Goal: Task Accomplishment & Management: Use online tool/utility

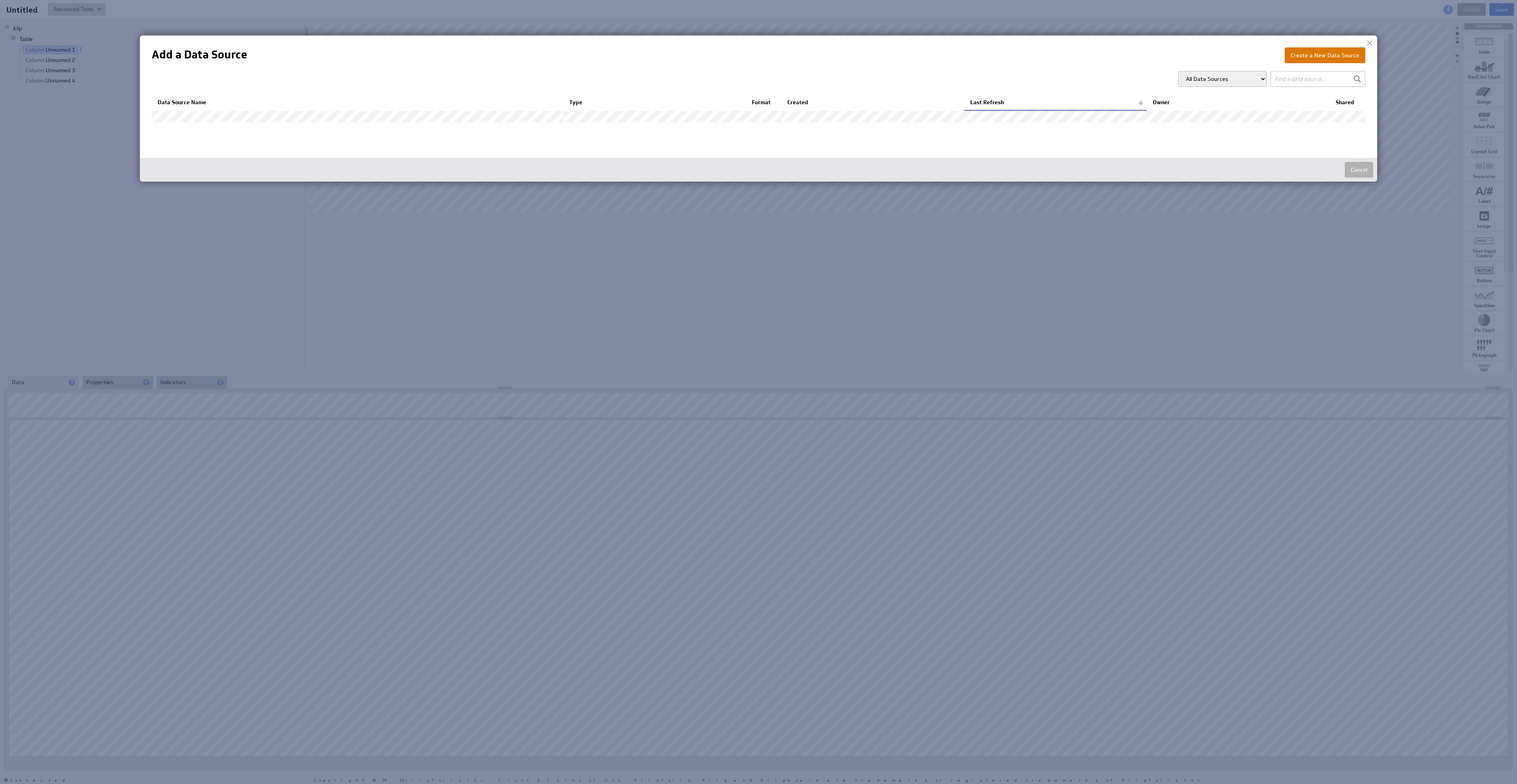
click at [1304, 61] on button "Create a New Data Source" at bounding box center [1325, 55] width 81 height 16
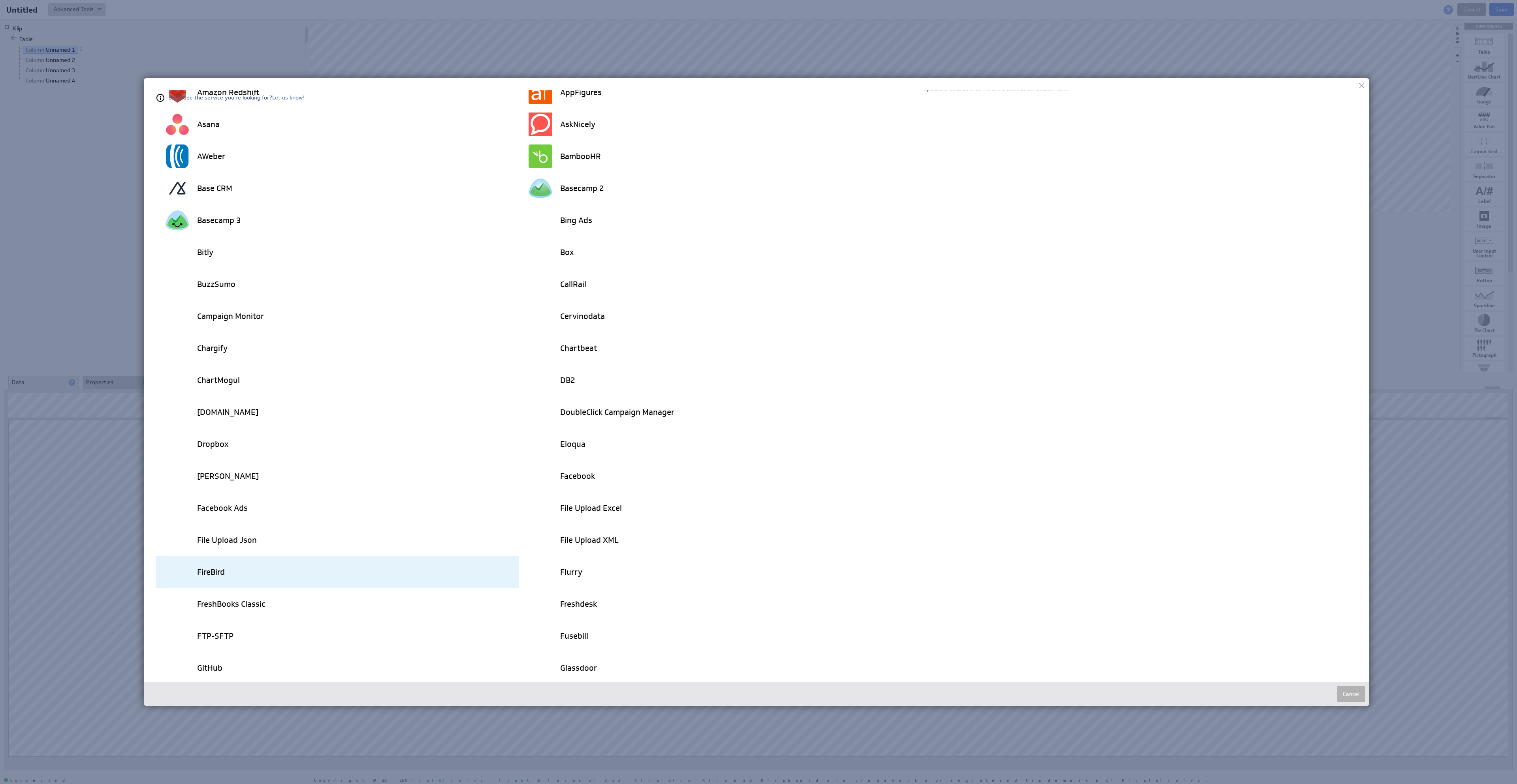
scroll to position [352, 0]
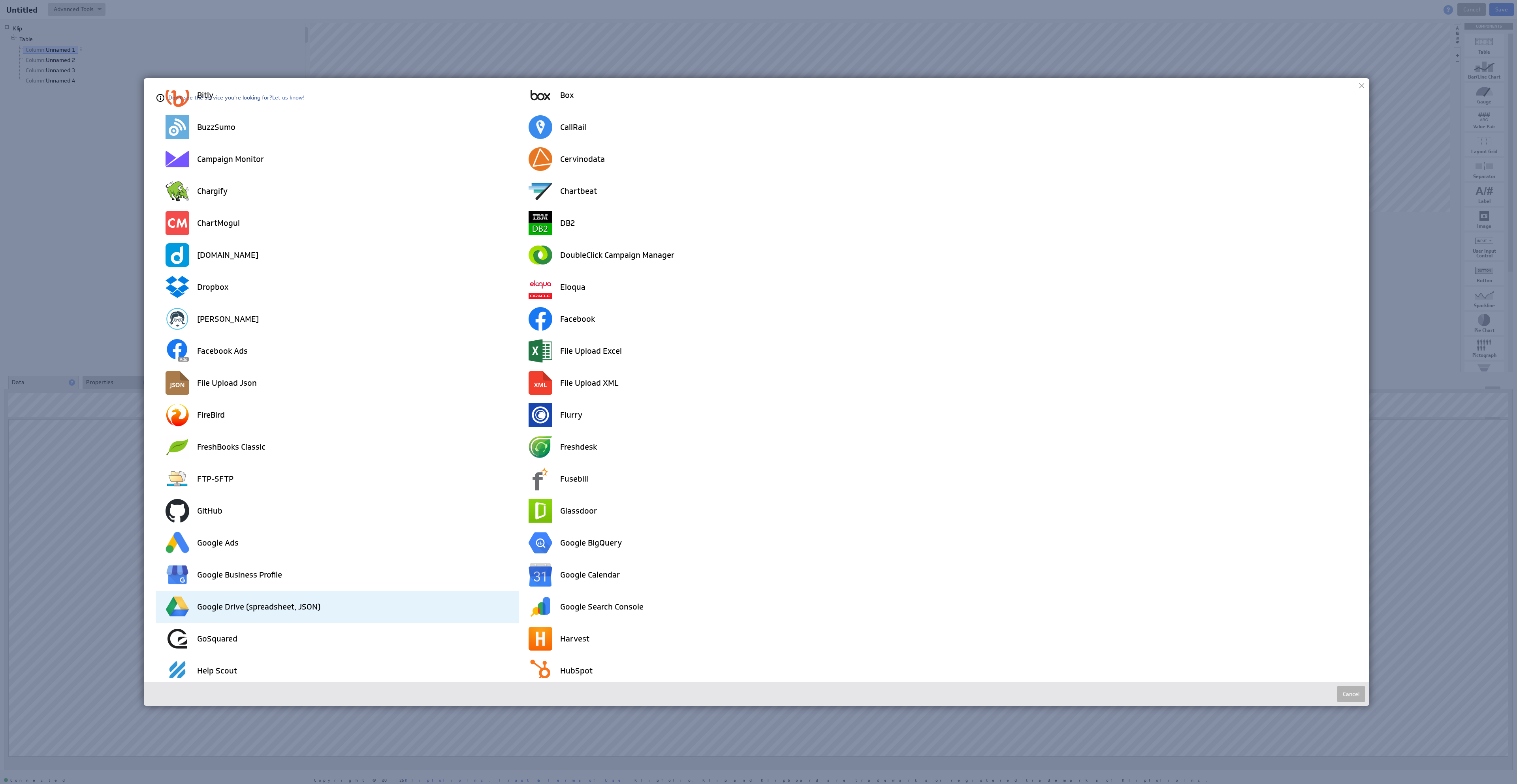
click at [228, 604] on h3 "Google Drive (spreadsheet, JSON)" at bounding box center [259, 607] width 123 height 8
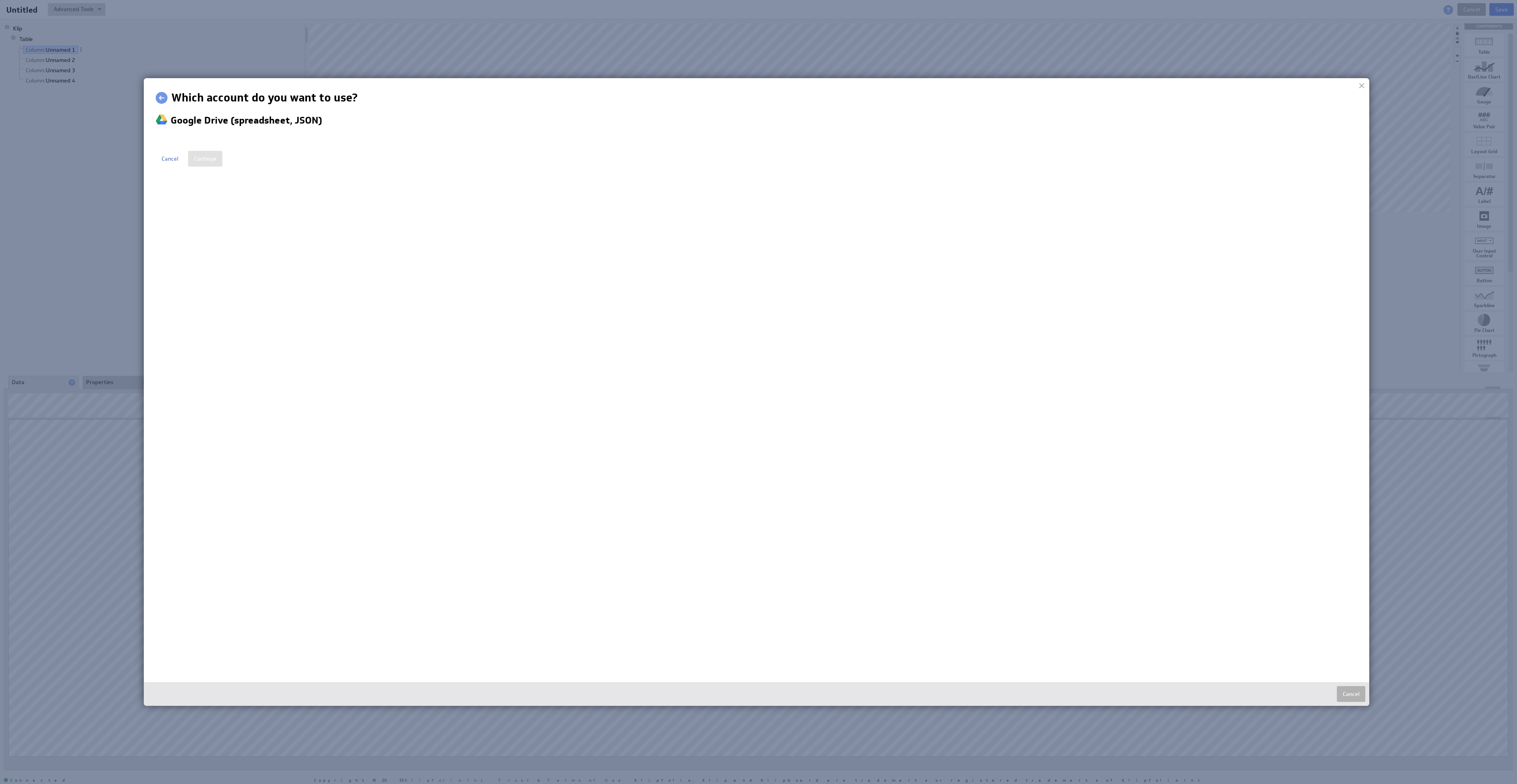
scroll to position [0, 0]
select select "ff9e5d94c3048195178e0d8eecdfc444"
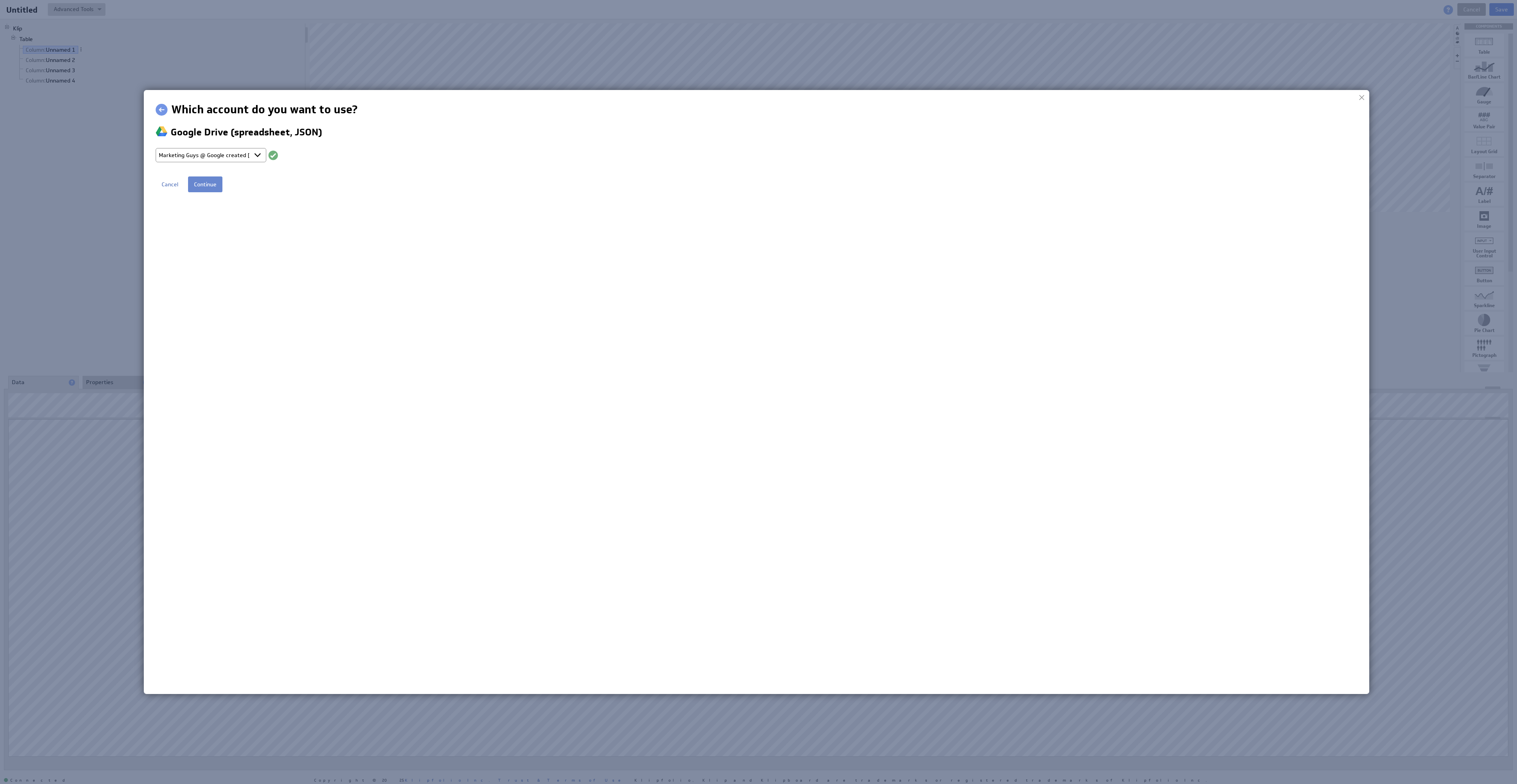
click at [222, 188] on input "Continue" at bounding box center [205, 184] width 34 height 16
click at [209, 185] on input "Continue" at bounding box center [205, 184] width 34 height 16
click at [380, 183] on html "Configure your connection Klips Help Account What's New Help Sign Out" at bounding box center [762, 142] width 1213 height 81
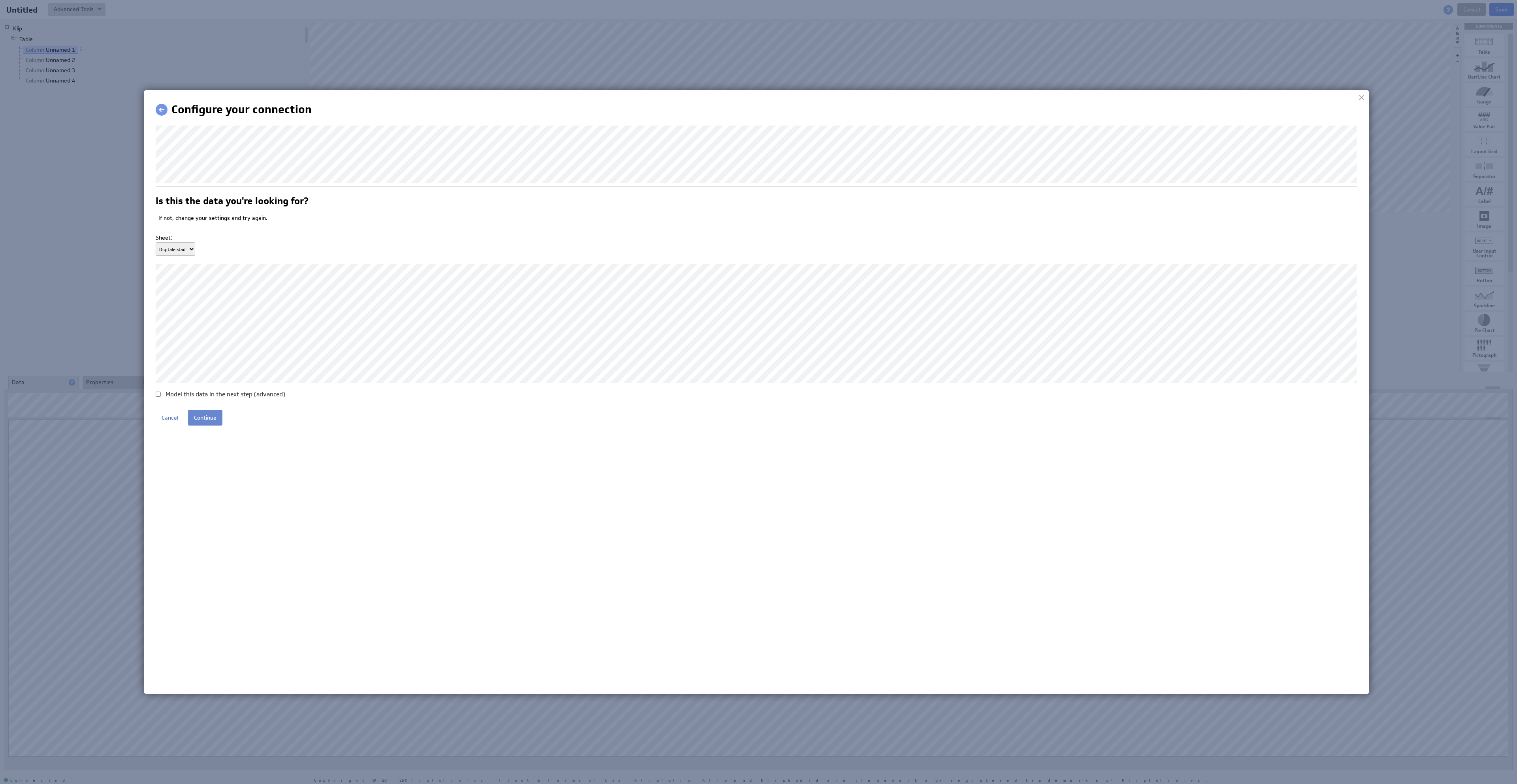
click at [211, 426] on input "Continue" at bounding box center [205, 418] width 34 height 16
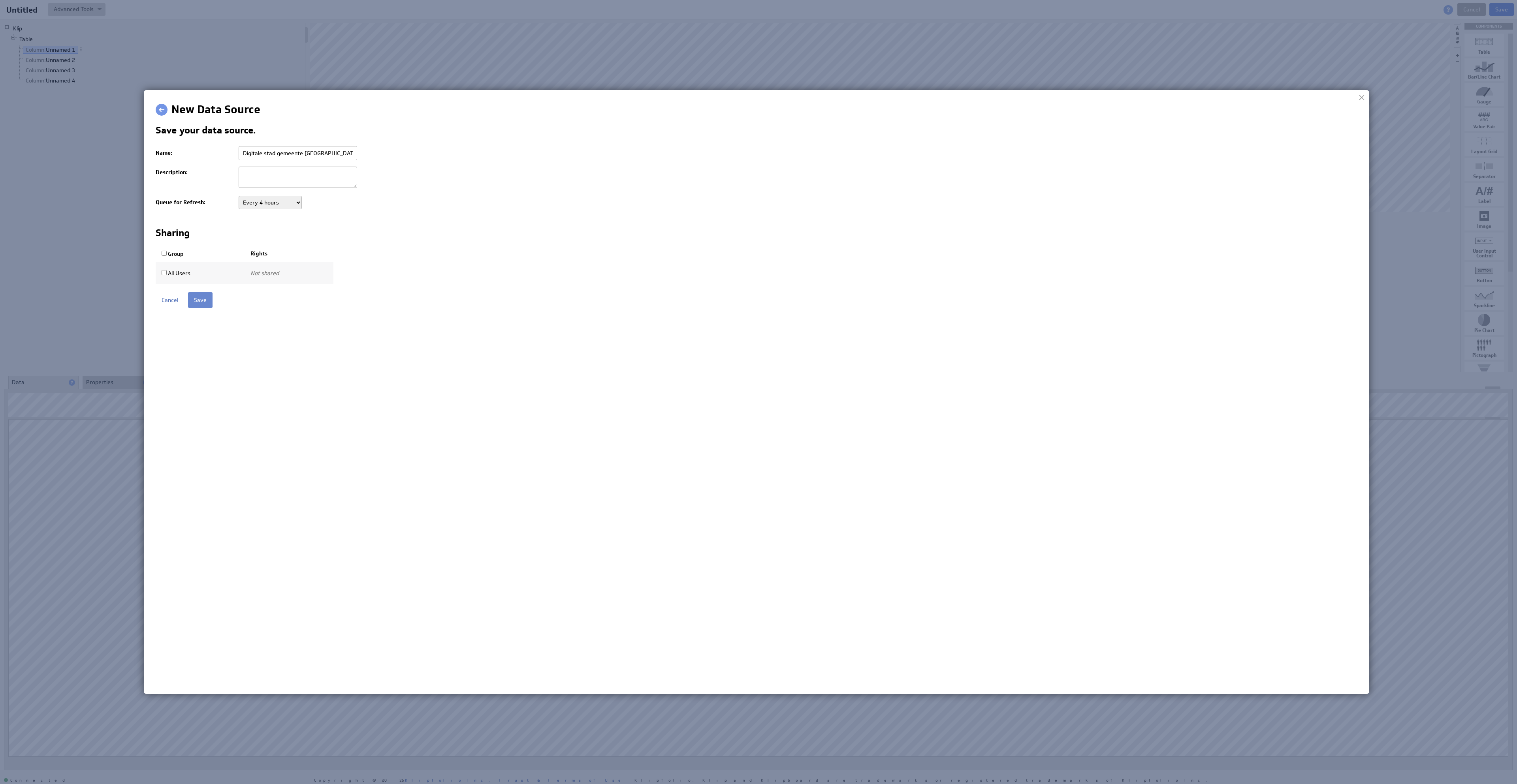
click at [200, 301] on input "Save" at bounding box center [200, 300] width 24 height 16
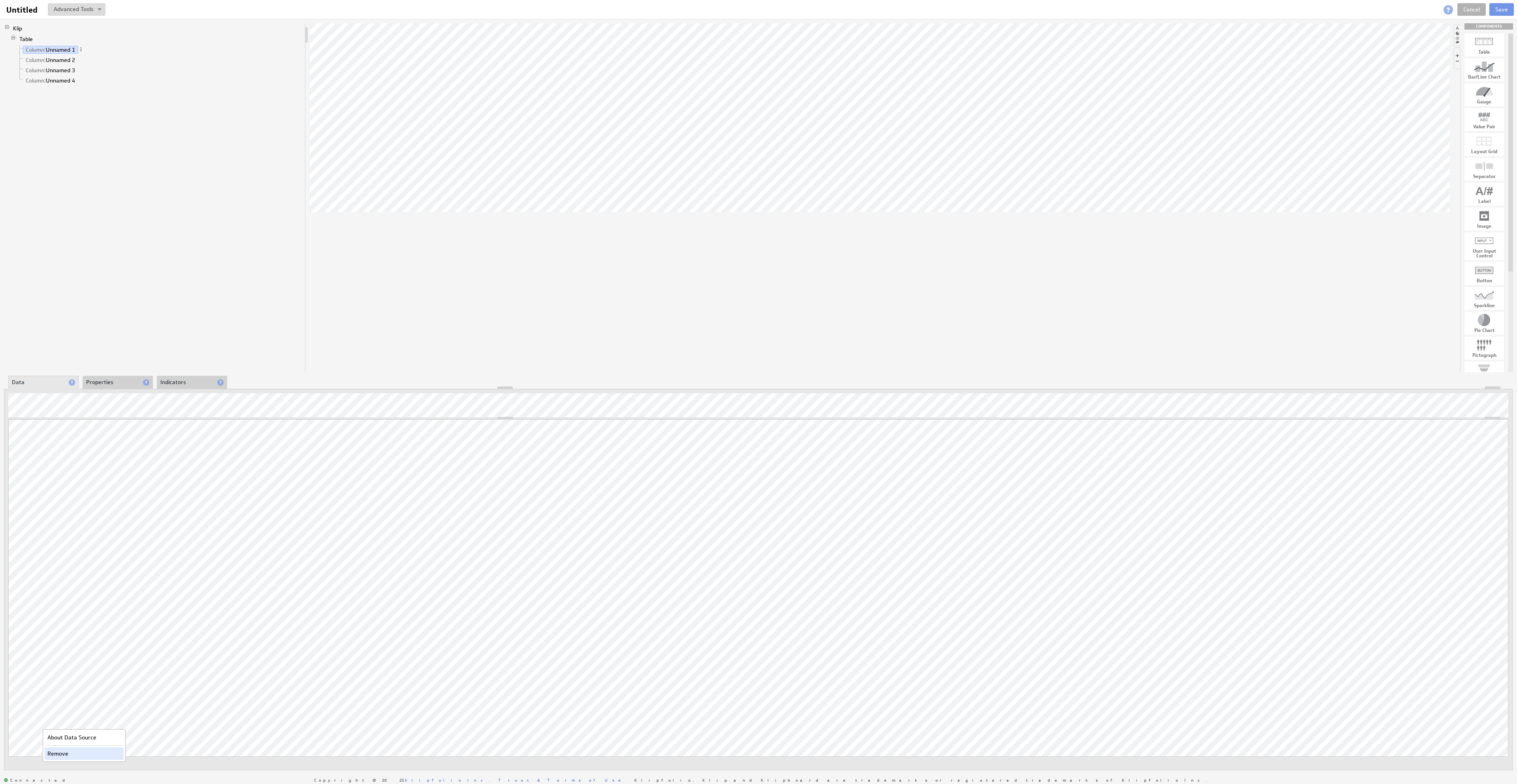
click at [57, 731] on div "Remove" at bounding box center [84, 754] width 79 height 13
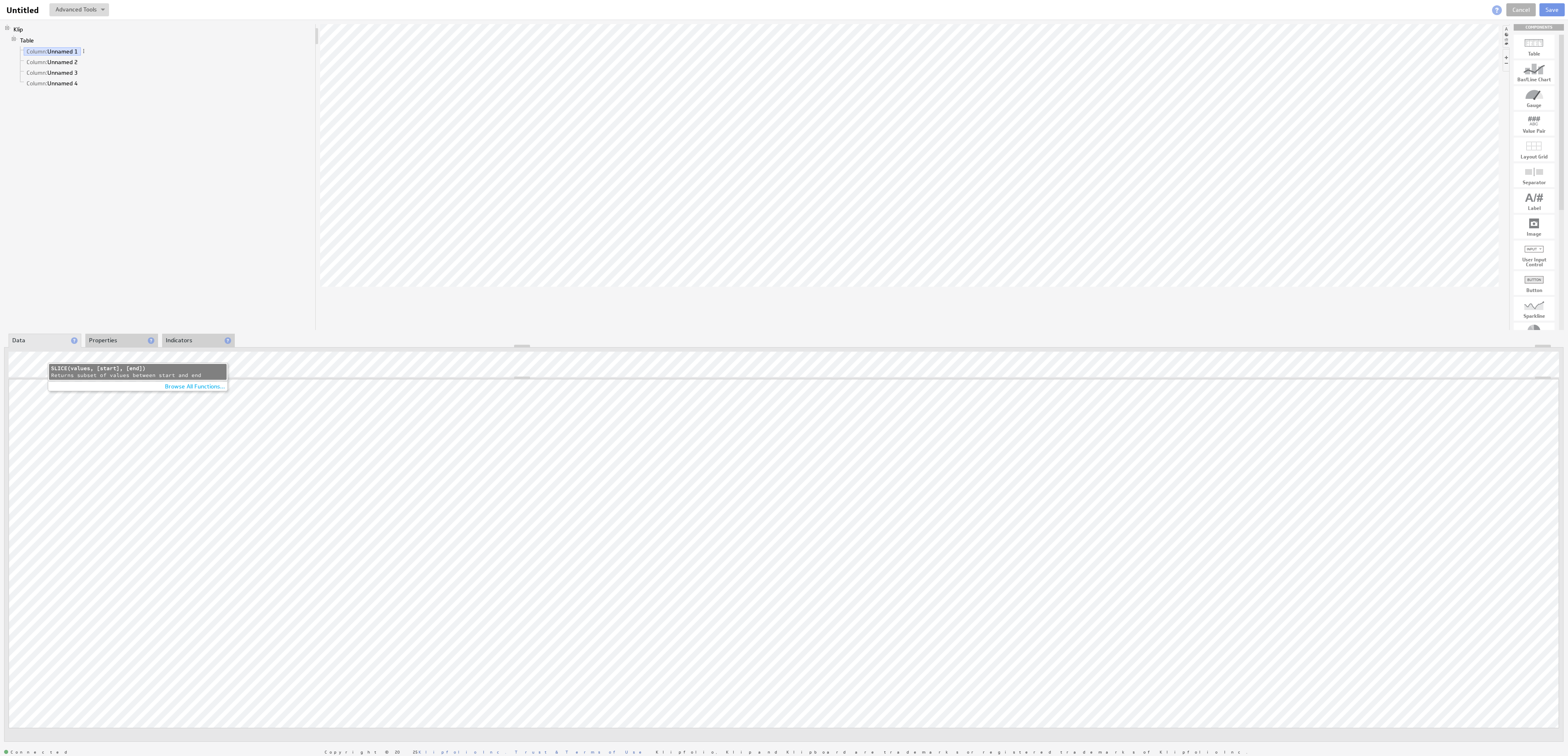
click at [80, 368] on div "SLICE(values, [start], [end])" at bounding box center [138, 368] width 173 height 7
click at [106, 371] on div "SLICE(values, [start], [end])" at bounding box center [138, 368] width 173 height 7
click at [119, 338] on li "Properties" at bounding box center [121, 340] width 73 height 14
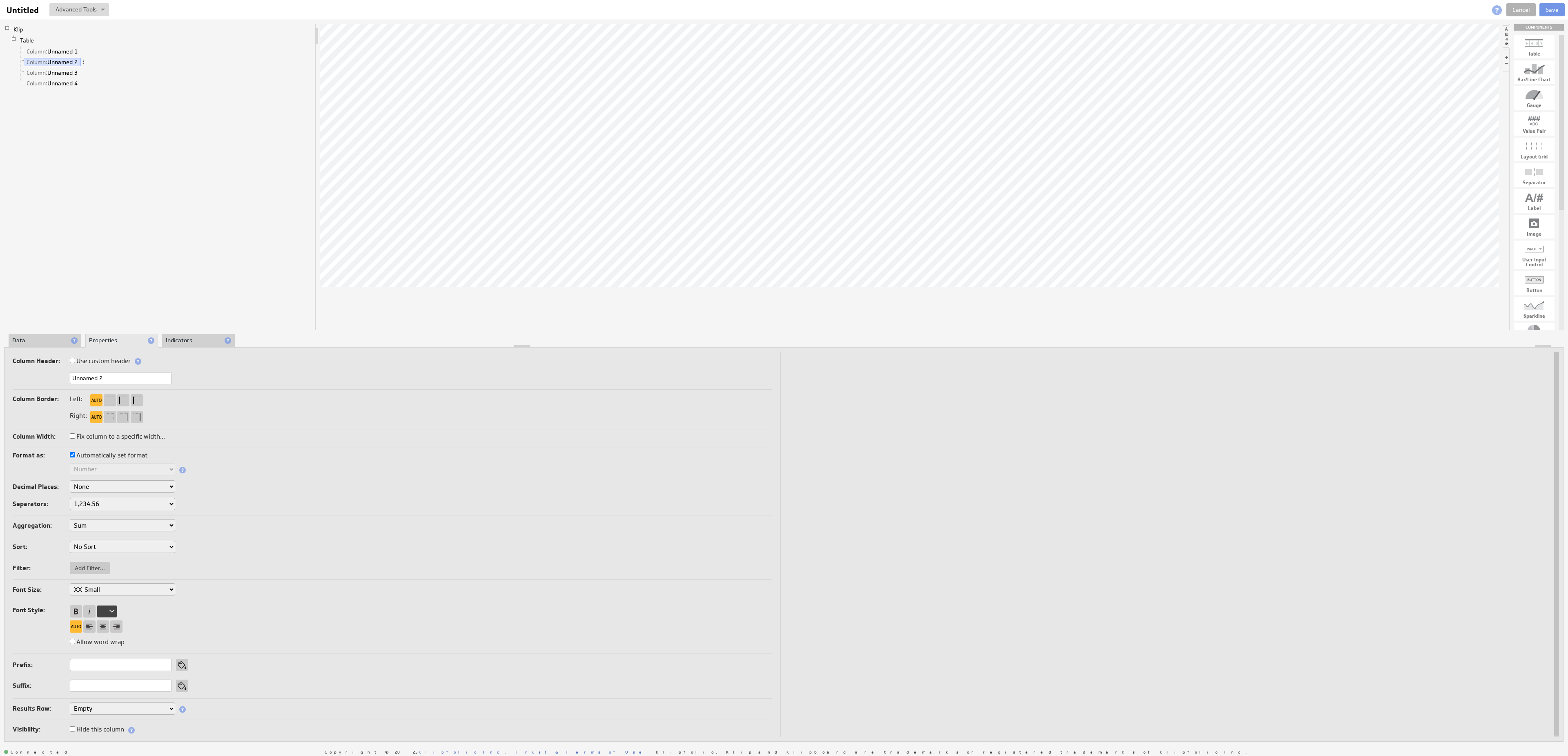
select select ".,"
click option "1.234,56" at bounding box center [0, 0] width 0 height 0
select select ".,"
click at [39, 340] on li "Data" at bounding box center [45, 340] width 73 height 14
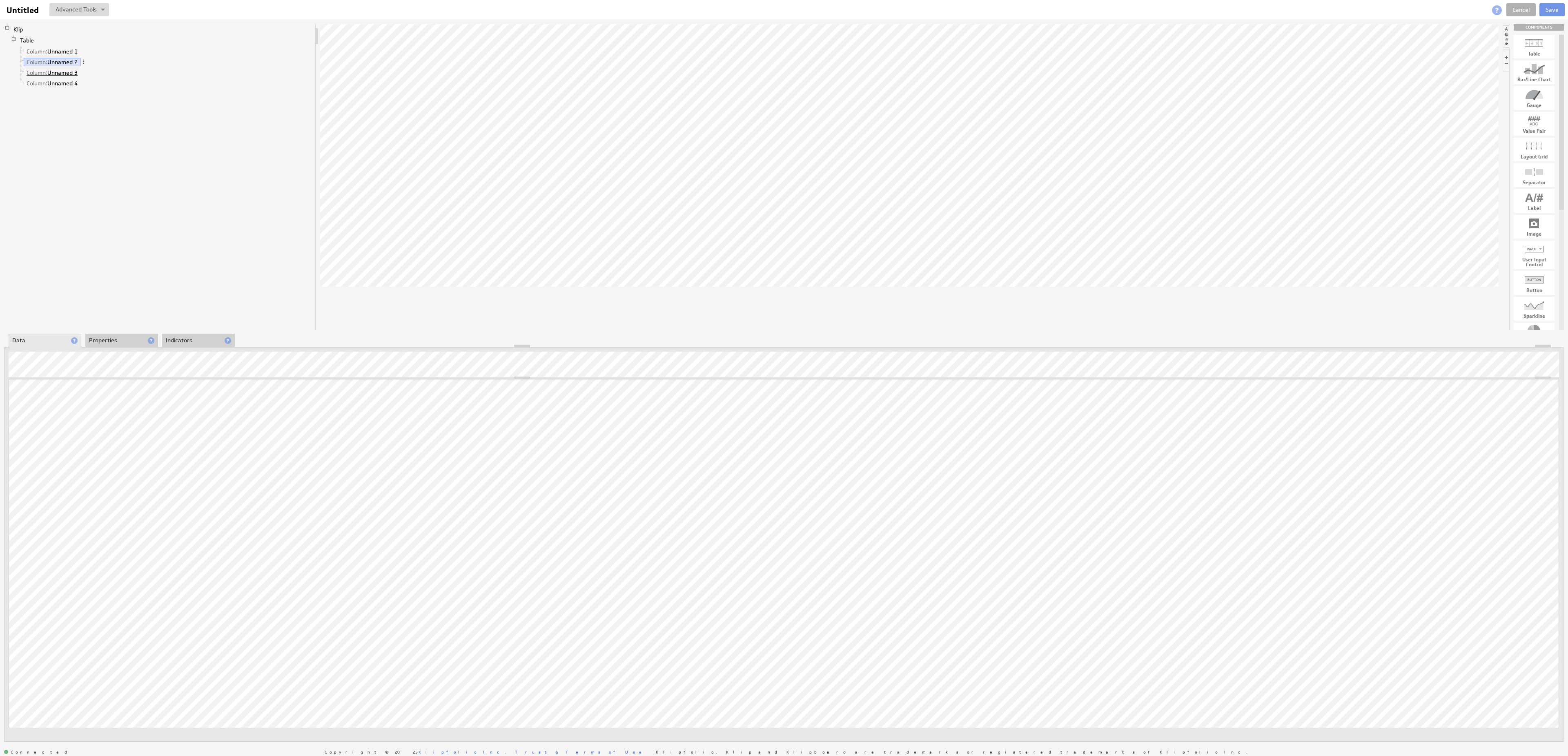
click at [63, 76] on link "Column: Unnamed 3" at bounding box center [53, 73] width 57 height 8
click at [119, 368] on div "SLICE(values, [start], [end])" at bounding box center [138, 368] width 173 height 7
click at [63, 51] on link "Column: Unnamed 1" at bounding box center [53, 51] width 57 height 8
click at [87, 53] on span at bounding box center [83, 51] width 5 height 5
click at [104, 59] on div "Rename..." at bounding box center [130, 61] width 82 height 13
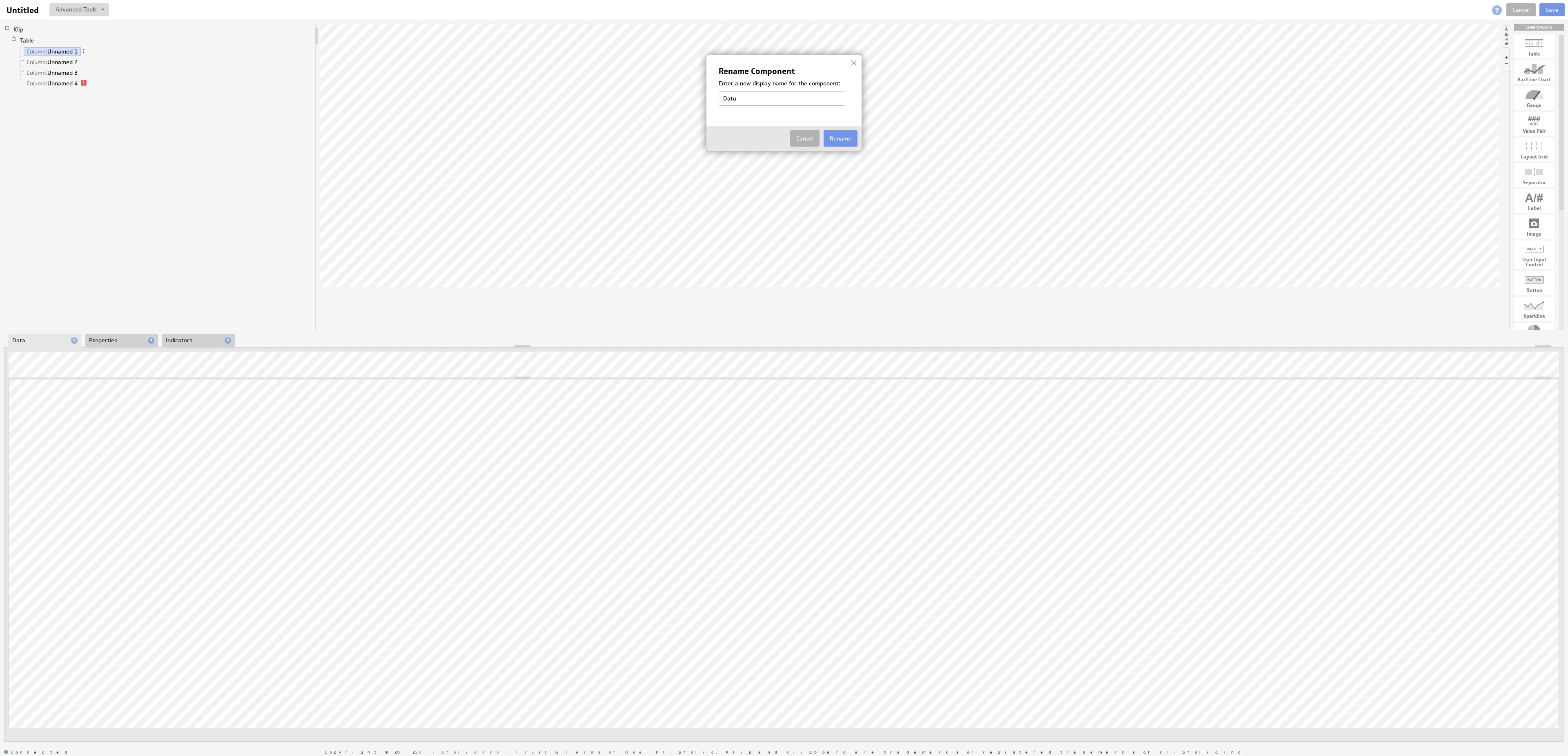
type input "Datum"
click at [81, 66] on link "Column: Unnamed 2" at bounding box center [53, 62] width 57 height 8
click at [87, 65] on span at bounding box center [83, 61] width 5 height 5
click at [120, 73] on div "Rename..." at bounding box center [130, 73] width 82 height 13
type input "Impressions"
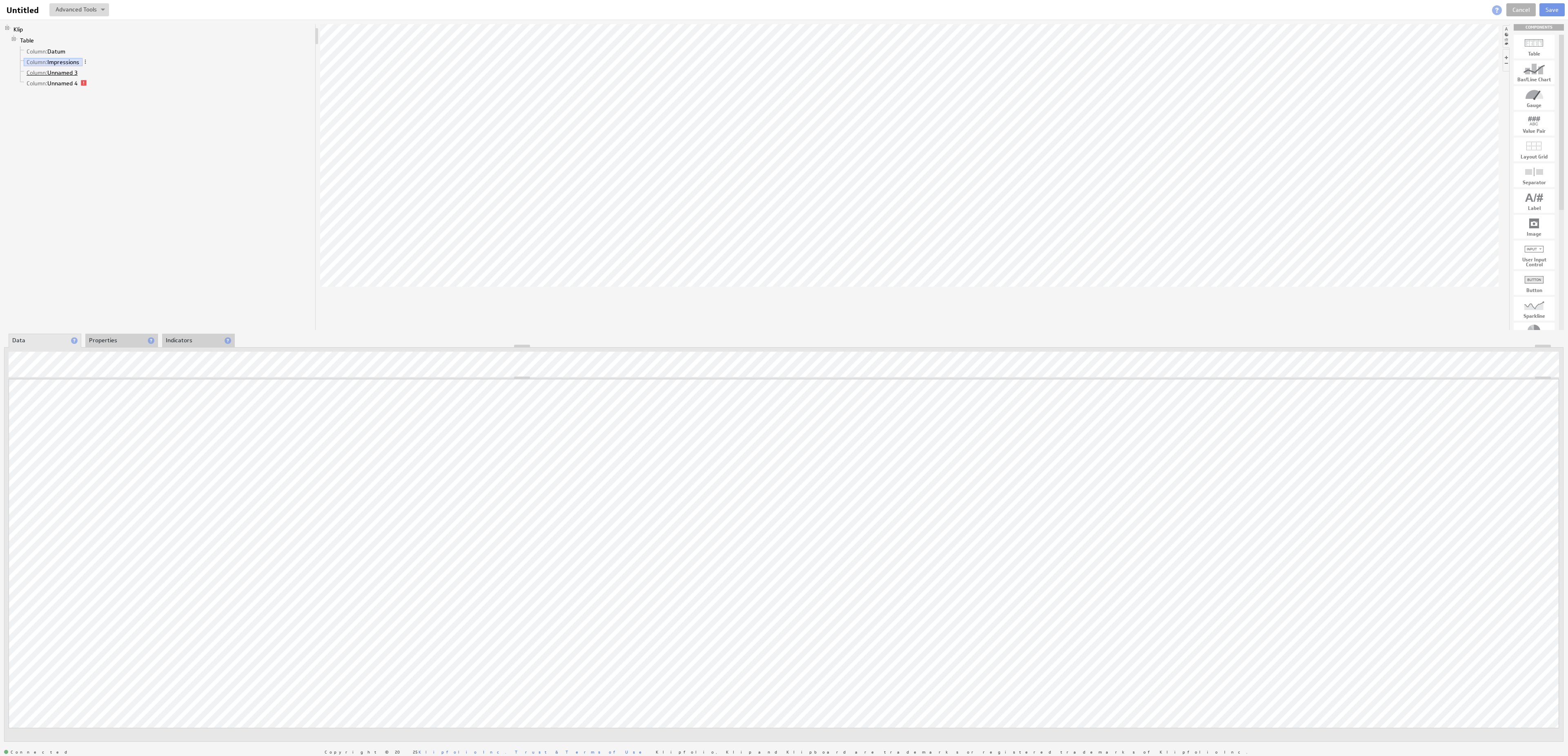
click at [76, 76] on link "Column: Unnamed 3" at bounding box center [53, 73] width 57 height 8
click at [89, 77] on li "Column: Unnamed 3" at bounding box center [164, 73] width 295 height 11
click at [87, 75] on span at bounding box center [83, 72] width 5 height 5
click at [106, 83] on div "Rename..." at bounding box center [131, 84] width 82 height 13
type input "Clicks"
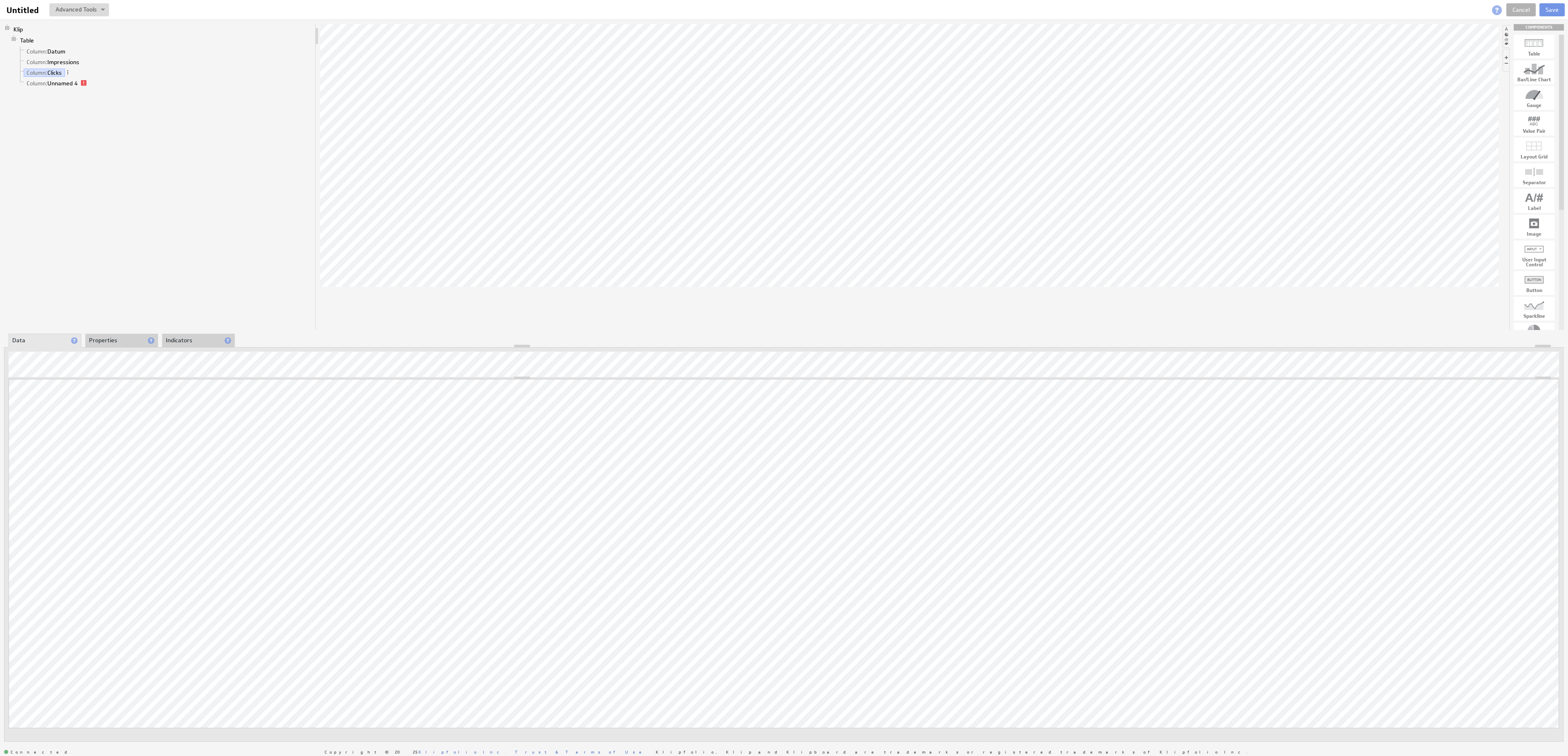
click at [68, 90] on li "Table Column: Datum Column: Impressions Column: Clicks Column: Unnamed 4" at bounding box center [162, 62] width 302 height 55
click at [76, 87] on link "Column: Unnamed 4" at bounding box center [53, 83] width 57 height 8
click at [93, 86] on span at bounding box center [91, 83] width 5 height 5
click at [130, 93] on div "Rename..." at bounding box center [137, 95] width 82 height 13
type input "CTR"
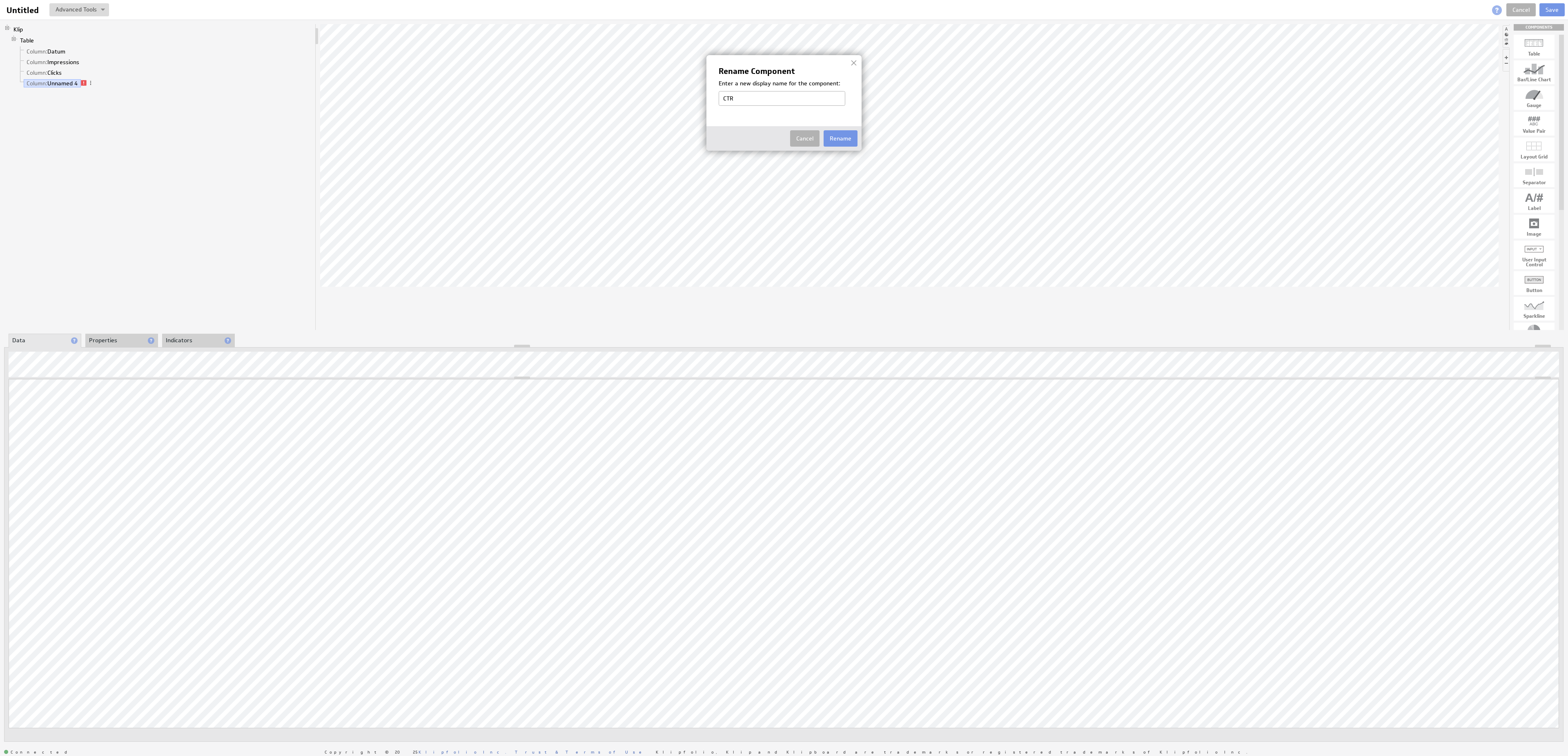
click at [860, 140] on div "Cancel Rename" at bounding box center [783, 139] width 155 height 25
click at [857, 139] on button "Rename" at bounding box center [841, 139] width 34 height 16
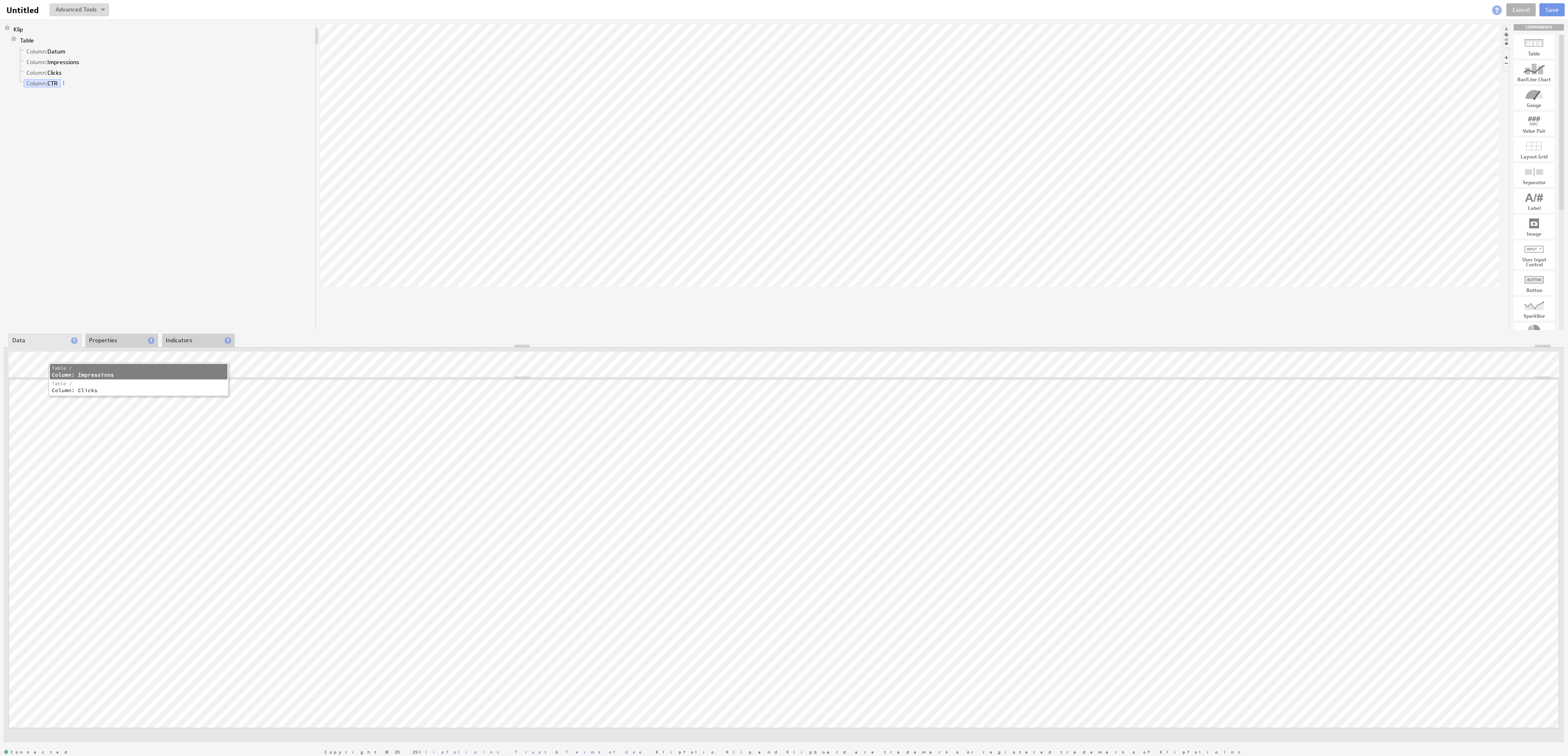
click at [108, 369] on div "Table /" at bounding box center [139, 368] width 173 height 6
click at [110, 375] on div "Column: Clicks" at bounding box center [139, 375] width 173 height 7
click at [179, 371] on div "Table /" at bounding box center [196, 368] width 173 height 6
click at [124, 340] on li "Properties" at bounding box center [121, 340] width 73 height 14
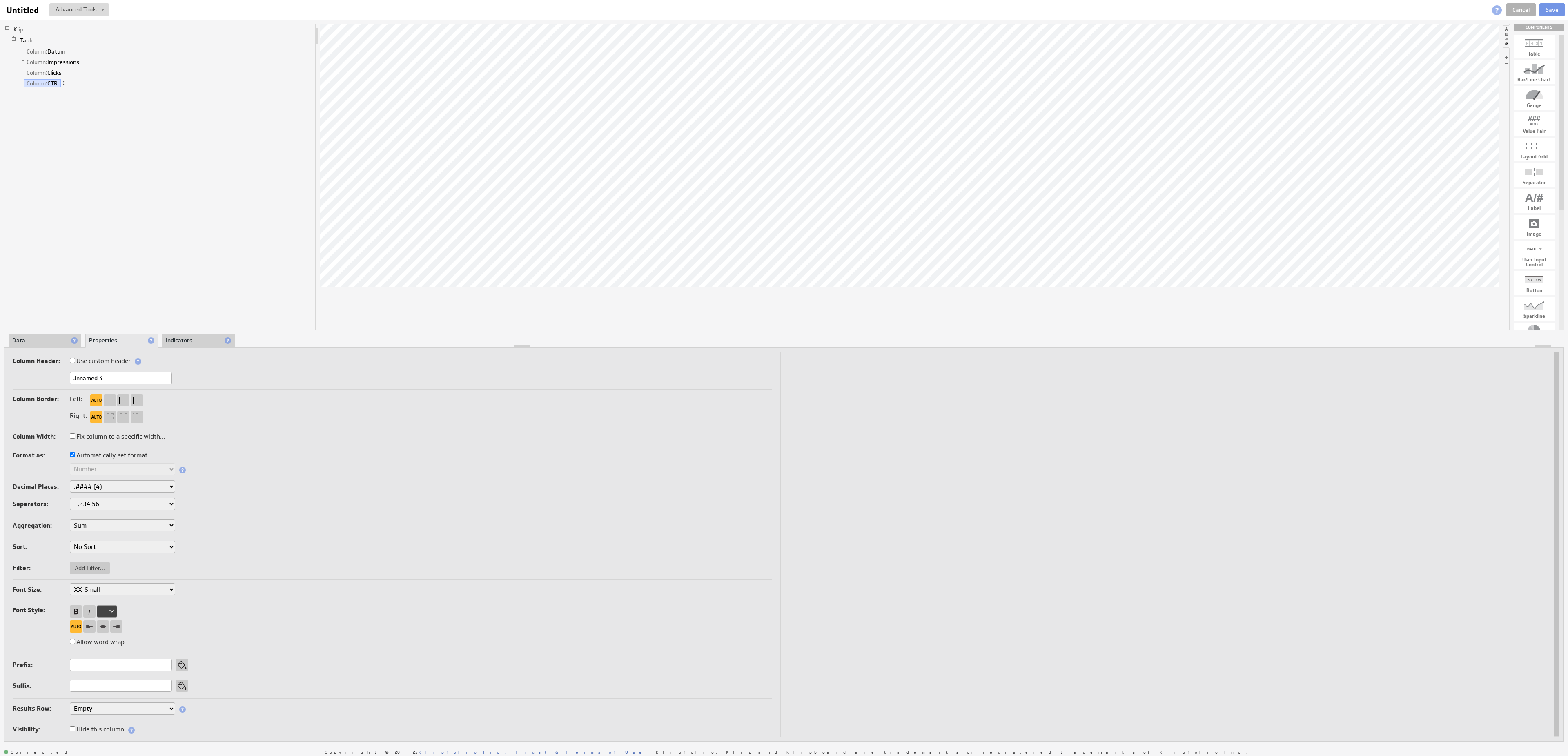
drag, startPoint x: 115, startPoint y: 381, endPoint x: 53, endPoint y: 373, distance: 62.5
click at [70, 373] on input "Unnamed 4" at bounding box center [121, 378] width 102 height 12
type input "CTR"
select select "2"
click option ".## (2)" at bounding box center [0, 0] width 0 height 0
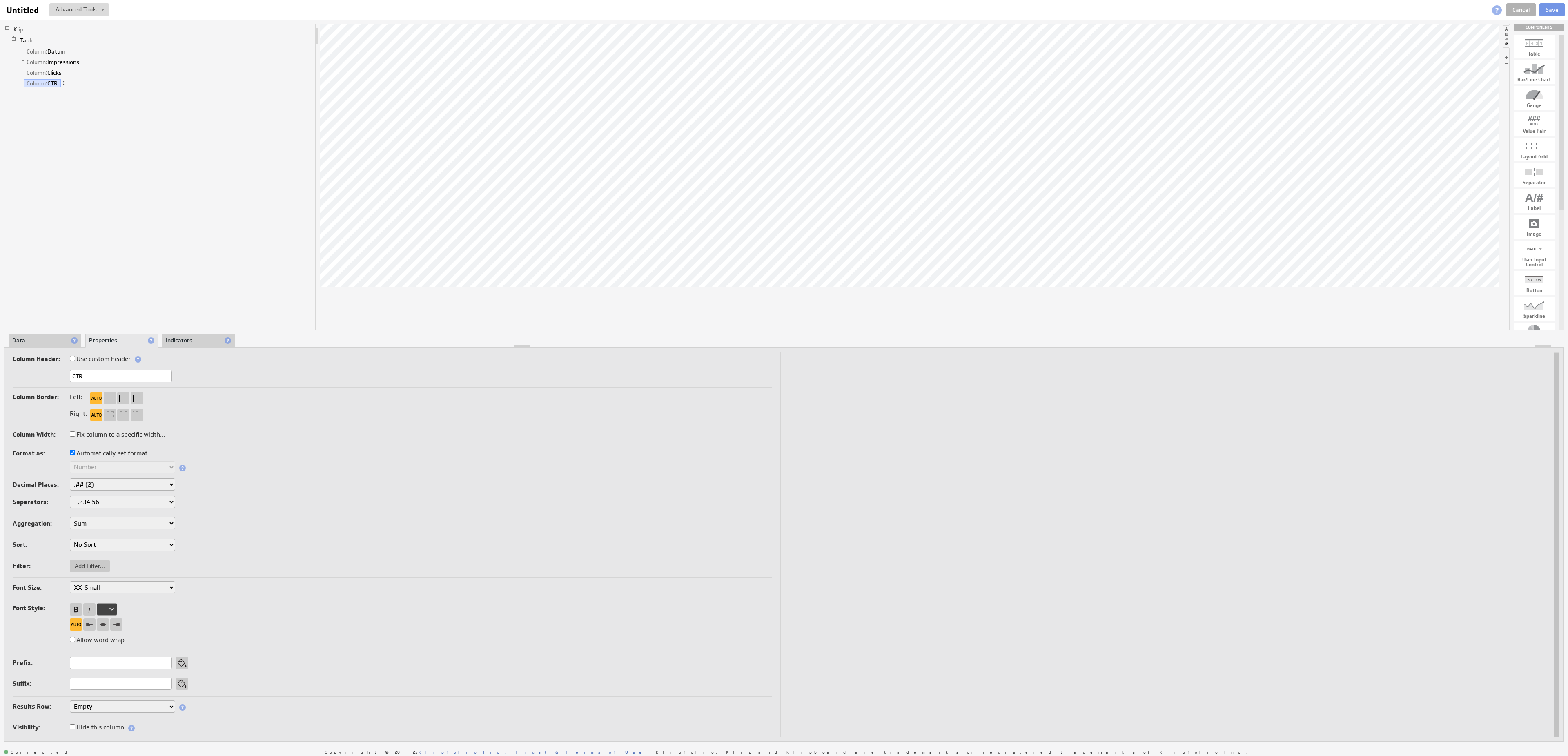
select select "2"
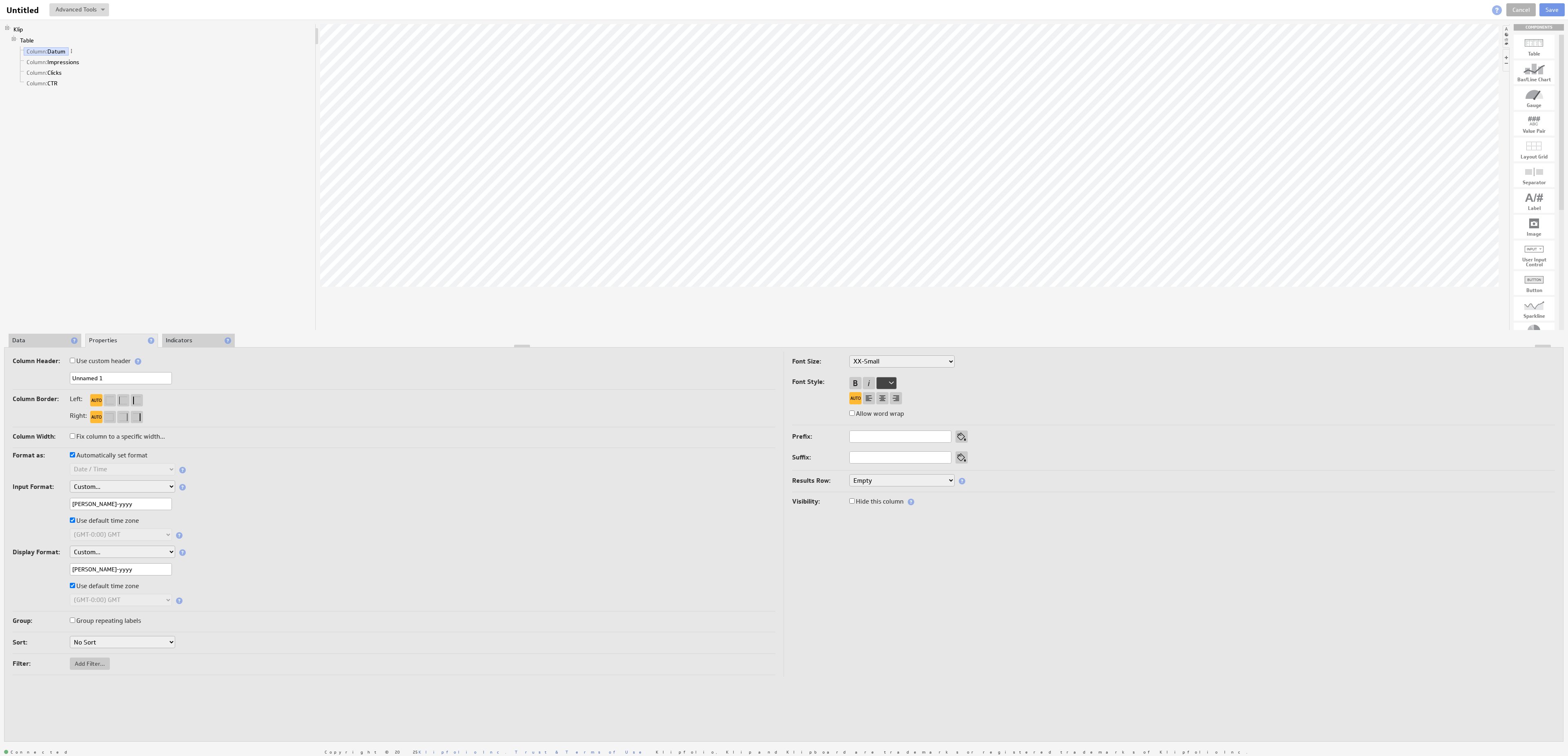
select select "x-small"
click option "X-Small" at bounding box center [0, 0] width 0 height 0
select select "x-small"
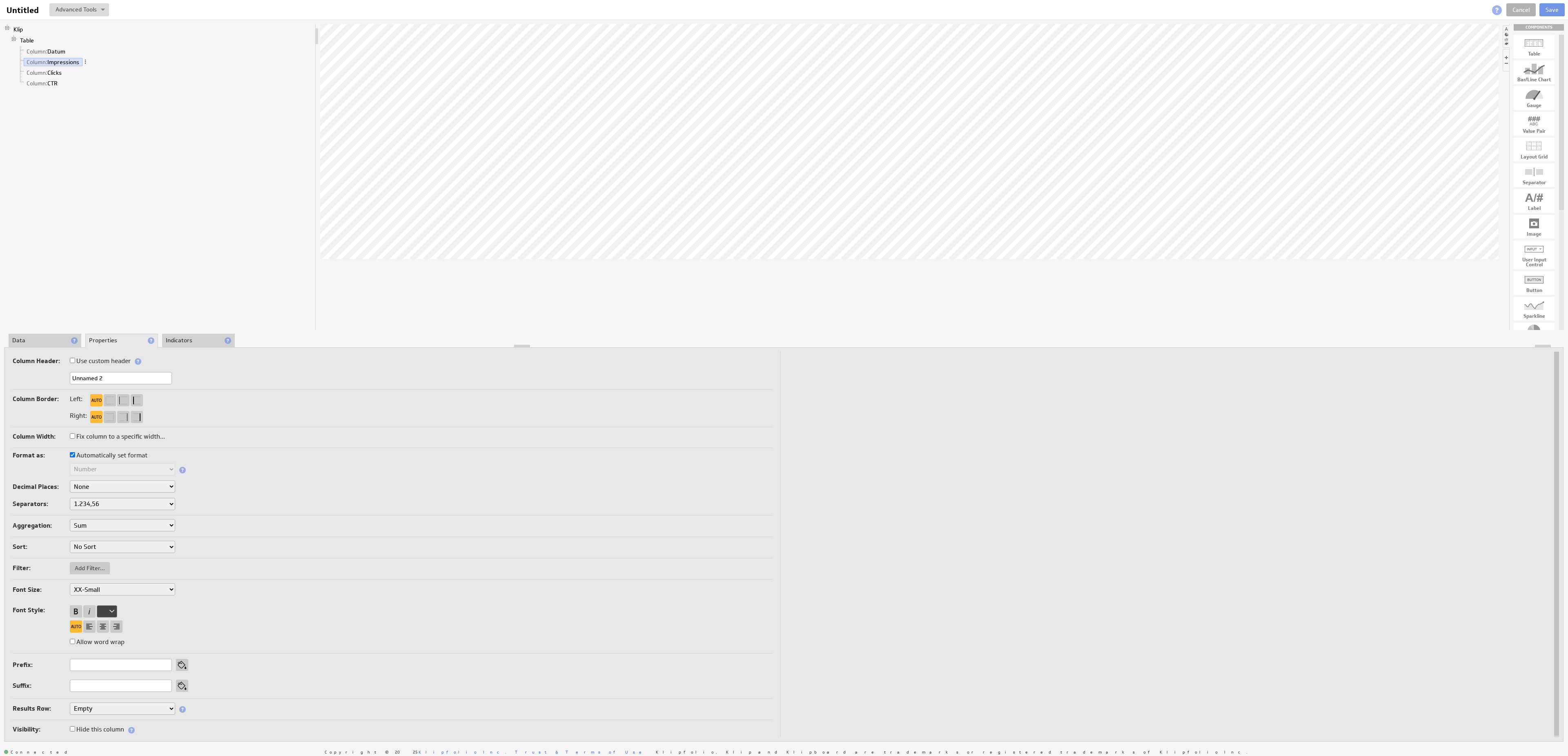
select select "x-small"
click option "X-Small" at bounding box center [0, 0] width 0 height 0
select select "x-small"
click option "X-Small" at bounding box center [0, 0] width 0 height 0
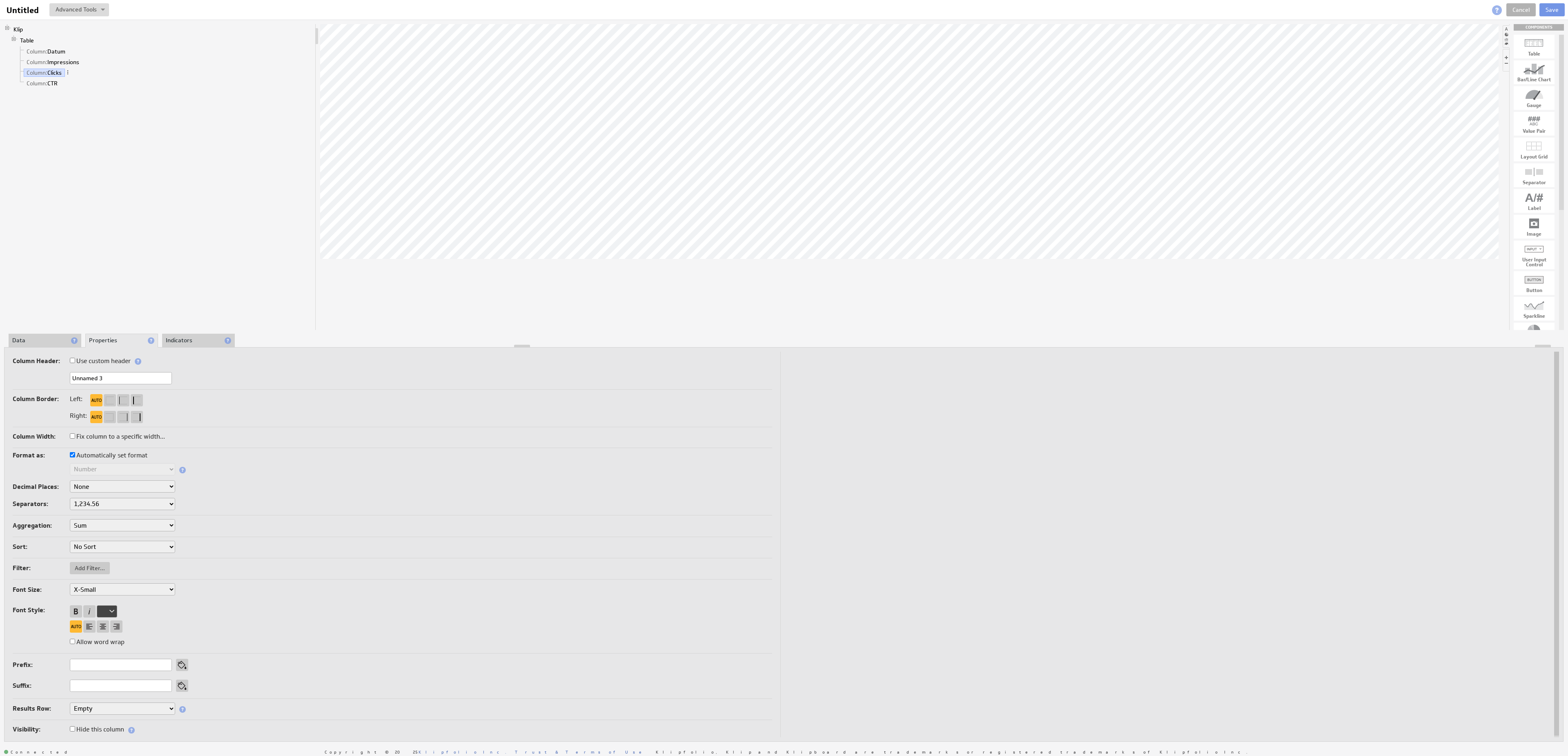
select select "x-small"
click option "X-Small" at bounding box center [0, 0] width 0 height 0
select select "x-small"
drag, startPoint x: 1537, startPoint y: 149, endPoint x: 1047, endPoint y: 144, distance: 490.0
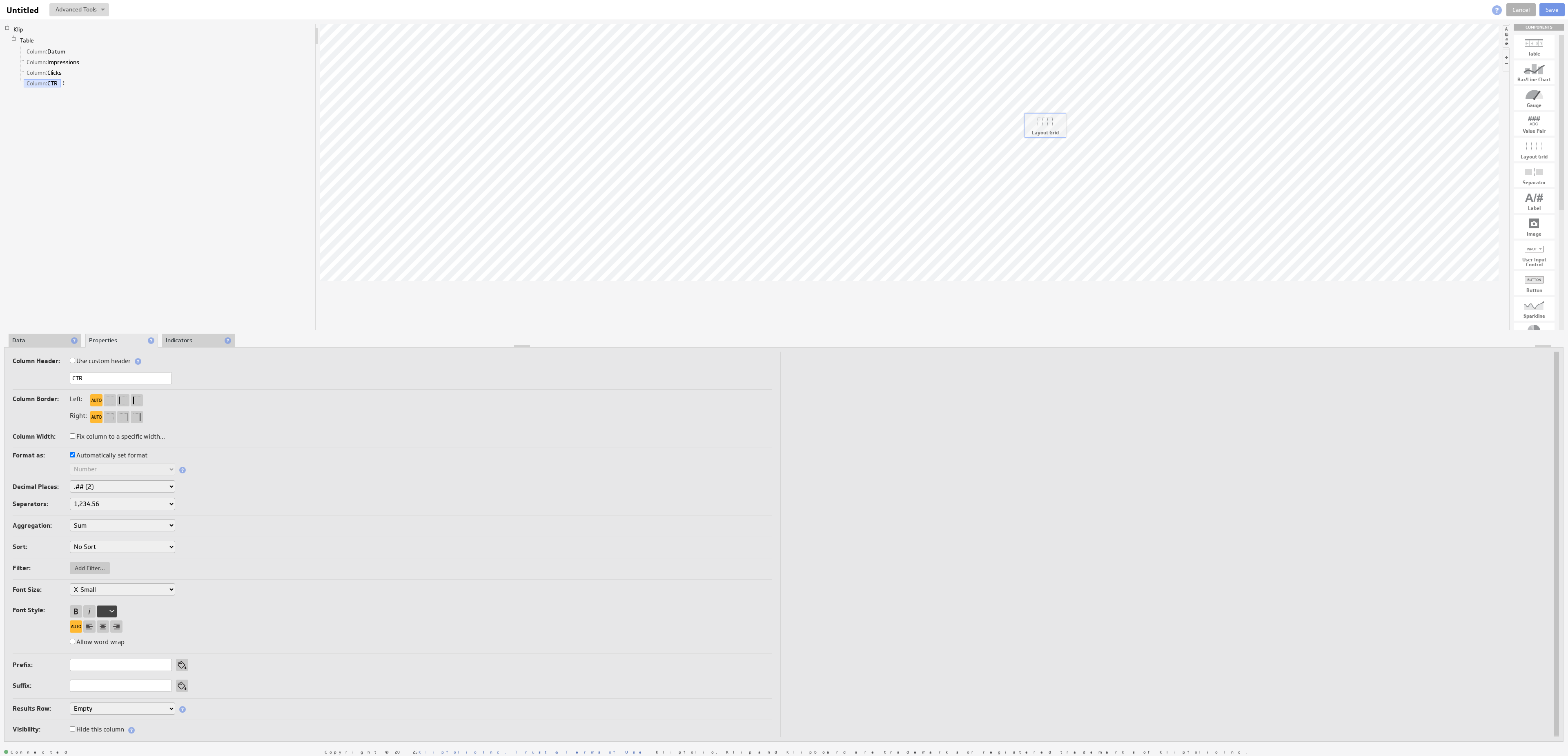
click at [1047, 144] on body "Return to Parent Account Help Untitled Untitled View Klip Source Code Alt+U Cre…" at bounding box center [784, 378] width 1568 height 756
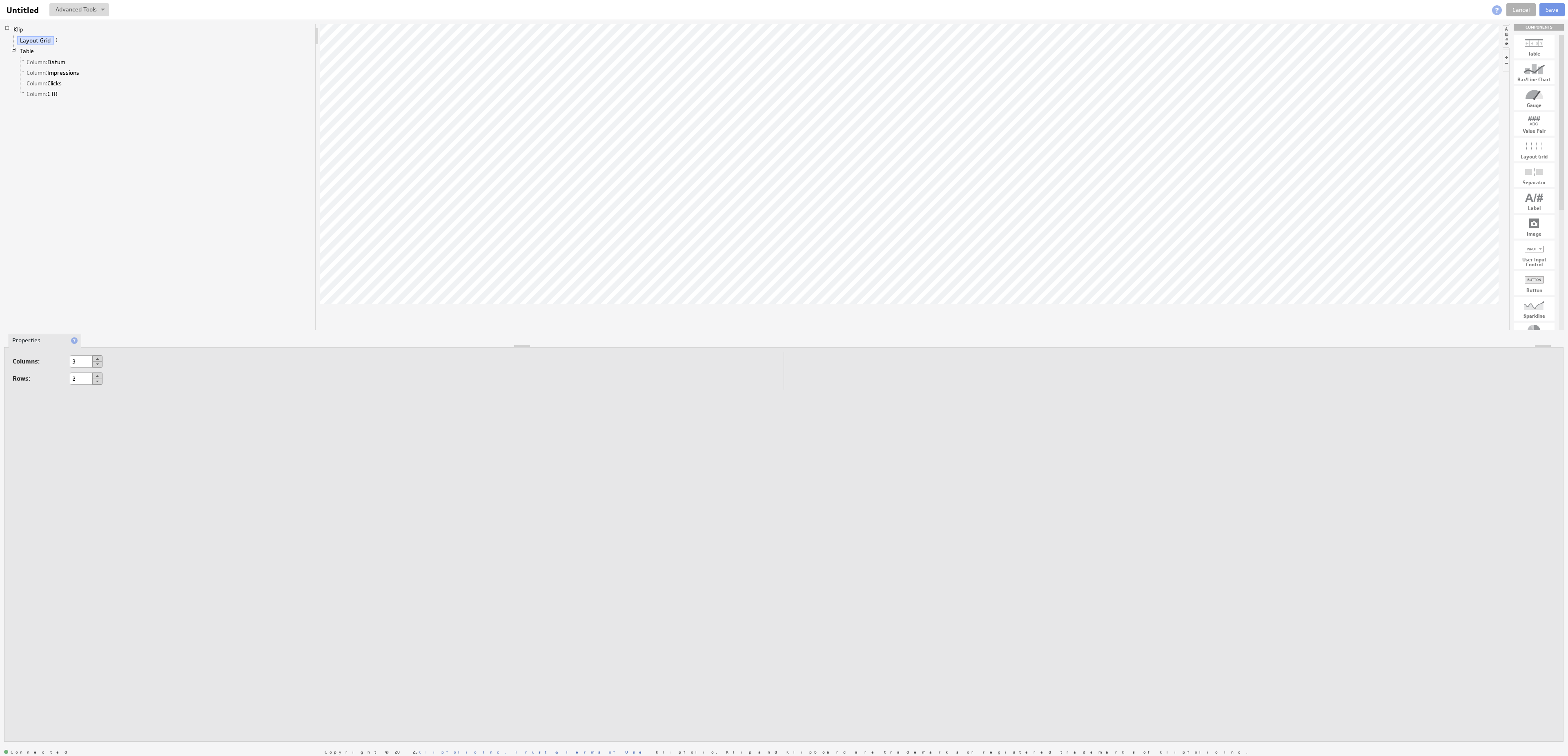
click at [102, 382] on button at bounding box center [97, 381] width 10 height 6
type input "1"
drag, startPoint x: 1545, startPoint y: 198, endPoint x: 740, endPoint y: 128, distance: 808.0
click at [740, 128] on body "Return to Parent Account Help Untitled Untitled View Klip Source Code Alt+U Cre…" at bounding box center [784, 378] width 1568 height 756
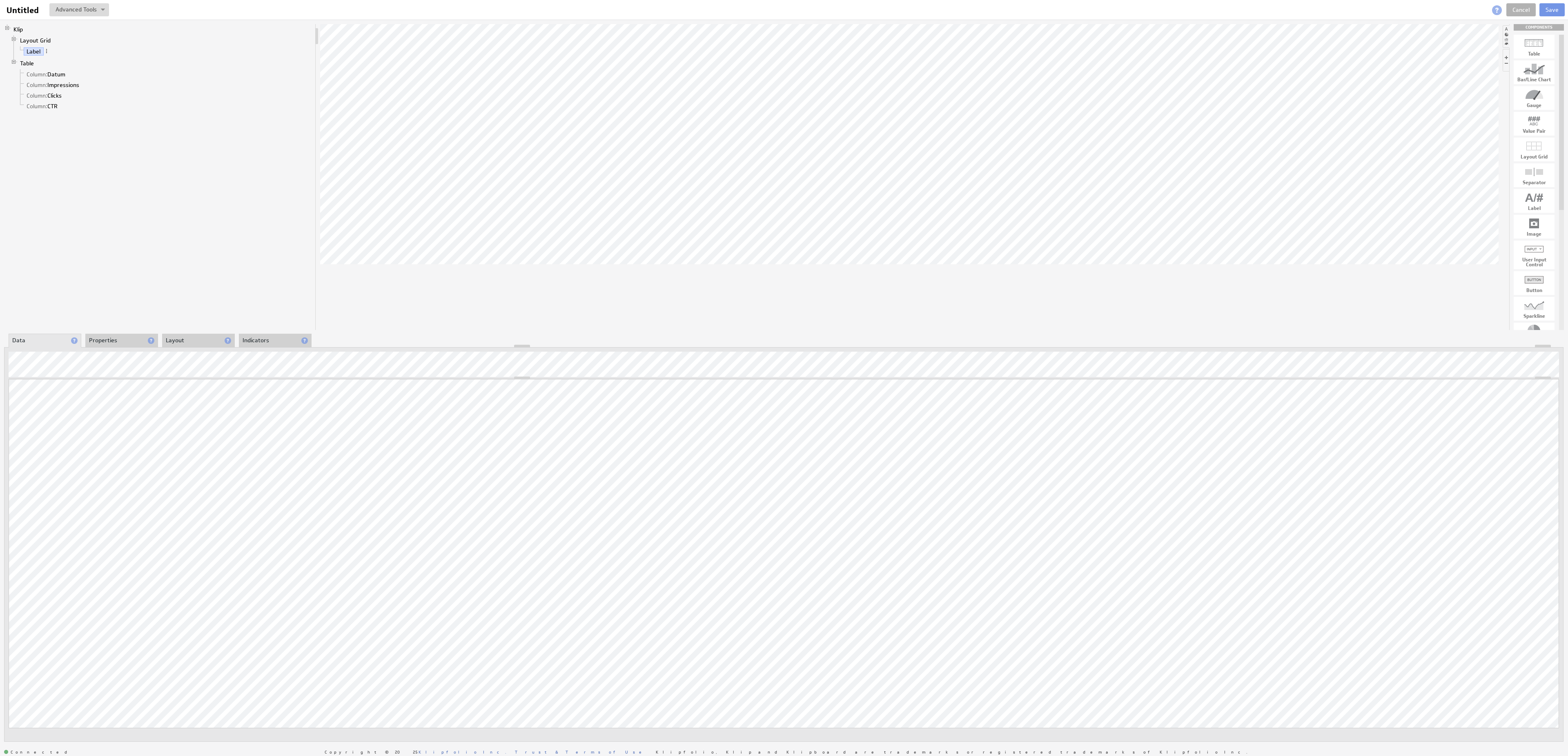
click at [114, 343] on li "Properties" at bounding box center [121, 340] width 73 height 14
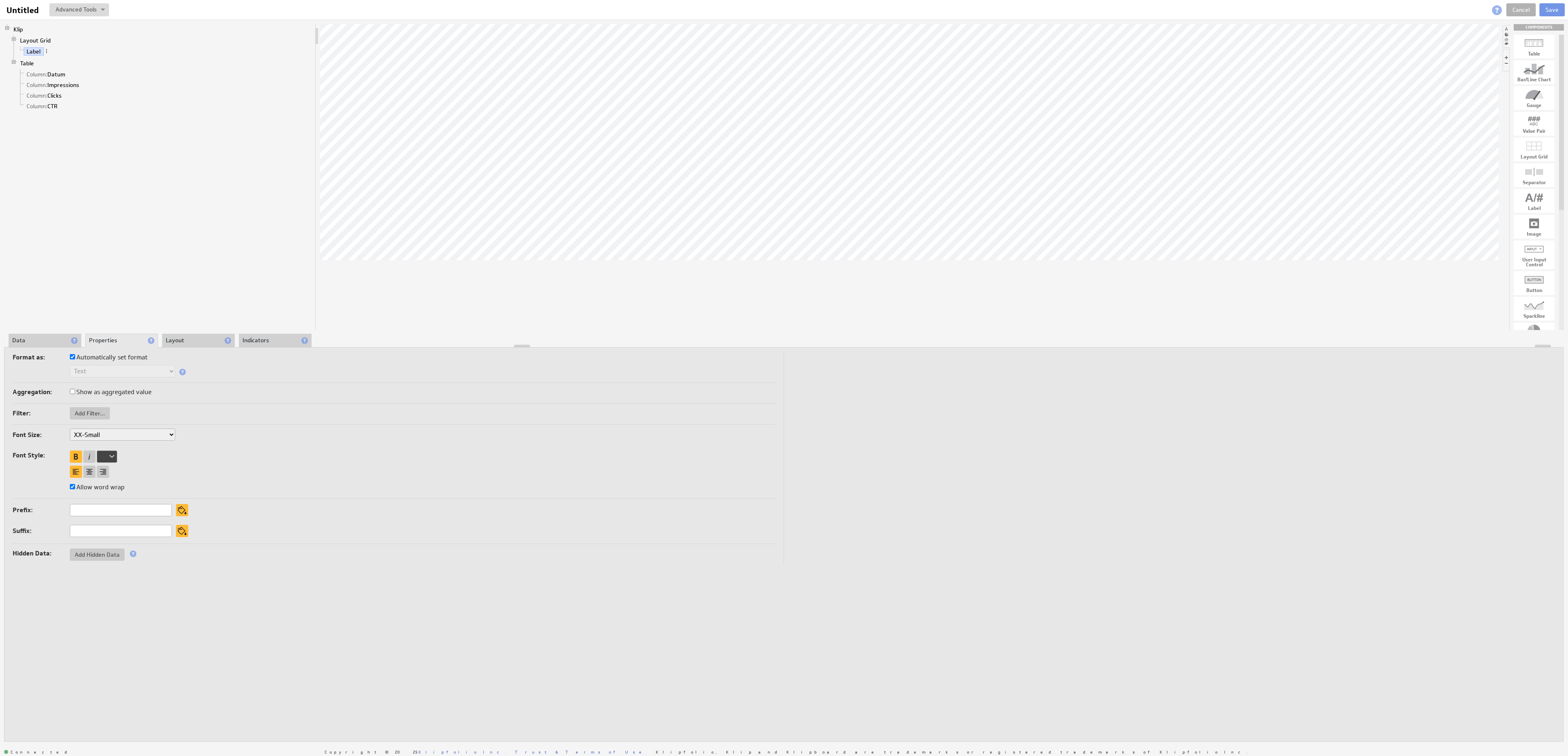
select select "medium"
click option "Medium" at bounding box center [0, 0] width 0 height 0
select select "medium"
click at [46, 343] on li "Data" at bounding box center [45, 340] width 73 height 14
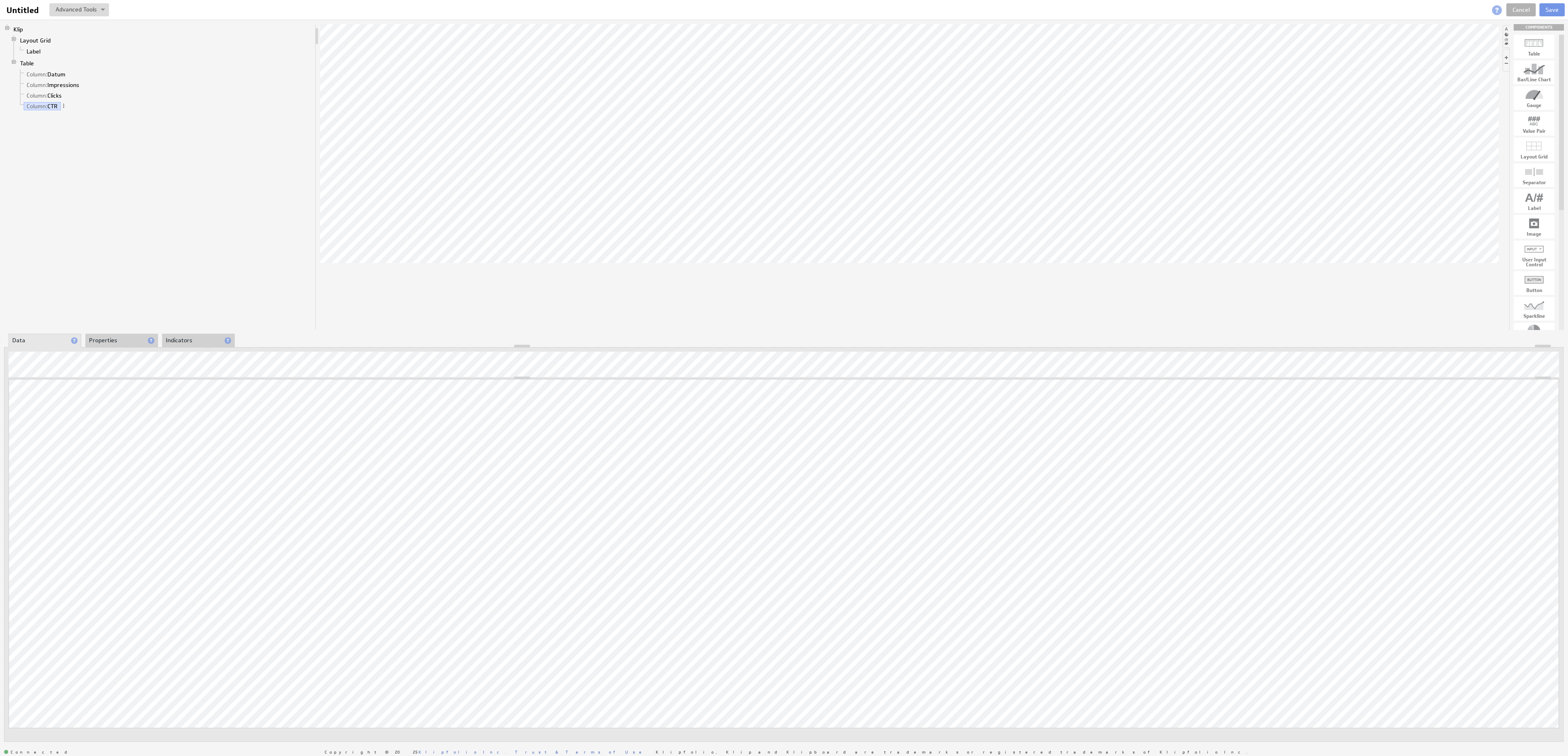
click at [132, 334] on li "Properties" at bounding box center [121, 340] width 73 height 14
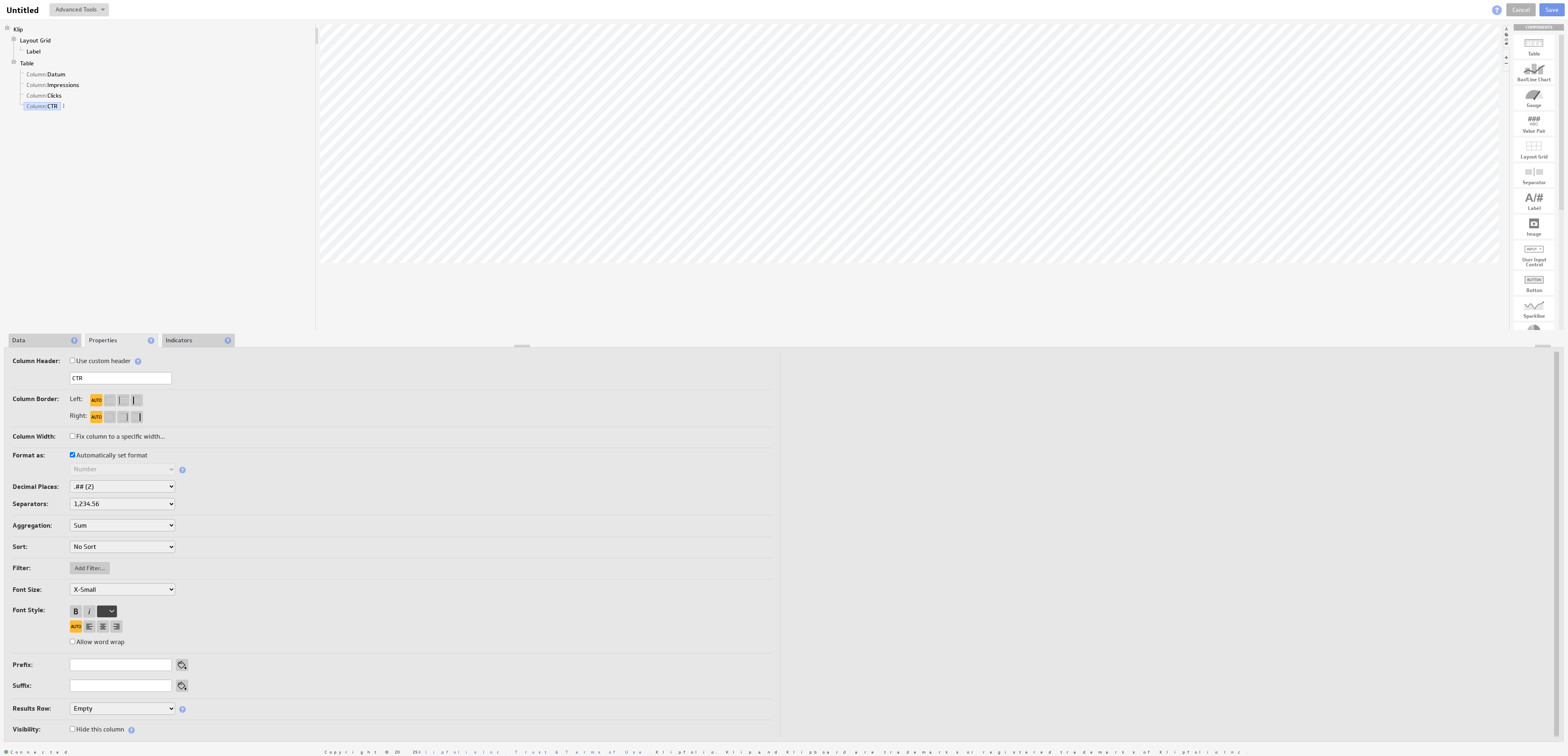
click at [105, 453] on label "Automatically set format" at bounding box center [108, 455] width 78 height 12
click at [75, 453] on input "Automatically set format" at bounding box center [72, 454] width 5 height 5
checkbox input "false"
click at [48, 339] on li "Data" at bounding box center [45, 340] width 73 height 14
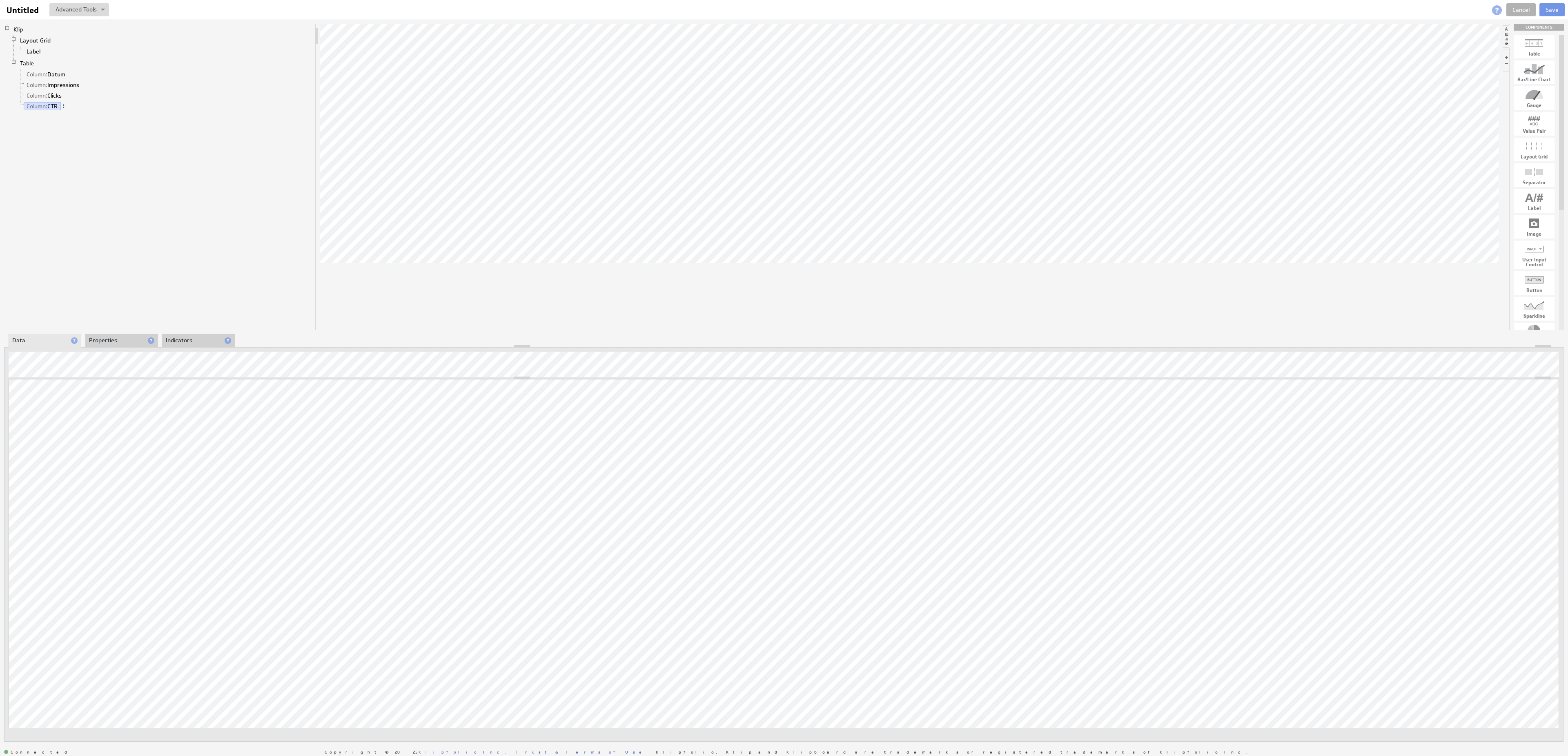
click at [105, 338] on li "Properties" at bounding box center [121, 340] width 73 height 14
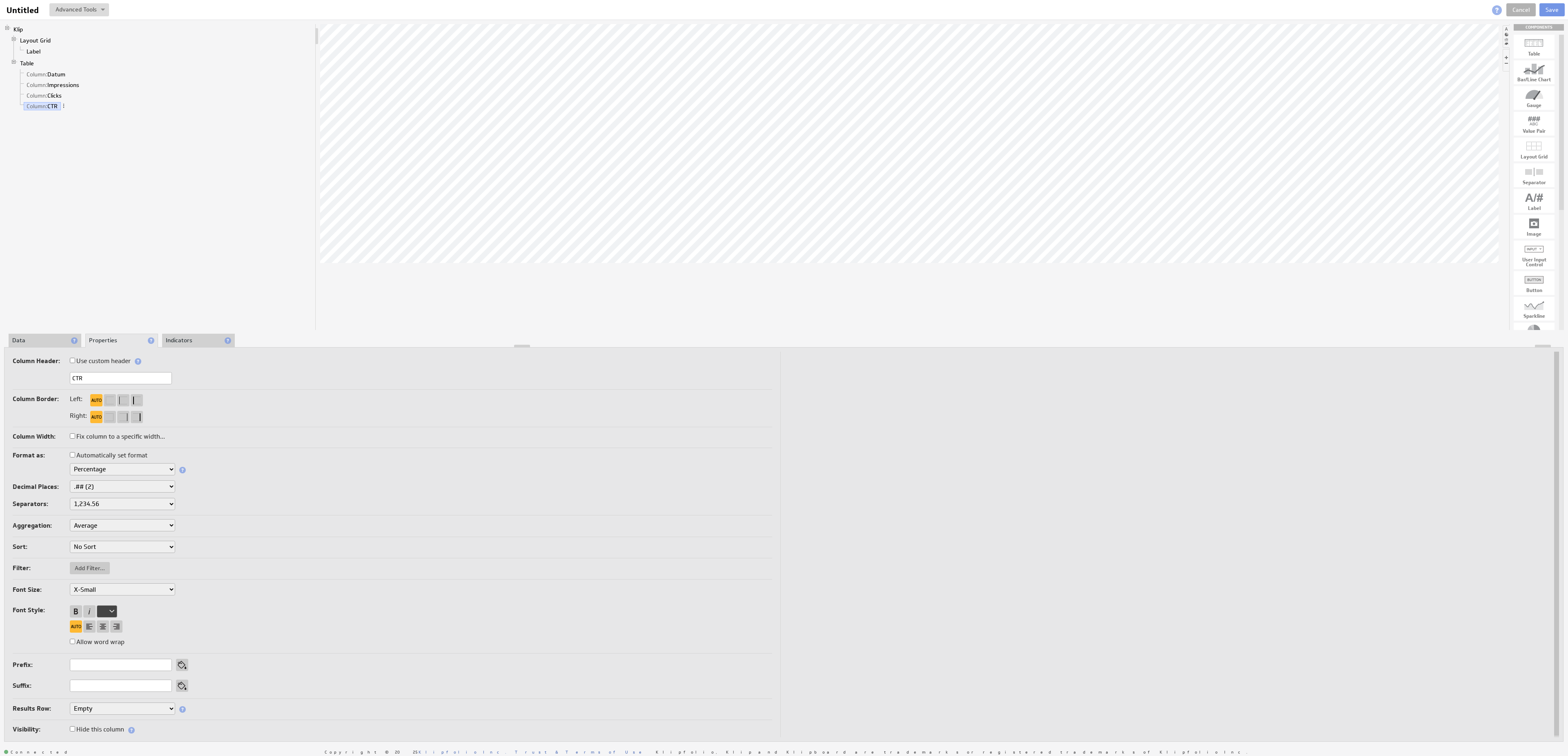
select select ".,"
click option "1.234,56" at bounding box center [0, 0] width 0 height 0
select select ".,"
drag, startPoint x: 117, startPoint y: 379, endPoint x: 33, endPoint y: 373, distance: 84.2
click at [70, 373] on input "Unnamed 3" at bounding box center [121, 378] width 102 height 12
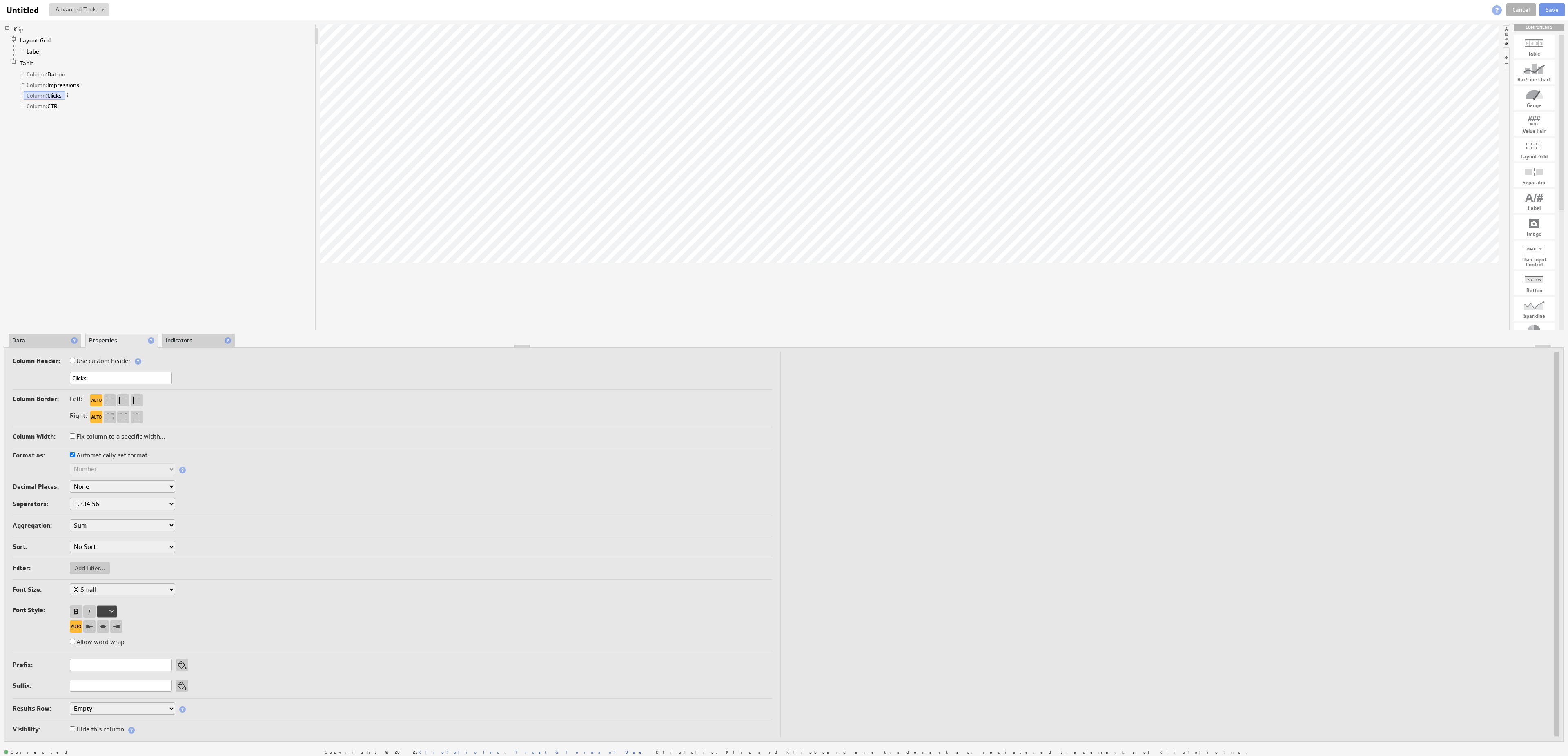
type input "Clicks"
drag, startPoint x: 113, startPoint y: 378, endPoint x: 38, endPoint y: 375, distance: 75.1
click at [70, 375] on input "Unnamed 2" at bounding box center [121, 378] width 102 height 12
type input "Impressions"
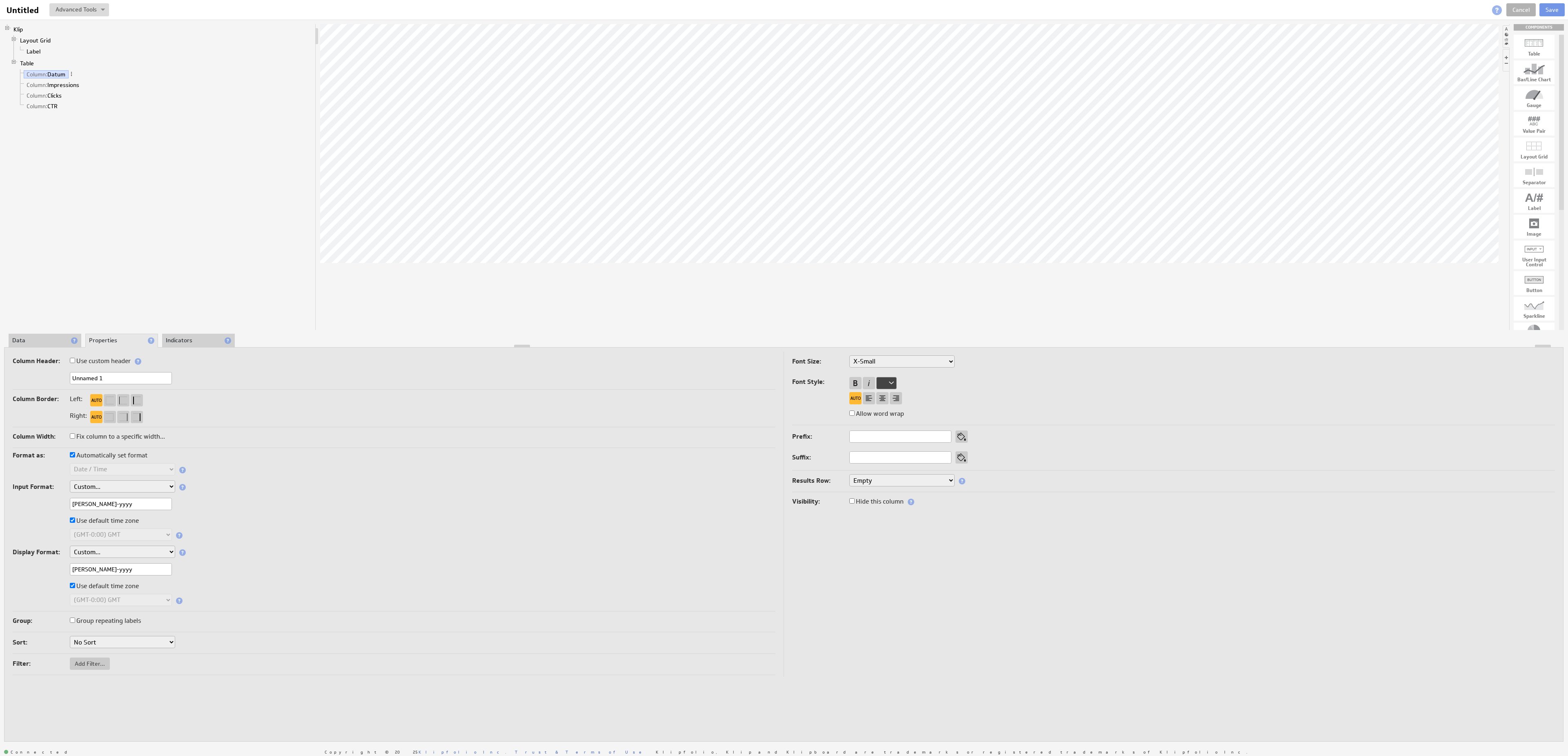
drag, startPoint x: 116, startPoint y: 379, endPoint x: 56, endPoint y: 377, distance: 60.0
click at [70, 377] on input "Unnamed 1" at bounding box center [121, 378] width 102 height 12
type input "Date"
click at [74, 76] on span at bounding box center [72, 74] width 5 height 5
click at [70, 362] on label "Column Header:" at bounding box center [42, 361] width 57 height 12
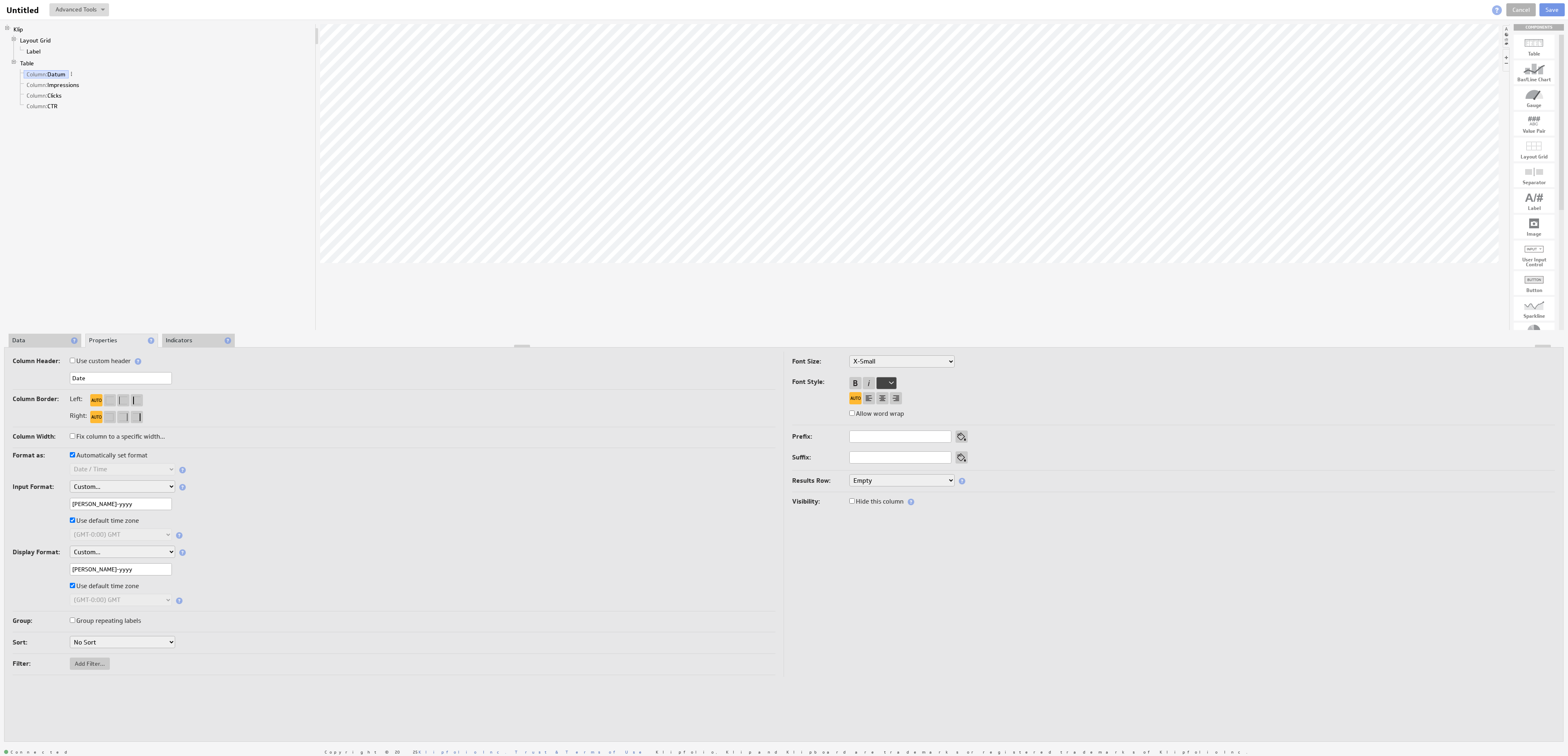
click at [74, 362] on input "Use custom header" at bounding box center [72, 360] width 5 height 5
checkbox input "true"
click at [76, 88] on link "Header: Datum" at bounding box center [53, 85] width 45 height 8
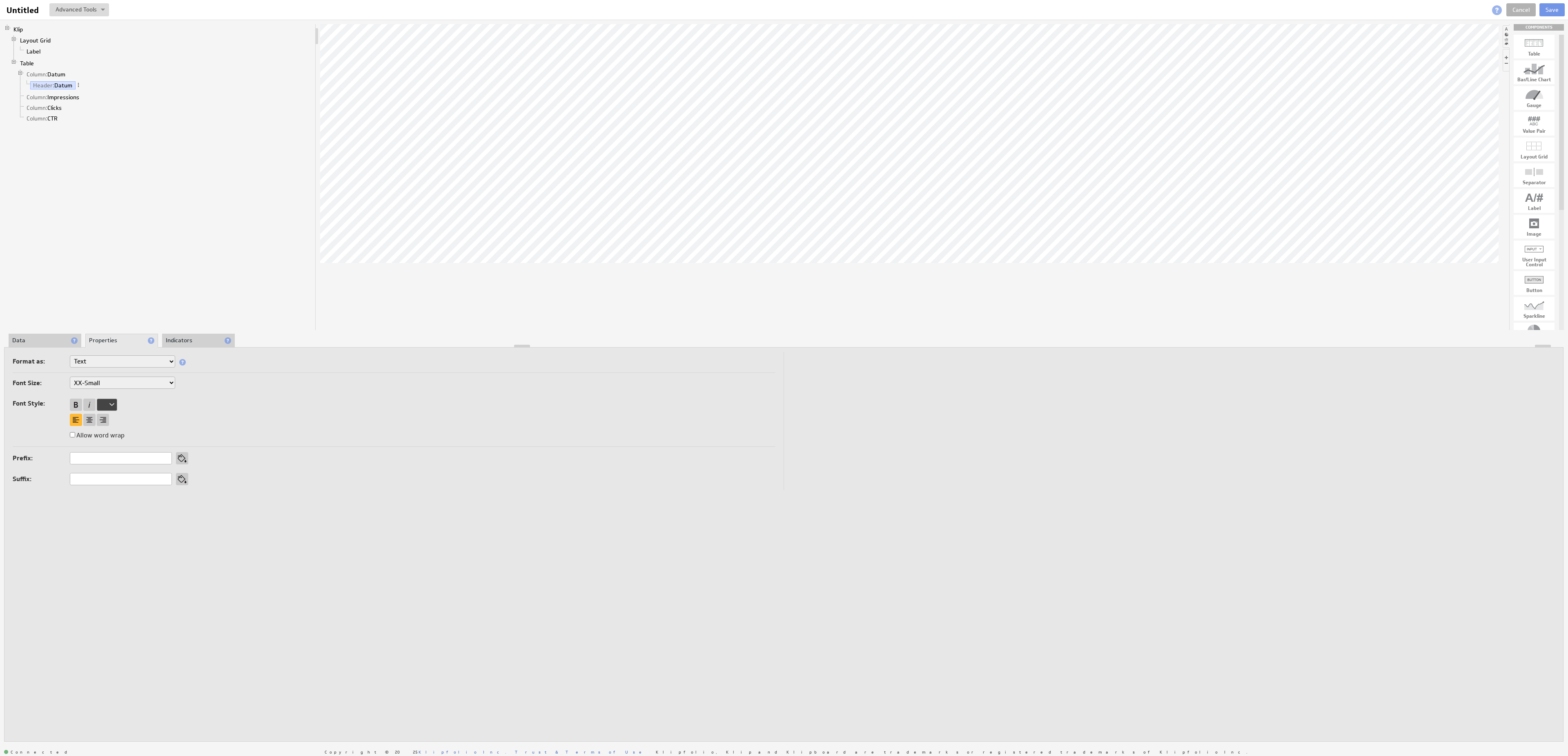
click at [186, 341] on li "Indicators" at bounding box center [199, 340] width 73 height 14
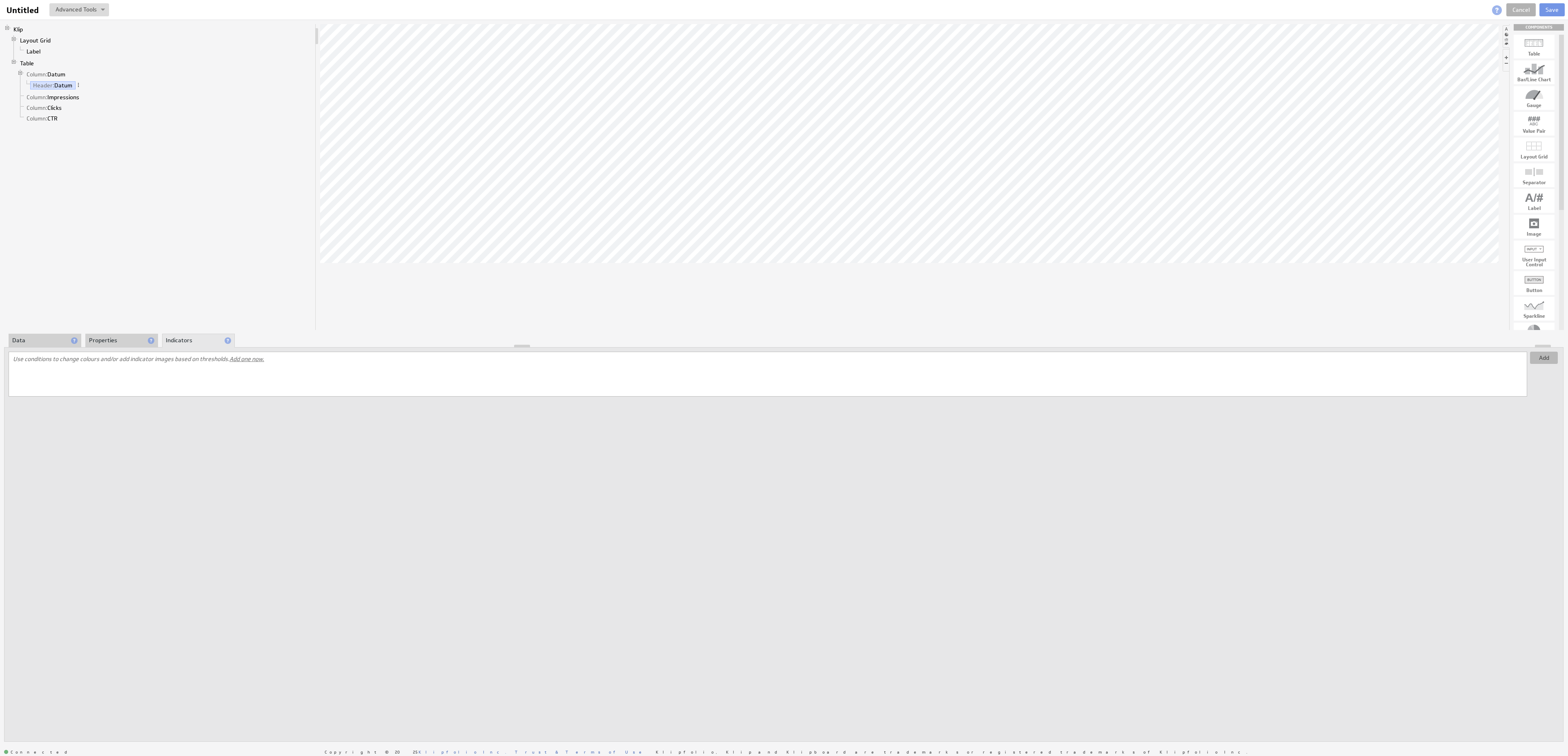
click at [1550, 358] on button "Add" at bounding box center [1543, 358] width 28 height 12
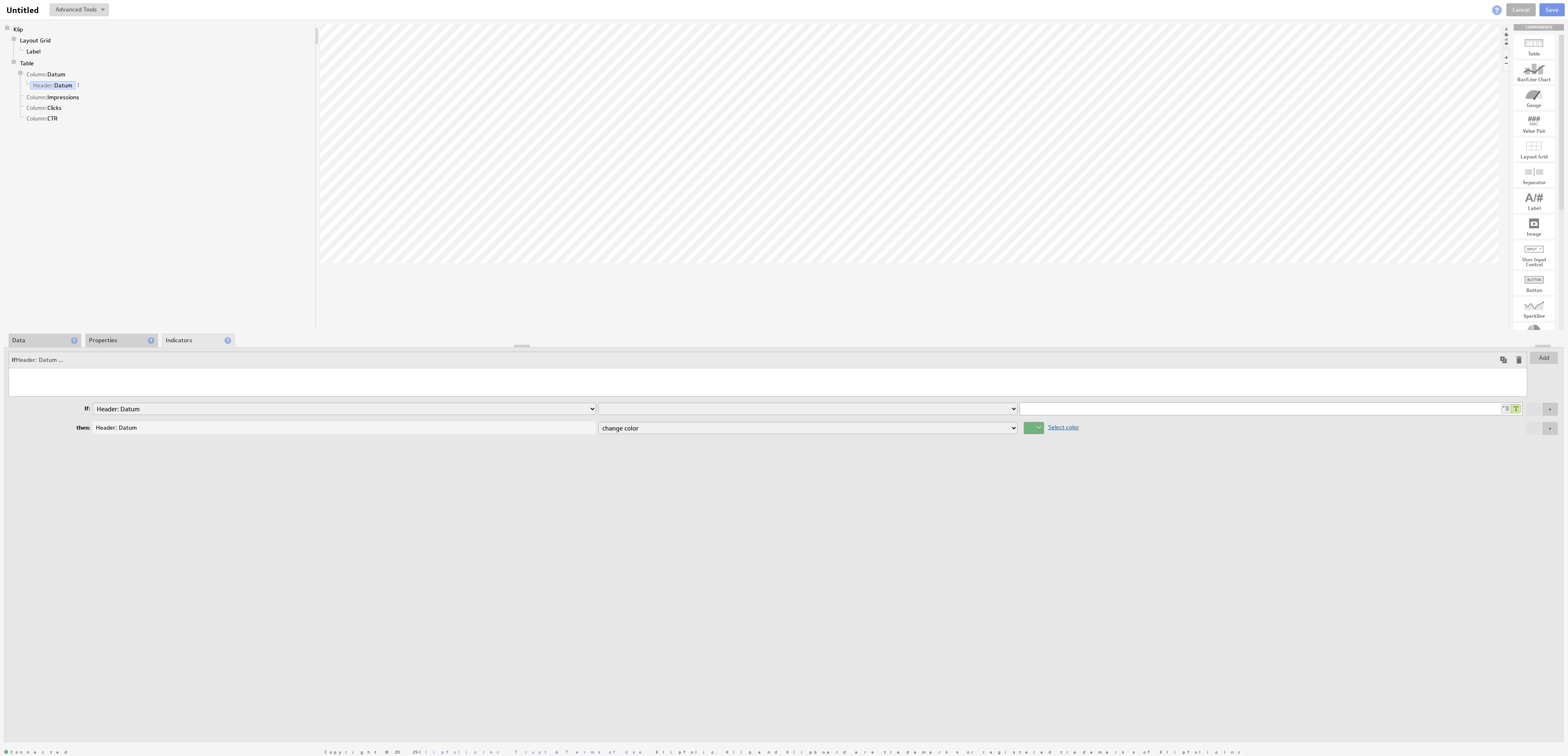
select select "background-color"
click option "change background color" at bounding box center [0, 0] width 0 height 0
click at [1071, 407] on input at bounding box center [1260, 409] width 480 height 12
type input "`"
type input "Date"
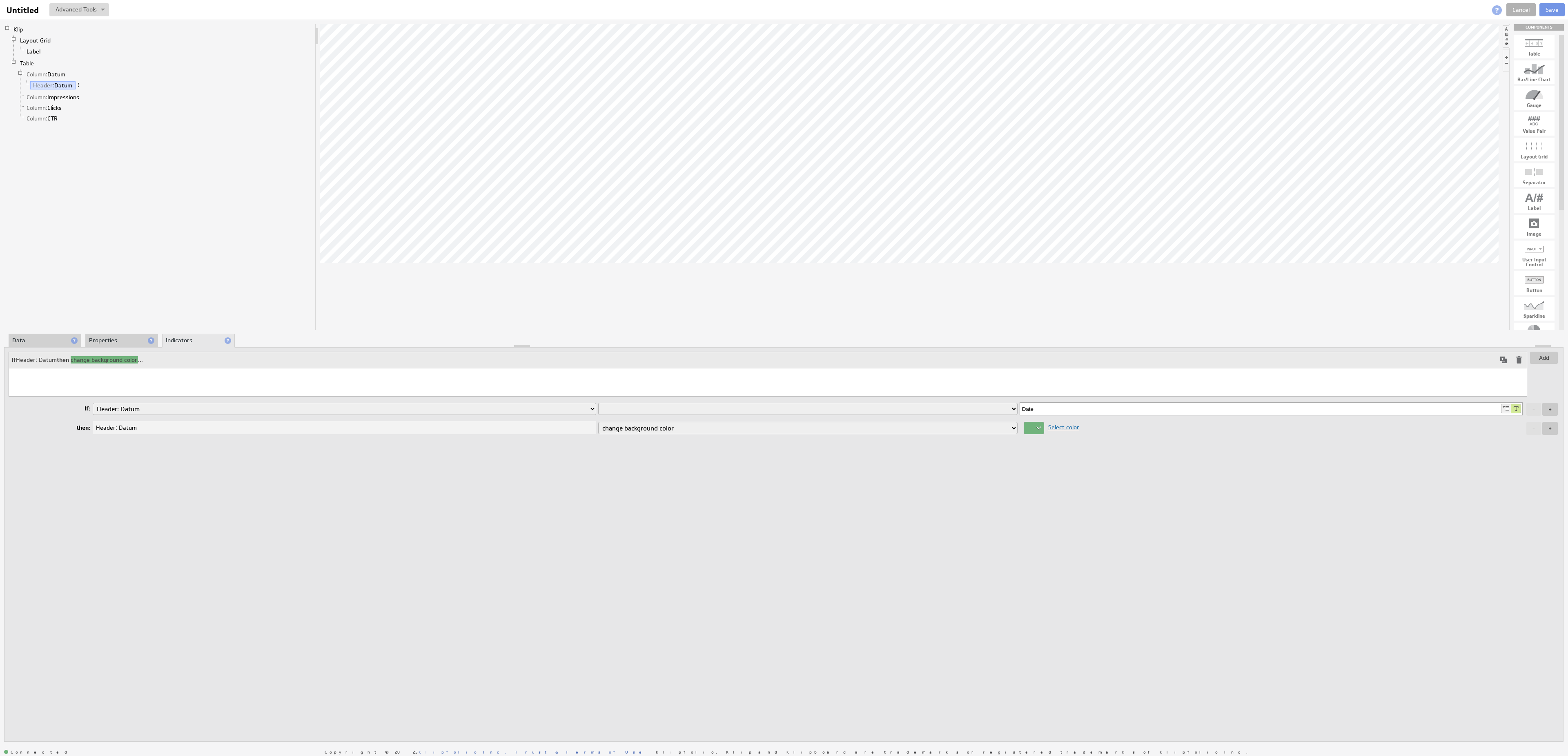
select select "eq"
click option "is equal to" at bounding box center [0, 0] width 0 height 0
click at [1068, 427] on span "Select color" at bounding box center [1061, 426] width 35 height 8
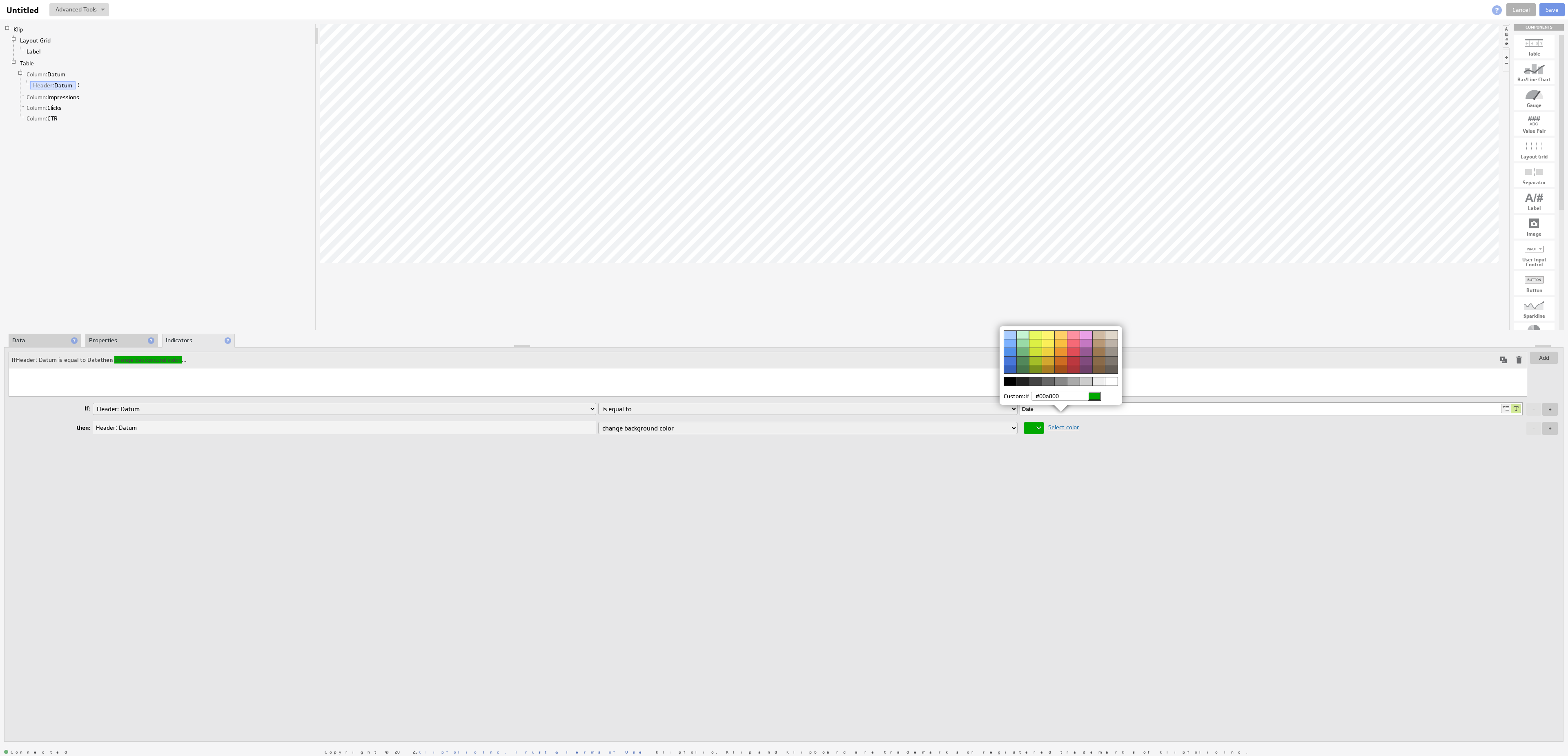
click at [1036, 398] on input "#00a800" at bounding box center [1066, 396] width 70 height 9
type input "00a800"
click at [1171, 452] on div at bounding box center [784, 378] width 1568 height 756
click at [1552, 431] on button "+" at bounding box center [1550, 428] width 16 height 13
click at [1539, 439] on button "-" at bounding box center [1534, 442] width 15 height 13
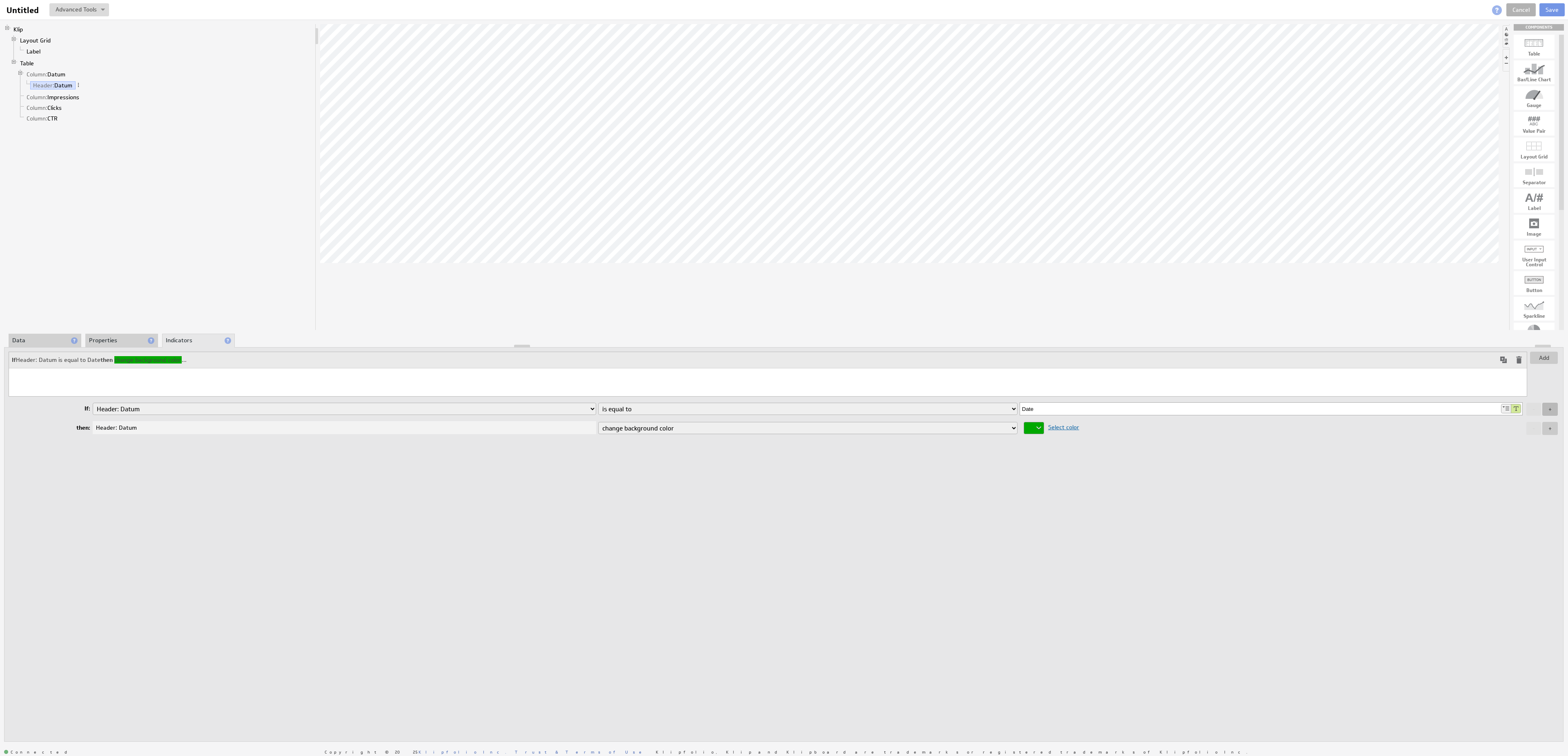
click at [1556, 413] on button "+" at bounding box center [1550, 409] width 16 height 13
click at [1114, 422] on input "0" at bounding box center [1260, 423] width 480 height 12
drag, startPoint x: 1097, startPoint y: 422, endPoint x: 1020, endPoint y: 422, distance: 77.0
click at [1020, 422] on input "0" at bounding box center [1260, 423] width 480 height 12
click at [1533, 425] on button "-" at bounding box center [1534, 423] width 15 height 13
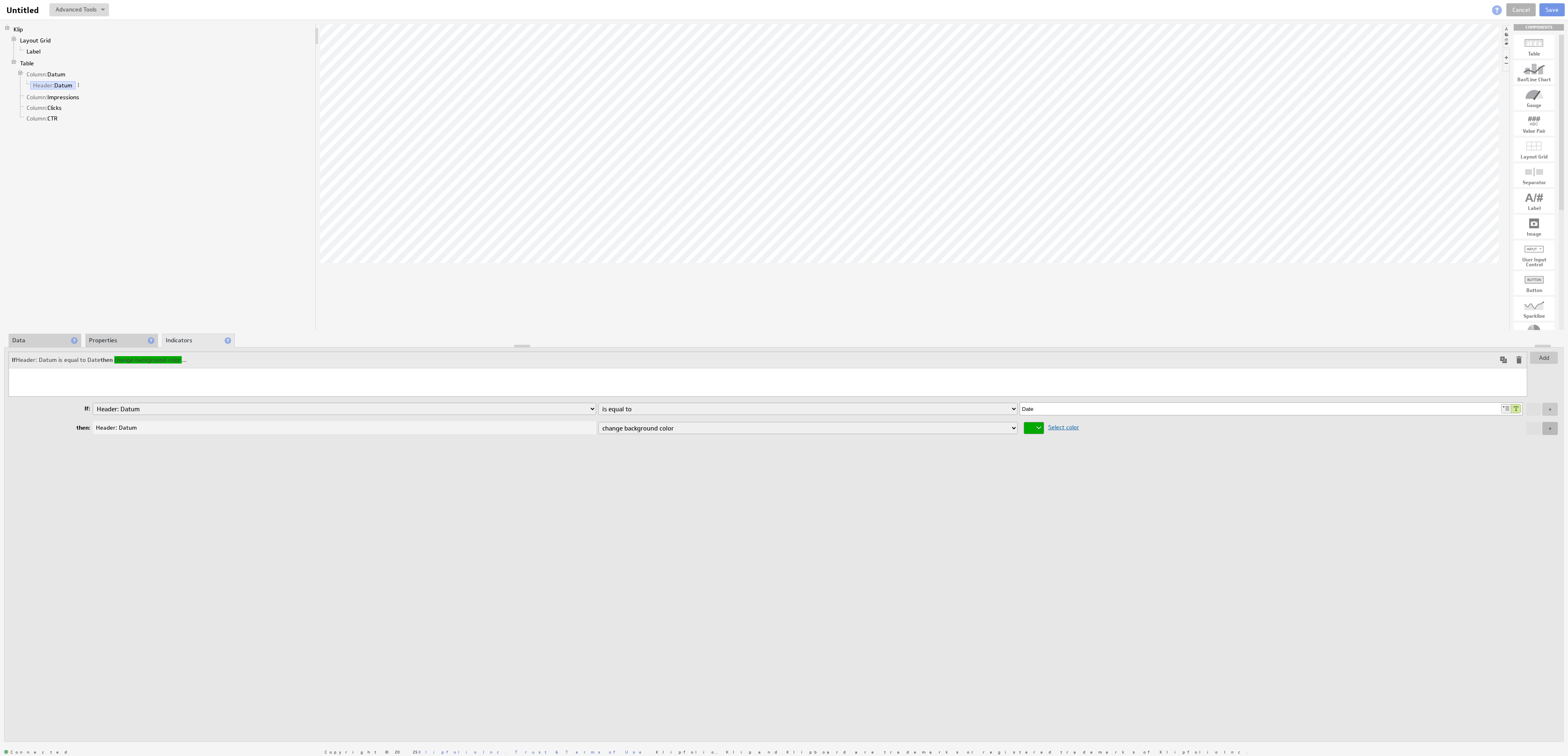
click at [1552, 431] on button "+" at bounding box center [1550, 428] width 16 height 13
select select "color"
click option "change color" at bounding box center [0, 0] width 0 height 0
click at [1043, 439] on div at bounding box center [1034, 442] width 20 height 12
click at [1114, 398] on div at bounding box center [1111, 395] width 13 height 9
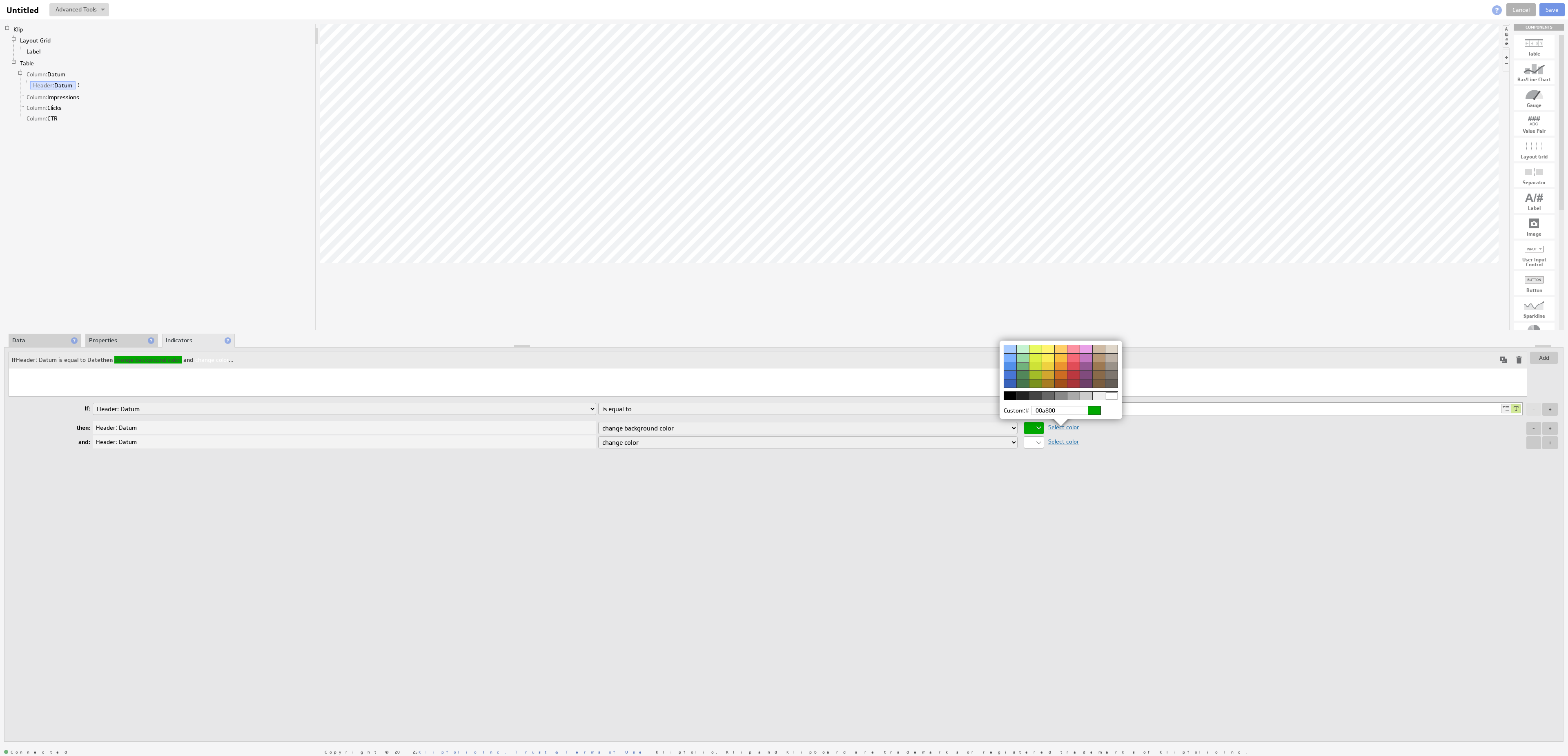
click at [925, 499] on div at bounding box center [784, 378] width 1568 height 756
click at [119, 340] on li "Properties" at bounding box center [121, 340] width 73 height 14
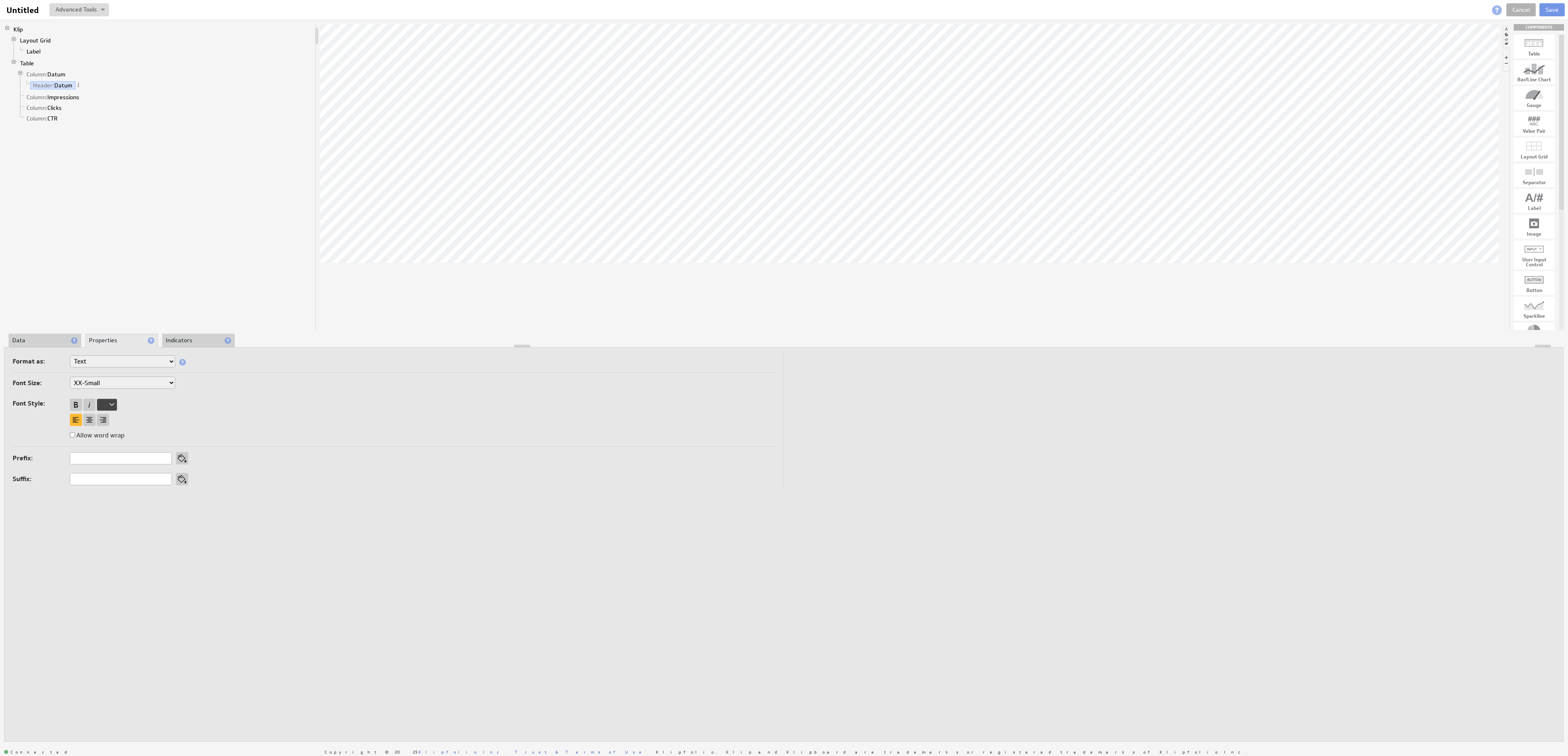
select select "medium"
click option "Medium" at bounding box center [0, 0] width 0 height 0
select select "medium"
click at [916, 382] on td at bounding box center [1170, 420] width 771 height 139
type input "Statistieken campagne"
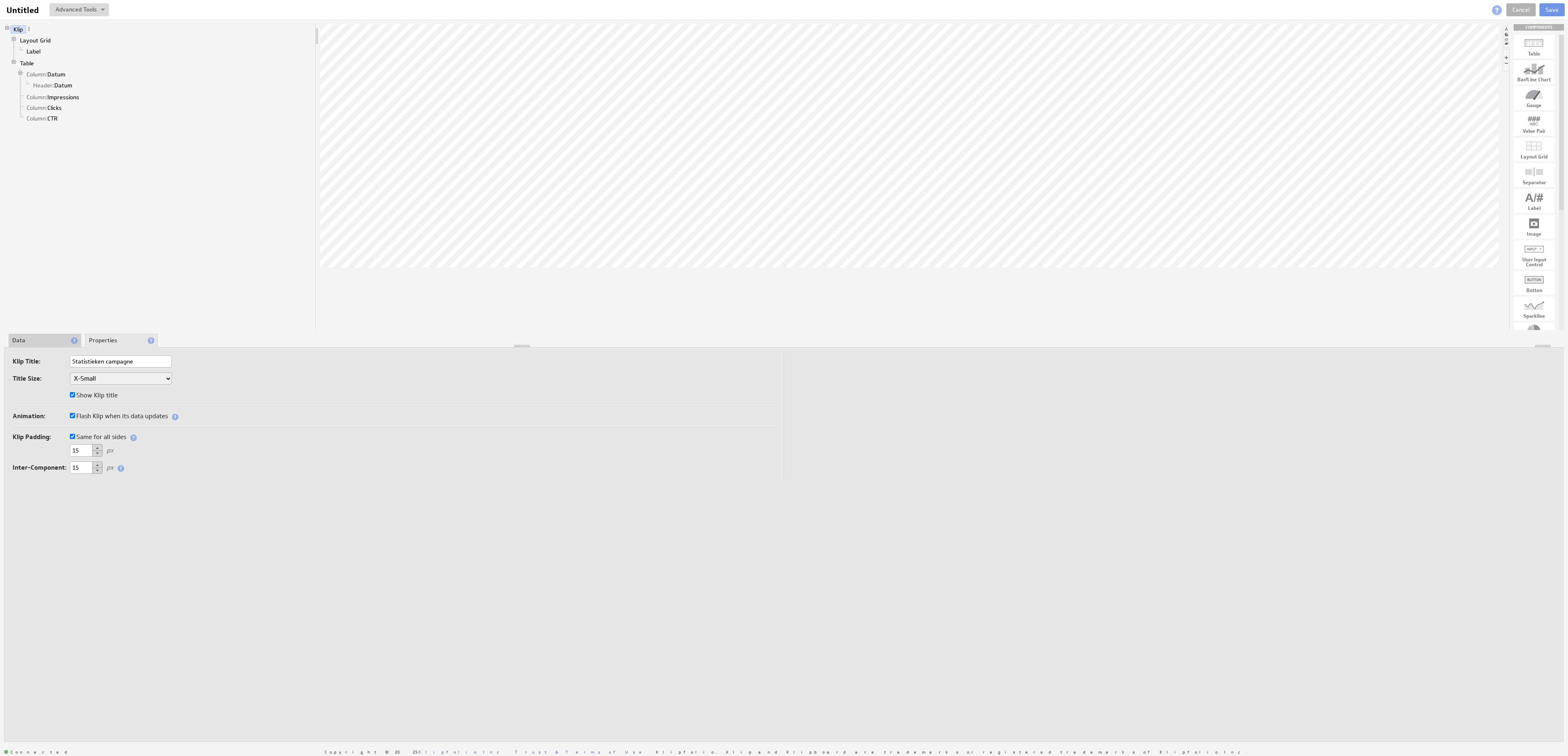
click at [30, 343] on li "Data" at bounding box center [45, 340] width 73 height 14
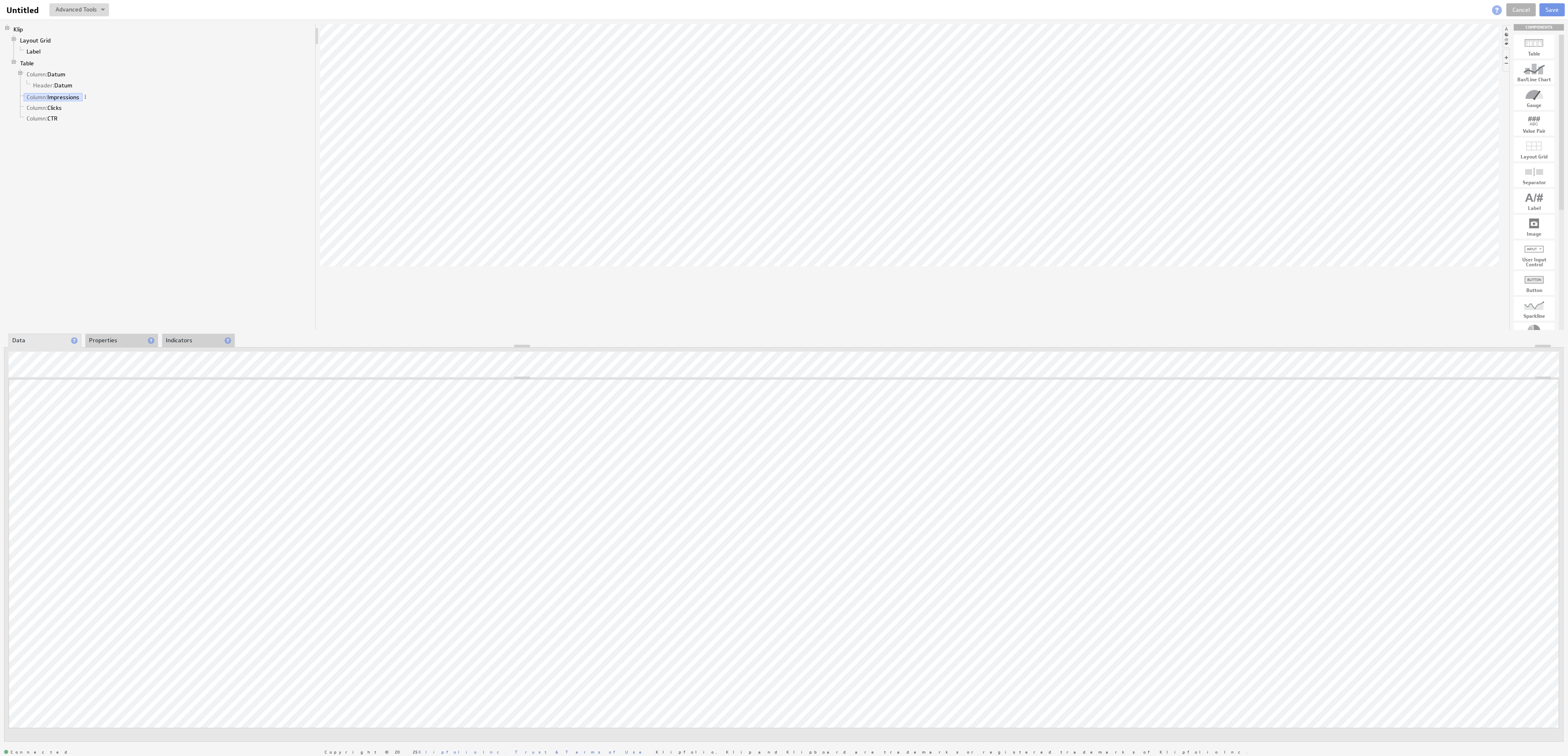
click at [106, 334] on li "Properties" at bounding box center [121, 340] width 73 height 14
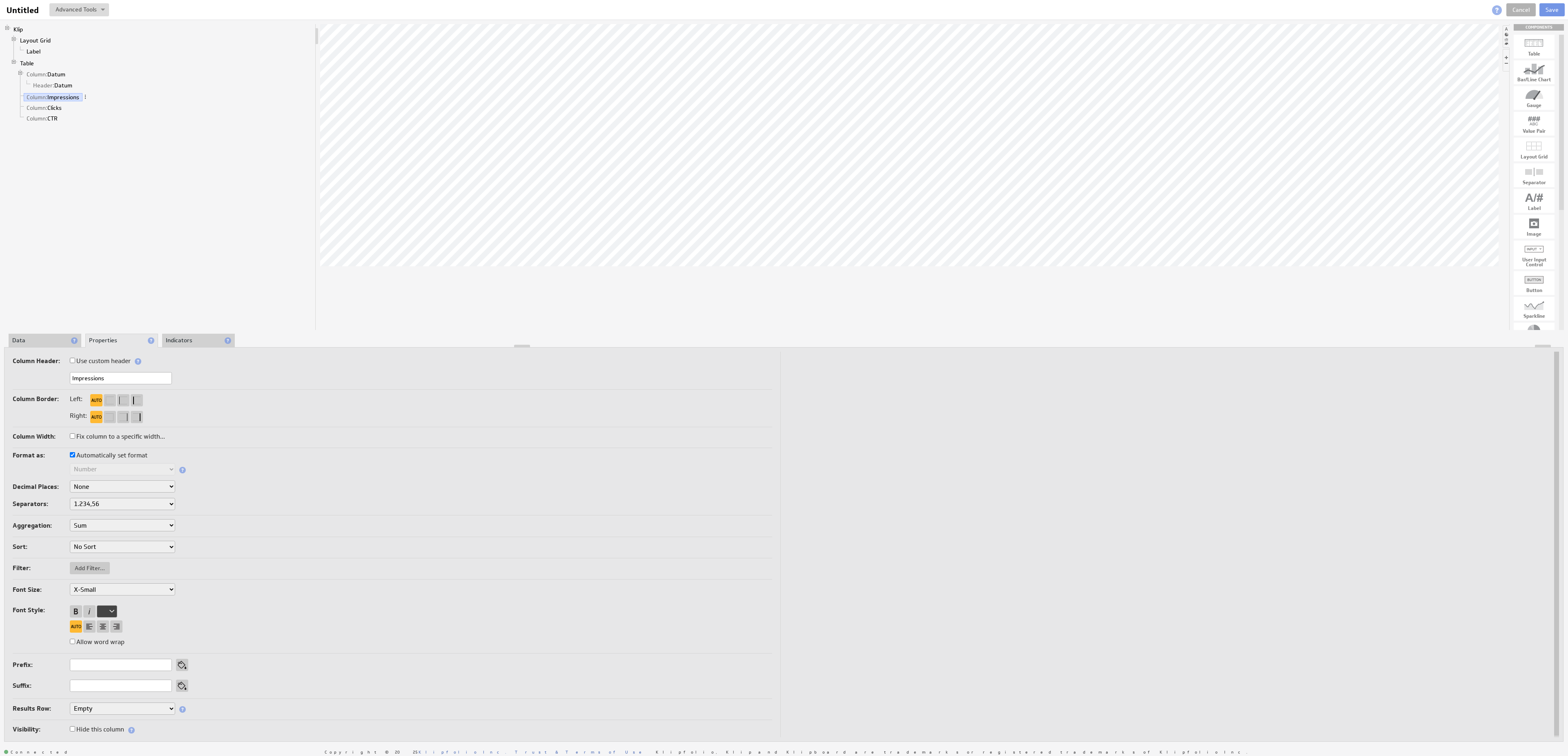
click at [171, 336] on li "Indicators" at bounding box center [199, 340] width 73 height 14
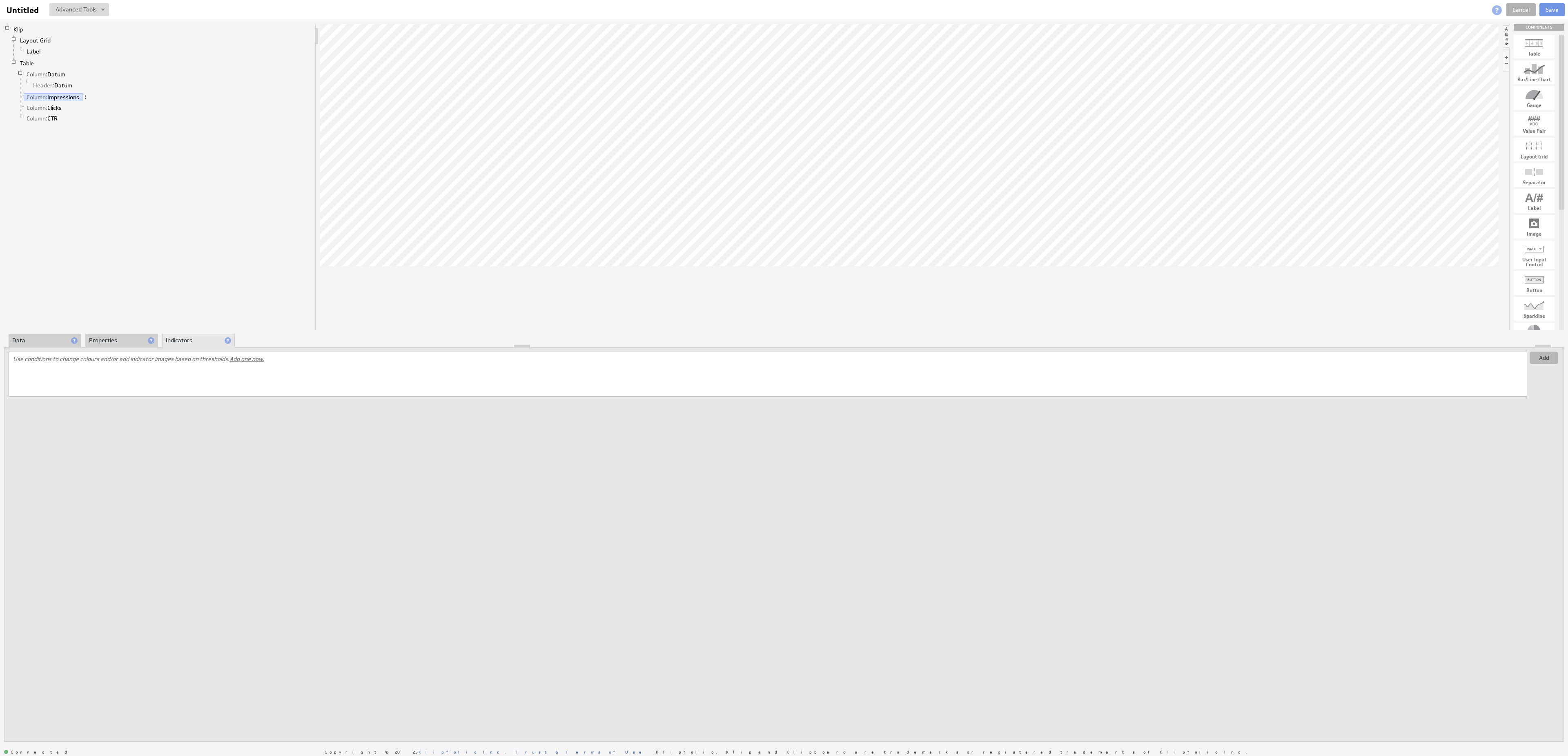
click at [1536, 360] on button "Add" at bounding box center [1543, 358] width 28 height 12
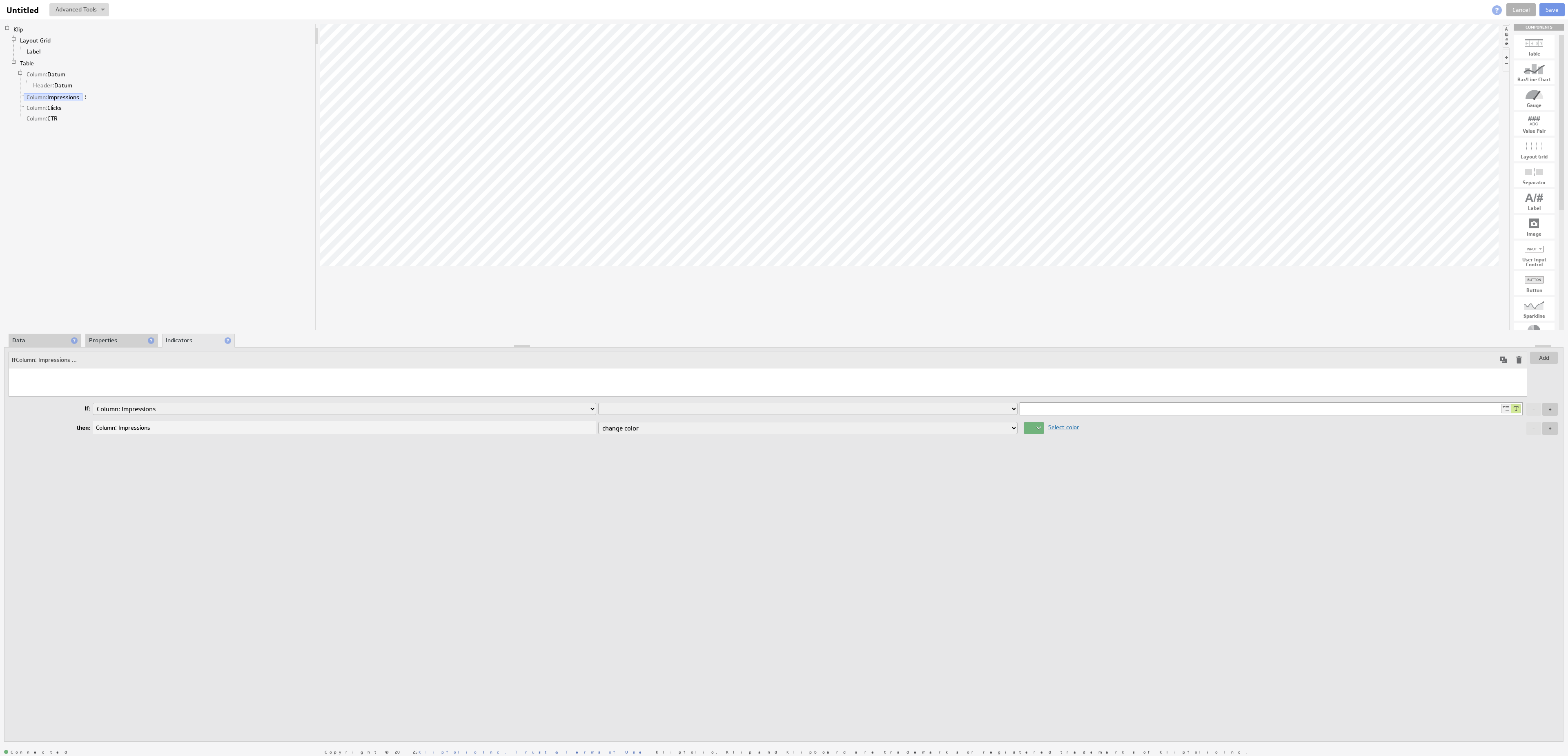
click at [1079, 415] on input at bounding box center [1260, 409] width 480 height 12
type input "Impressions"
select select "eq"
click option "is equal to" at bounding box center [0, 0] width 0 height 0
click at [1088, 413] on input "Impressions" at bounding box center [1260, 409] width 480 height 12
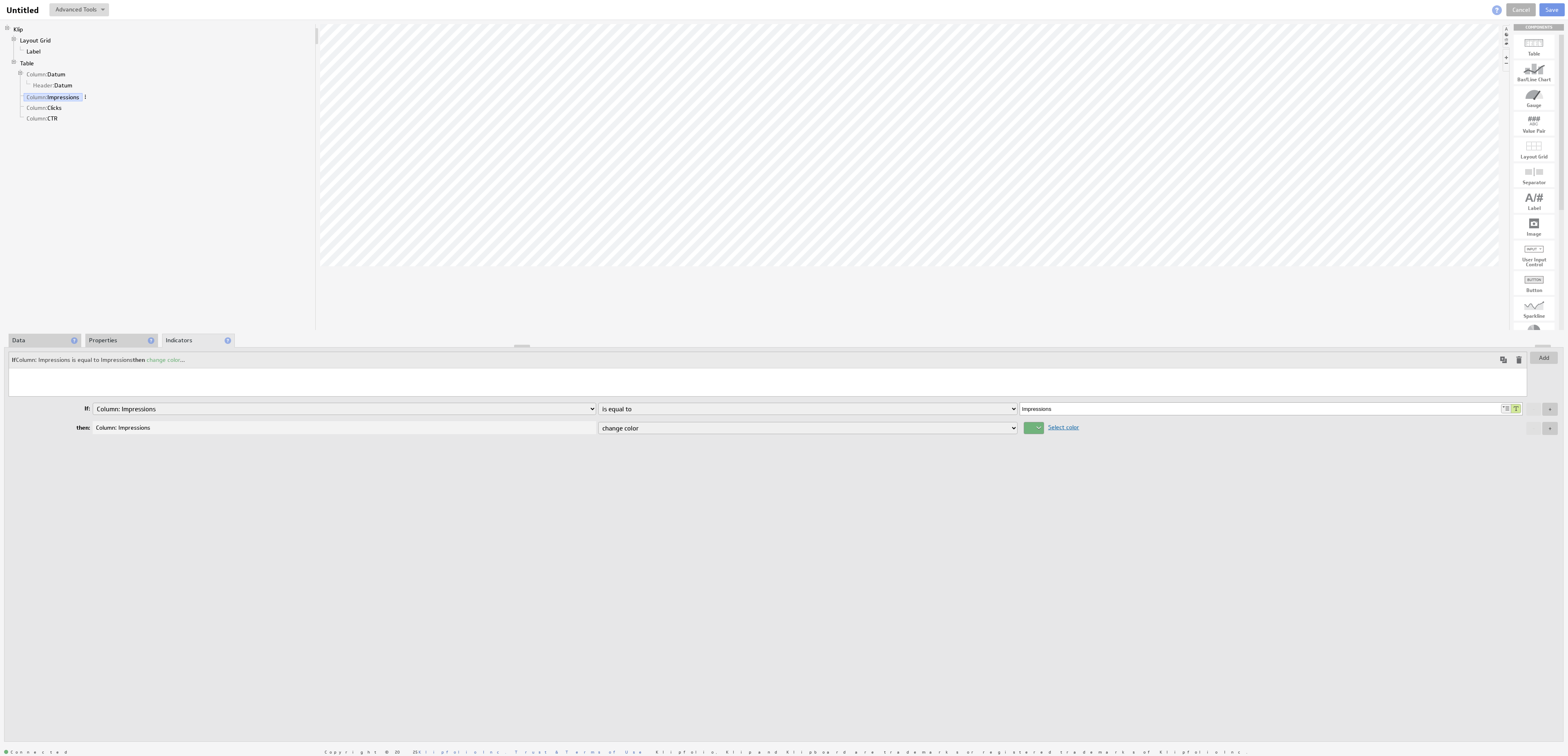
click at [87, 99] on span at bounding box center [85, 97] width 5 height 5
click at [98, 340] on li "Properties" at bounding box center [121, 340] width 73 height 14
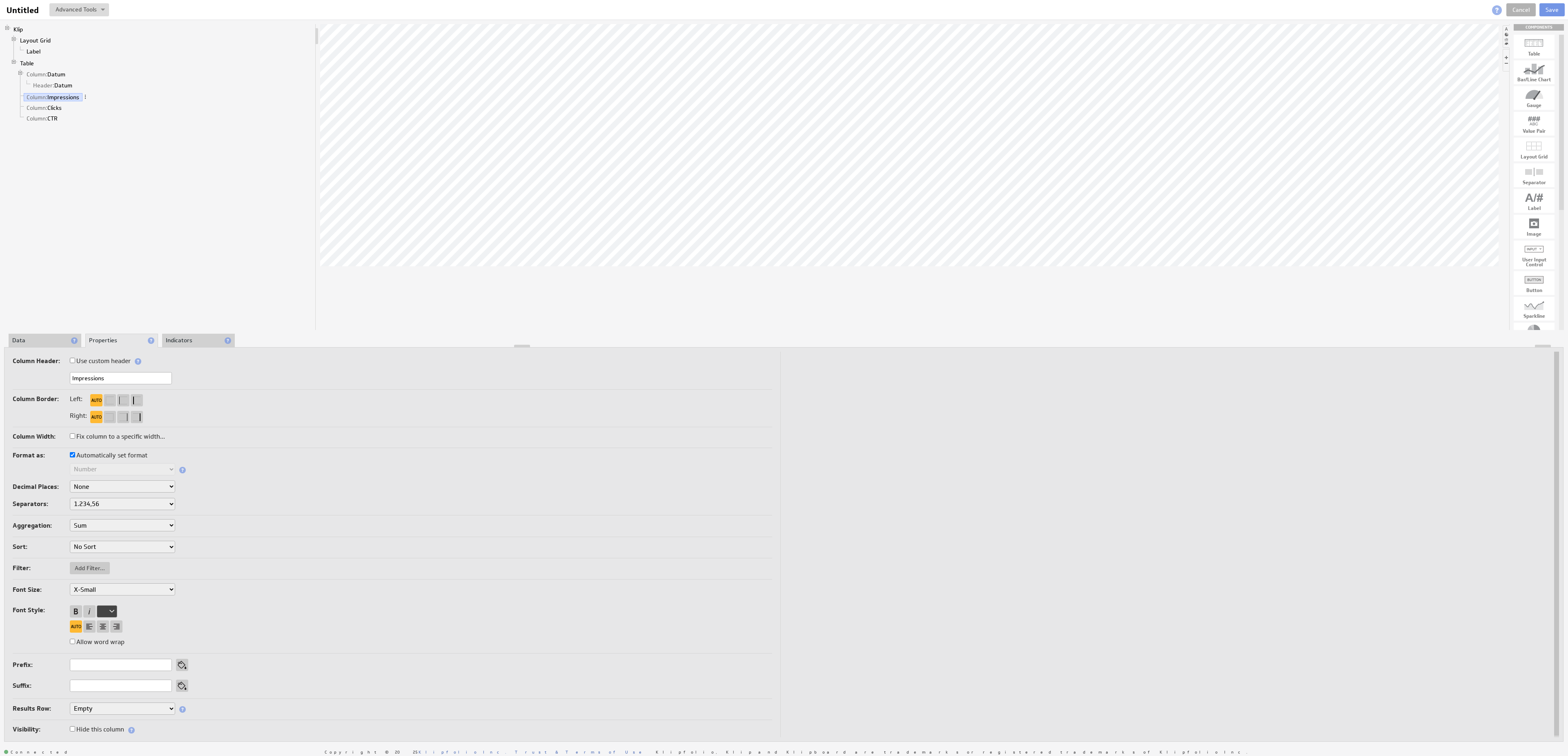
click at [85, 360] on label "Use custom header" at bounding box center [100, 361] width 61 height 12
click at [75, 360] on input "Use custom header" at bounding box center [72, 360] width 5 height 5
checkbox input "true"
click at [71, 113] on link "Header: Impressions" at bounding box center [59, 108] width 59 height 8
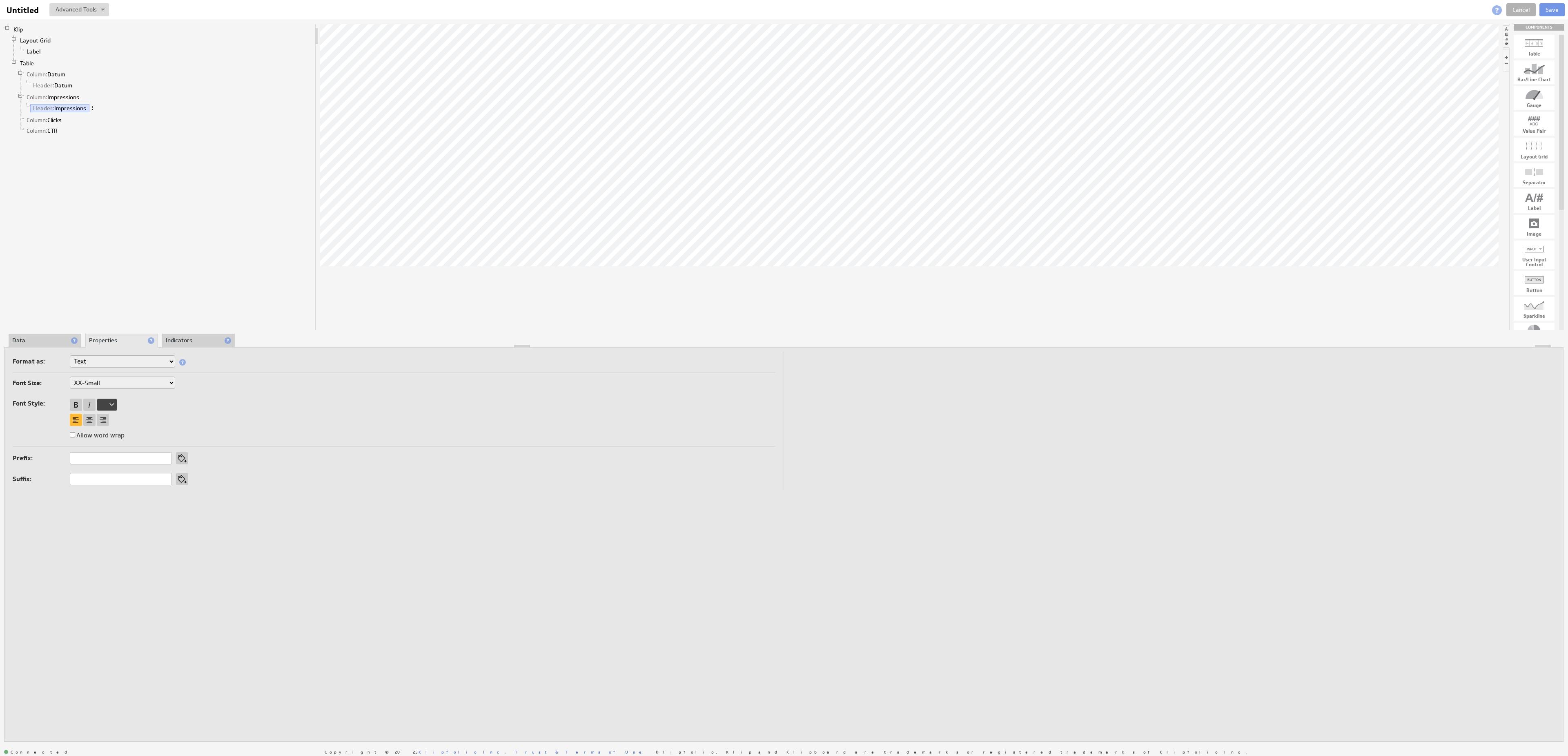
click at [95, 111] on span at bounding box center [92, 108] width 5 height 5
click at [126, 121] on div "Rename..." at bounding box center [138, 121] width 82 height 13
click at [804, 136] on button "Cancel" at bounding box center [804, 139] width 29 height 16
click at [197, 340] on li "Indicators" at bounding box center [199, 340] width 73 height 14
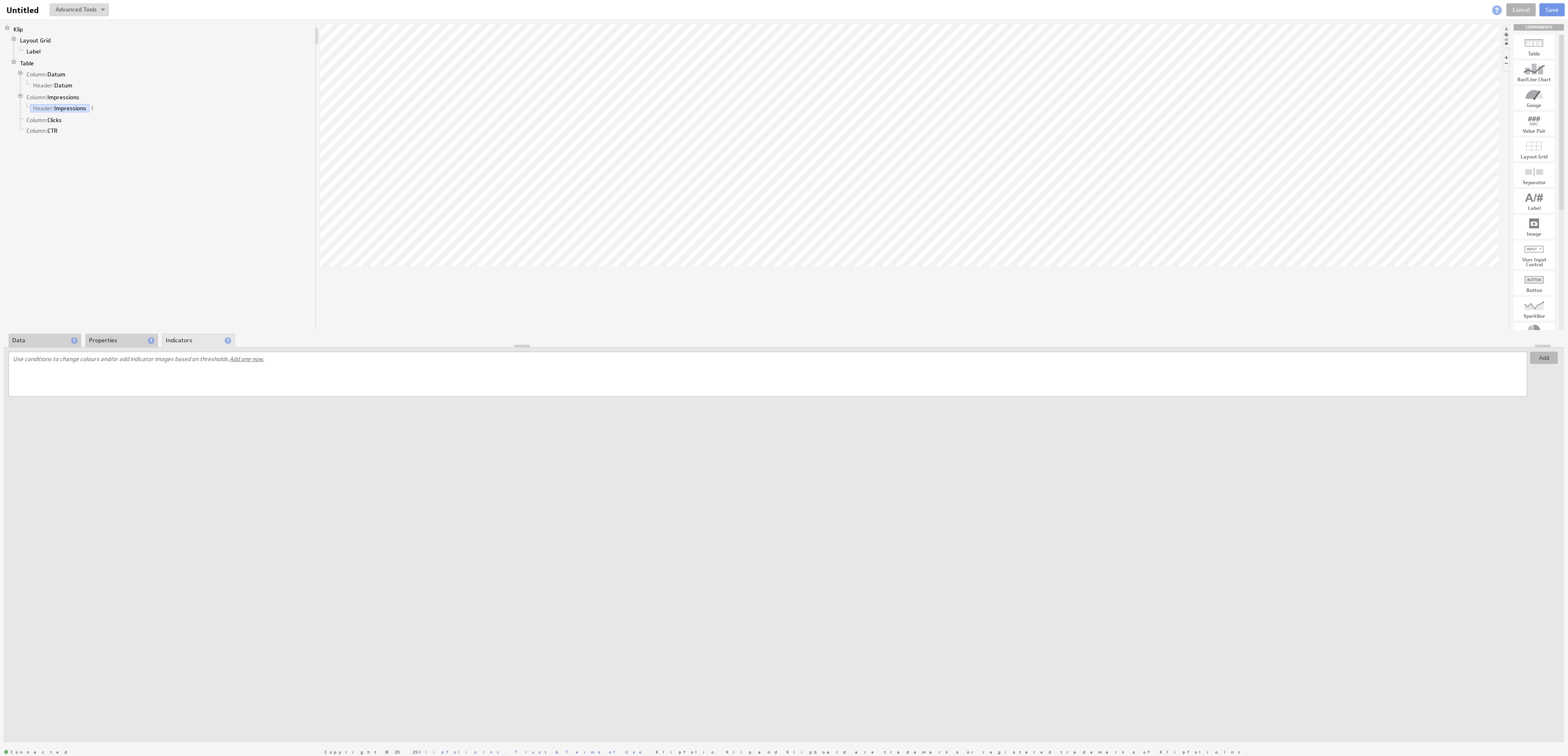
click at [1547, 362] on button "Add" at bounding box center [1543, 358] width 28 height 12
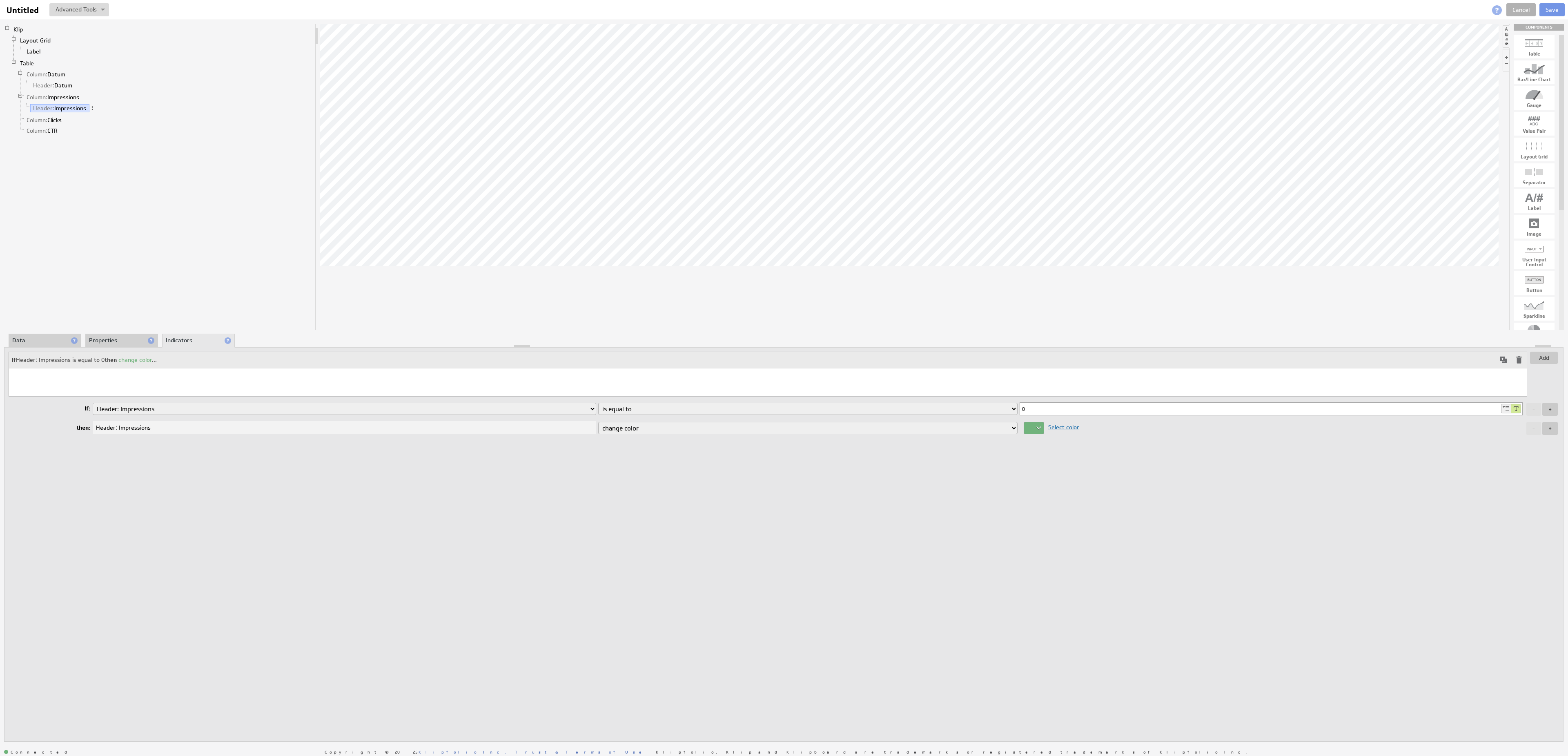
click at [1052, 410] on input "0" at bounding box center [1260, 409] width 480 height 12
drag, startPoint x: 1057, startPoint y: 410, endPoint x: 1016, endPoint y: 407, distance: 41.1
click at [1020, 407] on input "0" at bounding box center [1260, 409] width 480 height 12
type input "Impressions"
select select "background-color"
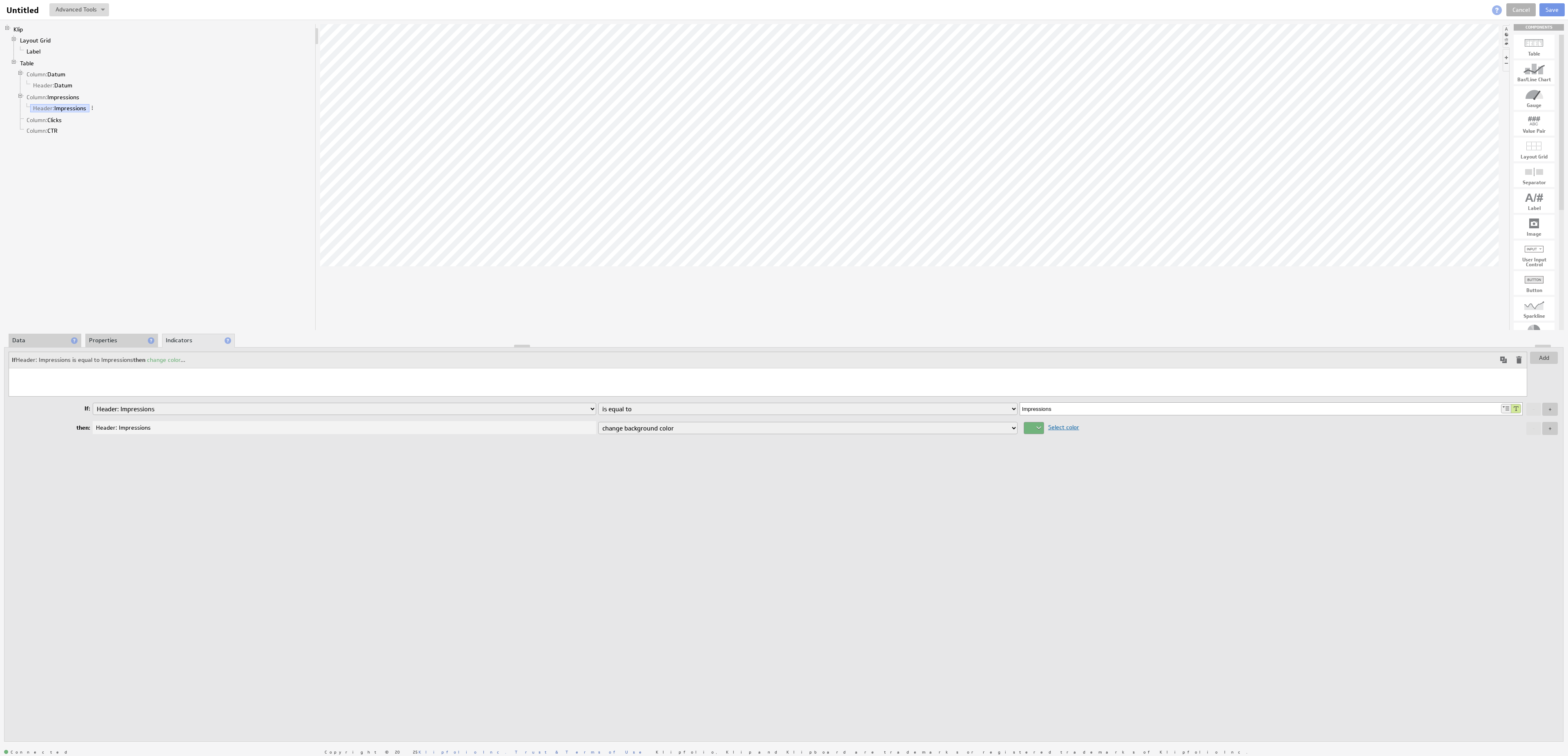
click option "change background color" at bounding box center [0, 0] width 0 height 0
click at [1549, 428] on button "+" at bounding box center [1550, 428] width 16 height 13
select select "color"
click option "change color" at bounding box center [0, 0] width 0 height 0
click at [1040, 442] on div at bounding box center [1034, 442] width 20 height 12
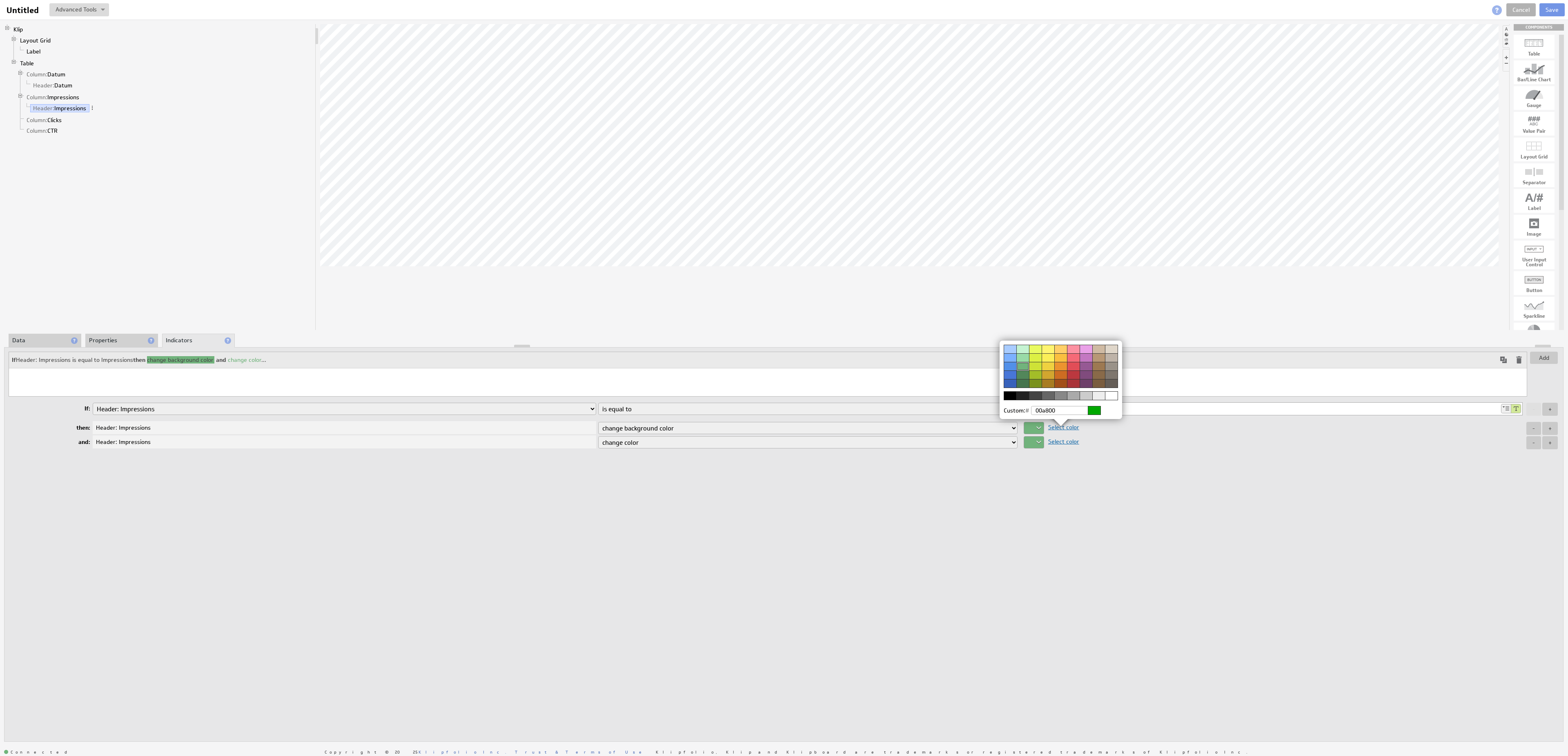
click at [1113, 399] on div at bounding box center [1111, 395] width 13 height 9
click at [1062, 498] on div at bounding box center [784, 378] width 1568 height 756
click at [1039, 429] on div at bounding box center [1034, 428] width 20 height 12
click at [1156, 461] on div at bounding box center [784, 378] width 1568 height 756
click at [117, 336] on li "Properties" at bounding box center [121, 340] width 73 height 14
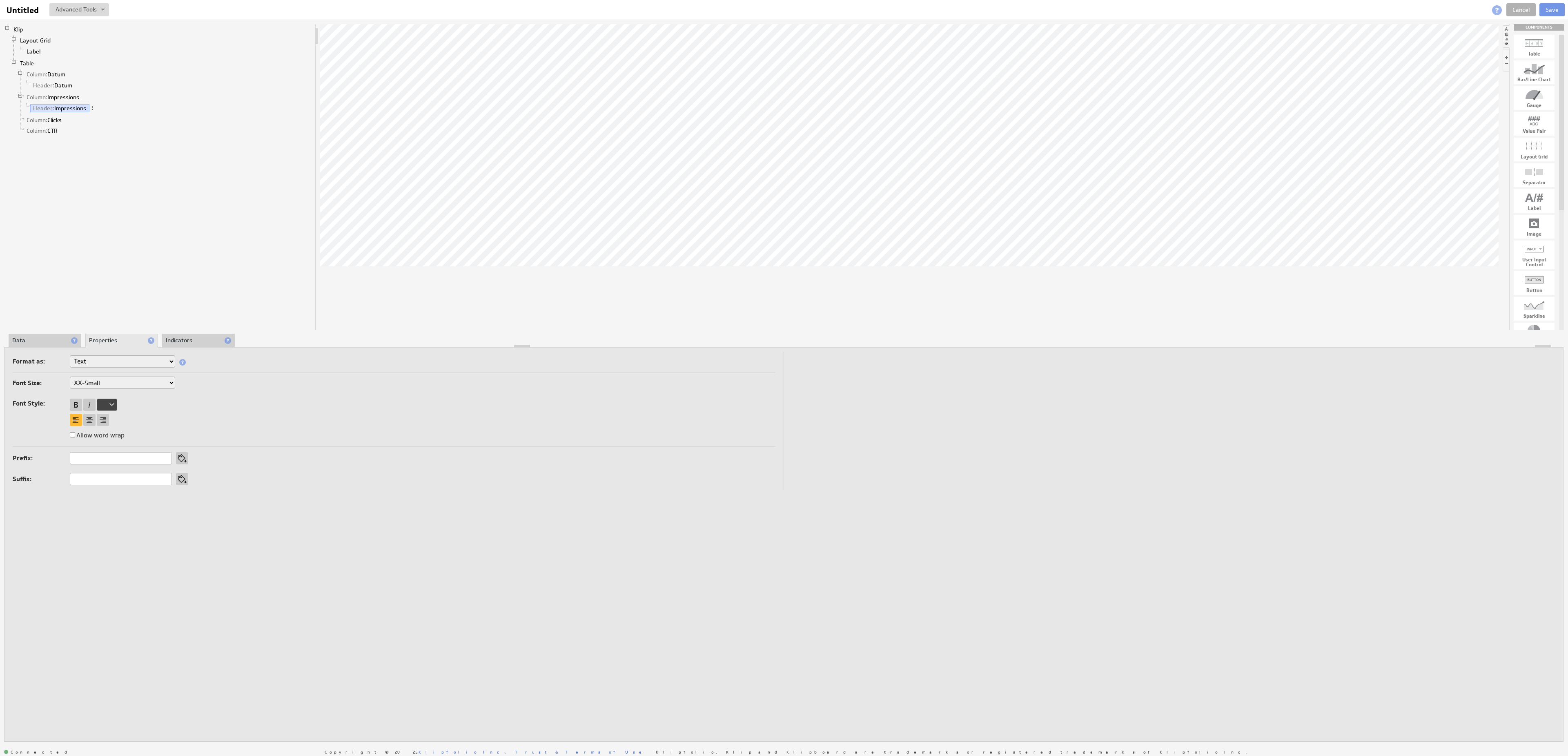
select select "medium"
click option "Medium" at bounding box center [0, 0] width 0 height 0
select select "medium"
click at [1008, 411] on td at bounding box center [1170, 420] width 771 height 139
click at [102, 393] on label "Show Klip title" at bounding box center [93, 395] width 48 height 12
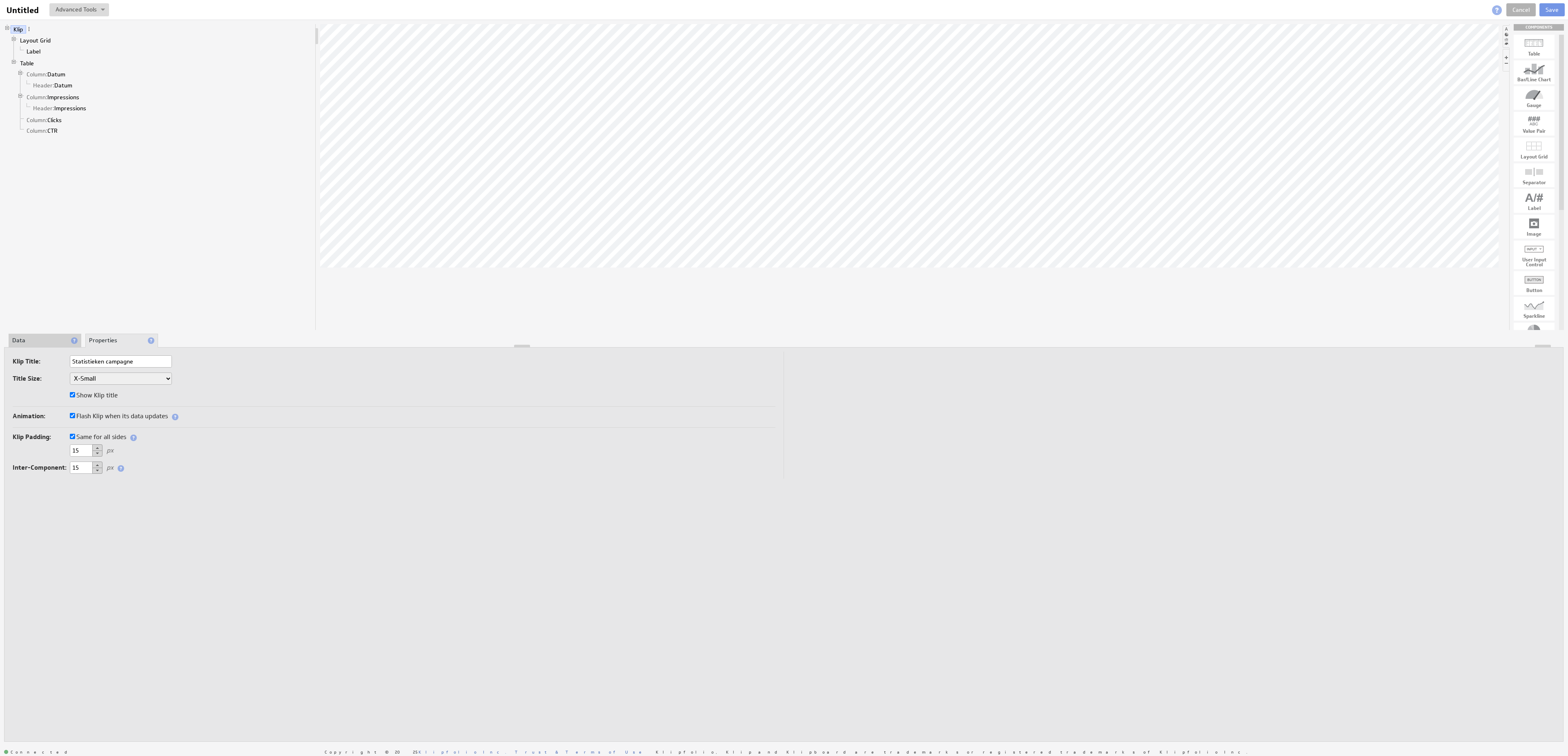
click at [75, 393] on input "Show Klip title" at bounding box center [72, 394] width 5 height 5
checkbox input "false"
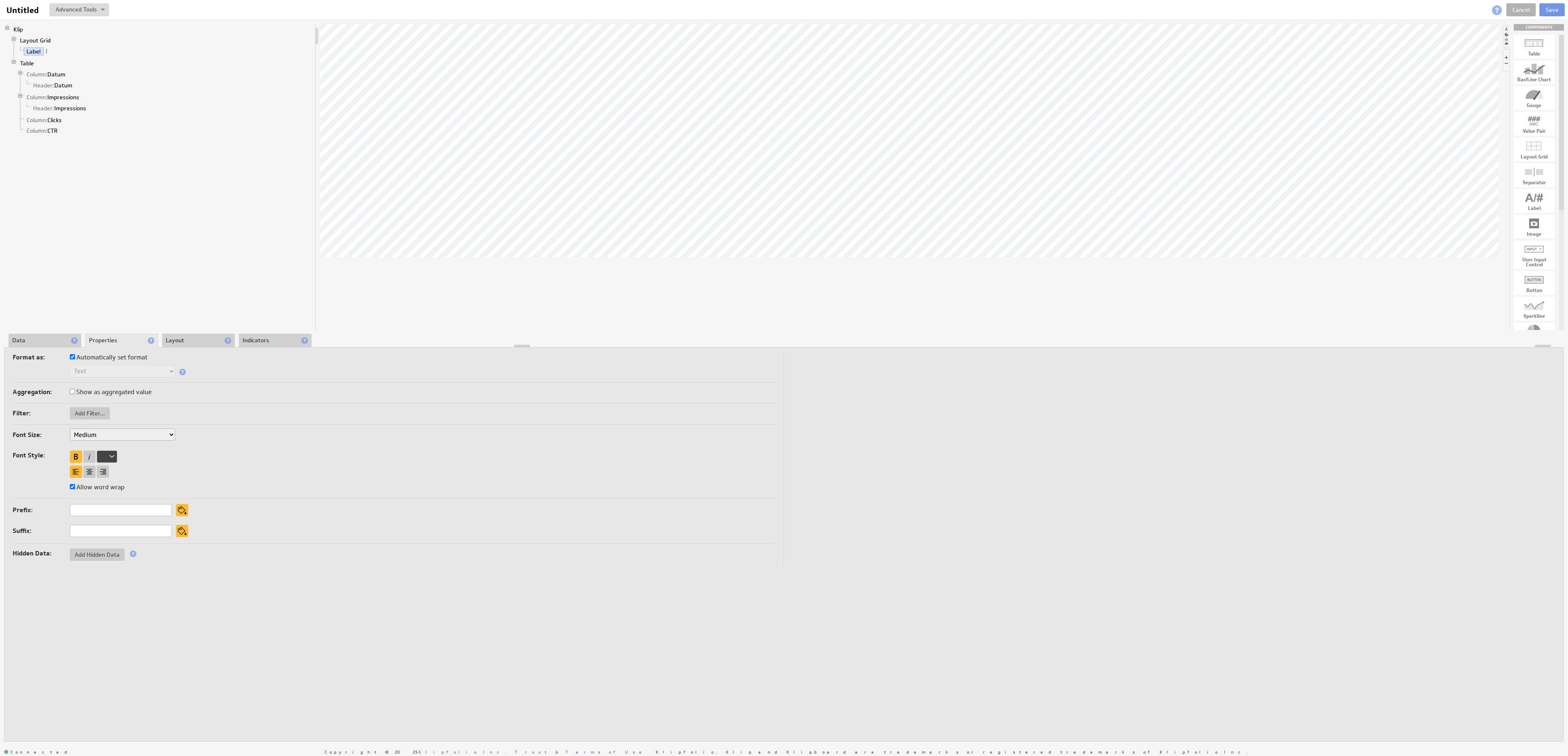
select select "large"
click option "Large" at bounding box center [0, 0] width 0 height 0
select select "large"
click at [896, 444] on td at bounding box center [1170, 458] width 771 height 213
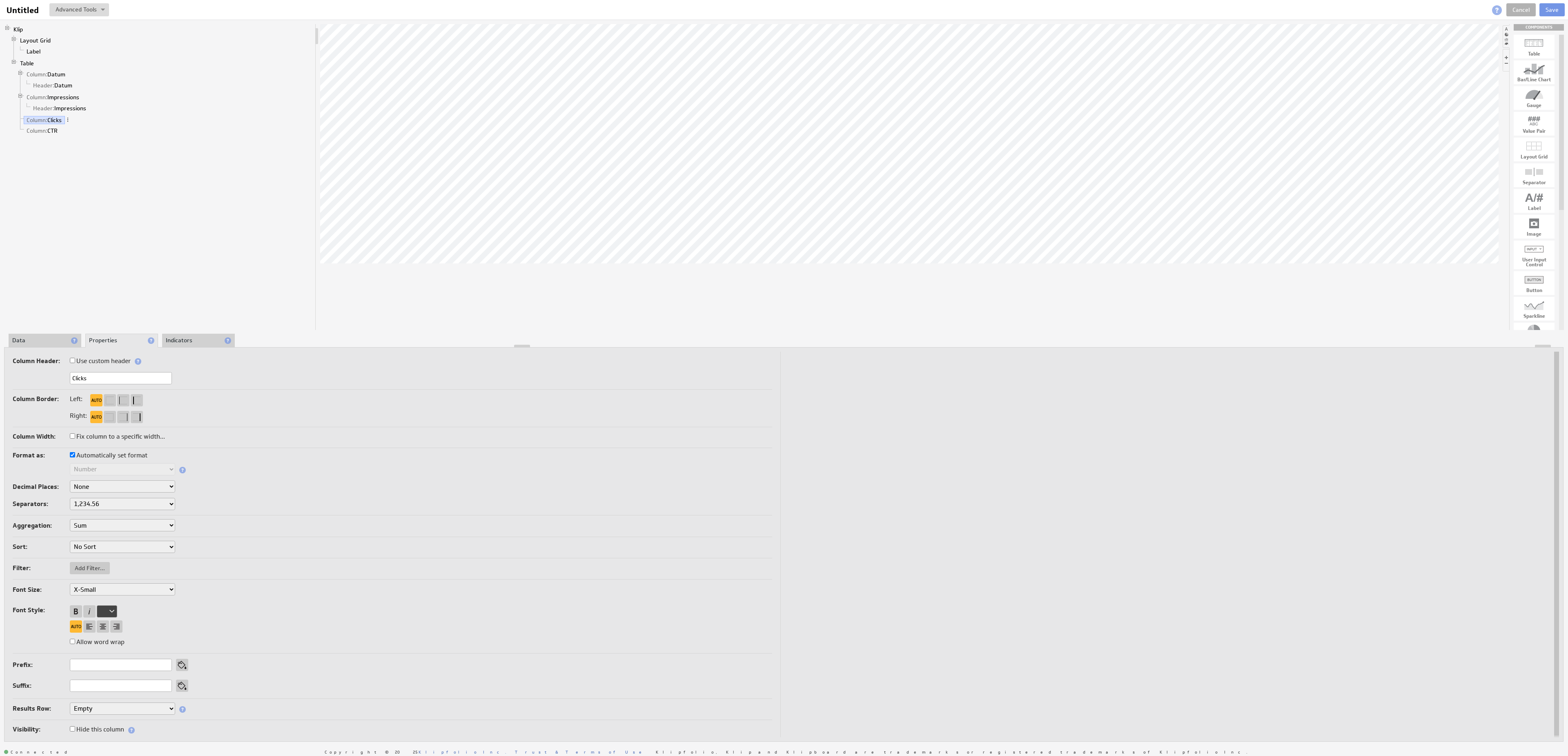
click at [56, 339] on li "Data" at bounding box center [45, 340] width 73 height 14
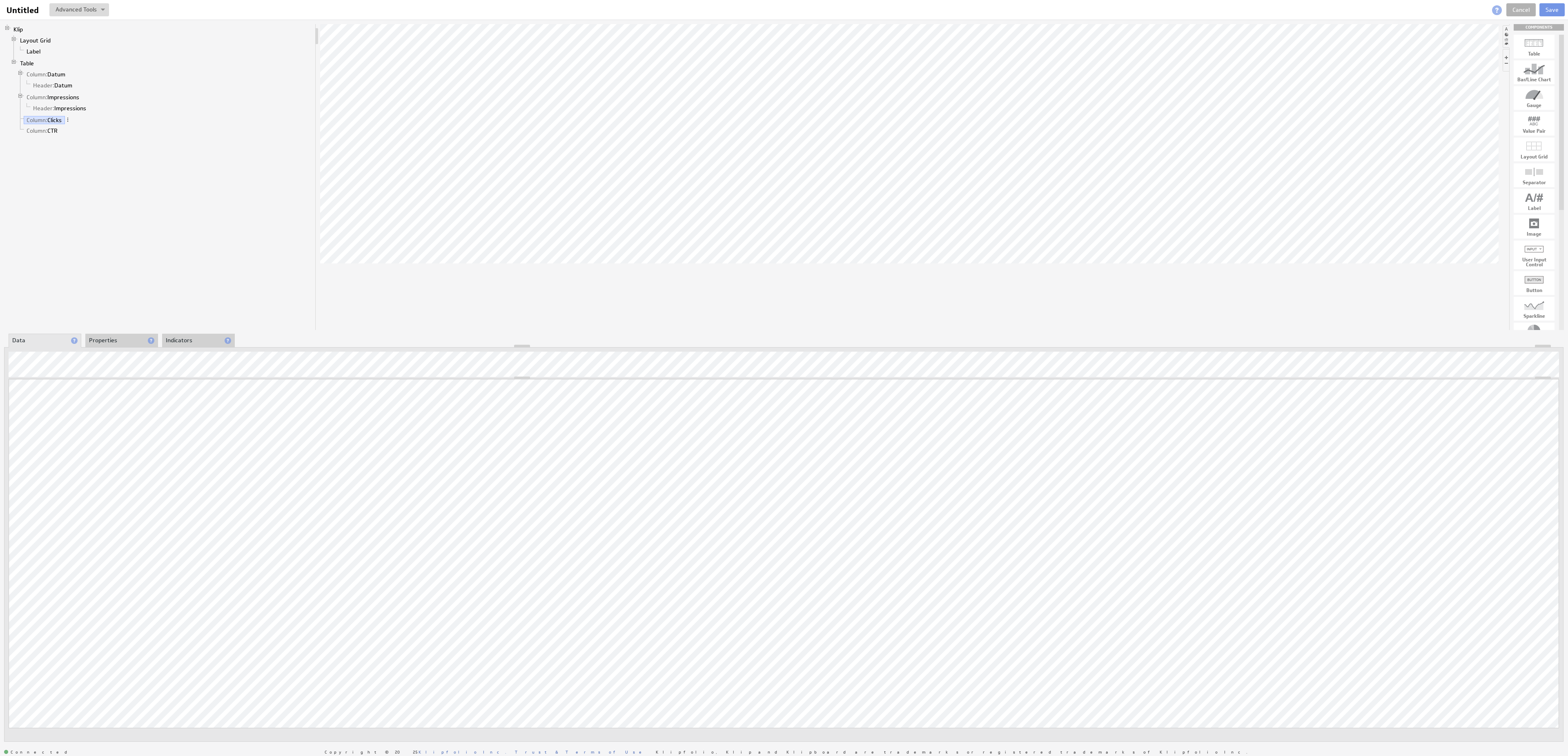
click at [108, 338] on li "Properties" at bounding box center [121, 340] width 73 height 14
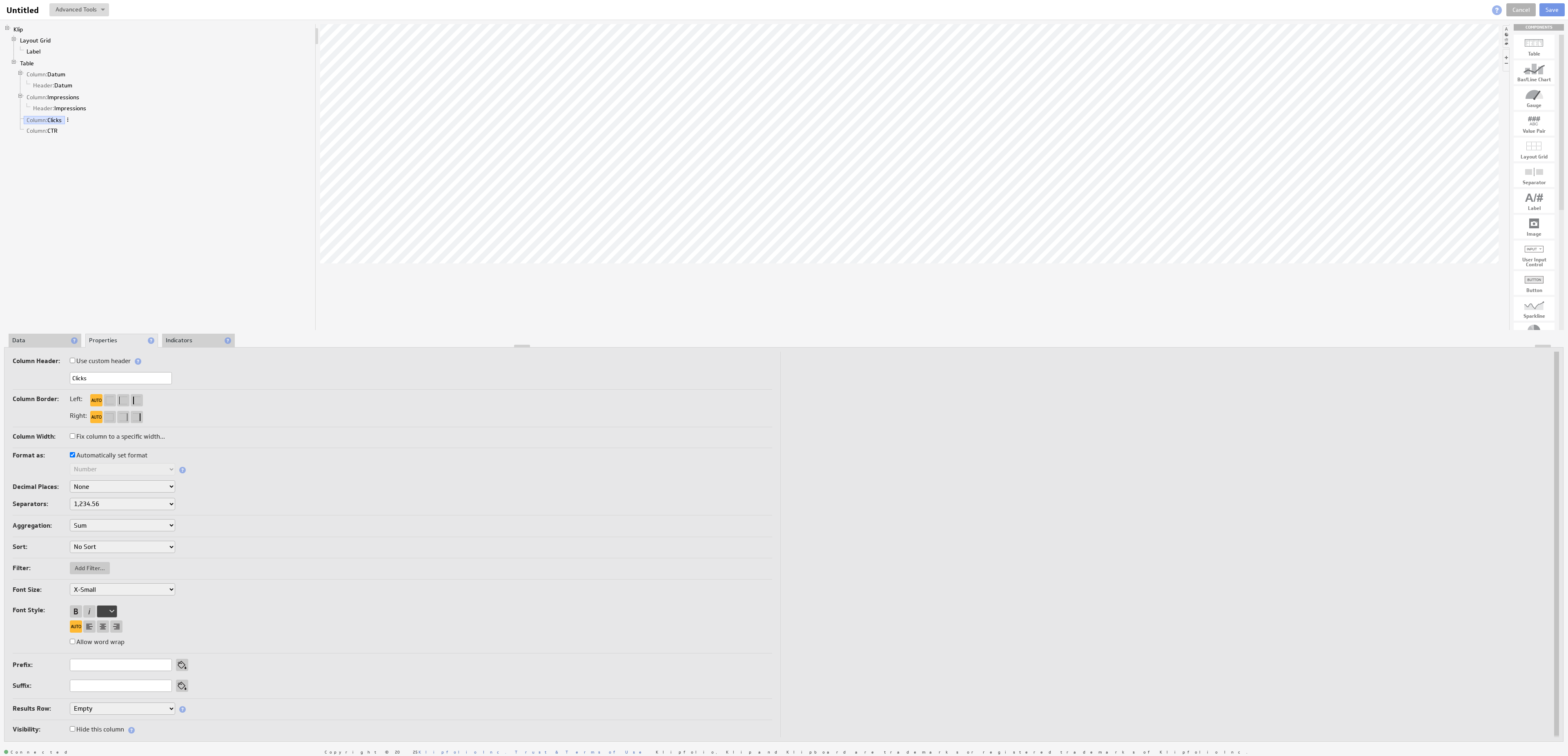
click at [71, 123] on span at bounding box center [68, 119] width 5 height 5
click at [42, 164] on div "Klip Layout Grid Label Table Column: Datum Header: Datum Column: Impressions He…" at bounding box center [160, 177] width 312 height 306
click at [89, 362] on label "Use custom header" at bounding box center [100, 361] width 61 height 12
click at [75, 362] on input "Use custom header" at bounding box center [72, 360] width 5 height 5
checkbox input "true"
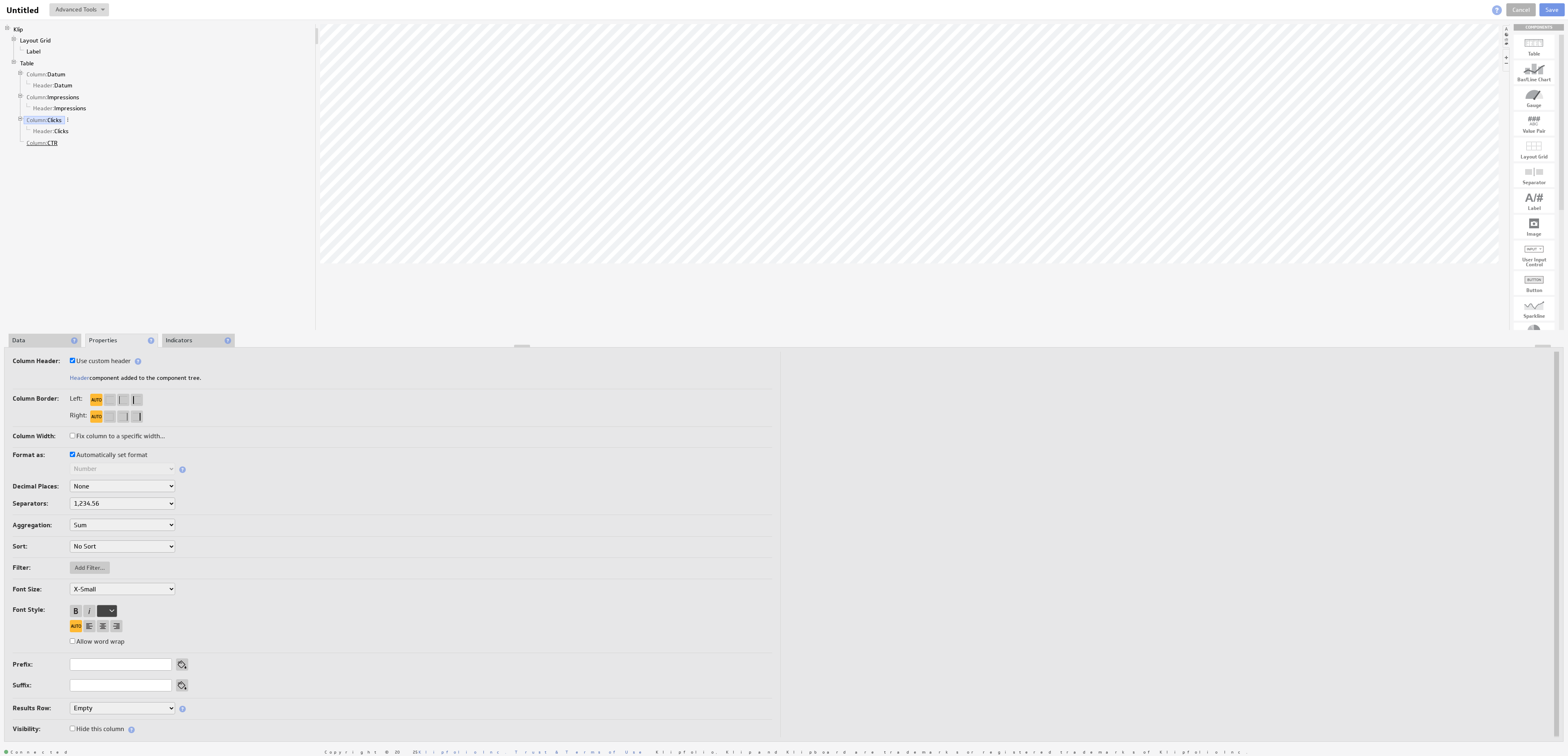
click at [51, 147] on link "Column: CTR" at bounding box center [42, 143] width 37 height 8
click at [72, 362] on input "Use custom header" at bounding box center [72, 360] width 5 height 5
checkbox input "true"
click at [179, 339] on li "Indicators" at bounding box center [199, 340] width 73 height 14
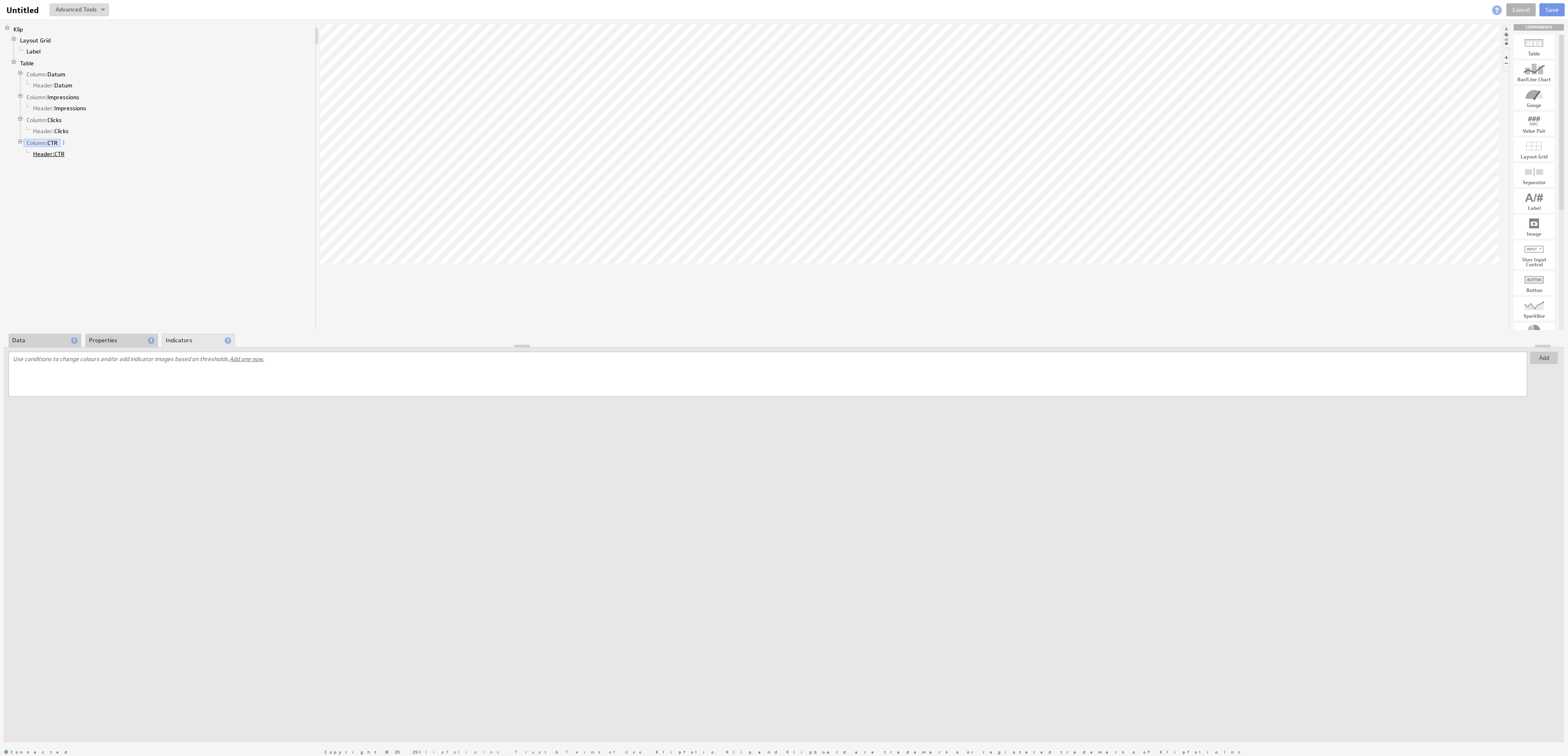
click at [48, 158] on span "Header:" at bounding box center [43, 154] width 21 height 8
click at [1543, 360] on button "Add" at bounding box center [1543, 358] width 28 height 12
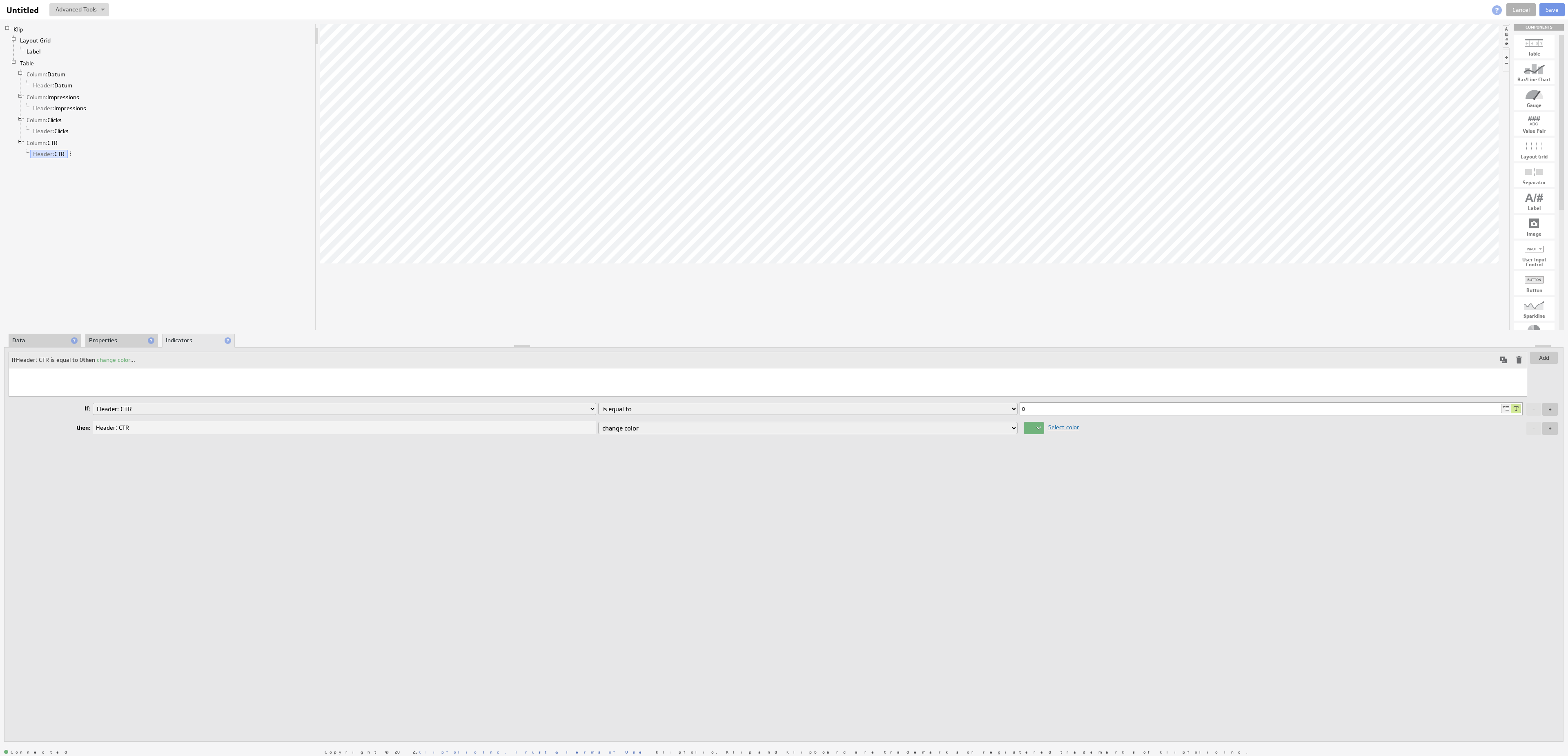
drag, startPoint x: 1032, startPoint y: 408, endPoint x: 1013, endPoint y: 408, distance: 19.0
click at [1020, 408] on input "0" at bounding box center [1260, 409] width 480 height 12
type input "CTR"
click at [1053, 428] on span "Select color" at bounding box center [1061, 426] width 35 height 8
click at [989, 428] on div at bounding box center [784, 378] width 1568 height 756
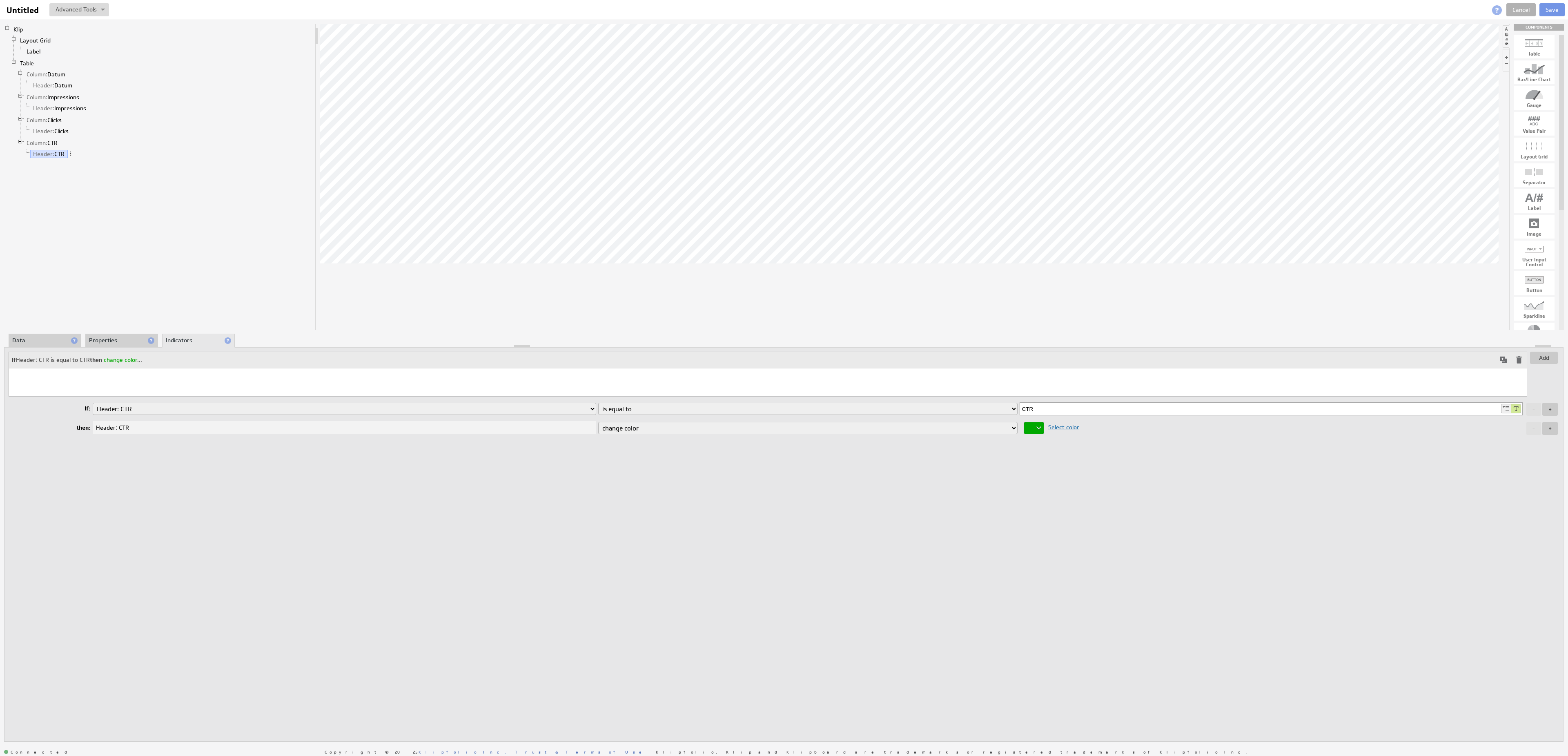
select select "background-color"
click option "change background color" at bounding box center [0, 0] width 0 height 0
click at [1554, 428] on button "+" at bounding box center [1550, 428] width 16 height 13
select select "color"
click option "change color" at bounding box center [0, 0] width 0 height 0
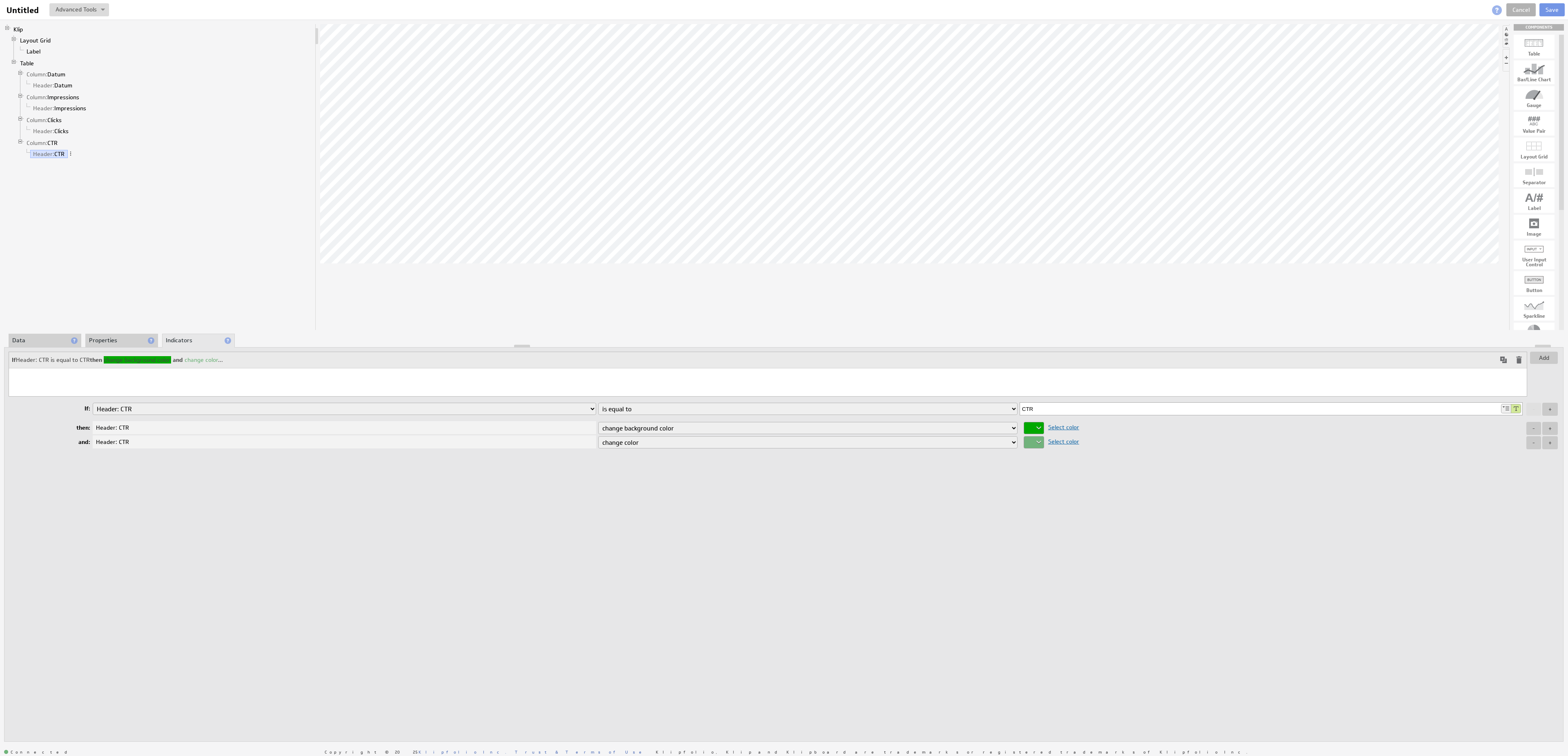
click at [1037, 446] on div at bounding box center [1034, 442] width 20 height 12
click at [1116, 398] on div at bounding box center [1111, 395] width 13 height 9
click at [1120, 479] on div at bounding box center [784, 378] width 1568 height 756
click at [1085, 409] on input "CTR" at bounding box center [1260, 409] width 480 height 12
click at [708, 402] on div "Add If Header: CTR is equal to CTR then change background color and change colo…" at bounding box center [784, 400] width 1550 height 98
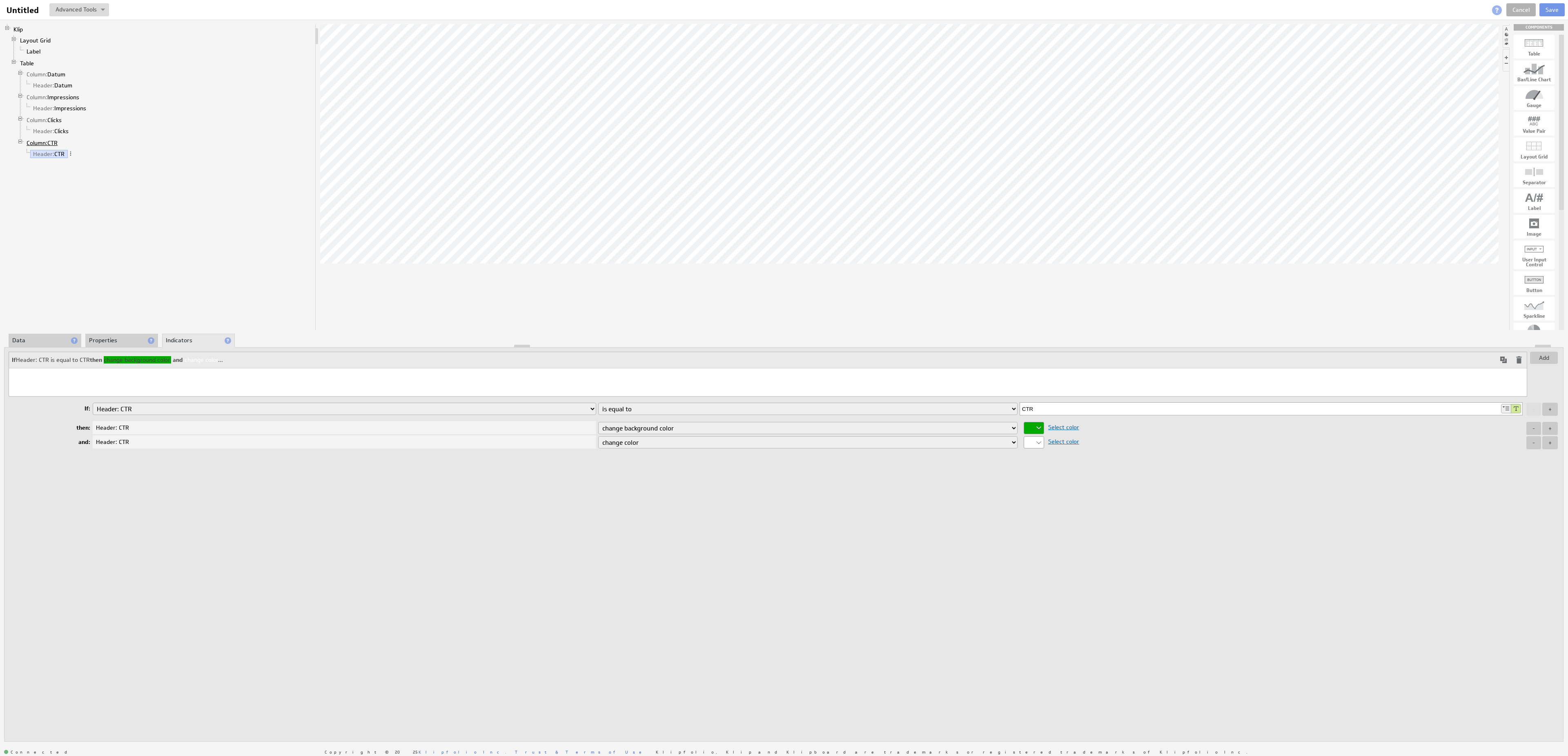
click at [46, 147] on span "Column:" at bounding box center [37, 143] width 21 height 8
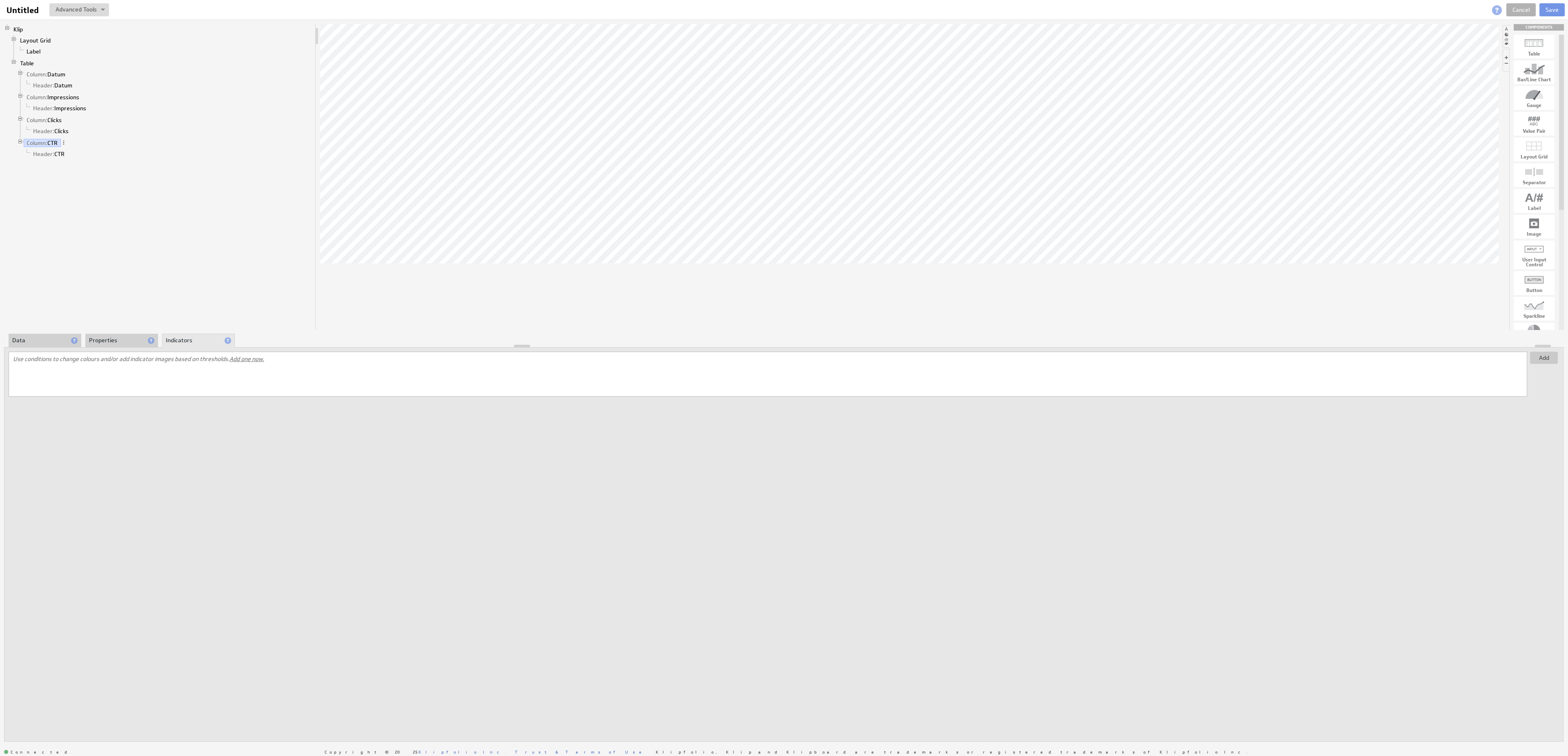
click at [117, 344] on li "Properties" at bounding box center [121, 340] width 73 height 14
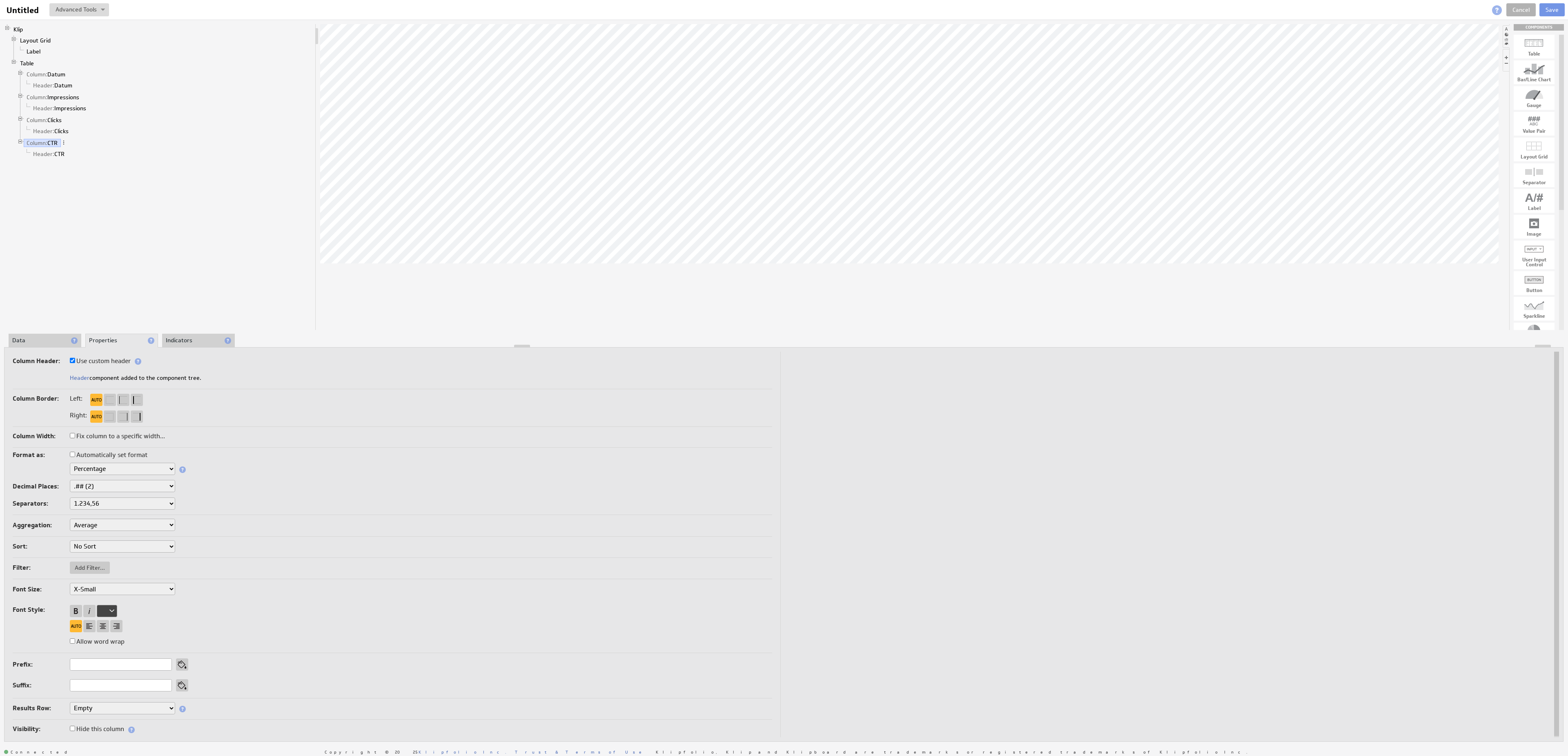
click at [59, 344] on li "Data" at bounding box center [45, 340] width 73 height 14
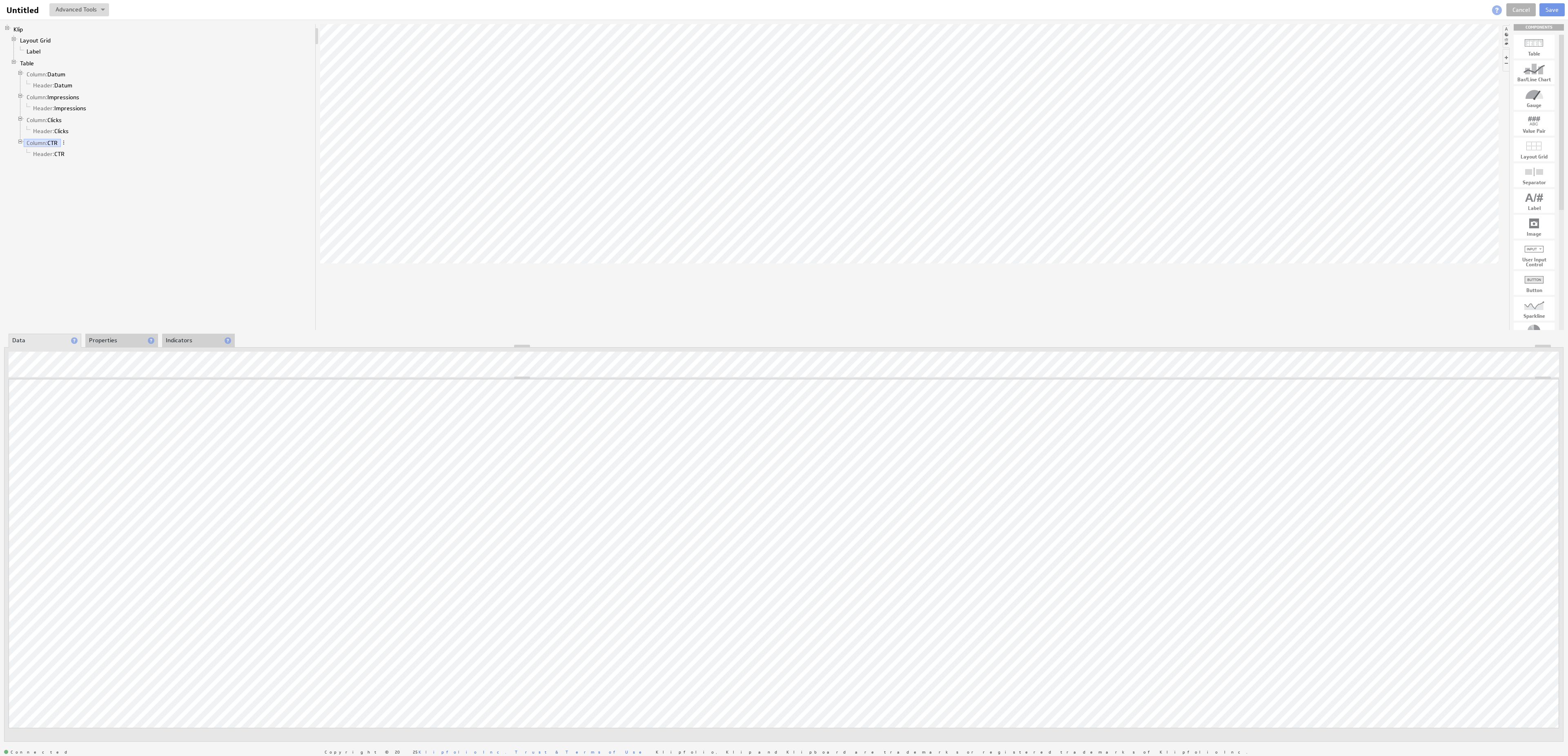
click at [97, 340] on li "Properties" at bounding box center [121, 340] width 73 height 14
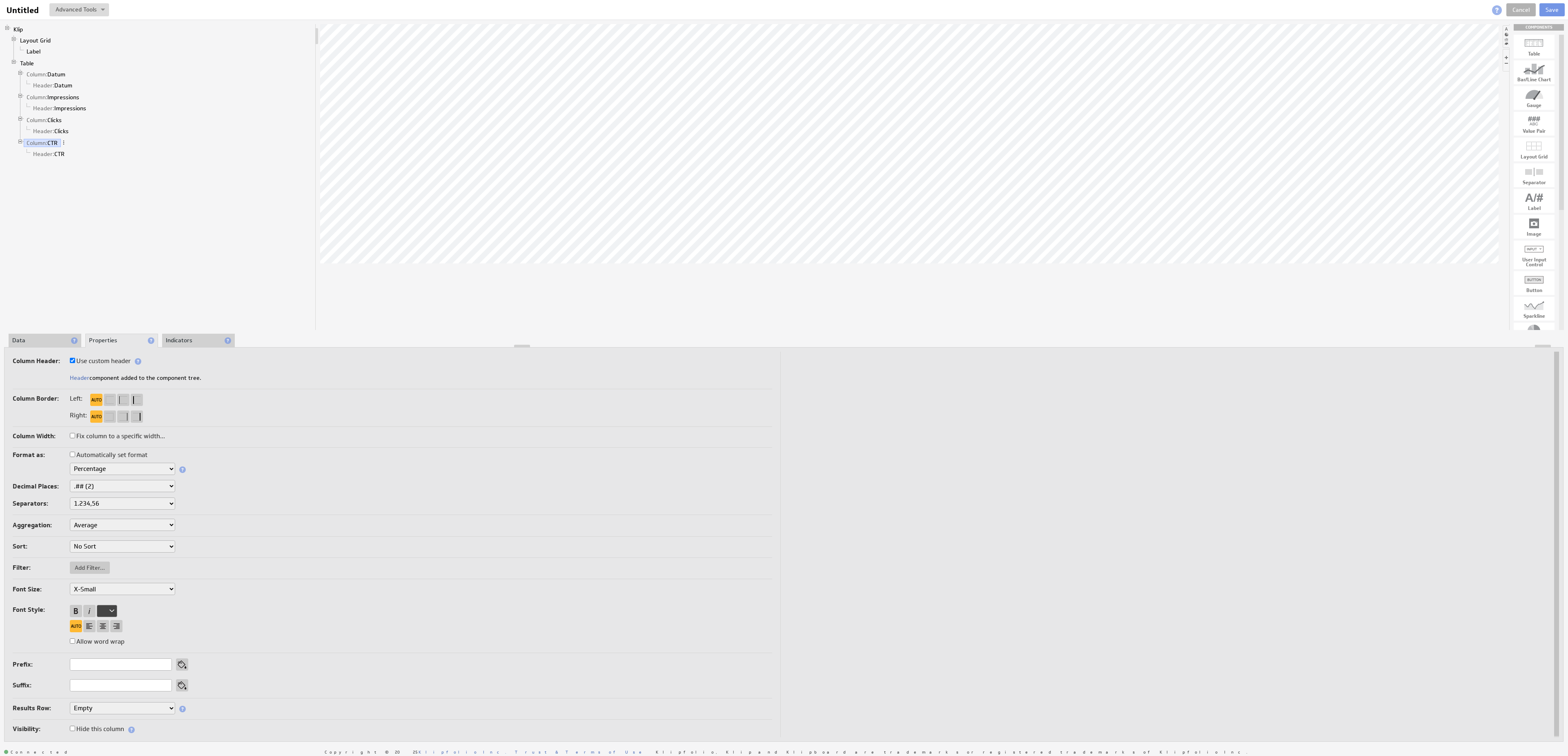
click at [184, 345] on div at bounding box center [784, 346] width 1558 height 3
click at [184, 339] on li "Indicators" at bounding box center [199, 340] width 73 height 14
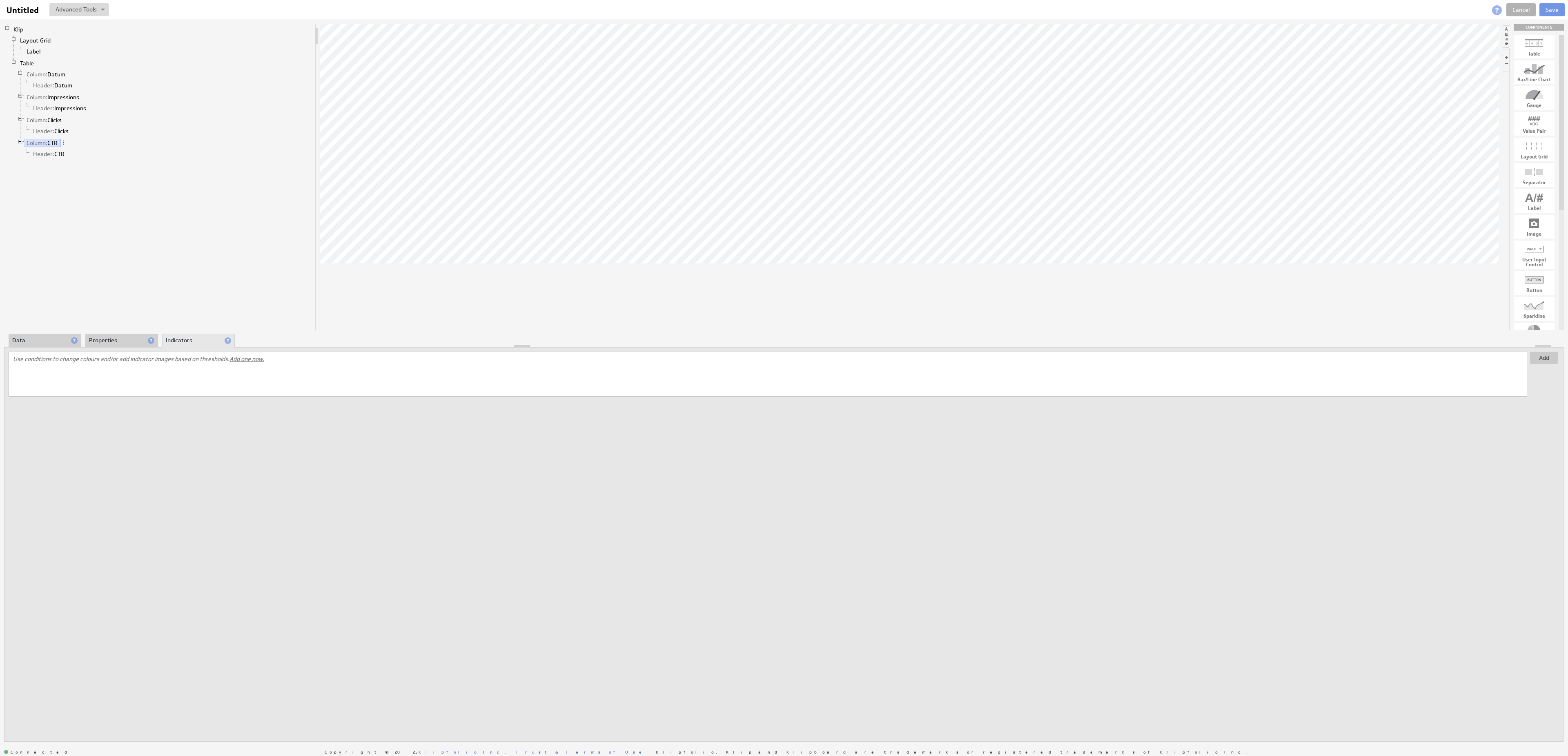
click at [120, 342] on li "Properties" at bounding box center [121, 340] width 73 height 14
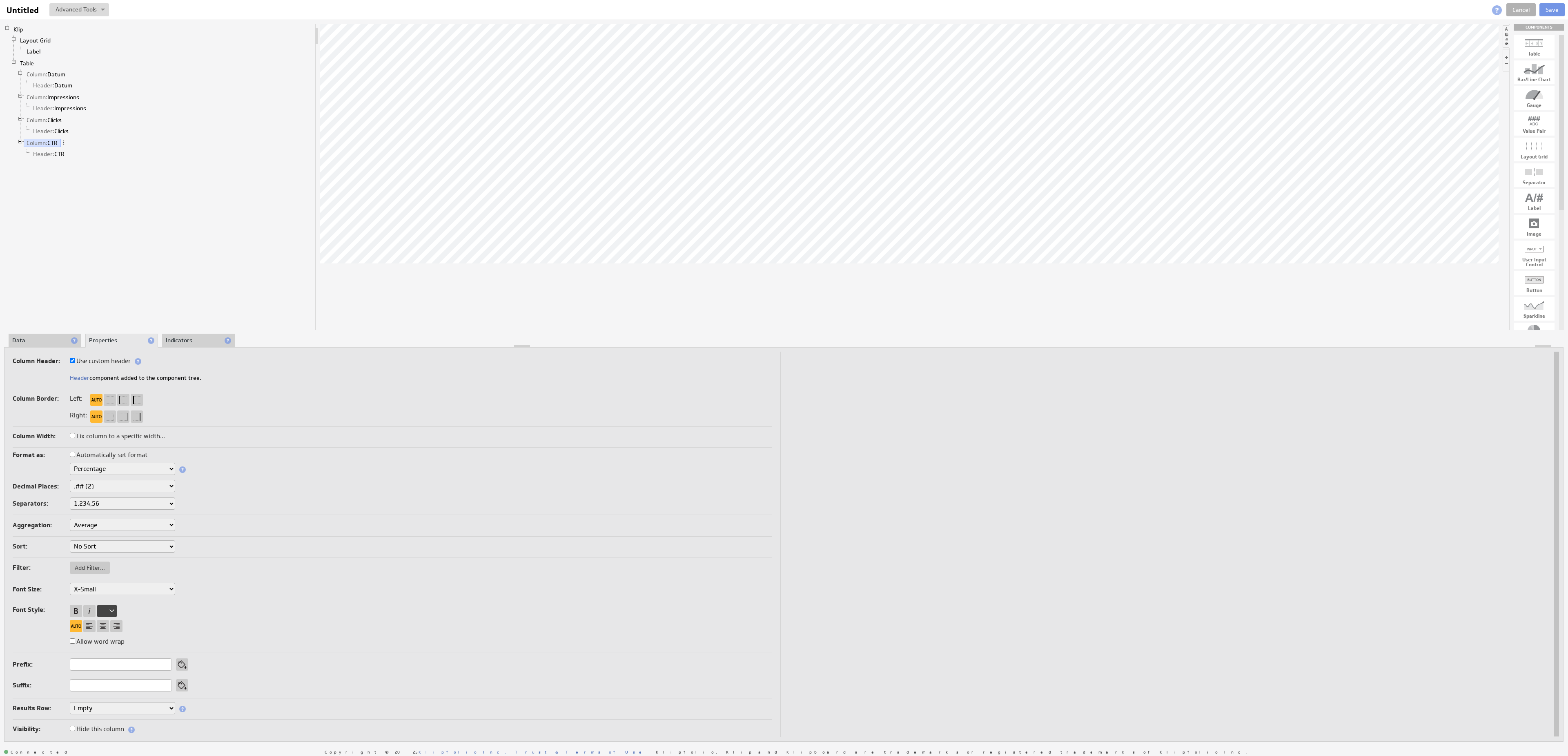
click at [42, 343] on li "Data" at bounding box center [45, 340] width 73 height 14
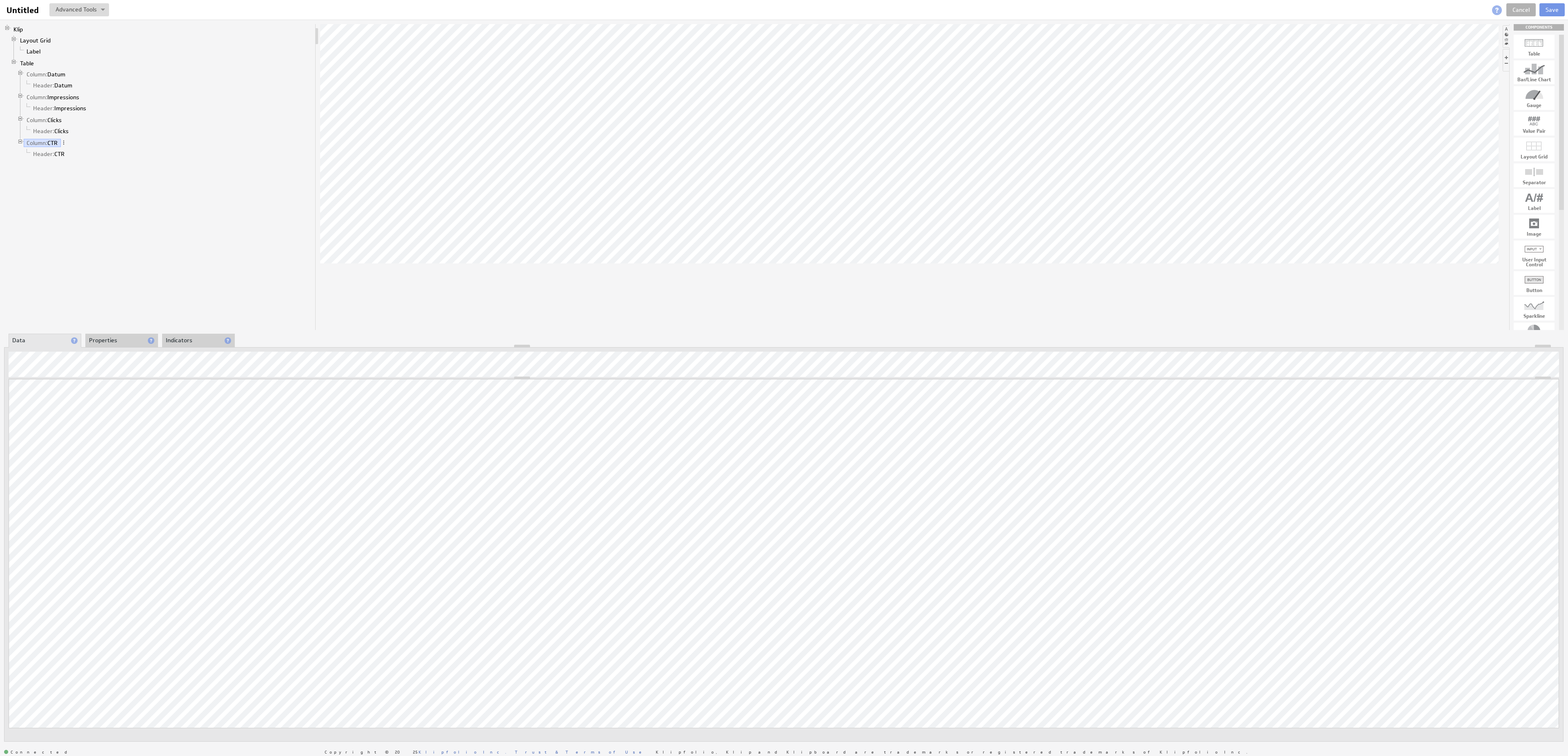
click at [111, 342] on li "Properties" at bounding box center [121, 340] width 73 height 14
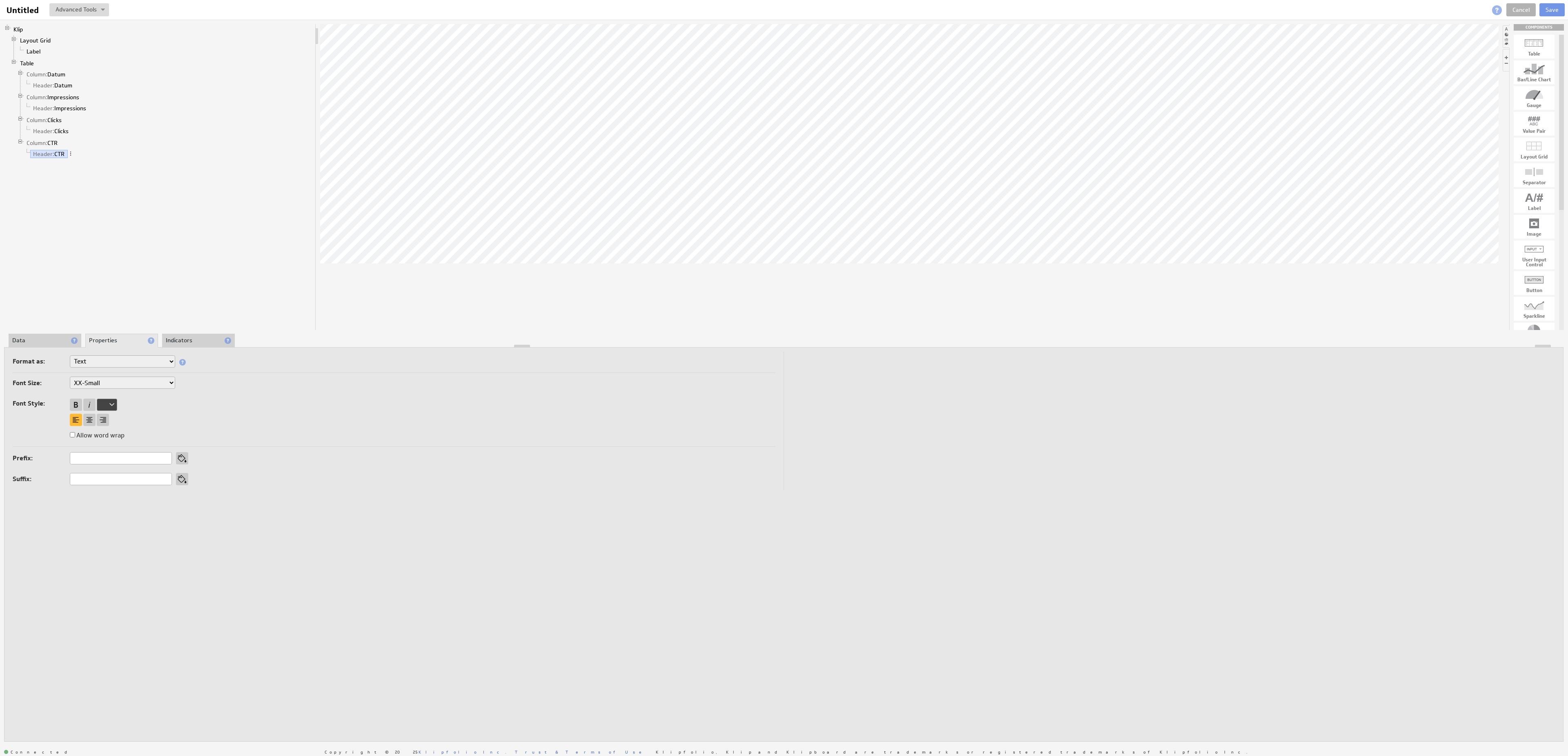
click at [194, 345] on div "About Data Properties Layout Drill Down Indicators Updating... Select a Functio…" at bounding box center [784, 537] width 1560 height 407
click at [194, 338] on li "Indicators" at bounding box center [199, 340] width 73 height 14
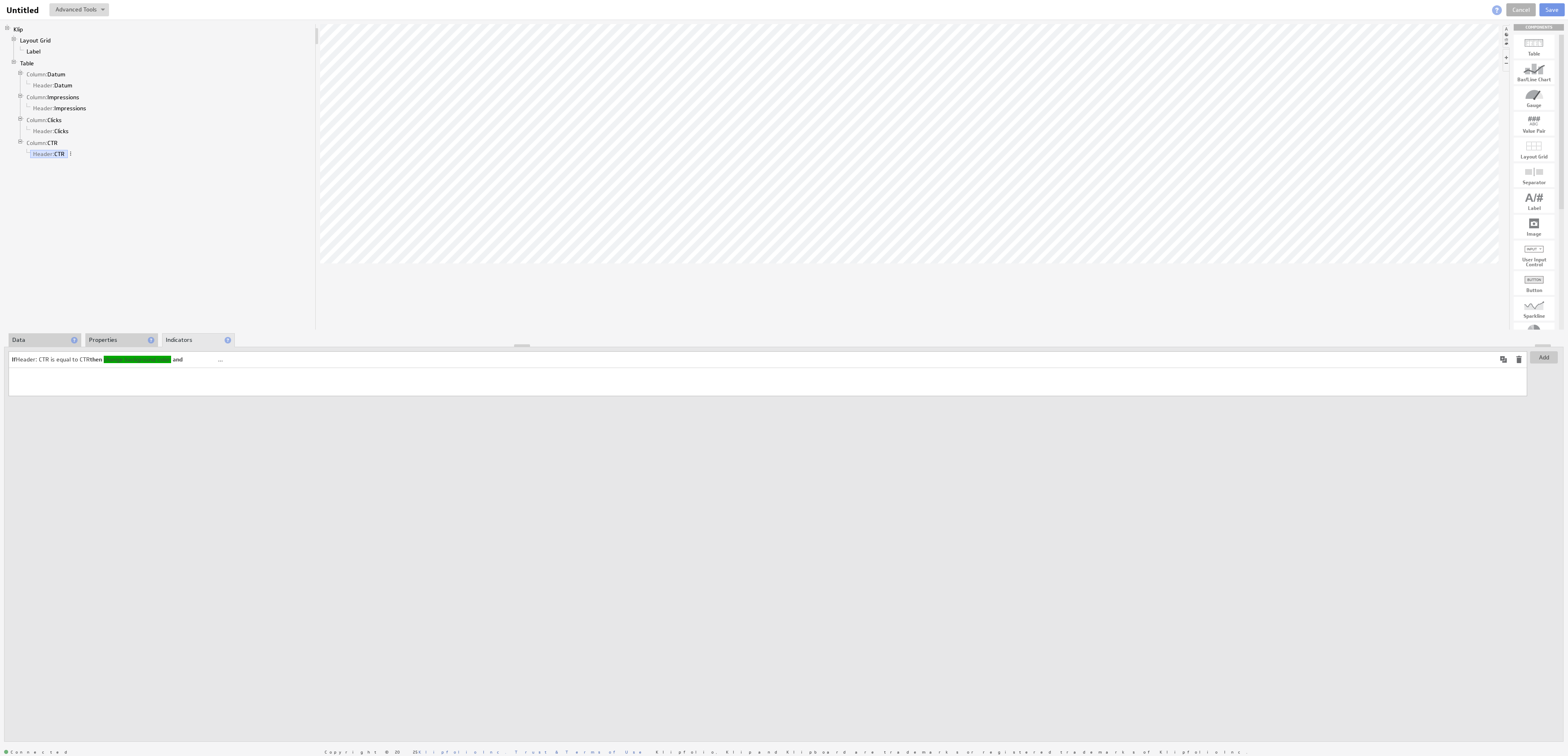
click at [1453, 361] on td "If Header: CTR is equal to CTR then change background color and change color ..." at bounding box center [752, 360] width 1487 height 16
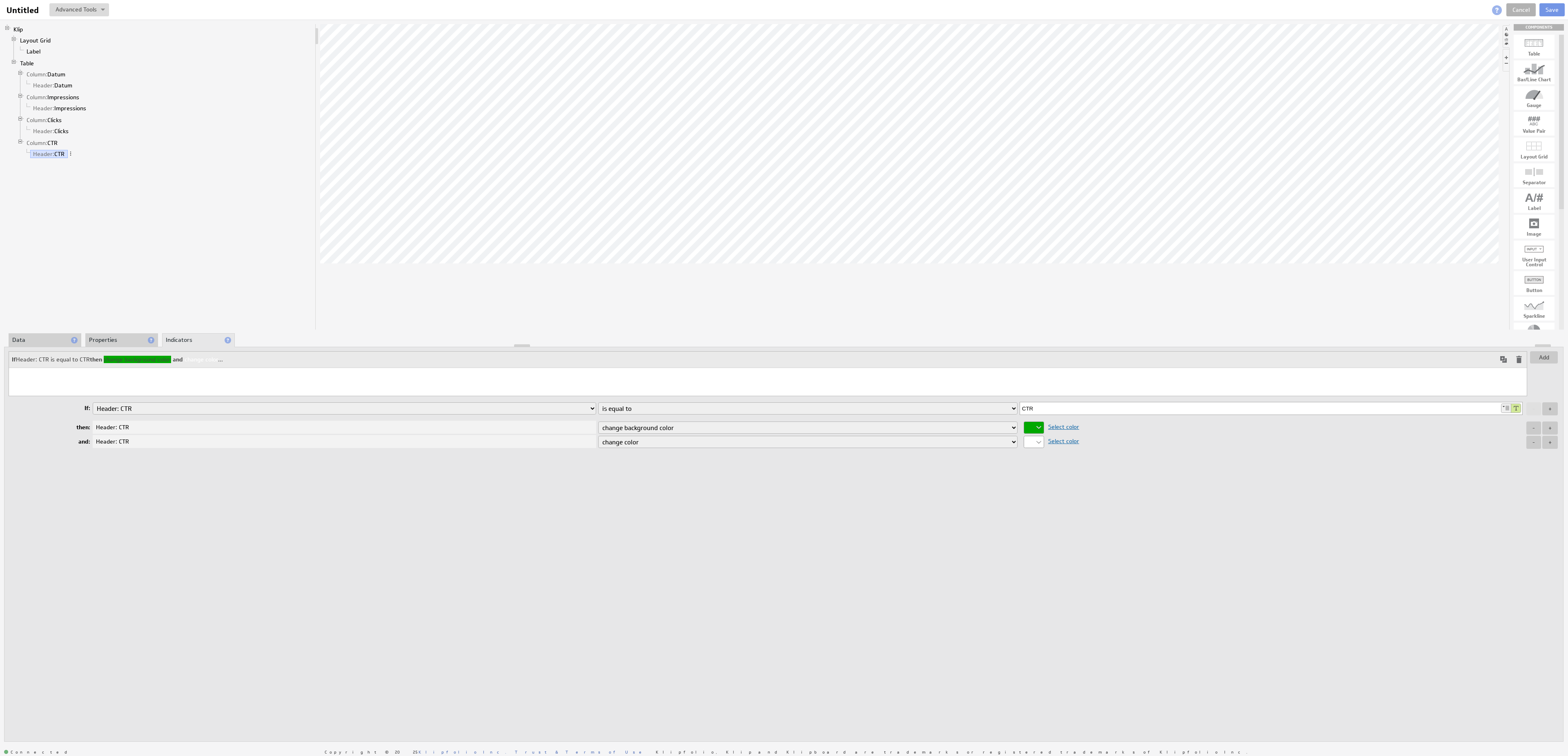
click at [1037, 428] on div at bounding box center [1034, 427] width 20 height 12
click at [1058, 398] on input "00a800" at bounding box center [1066, 395] width 70 height 9
click at [1039, 400] on input "00a800" at bounding box center [1066, 395] width 70 height 9
click at [1208, 469] on div at bounding box center [784, 378] width 1568 height 756
click at [117, 336] on li "Properties" at bounding box center [121, 340] width 73 height 14
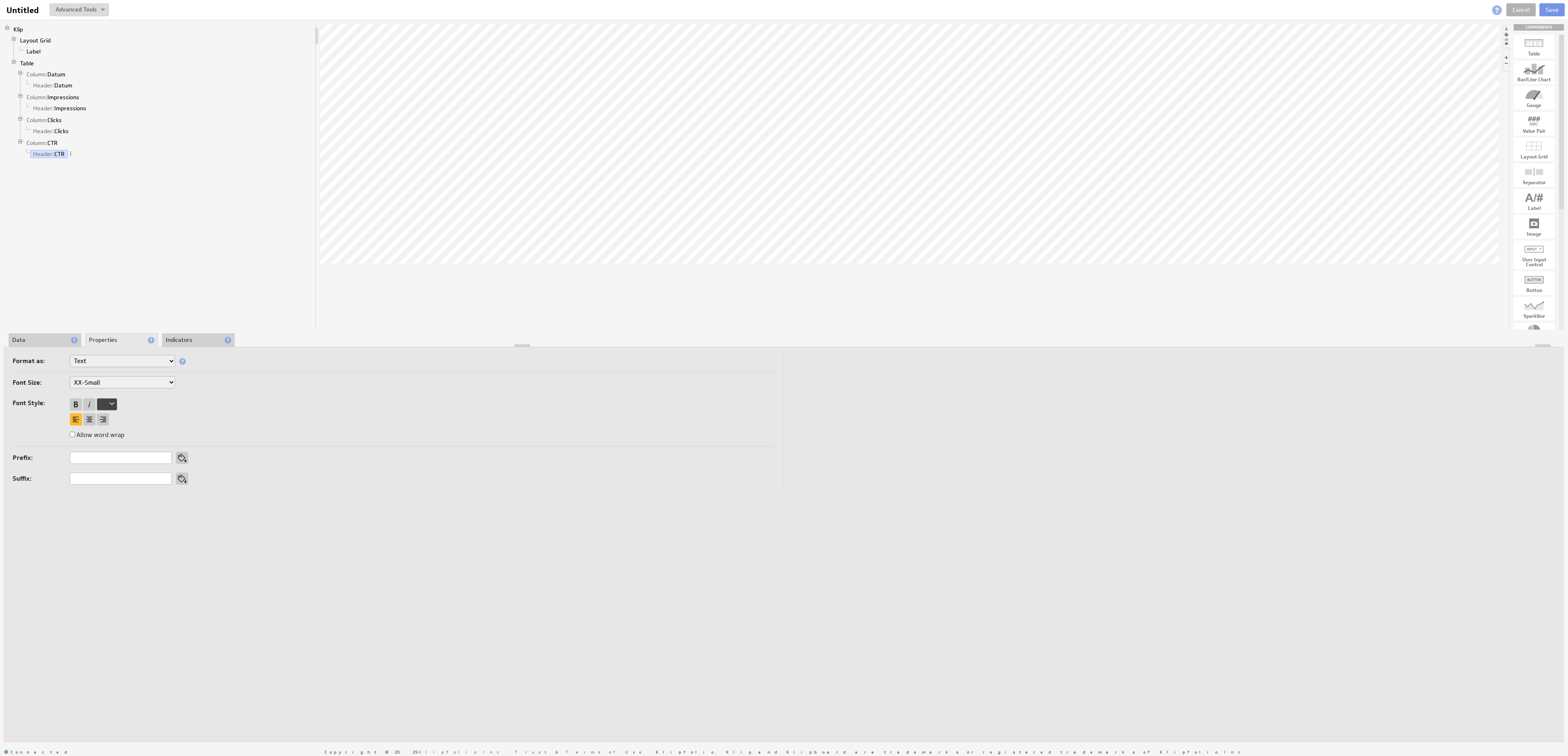
select select "medium"
click option "Medium" at bounding box center [0, 0] width 0 height 0
select select "medium"
click at [188, 342] on li "Indicators" at bounding box center [199, 340] width 73 height 14
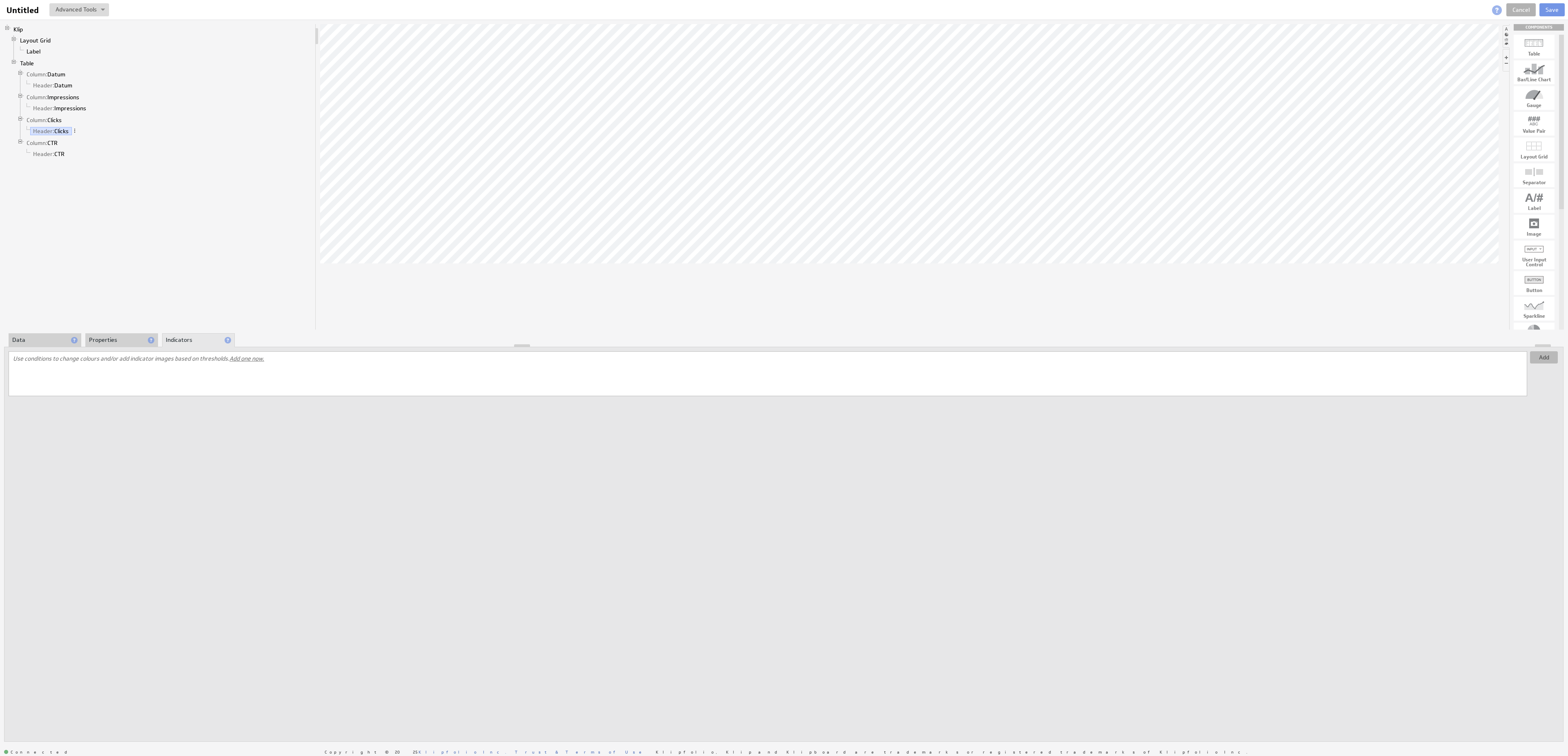
click at [1552, 356] on button "Add" at bounding box center [1543, 358] width 28 height 12
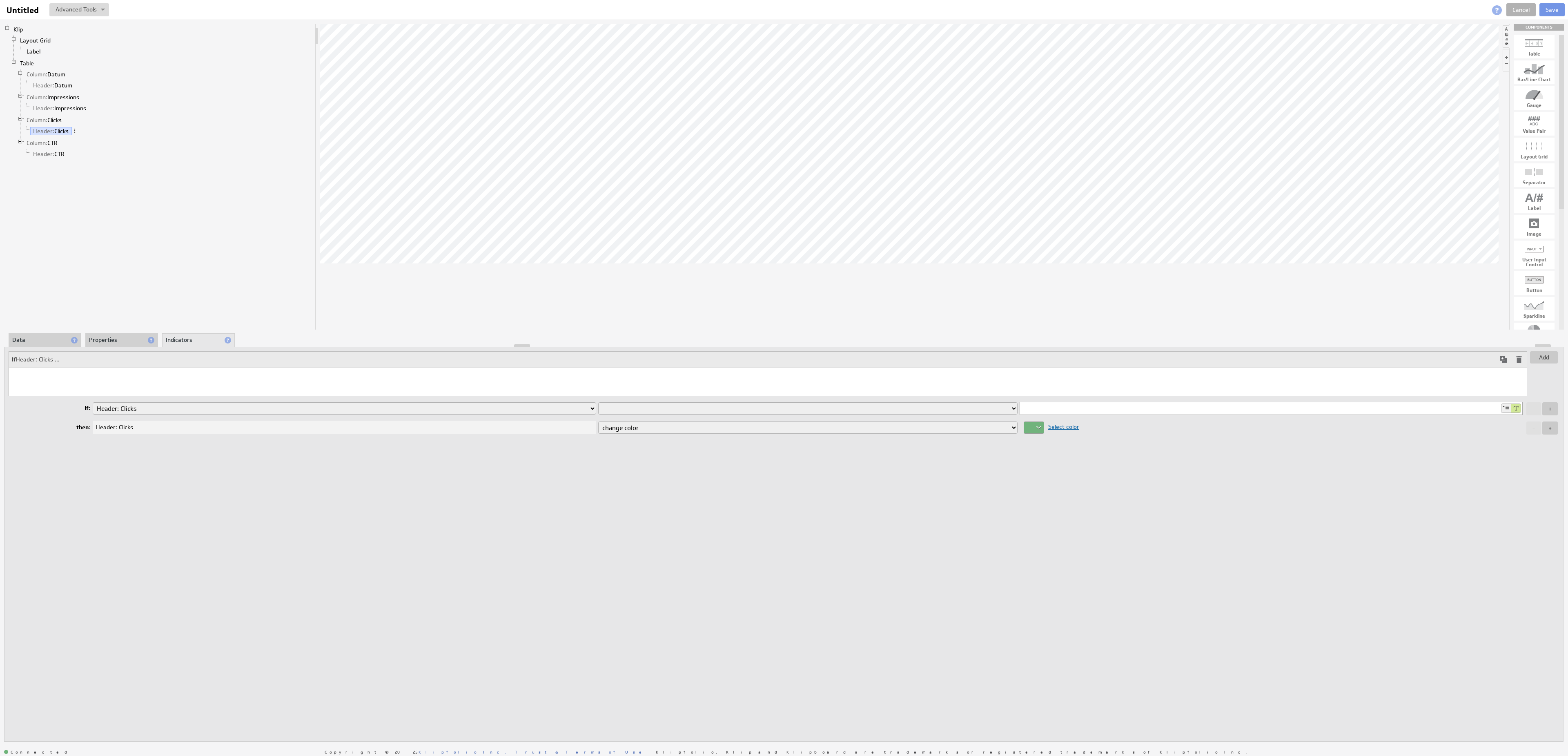
click at [1051, 415] on div "Column: Datum Header: Datum Column: Impressions Header: Impressions Column: Cli…" at bounding box center [1271, 408] width 503 height 13
click at [1052, 411] on input at bounding box center [1260, 408] width 480 height 12
type input "Clicks"
select select "eq"
click option "is equal to" at bounding box center [0, 0] width 0 height 0
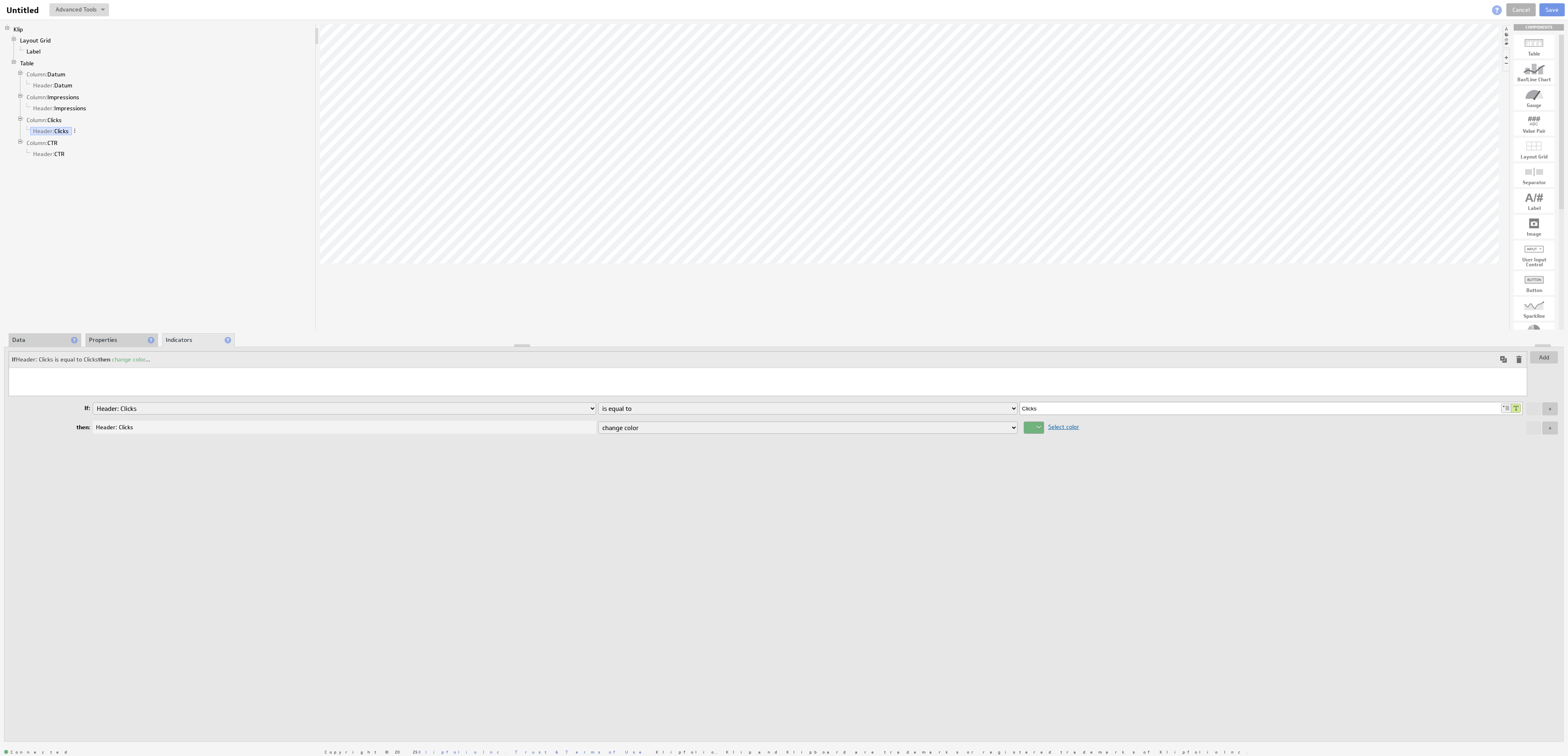
click at [1066, 424] on span "Select color" at bounding box center [1061, 426] width 35 height 8
click at [1118, 382] on div at bounding box center [1111, 381] width 13 height 9
click at [1553, 427] on div at bounding box center [784, 378] width 1568 height 756
click at [1552, 428] on button "+" at bounding box center [1550, 427] width 16 height 13
select select "background-color"
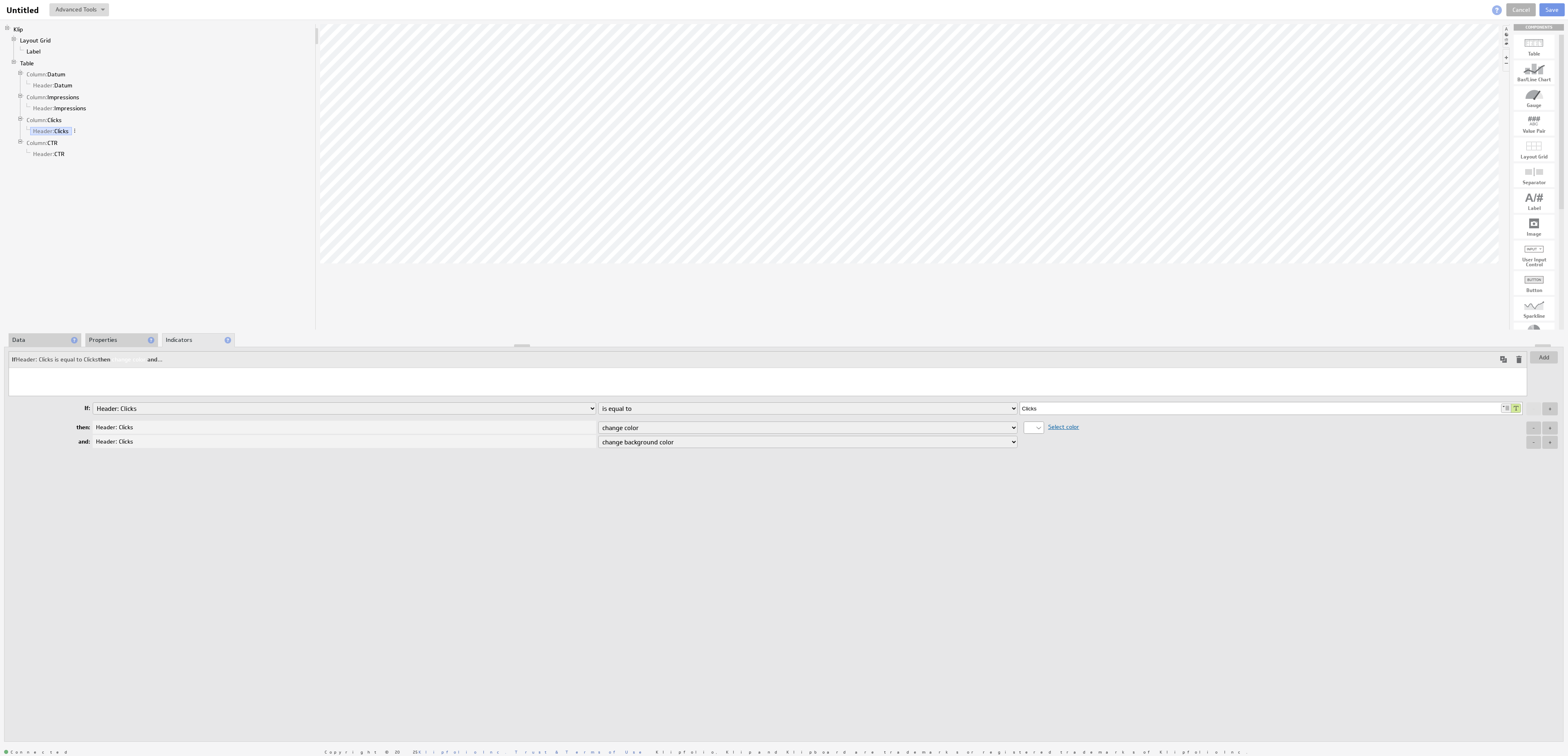
click option "change background color" at bounding box center [0, 0] width 0 height 0
click at [1037, 441] on div at bounding box center [1034, 441] width 20 height 12
click at [1066, 413] on input "00a800" at bounding box center [1066, 409] width 70 height 9
click at [1159, 462] on div at bounding box center [784, 378] width 1568 height 756
click at [104, 339] on li "Properties" at bounding box center [121, 340] width 73 height 14
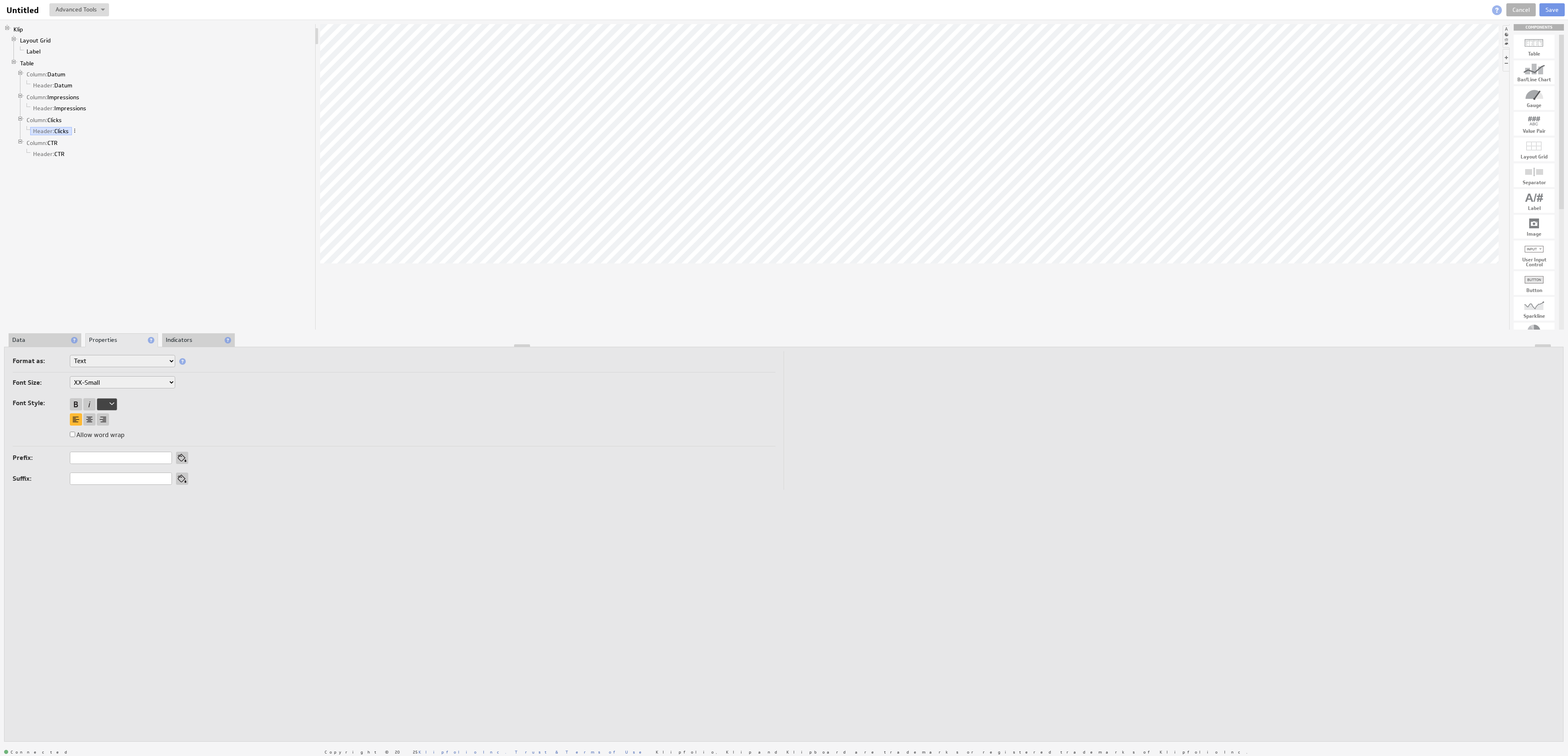
select select "medium"
click option "Medium" at bounding box center [0, 0] width 0 height 0
select select "medium"
click at [770, 458] on div "Prefix: Suffix:" at bounding box center [394, 468] width 763 height 42
click at [35, 14] on input "Untitled" at bounding box center [24, 10] width 41 height 14
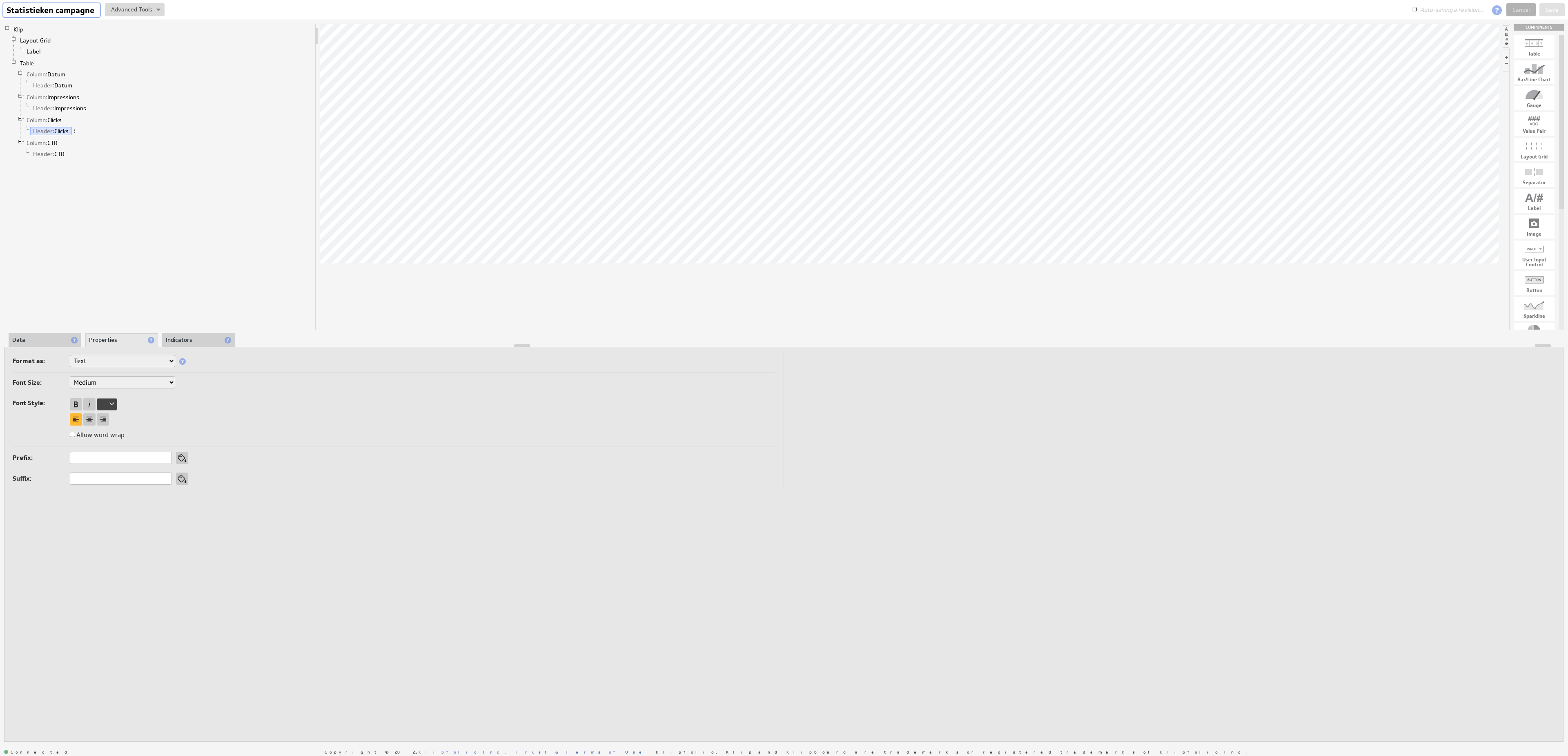
type input "Statistieken campagne"
click at [1545, 7] on button "Save" at bounding box center [1552, 10] width 25 height 13
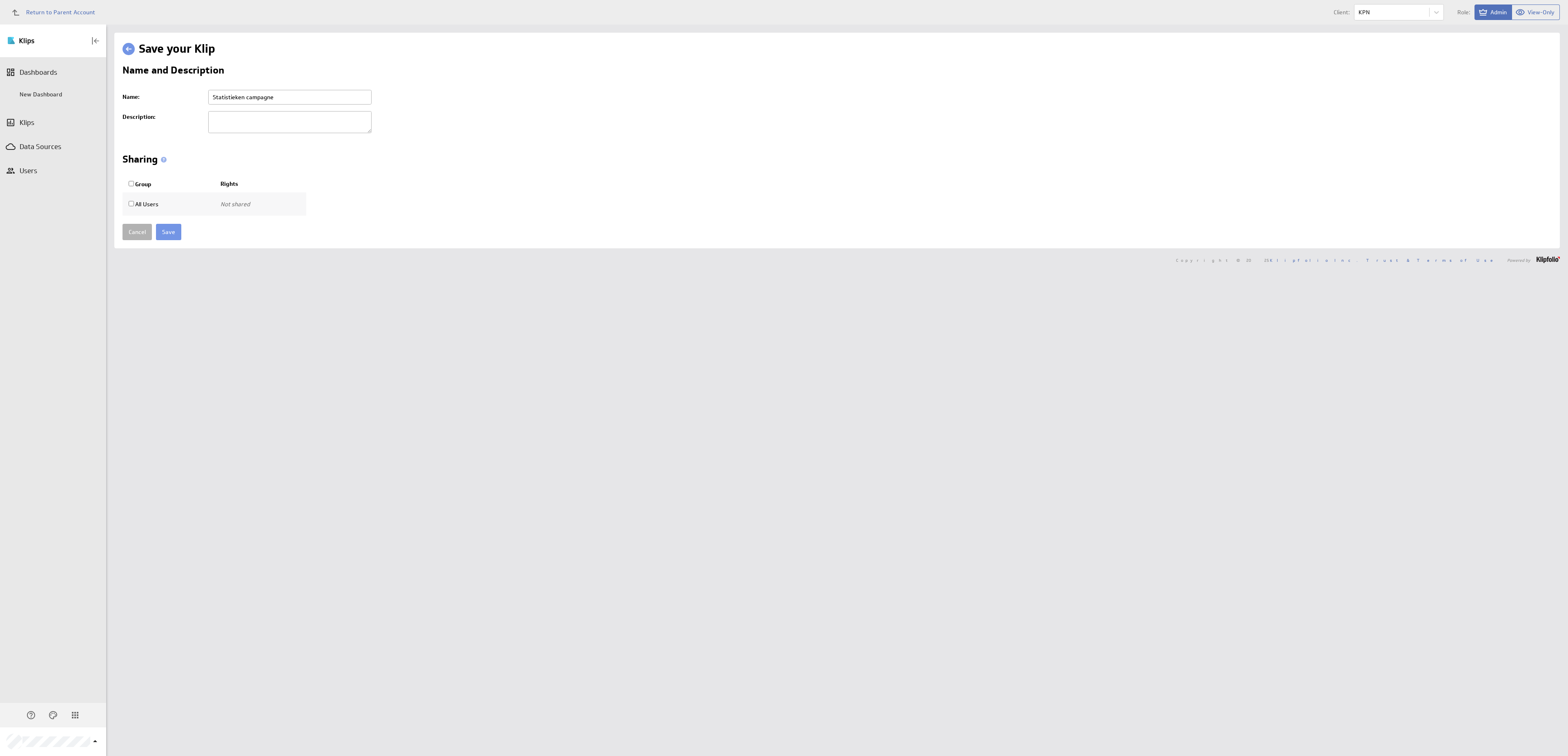
click at [213, 104] on input "Statistieken campagne" at bounding box center [289, 98] width 163 height 15
click at [214, 100] on input "Statistieken campagne" at bounding box center [289, 98] width 163 height 15
click at [321, 96] on input "KPN - Statistieken campagne" at bounding box center [289, 98] width 163 height 15
drag, startPoint x: 332, startPoint y: 99, endPoint x: 291, endPoint y: 102, distance: 41.1
click at [291, 102] on input "KPN - Statistieken campagne nieuwe stad" at bounding box center [289, 98] width 163 height 15
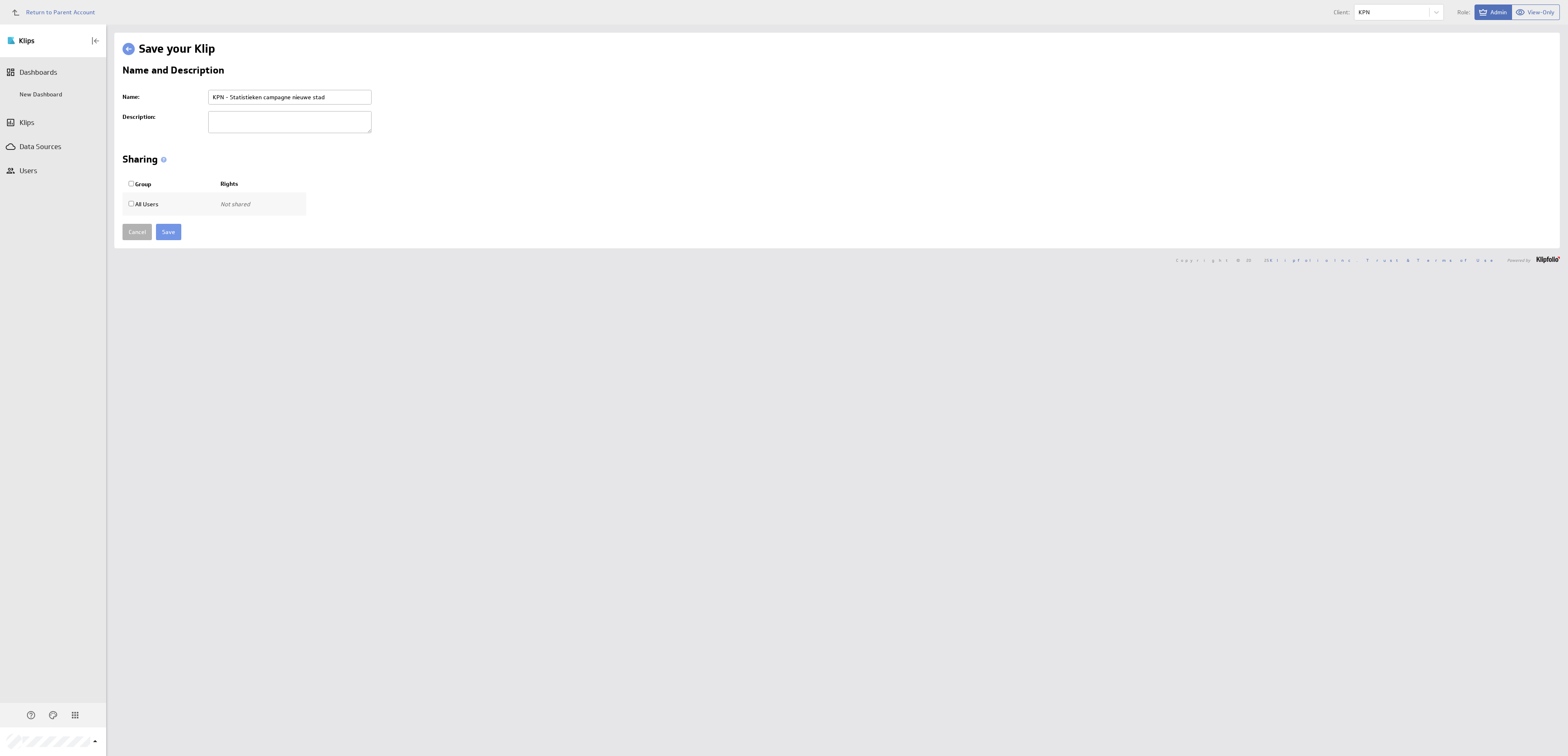
drag, startPoint x: 330, startPoint y: 99, endPoint x: 292, endPoint y: 100, distance: 38.0
click at [292, 100] on input "KPN - Statistieken campagne nieuwe stad" at bounding box center [289, 98] width 163 height 15
type input "KPN - Statistieken campagne digitale stad"
click input "submit" at bounding box center [0, 0] width 0 height 0
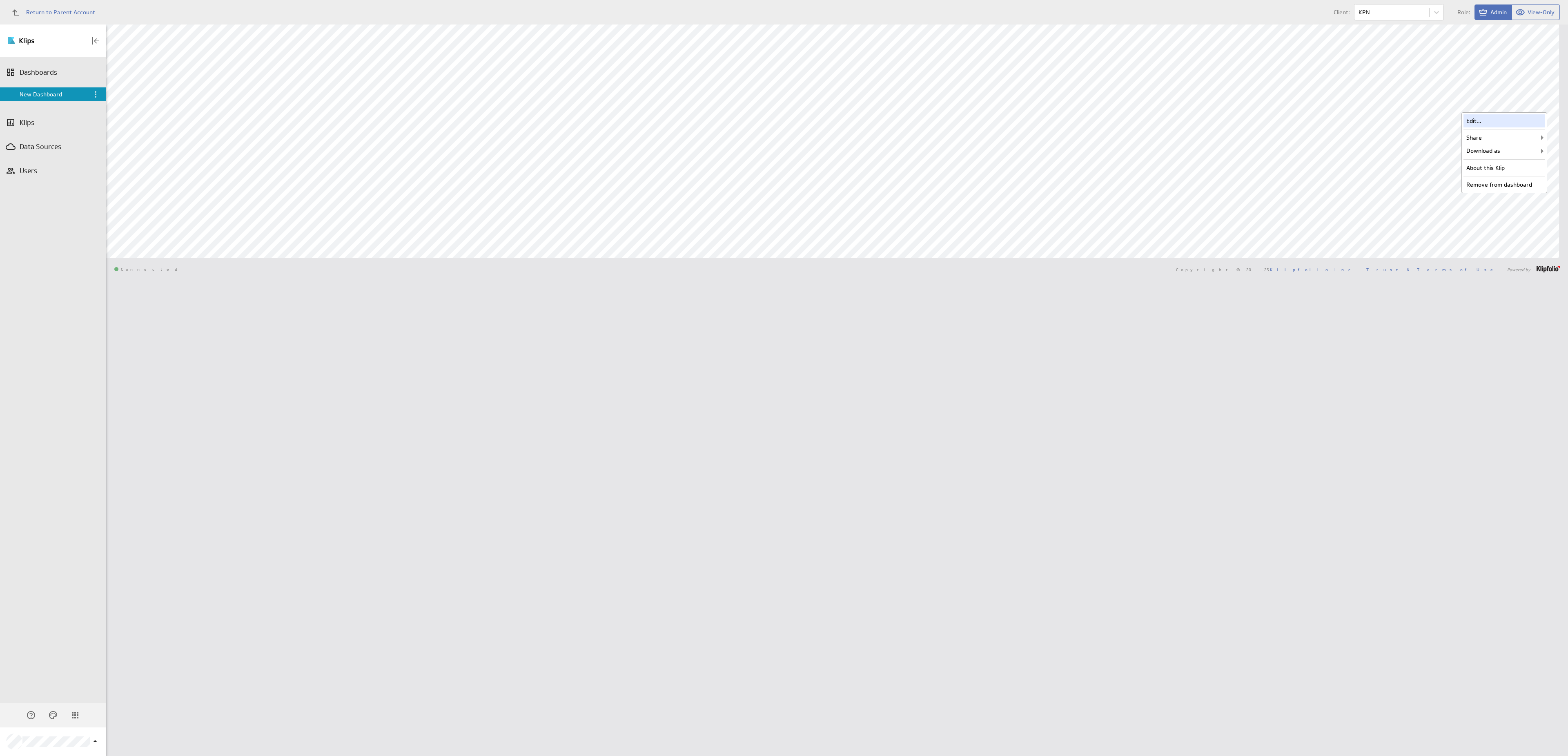
click at [1528, 119] on div "Edit..." at bounding box center [1504, 121] width 82 height 13
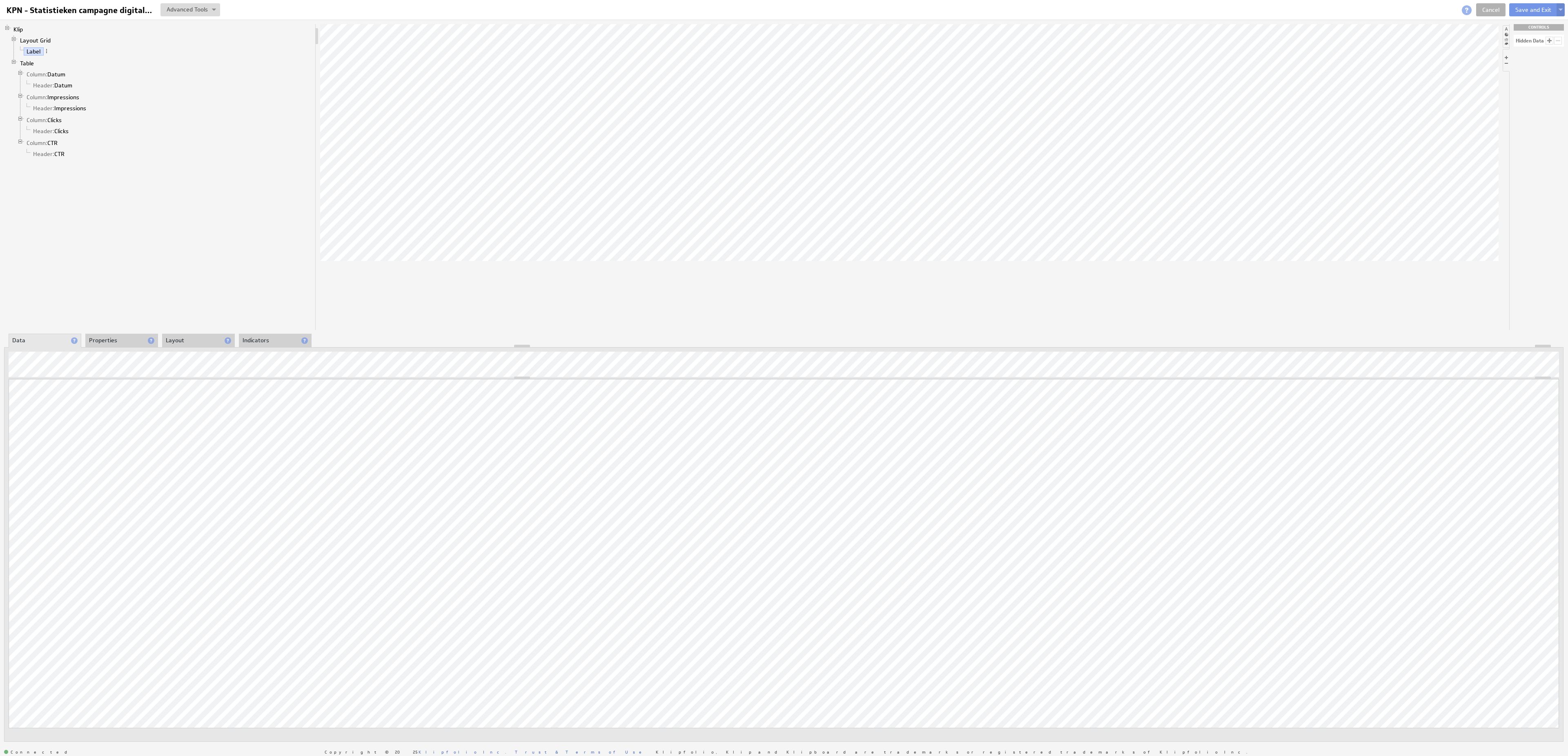
click at [1563, 10] on button at bounding box center [1560, 10] width 8 height 13
click at [1499, 50] on td "Save as Copy..." at bounding box center [1481, 53] width 94 height 13
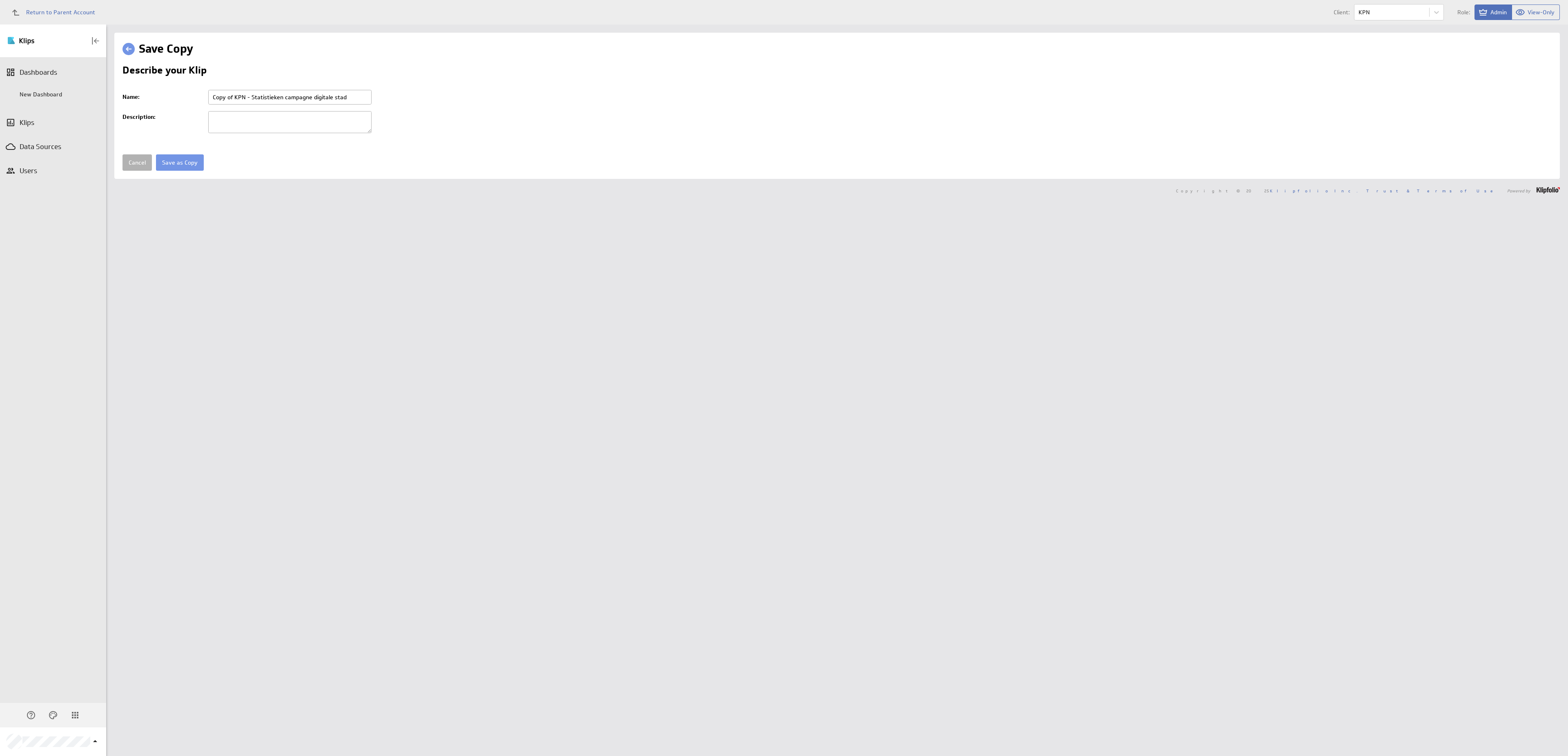
drag, startPoint x: 236, startPoint y: 98, endPoint x: 208, endPoint y: 97, distance: 28.0
click at [208, 97] on input "Copy of KPN - Statistieken campagne digitale stad" at bounding box center [289, 98] width 163 height 15
click at [336, 99] on input "KPN - Statistieken campagne digitale stad" at bounding box center [289, 98] width 163 height 15
type input "KPN - Statistieken campagne digitale stad - Grafiek"
click at [156, 154] on input "Save as Copy" at bounding box center [180, 162] width 48 height 16
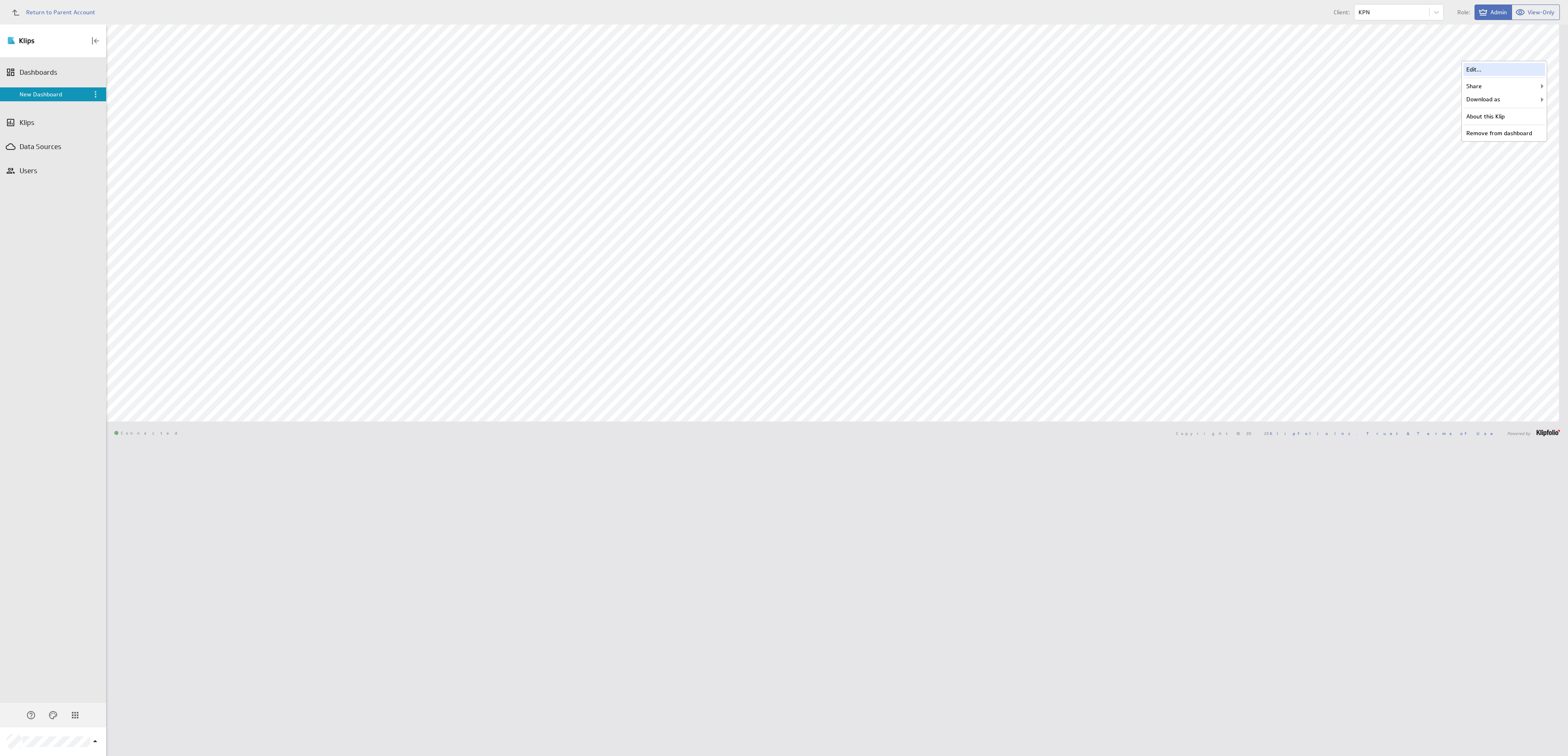
click at [1521, 66] on div "Edit..." at bounding box center [1504, 69] width 82 height 13
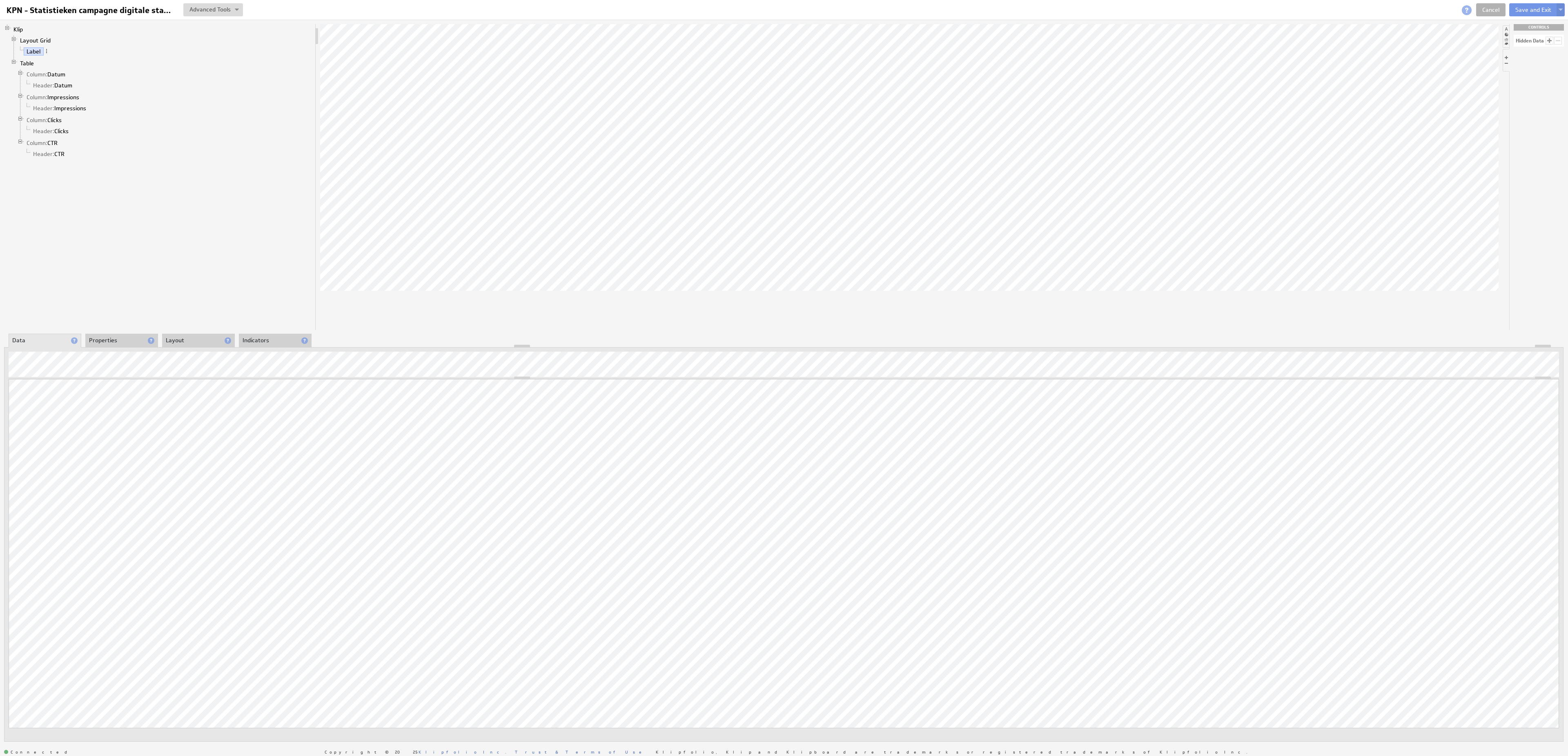
click at [1504, 34] on li at bounding box center [1506, 36] width 7 height 23
drag, startPoint x: 1545, startPoint y: 70, endPoint x: 1090, endPoint y: 151, distance: 462.2
click at [1090, 151] on body "Return to Parent Account Help KPN - Statistieken campagne digitale stad - Grafi…" at bounding box center [784, 378] width 1568 height 756
click at [53, 86] on link "X Axis: Untitled" at bounding box center [46, 85] width 45 height 8
click at [107, 337] on li "Properties" at bounding box center [121, 340] width 73 height 14
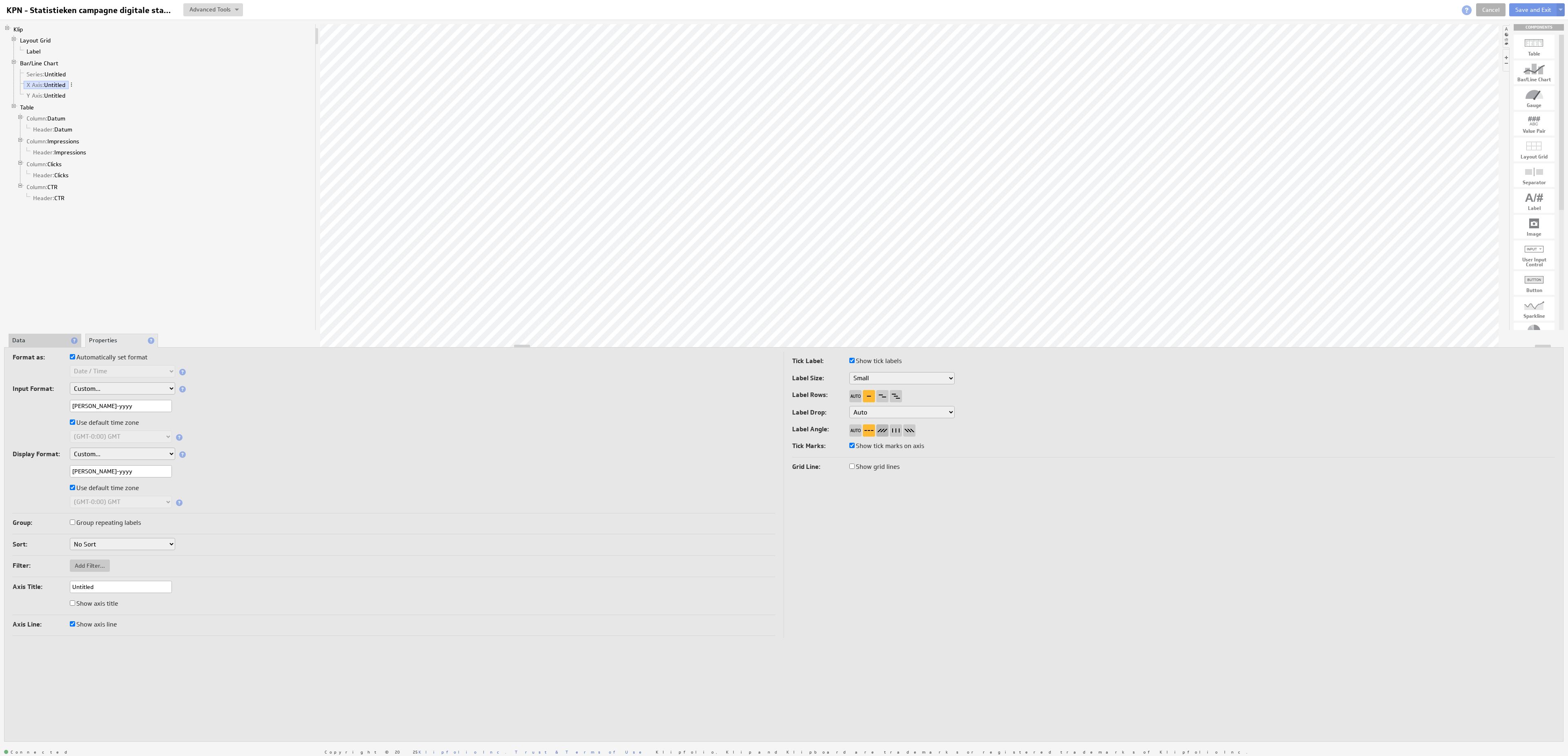
click at [885, 432] on div at bounding box center [882, 431] width 12 height 12
click at [49, 71] on li "Bar/Line Chart Series: Untitled X Axis: Untitled Y Axis: Untitled" at bounding box center [162, 80] width 302 height 44
click at [49, 74] on link "Series: Untitled" at bounding box center [46, 74] width 45 height 8
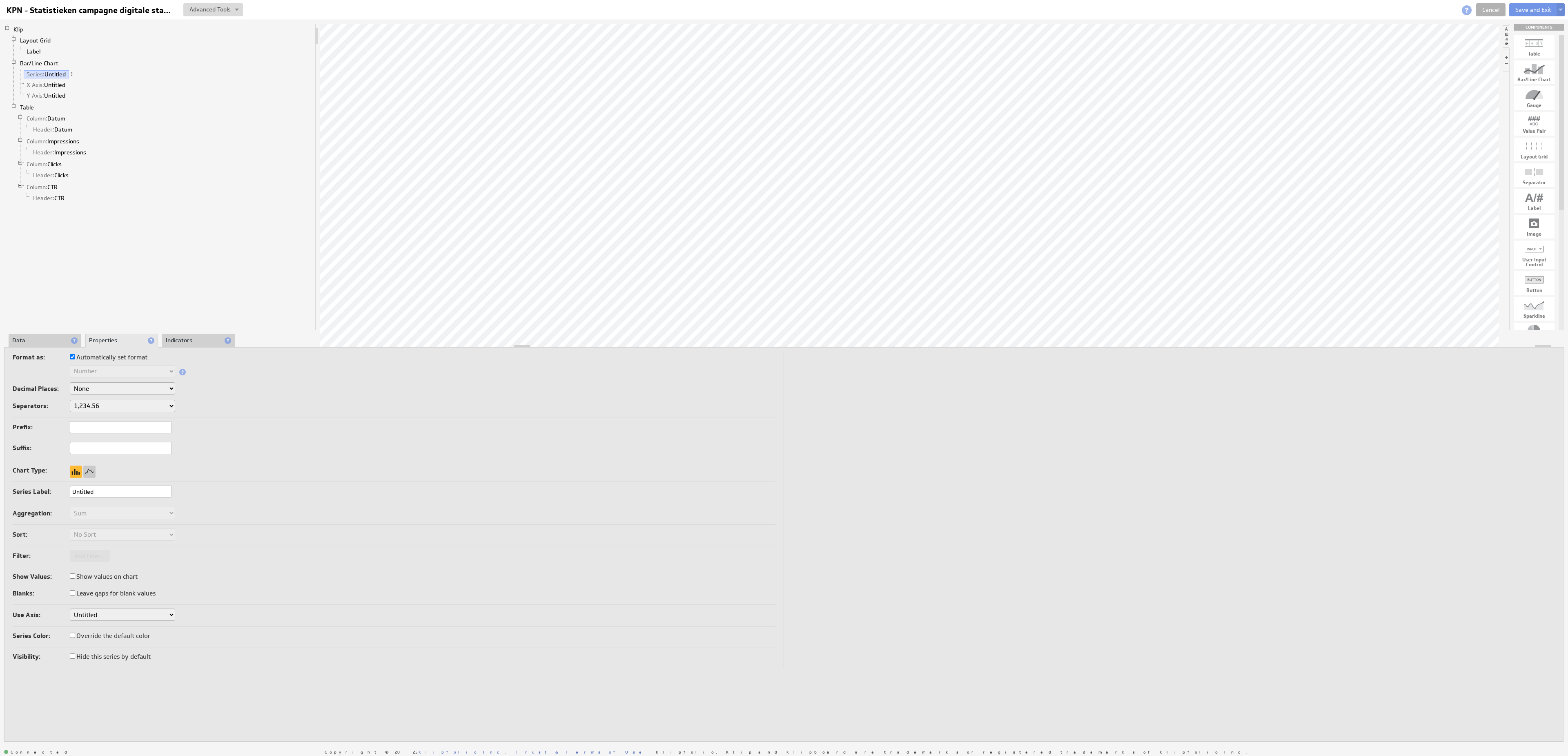
click at [39, 339] on li "Data" at bounding box center [45, 340] width 73 height 14
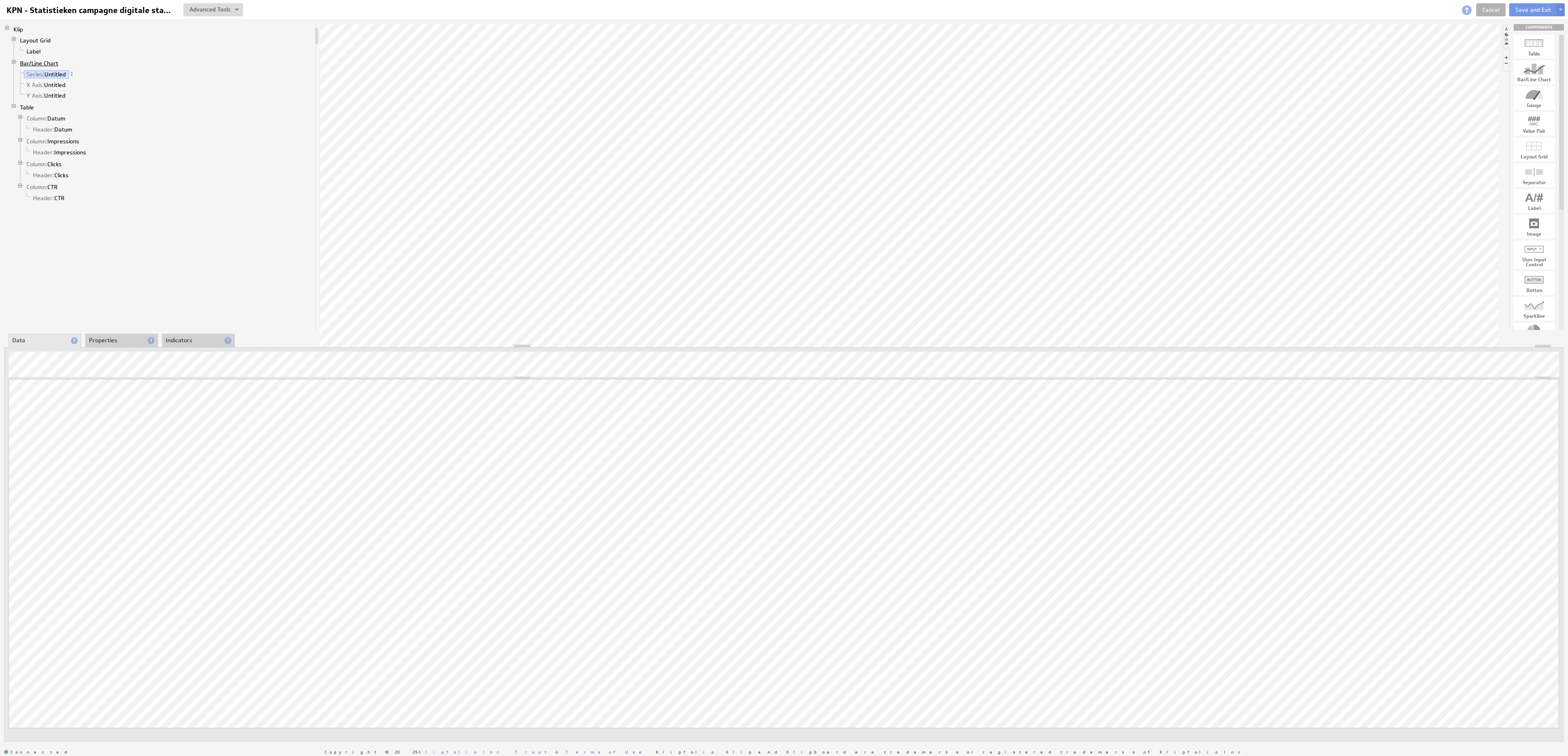
click at [50, 68] on link "Bar/Line Chart" at bounding box center [39, 63] width 44 height 8
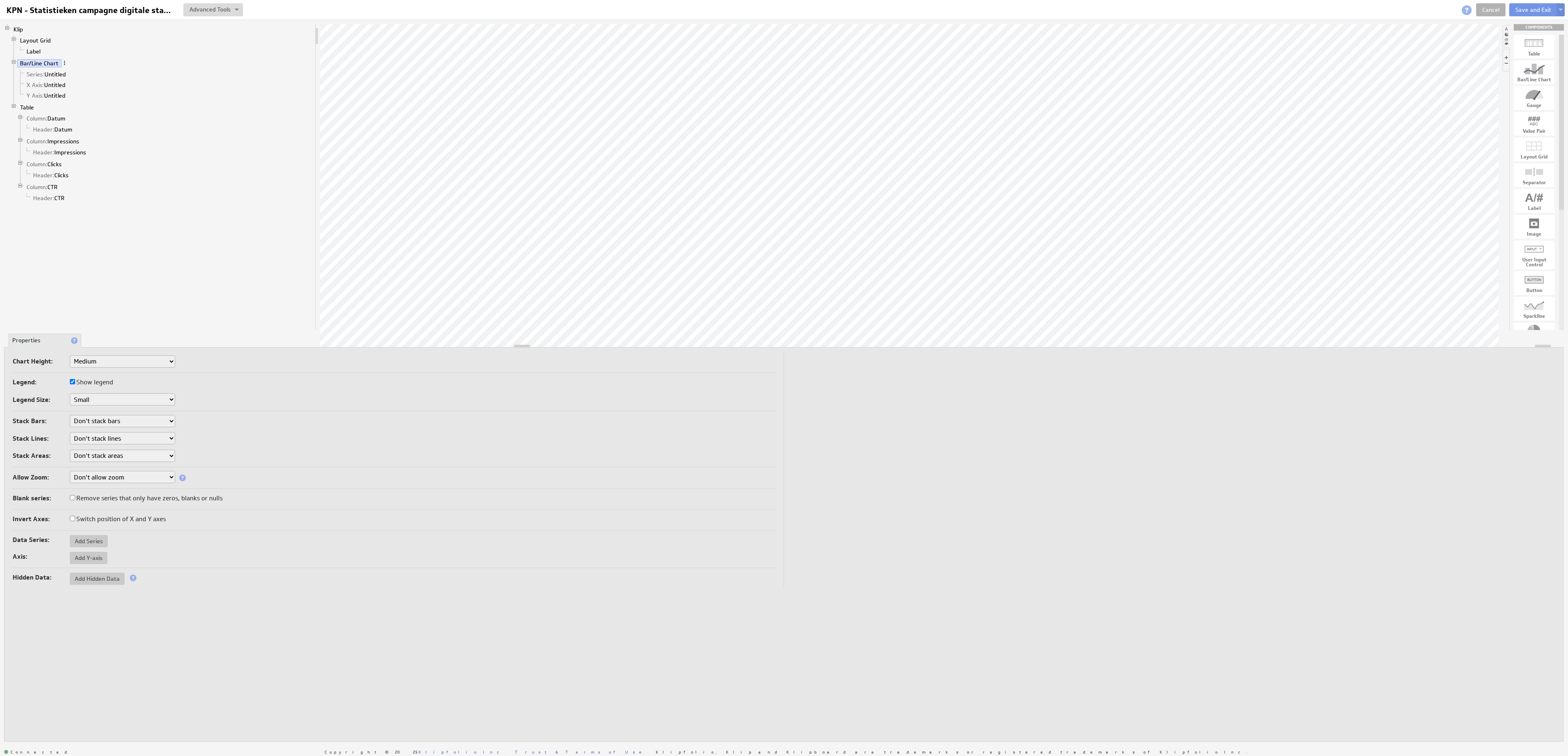
click at [66, 66] on span at bounding box center [64, 63] width 5 height 5
click at [83, 181] on div "Add Y-Axis" at bounding box center [109, 178] width 82 height 13
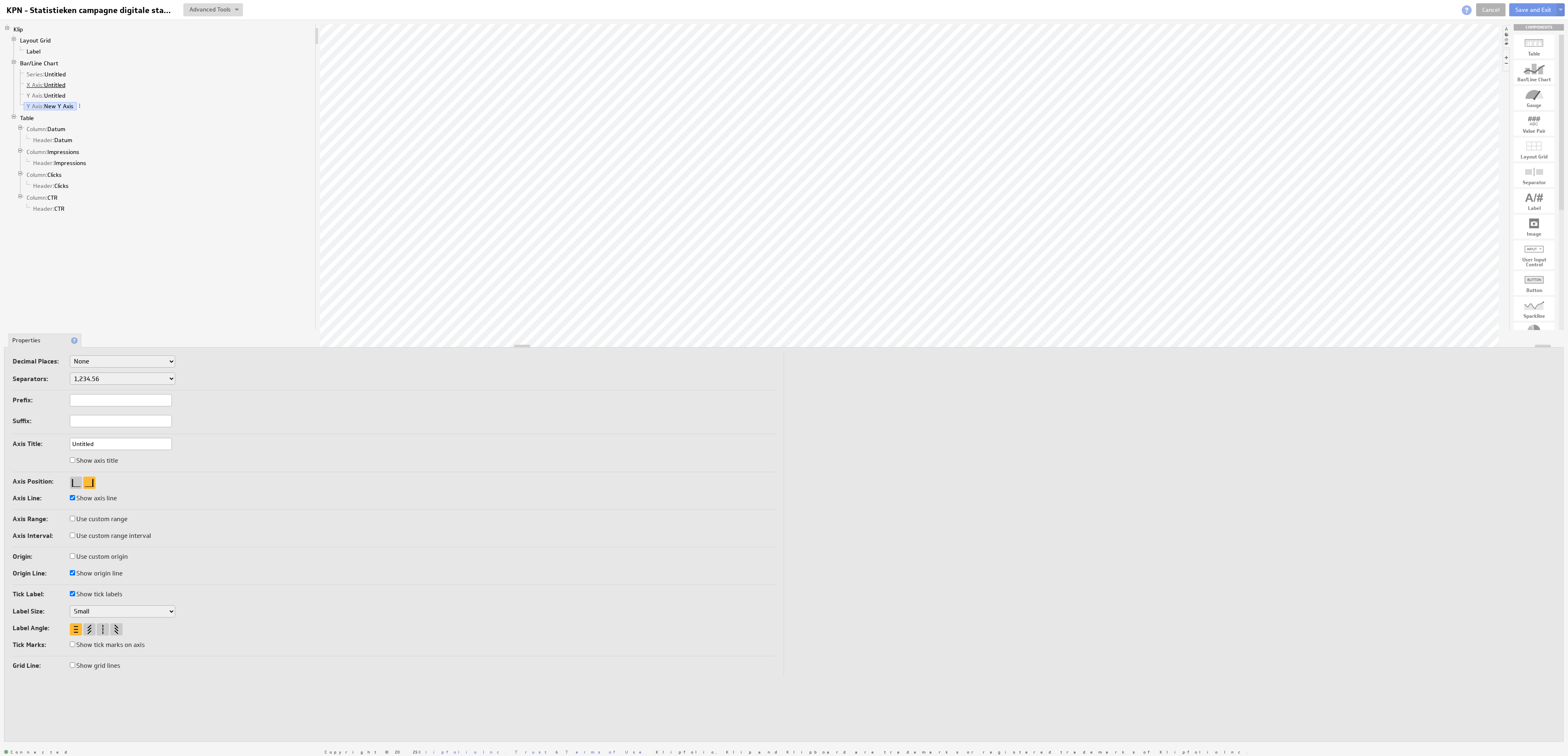
click at [63, 89] on link "X Axis: Untitled" at bounding box center [46, 85] width 45 height 8
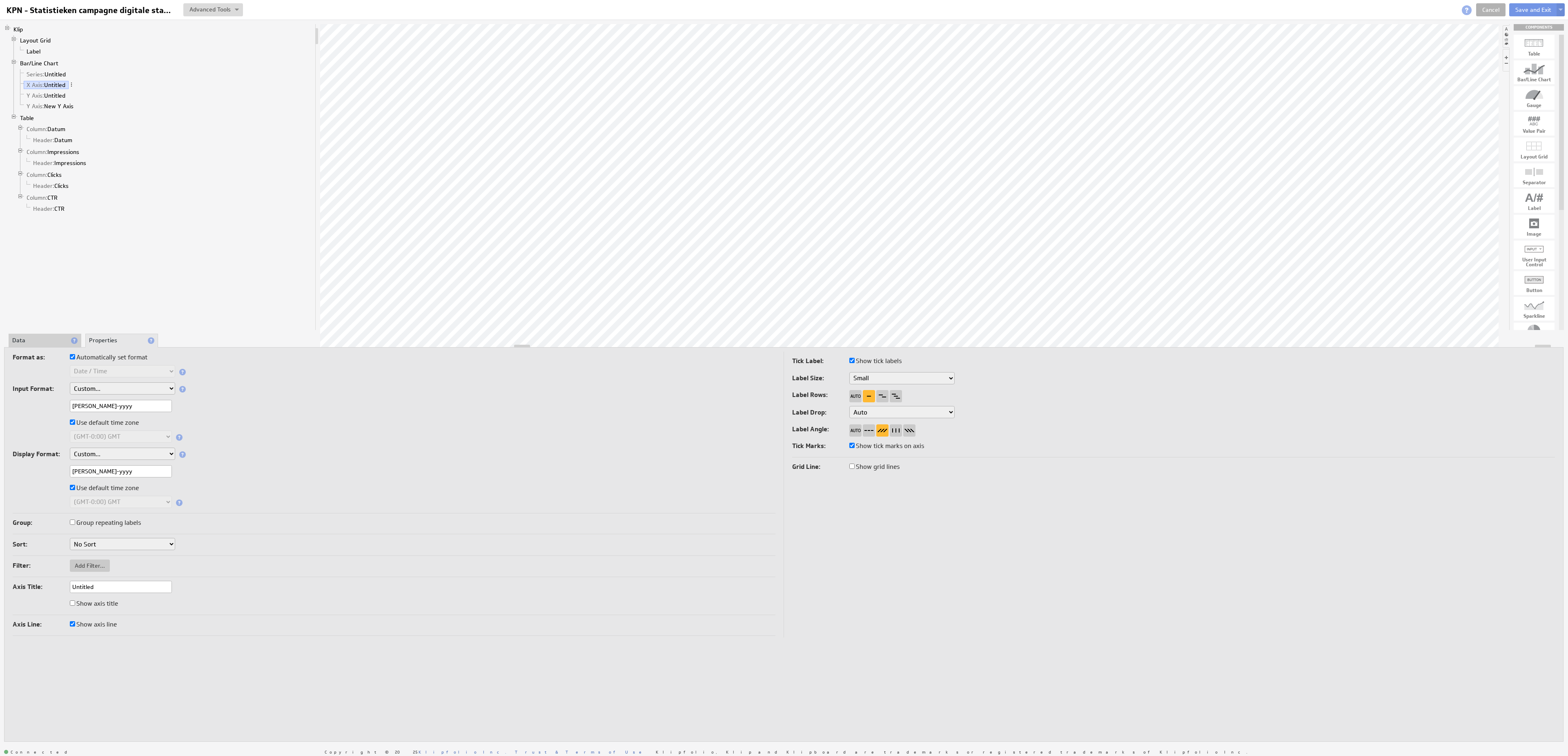
click at [53, 340] on li "Data" at bounding box center [45, 340] width 73 height 14
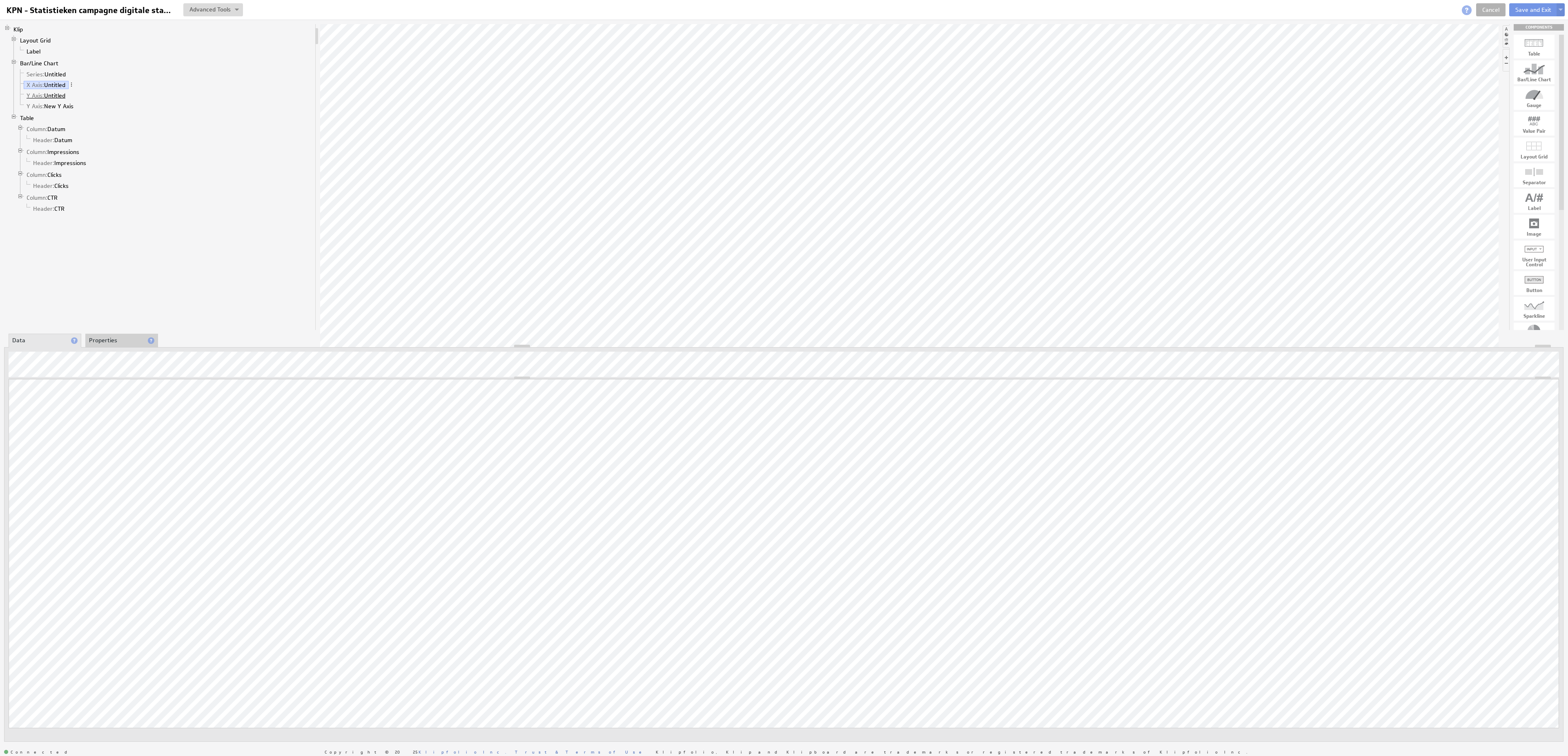
click at [63, 100] on link "Y Axis: Untitled" at bounding box center [46, 96] width 45 height 8
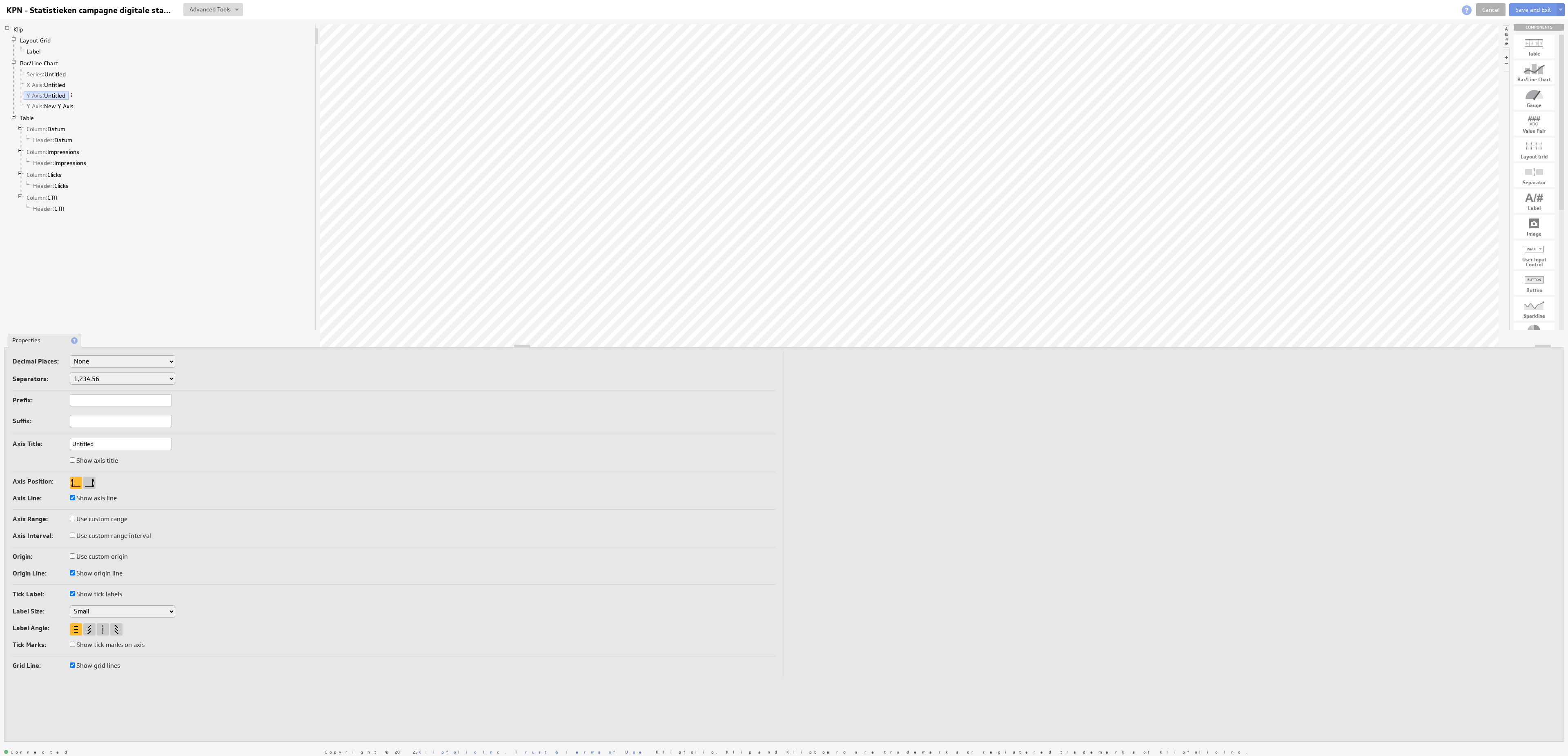
click at [51, 65] on link "Bar/Line Chart" at bounding box center [39, 63] width 44 height 8
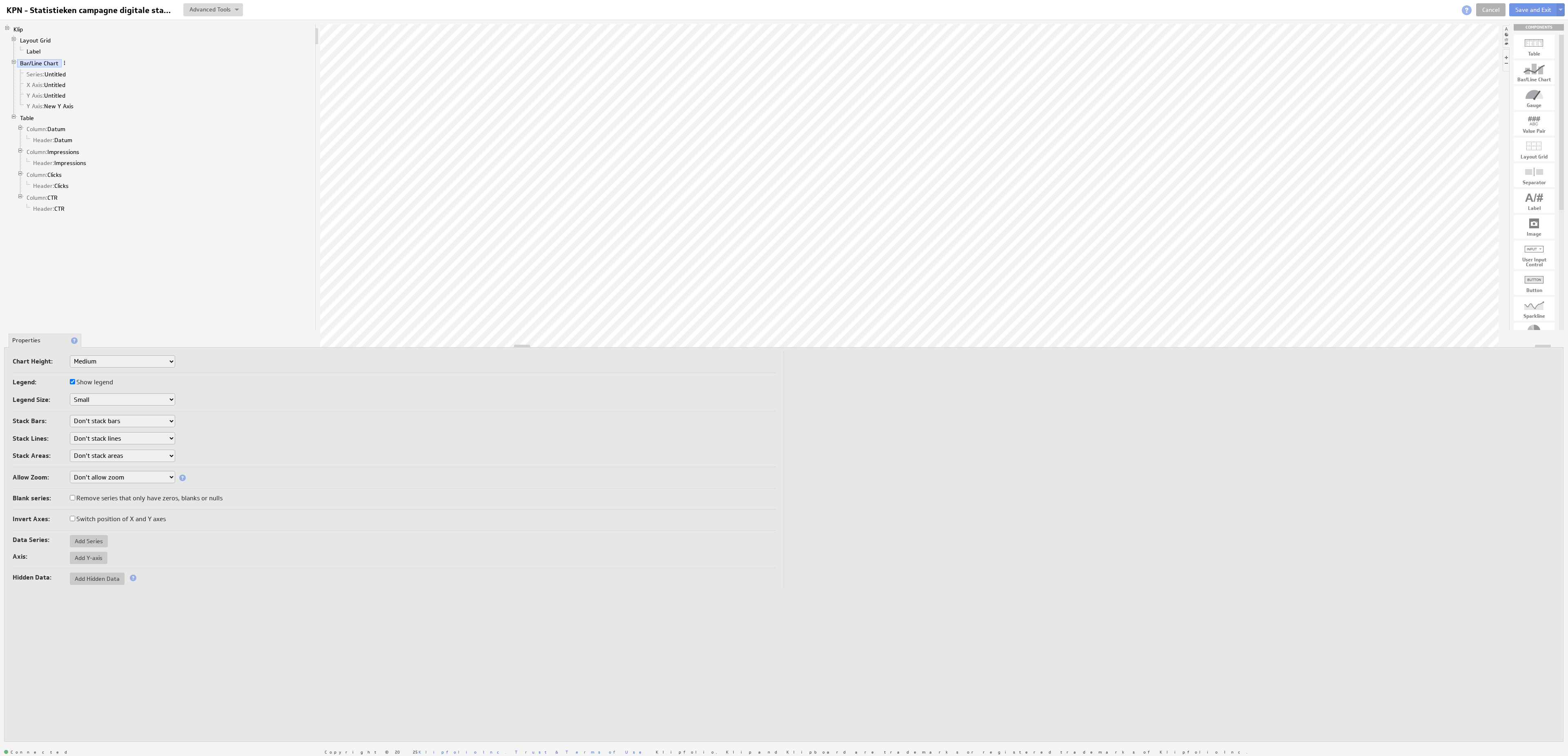
click at [63, 65] on span at bounding box center [64, 63] width 5 height 5
click at [100, 149] on div "Add Series" at bounding box center [106, 146] width 82 height 13
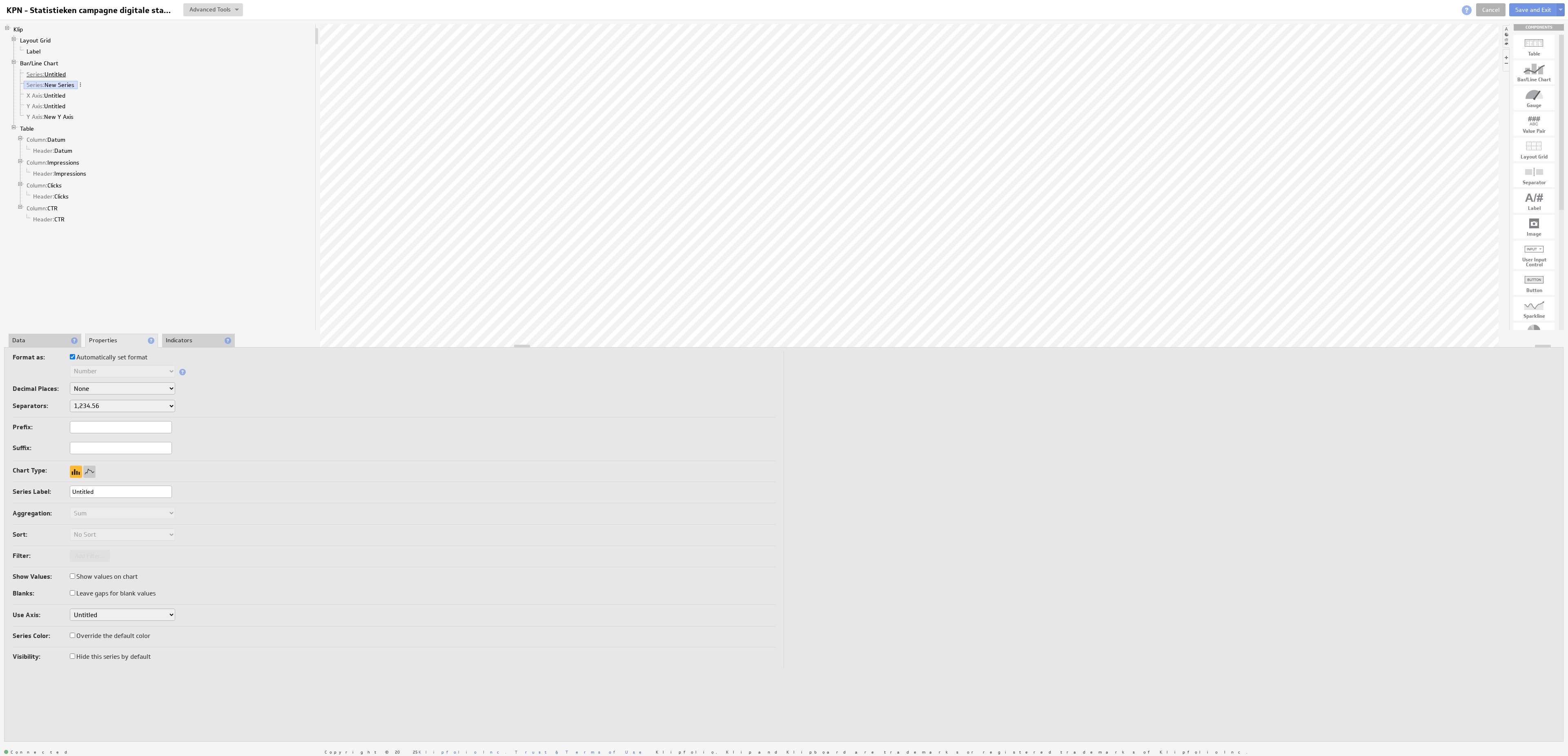
click at [60, 73] on link "Series: Untitled" at bounding box center [46, 74] width 45 height 8
click at [72, 76] on span at bounding box center [72, 74] width 5 height 5
click at [89, 83] on div "Rename..." at bounding box center [115, 85] width 82 height 13
type input "Clicks"
click at [66, 88] on link "Series: New Series" at bounding box center [50, 85] width 54 height 8
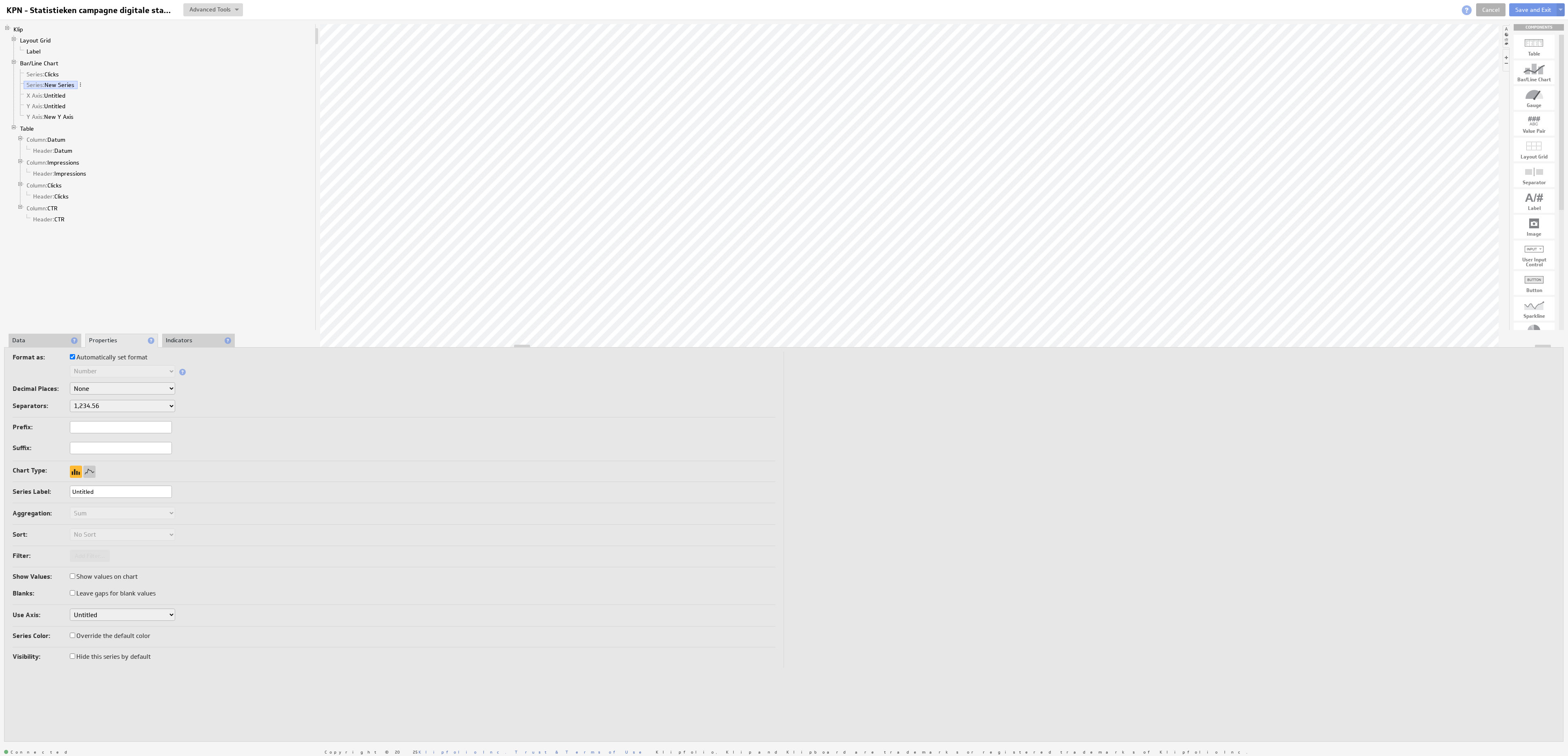
click at [85, 87] on li "Series: New Series" at bounding box center [164, 85] width 295 height 11
click at [82, 87] on span at bounding box center [81, 85] width 5 height 5
click at [122, 99] on div "Rename..." at bounding box center [125, 97] width 82 height 13
type input "Impressions"
click at [68, 99] on link "X Axis: Untitled" at bounding box center [46, 96] width 45 height 8
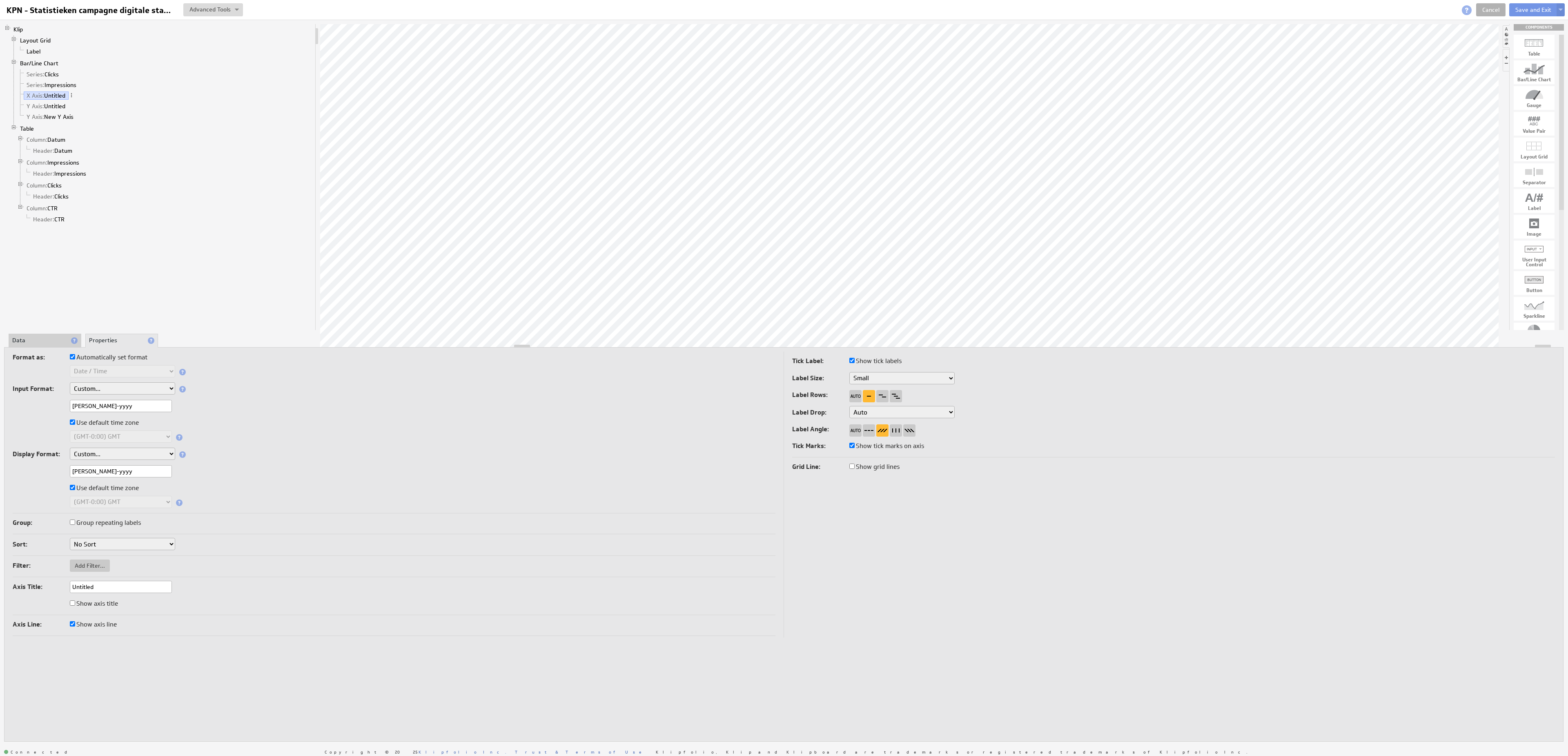
click at [73, 98] on span at bounding box center [72, 95] width 5 height 5
click at [87, 106] on div "Rename..." at bounding box center [116, 107] width 82 height 13
type input "Date"
click at [57, 111] on link "Y Axis: Untitled" at bounding box center [46, 106] width 45 height 8
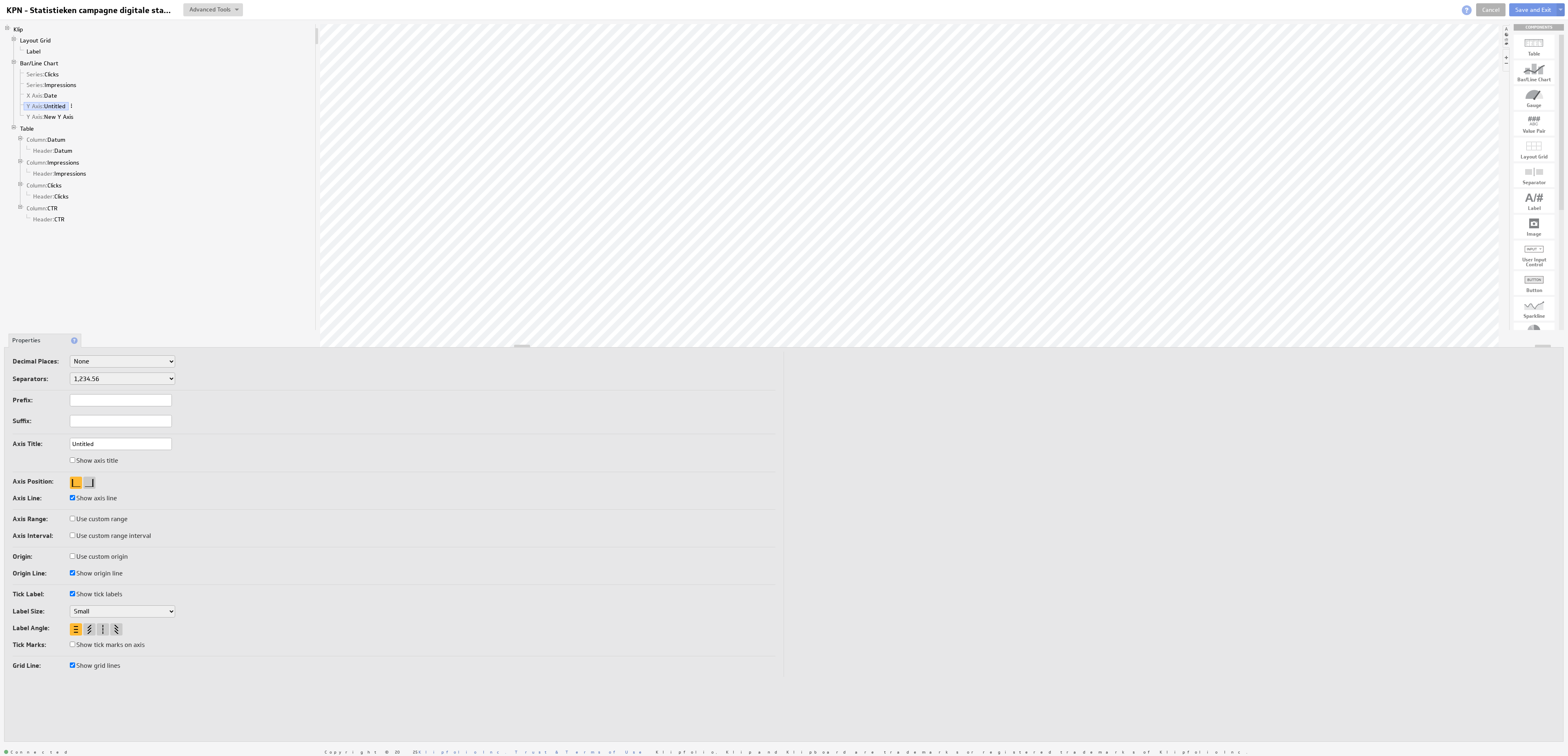
click at [73, 108] on span at bounding box center [72, 106] width 5 height 5
click at [83, 113] on div "Rename..." at bounding box center [116, 119] width 82 height 13
type input "Clicks"
click at [66, 128] on li "Table Column: Datum Header: Datum Column: Impressions Header: Impressions Colum…" at bounding box center [162, 175] width 302 height 104
click at [68, 121] on link "Y Axis: New Y Axis" at bounding box center [50, 117] width 53 height 8
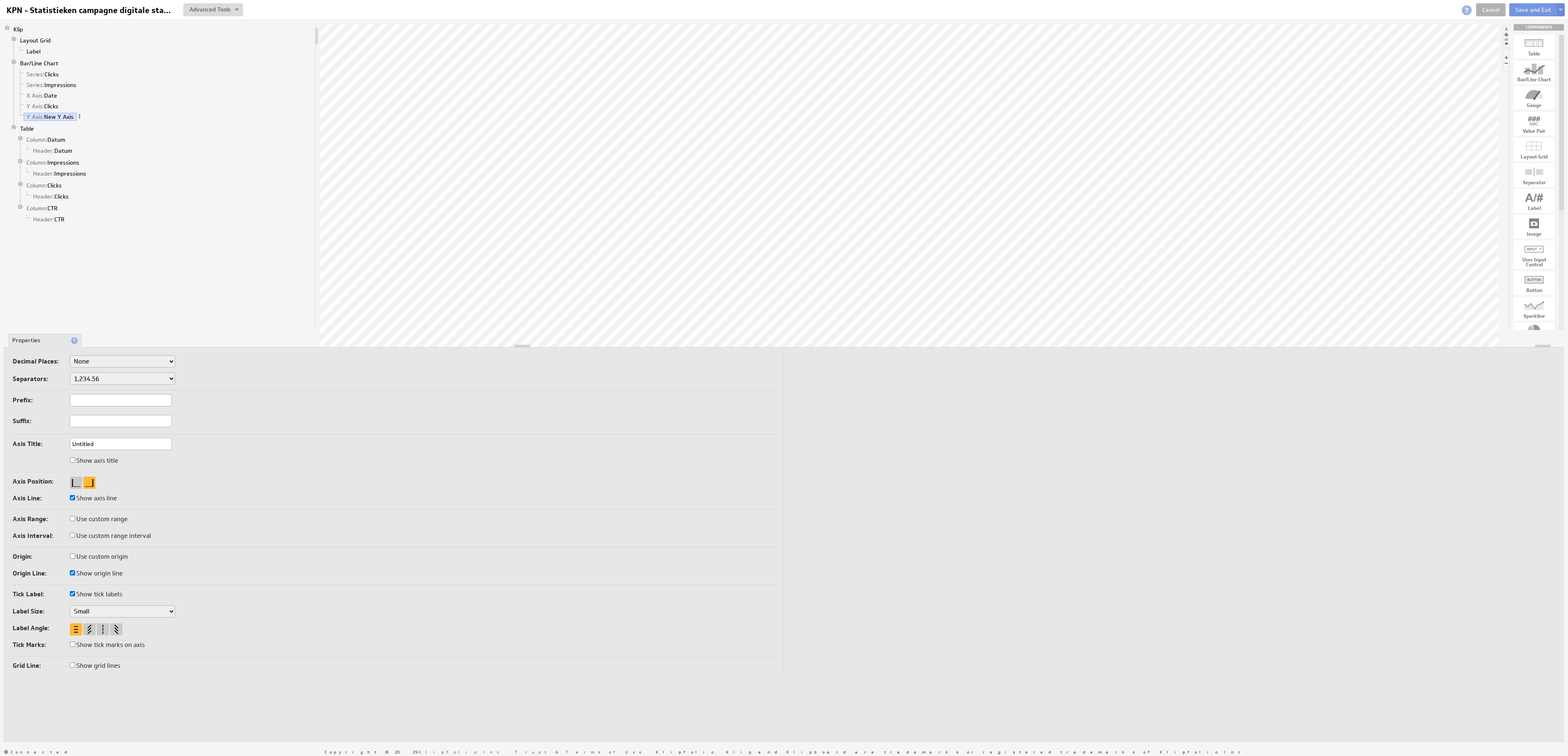
click at [81, 119] on span at bounding box center [79, 116] width 5 height 5
click at [109, 130] on div "Rename..." at bounding box center [124, 130] width 82 height 13
type input "Impressions"
click at [53, 88] on link "Series: Impressions" at bounding box center [52, 85] width 56 height 8
click at [45, 338] on li "Data" at bounding box center [45, 340] width 73 height 14
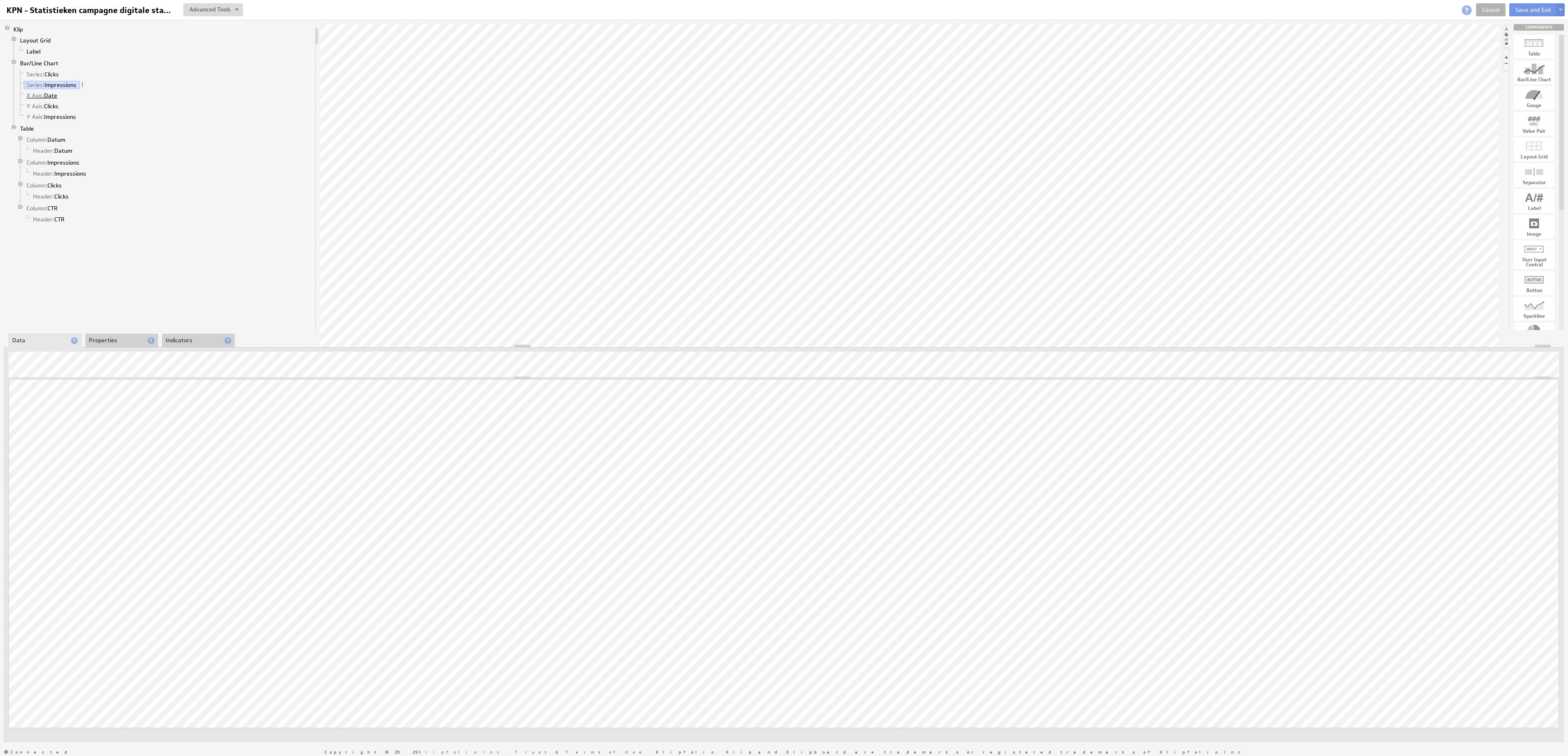
click at [50, 97] on link "X Axis: Date" at bounding box center [42, 96] width 37 height 8
click at [111, 345] on li "Properties" at bounding box center [121, 340] width 73 height 14
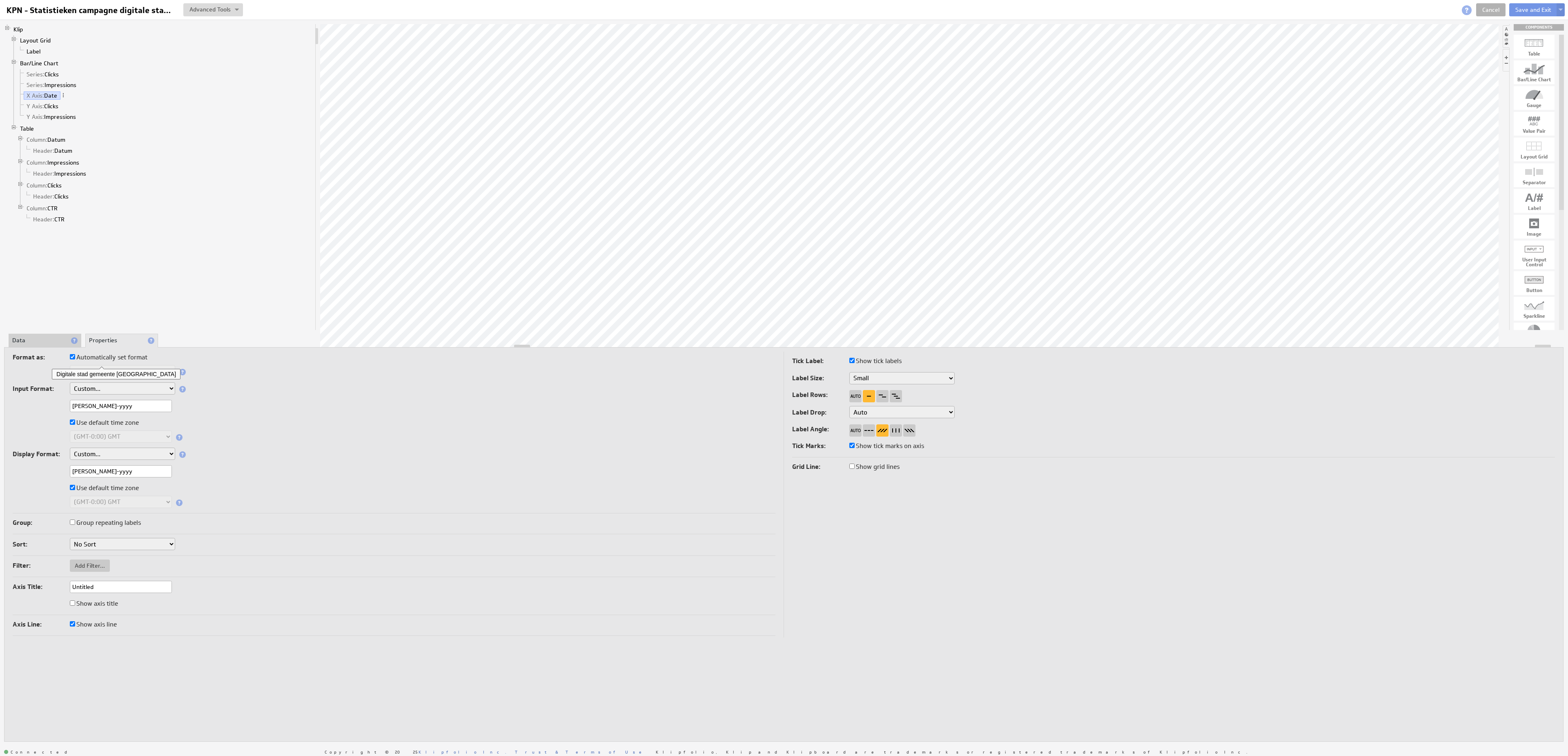
click at [123, 585] on input "Untitled" at bounding box center [121, 587] width 102 height 12
click at [59, 107] on link "Y Axis: Clicks" at bounding box center [43, 106] width 38 height 8
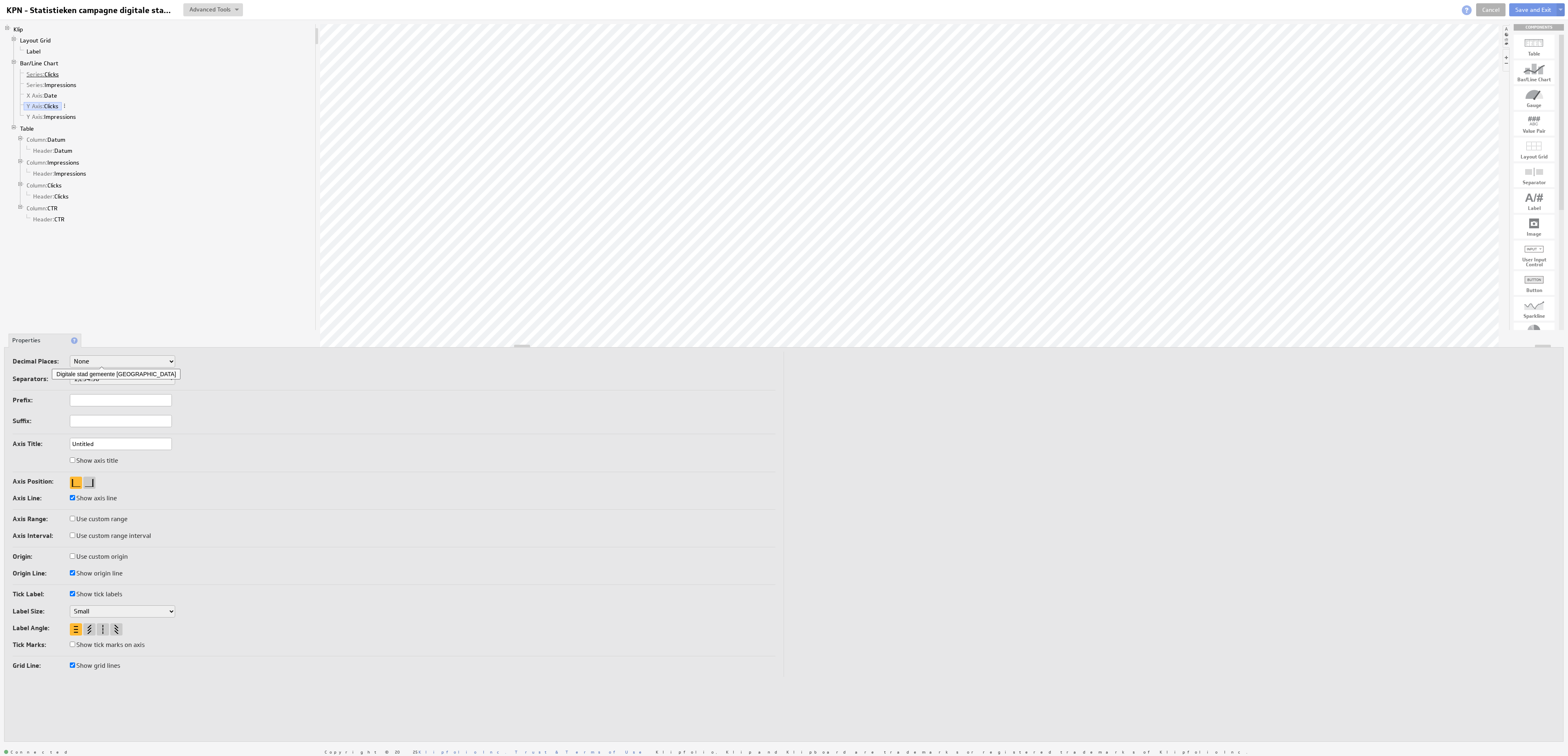
click at [55, 76] on link "Series: Clicks" at bounding box center [43, 74] width 38 height 8
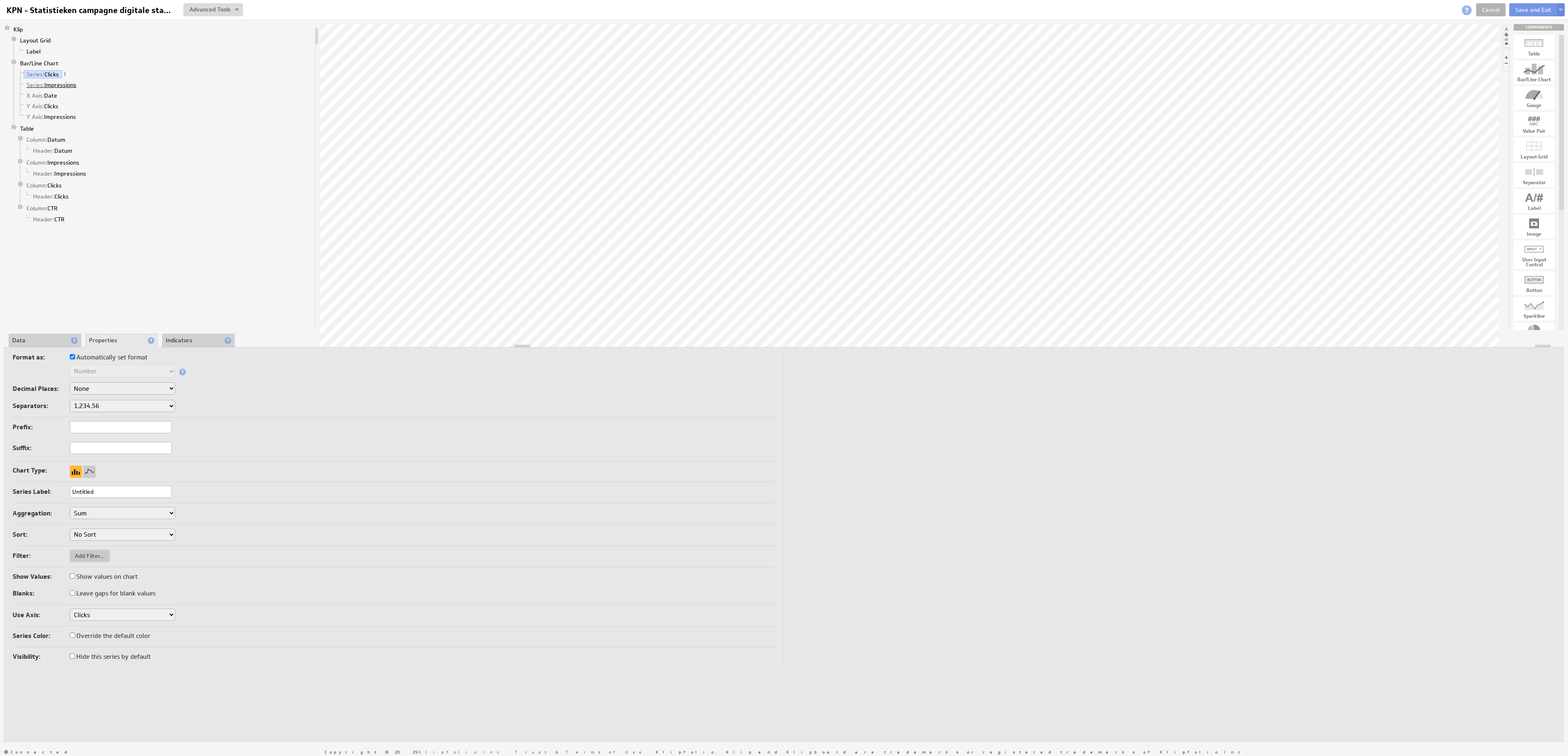
click at [53, 88] on link "Series: Impressions" at bounding box center [52, 85] width 56 height 8
select select "a567b170-13"
click option "Impressions" at bounding box center [0, 0] width 0 height 0
select select "a567b170-13"
click at [91, 472] on div at bounding box center [89, 471] width 12 height 12
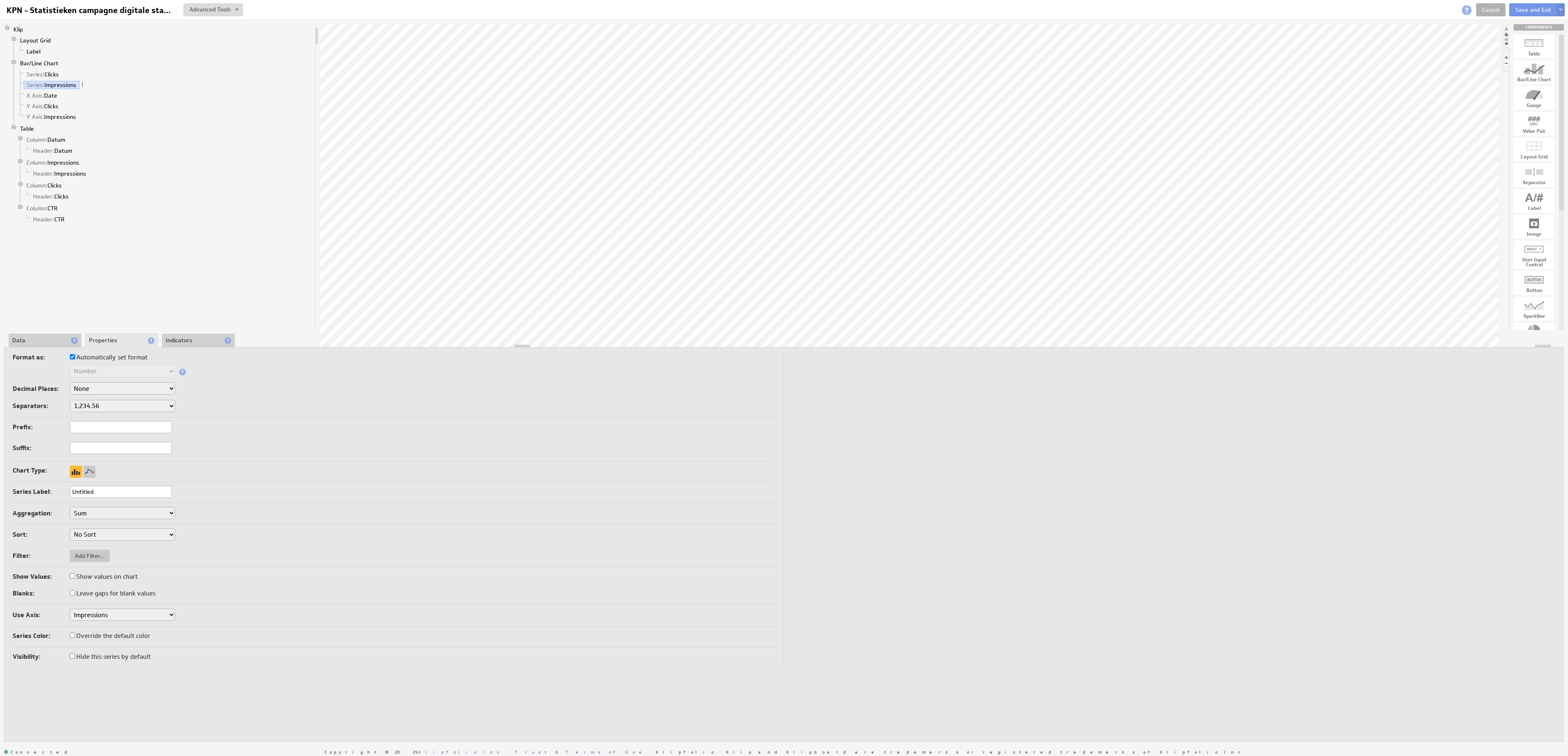
select select "a567b170-13"
click at [117, 577] on div at bounding box center [117, 578] width 12 height 12
select select "a567b170-13"
click at [190, 344] on li "Indicators" at bounding box center [199, 340] width 73 height 14
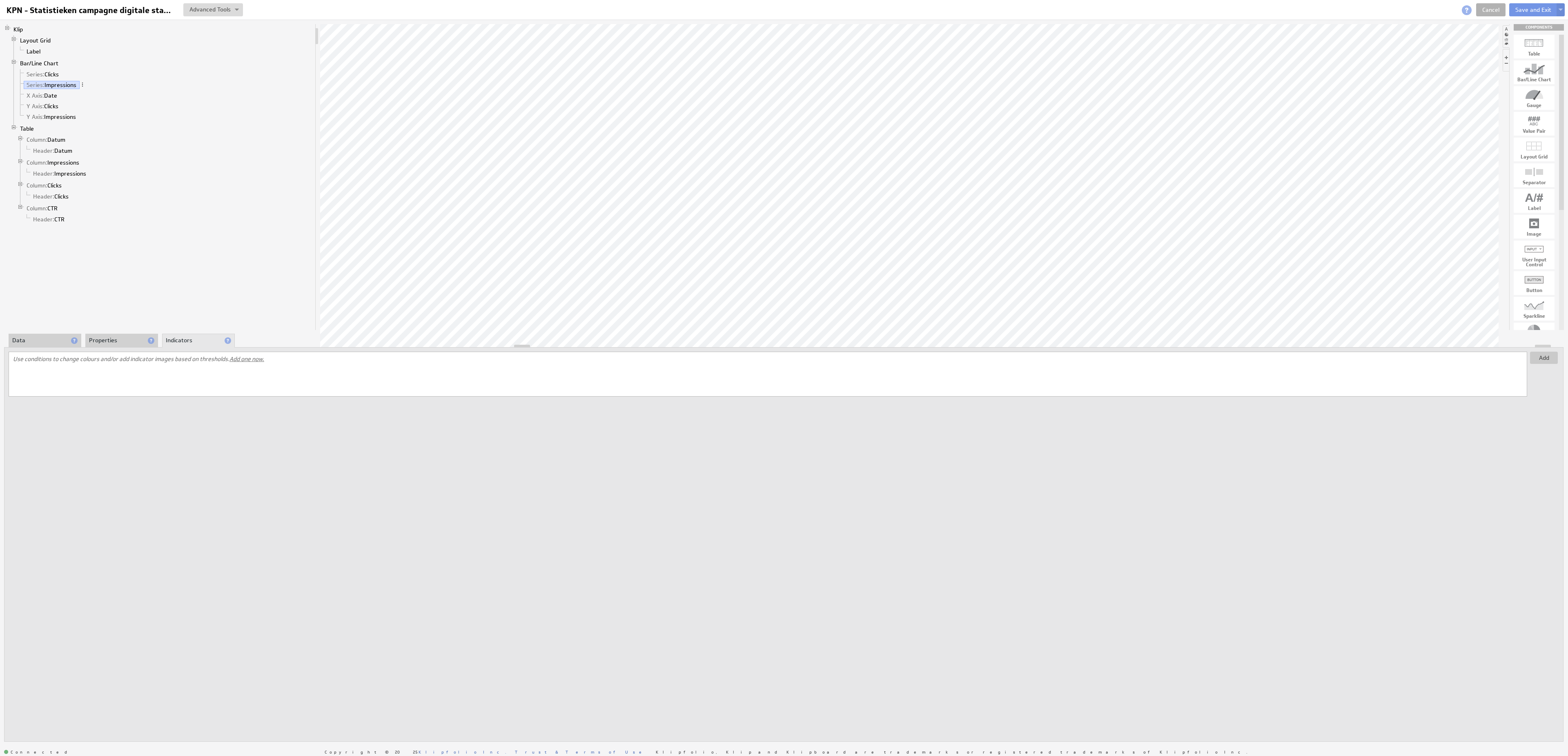
click at [53, 345] on li "Data" at bounding box center [45, 340] width 73 height 14
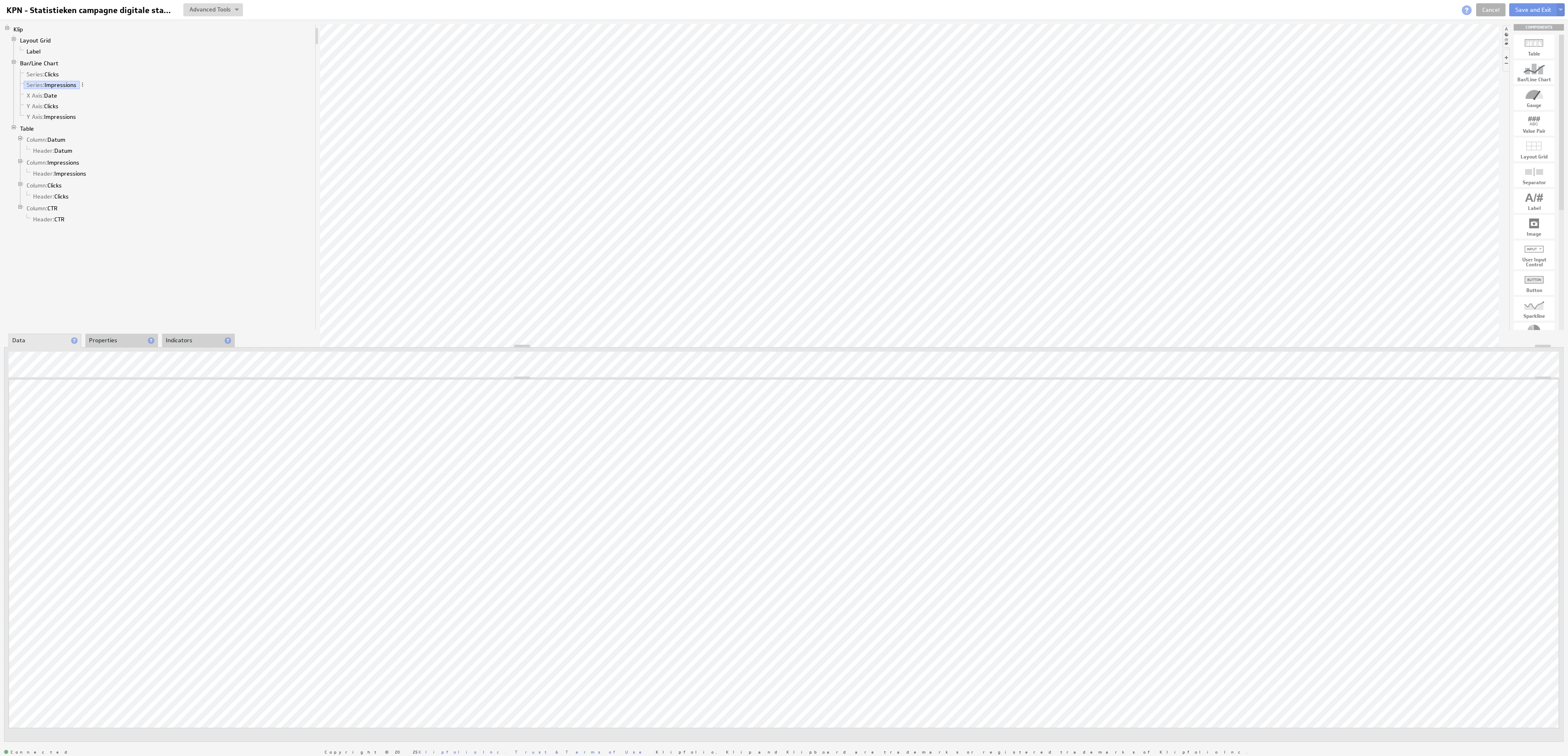
click at [96, 344] on li "Properties" at bounding box center [121, 340] width 73 height 14
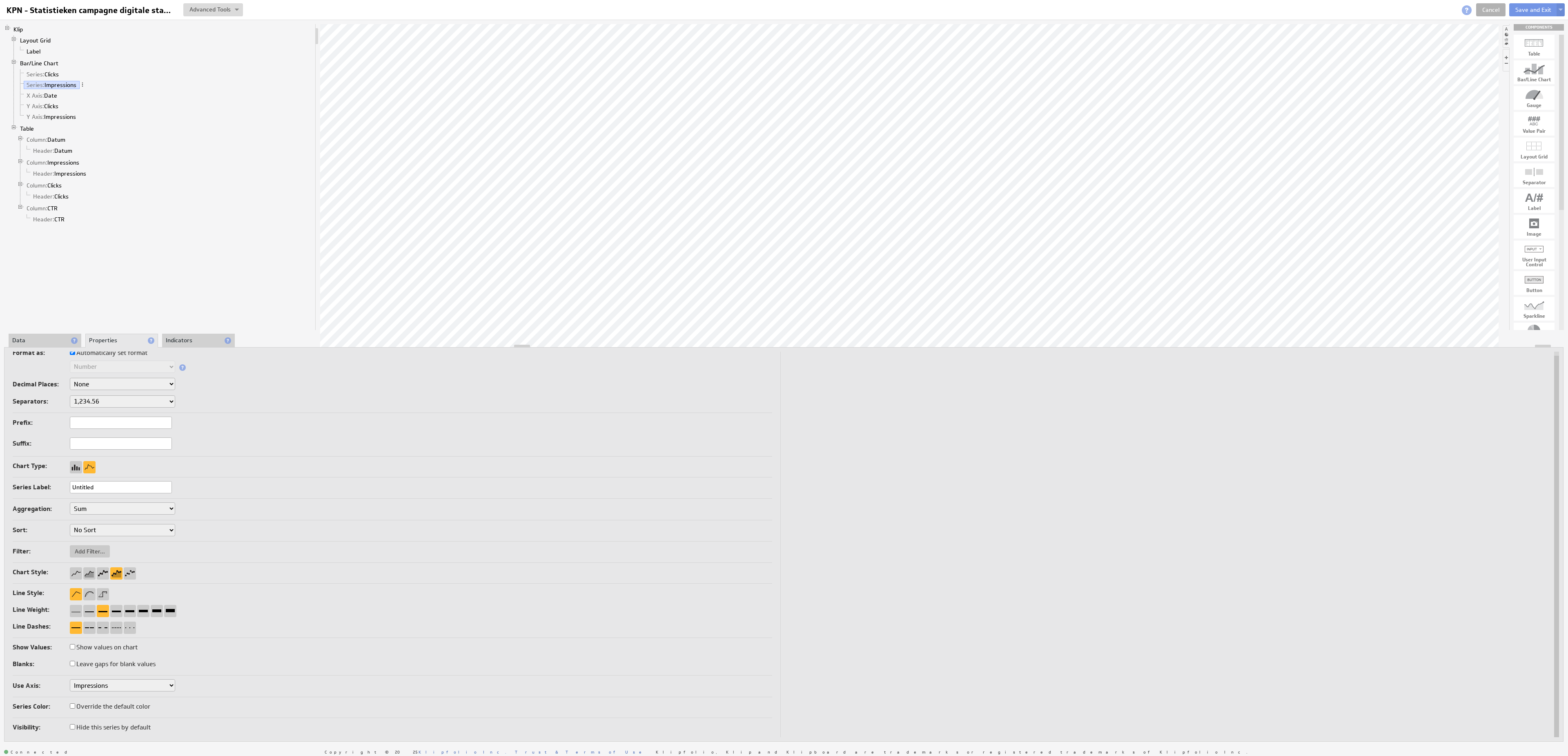
click at [128, 706] on label "Override the default color" at bounding box center [110, 706] width 81 height 12
click at [75, 706] on input "Override the default color" at bounding box center [72, 706] width 5 height 5
checkbox input "true"
click at [88, 722] on div at bounding box center [80, 726] width 20 height 12
click at [91, 692] on input "00a800" at bounding box center [85, 690] width 70 height 9
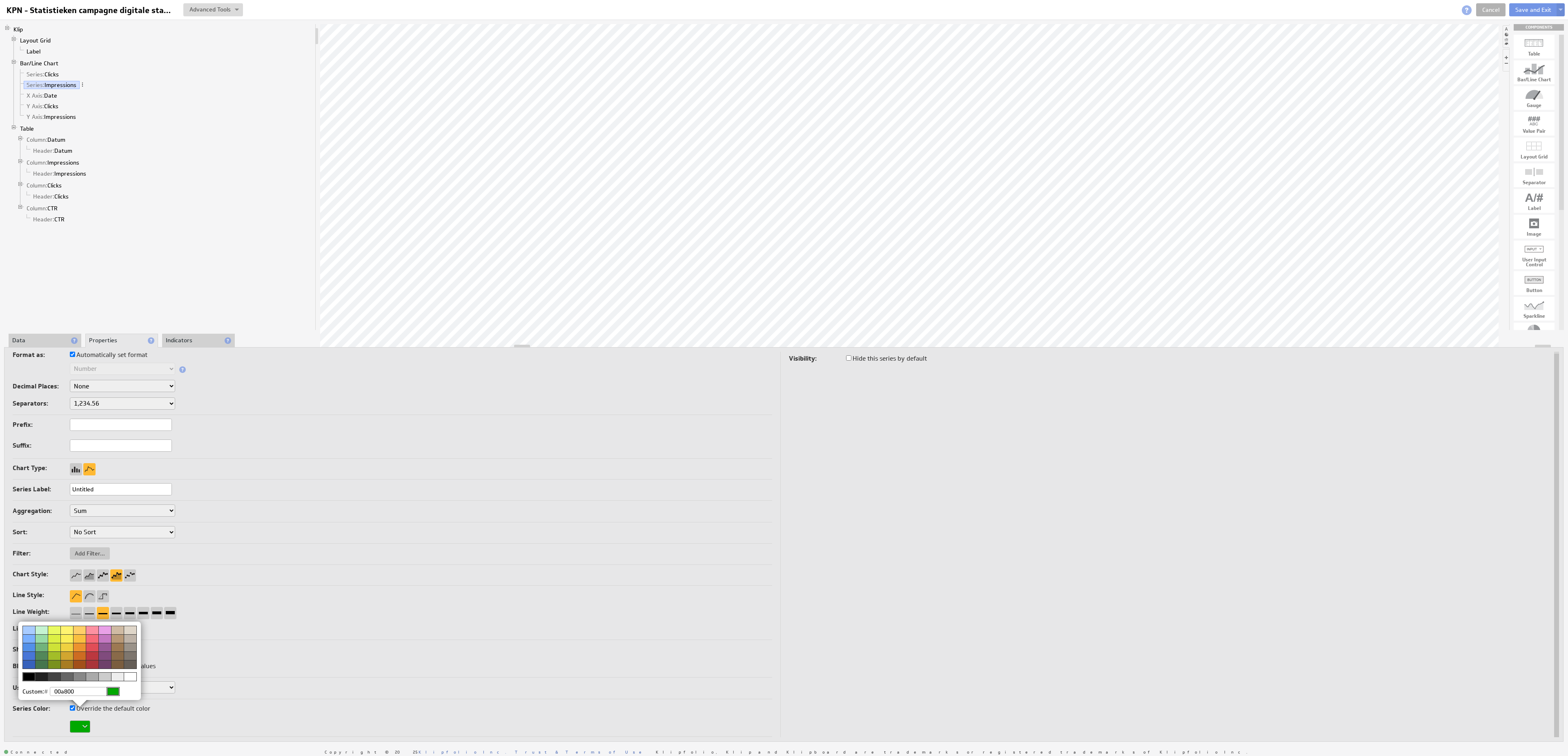
click at [51, 79] on div at bounding box center [784, 378] width 1568 height 756
click at [51, 76] on link "Series: Clicks" at bounding box center [43, 74] width 38 height 8
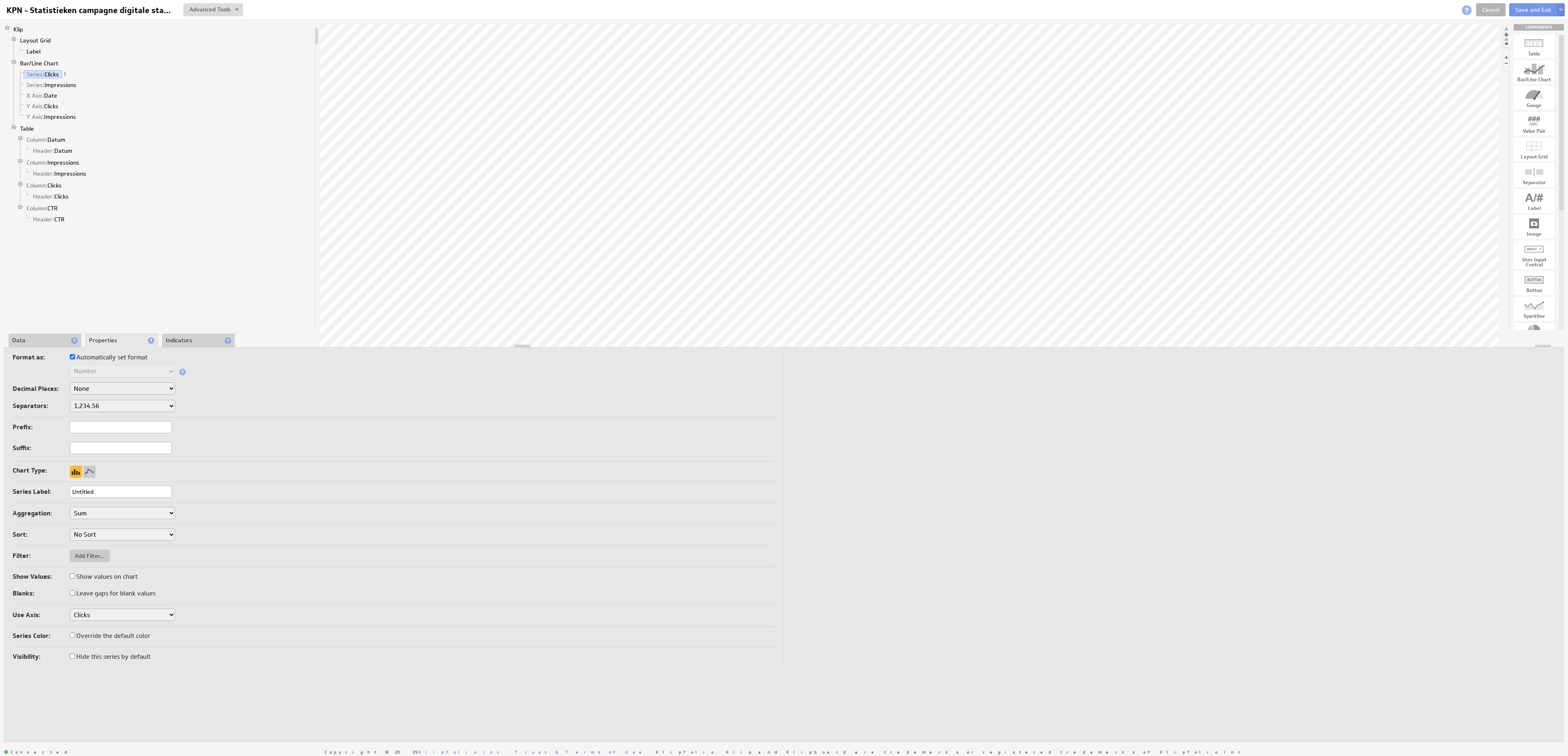
click at [116, 634] on label "Override the default color" at bounding box center [110, 635] width 81 height 12
click at [75, 634] on input "Override the default color" at bounding box center [72, 635] width 5 height 5
checkbox input "true"
click at [69, 648] on label at bounding box center [42, 652] width 57 height 12
click at [80, 651] on div at bounding box center [80, 654] width 20 height 12
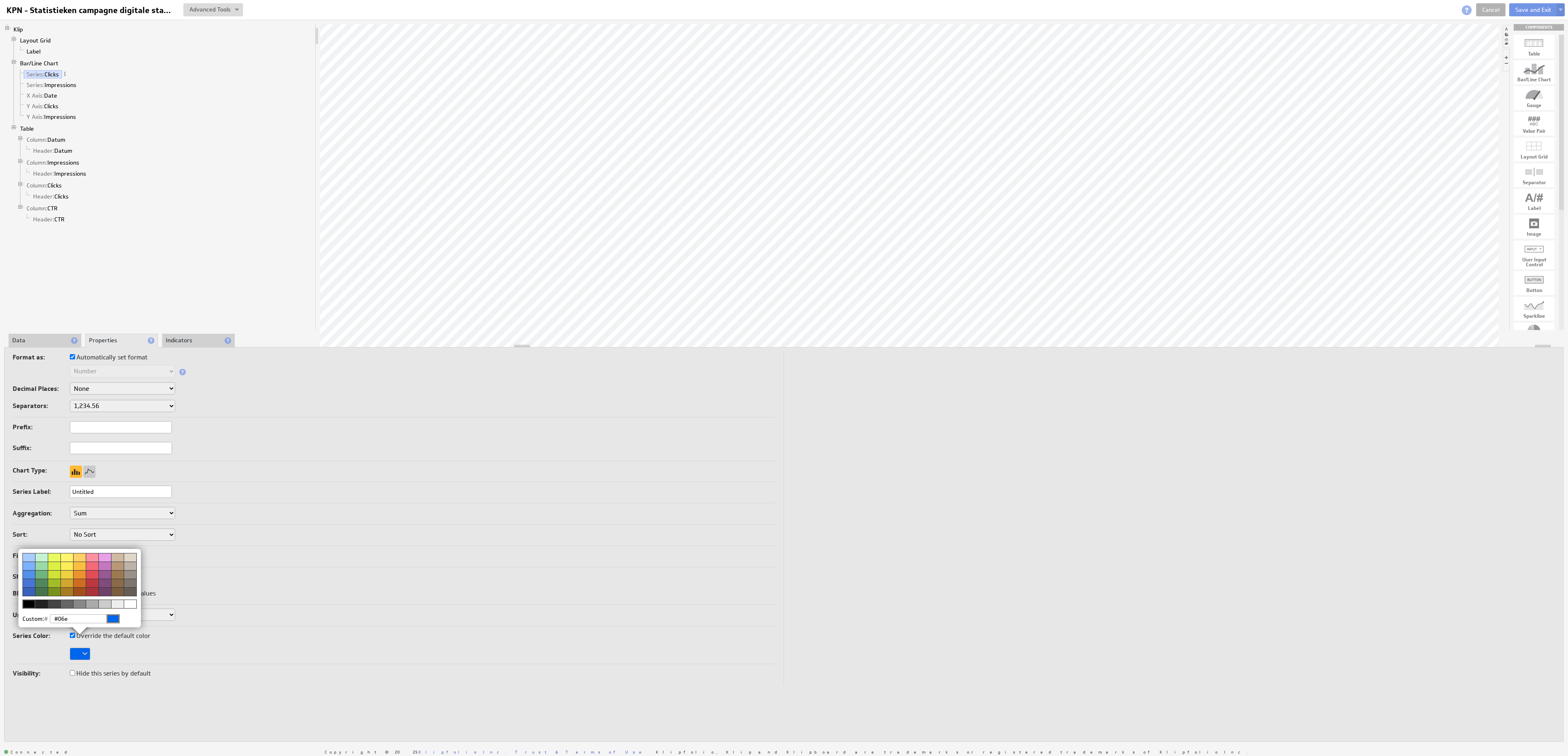
click at [55, 620] on input "#06e" at bounding box center [85, 618] width 70 height 9
type input "06e"
click at [520, 549] on div at bounding box center [784, 378] width 1568 height 756
click at [74, 89] on link "Series: Impressions" at bounding box center [52, 85] width 56 height 8
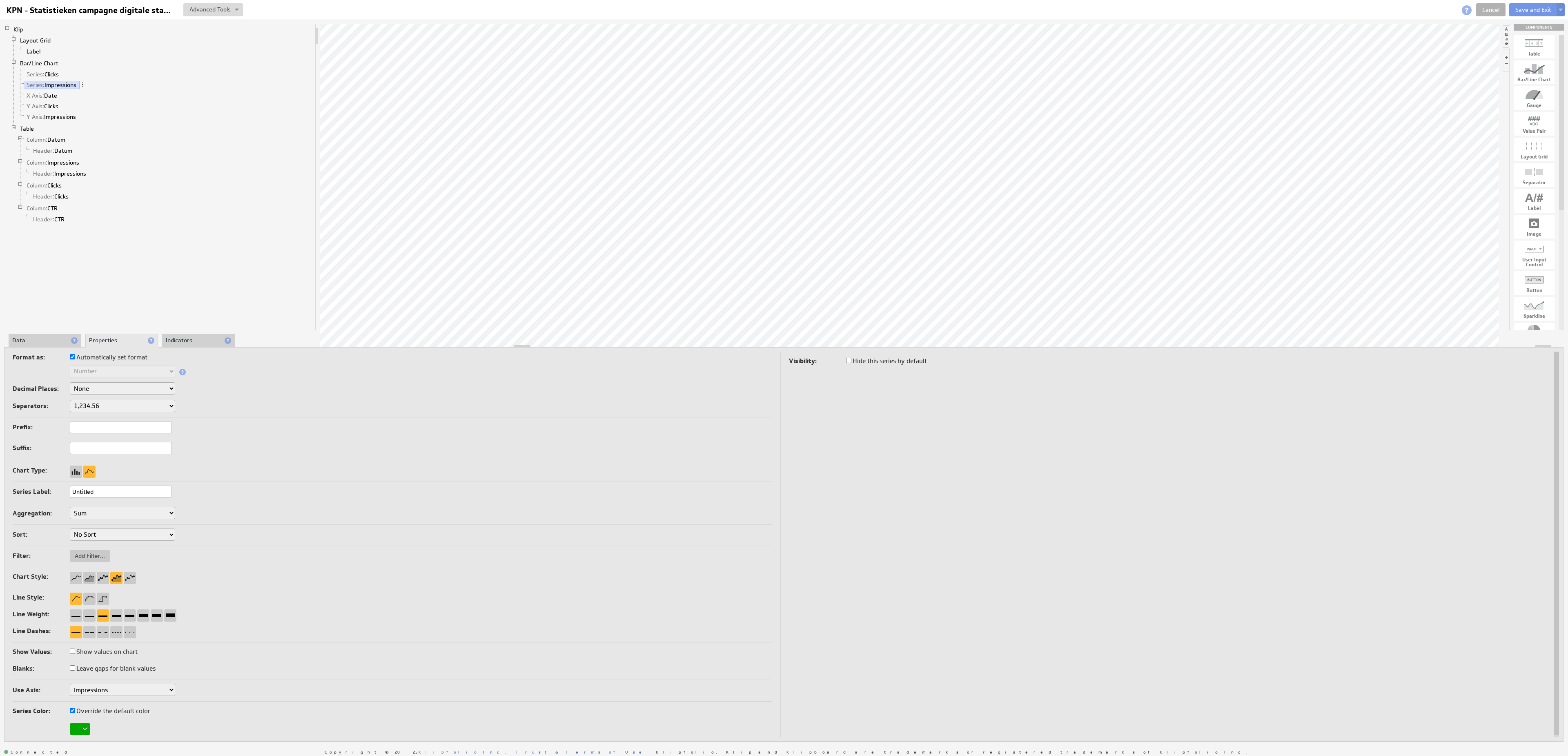
click at [53, 333] on div "Klip Layout Grid Label Bar/Line Chart Series: Clicks Series: Impressions X Axis…" at bounding box center [784, 383] width 1568 height 726
click at [55, 338] on li "Data" at bounding box center [45, 340] width 73 height 14
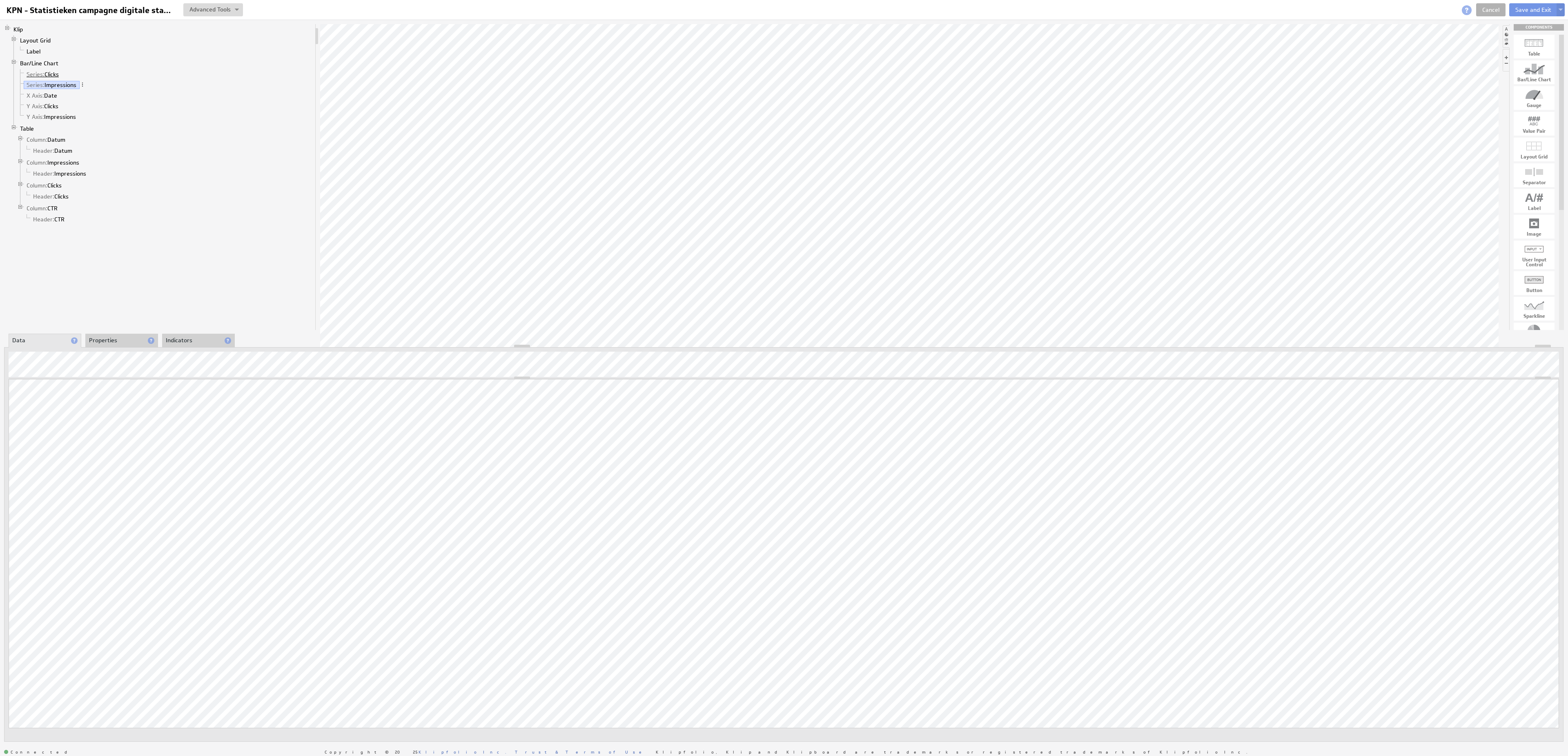
click at [46, 77] on link "Series: Clicks" at bounding box center [43, 74] width 38 height 8
click at [121, 333] on div "Klip Layout Grid Label Bar/Line Chart Series: Clicks Series: Impressions X Axis…" at bounding box center [784, 383] width 1568 height 726
click at [128, 338] on li "Properties" at bounding box center [121, 340] width 73 height 14
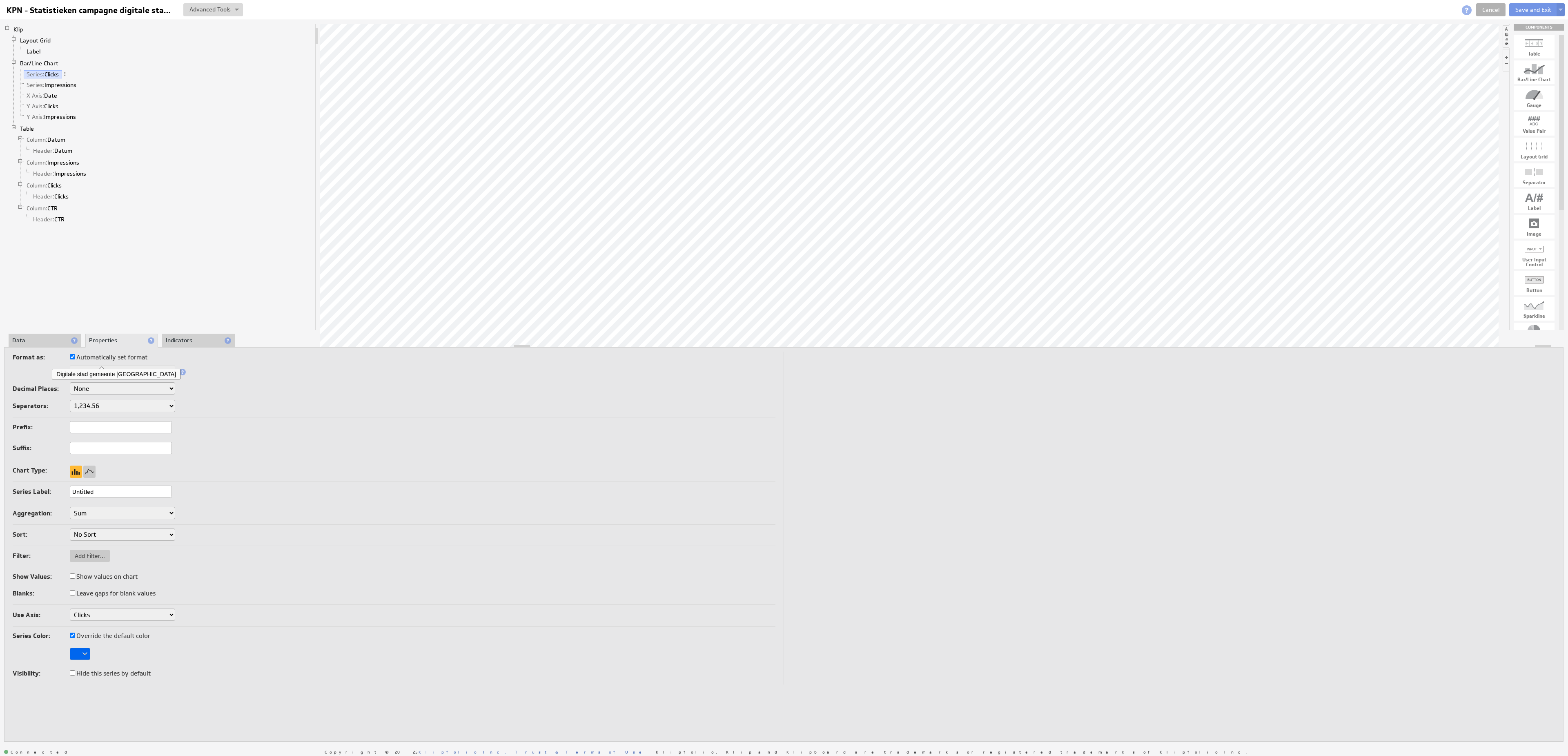
drag, startPoint x: 126, startPoint y: 489, endPoint x: 2, endPoint y: 491, distance: 124.0
click at [70, 491] on input "Untitled" at bounding box center [121, 491] width 102 height 12
type input "Clicks"
click at [71, 89] on link "Series: Impressions" at bounding box center [52, 85] width 56 height 8
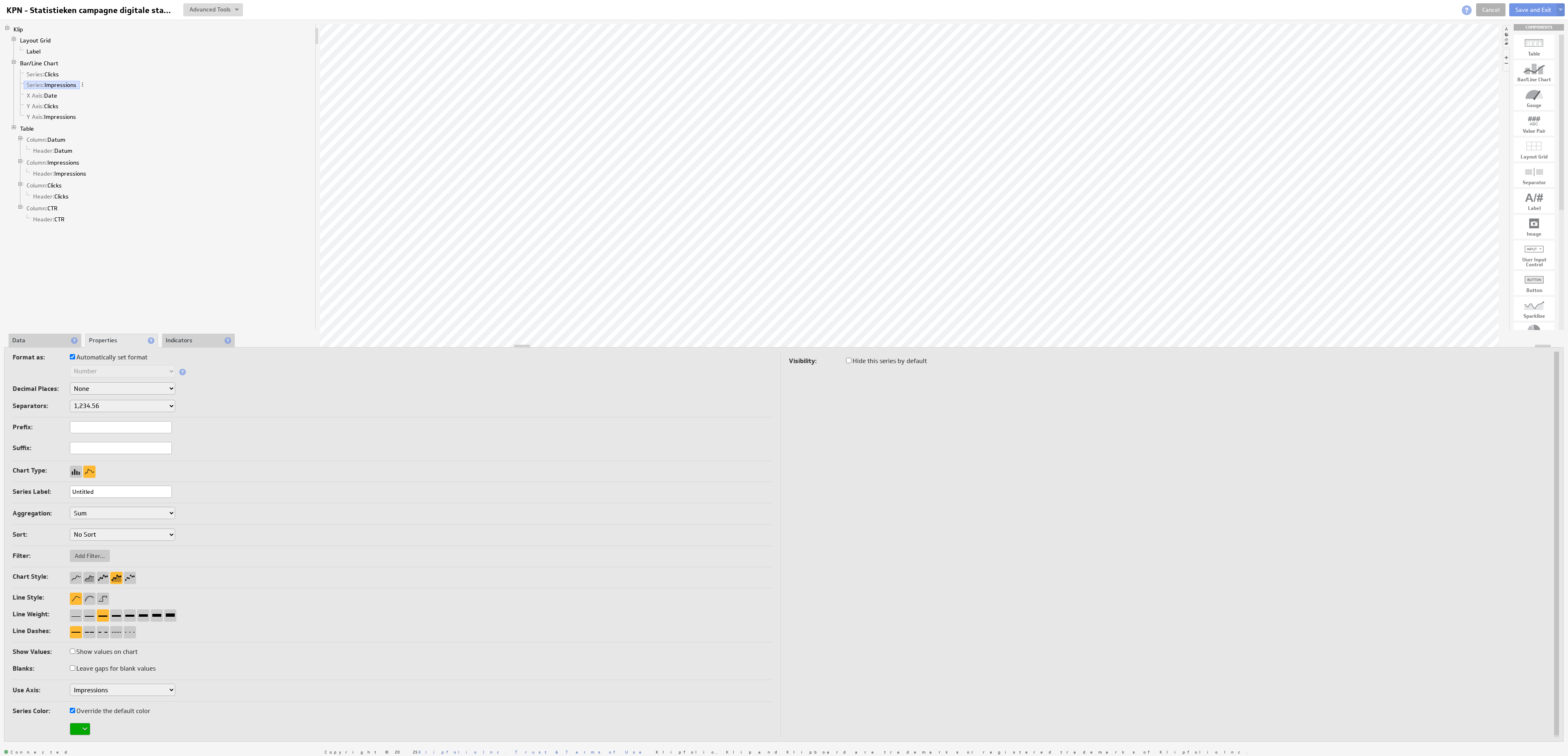
drag, startPoint x: 101, startPoint y: 487, endPoint x: 55, endPoint y: 487, distance: 46.0
click at [70, 487] on input "Untitled" at bounding box center [121, 491] width 102 height 12
type input "K"
type input "Impressions"
click at [1539, 10] on button "Save and Exit" at bounding box center [1533, 10] width 48 height 13
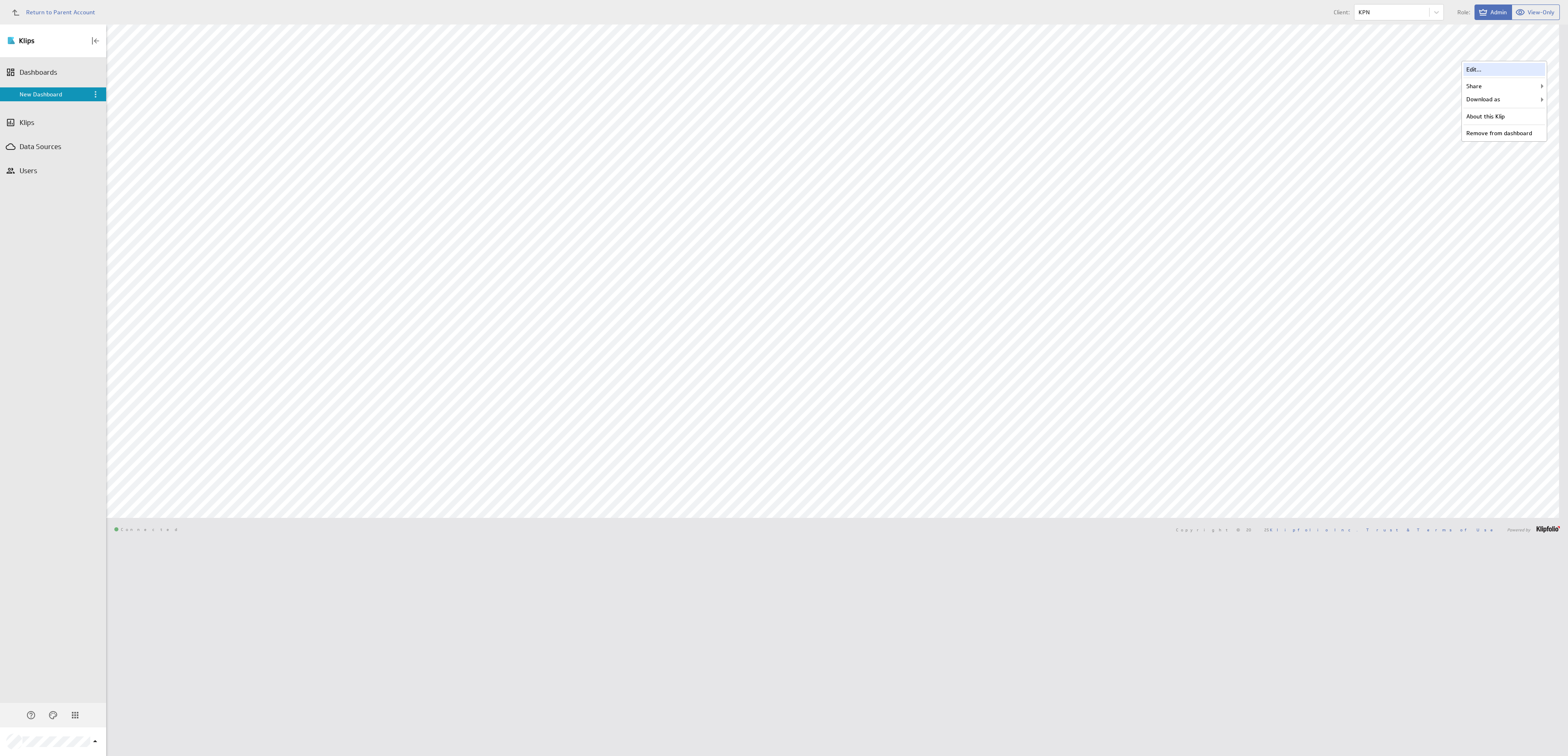
click at [1518, 63] on div "Edit..." at bounding box center [1504, 69] width 82 height 13
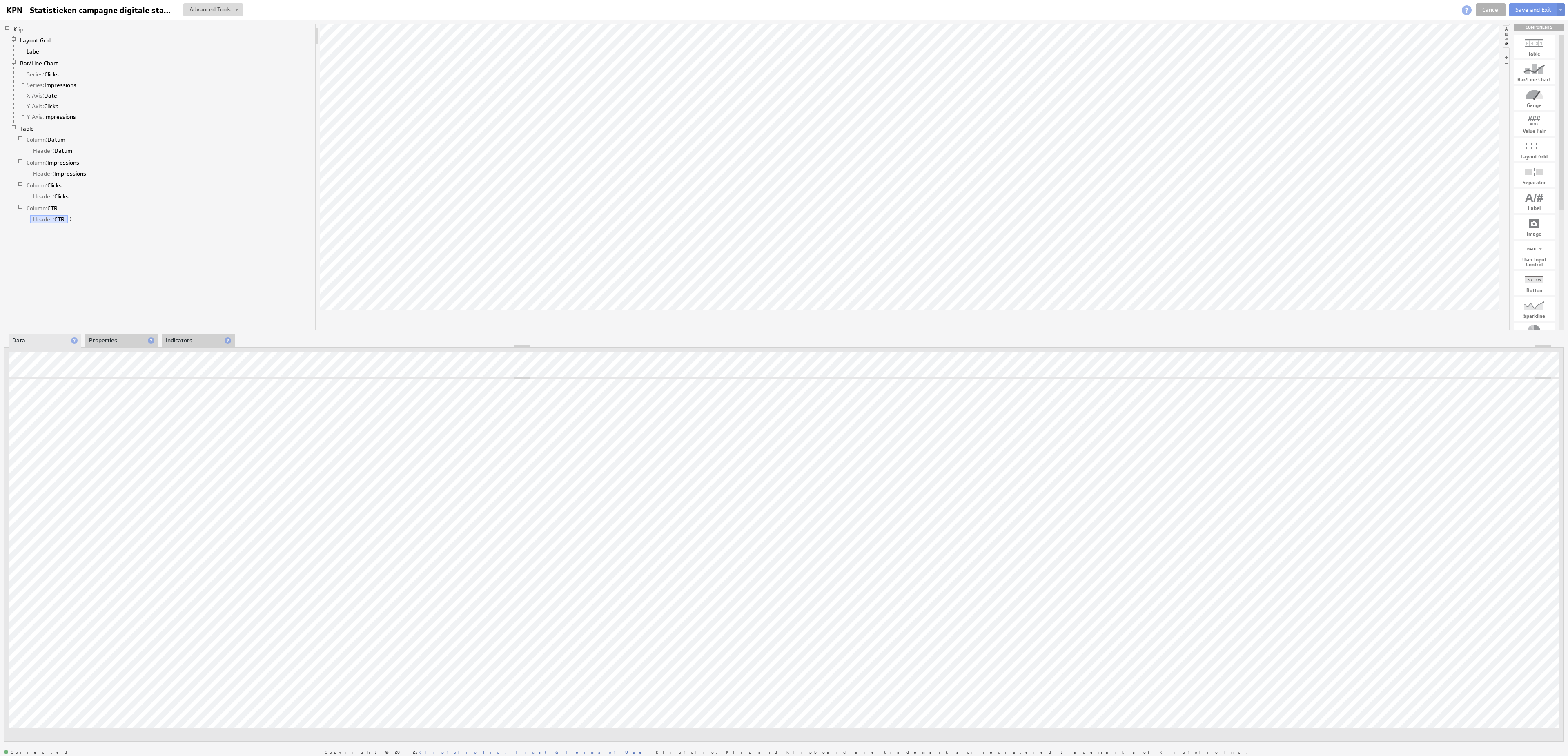
click at [15, 131] on div at bounding box center [14, 128] width 7 height 7
click at [22, 130] on link "Table" at bounding box center [27, 128] width 20 height 8
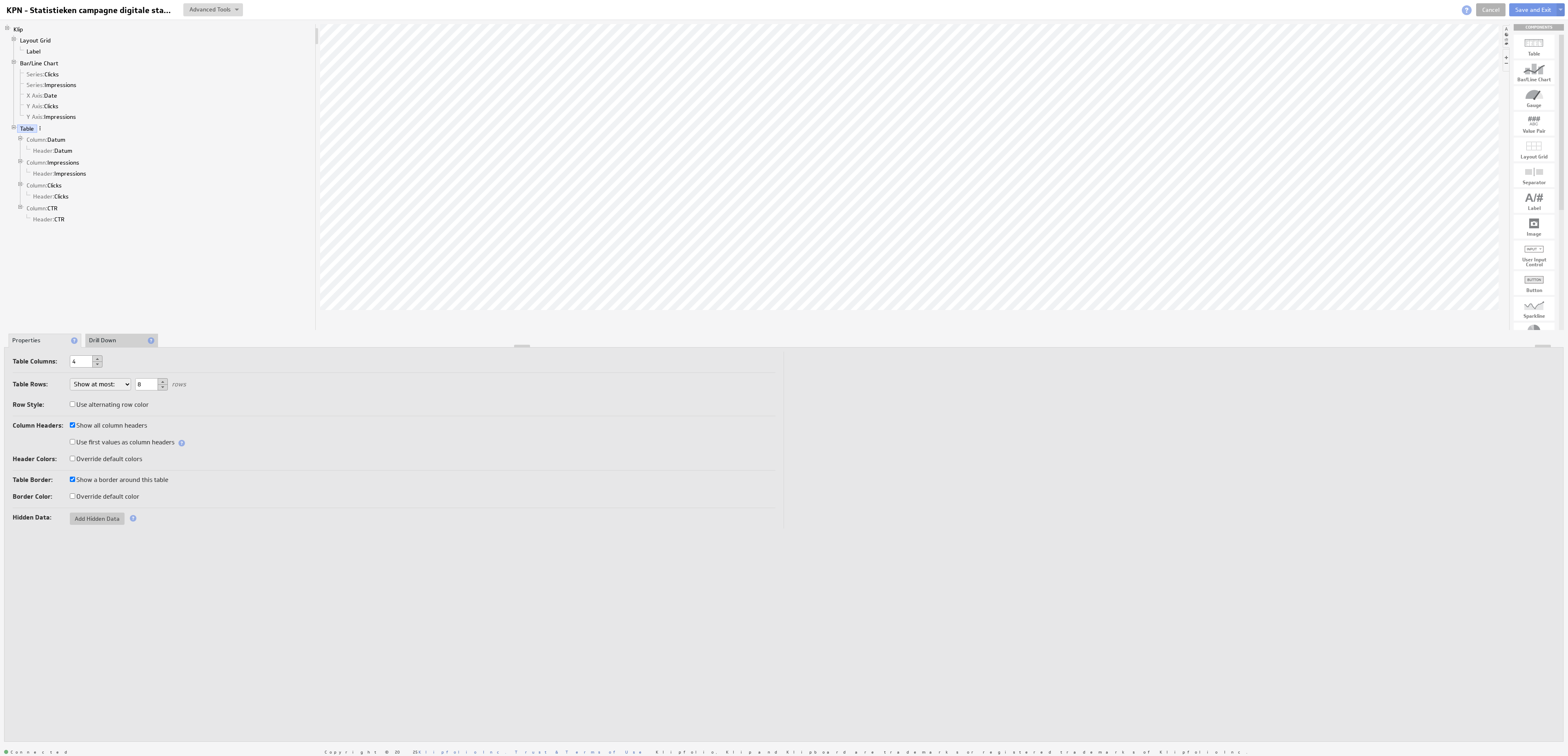
click at [40, 131] on span at bounding box center [40, 128] width 5 height 5
click at [88, 203] on div "Remove" at bounding box center [83, 198] width 82 height 13
click at [55, 68] on link "Bar/Line Chart" at bounding box center [39, 63] width 44 height 8
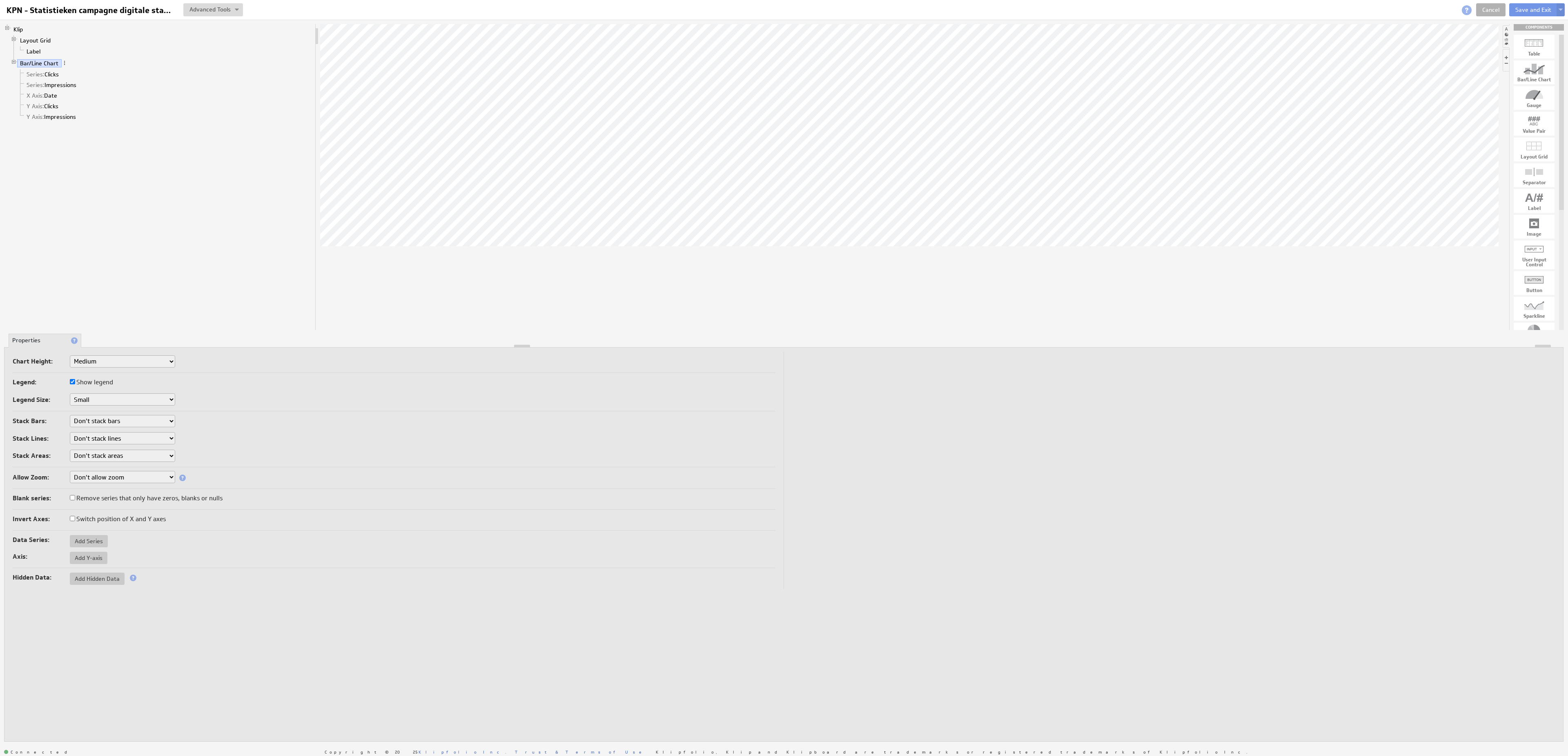
select select "3"
click option "Large" at bounding box center [0, 0] width 0 height 0
select select "4"
click option "X-Large" at bounding box center [0, 0] width 0 height 0
select select "4"
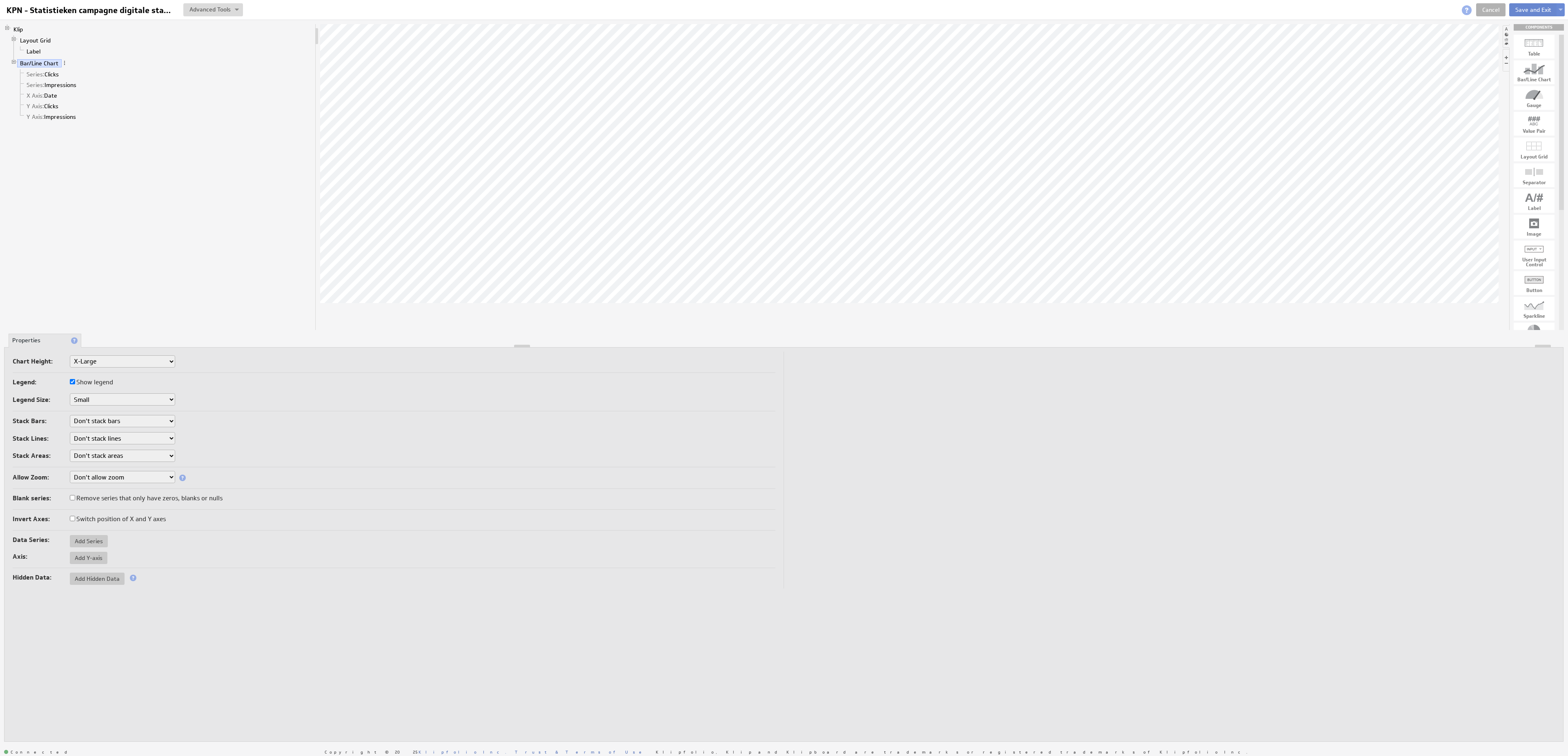
click at [1537, 8] on button "Save and Exit" at bounding box center [1533, 10] width 48 height 13
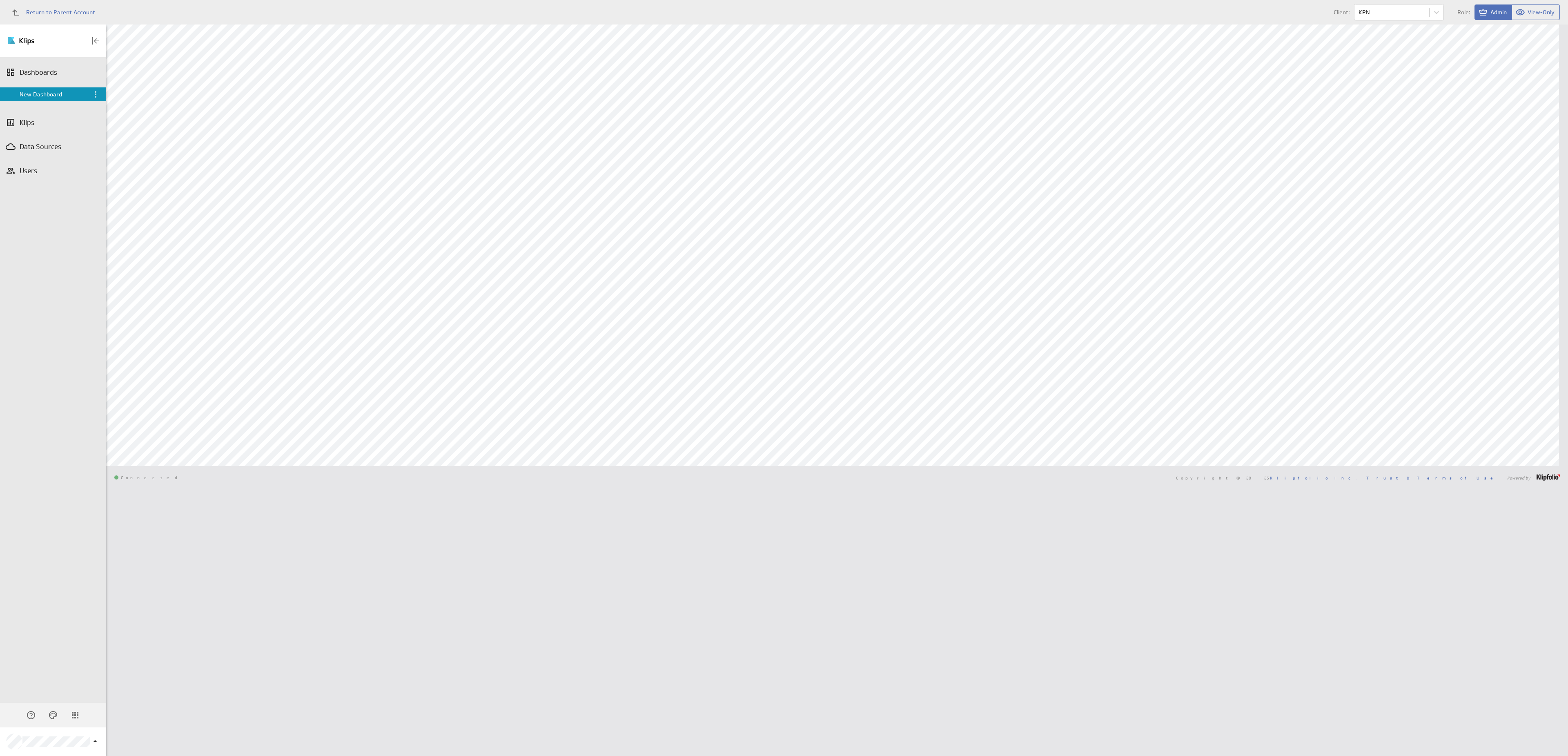
click at [703, 540] on div "Marketing Guys New Dashboard Dashboard Library Show:" at bounding box center [837, 390] width 1462 height 731
click at [1505, 122] on div "Edit..." at bounding box center [1504, 121] width 82 height 13
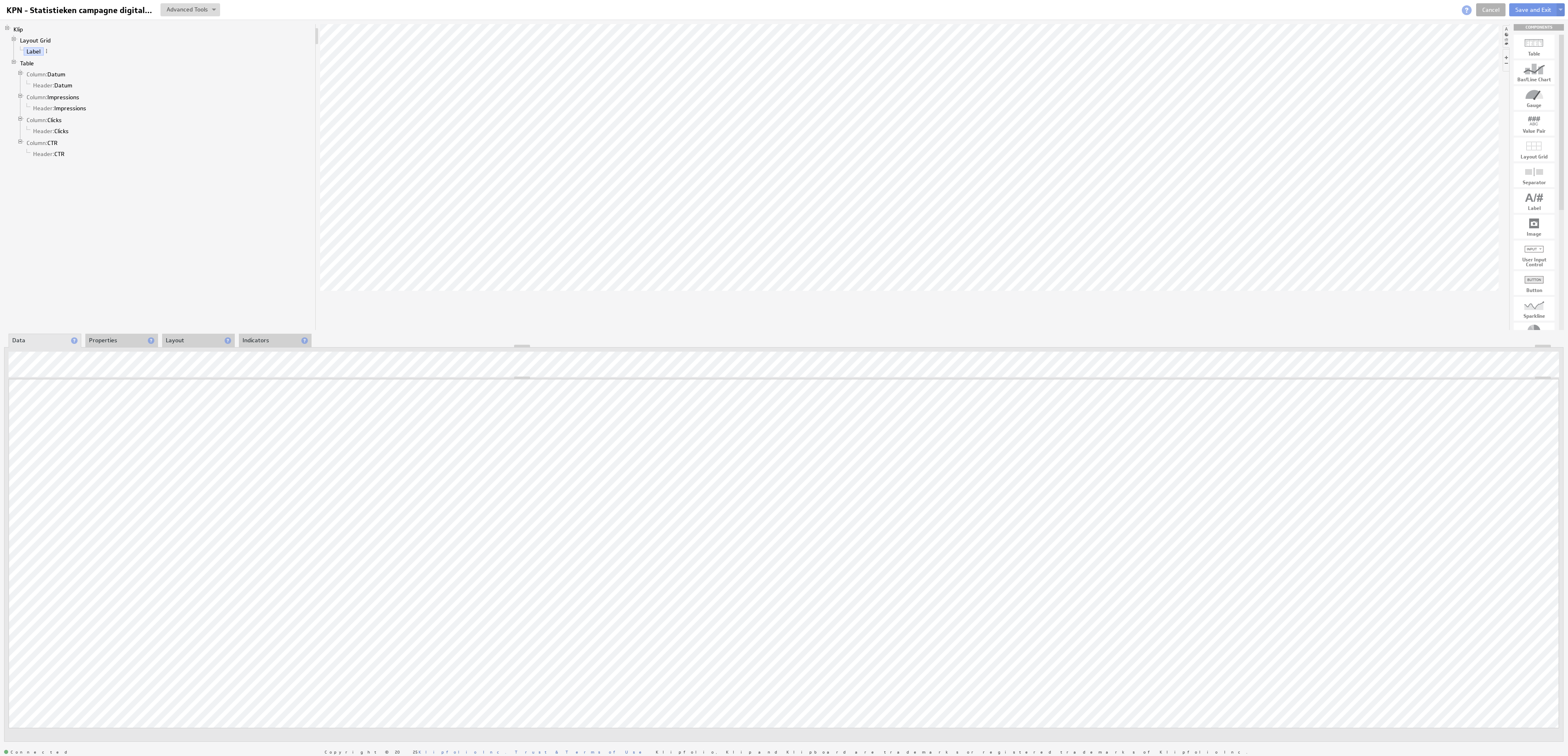
click at [124, 336] on li "Properties" at bounding box center [121, 340] width 73 height 14
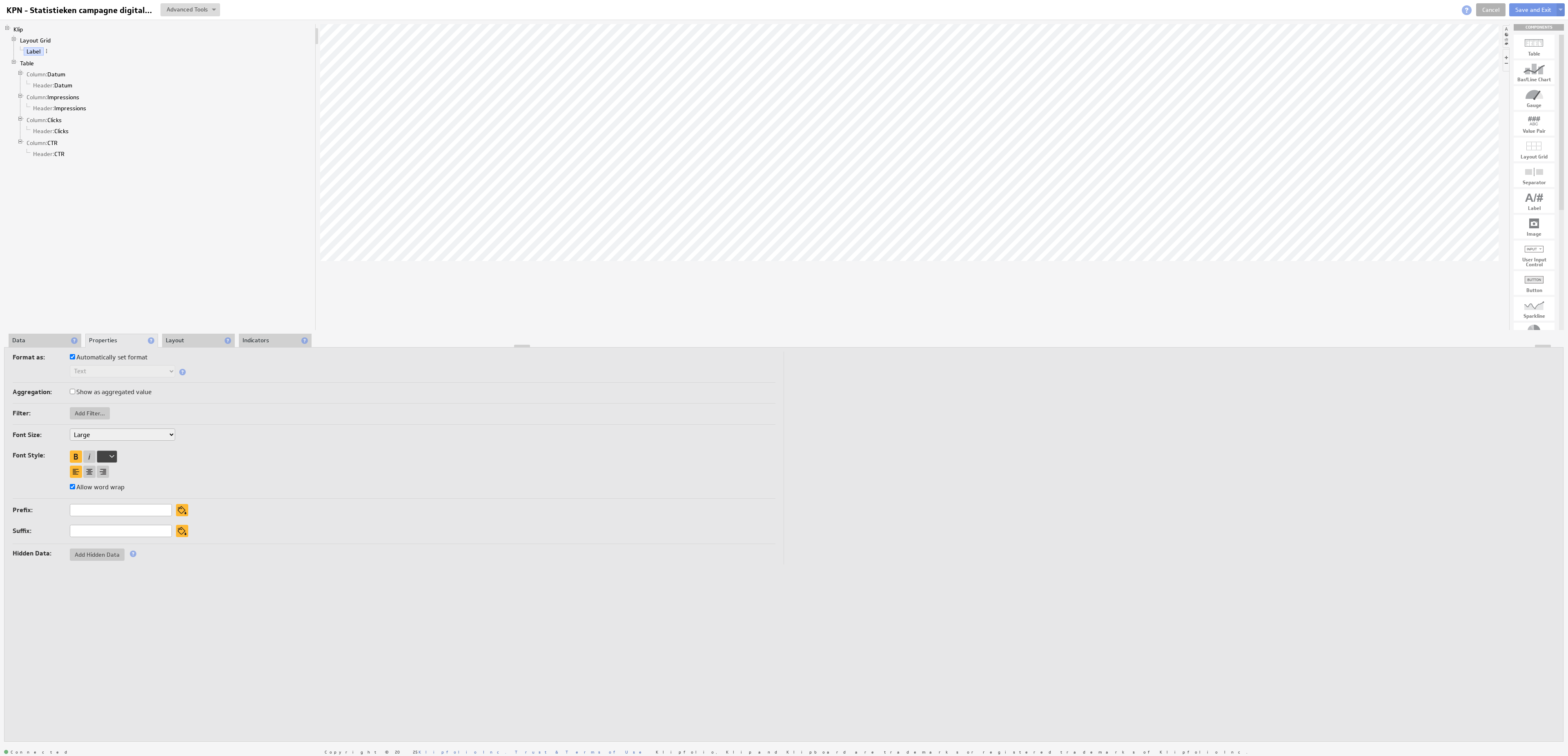
drag, startPoint x: 55, startPoint y: 334, endPoint x: 290, endPoint y: 323, distance: 235.3
click at [55, 334] on li "Data" at bounding box center [45, 340] width 73 height 14
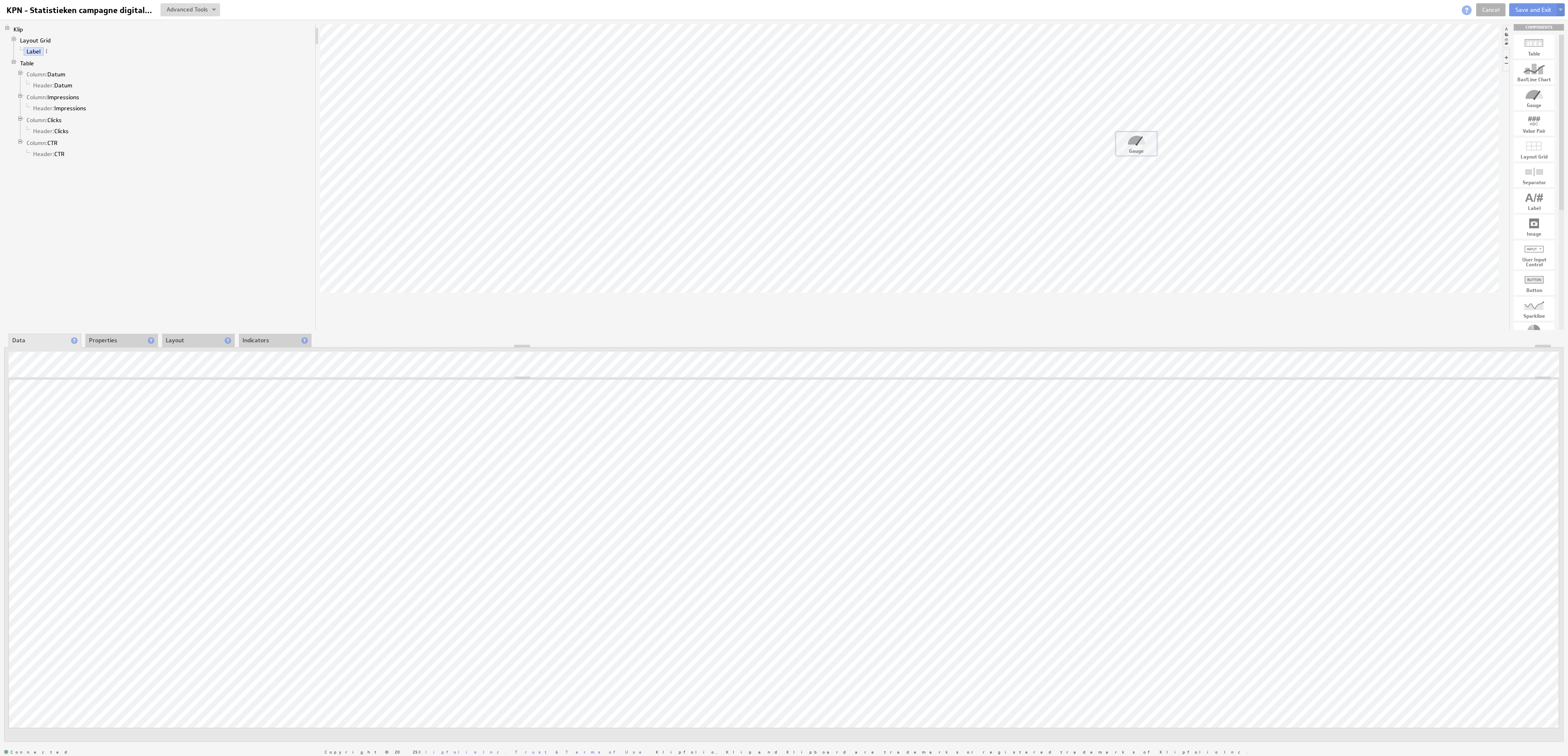
drag, startPoint x: 1543, startPoint y: 98, endPoint x: 1146, endPoint y: 143, distance: 399.5
click at [1146, 143] on body "Return to Parent Account Help KPN - Statistieken campagne digitale stad KPN - S…" at bounding box center [784, 378] width 1568 height 756
click at [81, 74] on li "Current Value" at bounding box center [164, 74] width 295 height 11
click at [77, 76] on span at bounding box center [76, 74] width 5 height 5
click at [36, 67] on link "Gauge" at bounding box center [29, 63] width 23 height 8
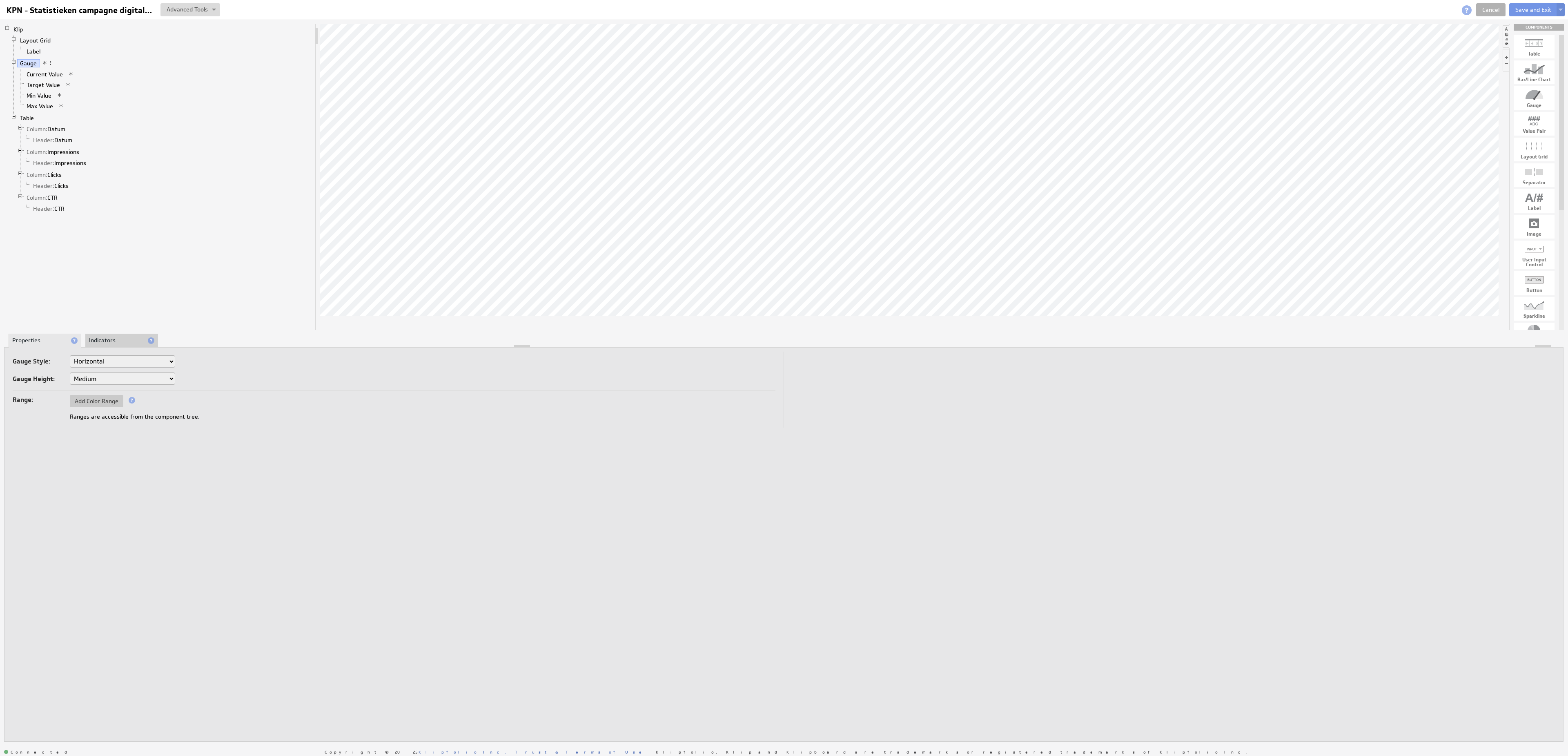
select select "3"
click option "Large" at bounding box center [0, 0] width 0 height 0
select select "3"
select select "ag"
click option "Arc" at bounding box center [0, 0] width 0 height 0
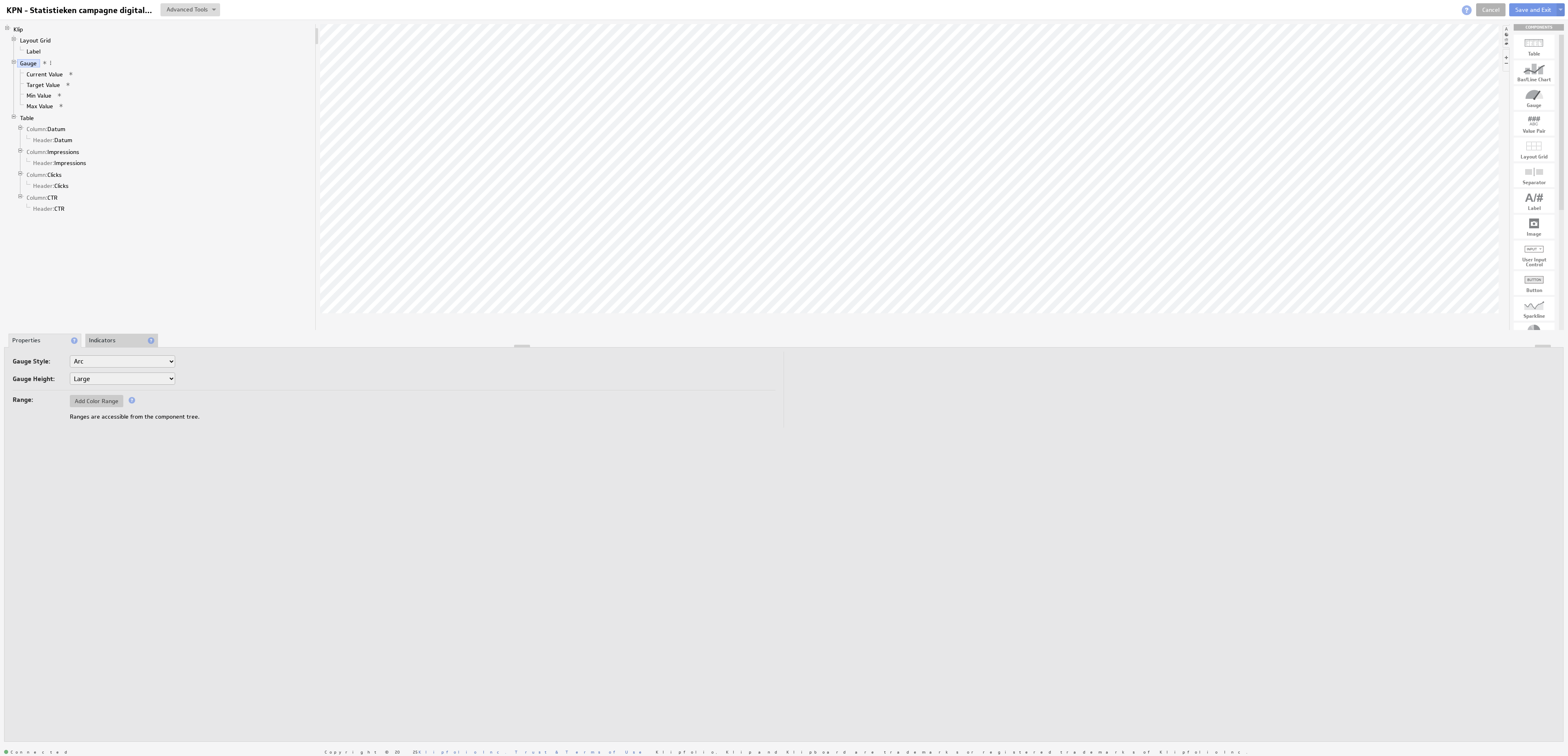
select select "ag"
select select "3"
click at [55, 78] on link "Current Value" at bounding box center [45, 74] width 42 height 8
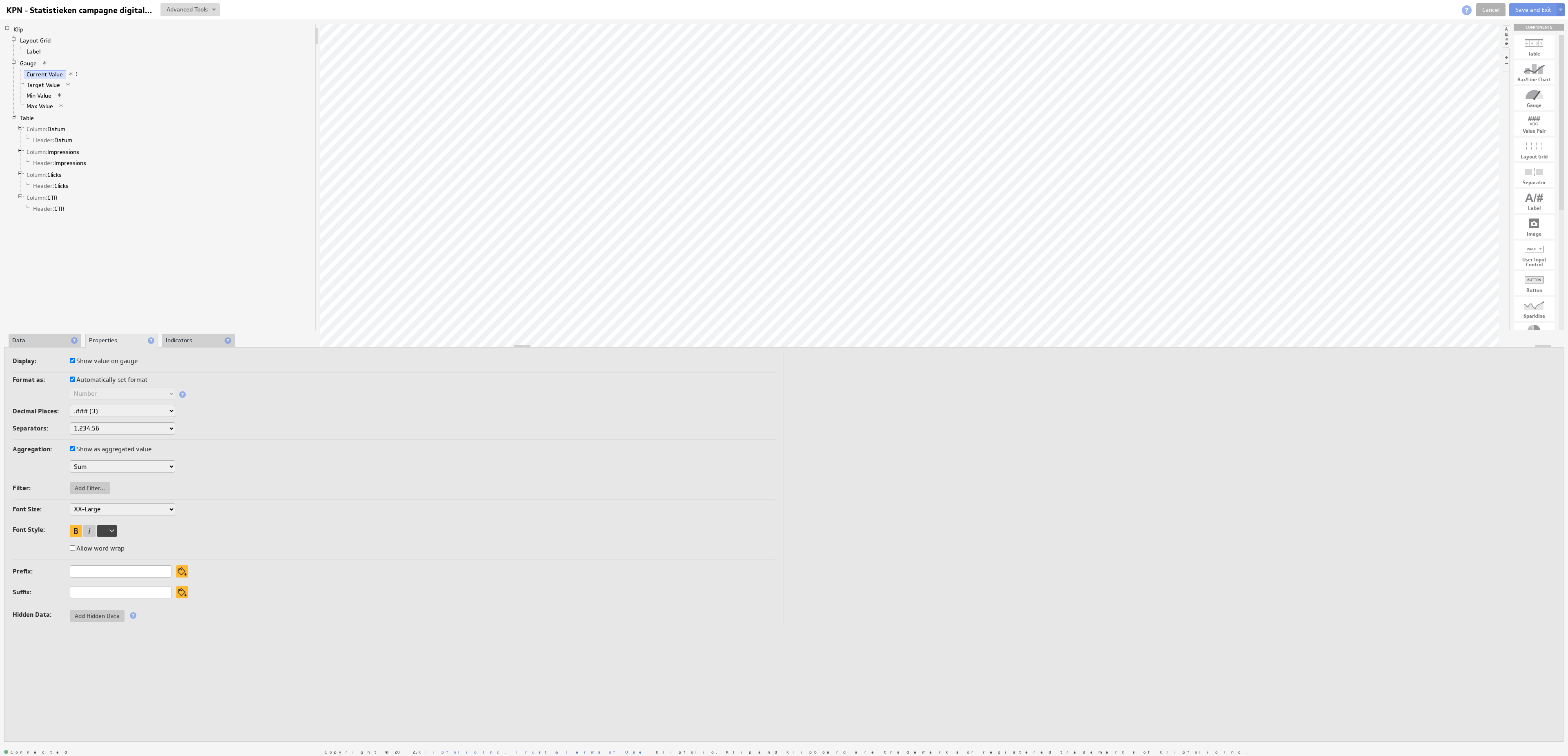
click at [59, 338] on li "Data" at bounding box center [45, 340] width 73 height 14
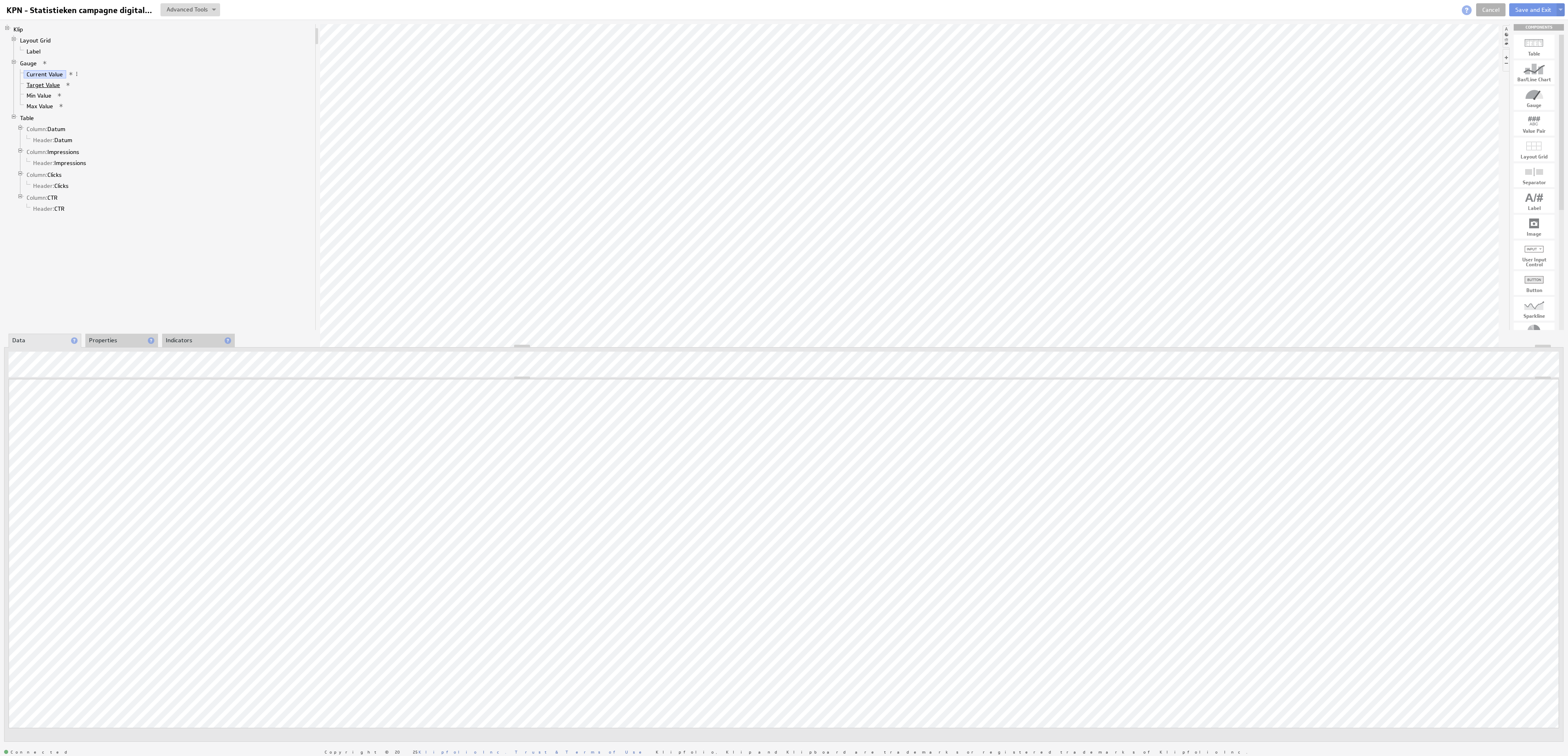
click at [53, 88] on link "Target Value" at bounding box center [44, 85] width 40 height 8
click at [51, 109] on link "Max Value" at bounding box center [40, 106] width 33 height 8
click at [119, 339] on li "Properties" at bounding box center [121, 340] width 73 height 14
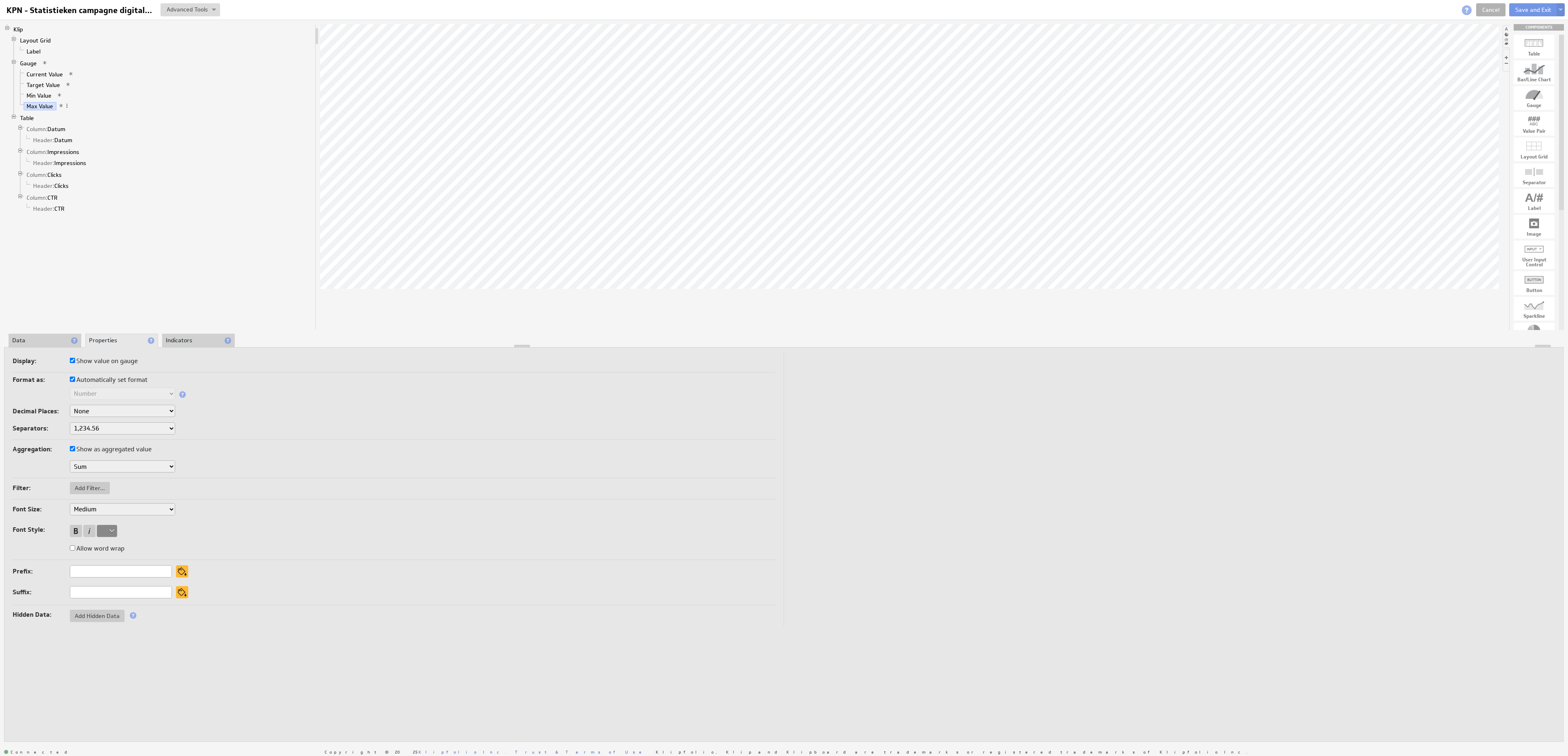
select select ".,"
click option "1.234,56" at bounding box center [0, 0] width 0 height 0
select select ".,"
click at [42, 76] on link "Current Value" at bounding box center [45, 74] width 42 height 8
select select "2"
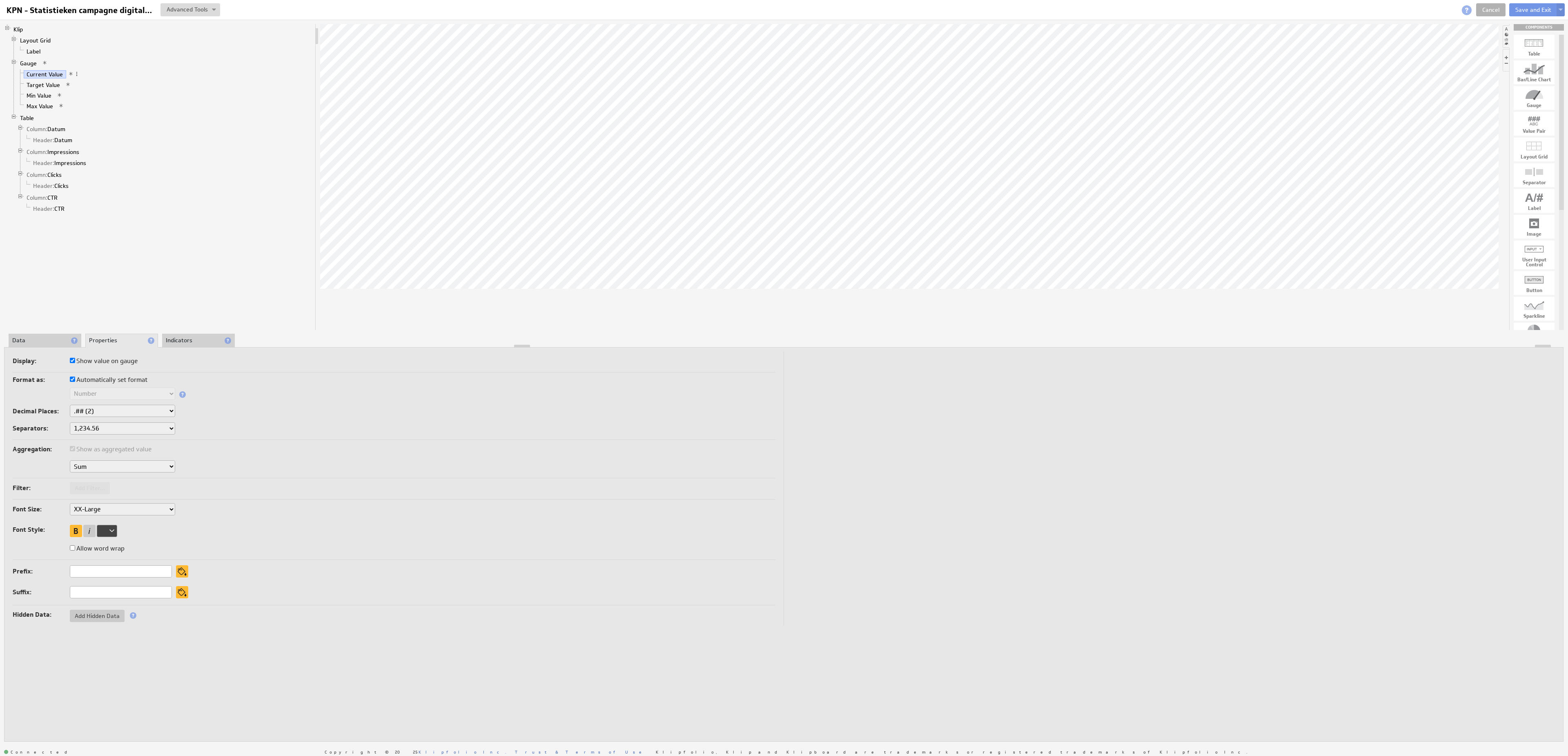
click option ".## (2)" at bounding box center [0, 0] width 0 height 0
select select "2"
select select ".,"
click option "1.234,56" at bounding box center [0, 0] width 0 height 0
select select "2"
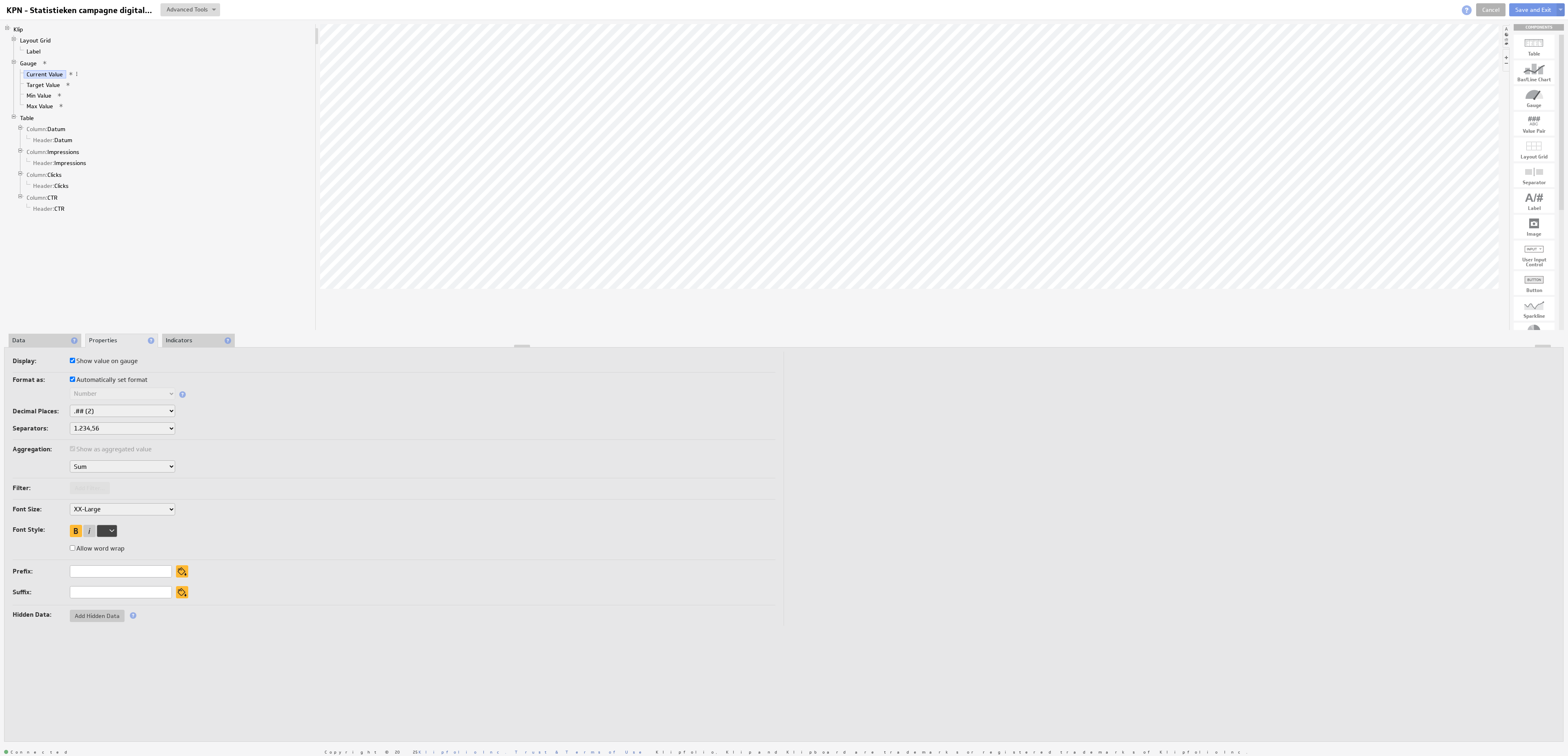
select select ".,"
click at [59, 341] on li "Data" at bounding box center [45, 340] width 73 height 14
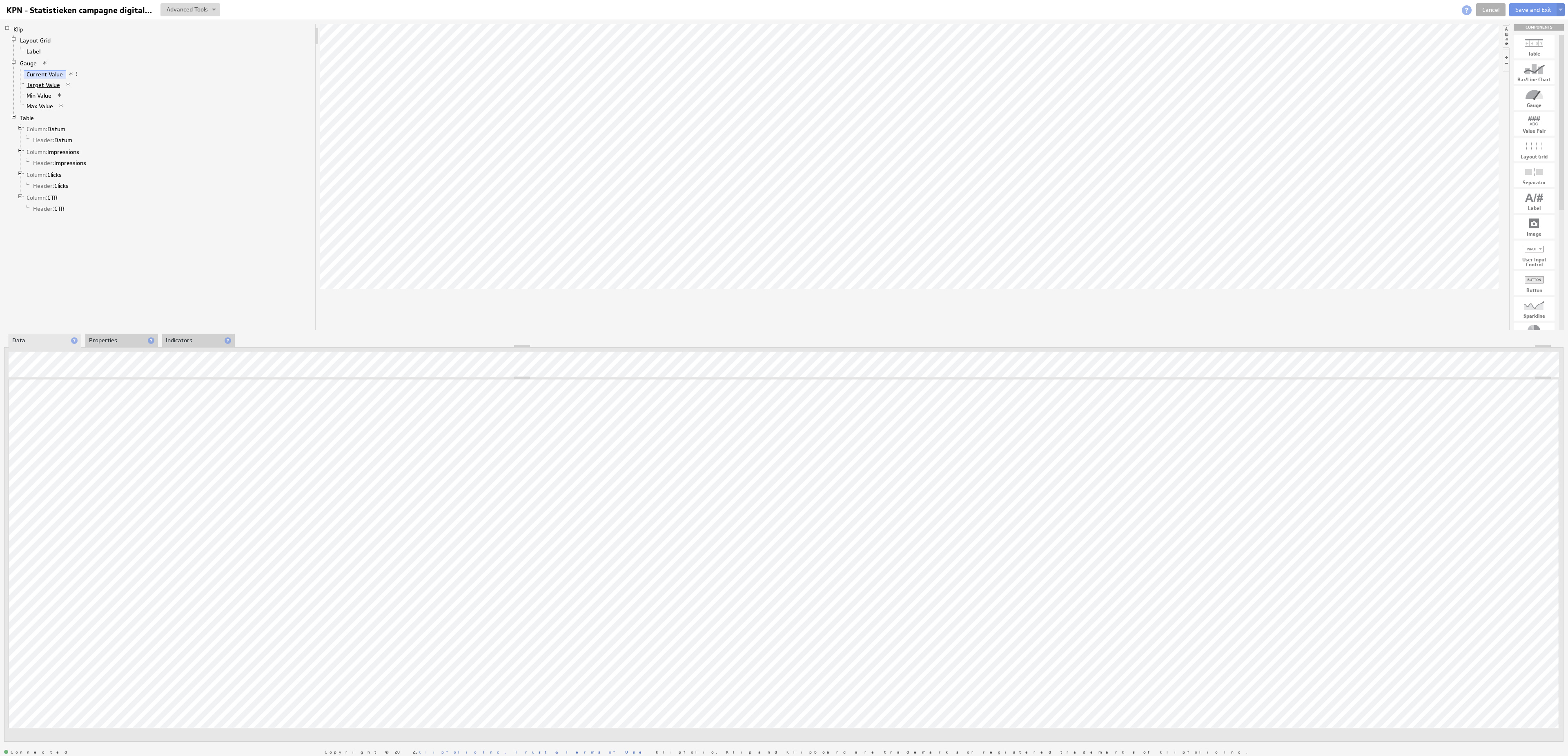
click at [46, 89] on link "Target Value" at bounding box center [44, 85] width 40 height 8
click at [104, 341] on li "Properties" at bounding box center [121, 340] width 73 height 14
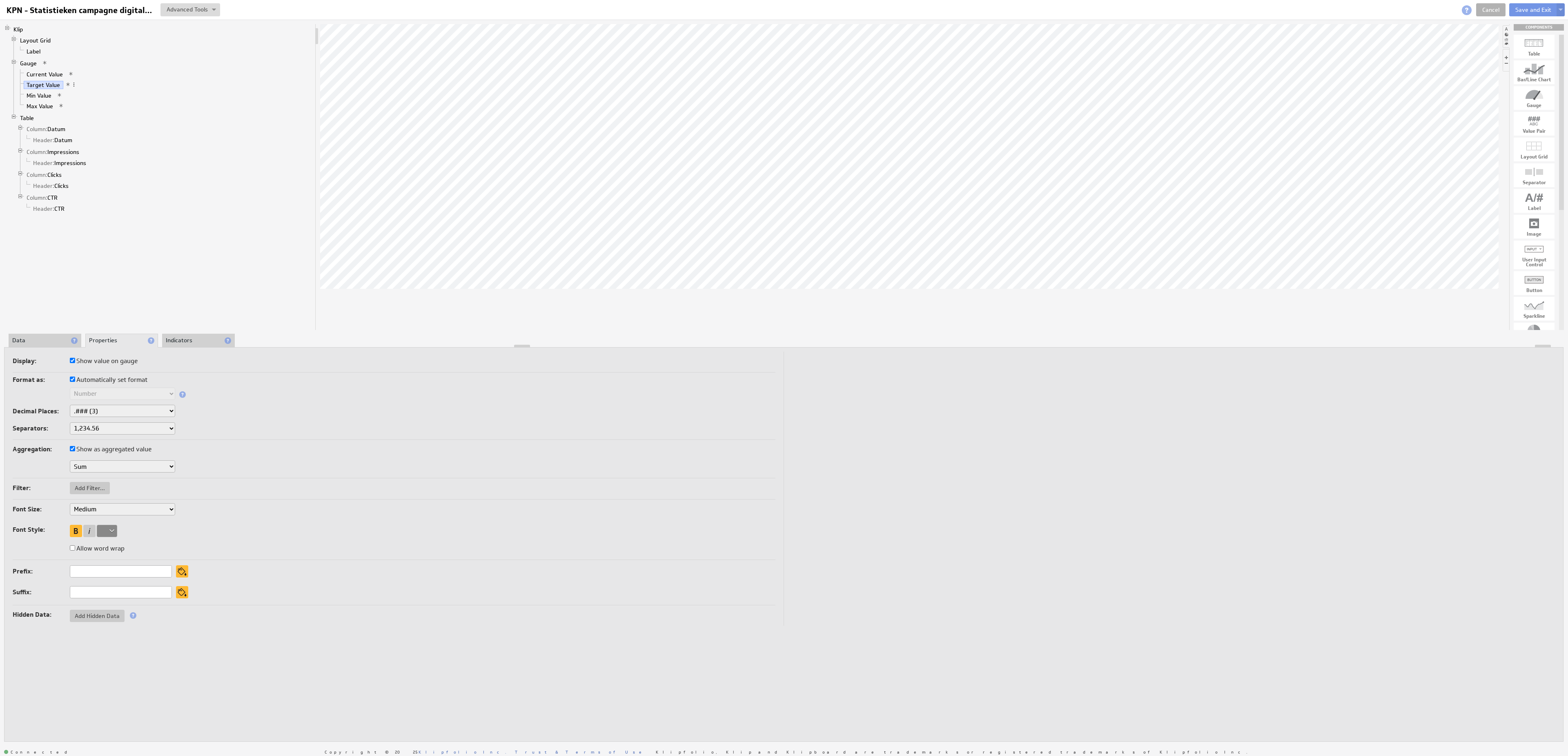
select select "2"
click option ".## (2)" at bounding box center [0, 0] width 0 height 0
select select "2"
select select ".,"
click option "1.234,56" at bounding box center [0, 0] width 0 height 0
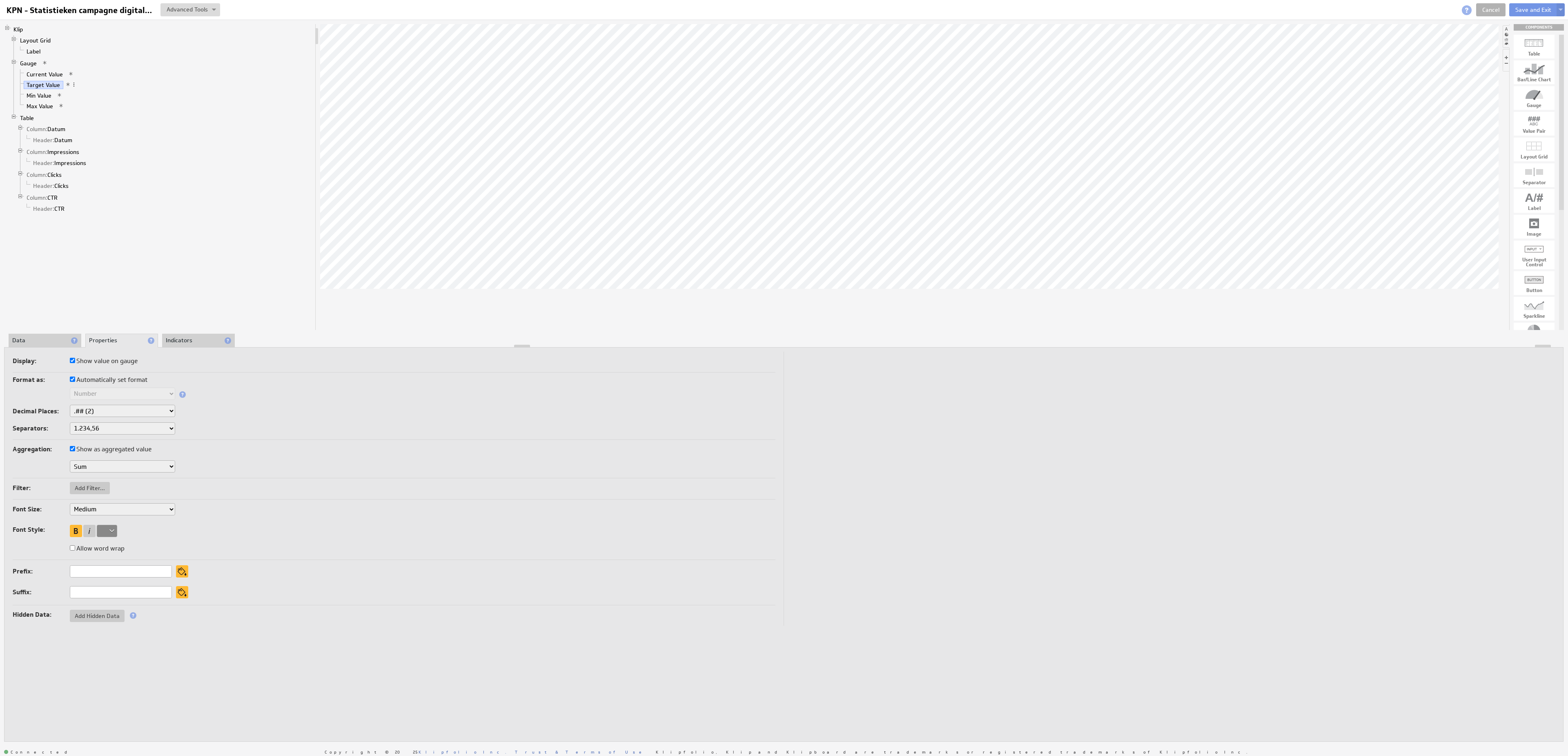
select select "2"
click option ".## (2)" at bounding box center [0, 0] width 0 height 0
select select ",."
click option "1,234.56" at bounding box center [0, 0] width 0 height 0
select select "2"
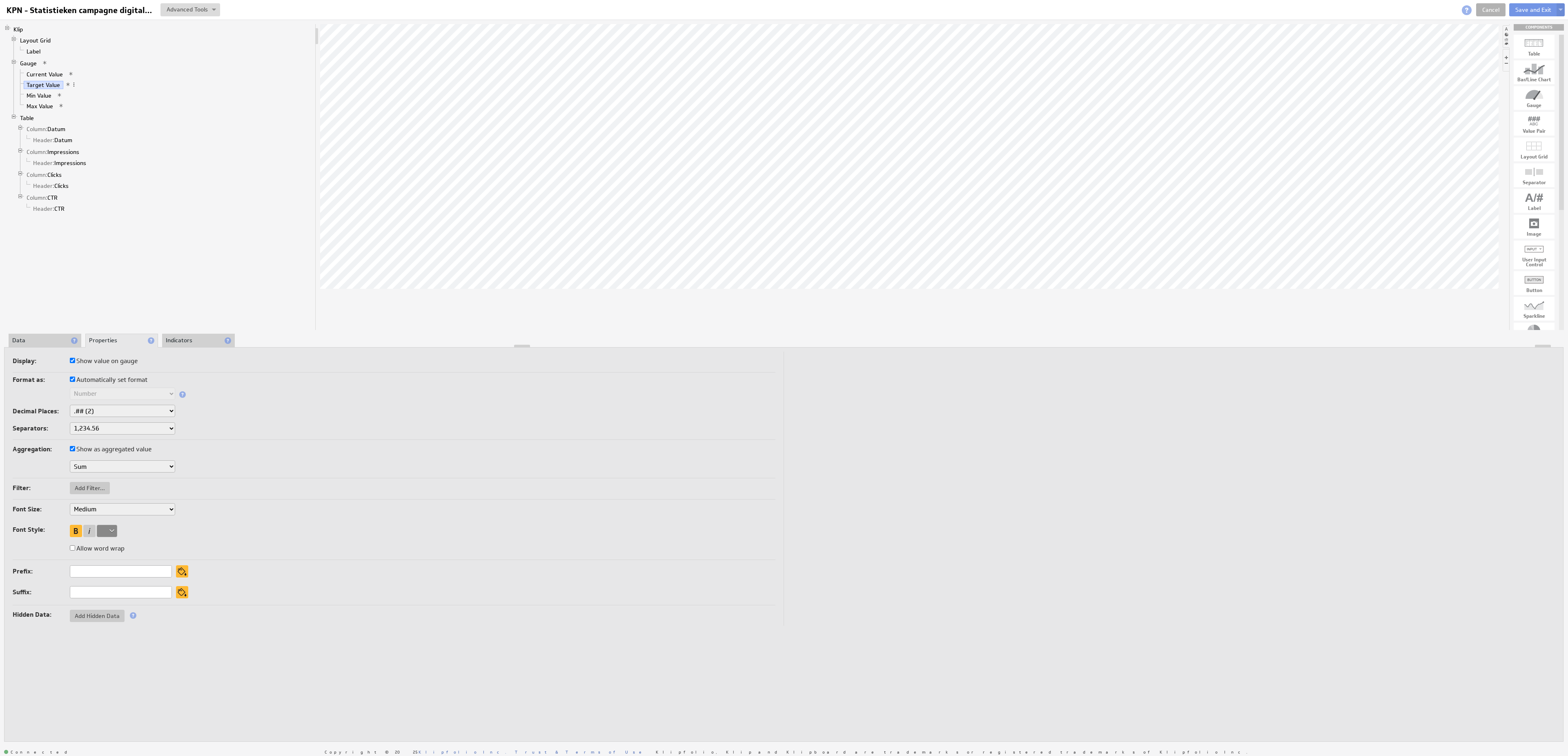
select select ".,"
click option "1.234,56" at bounding box center [0, 0] width 0 height 0
select select "2"
select select ".,"
select select "3"
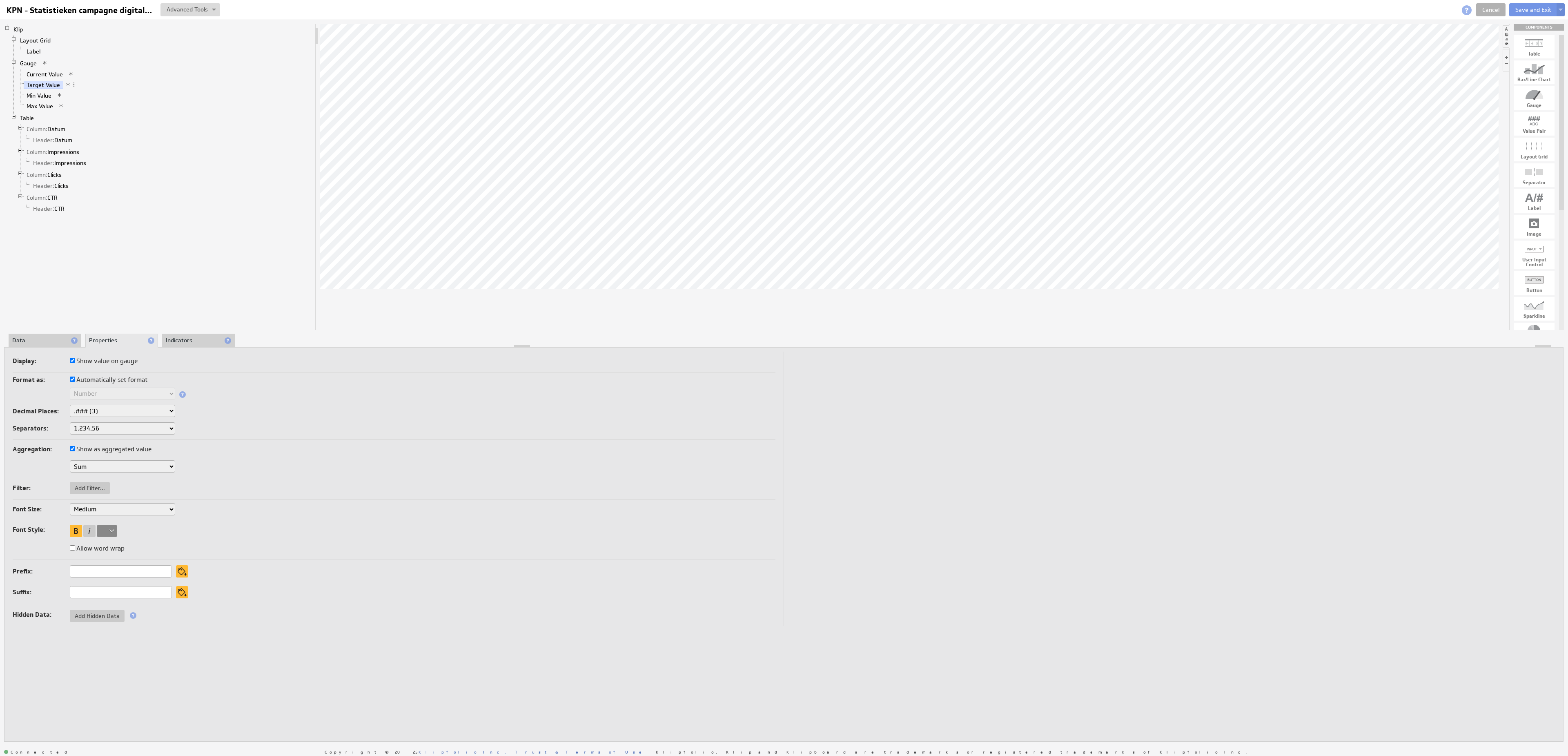
click option ".### (3)" at bounding box center [0, 0] width 0 height 0
select select ".,"
click at [51, 342] on li "Data" at bounding box center [45, 340] width 73 height 14
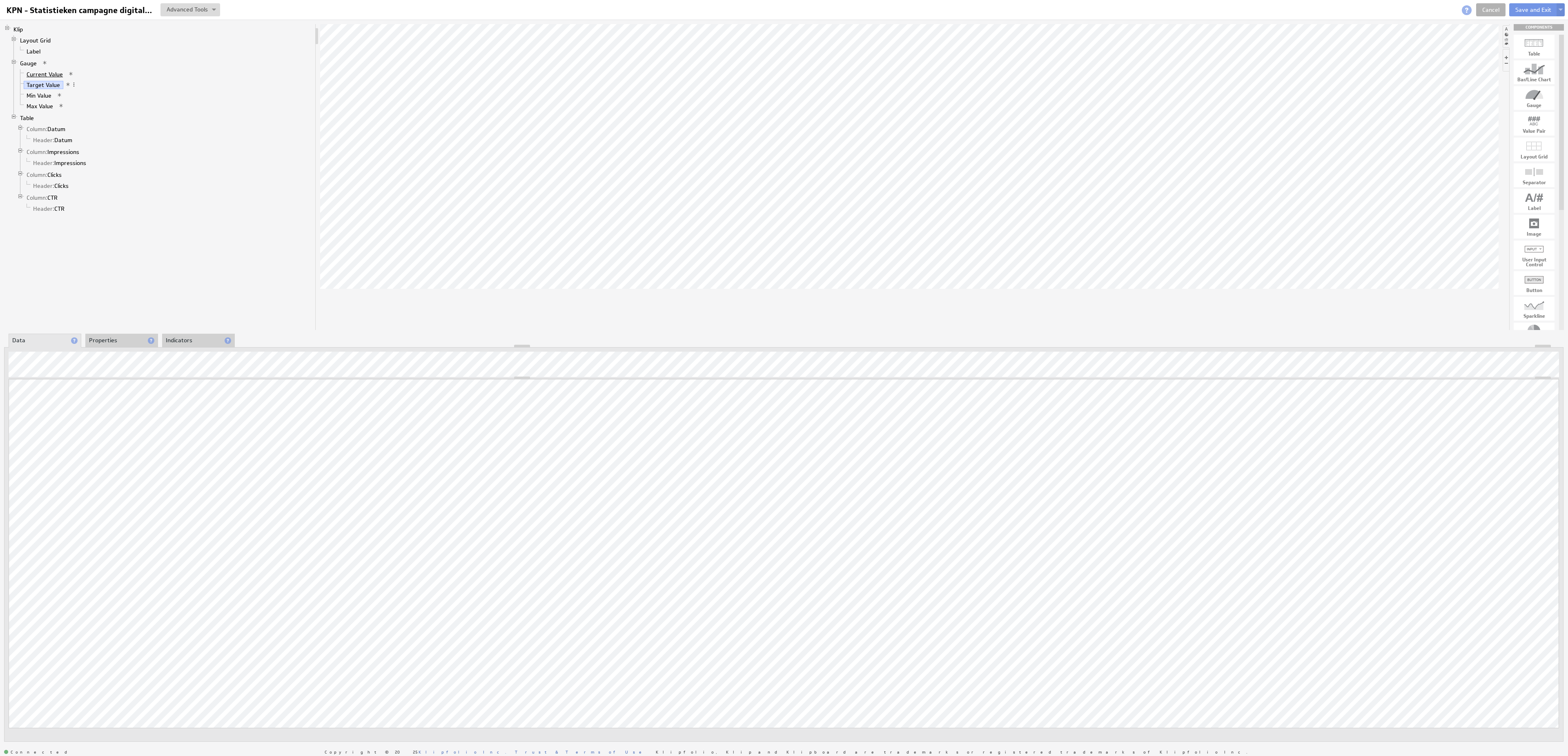
click at [53, 76] on link "Current Value" at bounding box center [45, 74] width 42 height 8
click at [96, 368] on div "SLICE(values, [start], [end])" at bounding box center [138, 368] width 173 height 7
click at [106, 340] on li "Properties" at bounding box center [121, 340] width 73 height 14
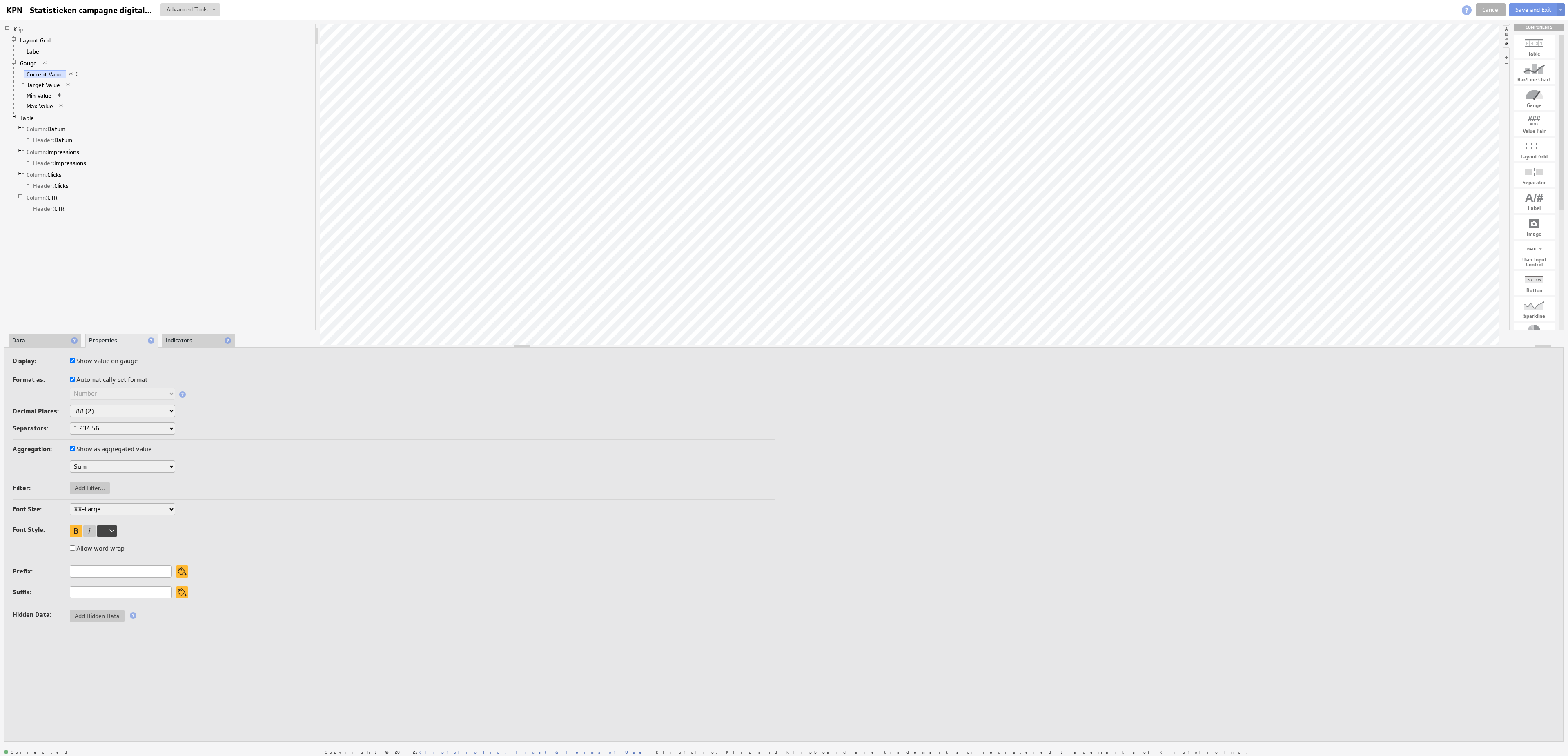
select select "0"
click option "None" at bounding box center [0, 0] width 0 height 0
select select "0"
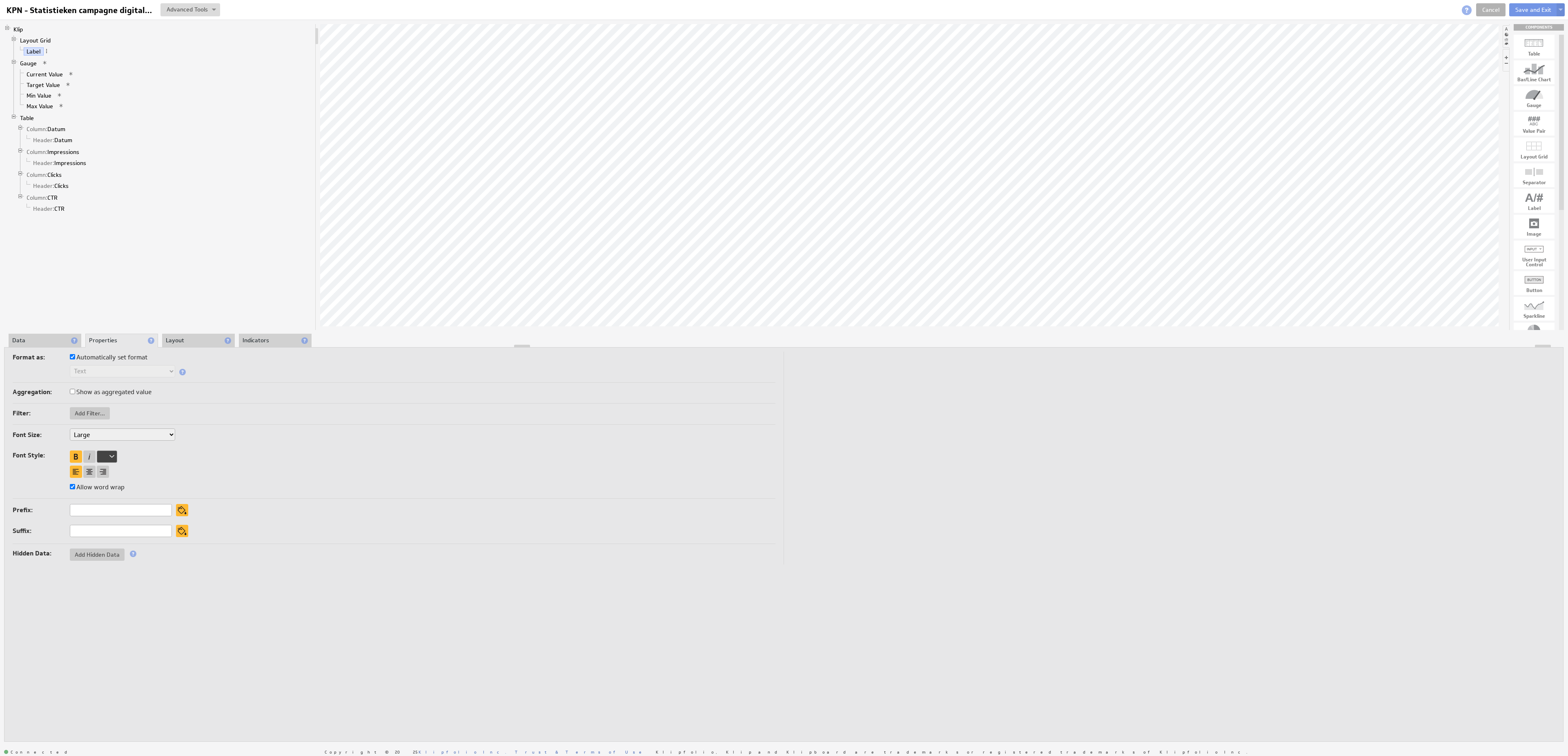
click at [53, 340] on li "Data" at bounding box center [45, 340] width 73 height 14
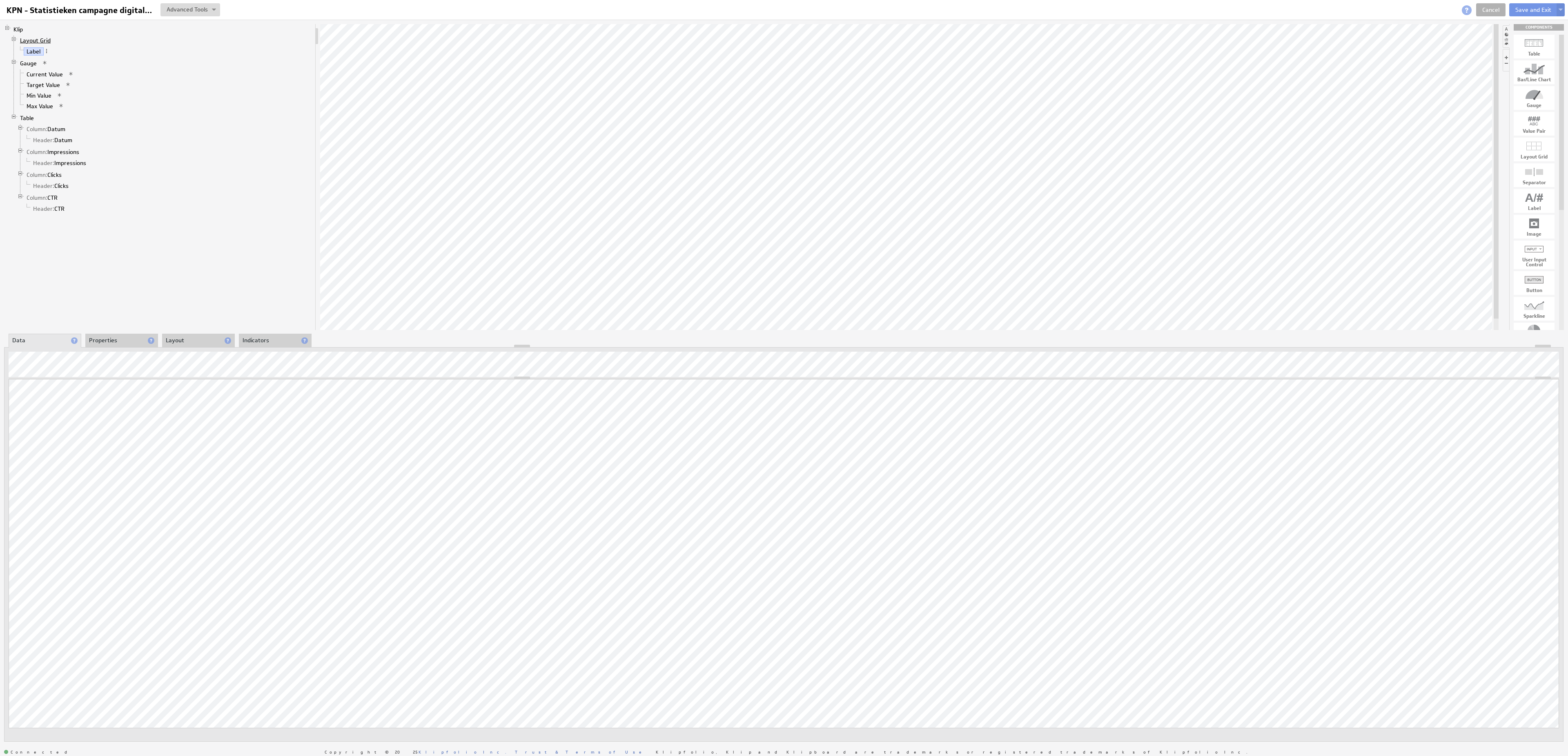
click at [46, 43] on link "Layout Grid" at bounding box center [35, 40] width 37 height 8
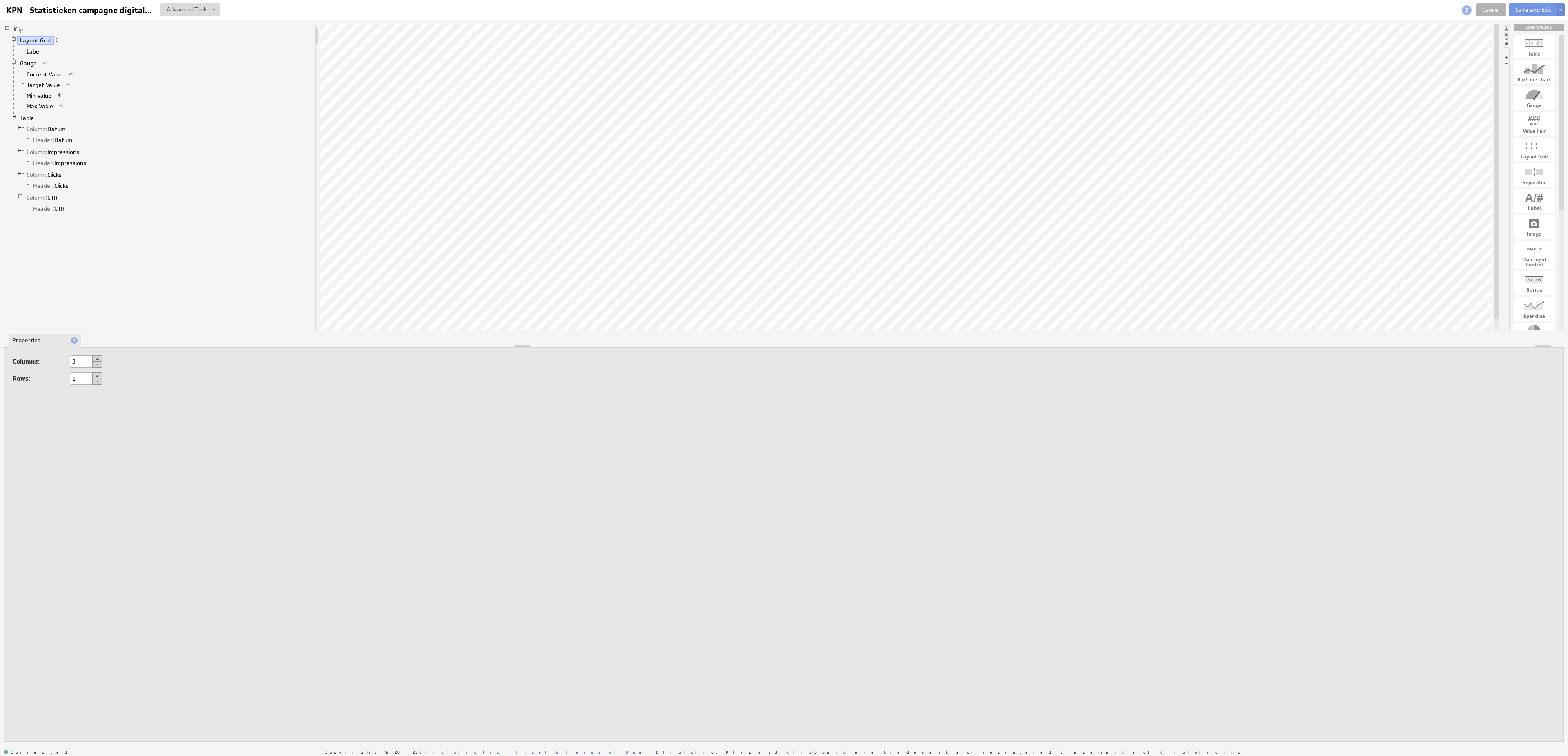
click at [102, 366] on button at bounding box center [97, 364] width 10 height 6
click at [102, 366] on button at bounding box center [97, 364] width 10 height 6
type input "1"
click at [55, 78] on link "Current Value" at bounding box center [45, 74] width 42 height 8
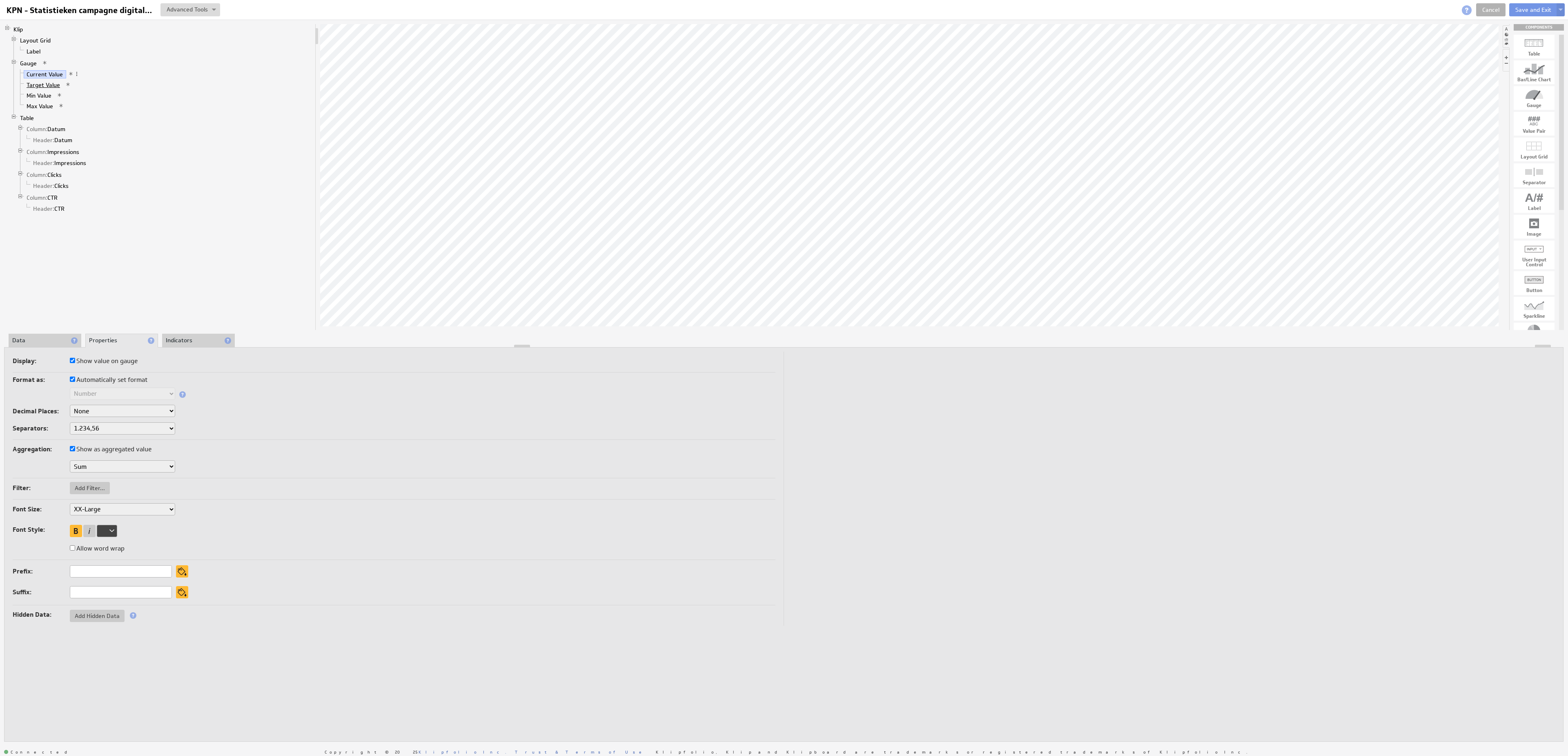
click at [35, 87] on link "Target Value" at bounding box center [44, 85] width 40 height 8
select select "0"
click option "None" at bounding box center [0, 0] width 0 height 0
select select "0"
click at [38, 341] on li "Data" at bounding box center [45, 340] width 73 height 14
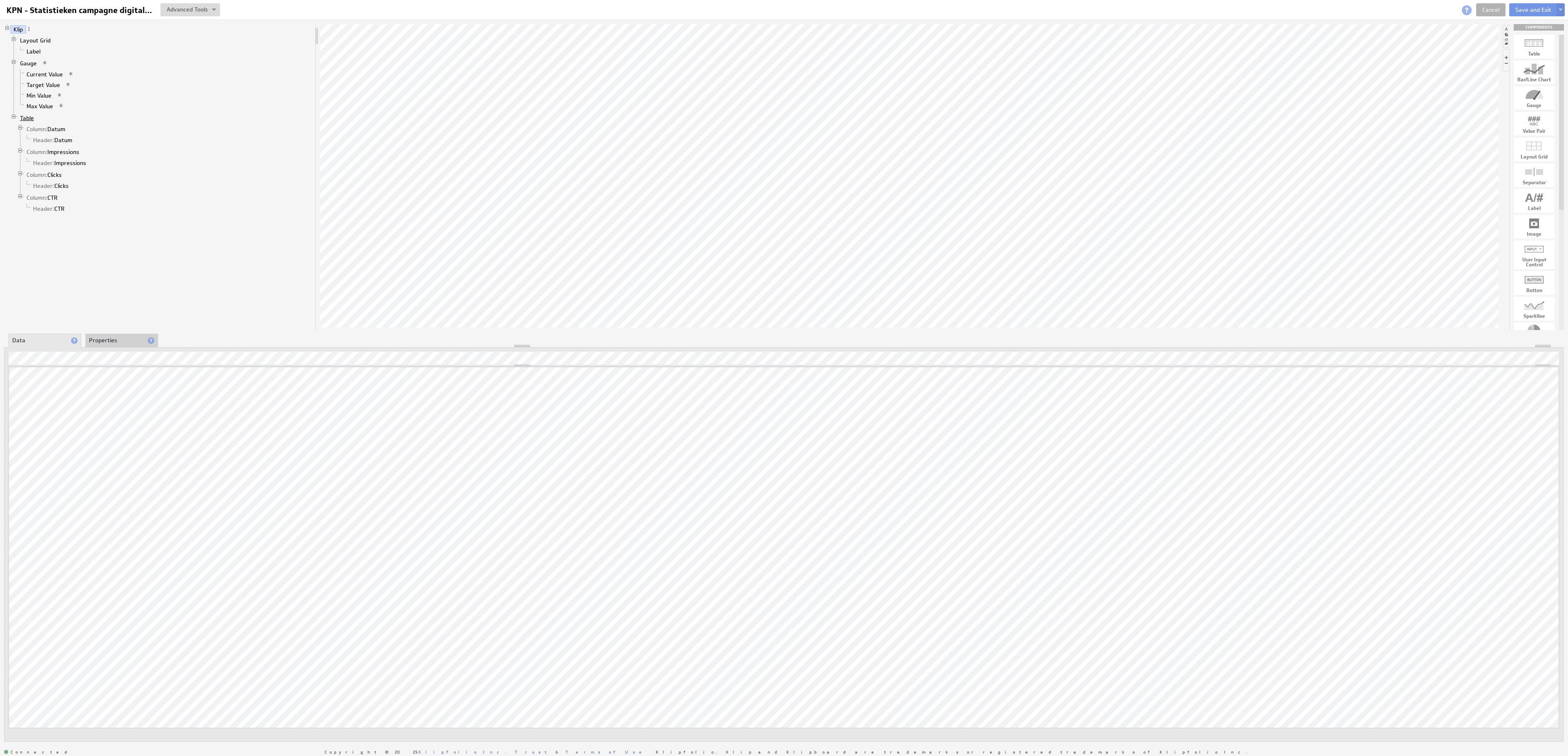
click at [23, 122] on link "Table" at bounding box center [27, 118] width 20 height 8
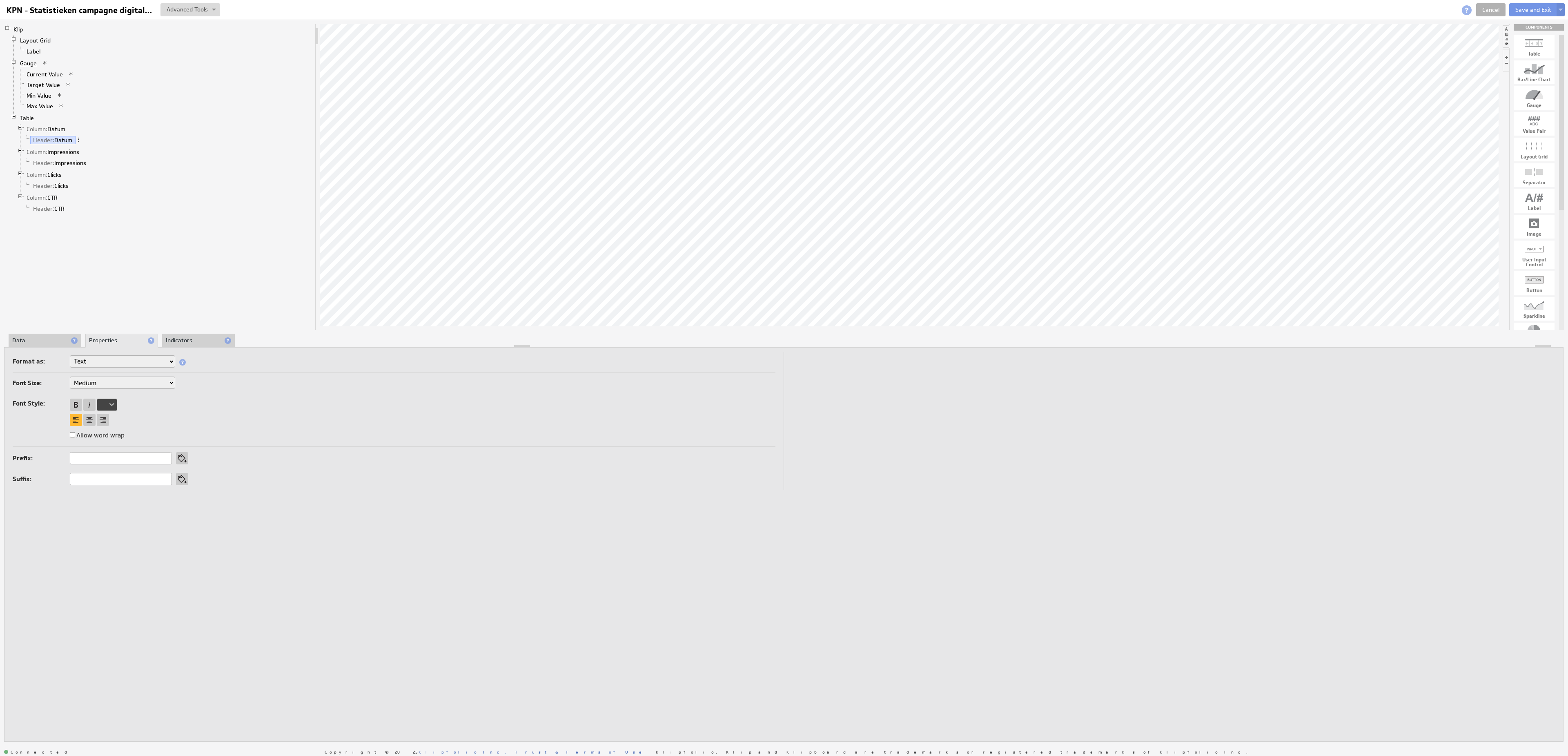
click at [34, 66] on link "Gauge" at bounding box center [29, 63] width 23 height 8
click at [53, 77] on link "Current Value" at bounding box center [45, 74] width 42 height 8
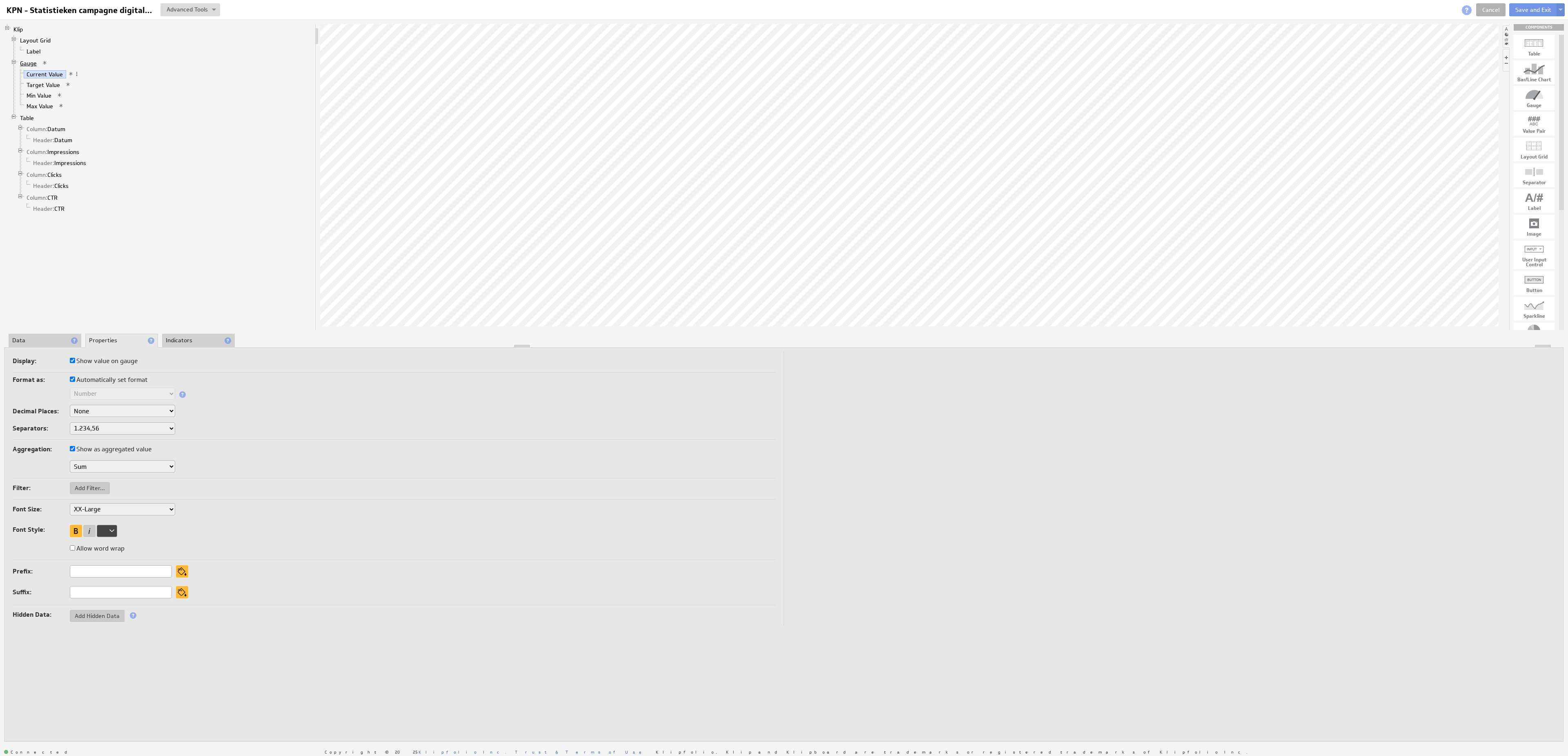
click at [28, 63] on link "Gauge" at bounding box center [29, 63] width 23 height 8
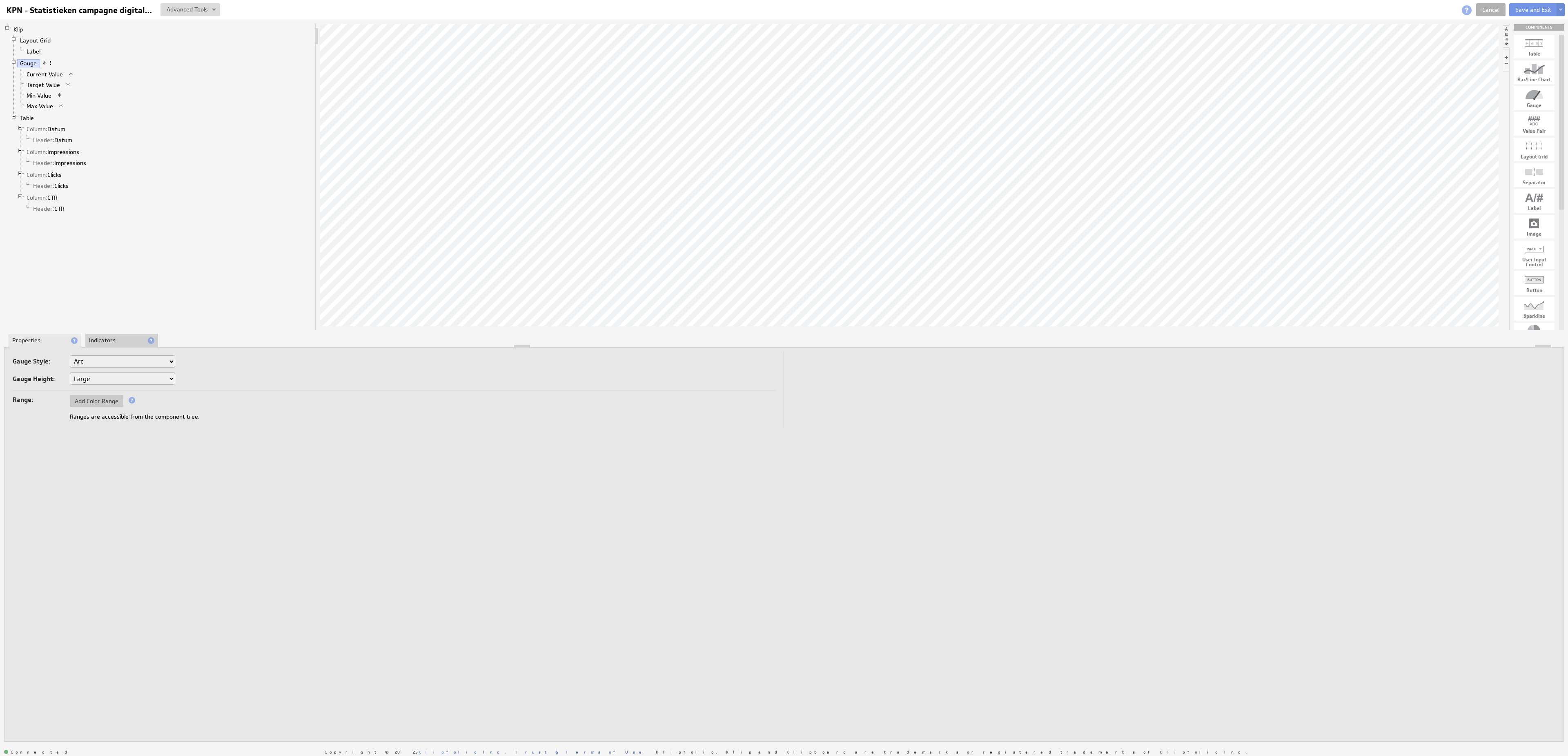
click at [51, 66] on span at bounding box center [50, 63] width 5 height 5
click at [87, 148] on div "Add Range" at bounding box center [94, 147] width 82 height 13
click at [45, 132] on link "Start 1" at bounding box center [42, 128] width 25 height 8
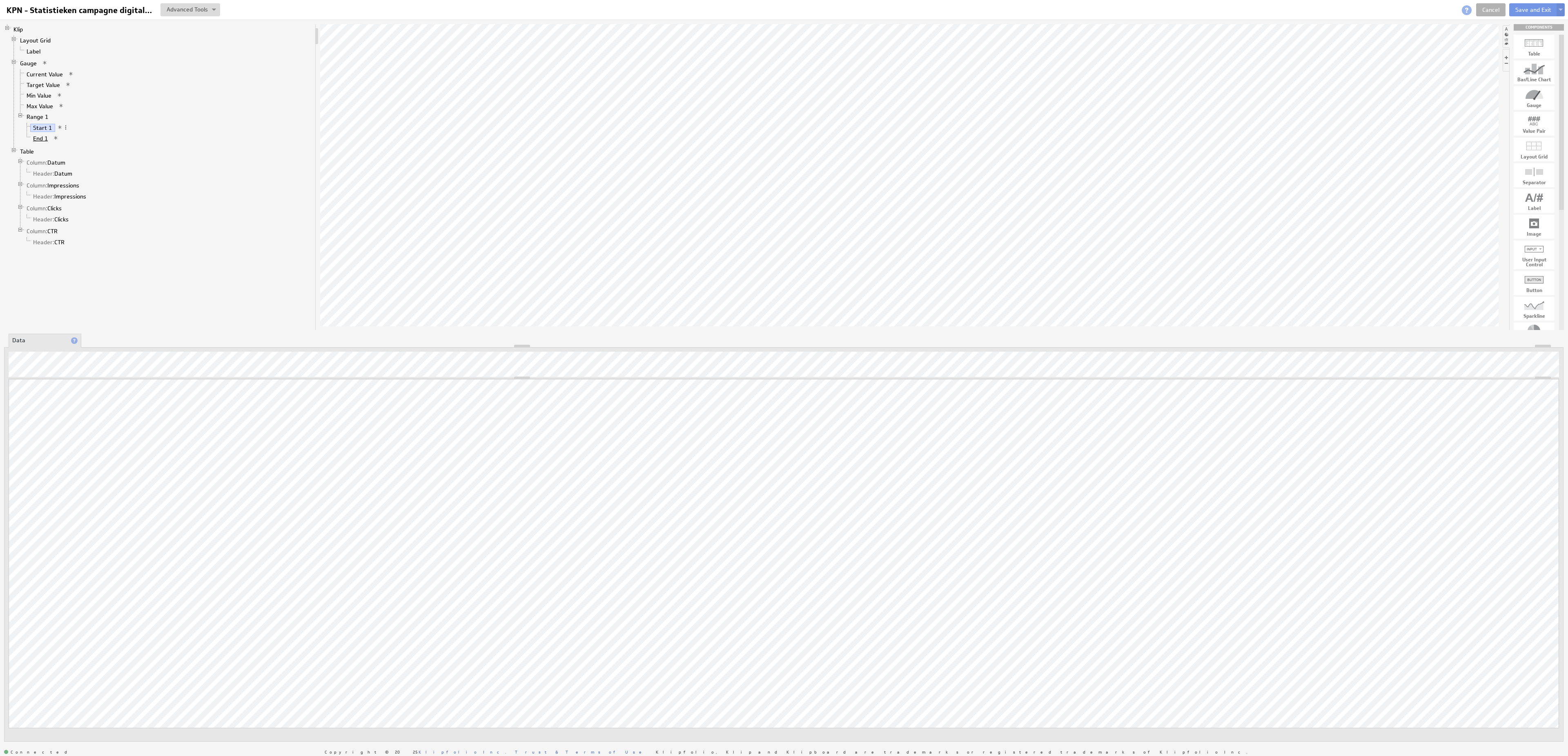
click at [46, 139] on li "End 1" at bounding box center [168, 139] width 288 height 11
click at [47, 142] on link "End 1" at bounding box center [40, 139] width 21 height 8
click at [48, 132] on link "Start 1" at bounding box center [42, 128] width 25 height 8
click at [44, 143] on link "End 1" at bounding box center [40, 139] width 21 height 8
click at [31, 66] on link "Gauge" at bounding box center [29, 63] width 23 height 8
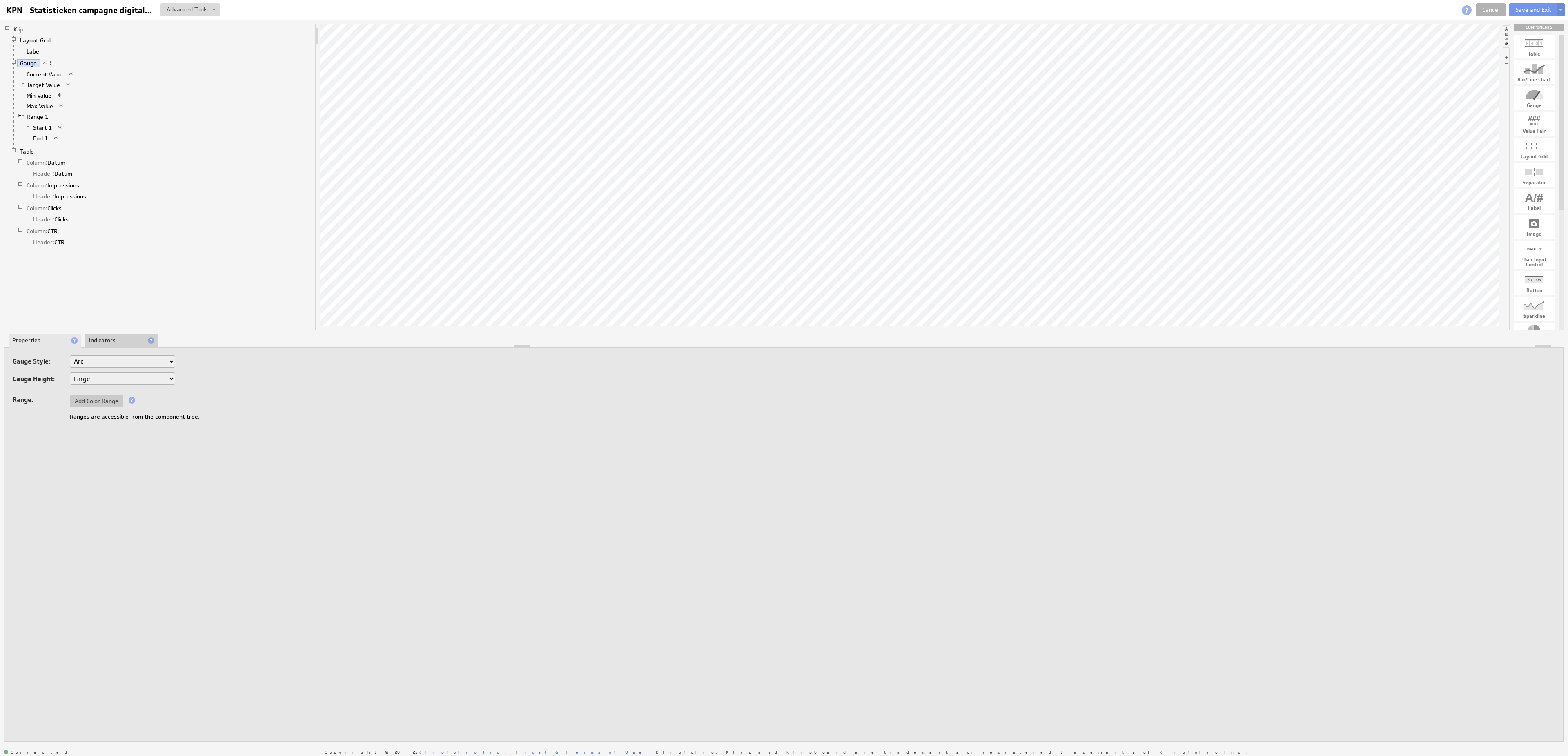
click at [54, 66] on li "Gauge Current Value Target Value Min Value Max Value Range 1 Start 1 End 1" at bounding box center [162, 102] width 302 height 88
click at [53, 66] on span at bounding box center [50, 63] width 5 height 5
click at [76, 148] on div "Add Range" at bounding box center [96, 147] width 82 height 13
click at [50, 165] on link "Start 2" at bounding box center [42, 161] width 25 height 8
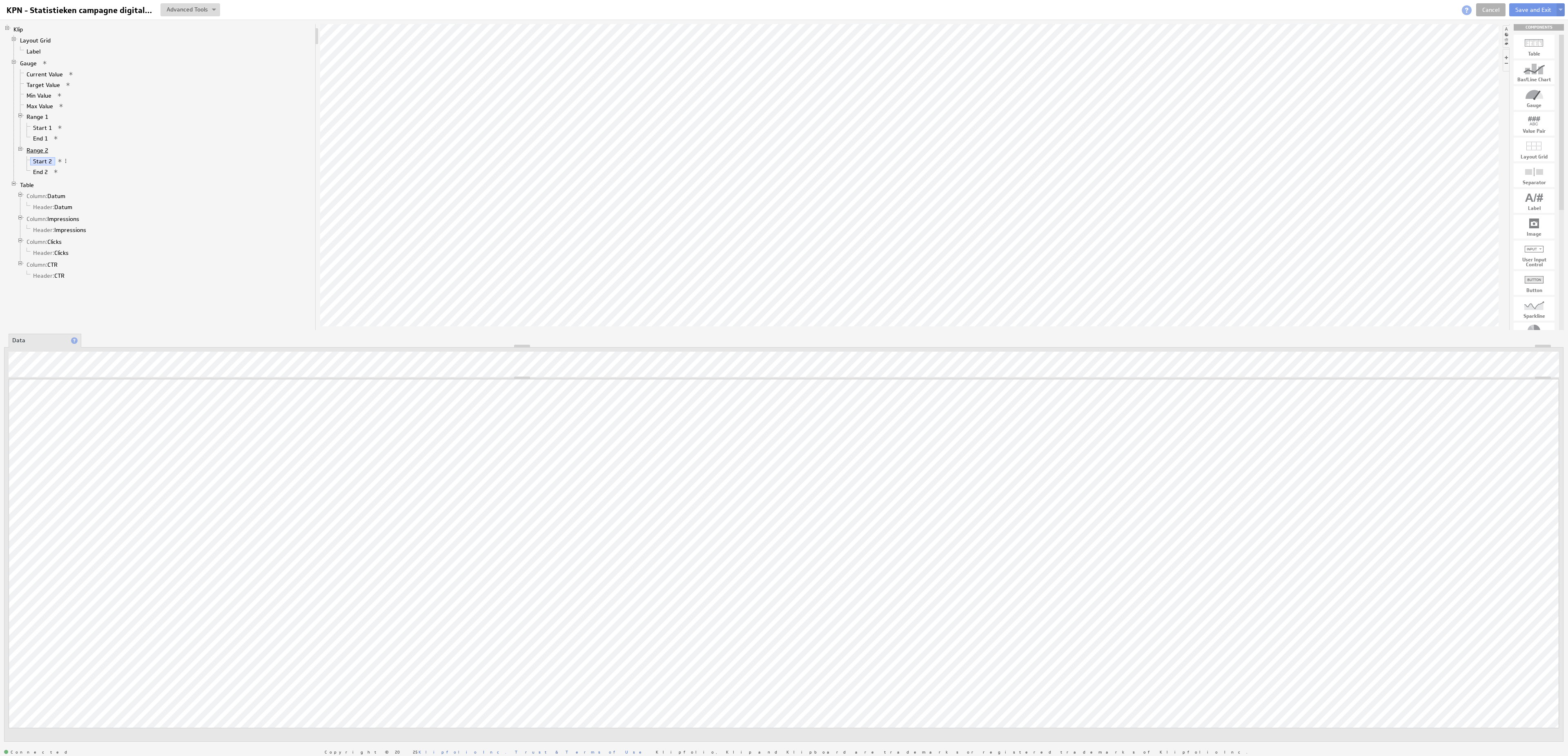
click at [44, 154] on link "Range 2" at bounding box center [38, 150] width 28 height 8
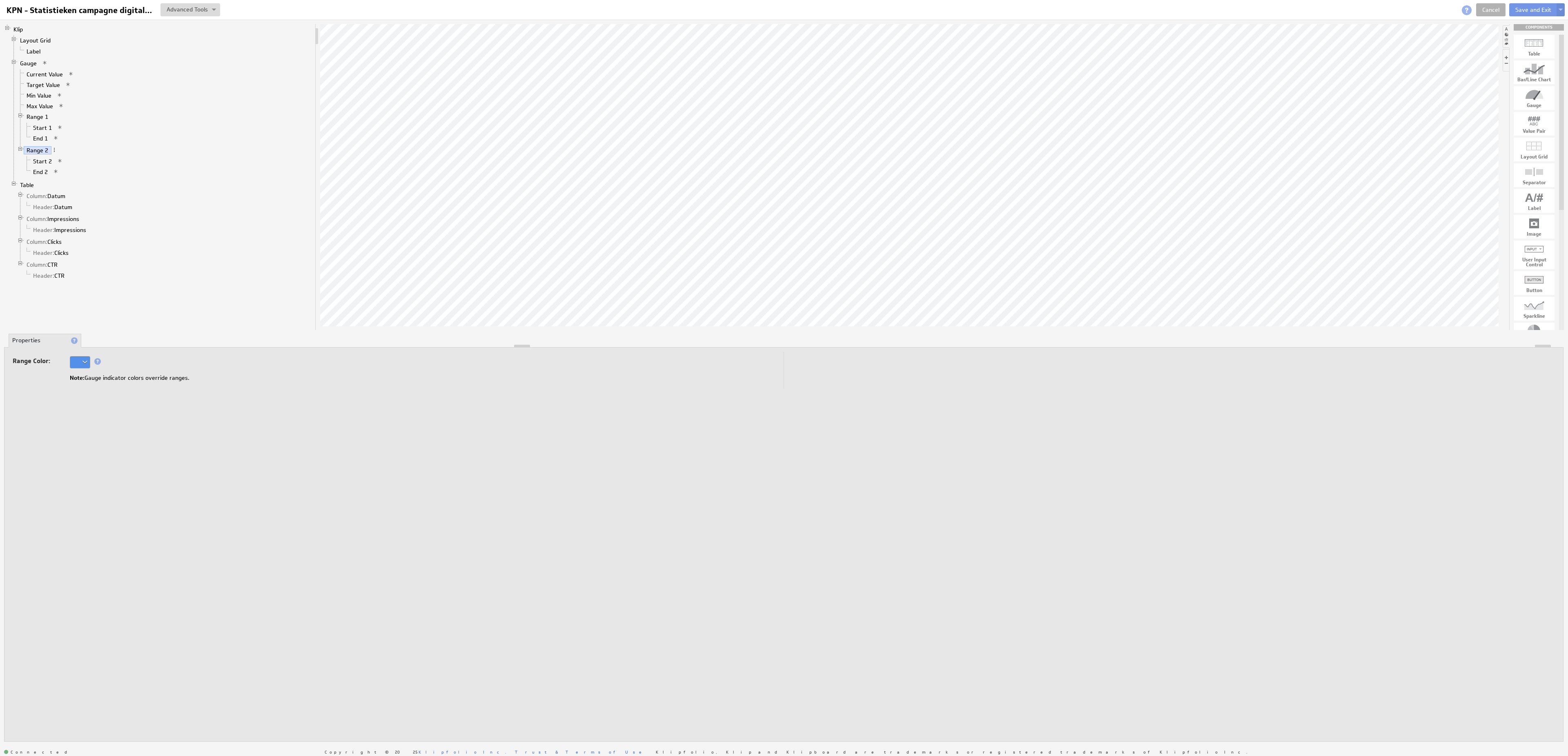
click at [85, 368] on div at bounding box center [80, 362] width 20 height 12
type input "00a800"
click at [39, 177] on div at bounding box center [784, 378] width 1568 height 756
click at [46, 176] on link "End 2" at bounding box center [40, 172] width 21 height 8
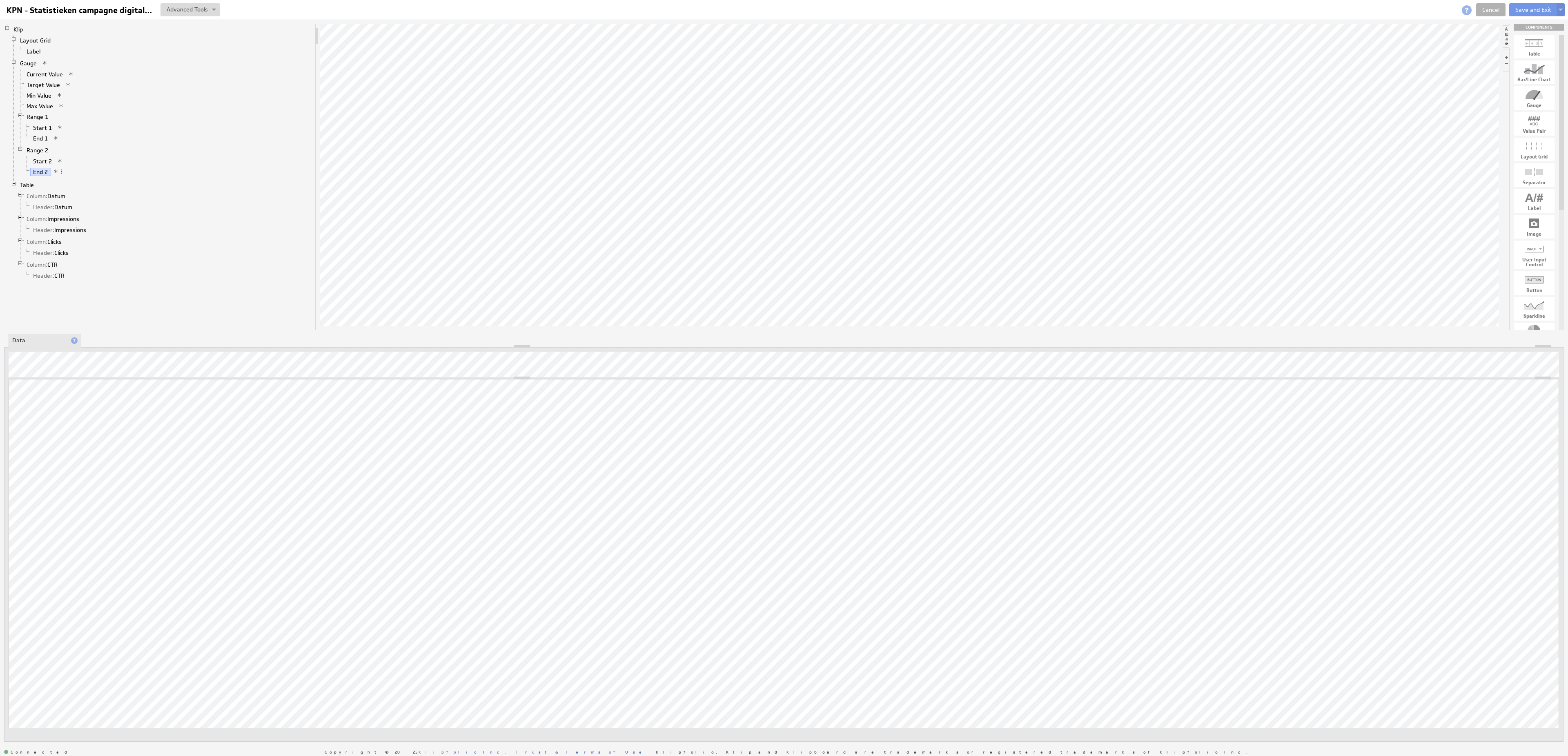
click at [44, 165] on link "Start 2" at bounding box center [42, 161] width 25 height 8
click at [42, 121] on link "Range 1" at bounding box center [38, 117] width 28 height 8
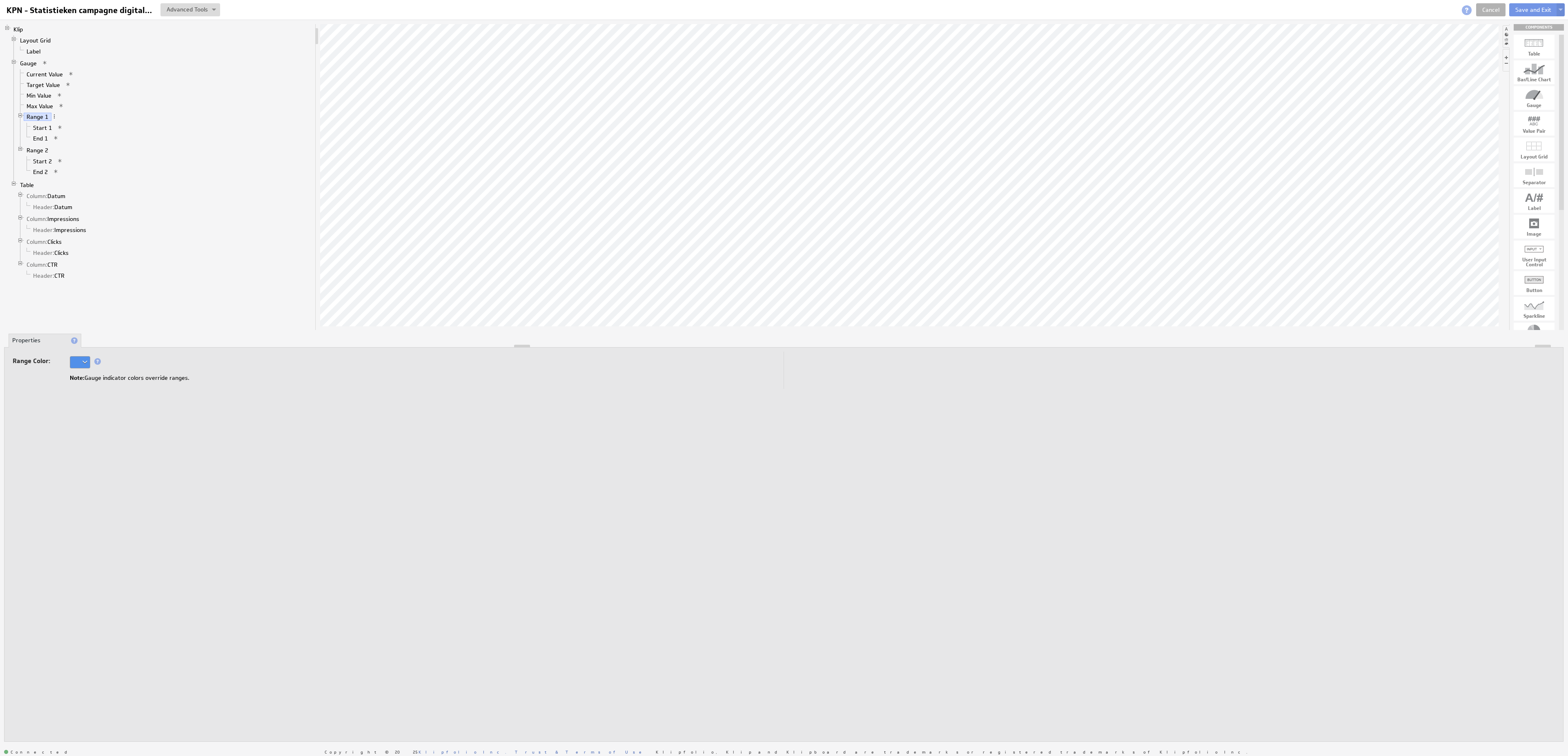
click at [87, 364] on div at bounding box center [80, 362] width 20 height 12
type input "#06e"
click at [311, 156] on div at bounding box center [784, 378] width 1568 height 756
click at [31, 189] on link "Table" at bounding box center [27, 185] width 20 height 8
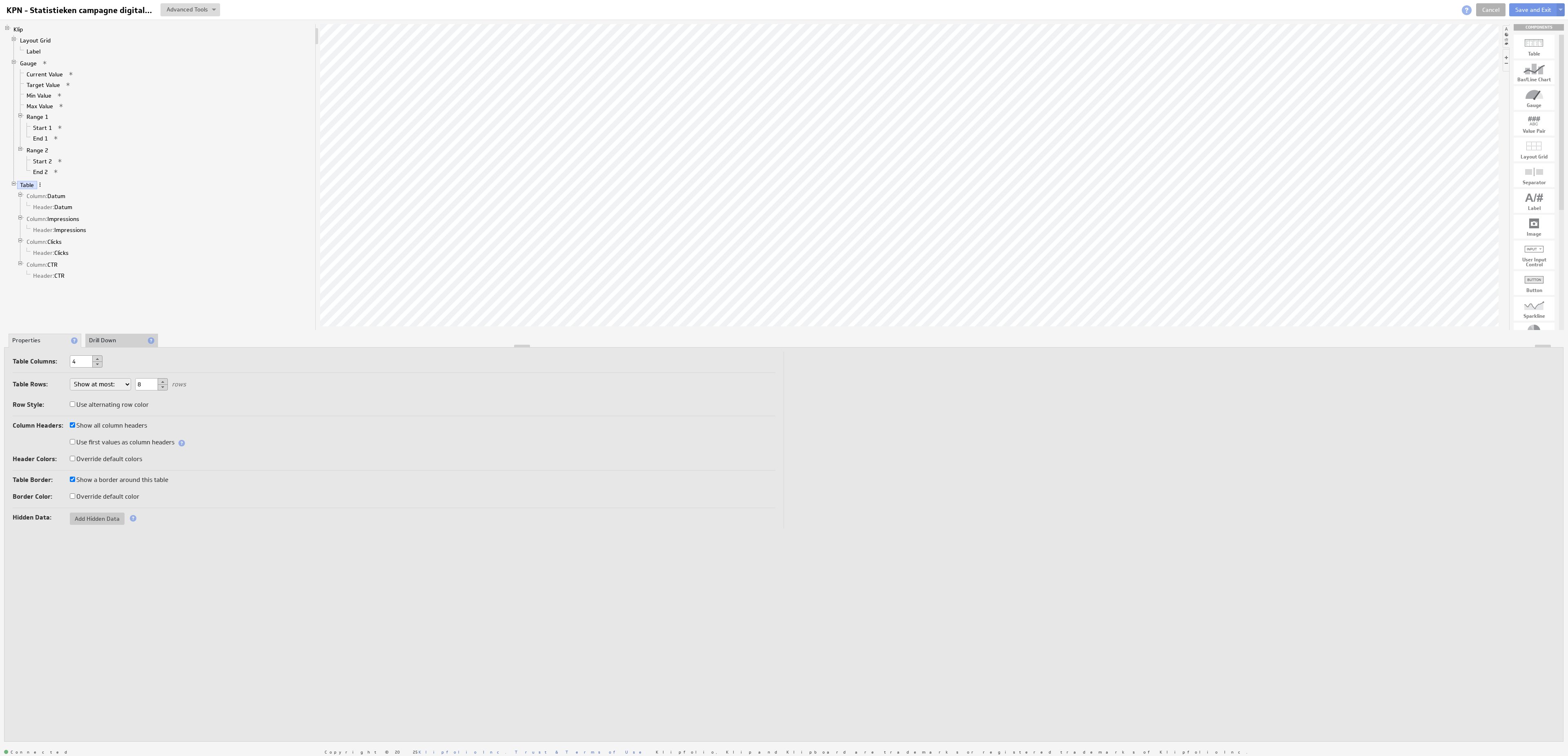
click at [41, 188] on span at bounding box center [40, 184] width 5 height 5
click at [88, 254] on div "Remove" at bounding box center [84, 256] width 82 height 13
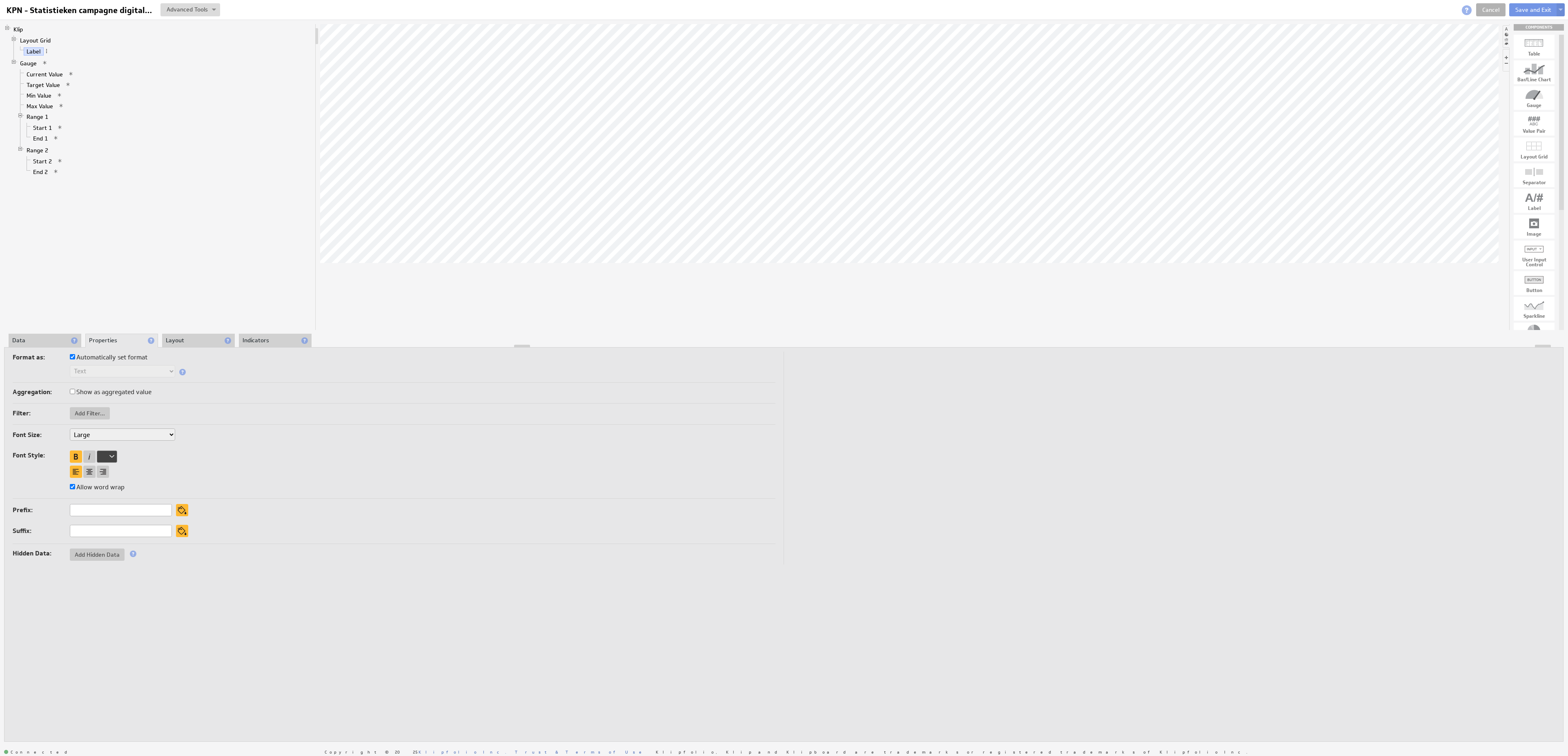
click at [1565, 12] on div "KPN - Statistieken campagne digitale stad KPN - Statistieken campagne digitale …" at bounding box center [784, 10] width 1568 height 20
click at [1562, 11] on img at bounding box center [1560, 10] width 4 height 3
click at [1493, 53] on td "Save as Copy..." at bounding box center [1481, 53] width 94 height 13
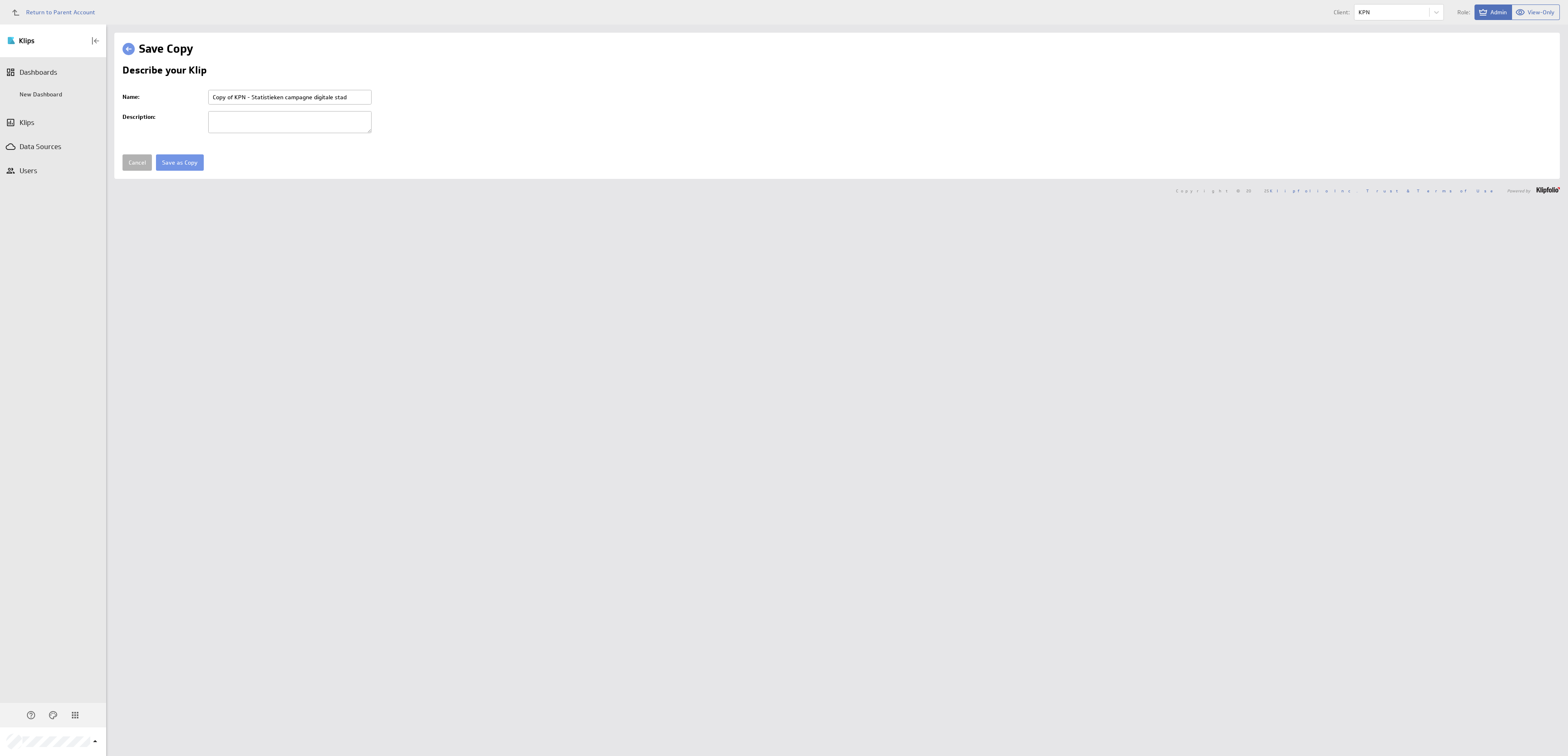
drag, startPoint x: 358, startPoint y: 98, endPoint x: 192, endPoint y: 101, distance: 166.0
click at [208, 100] on input "Copy of KPN - Statistieken campagne digitale stad" at bounding box center [289, 98] width 163 height 15
click at [217, 101] on input "Copy of KPN - Statistieken campagne digitale stad" at bounding box center [289, 98] width 163 height 15
drag, startPoint x: 232, startPoint y: 98, endPoint x: 204, endPoint y: 97, distance: 28.0
click at [208, 97] on input "Copy of KPN - Statistieken campagne digitale stad" at bounding box center [289, 98] width 163 height 15
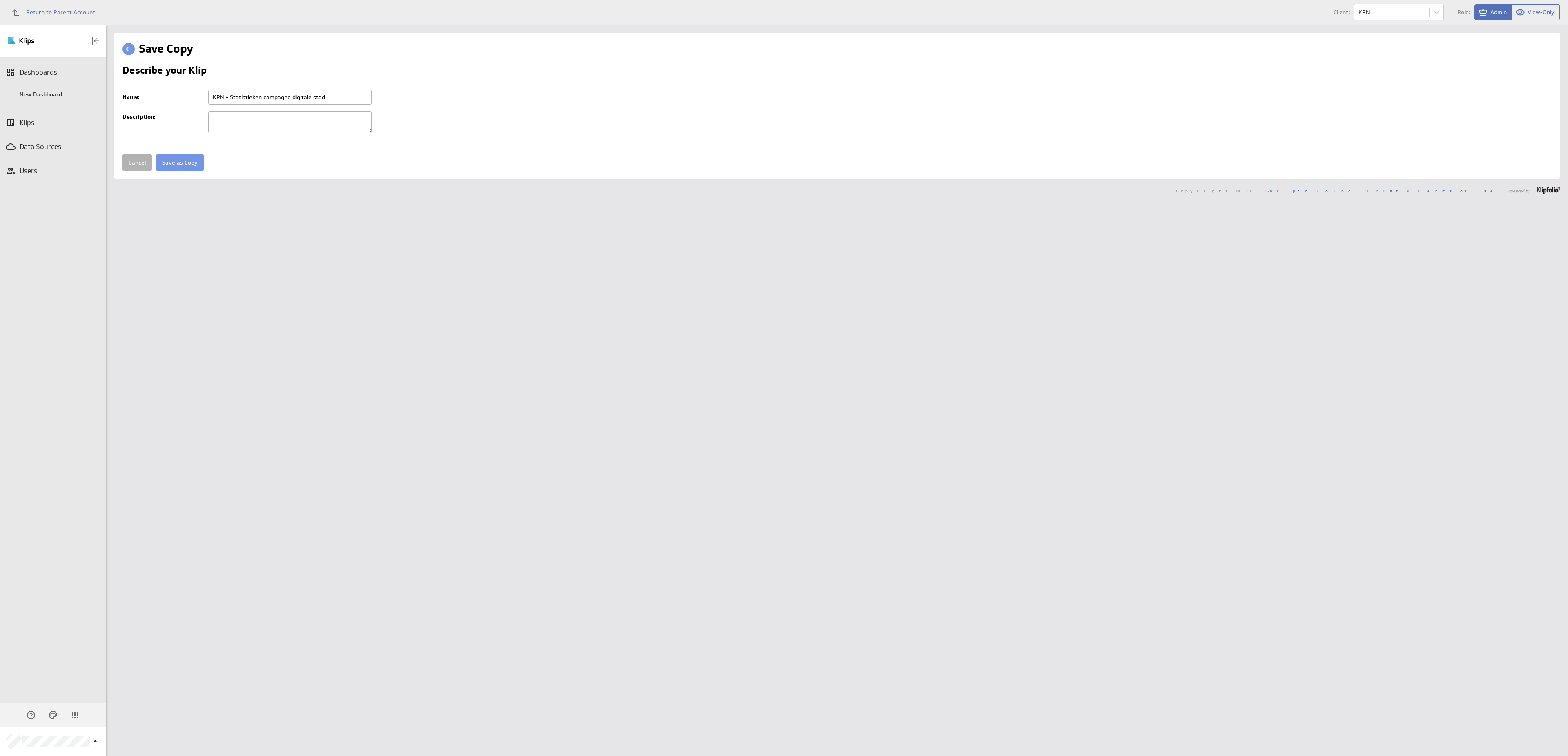
drag, startPoint x: 334, startPoint y: 94, endPoint x: 232, endPoint y: 99, distance: 102.1
click at [232, 99] on input "KPN - Statistieken campagne digitale stad" at bounding box center [289, 98] width 163 height 15
type input "KPN - goal impressions vs delivered impressions"
click at [156, 154] on input "Save as Copy" at bounding box center [180, 162] width 48 height 16
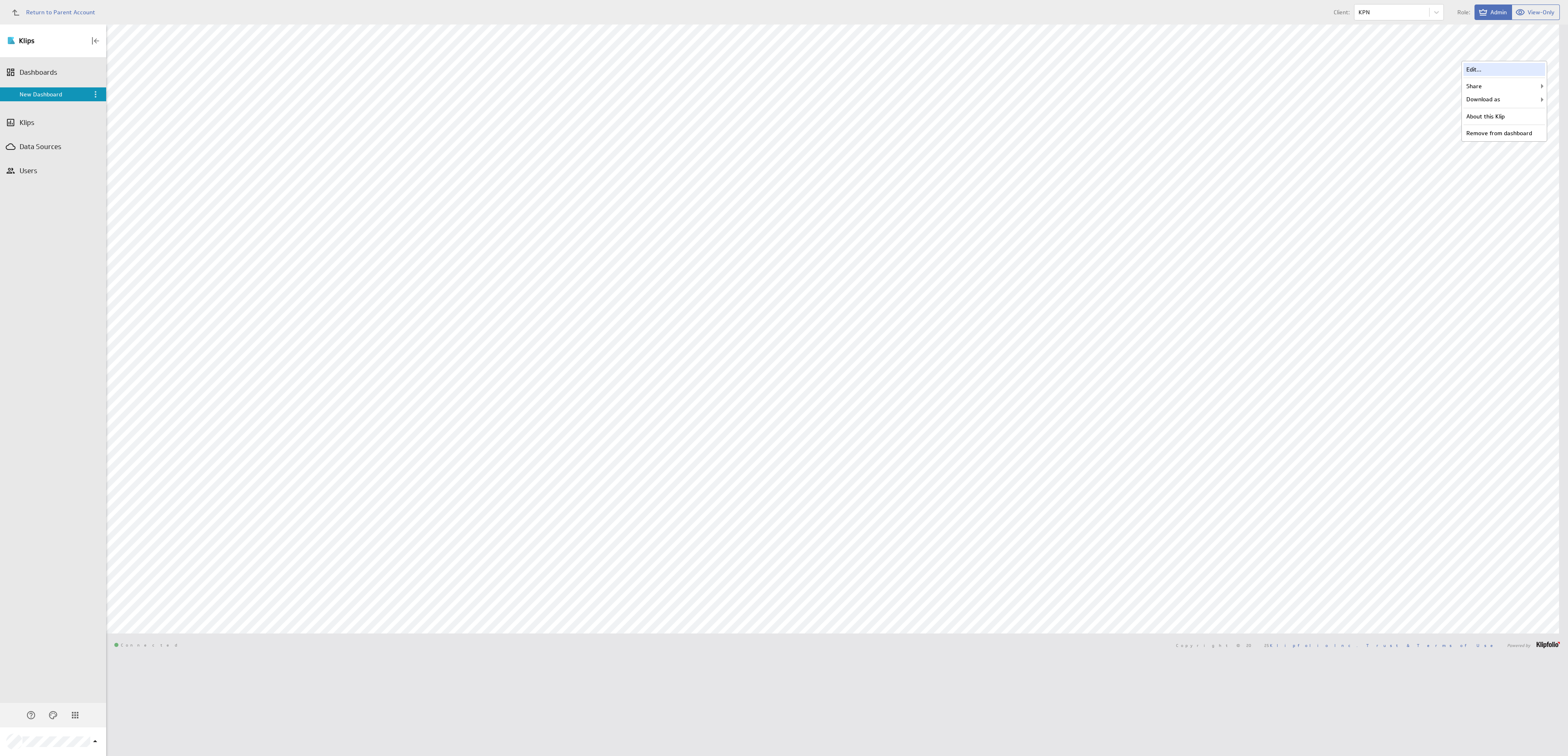
click at [1524, 68] on div "Edit..." at bounding box center [1504, 69] width 82 height 13
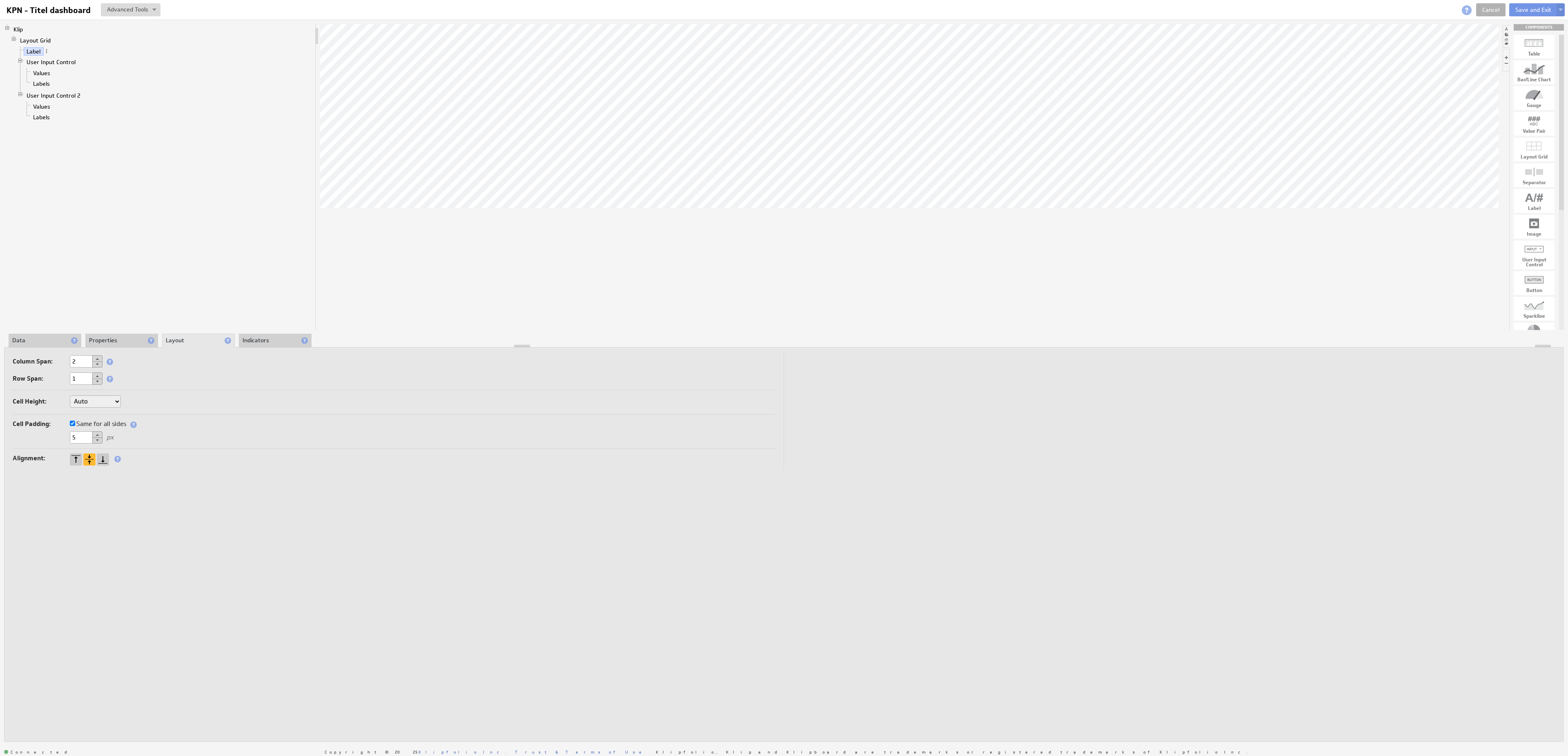
click at [98, 364] on button at bounding box center [97, 364] width 10 height 6
click at [858, 168] on body "Return to Parent Account Help KPN - Titel dashboard KPN - Titel dashboard View …" at bounding box center [784, 378] width 1568 height 756
drag, startPoint x: 1533, startPoint y: 225, endPoint x: 682, endPoint y: 181, distance: 852.1
click at [682, 181] on body "Return to Parent Account Help KPN - Titel dashboard KPN - Titel dashboard View …" at bounding box center [784, 378] width 1568 height 756
select select "cust"
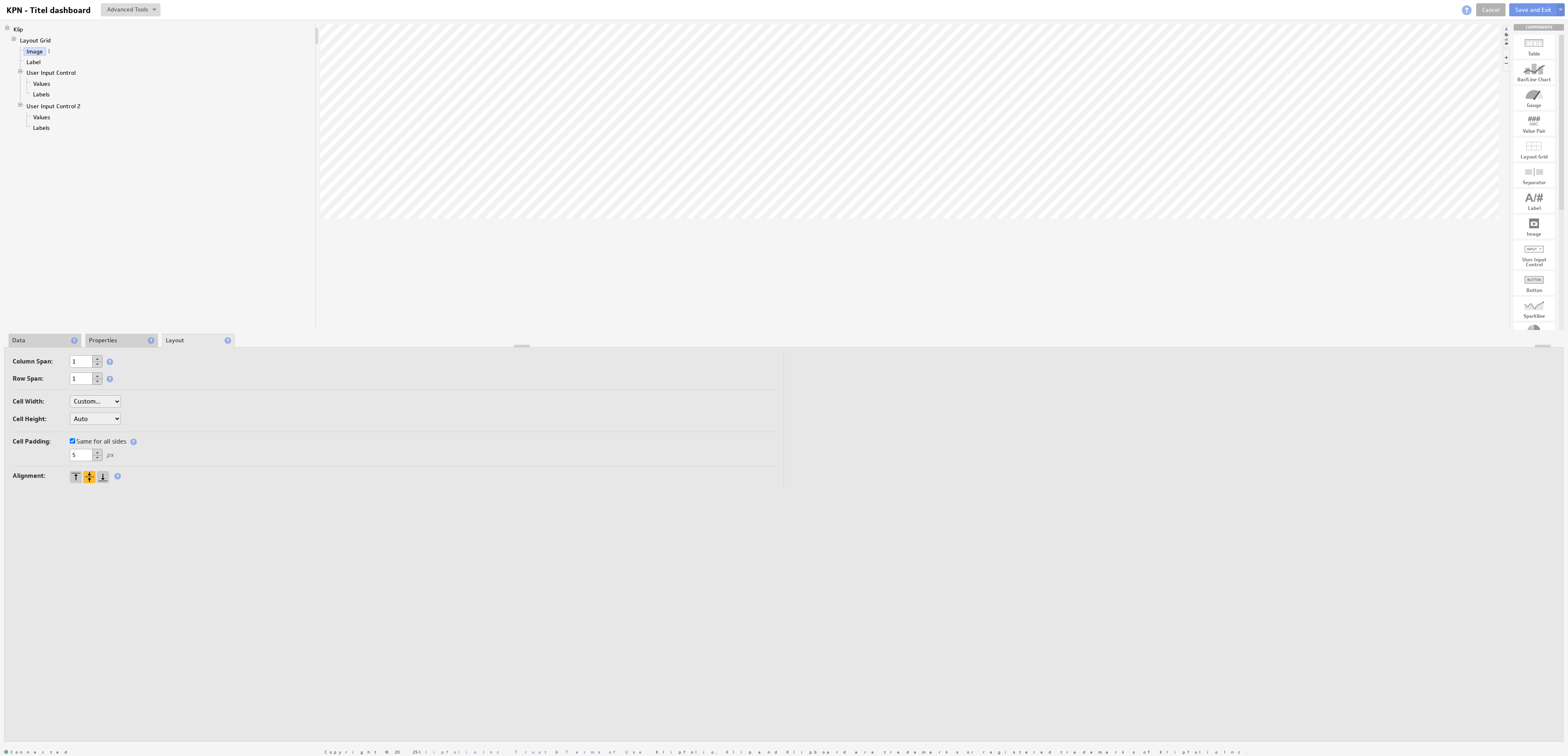
click option "Custom..." at bounding box center [0, 0] width 0 height 0
select select "cust"
click at [149, 396] on input "text" at bounding box center [141, 401] width 33 height 12
type input "20%"
click at [89, 480] on div at bounding box center [89, 477] width 12 height 12
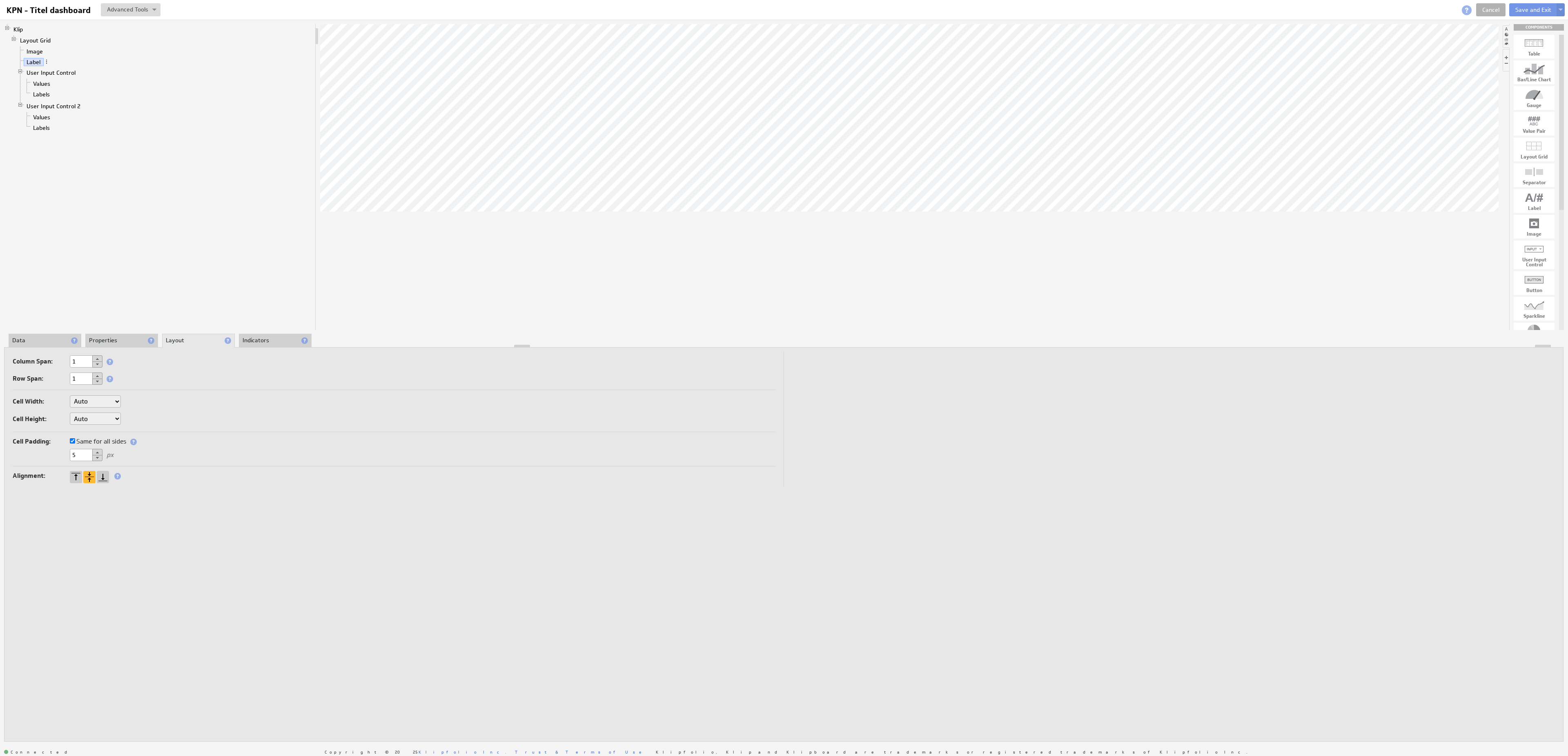
click at [51, 337] on li "Data" at bounding box center [45, 340] width 73 height 14
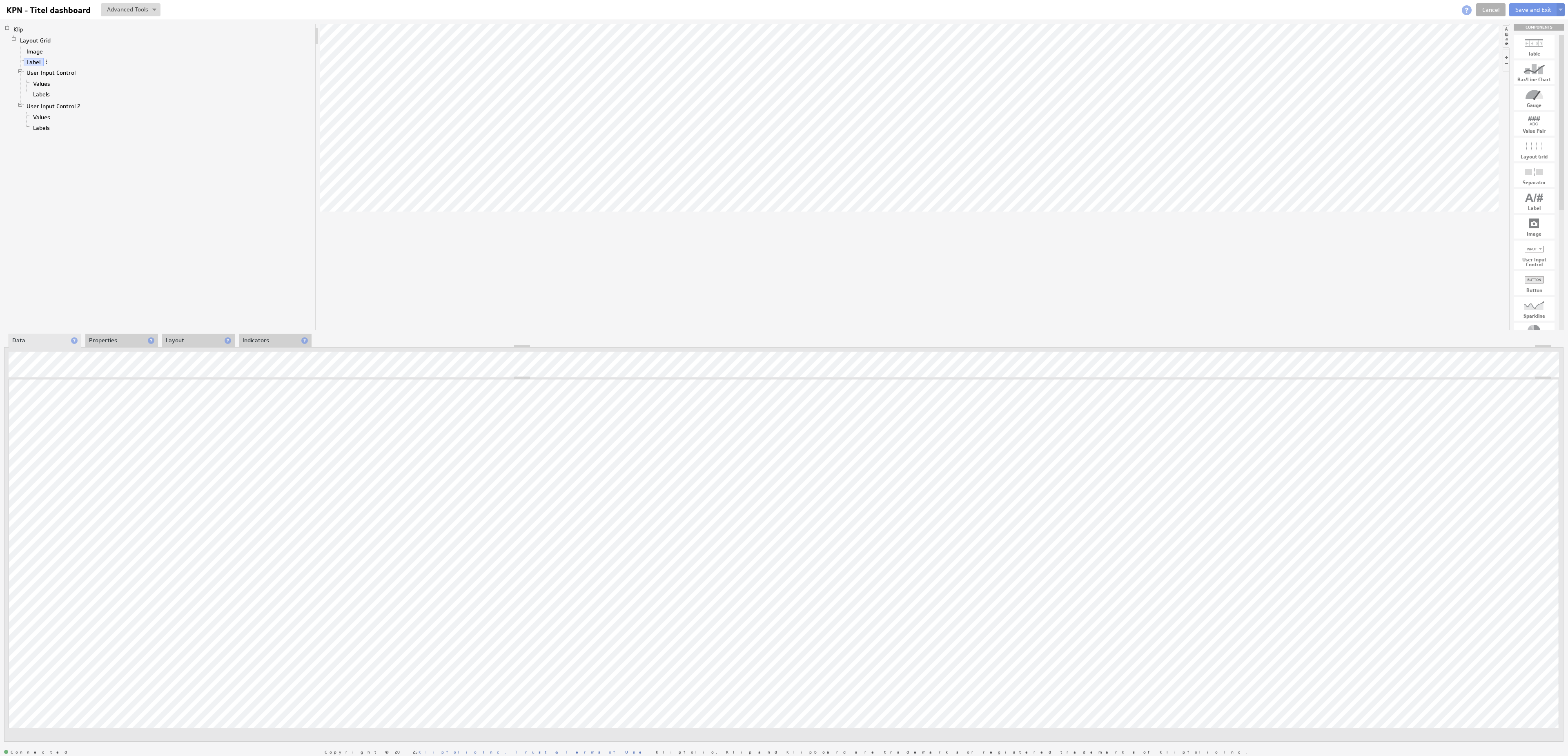
click at [91, 350] on div "Updating... Select a Function ARRAY DATE SELECT SLICE SUM Data Manipulation Log…" at bounding box center [783, 544] width 1559 height 394
click at [1529, 11] on button "Save and Exit" at bounding box center [1533, 10] width 48 height 13
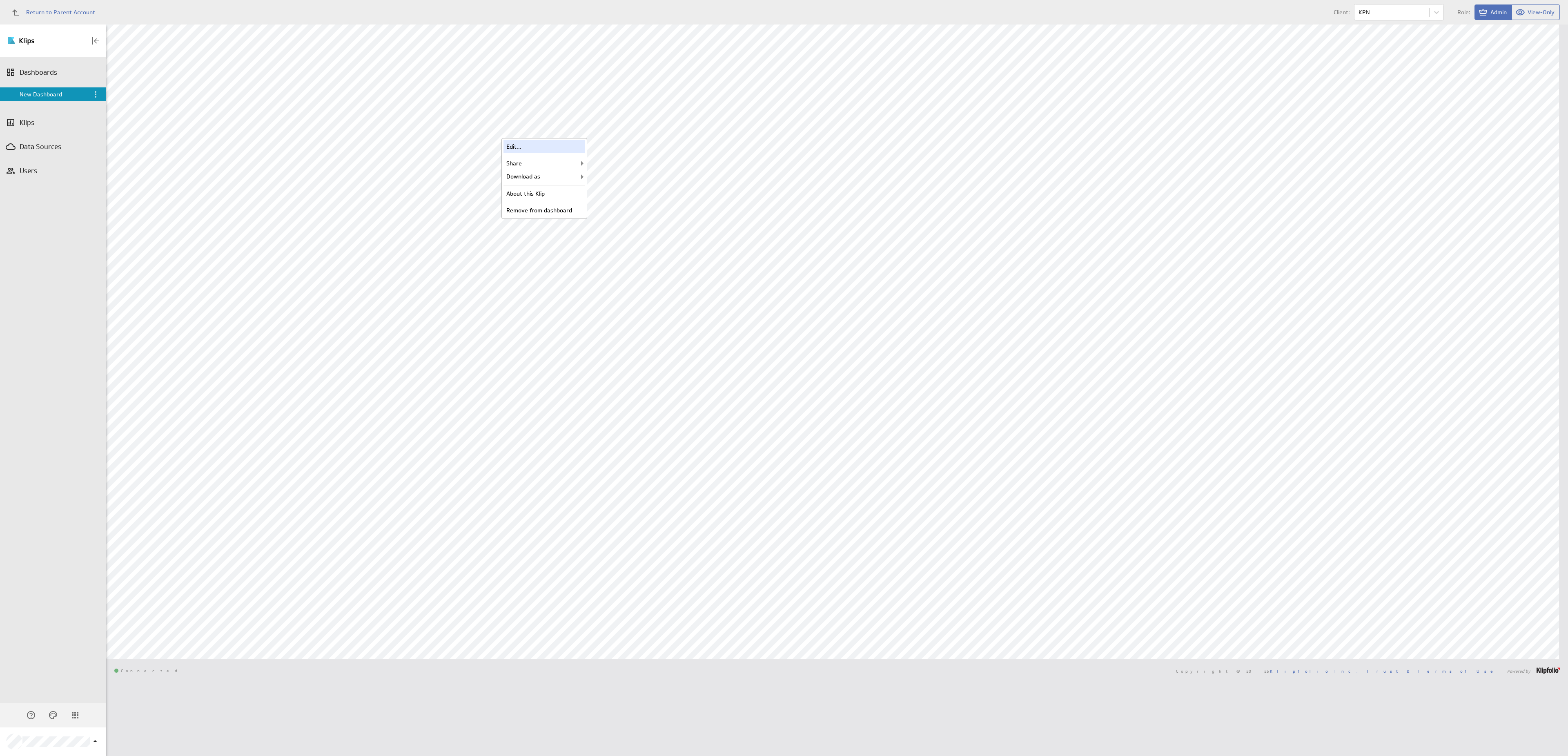
click at [572, 147] on div "Edit..." at bounding box center [545, 146] width 82 height 13
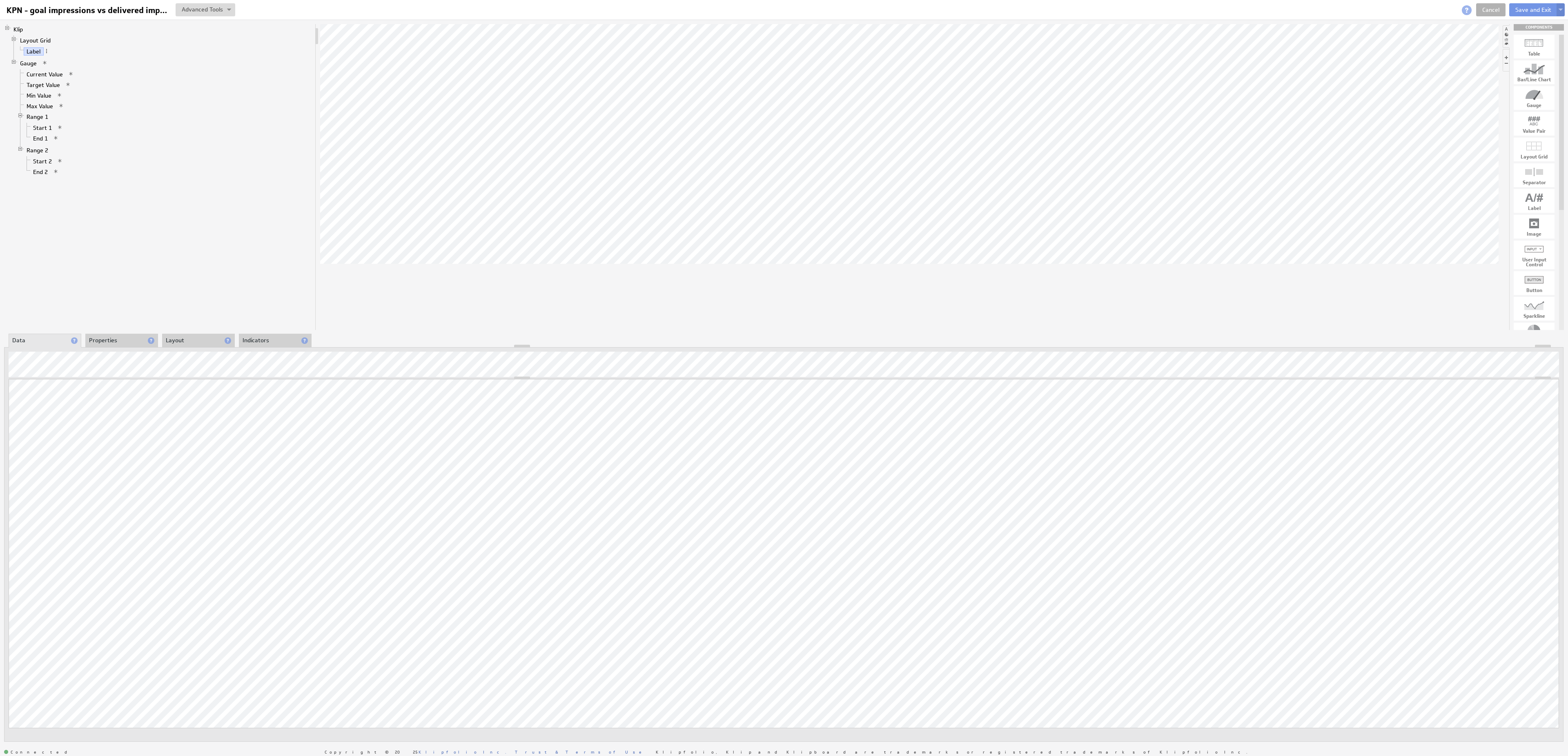
click at [1564, 11] on button at bounding box center [1560, 10] width 8 height 13
click at [1498, 53] on td "Save as Copy..." at bounding box center [1481, 53] width 94 height 13
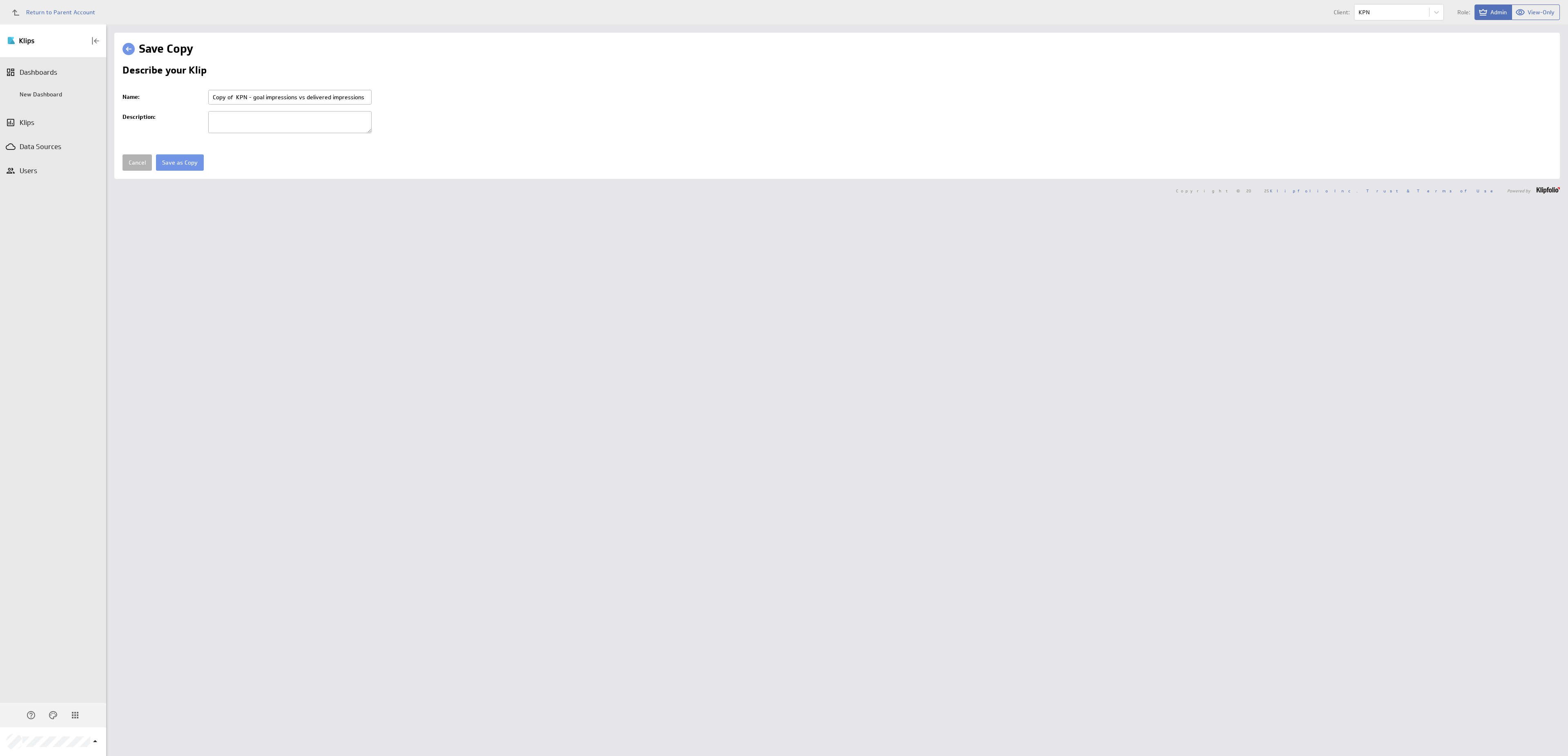
drag, startPoint x: 237, startPoint y: 94, endPoint x: 208, endPoint y: 93, distance: 29.0
click at [208, 93] on input "Copy of KPN - goal impressions vs delivered impressions" at bounding box center [289, 98] width 163 height 15
drag, startPoint x: 231, startPoint y: 96, endPoint x: 369, endPoint y: 98, distance: 138.0
click at [369, 98] on input "KPN - goal impressions vs delivered impressions" at bounding box center [289, 98] width 163 height 15
type input "KPN - CTR"
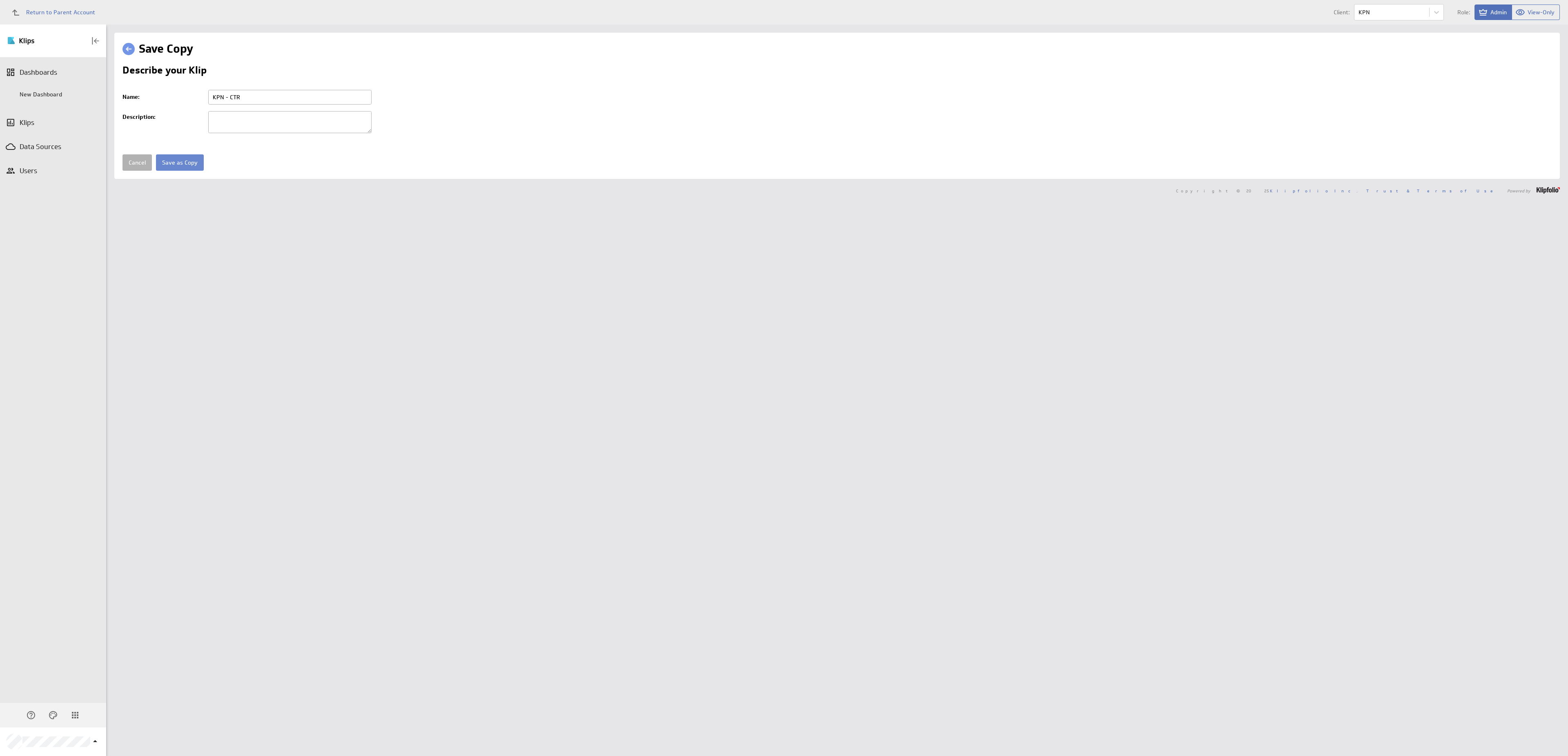
click at [173, 164] on input "Save as Copy" at bounding box center [180, 162] width 48 height 16
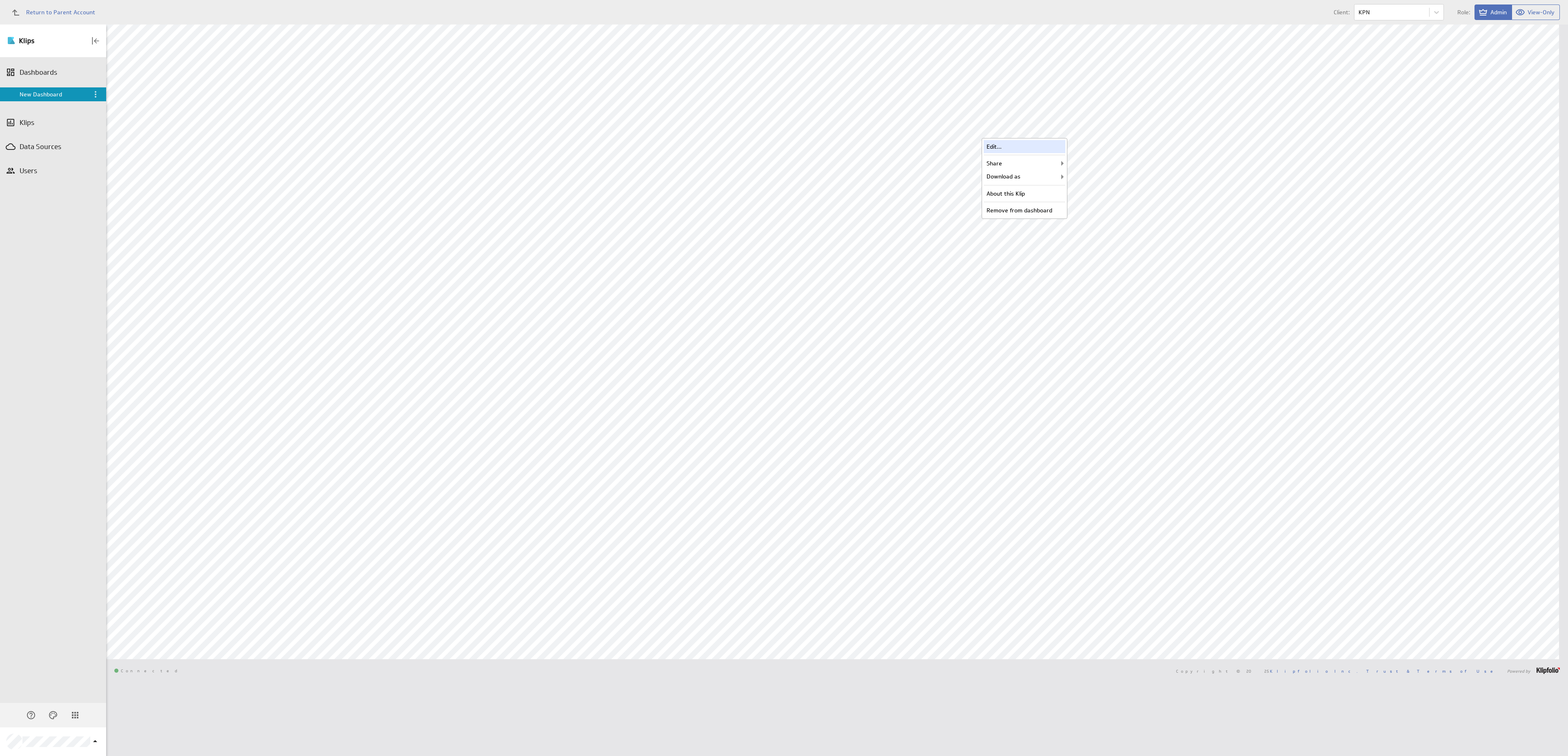
click at [1053, 142] on div "Edit..." at bounding box center [1024, 146] width 82 height 13
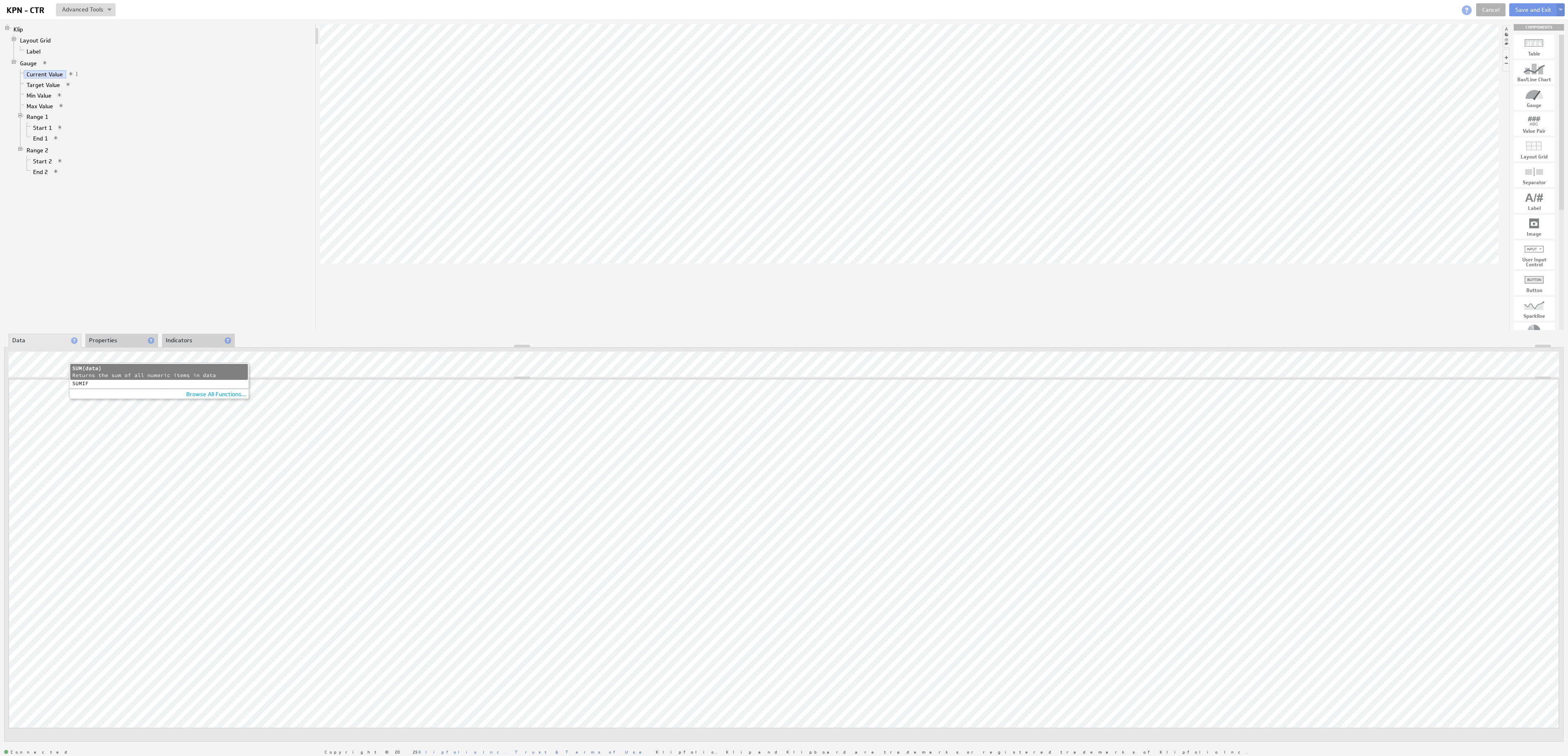
click at [119, 368] on div "SUM(data)" at bounding box center [159, 368] width 173 height 7
click at [115, 343] on li "Properties" at bounding box center [121, 340] width 73 height 14
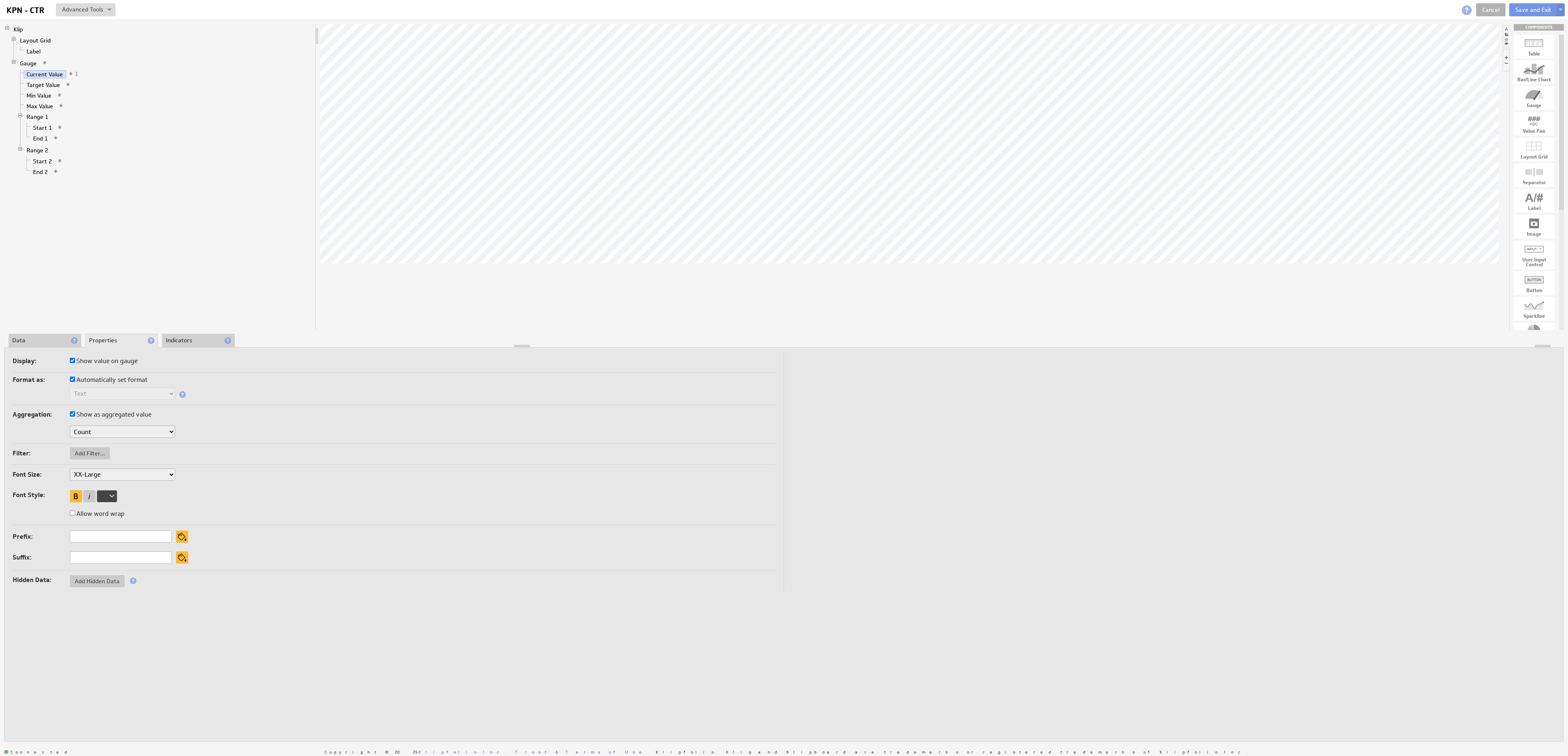
click at [57, 338] on li "Data" at bounding box center [45, 340] width 73 height 14
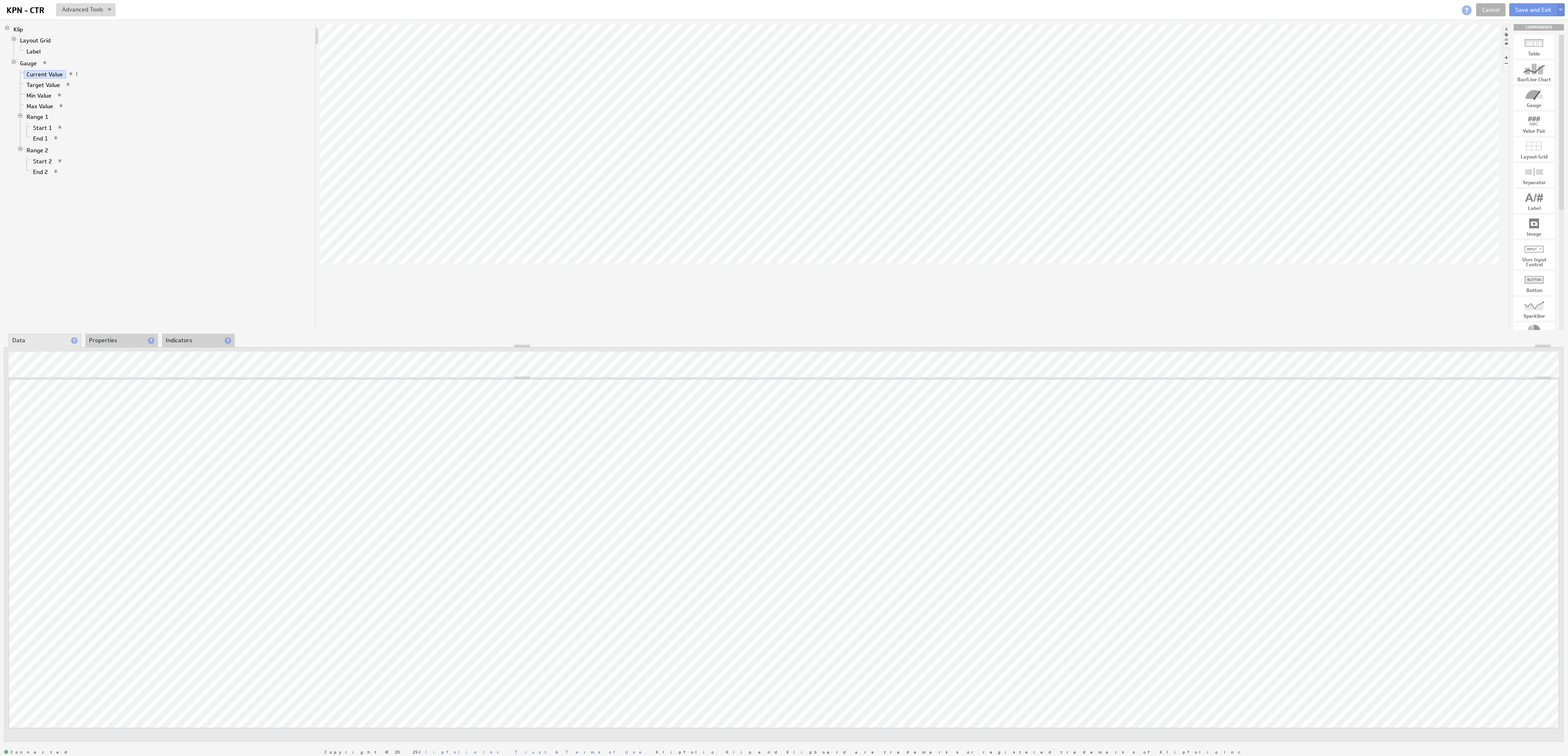
click at [113, 334] on li "Properties" at bounding box center [121, 340] width 73 height 14
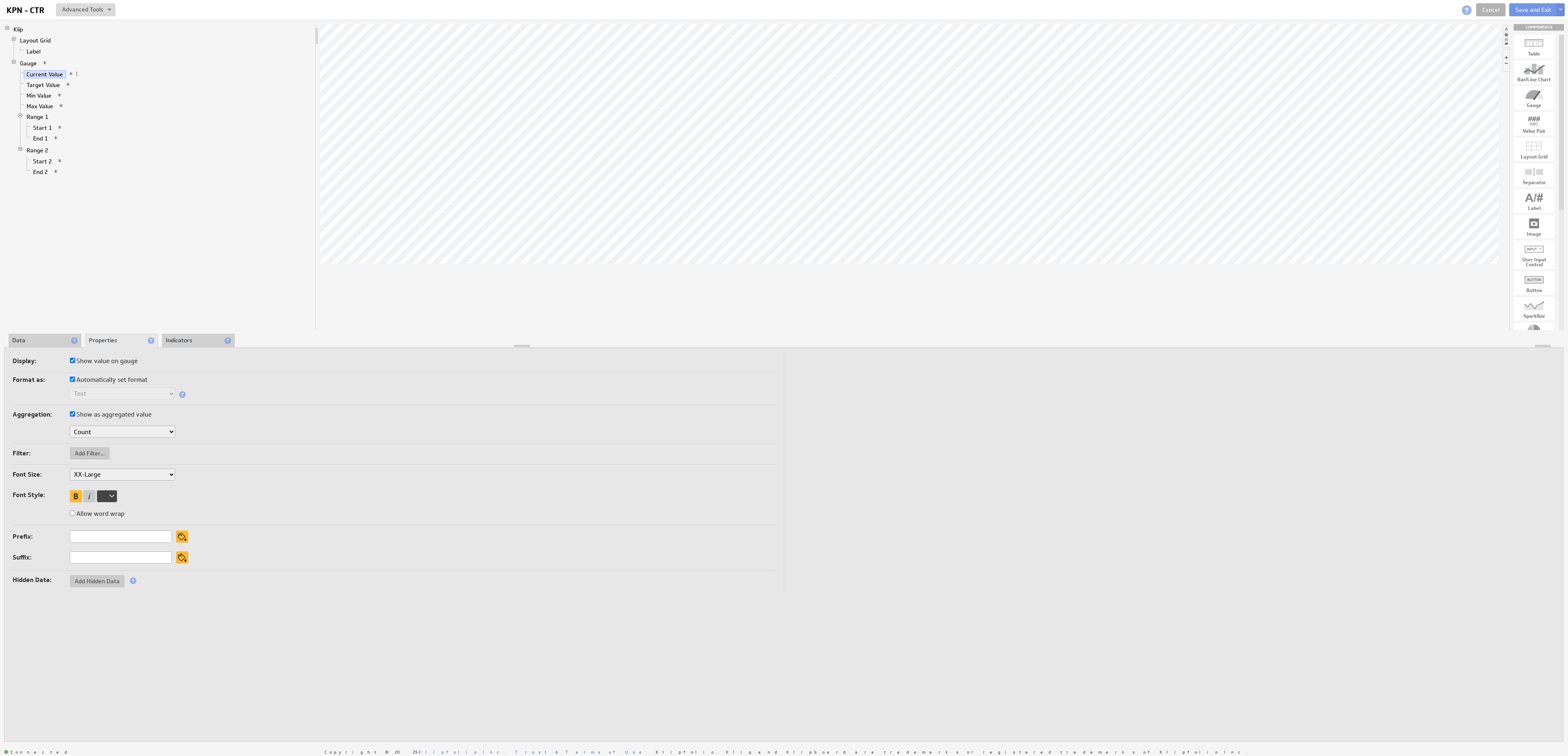
click at [111, 383] on label "Automatically set format" at bounding box center [108, 379] width 78 height 12
click at [75, 381] on input "Automatically set format" at bounding box center [72, 379] width 5 height 5
checkbox input "false"
select select "2"
click option ".## (2)" at bounding box center [0, 0] width 0 height 0
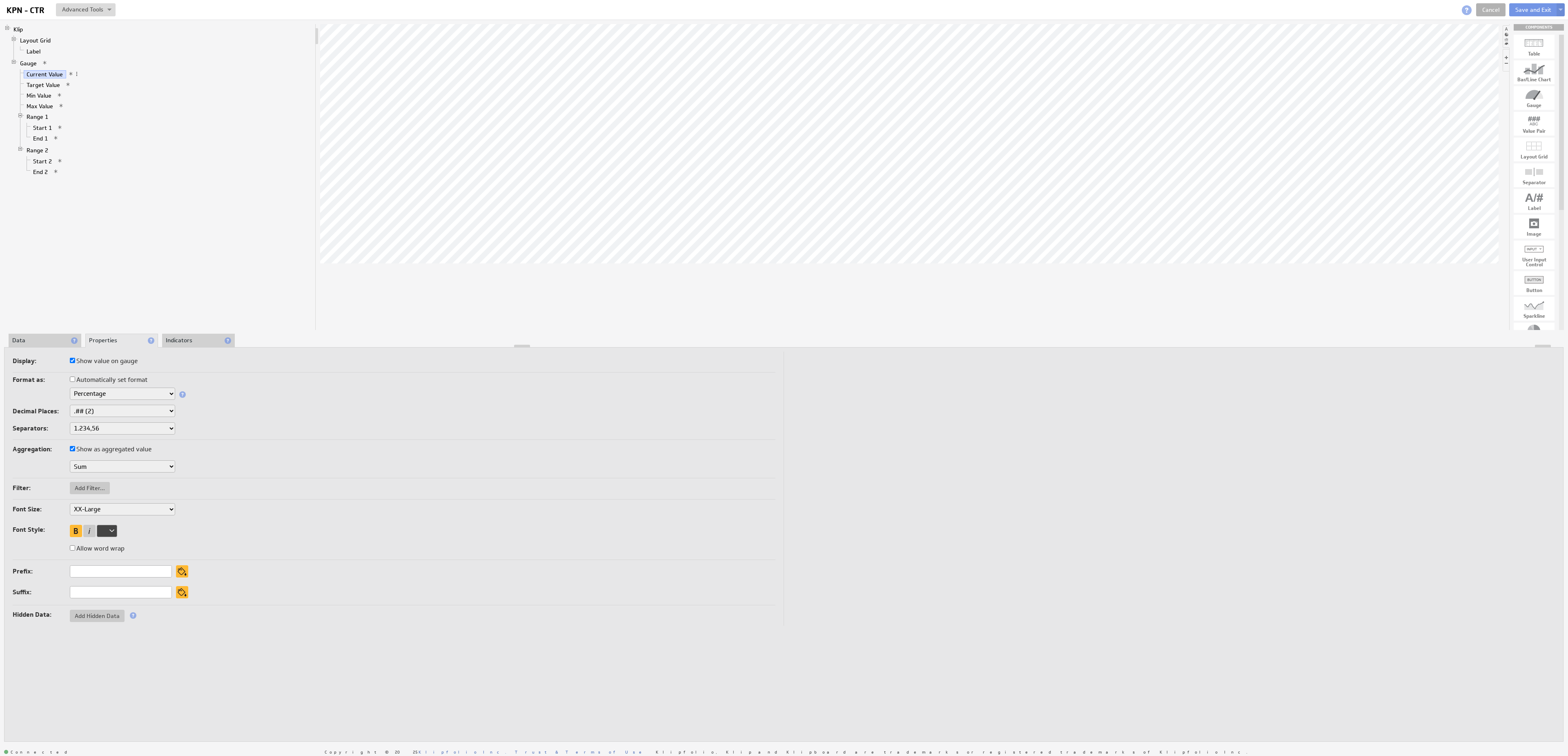
select select "2"
click at [53, 89] on link "Target Value" at bounding box center [44, 85] width 40 height 8
click at [53, 76] on link "Current Value" at bounding box center [45, 74] width 42 height 8
click at [50, 86] on link "Target Value" at bounding box center [44, 85] width 40 height 8
click at [49, 78] on link "Current Value" at bounding box center [45, 74] width 42 height 8
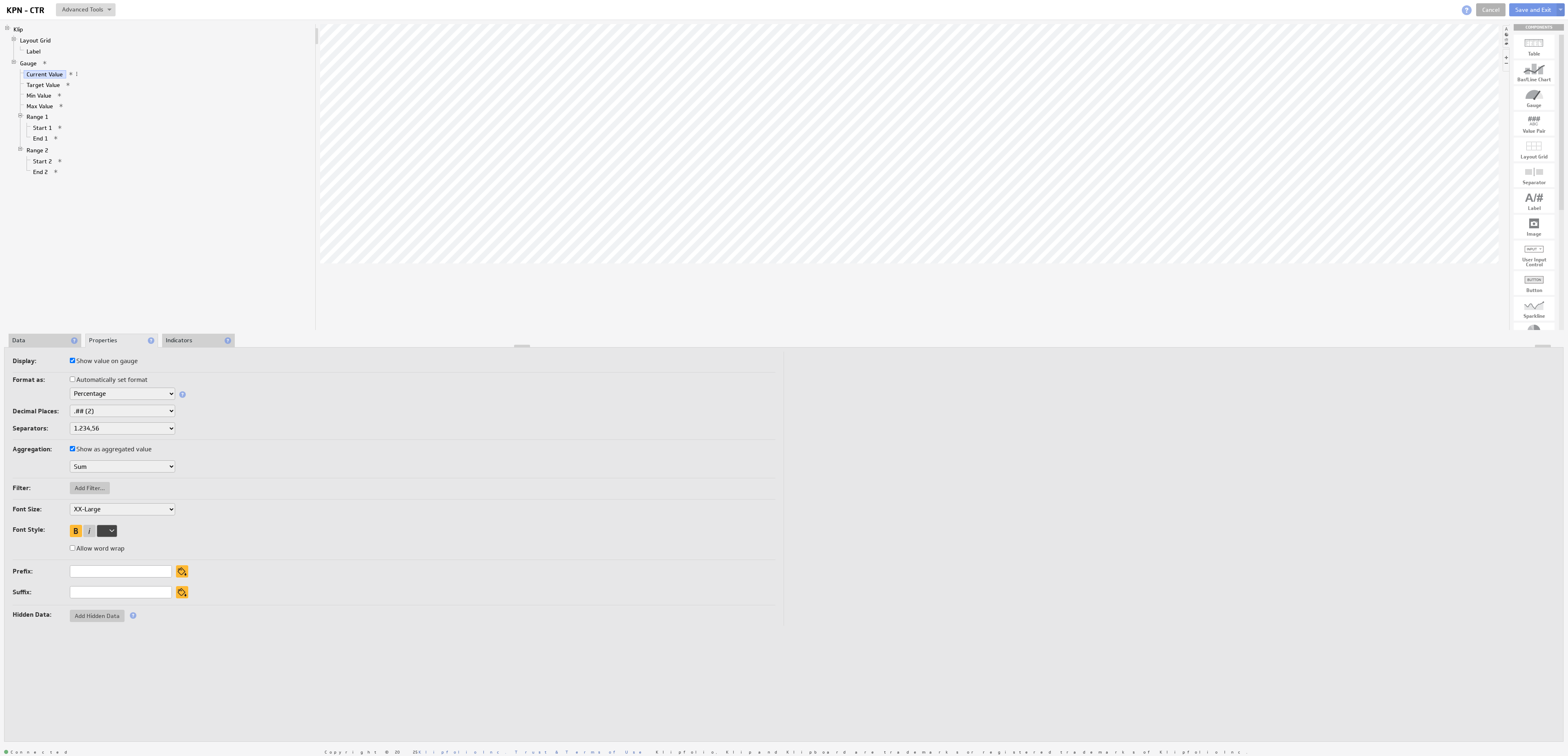
click at [47, 335] on li "Data" at bounding box center [45, 340] width 73 height 14
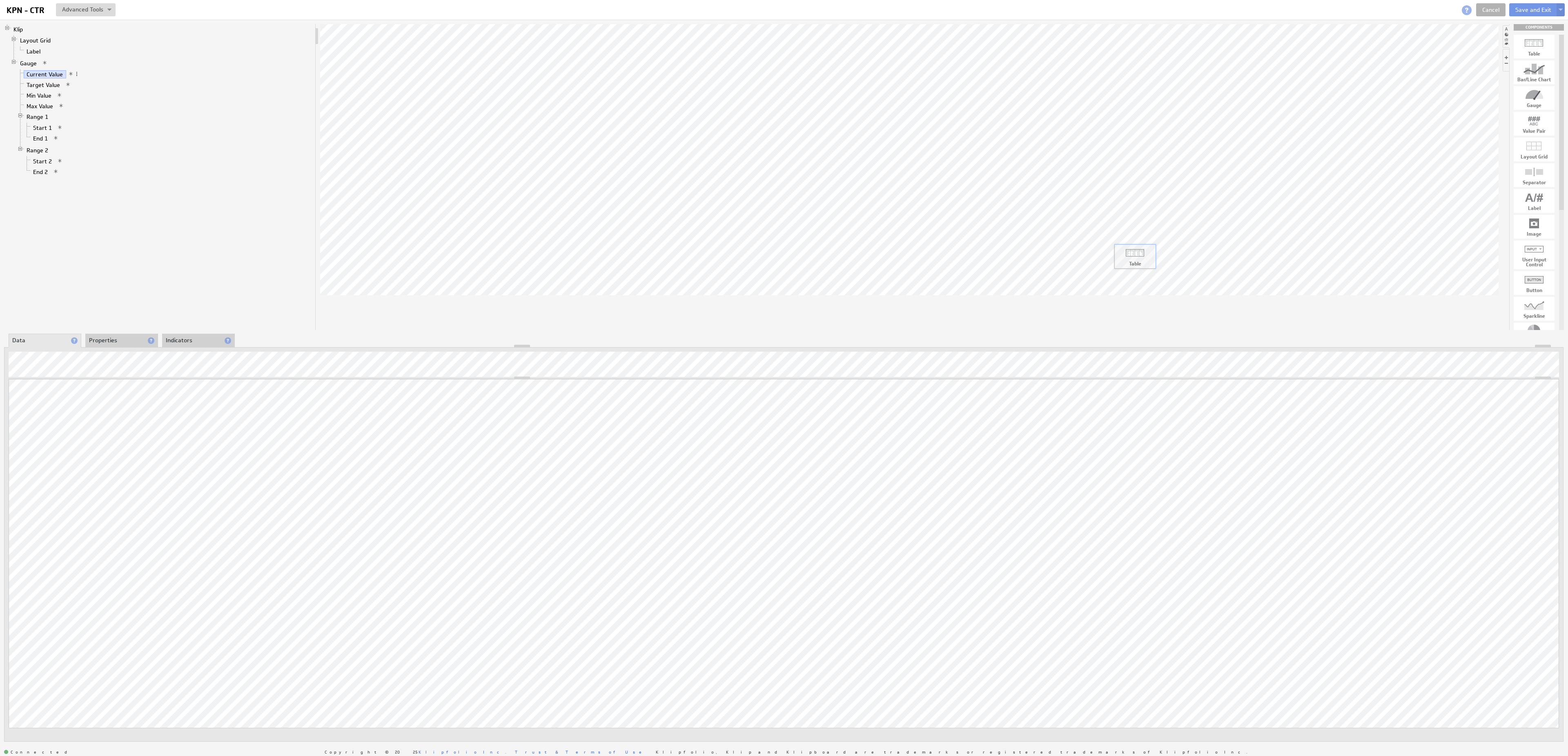
drag, startPoint x: 1545, startPoint y: 46, endPoint x: 1146, endPoint y: 256, distance: 450.9
click at [1146, 256] on body "Return to Parent Account Help KPN - CTR KPN - CTR View Klip Source Code Alt+U C…" at bounding box center [784, 378] width 1568 height 756
click at [119, 338] on li "Properties" at bounding box center [121, 340] width 73 height 14
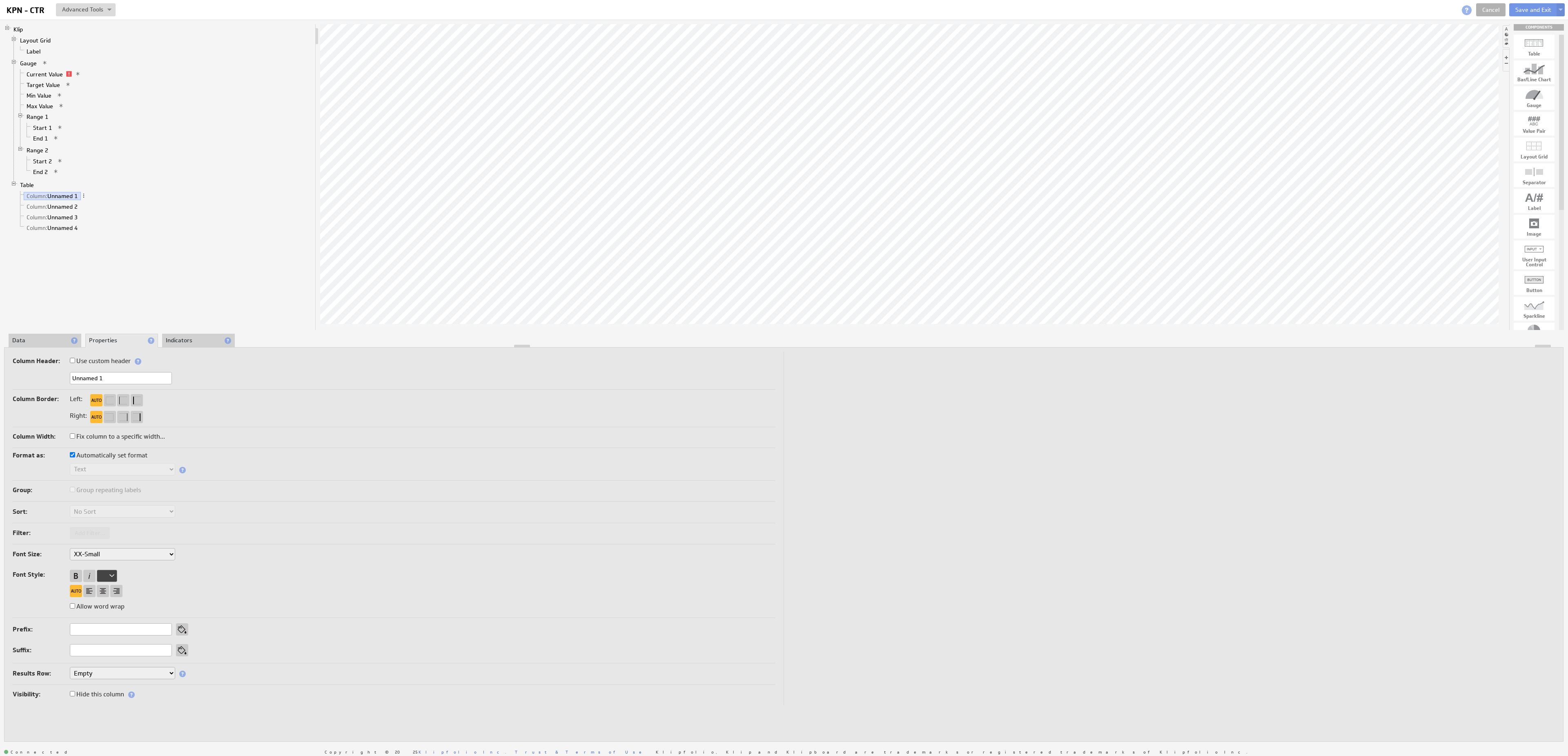
click at [98, 690] on label "Hide this column" at bounding box center [97, 694] width 55 height 12
click at [75, 690] on input "Hide this column" at bounding box center [72, 693] width 5 height 5
checkbox input "true"
click at [78, 211] on link "Column: Unnamed 2" at bounding box center [53, 207] width 57 height 8
click at [82, 697] on label "Hide this column" at bounding box center [97, 694] width 55 height 12
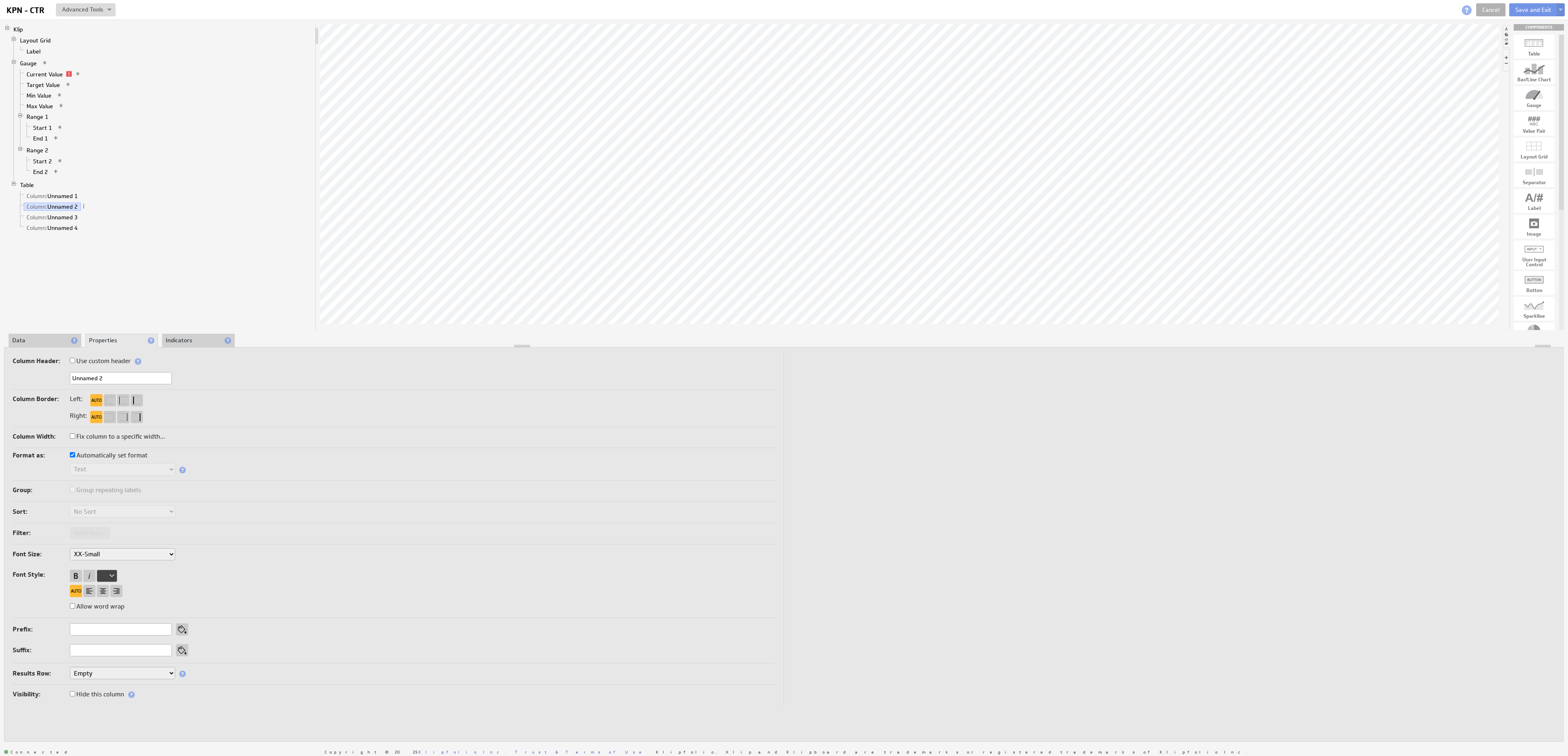
click at [75, 696] on input "Hide this column" at bounding box center [72, 693] width 5 height 5
checkbox input "true"
click at [72, 221] on link "Column: Unnamed 3" at bounding box center [53, 217] width 57 height 8
click at [92, 692] on label "Hide this column" at bounding box center [97, 694] width 55 height 12
click at [75, 692] on input "Hide this column" at bounding box center [72, 693] width 5 height 5
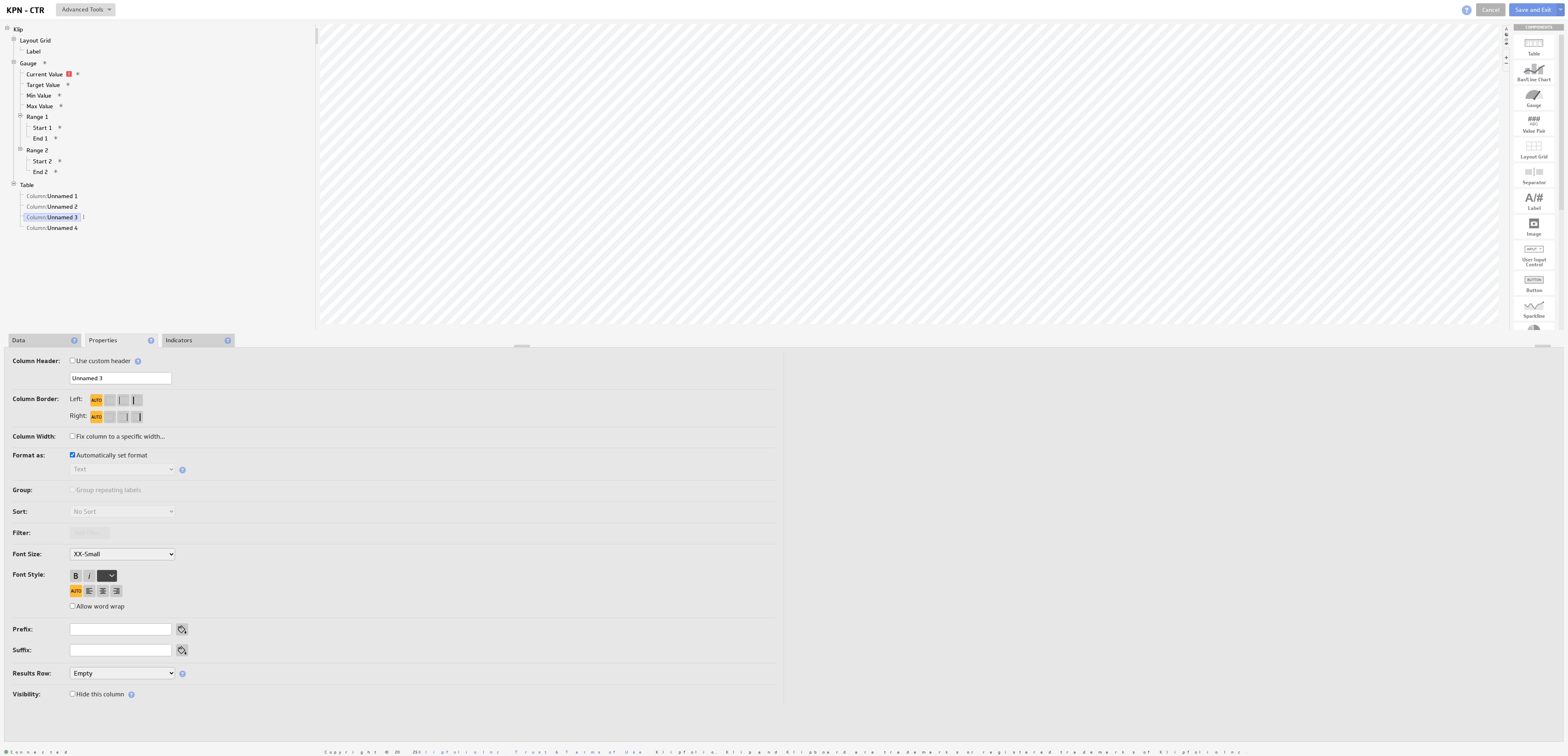
checkbox input "true"
click at [71, 232] on link "Column: Unnamed 4" at bounding box center [53, 228] width 57 height 8
click at [117, 689] on label "Hide this column" at bounding box center [97, 694] width 55 height 12
click at [111, 692] on label "Hide this column" at bounding box center [97, 694] width 55 height 12
click at [75, 692] on input "Hide this column" at bounding box center [72, 693] width 5 height 5
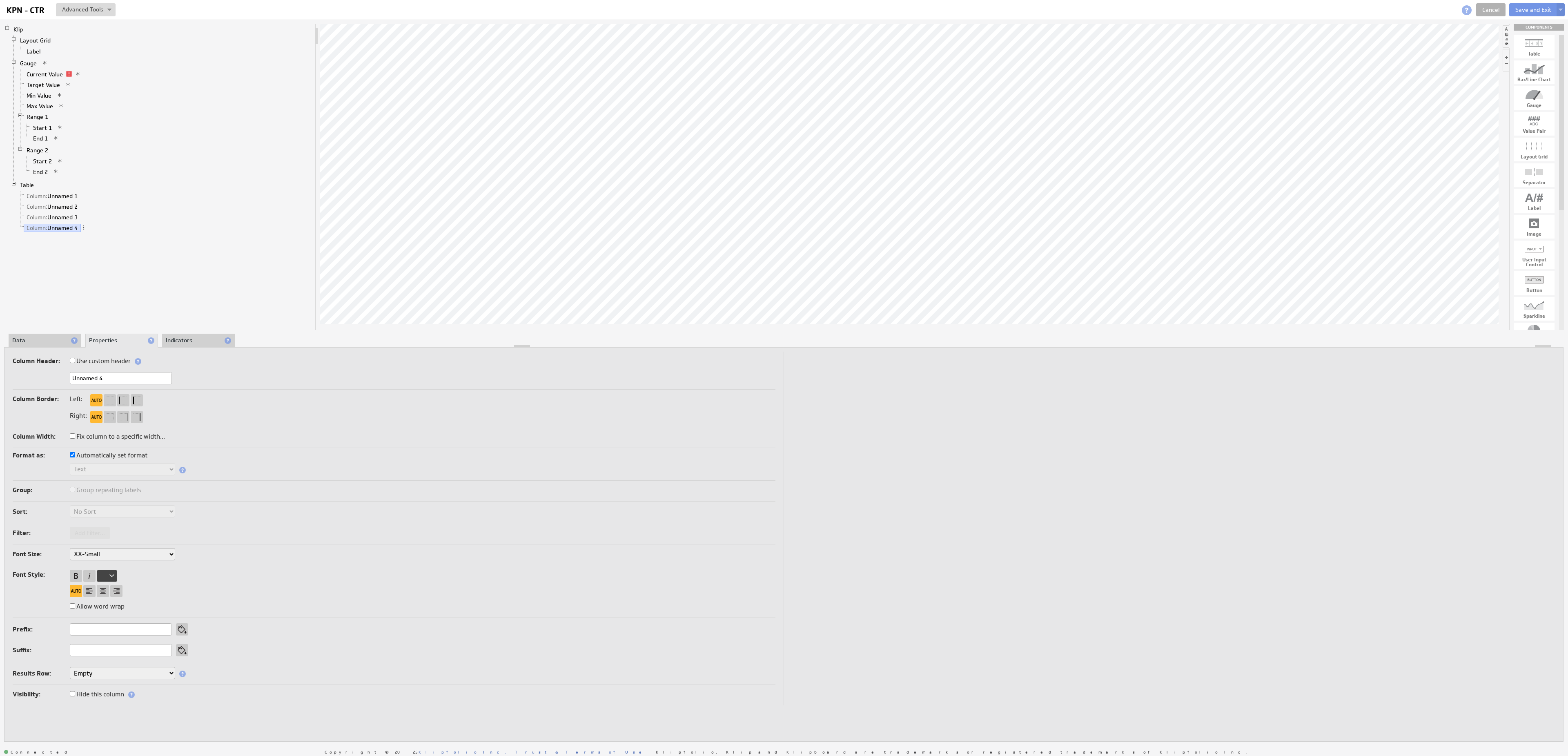
checkbox input "true"
click at [539, 599] on div "Font Size: XX-Small X-Small Small Medium Large X-Large XX-Large Font Style: All…" at bounding box center [394, 583] width 763 height 70
click at [34, 340] on li "Data" at bounding box center [45, 340] width 73 height 14
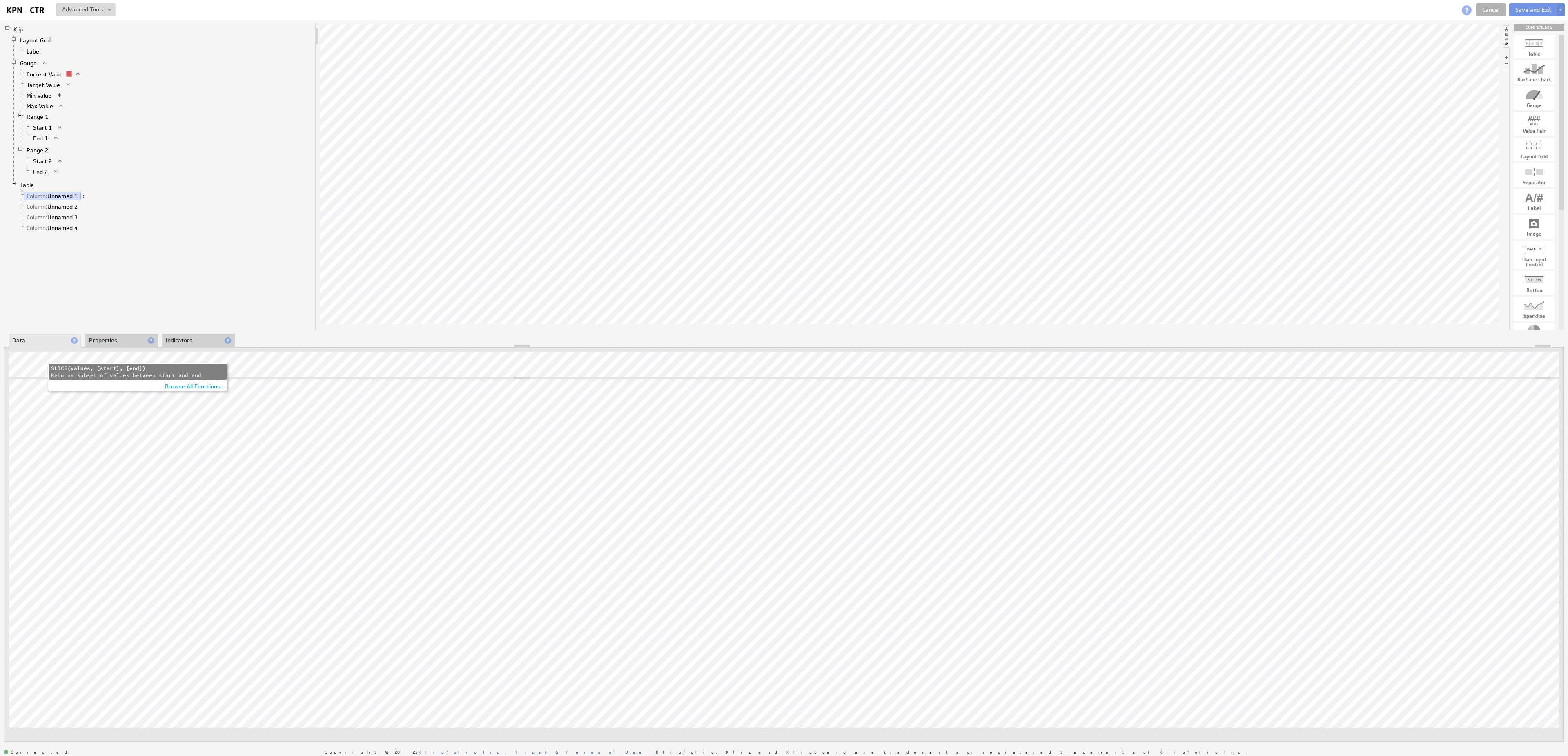
click at [74, 368] on div "SLICE(values, [start], [end])" at bounding box center [138, 368] width 173 height 7
click at [110, 339] on li "Properties" at bounding box center [121, 340] width 73 height 14
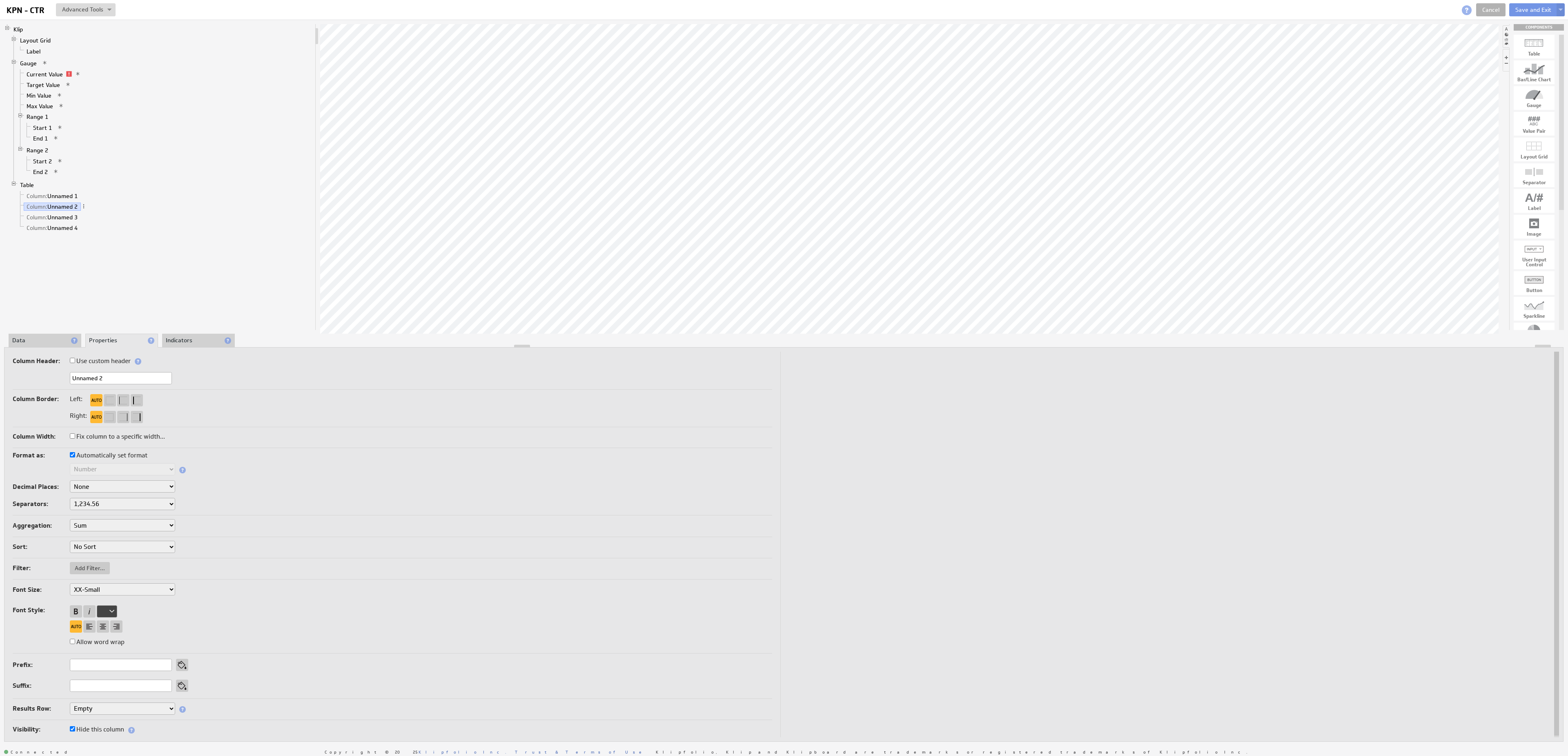
select select ".,"
click option "1.234,56" at bounding box center [0, 0] width 0 height 0
select select ".,"
click at [59, 342] on li "Data" at bounding box center [45, 340] width 73 height 14
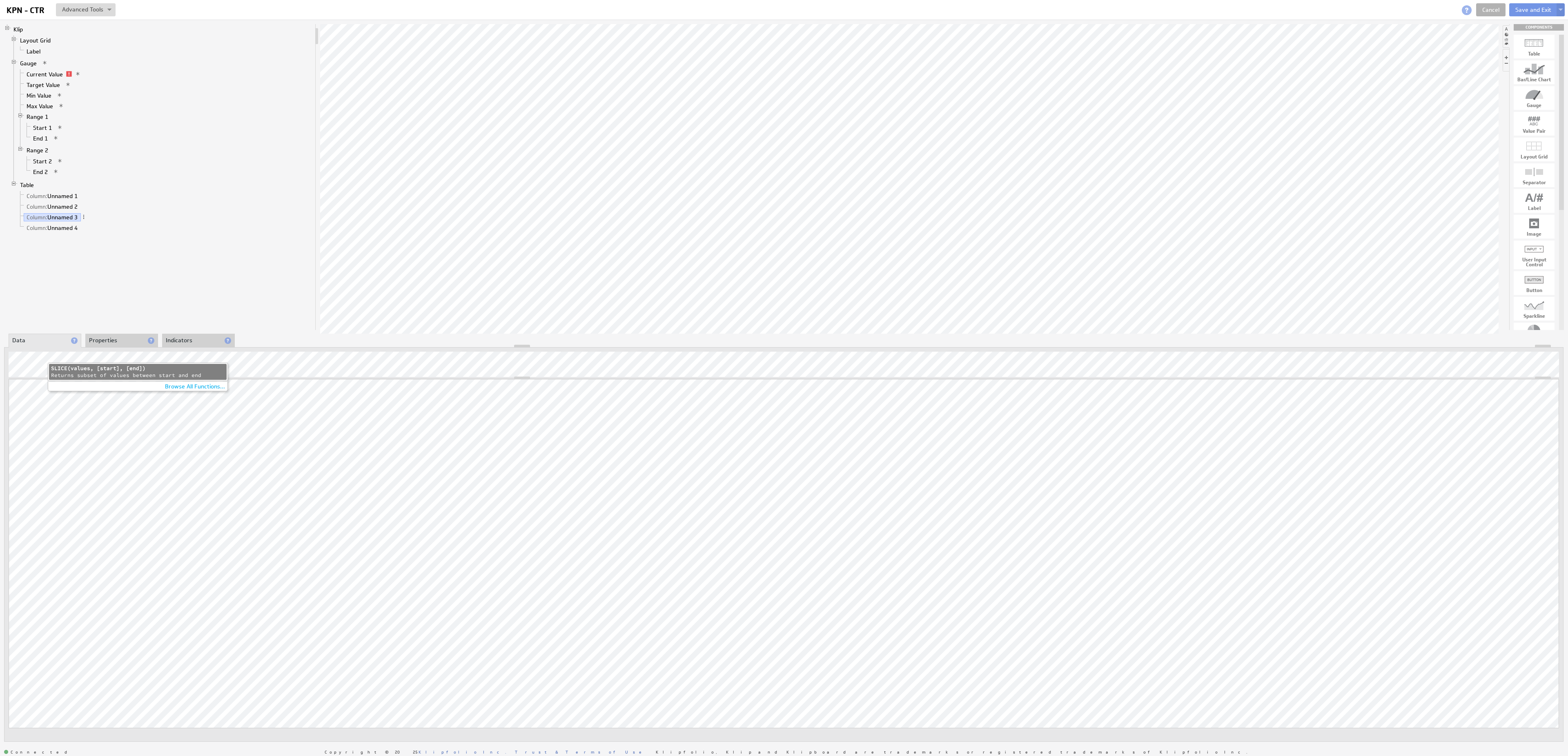
click at [180, 367] on div "SLICE(values, [start], [end])" at bounding box center [138, 368] width 173 height 7
click at [130, 416] on div "Table /" at bounding box center [139, 414] width 173 height 6
click at [154, 398] on div "Table /" at bounding box center [206, 398] width 173 height 6
click at [161, 390] on div "Column: Unnamed 2" at bounding box center [206, 390] width 173 height 7
click at [130, 340] on li "Properties" at bounding box center [121, 340] width 73 height 14
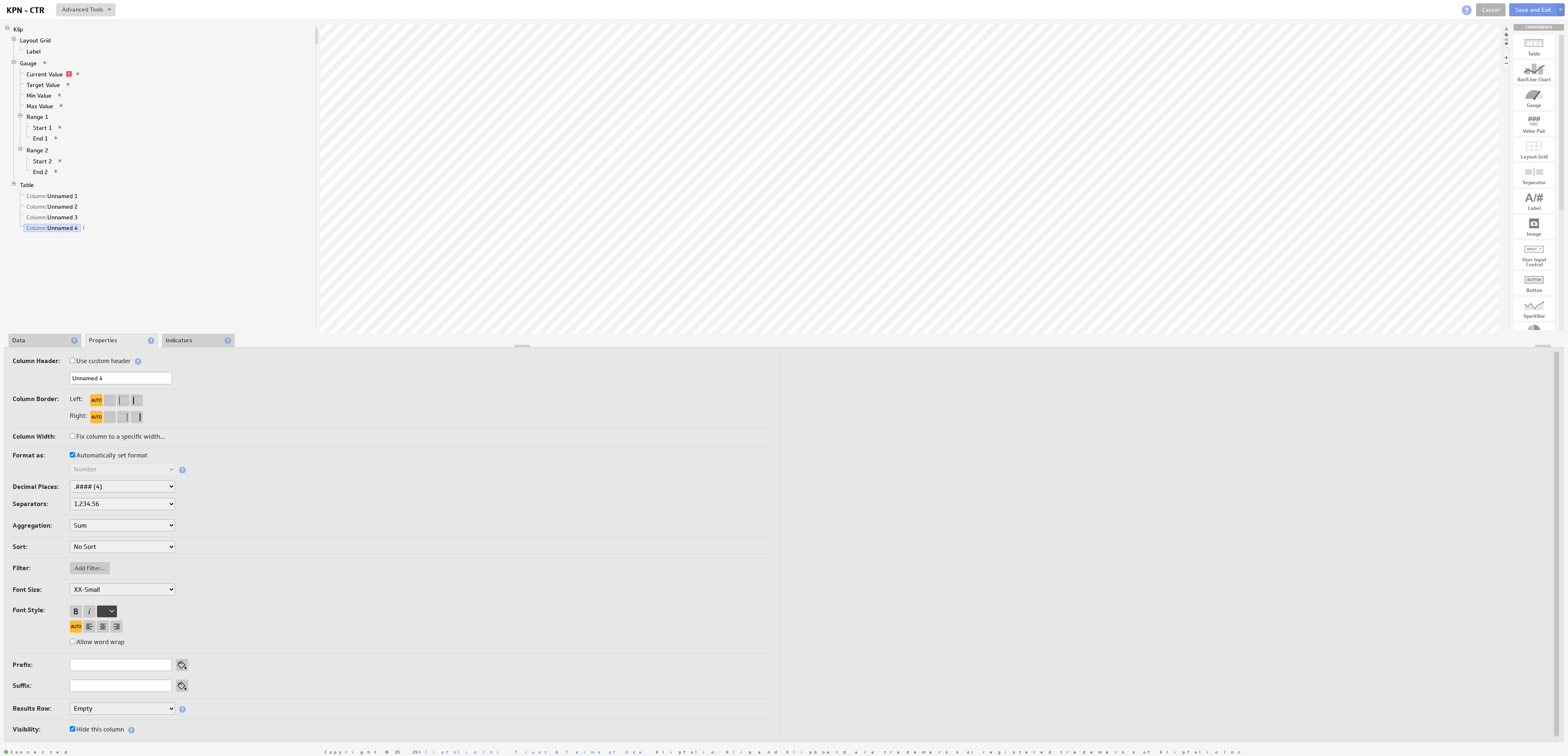
click at [115, 458] on label "Automatically set format" at bounding box center [108, 455] width 78 height 12
click at [75, 457] on input "Automatically set format" at bounding box center [72, 454] width 5 height 5
checkbox input "false"
select select "2"
click option ".## (2)" at bounding box center [0, 0] width 0 height 0
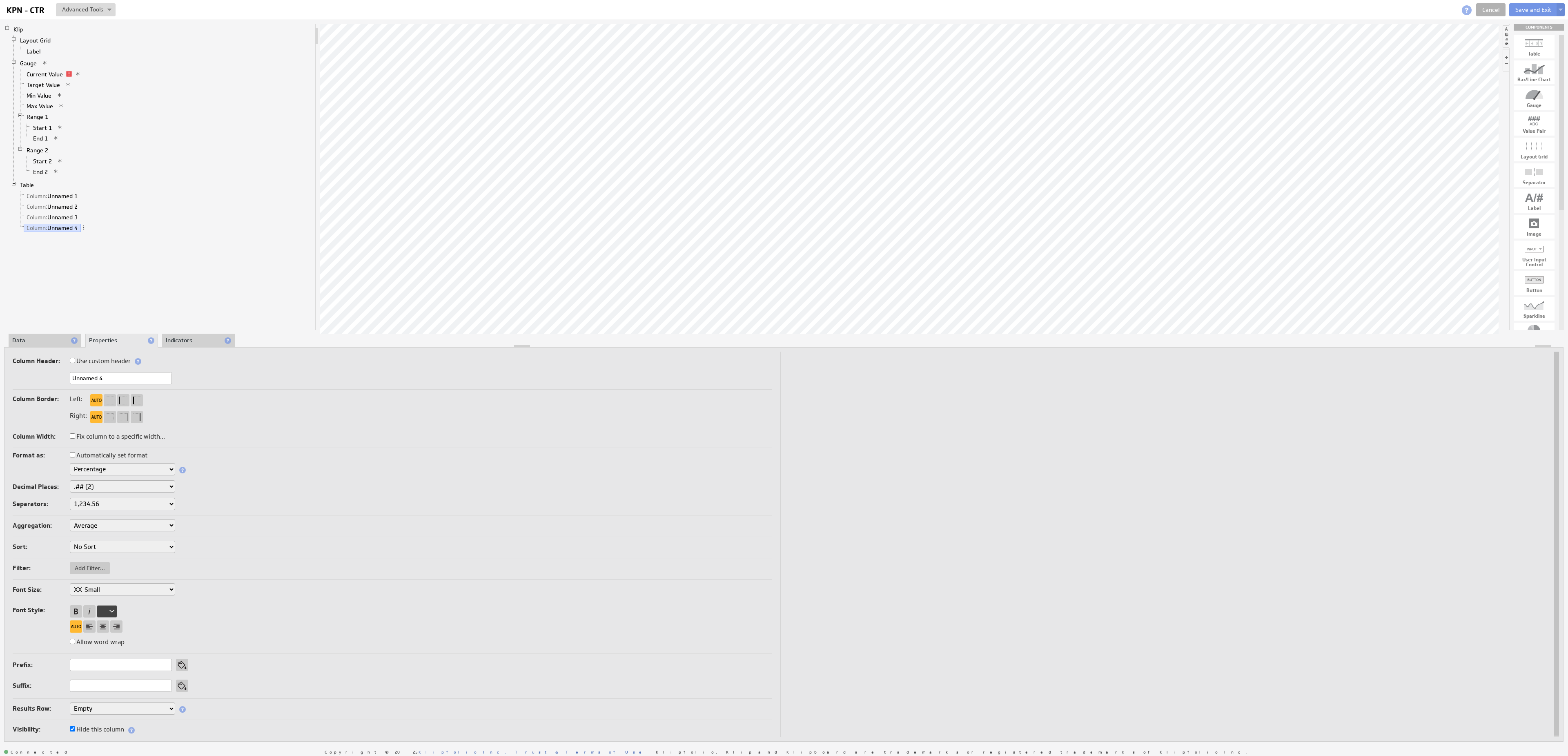
select select "2"
click at [70, 700] on select "Empty Sum Average Median Min Max First Last Count Count Distinct Custom..." at bounding box center [122, 706] width 105 height 12
select select "sum"
click option "Sum" at bounding box center [0, 0] width 0 height 0
select select "sum"
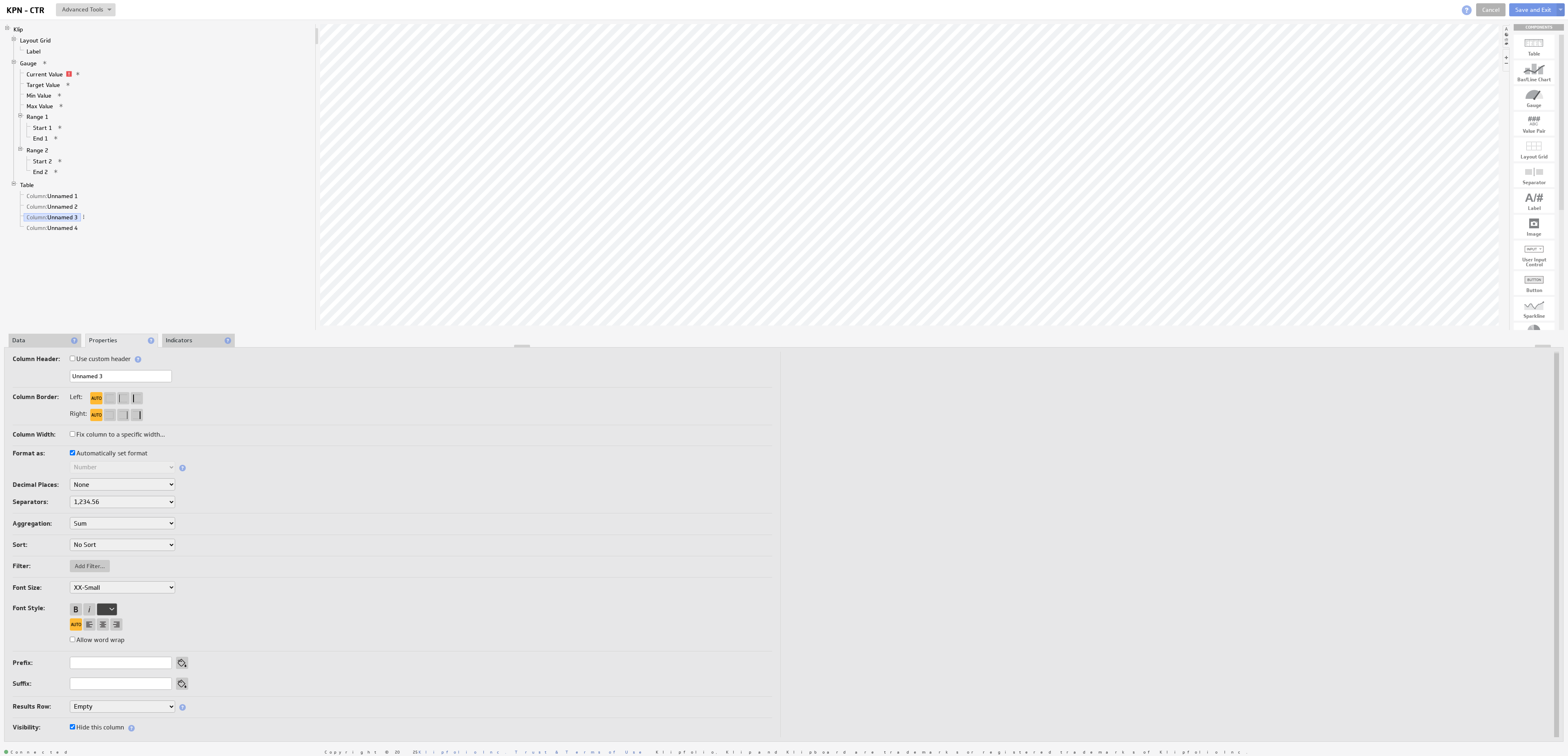
click at [70, 700] on select "Empty Sum Average Median Min Max First Last Count Count Distinct Custom..." at bounding box center [122, 706] width 105 height 12
select select "sum"
click option "Sum" at bounding box center [0, 0] width 0 height 0
select select "sum"
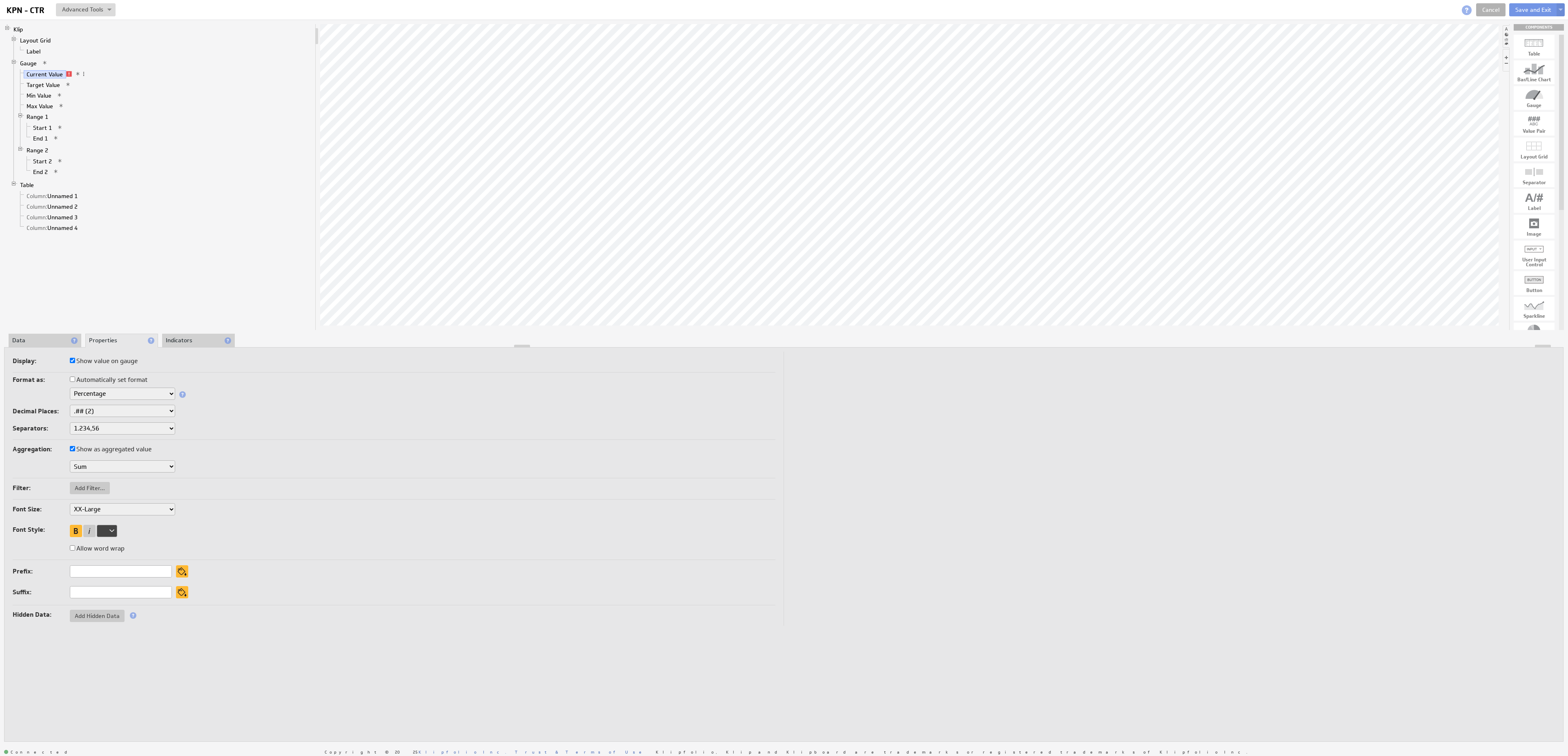
click at [45, 338] on li "Data" at bounding box center [45, 340] width 73 height 14
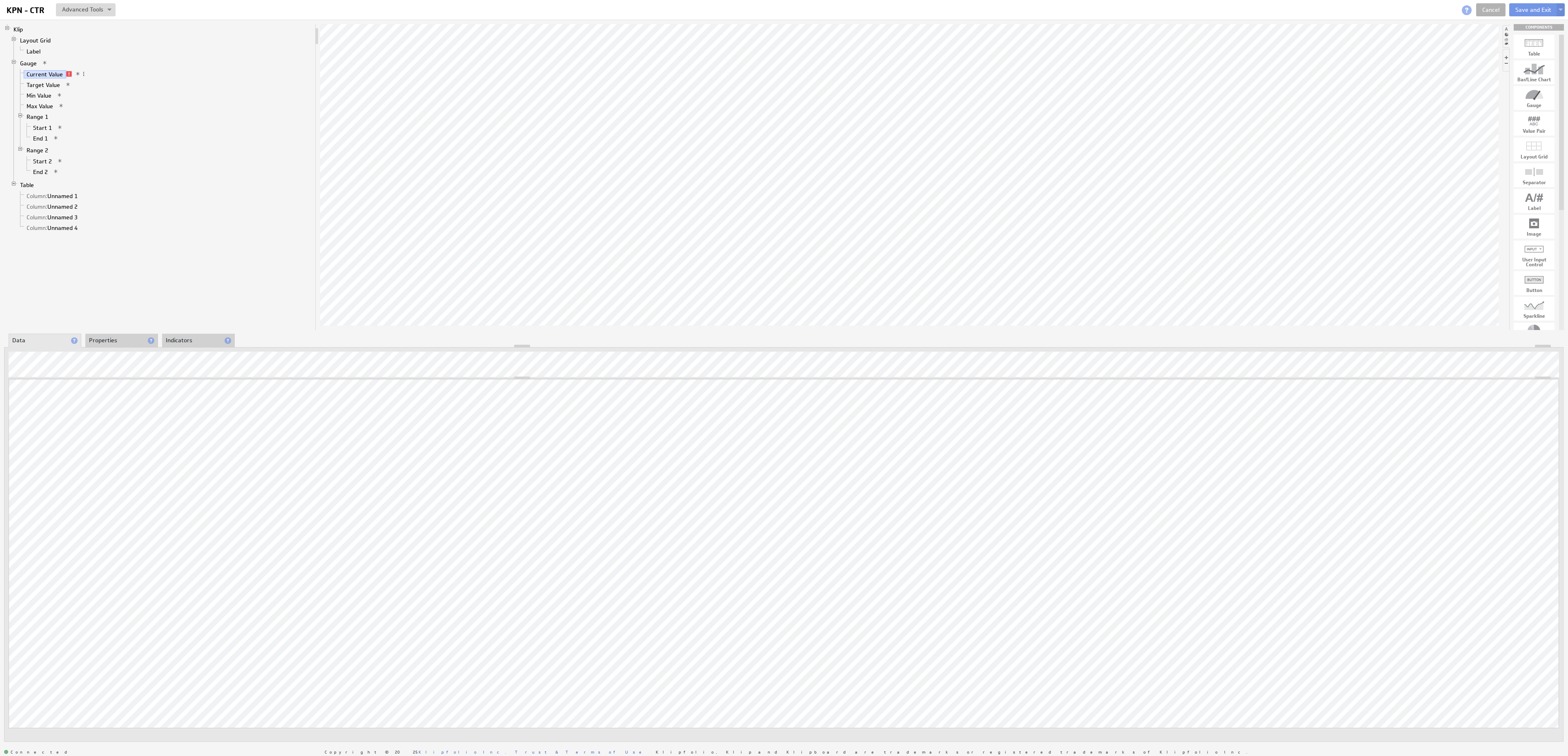
click at [270, 349] on div "Updating... Select a Function ARRAY DATE SELECT SLICE SUM Data Manipulation Log…" at bounding box center [783, 544] width 1559 height 394
click at [128, 406] on div "Column: Unnamed 3" at bounding box center [139, 406] width 173 height 7
click at [171, 390] on div "Column: Unnamed 2" at bounding box center [206, 390] width 173 height 7
click at [120, 341] on li "Properties" at bounding box center [121, 340] width 73 height 14
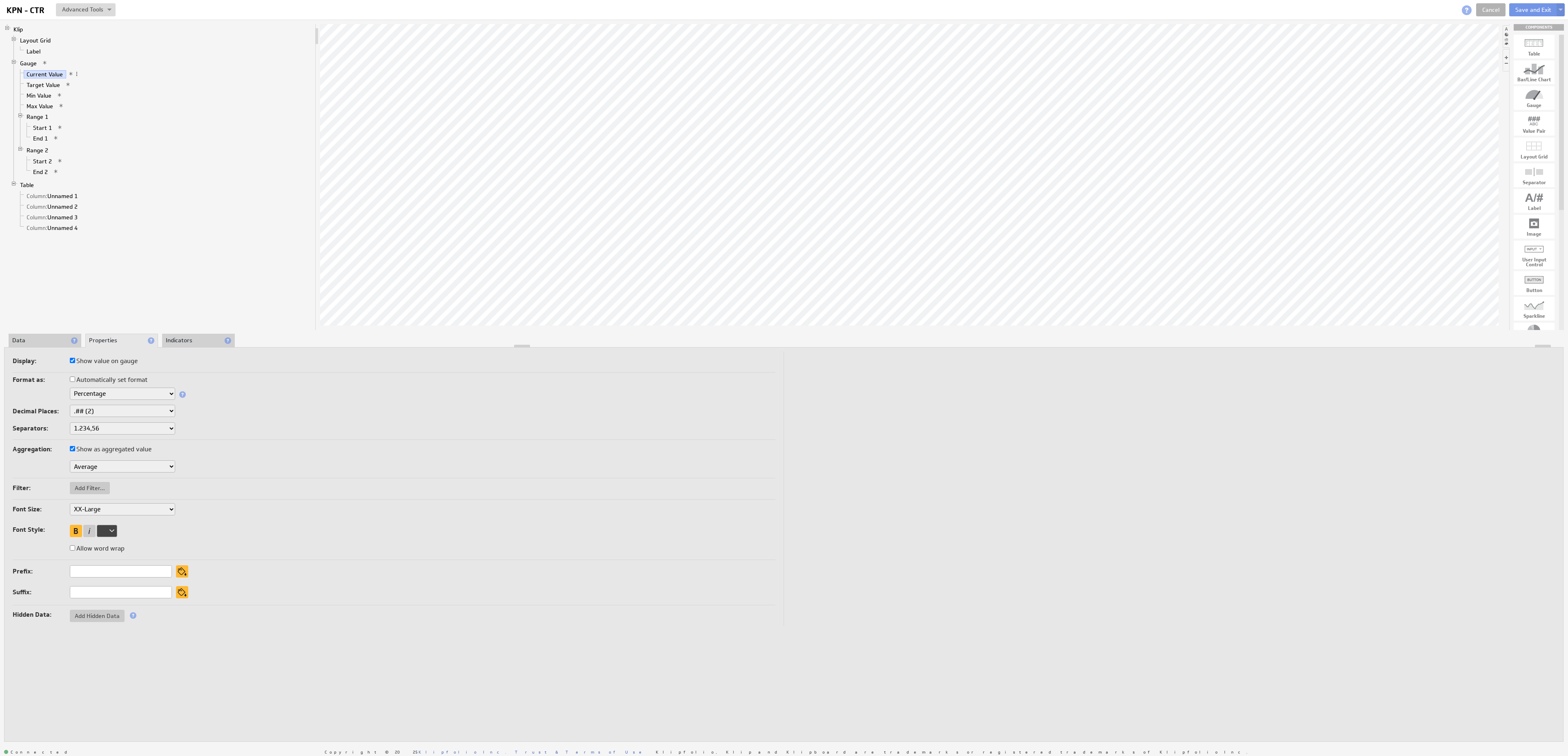
click option "Average" at bounding box center [0, 0] width 0 height 0
click at [43, 176] on link "End 2" at bounding box center [40, 172] width 21 height 8
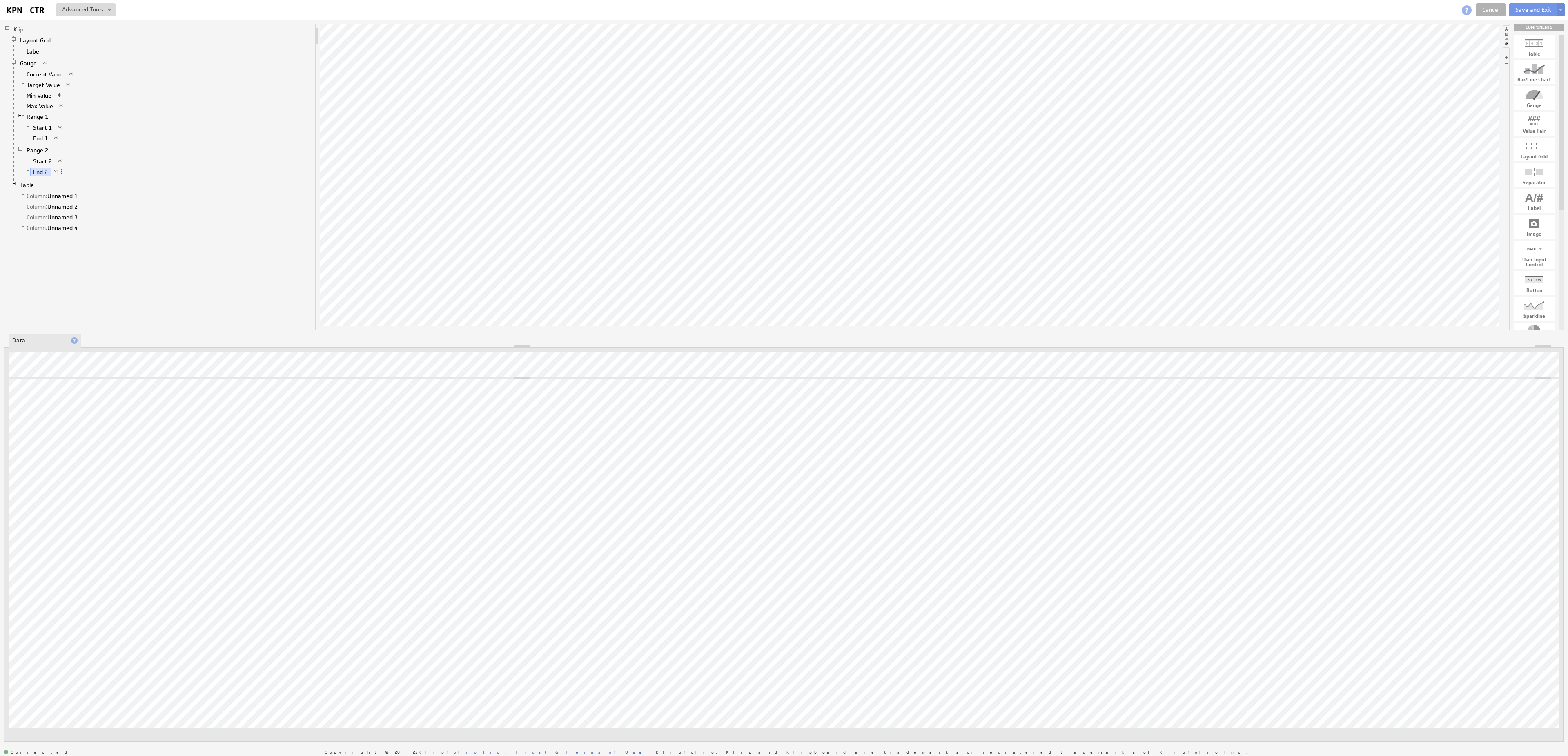
click at [49, 165] on link "Start 2" at bounding box center [42, 161] width 25 height 8
click at [45, 143] on link "End 1" at bounding box center [40, 139] width 21 height 8
click at [46, 130] on link "Start 1" at bounding box center [42, 128] width 25 height 8
click at [45, 109] on link "Max Value" at bounding box center [40, 106] width 33 height 8
click at [53, 89] on link "Target Value" at bounding box center [44, 85] width 40 height 8
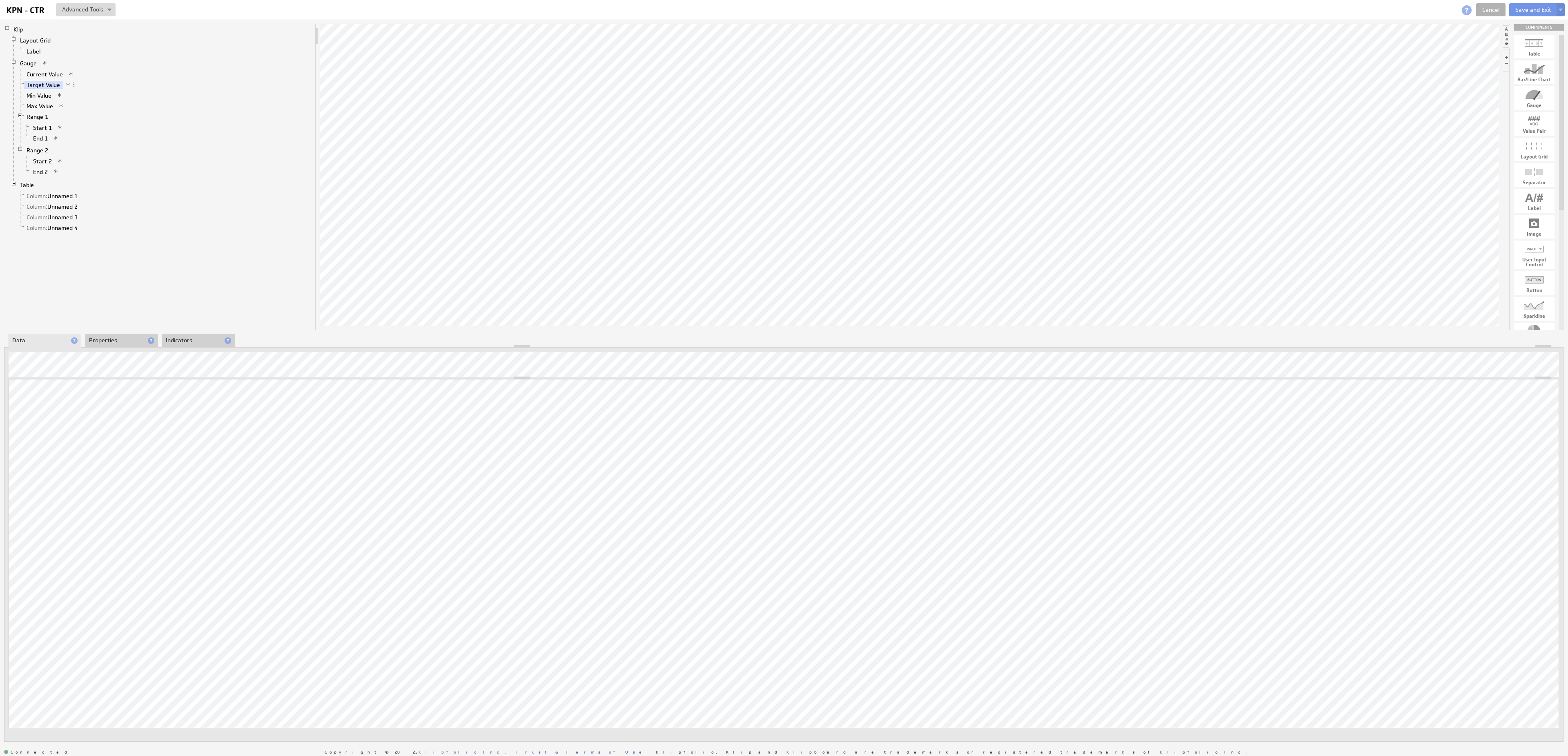
click at [136, 339] on li "Properties" at bounding box center [121, 340] width 73 height 14
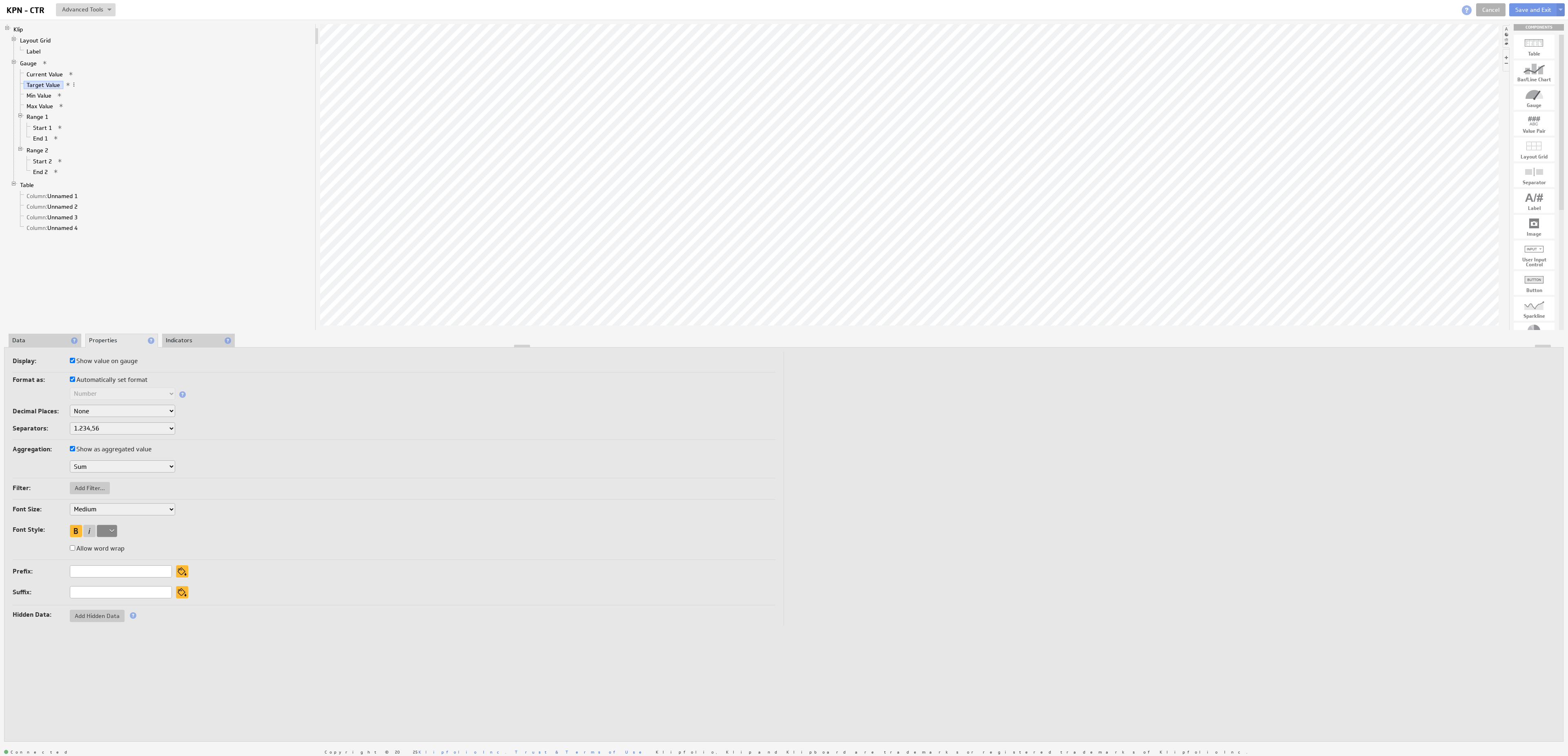
select select "2"
click option ".## (2)" at bounding box center [0, 0] width 0 height 0
select select "2"
click at [106, 382] on label "Automatically set format" at bounding box center [108, 379] width 78 height 12
click at [75, 381] on input "Automatically set format" at bounding box center [72, 379] width 5 height 5
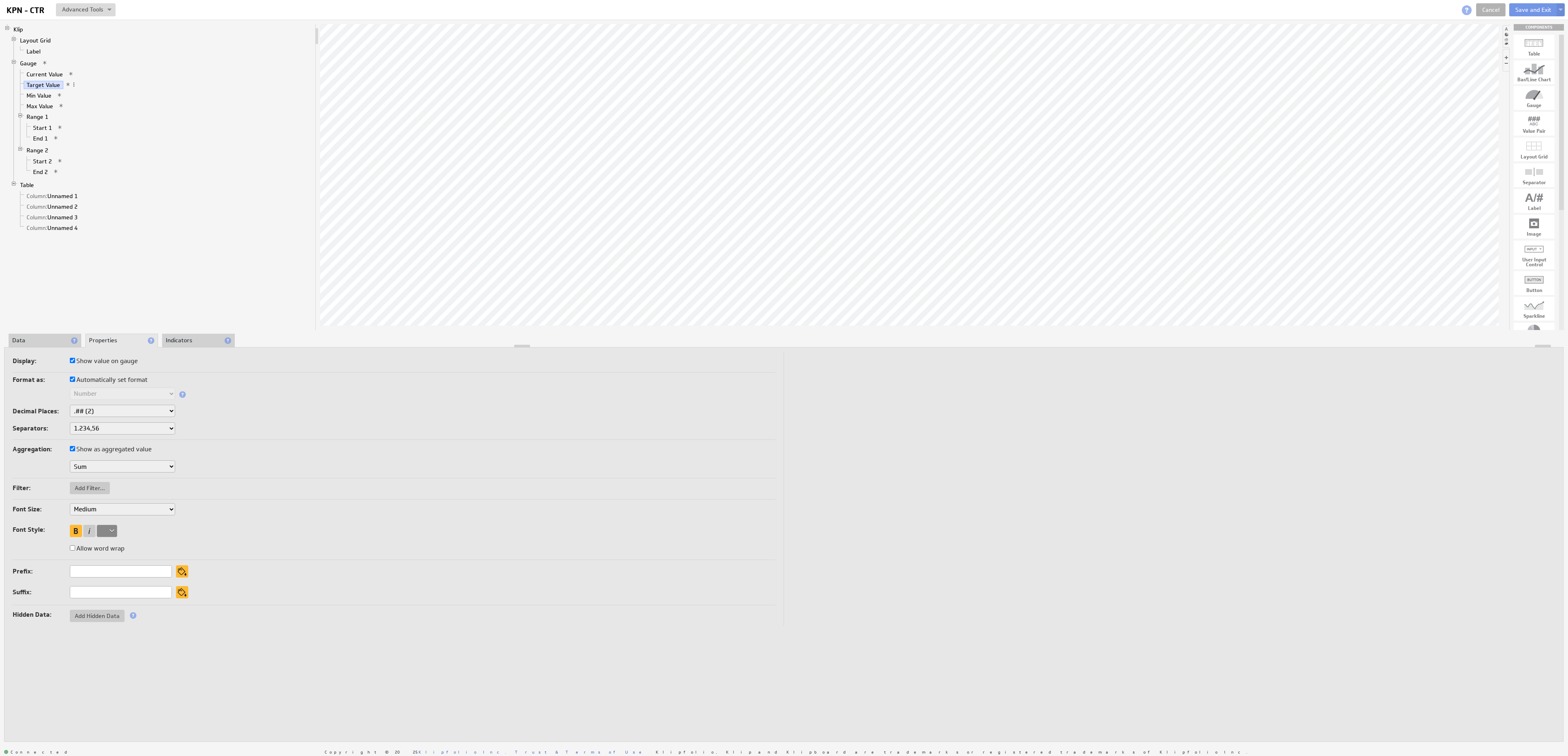
checkbox input "false"
select select "2"
click at [40, 339] on li "Data" at bounding box center [45, 340] width 73 height 14
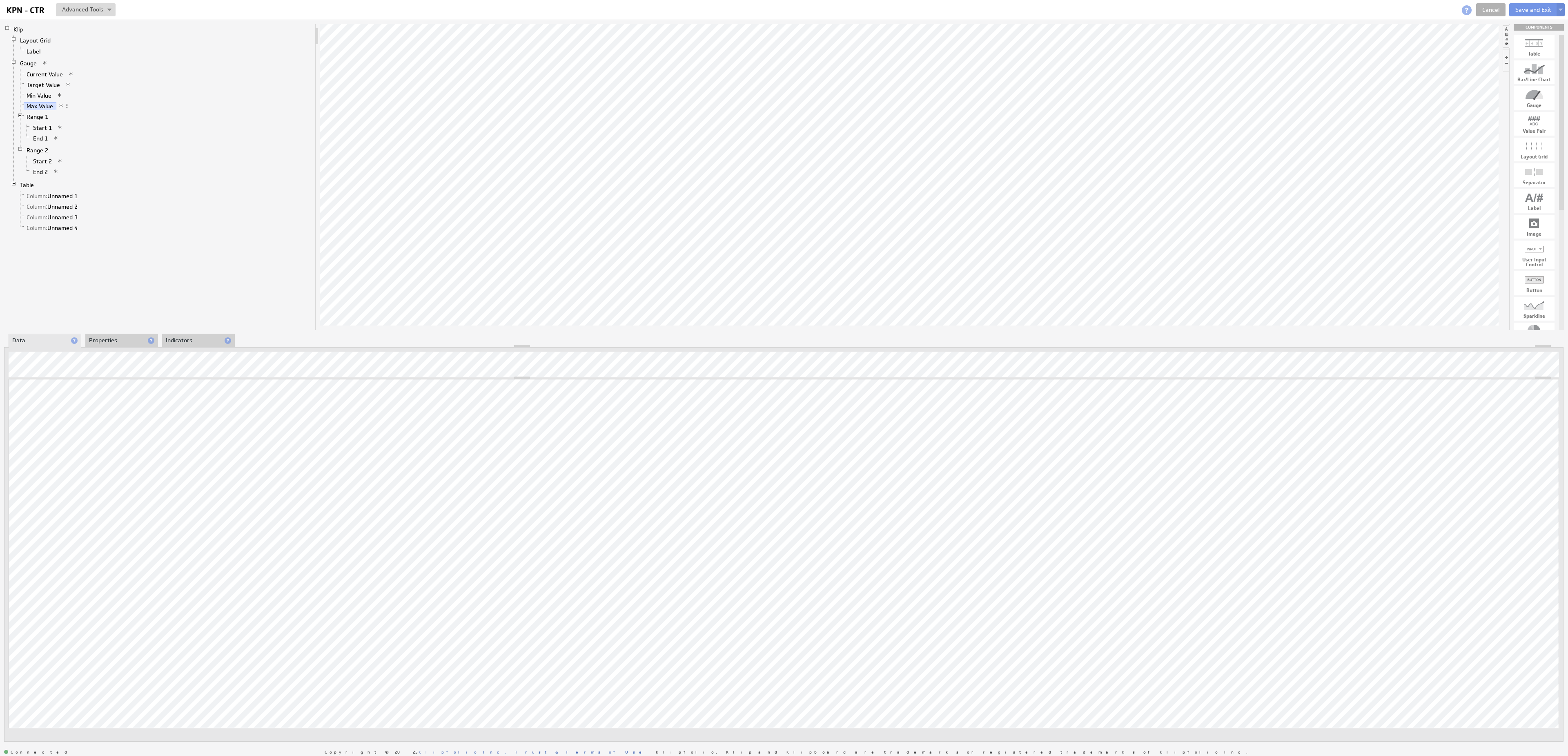
click at [67, 108] on span at bounding box center [67, 106] width 5 height 5
click at [105, 337] on li "Properties" at bounding box center [121, 340] width 73 height 14
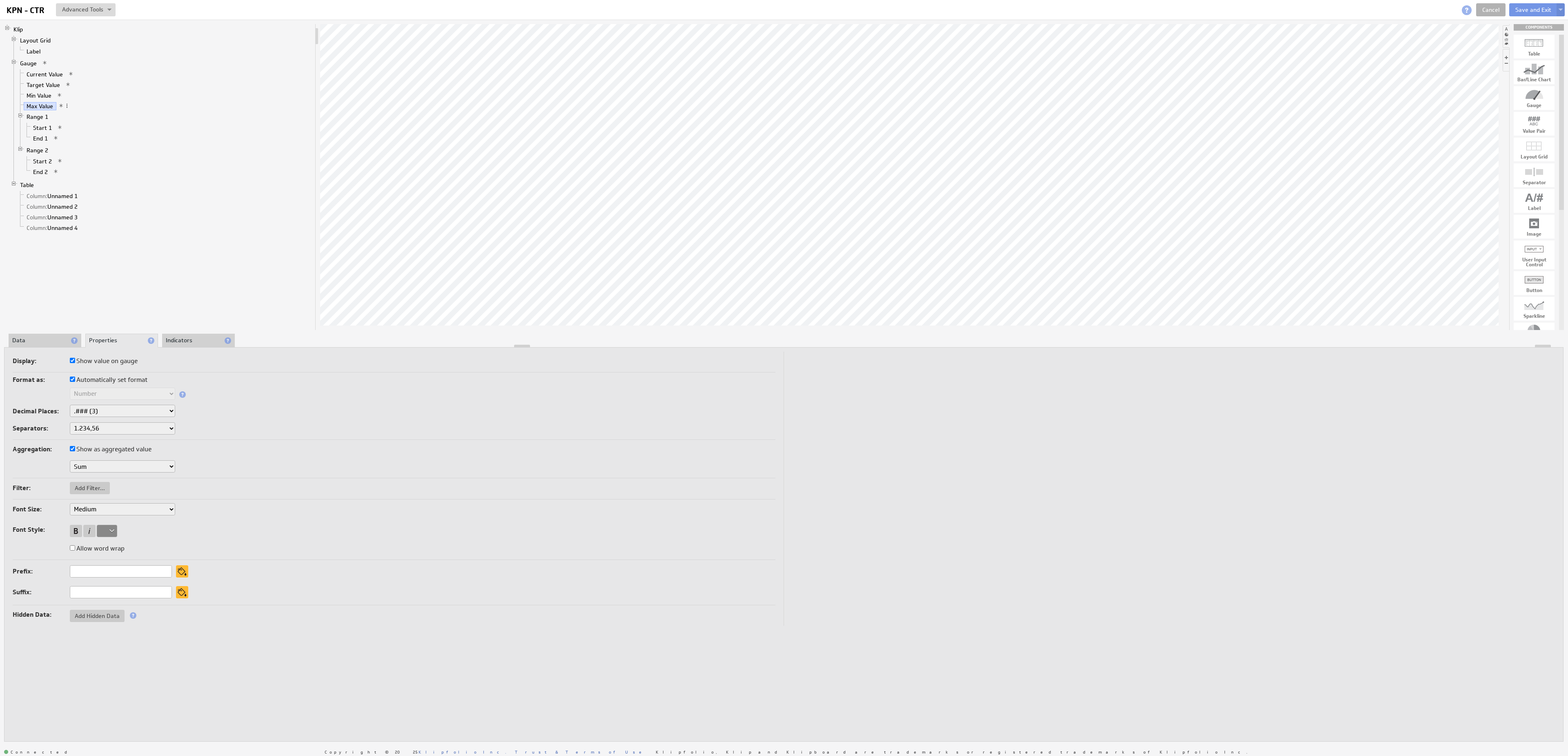
click at [104, 384] on label "Automatically set format" at bounding box center [108, 379] width 78 height 12
click at [75, 381] on input "Automatically set format" at bounding box center [72, 379] width 5 height 5
checkbox input "false"
select select "2"
click option ".## (2)" at bounding box center [0, 0] width 0 height 0
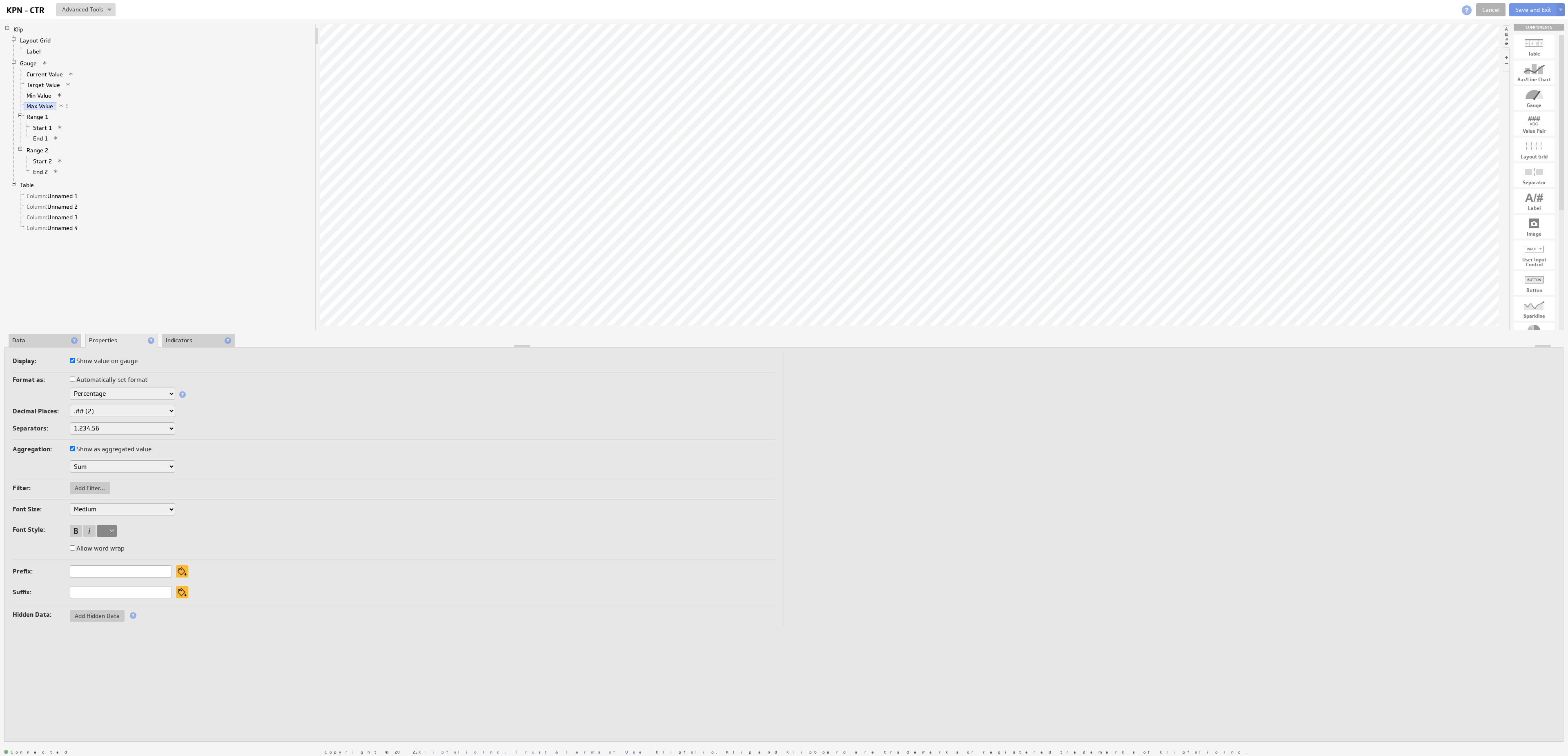
select select "2"
click at [74, 530] on div at bounding box center [76, 531] width 12 height 12
select select "2"
click at [44, 165] on link "Start 2" at bounding box center [42, 161] width 25 height 8
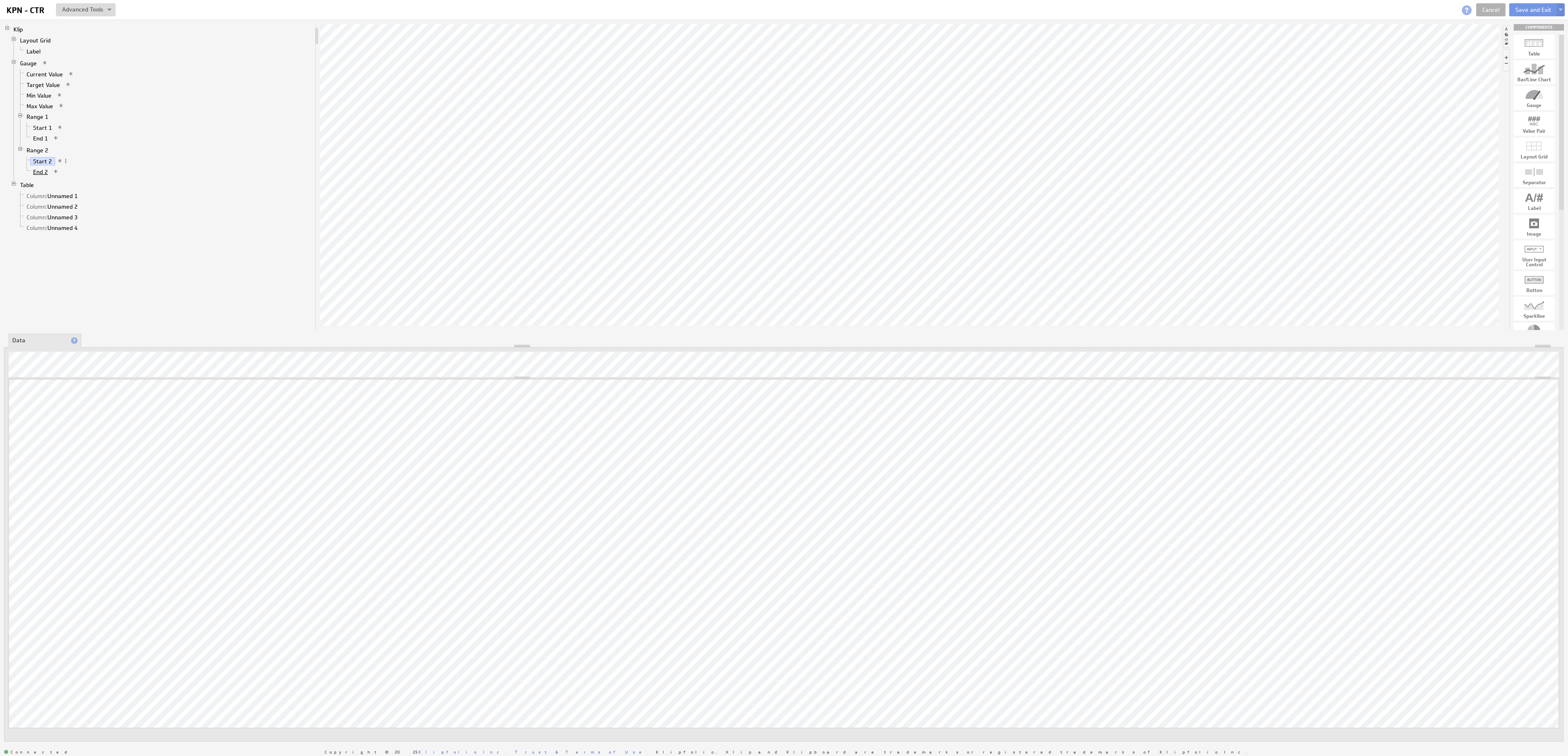
click at [46, 176] on link "End 2" at bounding box center [40, 172] width 21 height 8
click at [72, 358] on div "Updating... Select a Function ARRAY DATE SELECT SLICE SUM Data Manipulation Log…" at bounding box center [783, 544] width 1559 height 394
click at [51, 165] on link "Start 2" at bounding box center [42, 161] width 25 height 8
click at [162, 308] on div "Klip Layout Grid Label Gauge Current Value Target Value Min Value Max Value Ran…" at bounding box center [160, 177] width 312 height 306
click at [43, 131] on link "Start 1" at bounding box center [42, 128] width 25 height 8
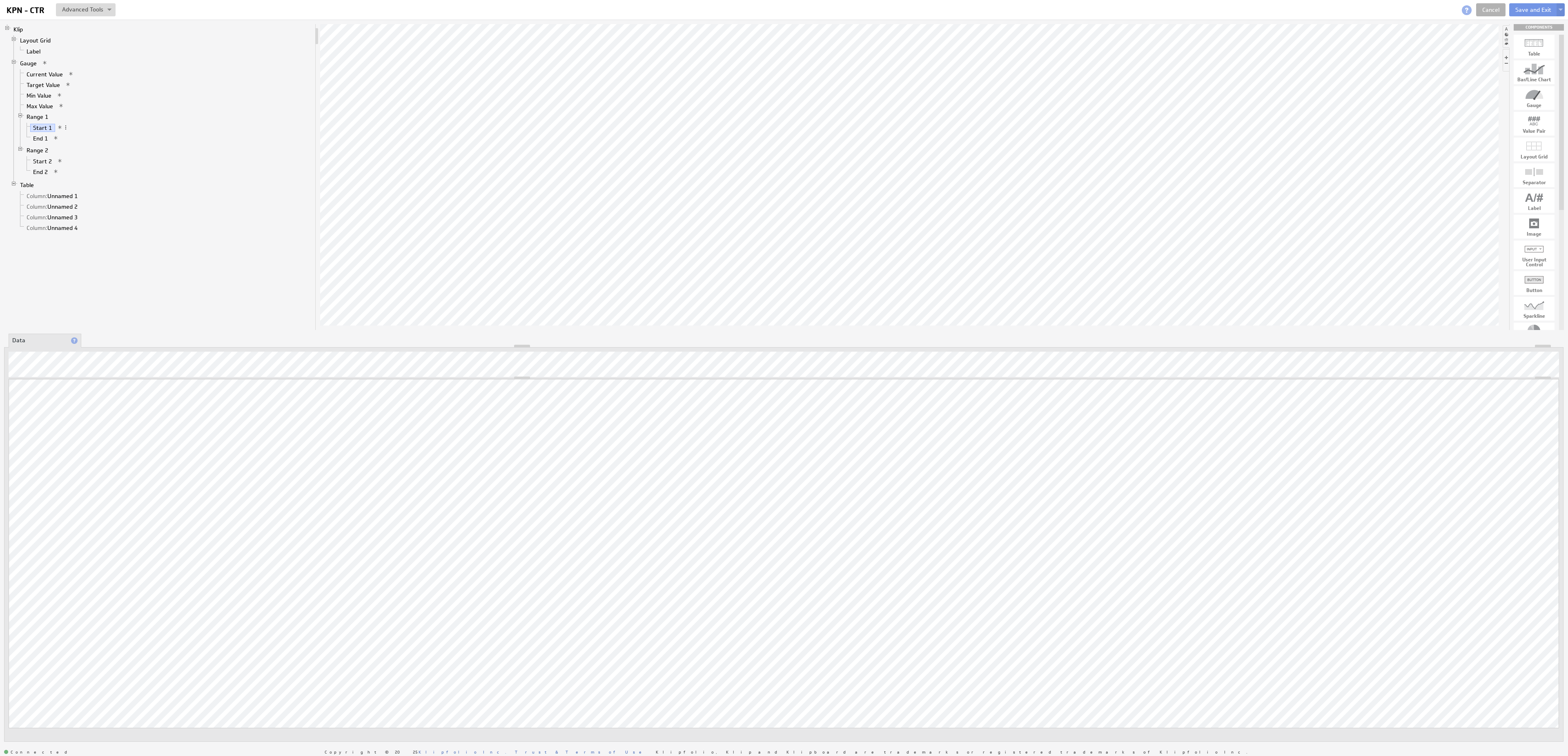
click at [43, 143] on span "End 1" at bounding box center [44, 139] width 29 height 8
click at [43, 143] on link "End 1" at bounding box center [40, 139] width 21 height 8
click at [35, 121] on link "Range 1" at bounding box center [38, 117] width 28 height 8
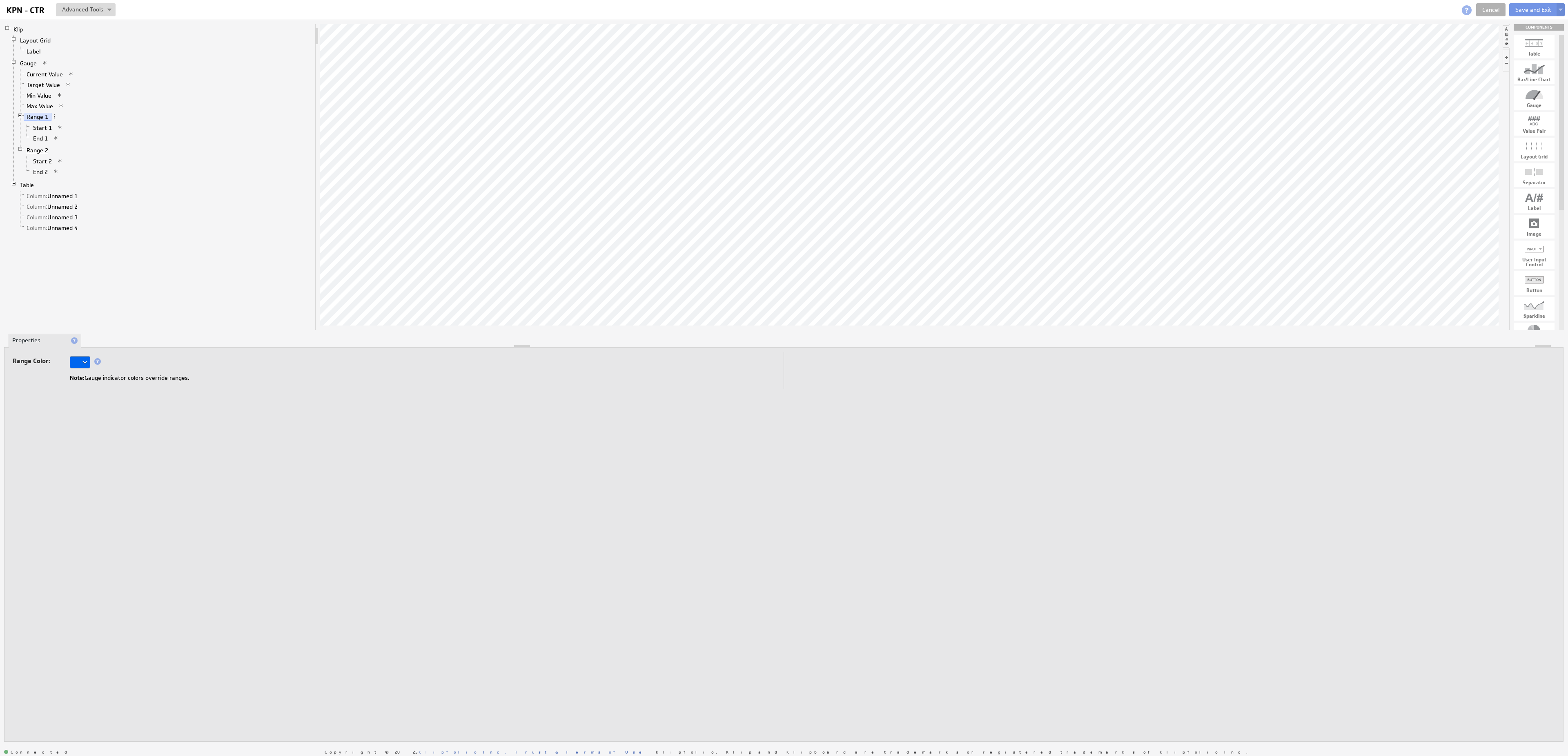
click at [44, 154] on link "Range 2" at bounding box center [38, 150] width 28 height 8
click at [41, 121] on link "Range 1" at bounding box center [38, 117] width 28 height 8
drag, startPoint x: 41, startPoint y: 123, endPoint x: 47, endPoint y: 139, distance: 17.1
click at [47, 139] on link "End 1" at bounding box center [40, 139] width 21 height 8
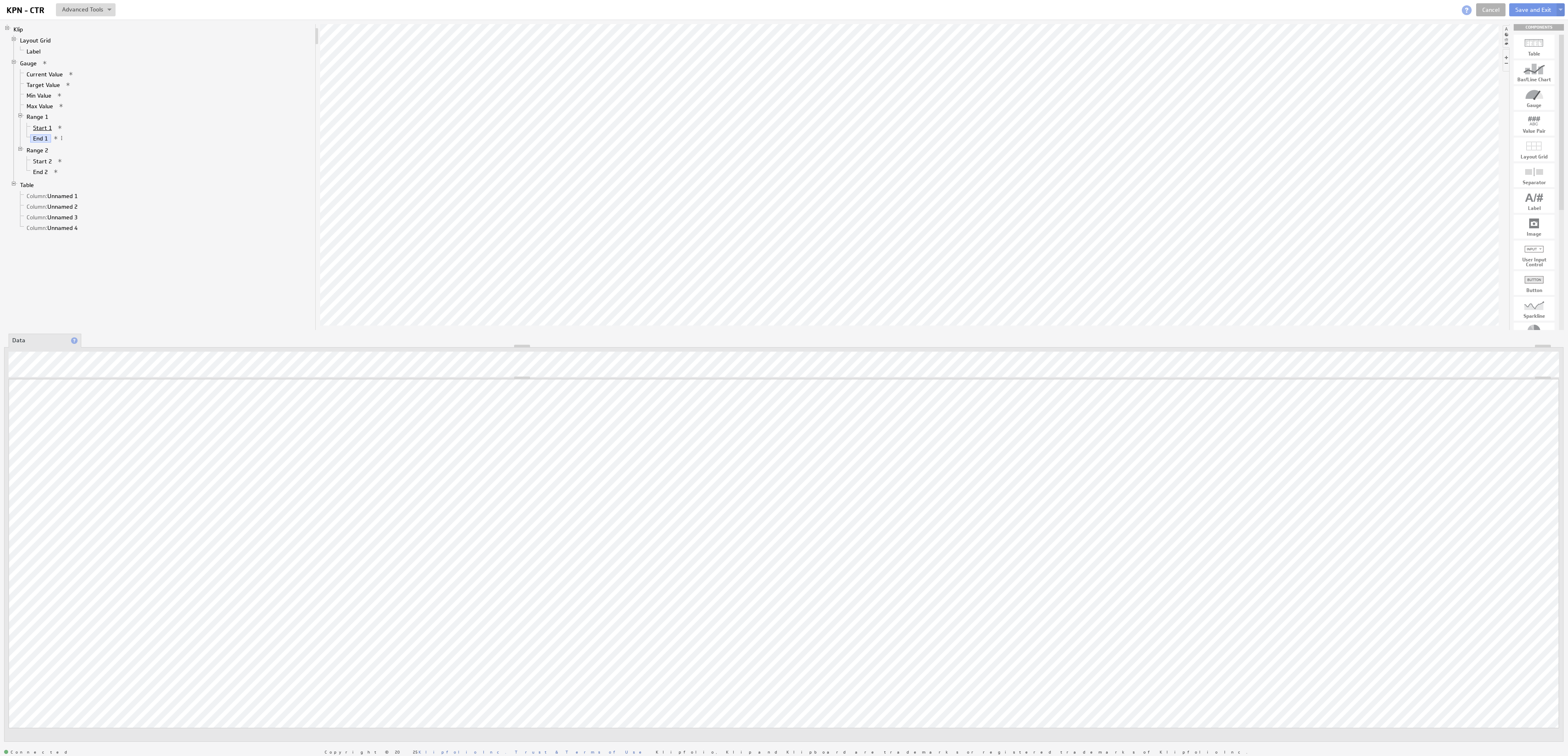
click at [50, 132] on link "Start 1" at bounding box center [42, 128] width 25 height 8
click at [44, 143] on link "End 1" at bounding box center [40, 139] width 21 height 8
click at [46, 164] on link "Start 2" at bounding box center [42, 161] width 25 height 8
click at [49, 176] on link "End 2" at bounding box center [40, 172] width 21 height 8
click at [48, 165] on link "Start 2" at bounding box center [42, 161] width 25 height 8
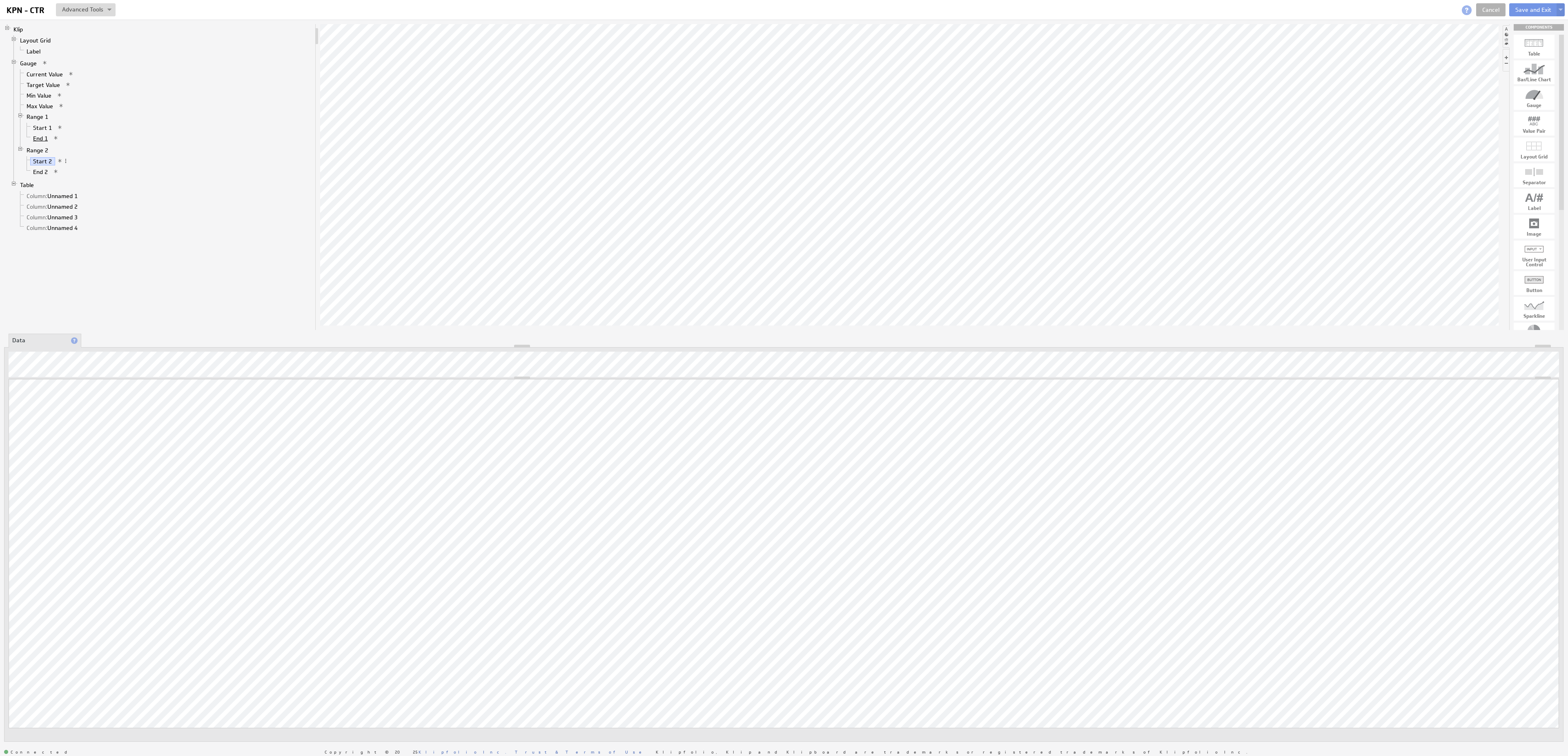
click at [42, 143] on link "End 1" at bounding box center [40, 139] width 21 height 8
click at [44, 132] on link "Start 1" at bounding box center [42, 128] width 25 height 8
click at [102, 334] on li "Properties" at bounding box center [121, 340] width 73 height 14
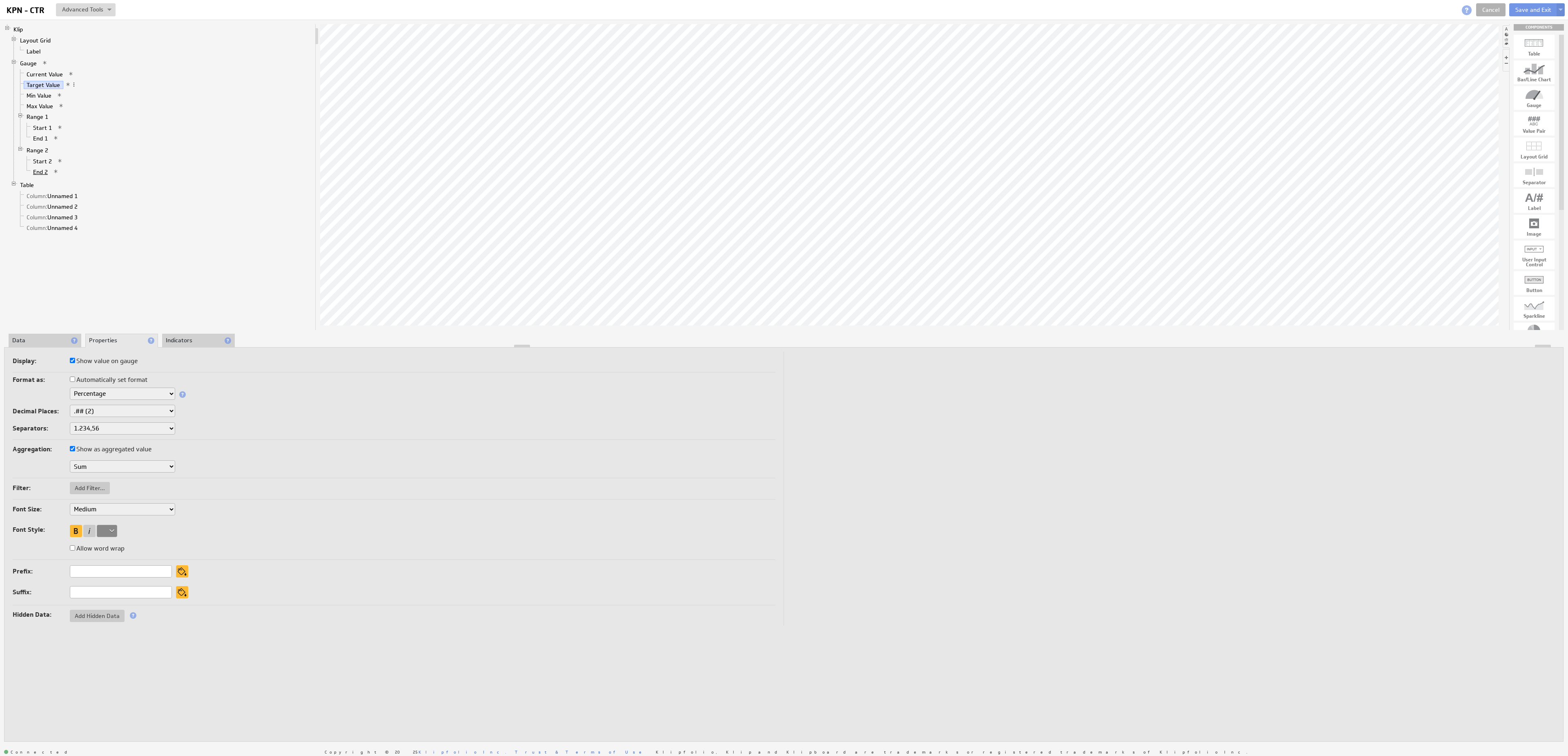
click at [45, 176] on link "End 2" at bounding box center [40, 172] width 21 height 8
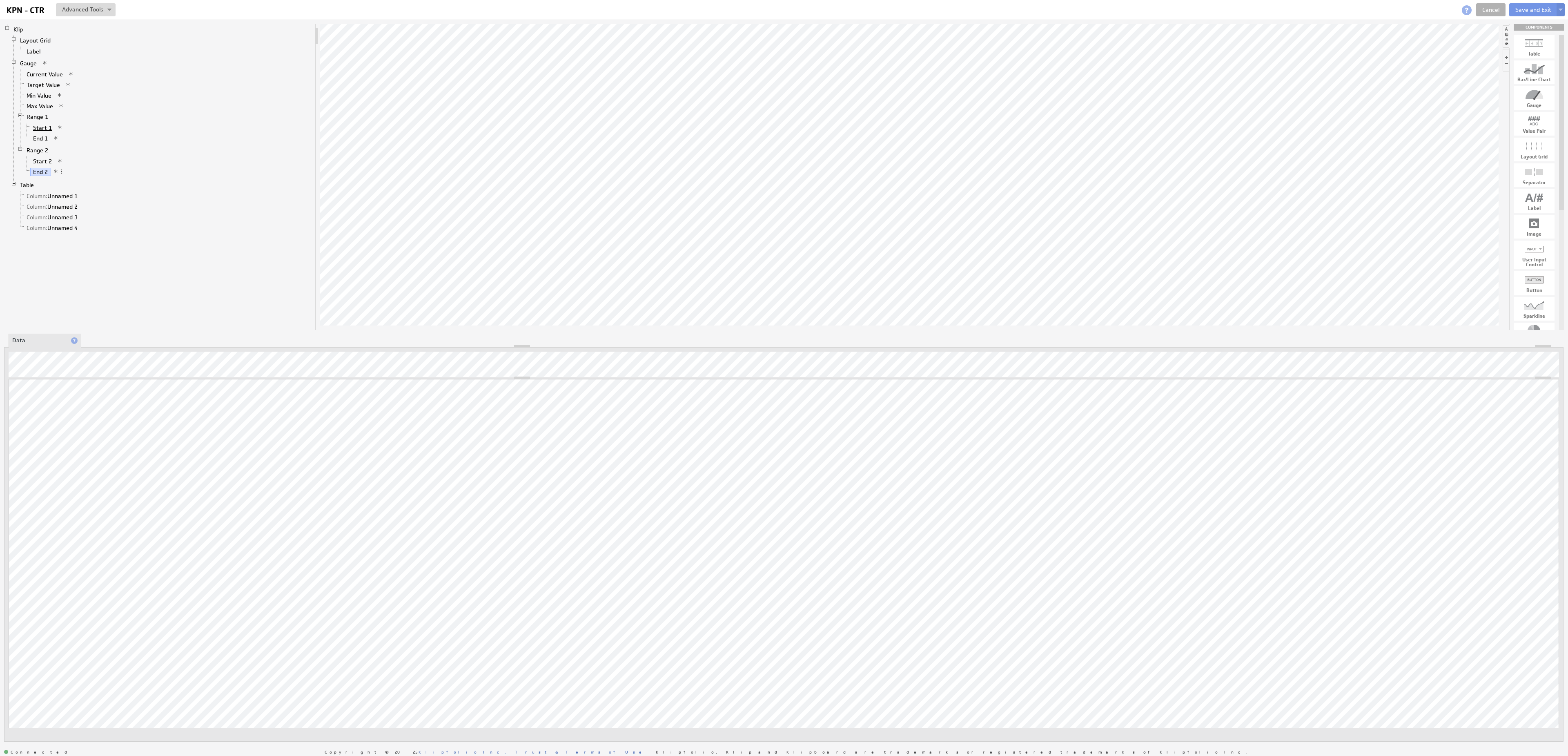
click at [46, 132] on link "Start 1" at bounding box center [42, 128] width 25 height 8
click at [45, 143] on link "End 1" at bounding box center [40, 139] width 21 height 8
click at [44, 163] on link "Start 2" at bounding box center [42, 161] width 25 height 8
click at [68, 164] on span at bounding box center [66, 161] width 5 height 5
click at [205, 163] on li "Start 2" at bounding box center [168, 162] width 288 height 11
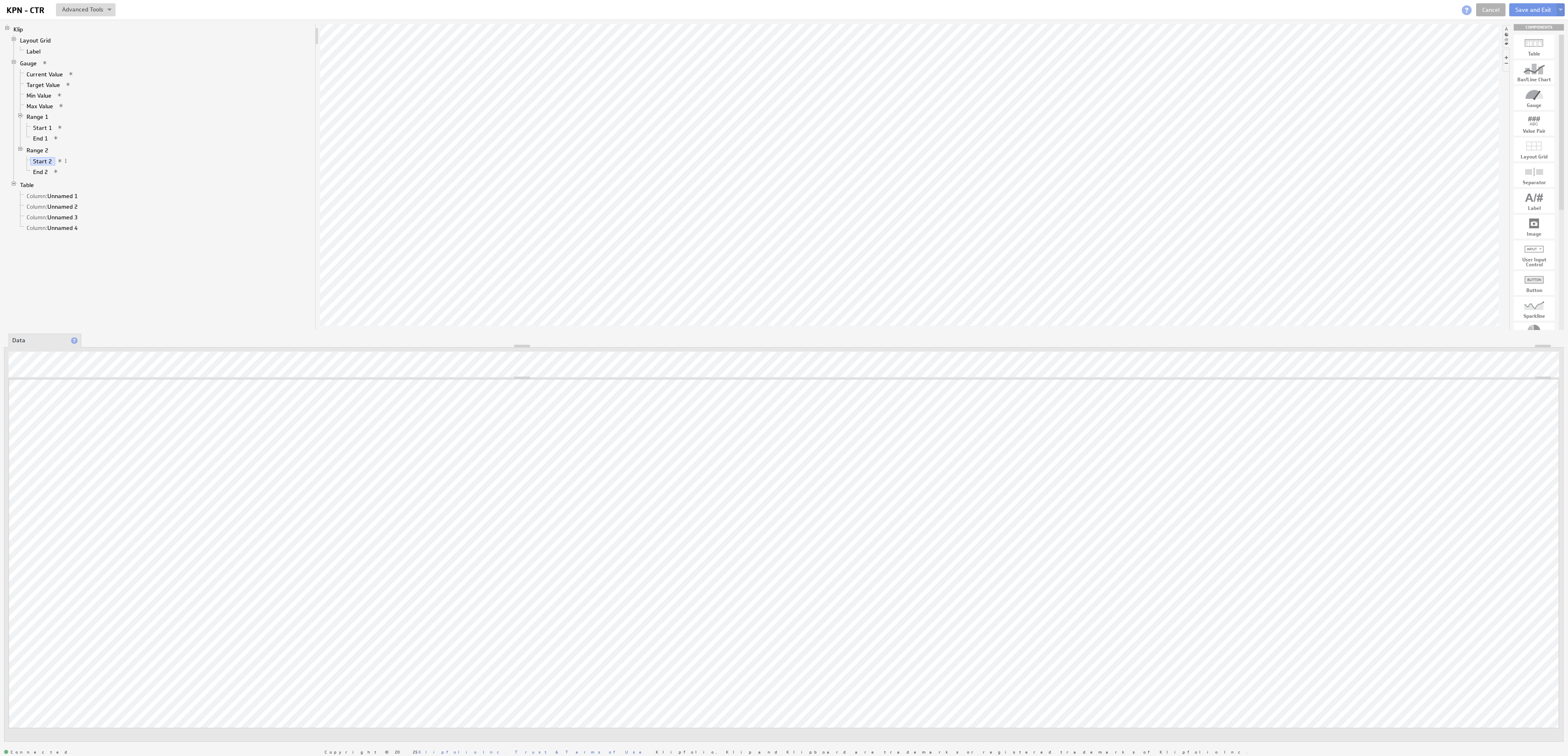
click at [69, 163] on li "Start 2" at bounding box center [168, 162] width 288 height 11
click at [69, 165] on li "Start 2" at bounding box center [168, 162] width 288 height 11
click at [66, 164] on span at bounding box center [66, 161] width 5 height 5
click at [259, 200] on li "Column: Unnamed 1" at bounding box center [164, 196] width 295 height 11
click at [66, 164] on span at bounding box center [66, 161] width 5 height 5
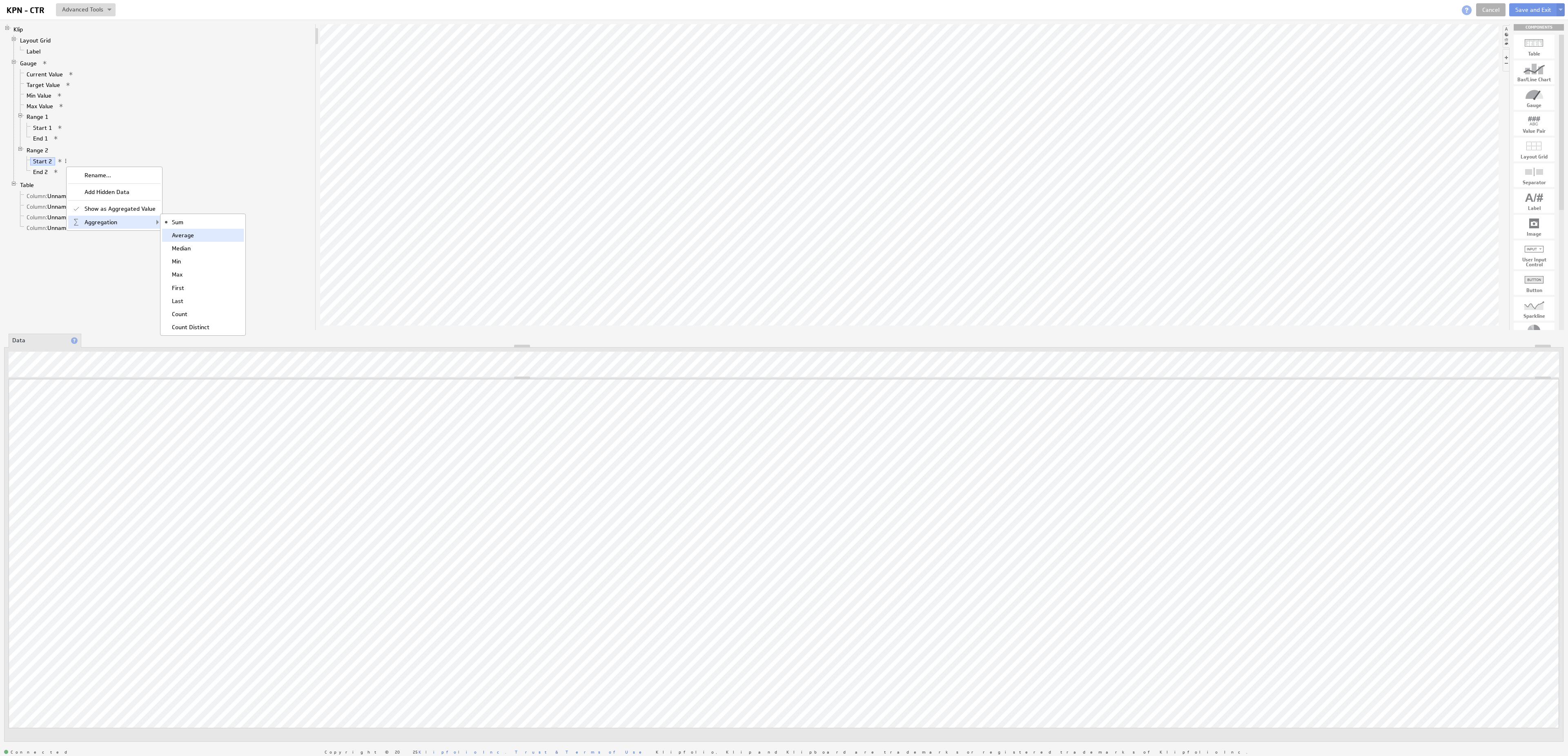
click at [182, 234] on div "Average" at bounding box center [203, 235] width 82 height 13
click at [44, 176] on link "End 2" at bounding box center [40, 172] width 21 height 8
click at [65, 174] on span at bounding box center [61, 171] width 5 height 5
click at [182, 248] on div "Average" at bounding box center [202, 246] width 82 height 13
click at [42, 143] on link "End 1" at bounding box center [40, 139] width 21 height 8
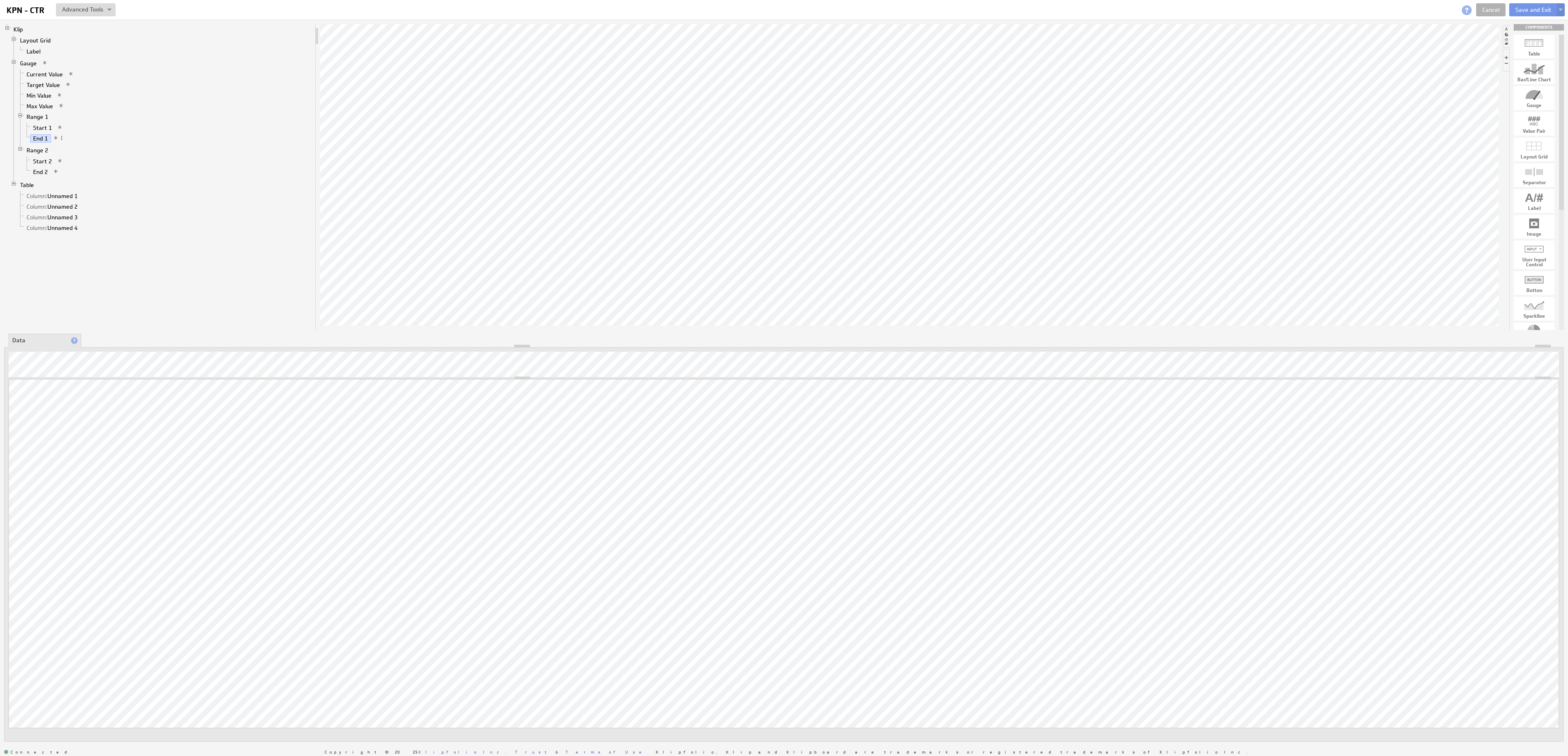
click at [160, 291] on div "Klip Layout Grid Label Gauge Current Value Target Value Min Value Max Value Ran…" at bounding box center [160, 177] width 312 height 306
click at [43, 132] on link "Start 1" at bounding box center [42, 128] width 25 height 8
click at [41, 99] on link "Min Value" at bounding box center [39, 96] width 31 height 8
click at [45, 111] on link "Max Value" at bounding box center [40, 106] width 33 height 8
click at [51, 173] on link "End 2" at bounding box center [40, 172] width 21 height 8
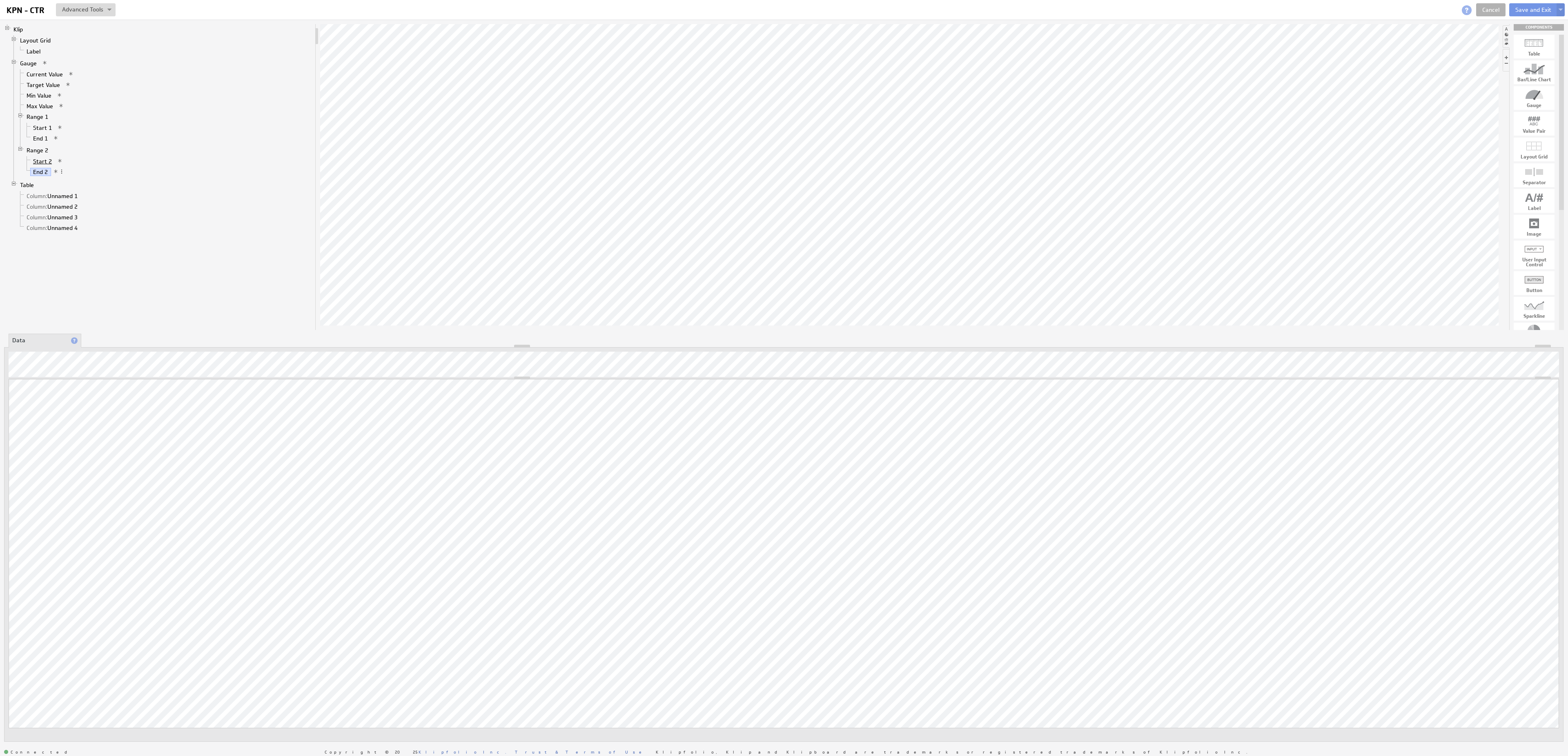
click at [47, 165] on link "Start 2" at bounding box center [42, 161] width 25 height 8
click at [78, 353] on div "Updating... Select a Function ARRAY DATE SELECT SLICE SUM Data Manipulation Log…" at bounding box center [783, 544] width 1559 height 394
click at [45, 143] on link "End 1" at bounding box center [40, 139] width 21 height 8
click at [44, 130] on link "Start 1" at bounding box center [42, 128] width 25 height 8
click at [194, 211] on li "Column: Unnamed 2" at bounding box center [164, 207] width 295 height 11
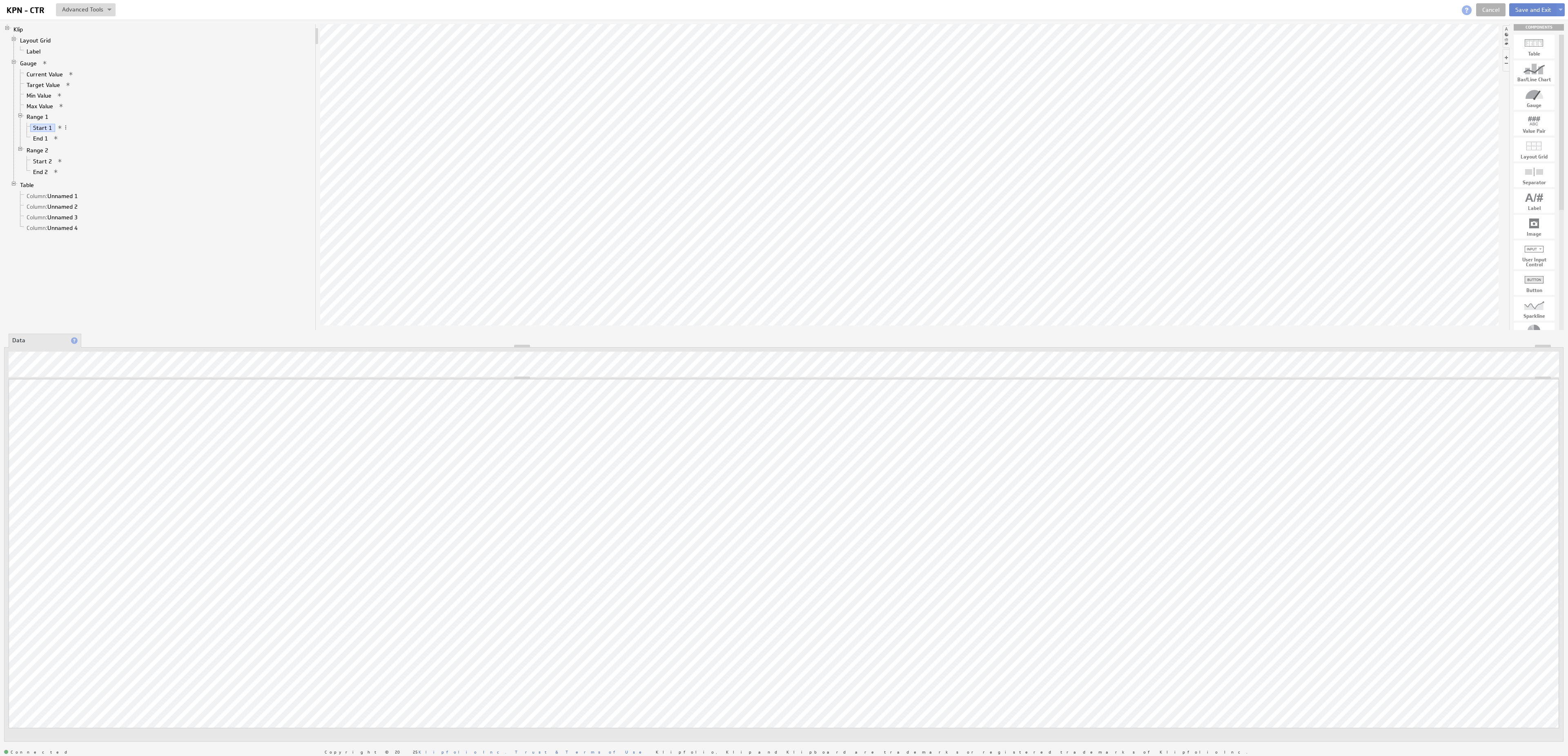
click at [1542, 12] on button "Save and Exit" at bounding box center [1533, 10] width 48 height 13
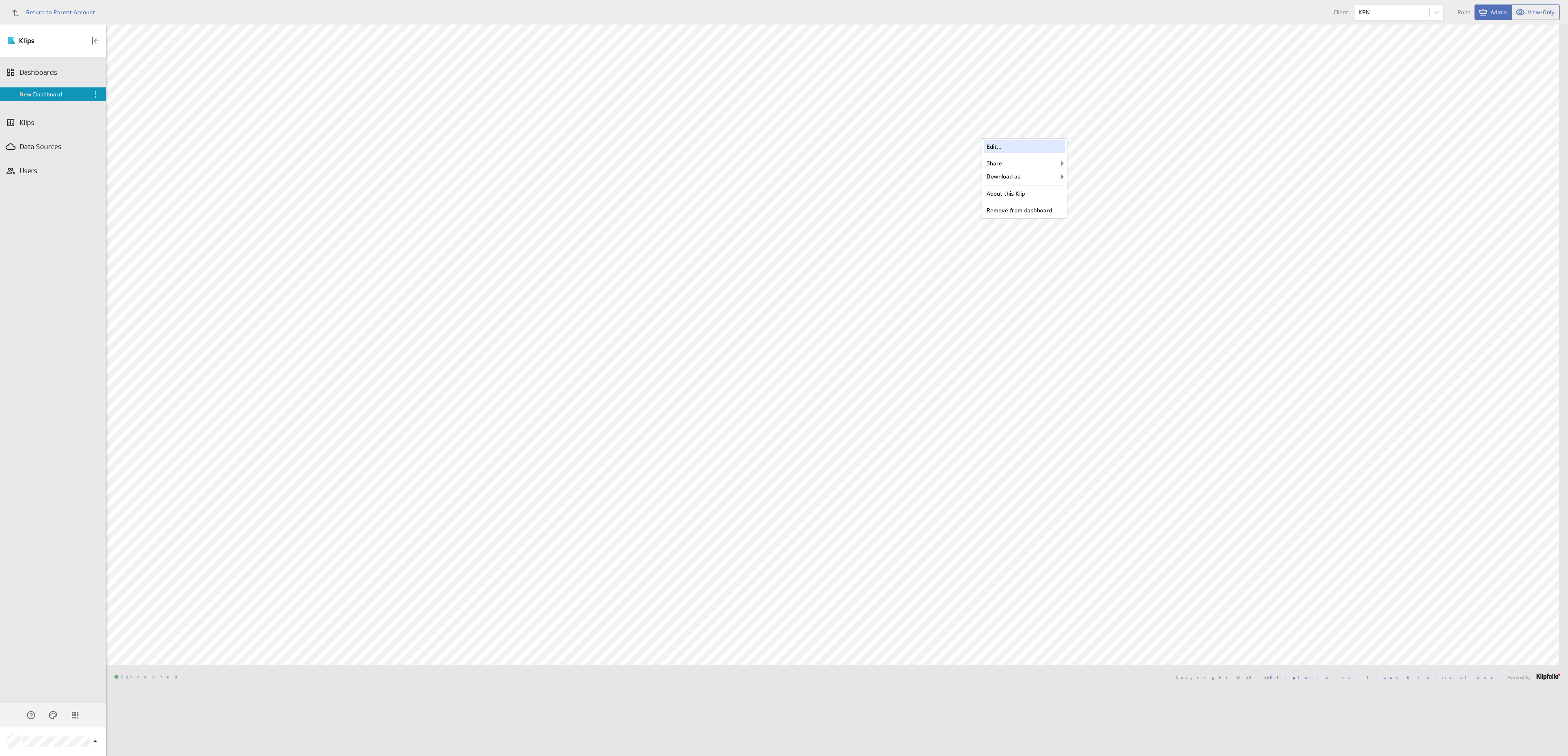
click at [1043, 144] on div "Edit..." at bounding box center [1024, 146] width 82 height 13
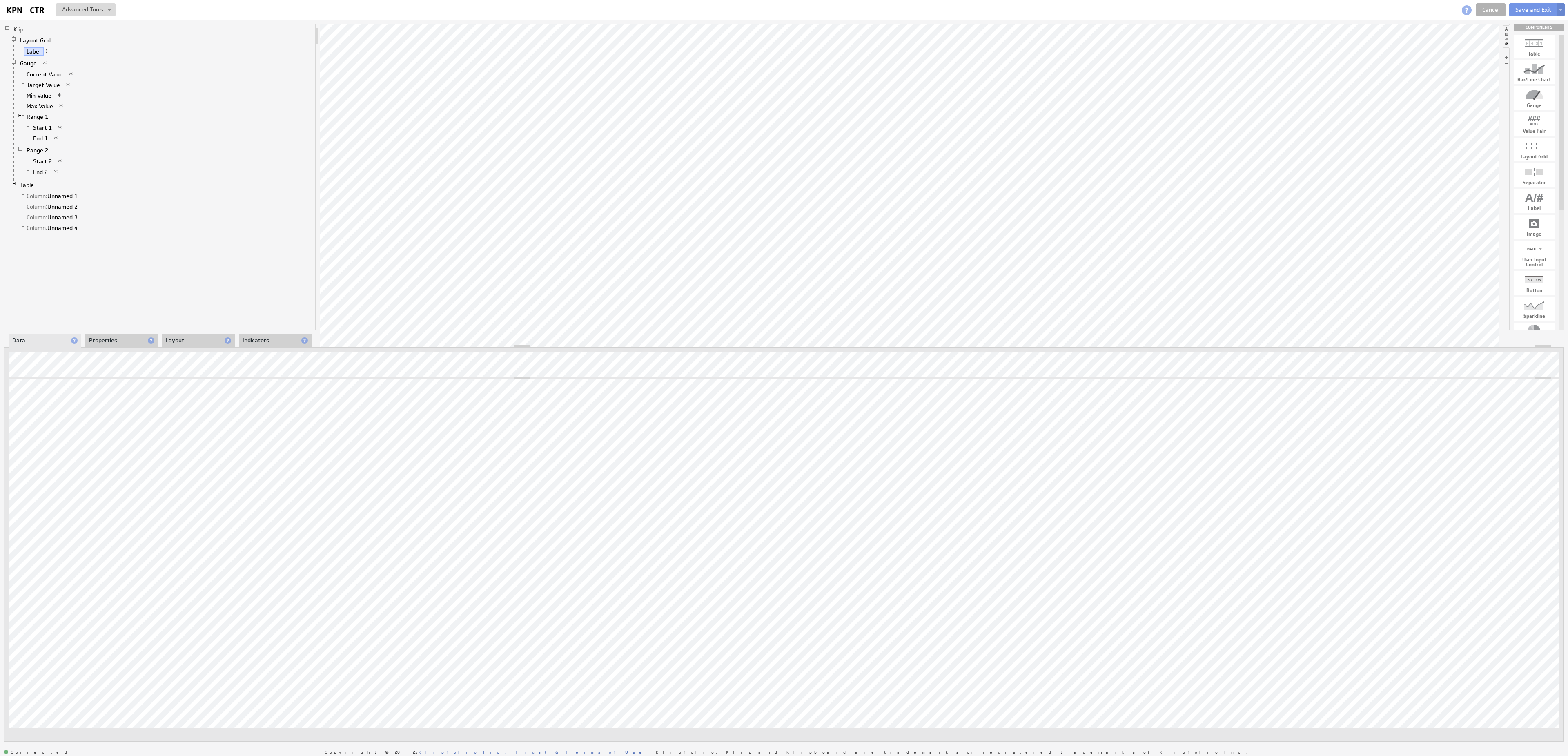
click at [1559, 12] on button at bounding box center [1560, 10] width 8 height 13
click at [1502, 53] on td "Save as Copy..." at bounding box center [1481, 53] width 94 height 13
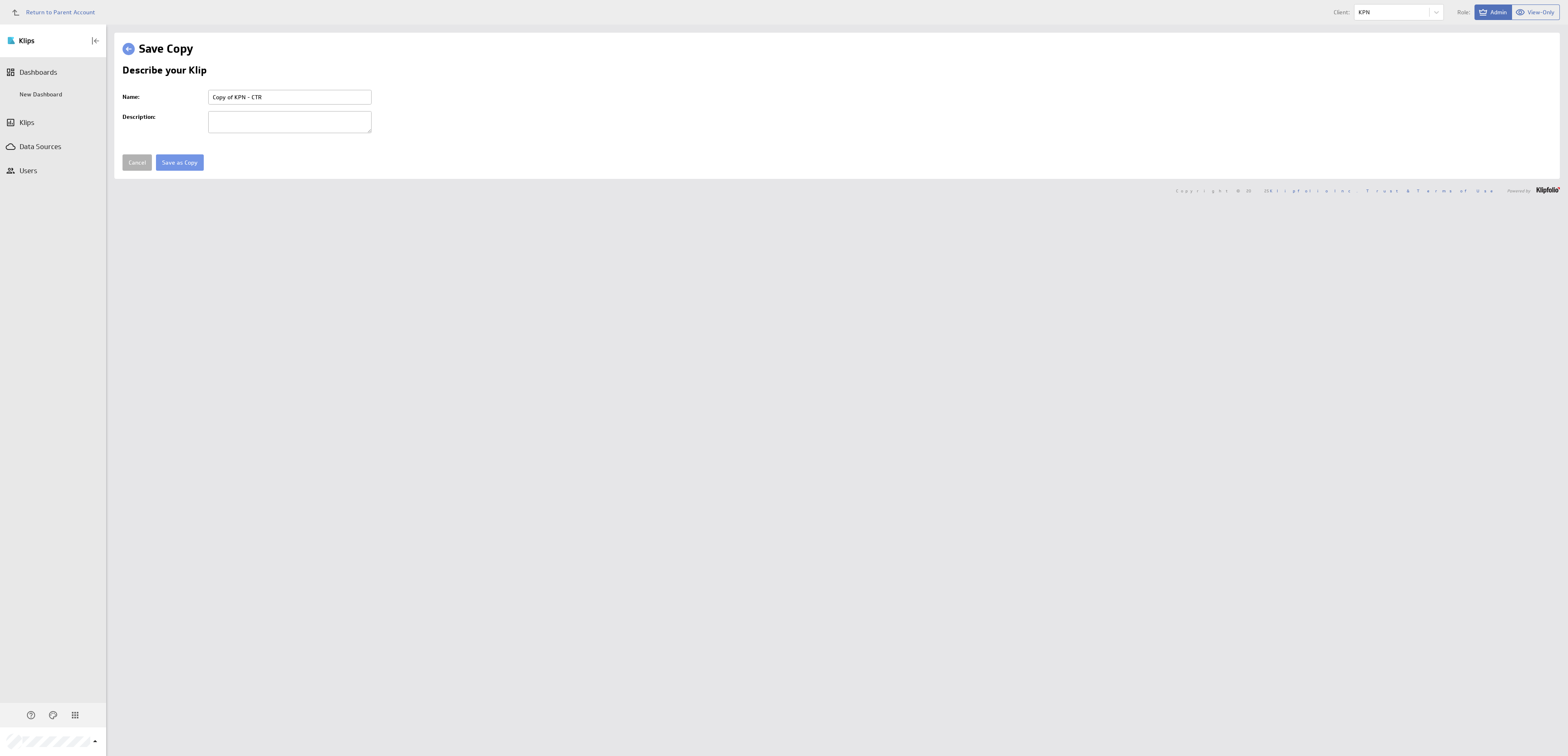
drag, startPoint x: 236, startPoint y: 97, endPoint x: 204, endPoint y: 96, distance: 32.0
click at [208, 96] on input "Copy of KPN - CTR" at bounding box center [289, 98] width 163 height 15
click at [261, 98] on input "KPN - CTR" at bounding box center [289, 98] width 163 height 15
type input "KPN - total number of clicks"
click at [170, 159] on input "Save as Copy" at bounding box center [180, 162] width 48 height 16
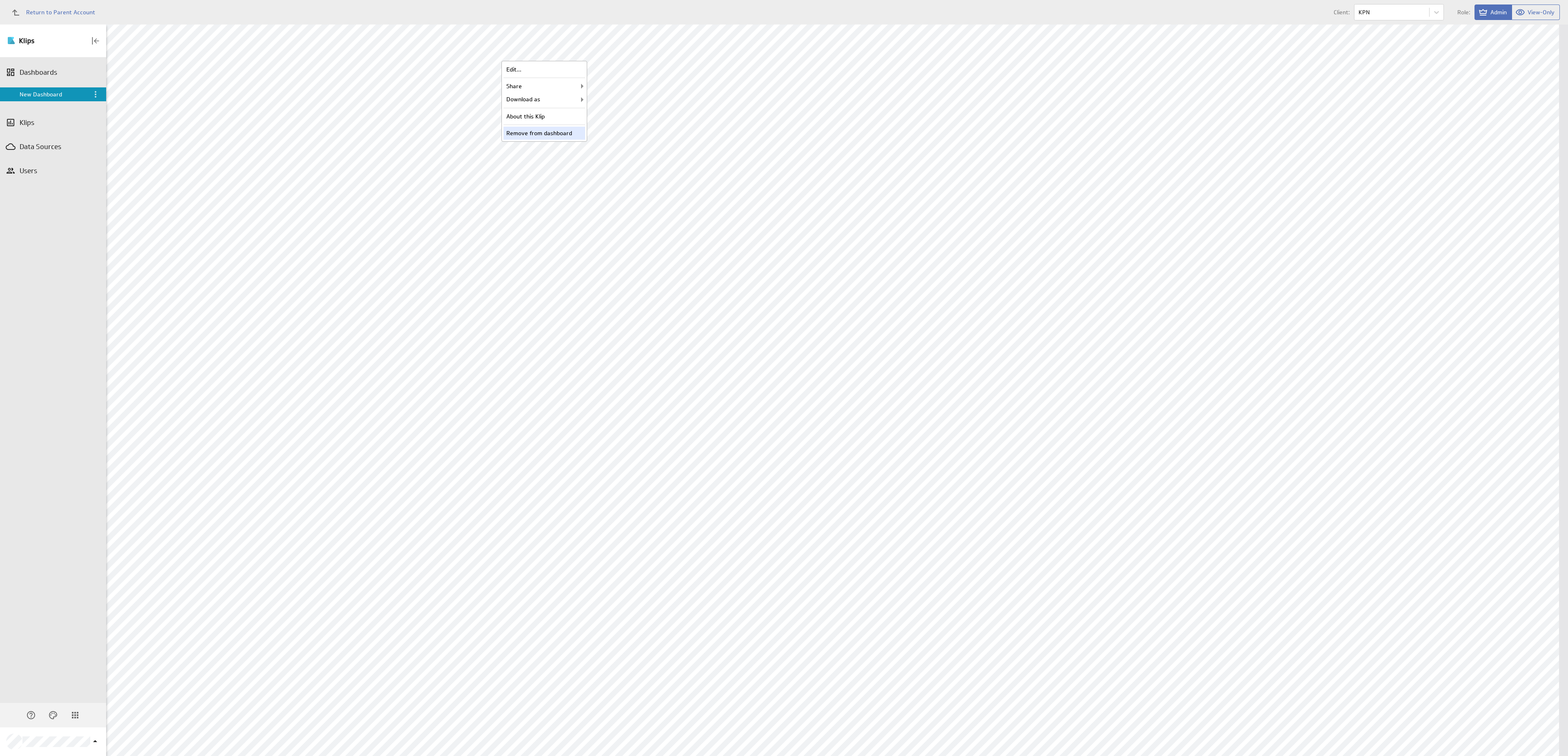
click at [575, 134] on div "Remove from dashboard" at bounding box center [545, 132] width 82 height 13
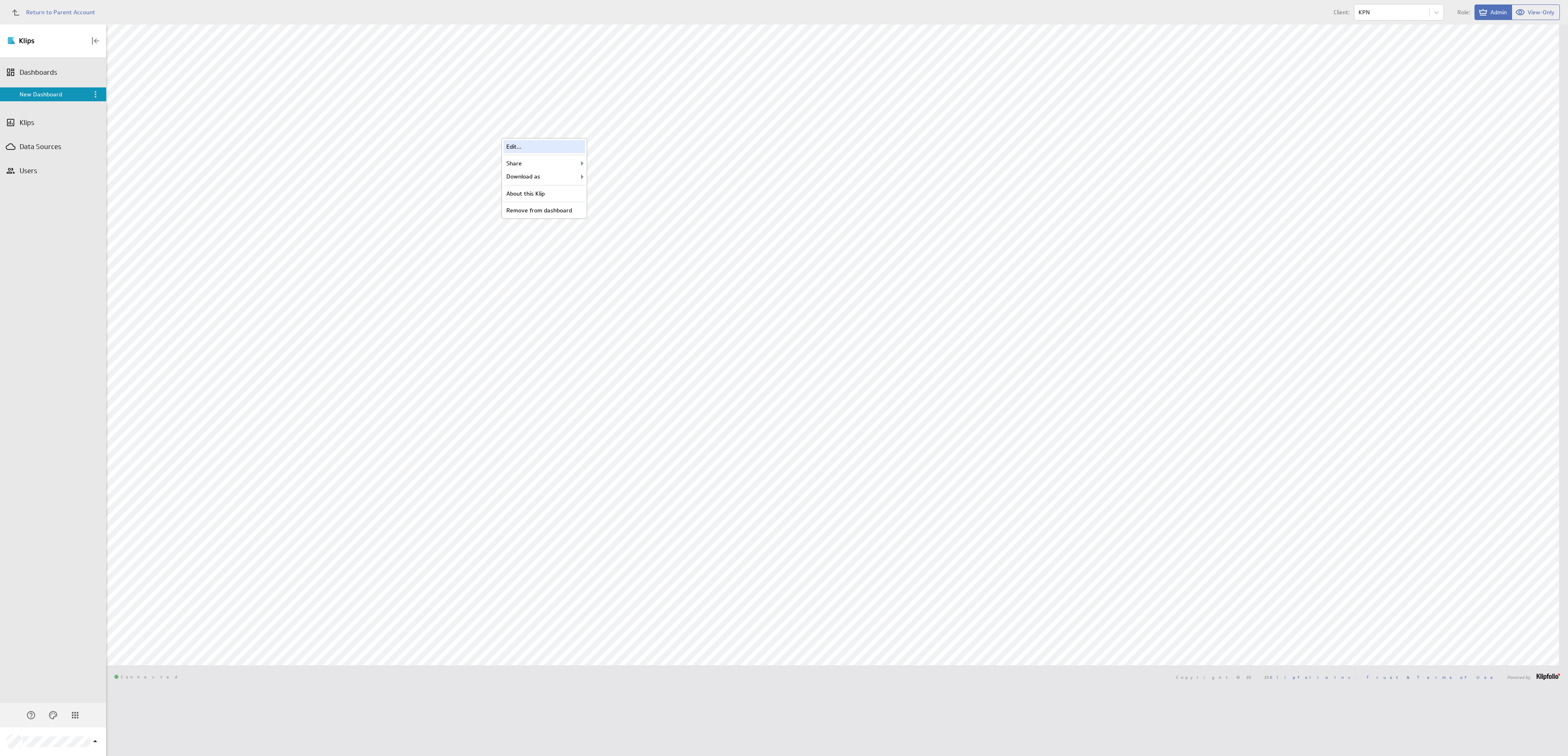
click at [570, 143] on div "Edit..." at bounding box center [545, 146] width 82 height 13
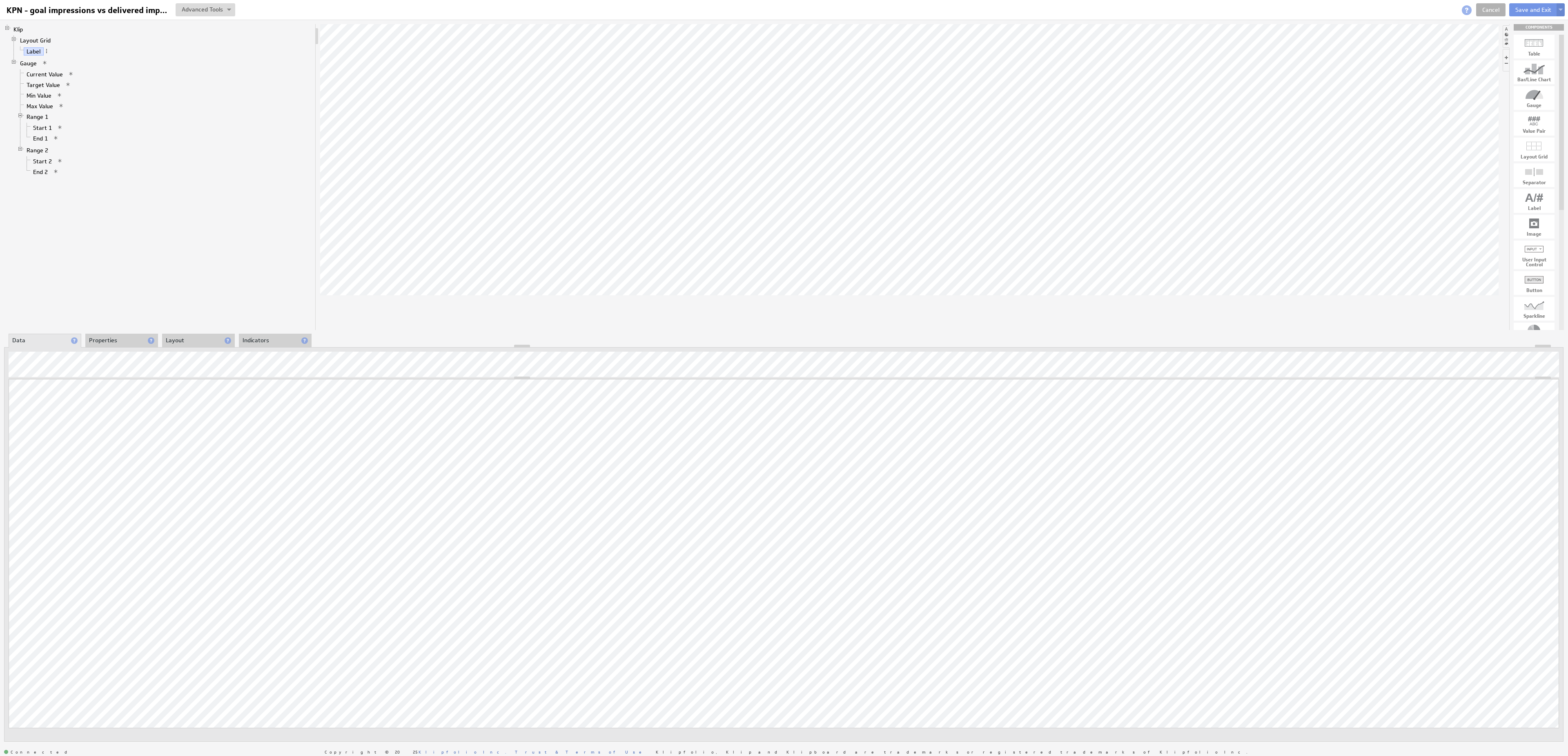
click at [1564, 10] on button at bounding box center [1560, 10] width 8 height 13
click at [1512, 50] on td "Save as Copy..." at bounding box center [1481, 53] width 94 height 13
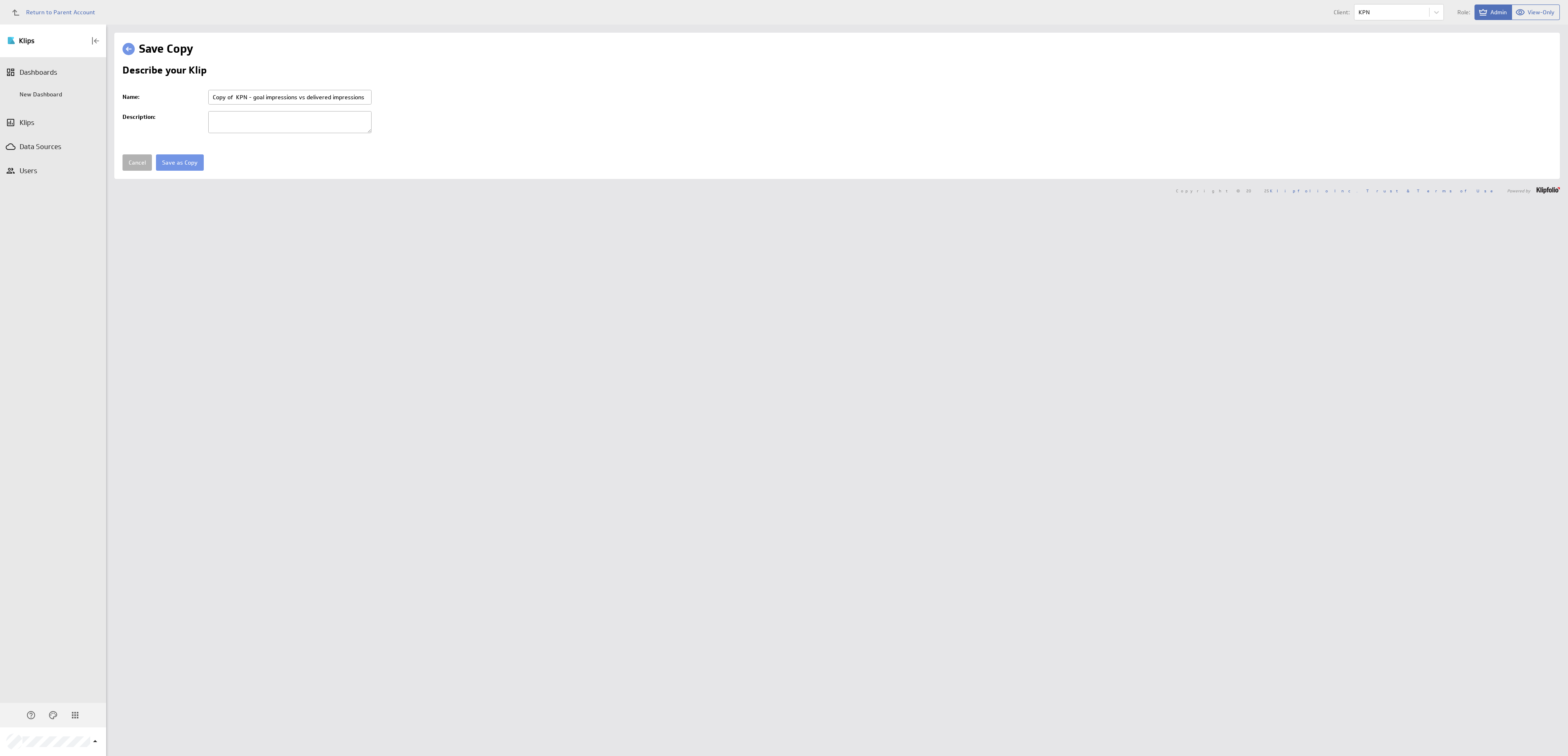
drag, startPoint x: 236, startPoint y: 98, endPoint x: 191, endPoint y: 96, distance: 45.0
click at [208, 96] on input "Copy of KPN - goal impressions vs delivered impressions" at bounding box center [289, 98] width 163 height 15
drag, startPoint x: 343, startPoint y: 98, endPoint x: 231, endPoint y: 100, distance: 112.0
click at [231, 100] on input "KPN - goal impressions vs delivered impressions" at bounding box center [289, 98] width 163 height 15
type input "KPN - clicks"
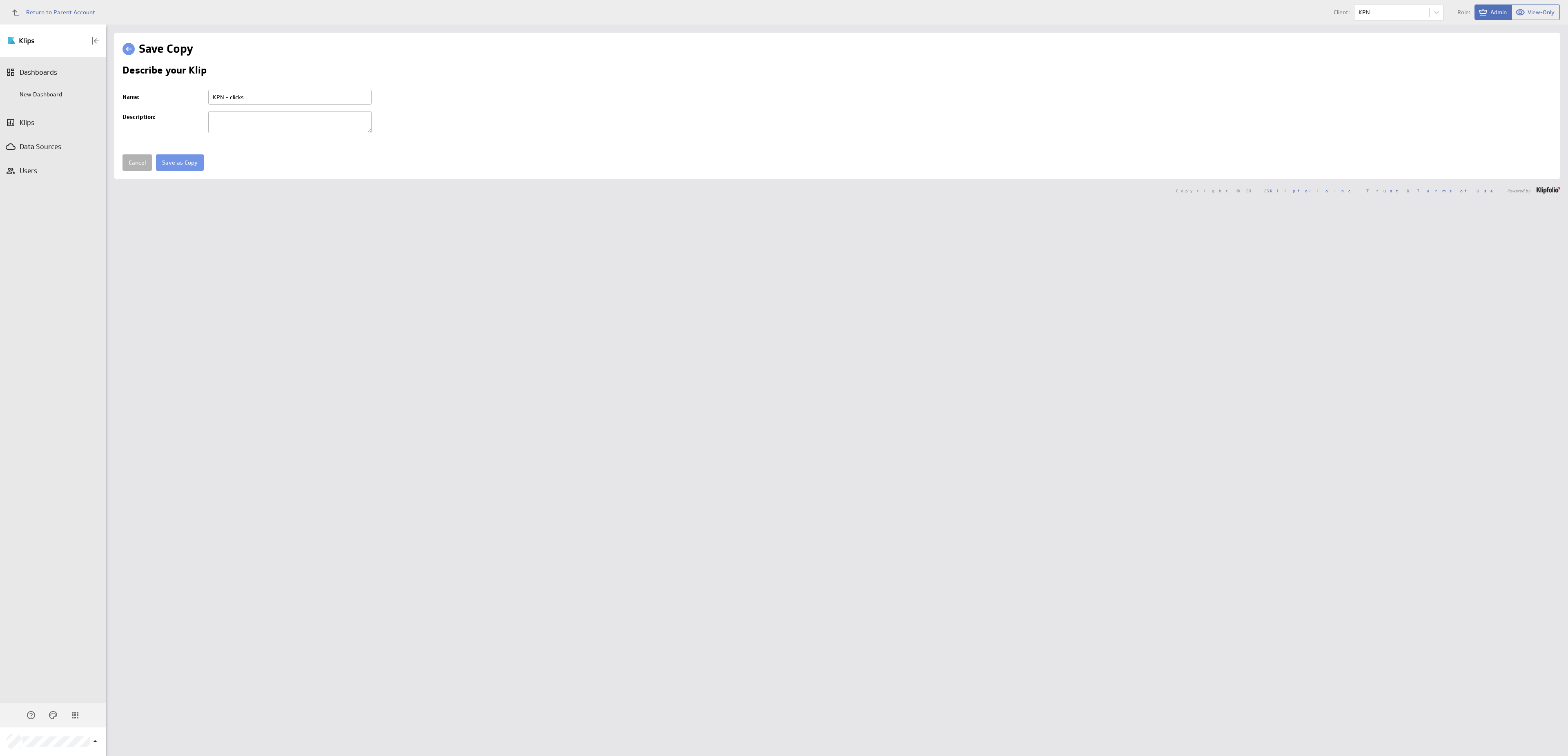
click at [156, 154] on input "Save as Copy" at bounding box center [180, 162] width 48 height 16
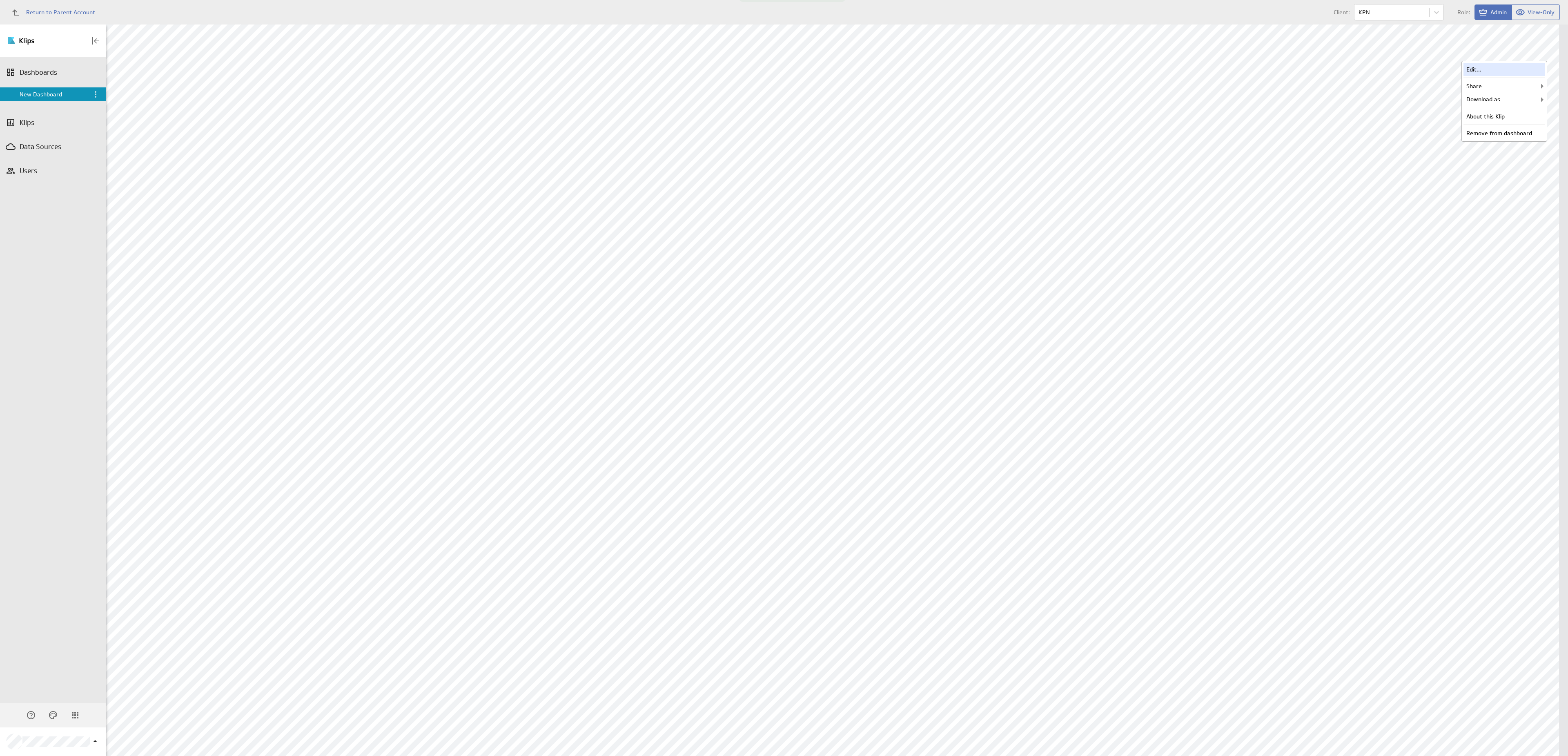
click at [1502, 65] on div "Edit..." at bounding box center [1504, 69] width 82 height 13
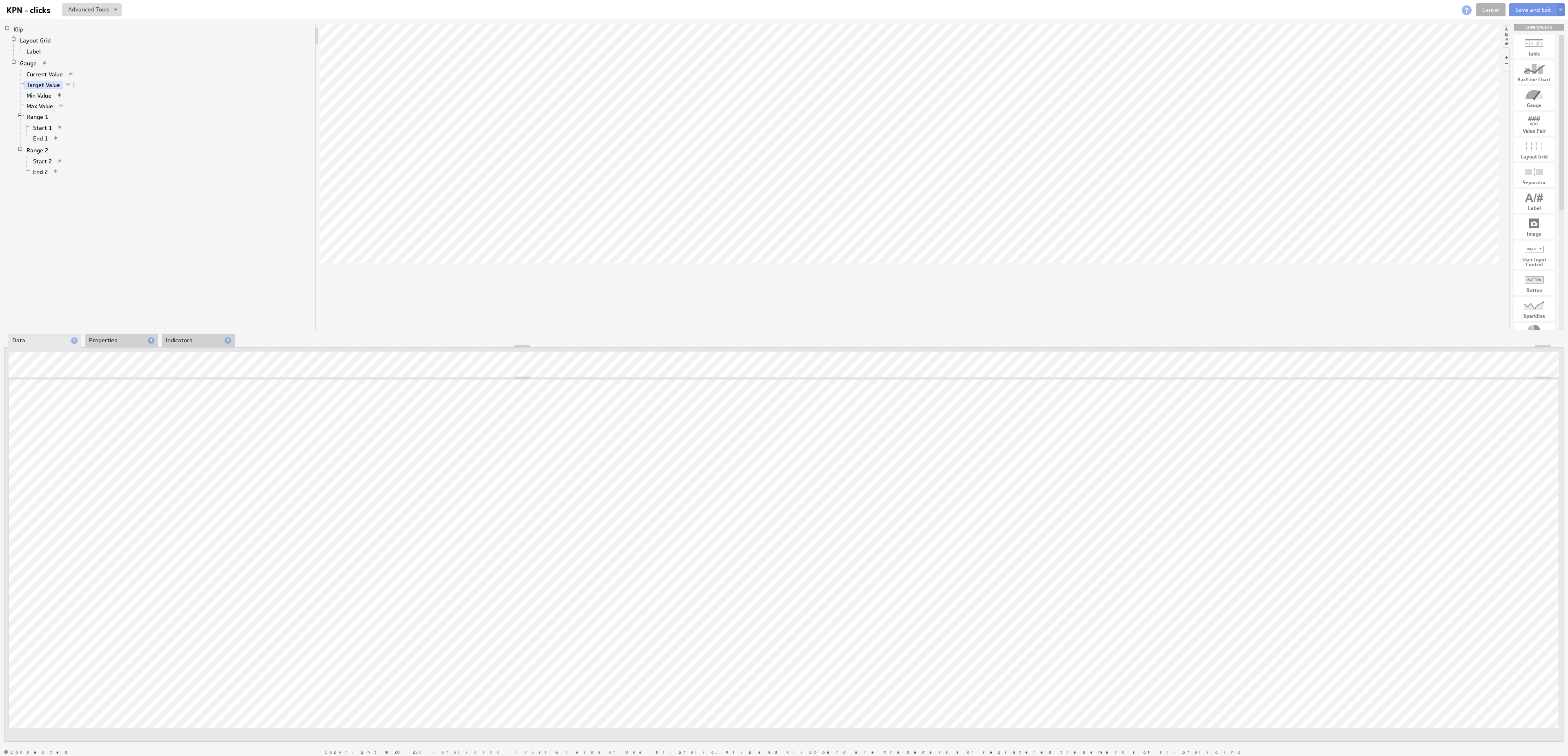
click at [57, 76] on link "Current Value" at bounding box center [45, 74] width 42 height 8
click at [44, 132] on link "Start 1" at bounding box center [42, 128] width 25 height 8
click at [38, 142] on link "End 1" at bounding box center [40, 139] width 21 height 8
click at [53, 165] on link "Start 2" at bounding box center [42, 161] width 25 height 8
click at [45, 175] on link "End 2" at bounding box center [40, 172] width 21 height 8
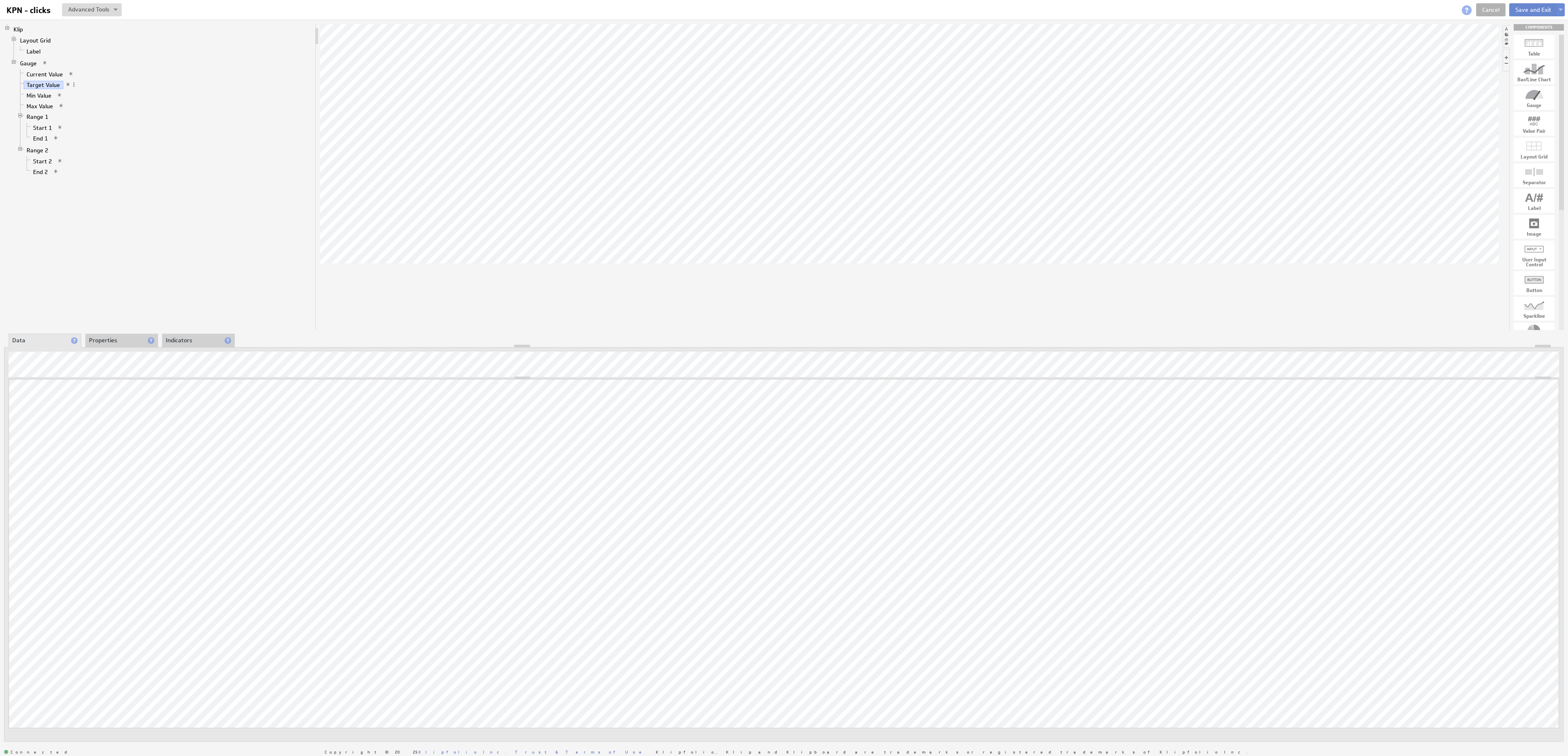
click at [1539, 8] on button "Save and Exit" at bounding box center [1533, 10] width 48 height 13
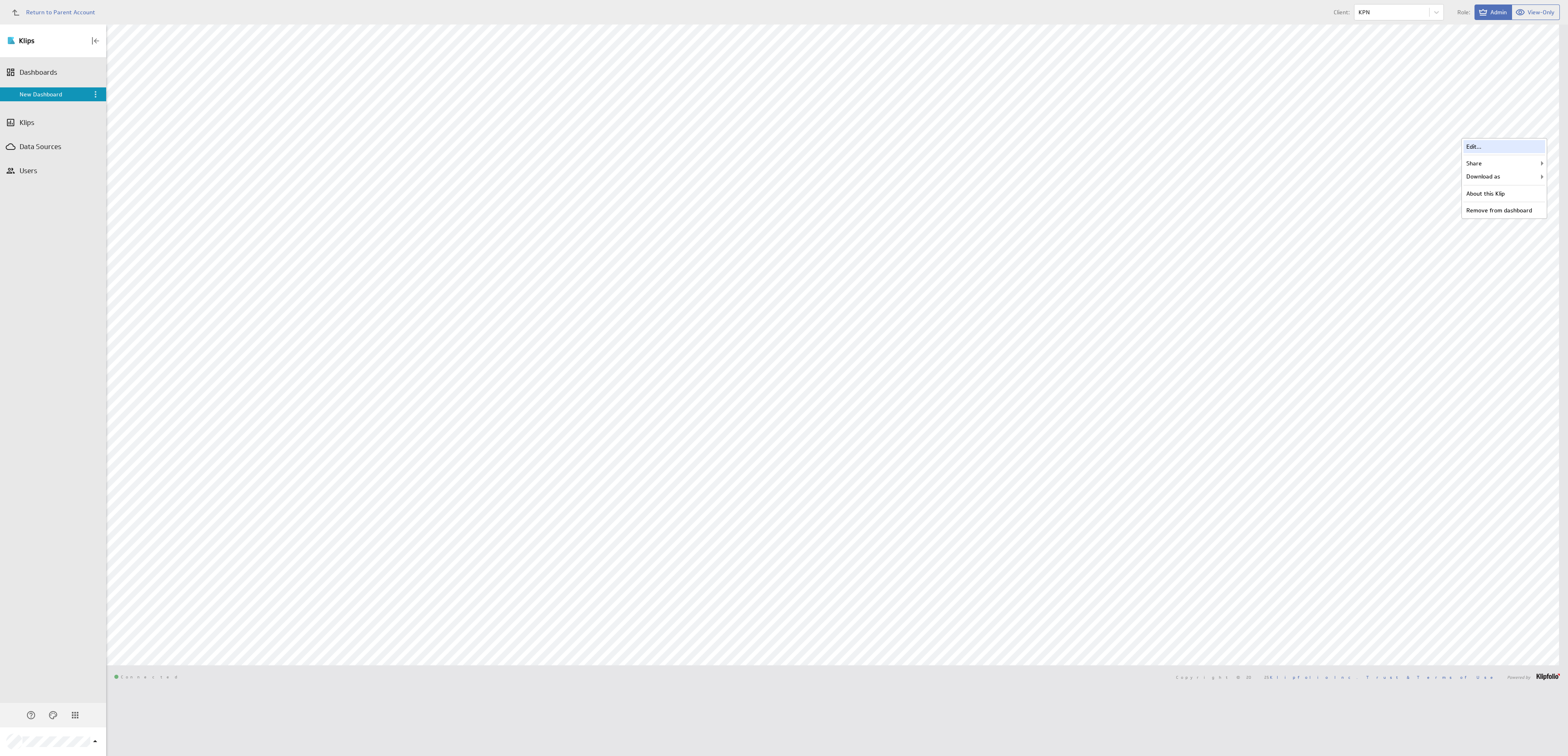
click at [1511, 142] on div "Edit..." at bounding box center [1504, 146] width 82 height 13
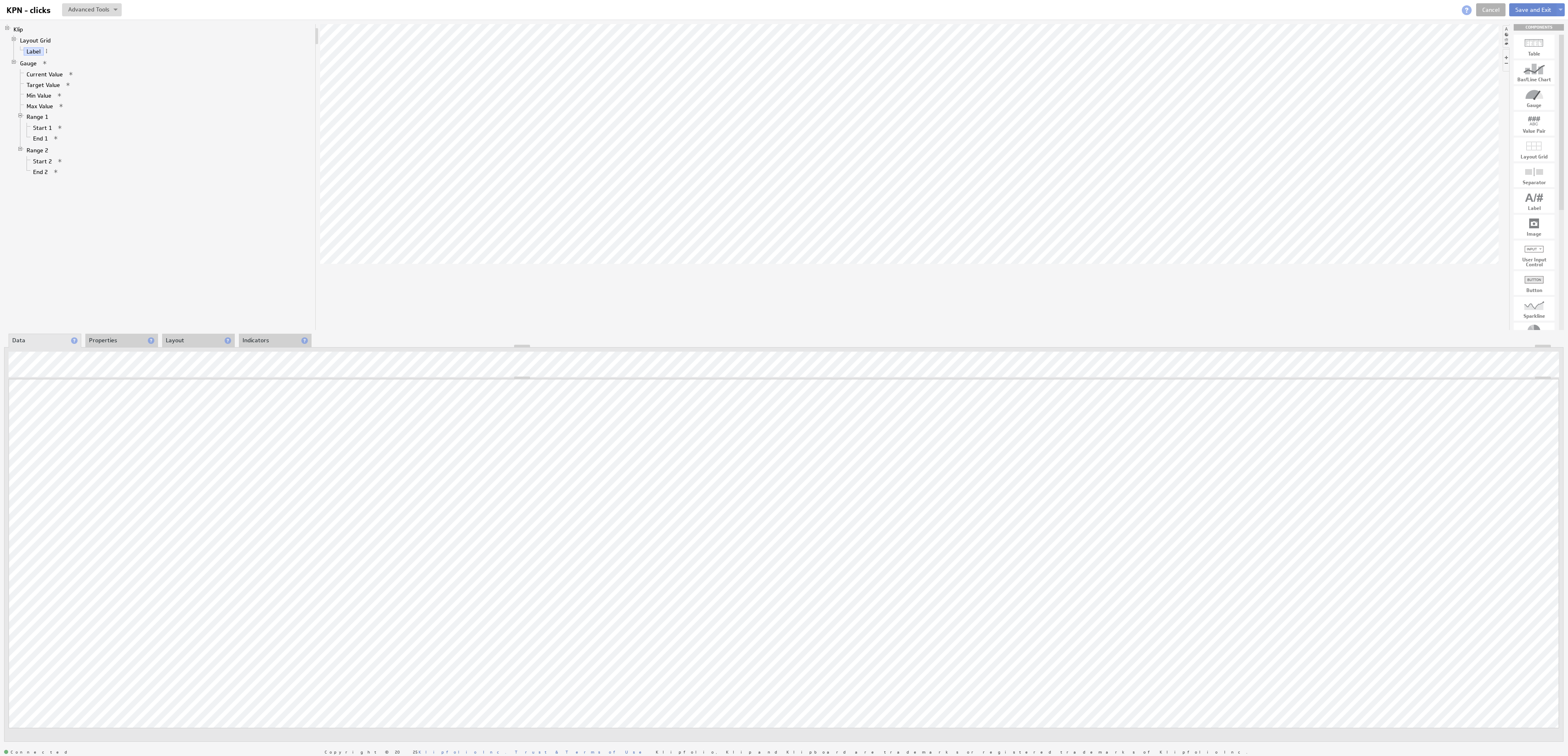
click at [1517, 12] on button "Save and Exit" at bounding box center [1533, 10] width 48 height 13
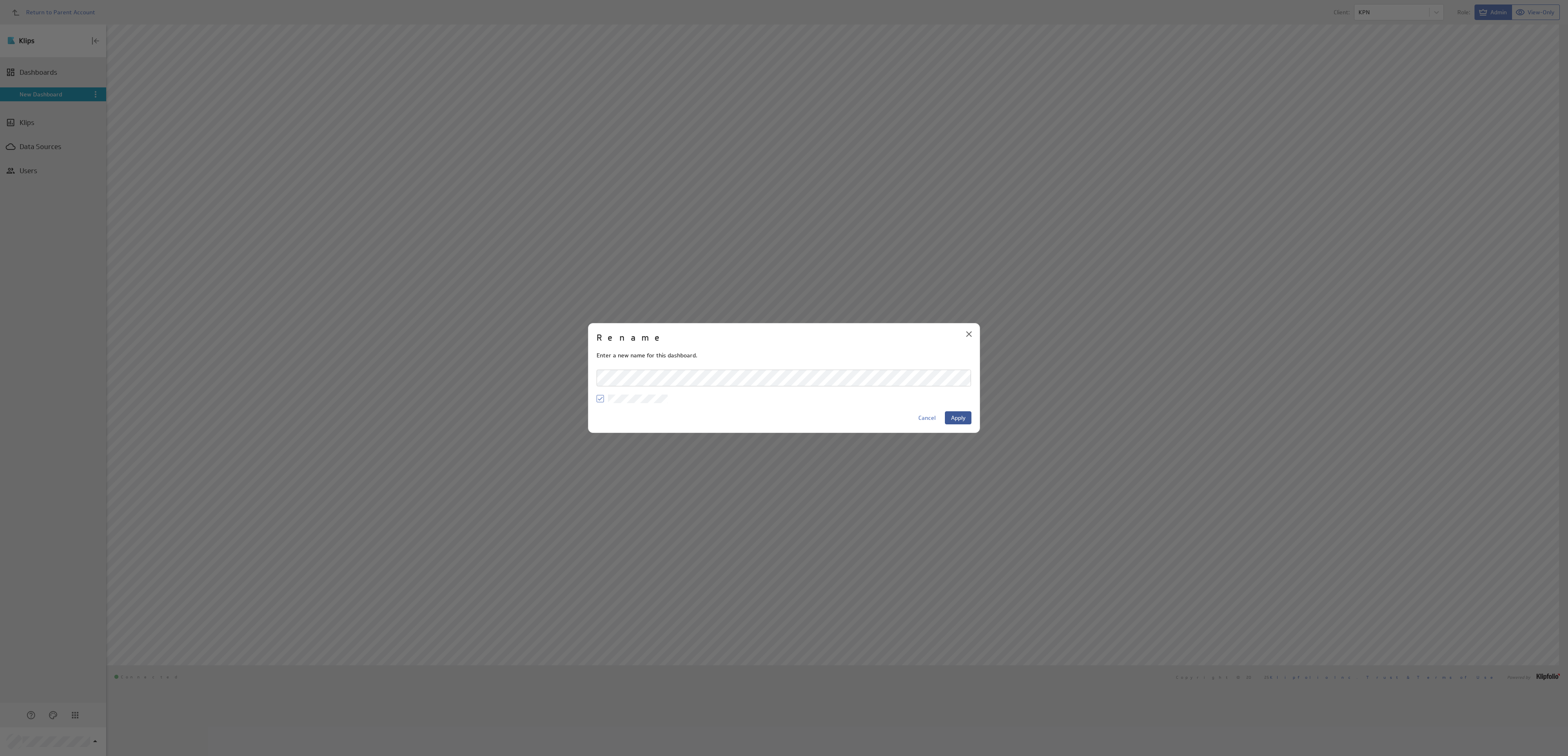
click at [965, 414] on span "Apply" at bounding box center [959, 418] width 15 height 8
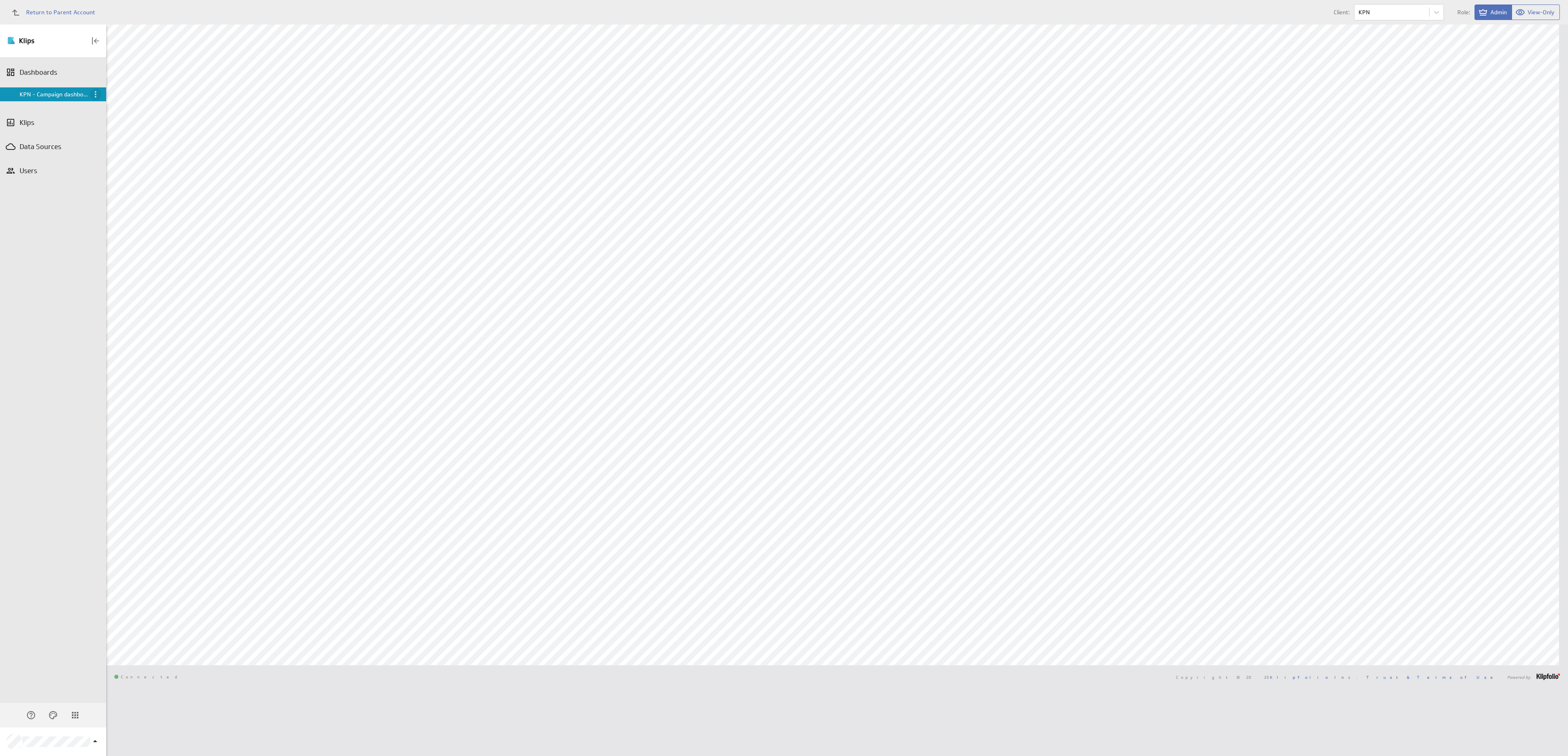
click at [98, 94] on icon "Menu" at bounding box center [96, 94] width 10 height 10
click at [124, 123] on p "Share" at bounding box center [116, 126] width 16 height 9
click at [66, 262] on div at bounding box center [784, 378] width 1568 height 756
click at [1502, 480] on div "Edit..." at bounding box center [1504, 483] width 82 height 13
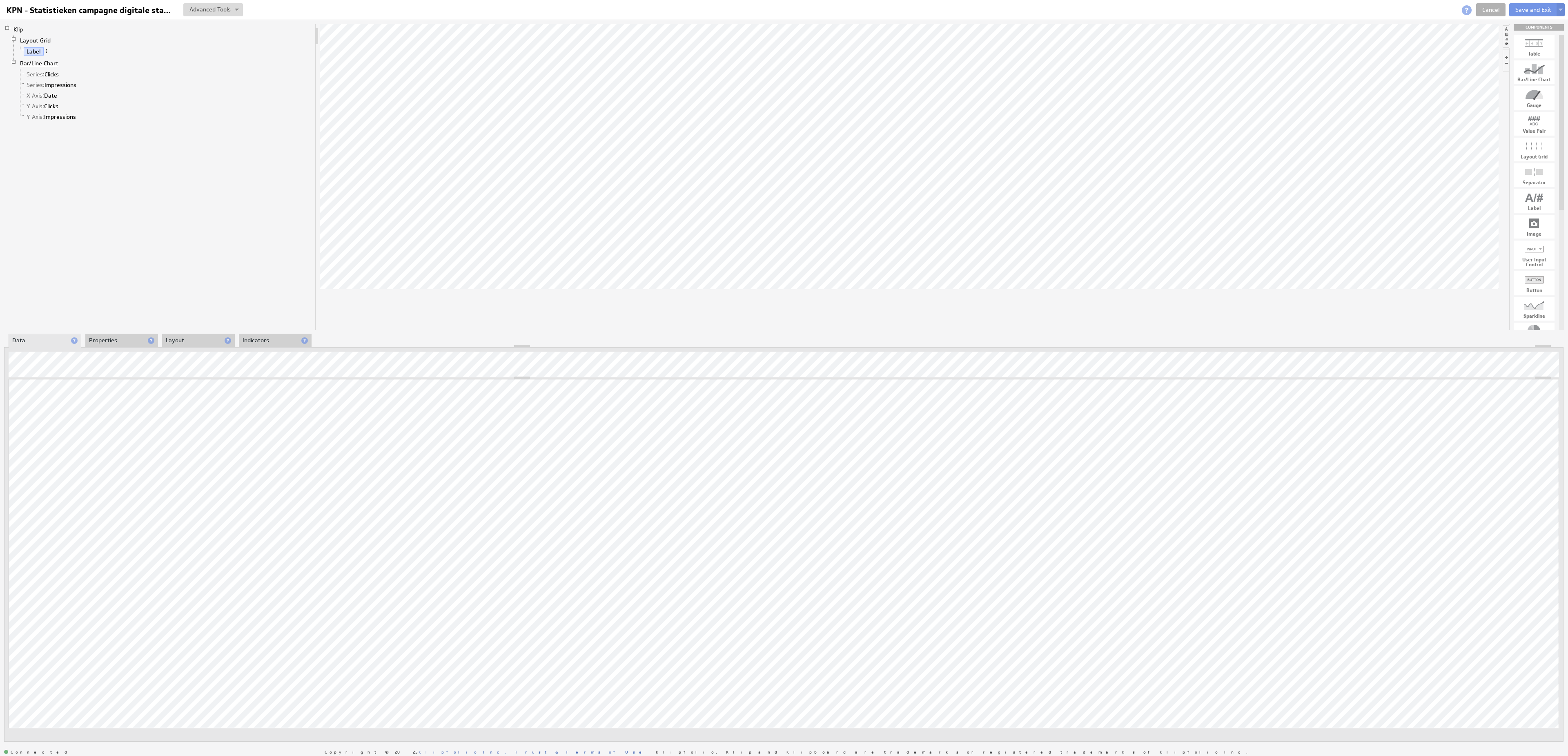
click at [54, 66] on link "Bar/Line Chart" at bounding box center [39, 63] width 44 height 8
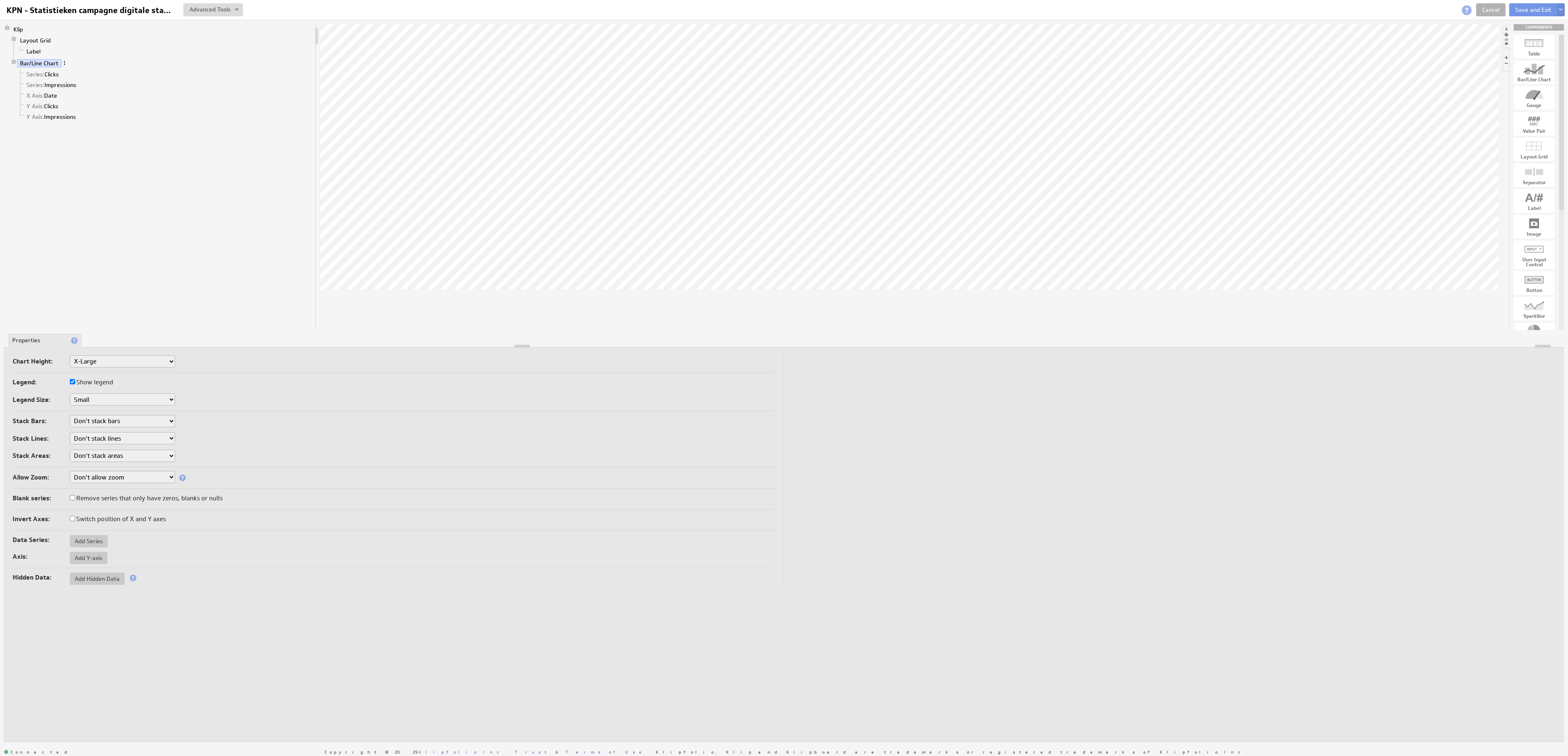
click at [66, 66] on span at bounding box center [64, 63] width 5 height 5
click at [101, 368] on div "Chart Height: Small Medium Large X-Large Custom..." at bounding box center [394, 362] width 763 height 14
click at [1494, 10] on link "Cancel" at bounding box center [1490, 10] width 29 height 13
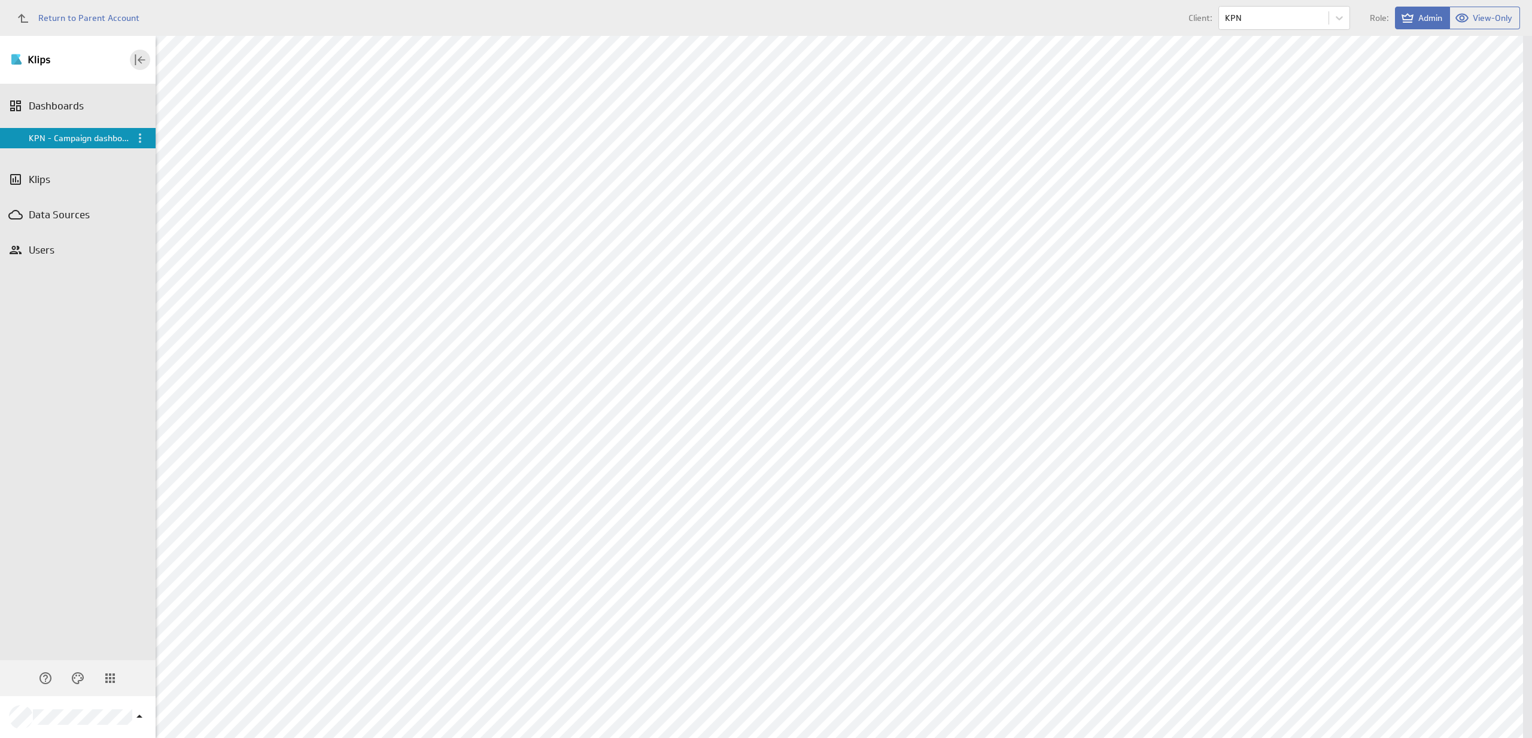
click at [142, 60] on icon "Collapse" at bounding box center [142, 60] width 8 height 8
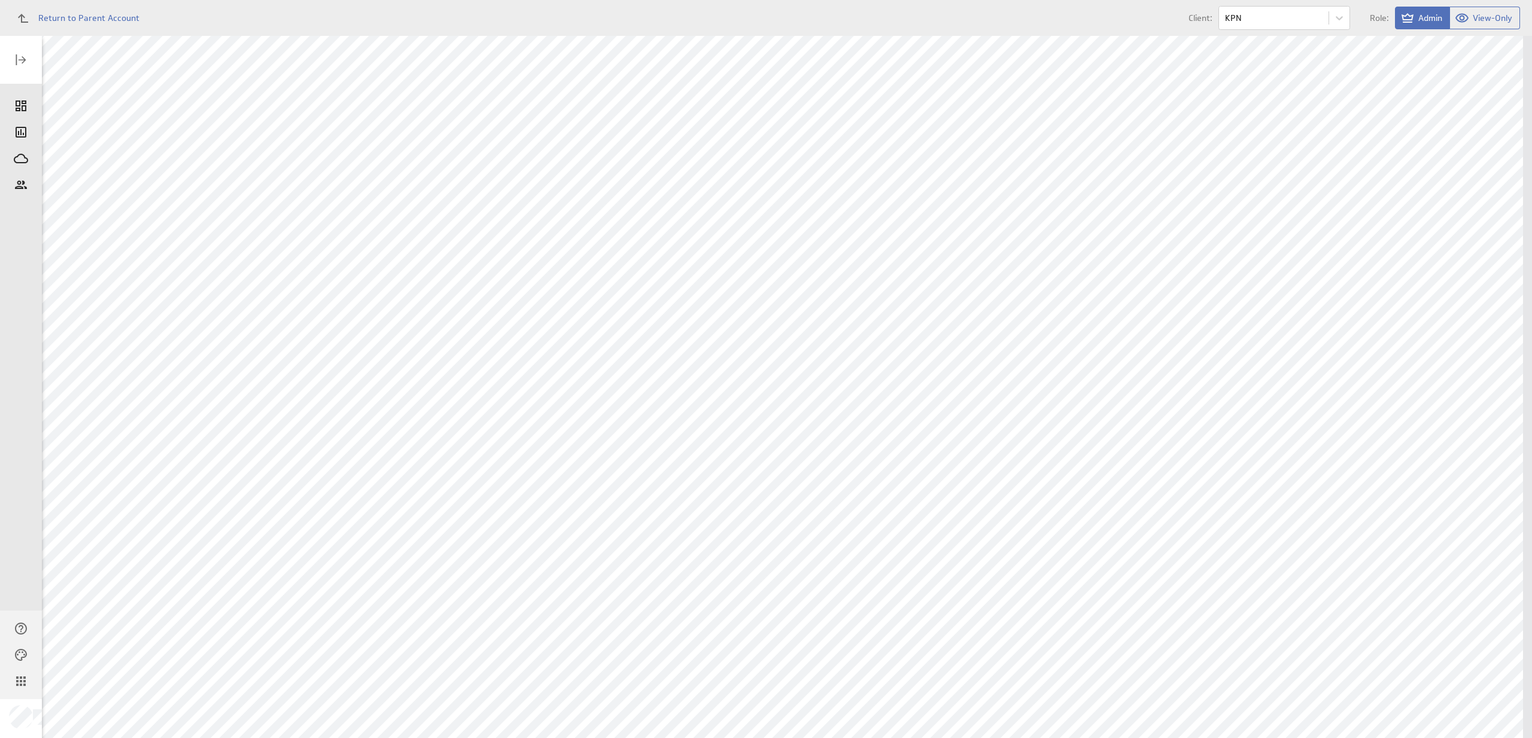
scroll to position [276, 0]
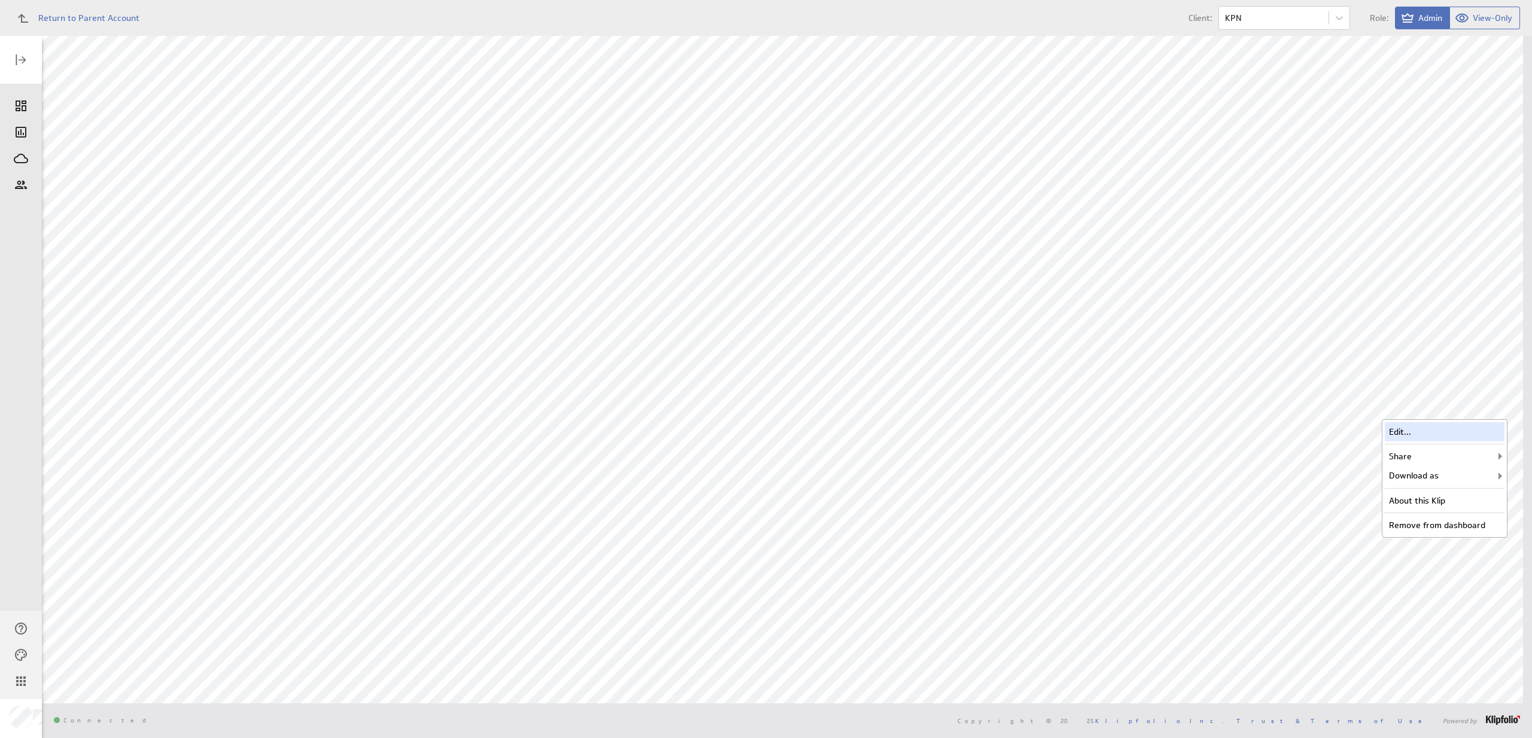
click at [1478, 428] on div "Edit..." at bounding box center [1445, 431] width 120 height 19
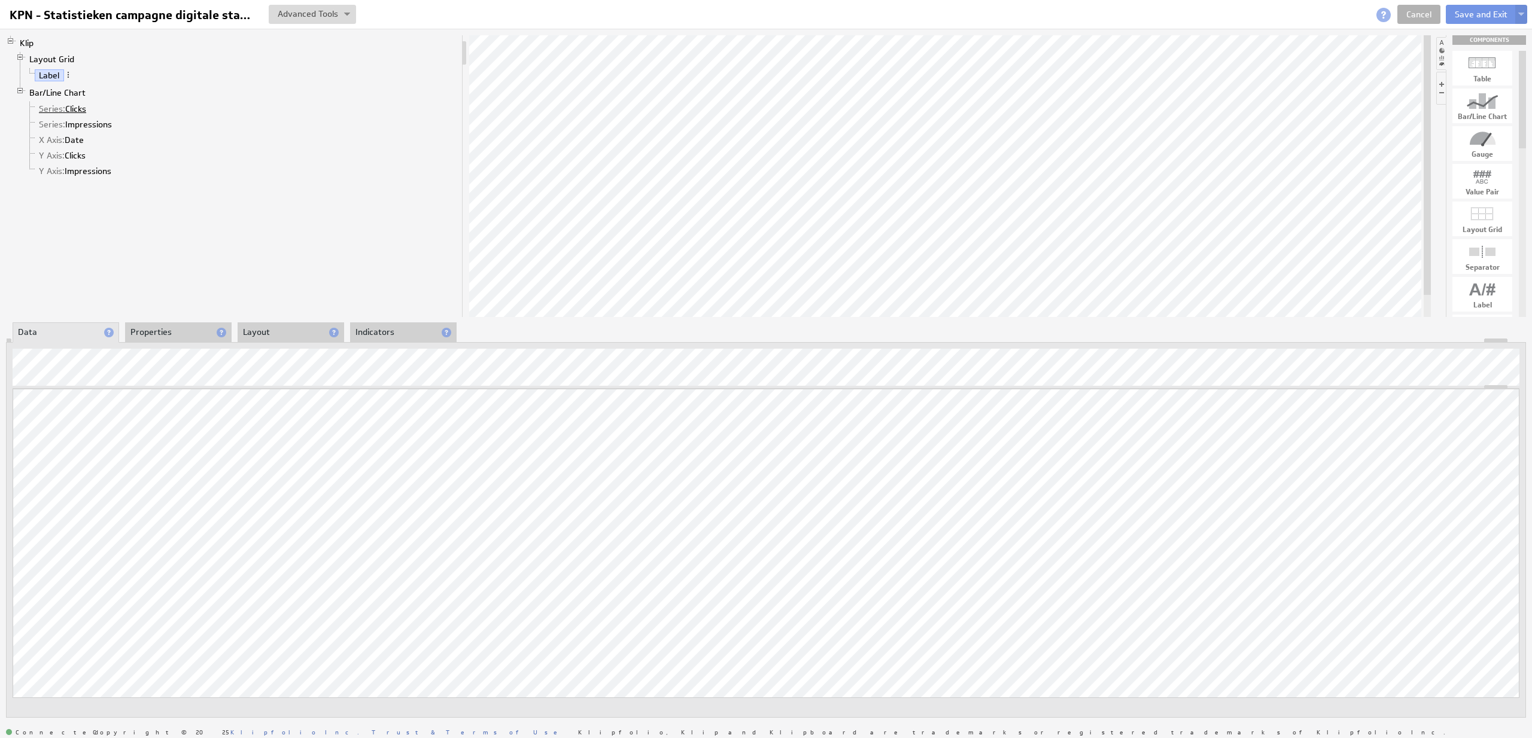
click at [81, 112] on link "Series: Clicks" at bounding box center [63, 109] width 56 height 12
click at [81, 127] on link "Series: Impressions" at bounding box center [76, 124] width 82 height 12
click at [171, 333] on li "Properties" at bounding box center [178, 333] width 107 height 20
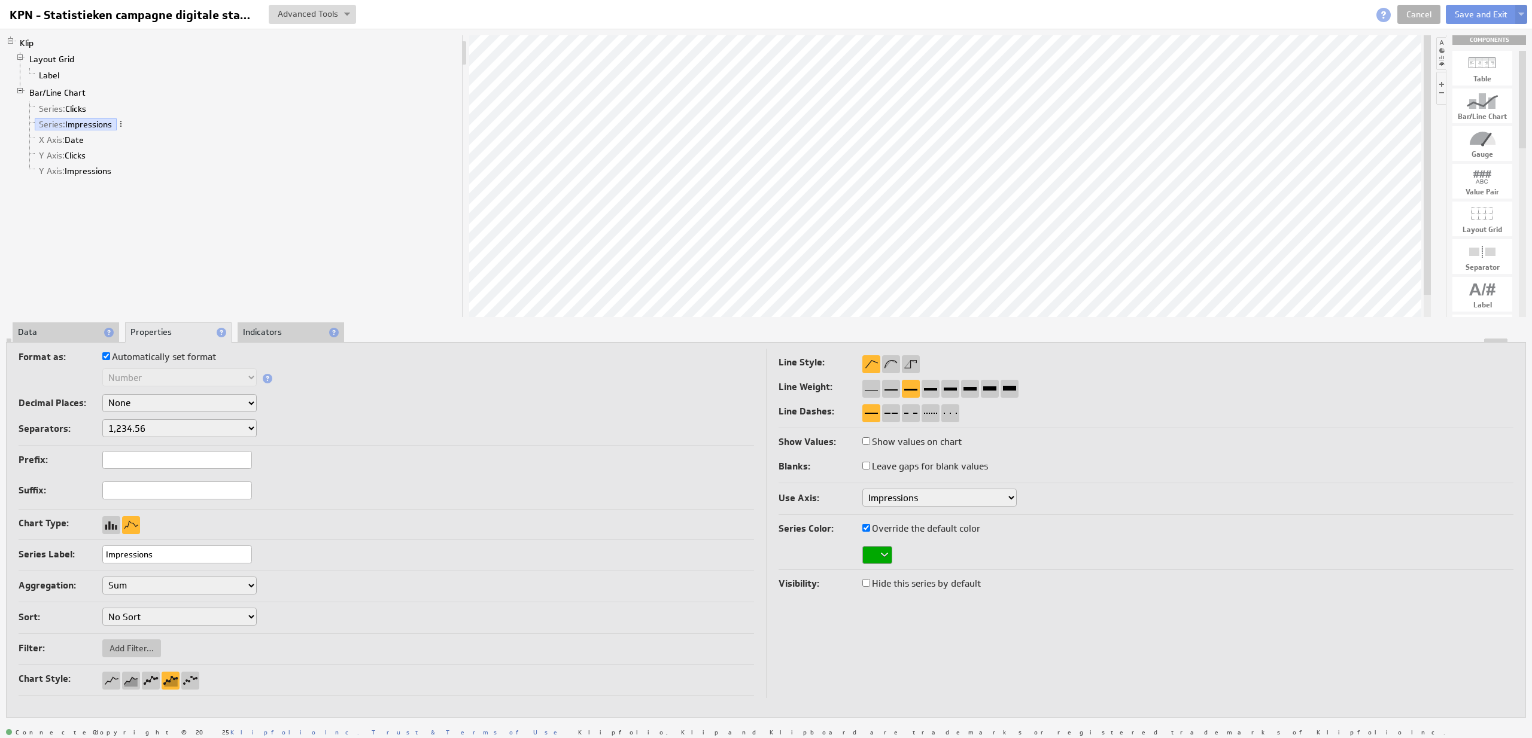
click at [159, 557] on input "Impressions" at bounding box center [177, 555] width 150 height 18
select select "4c6e29a6-12"
click option "Clicks" at bounding box center [0, 0] width 0 height 0
select select "4c6e29a6-12"
click at [86, 113] on link "Series: Clicks" at bounding box center [63, 109] width 56 height 12
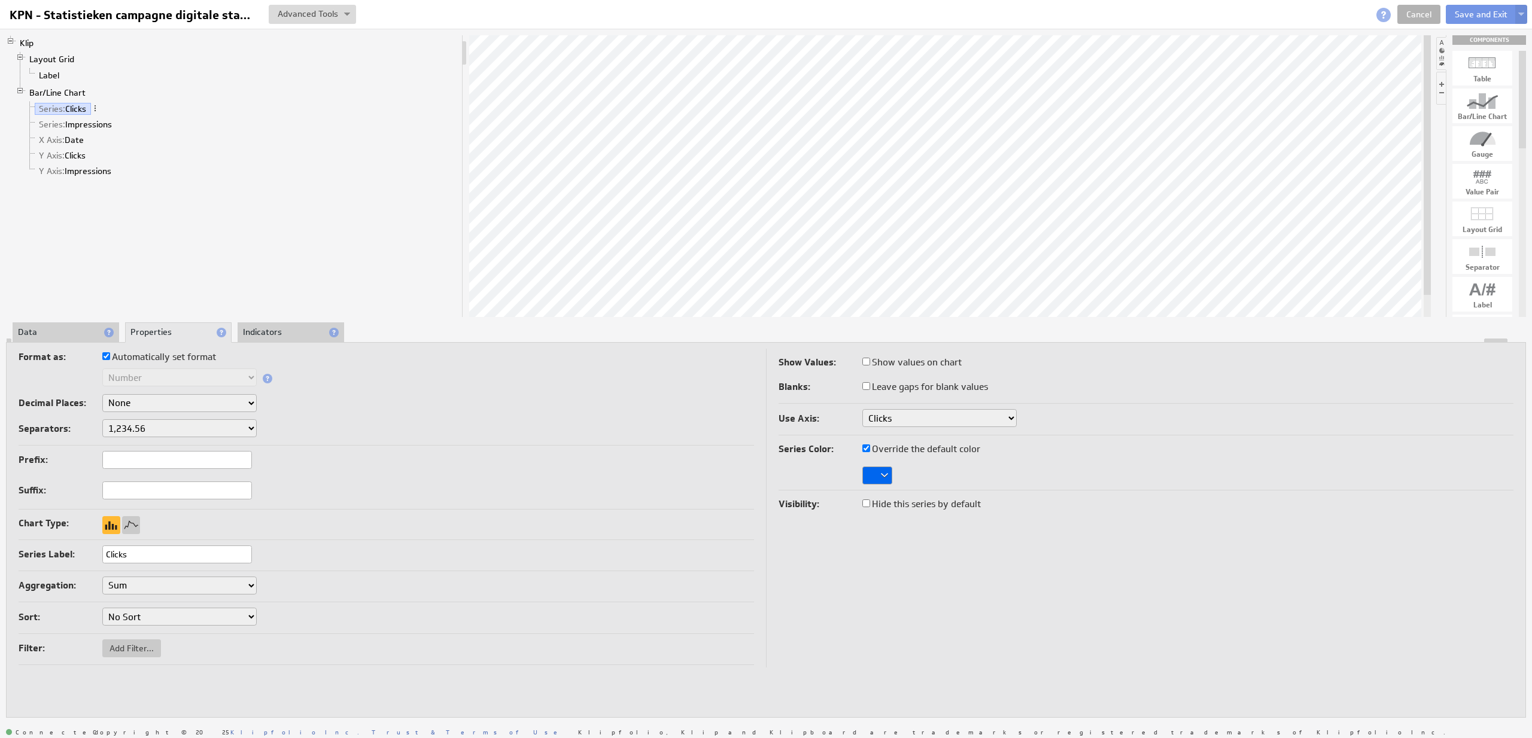
select select "a567b170-13"
click option "Impressions" at bounding box center [0, 0] width 0 height 0
select select "a567b170-13"
click at [77, 111] on link "Series: Clicks" at bounding box center [63, 109] width 56 height 12
click at [104, 126] on link "Series: Impressions" at bounding box center [76, 124] width 82 height 12
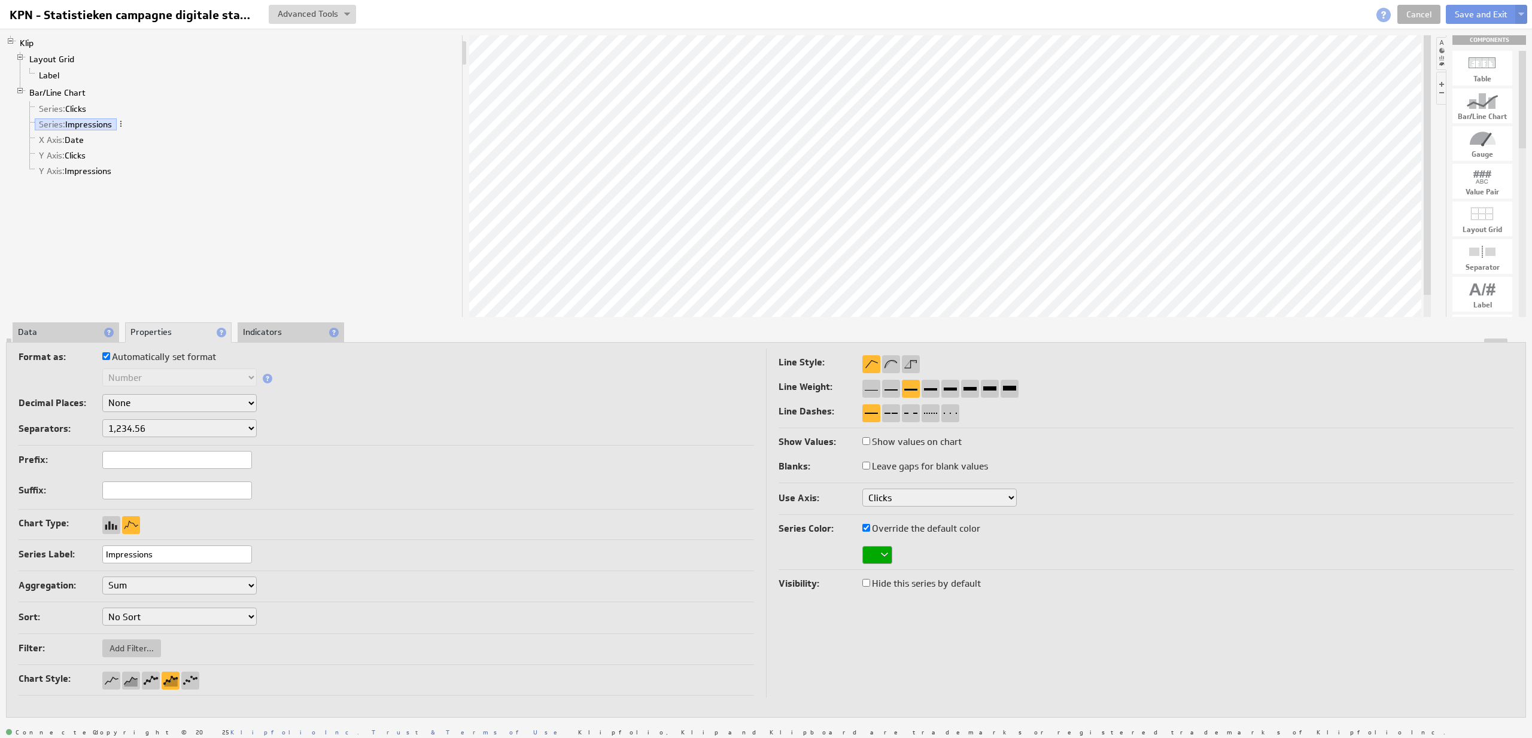
click at [89, 330] on li "Data" at bounding box center [66, 333] width 107 height 20
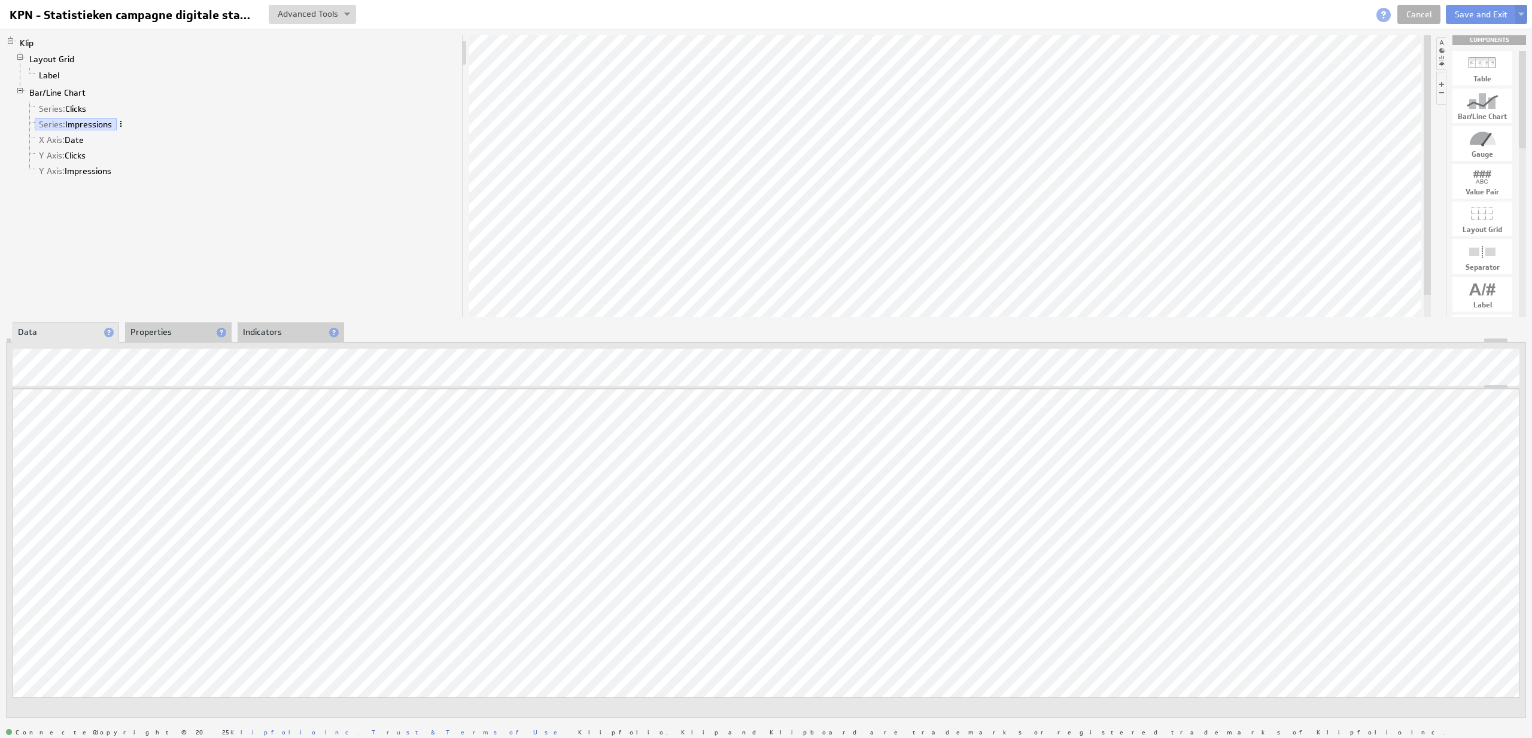
click at [121, 124] on span at bounding box center [121, 124] width 8 height 8
click at [86, 111] on link "Series: Clicks" at bounding box center [63, 109] width 56 height 12
click at [98, 109] on span at bounding box center [95, 108] width 8 height 8
click at [128, 126] on div "Rename..." at bounding box center [161, 121] width 120 height 19
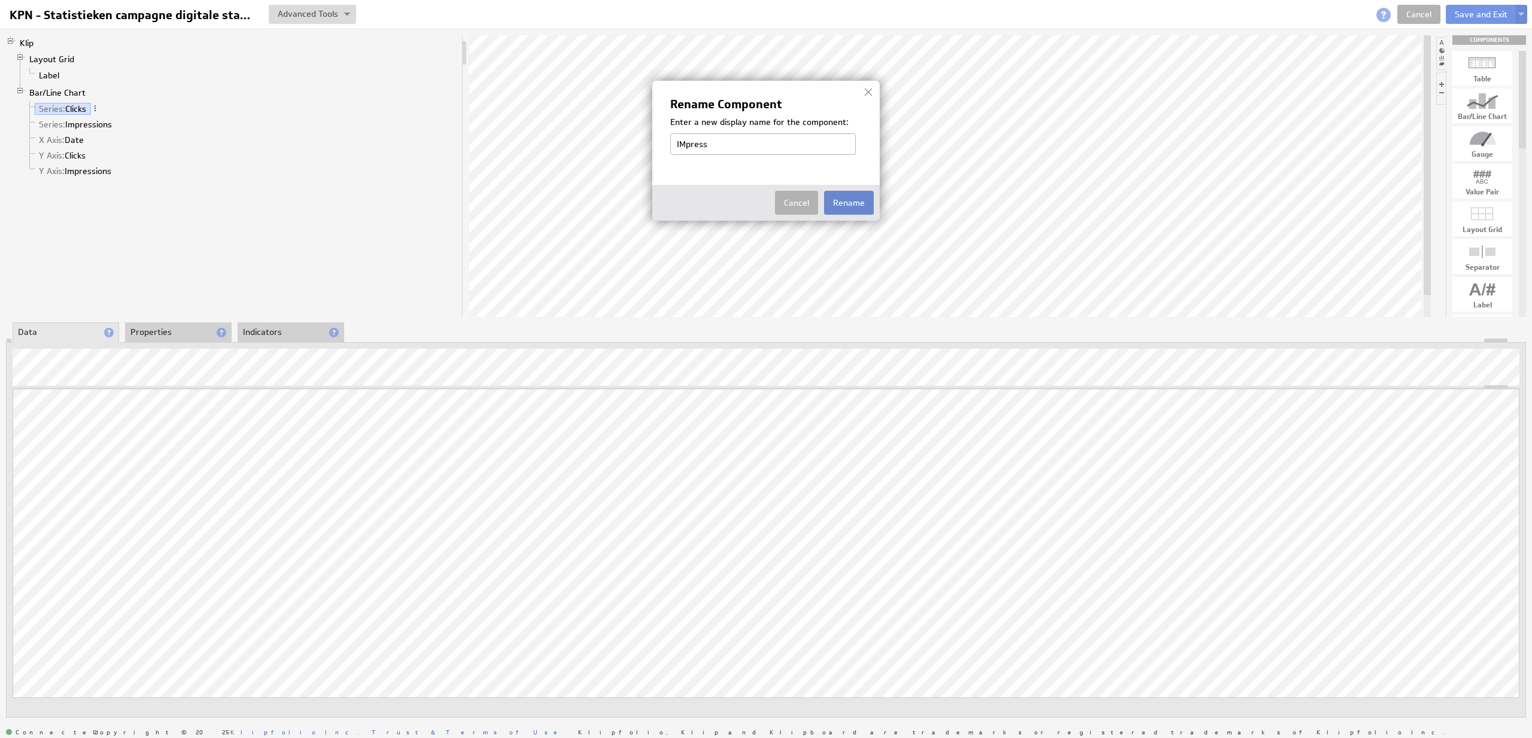
type input "IMpress"
click at [830, 196] on button "Rename" at bounding box center [849, 203] width 50 height 24
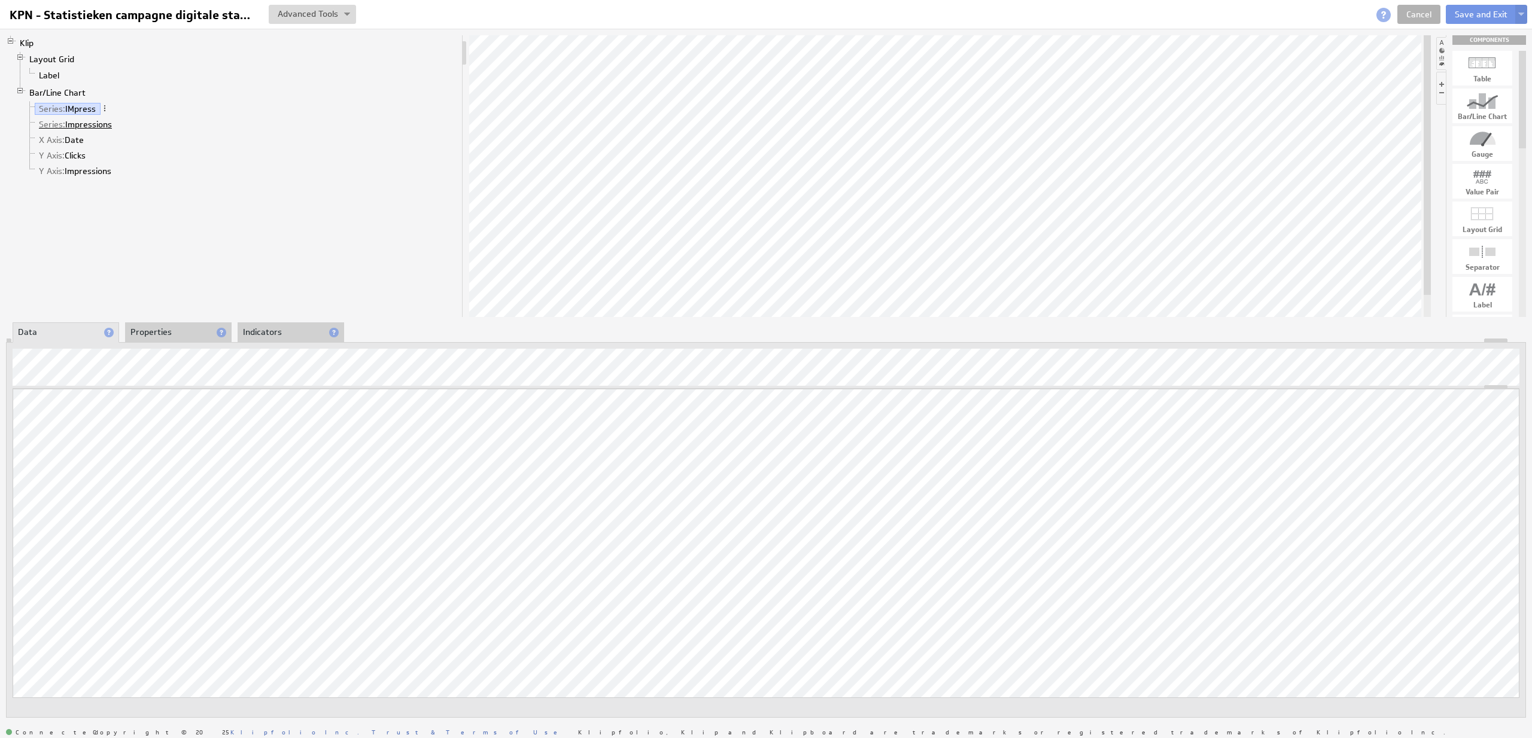
click at [107, 128] on link "Series: Impressions" at bounding box center [76, 124] width 82 height 12
click at [126, 126] on li "Series: Impressions" at bounding box center [241, 125] width 432 height 16
click at [121, 125] on span at bounding box center [121, 124] width 8 height 8
click at [156, 137] on div "Rename..." at bounding box center [184, 137] width 120 height 19
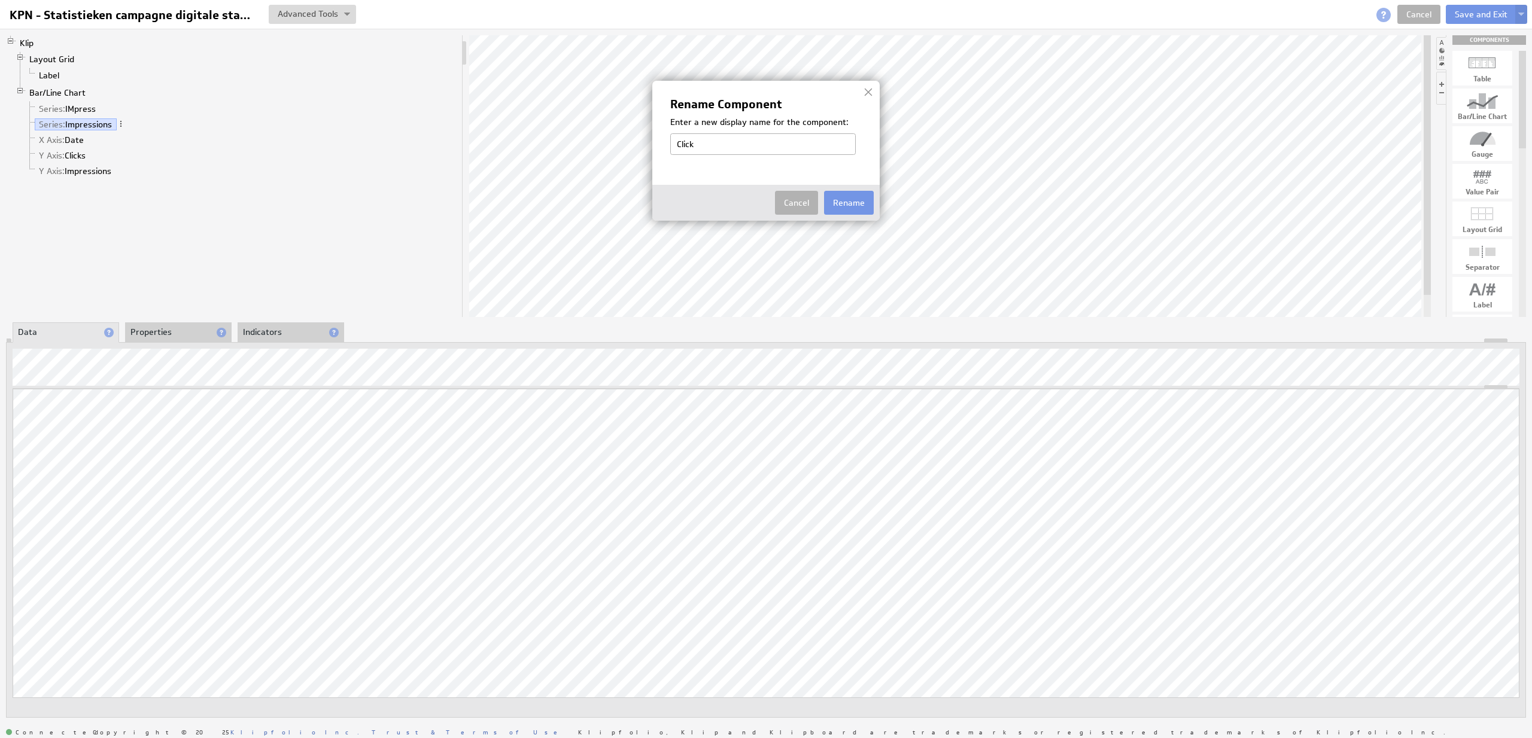
type input "Clicks"
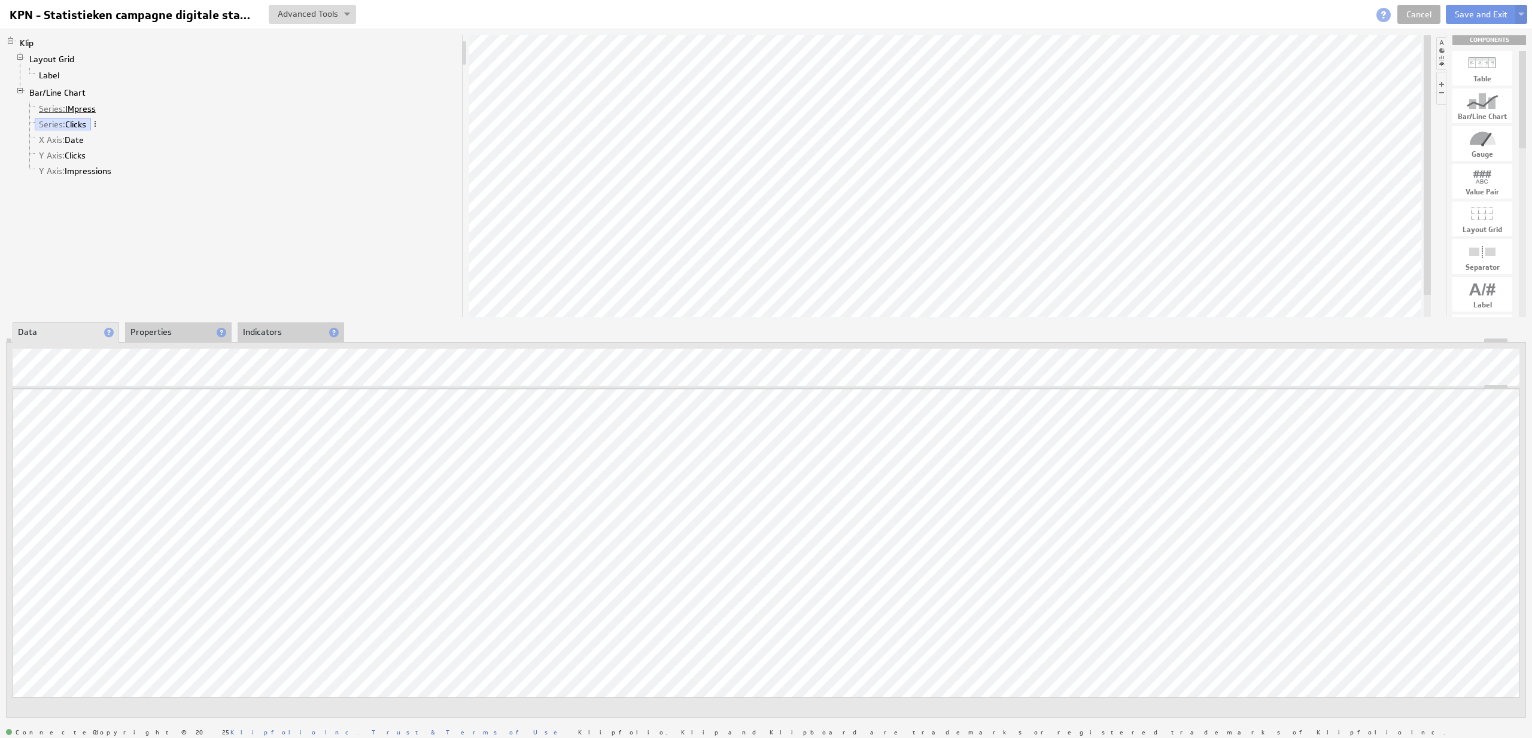
click at [91, 110] on link "Series: IMpress" at bounding box center [68, 109] width 66 height 12
click at [104, 108] on span at bounding box center [105, 108] width 8 height 8
click at [118, 119] on div "Rename..." at bounding box center [167, 120] width 120 height 19
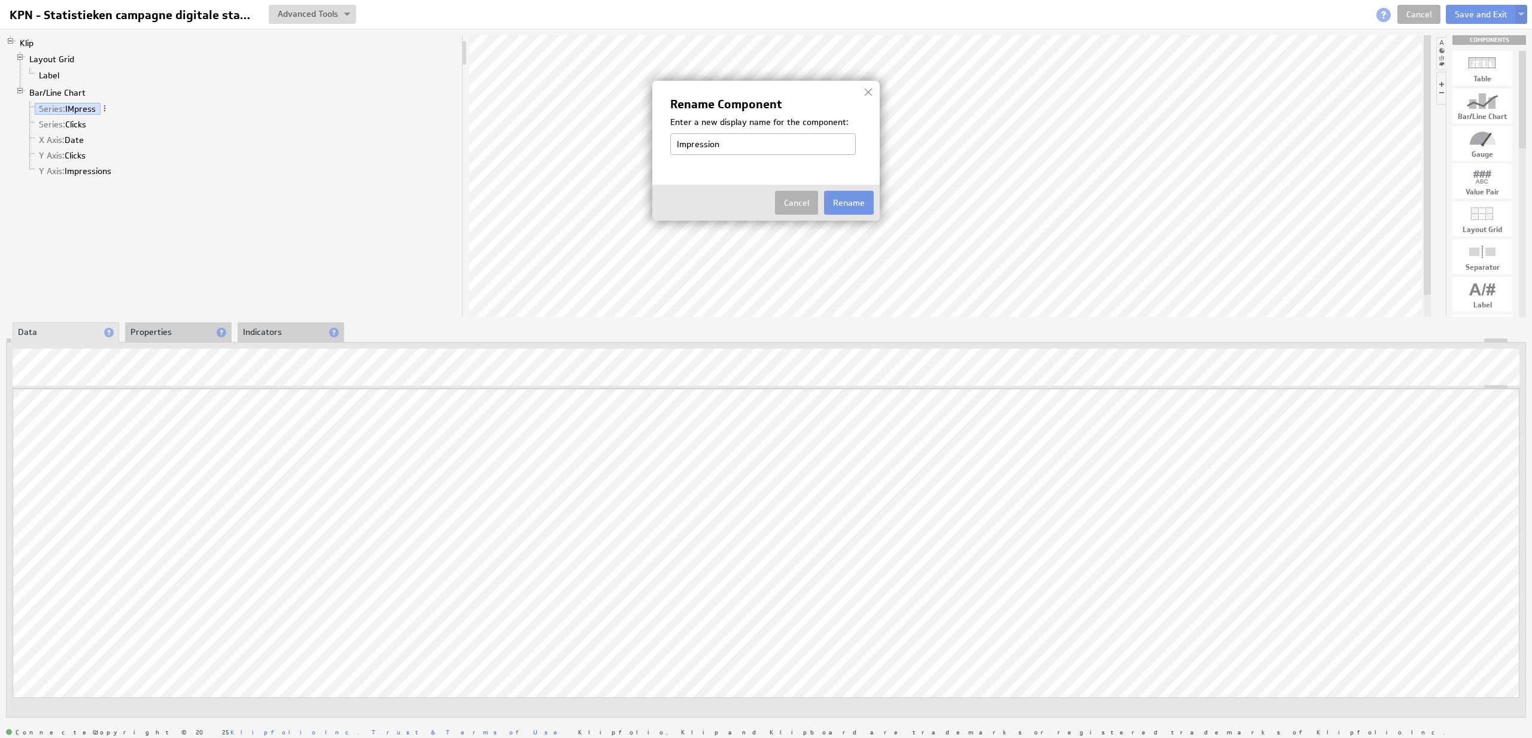
type input "Impressions"
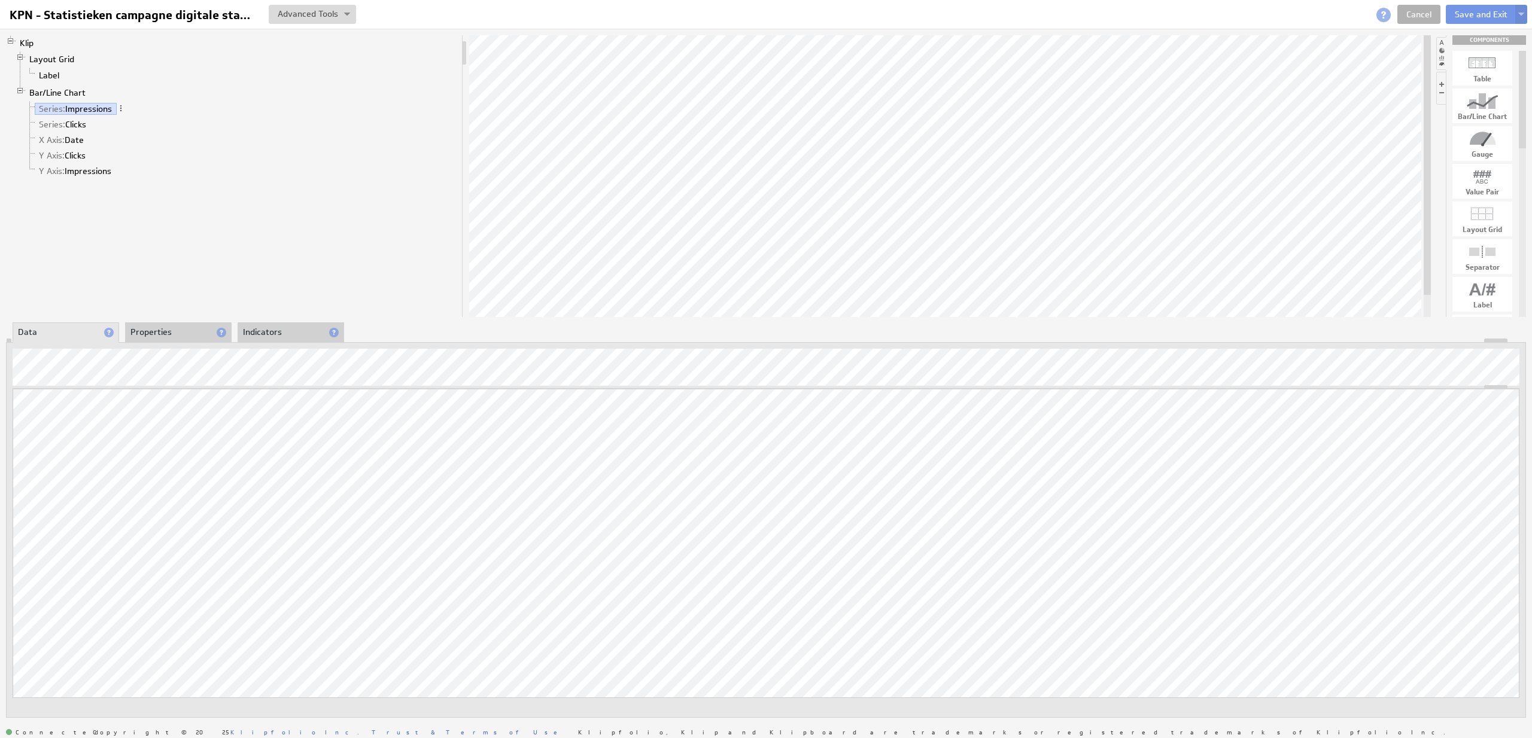
click at [170, 332] on li "Properties" at bounding box center [178, 333] width 107 height 20
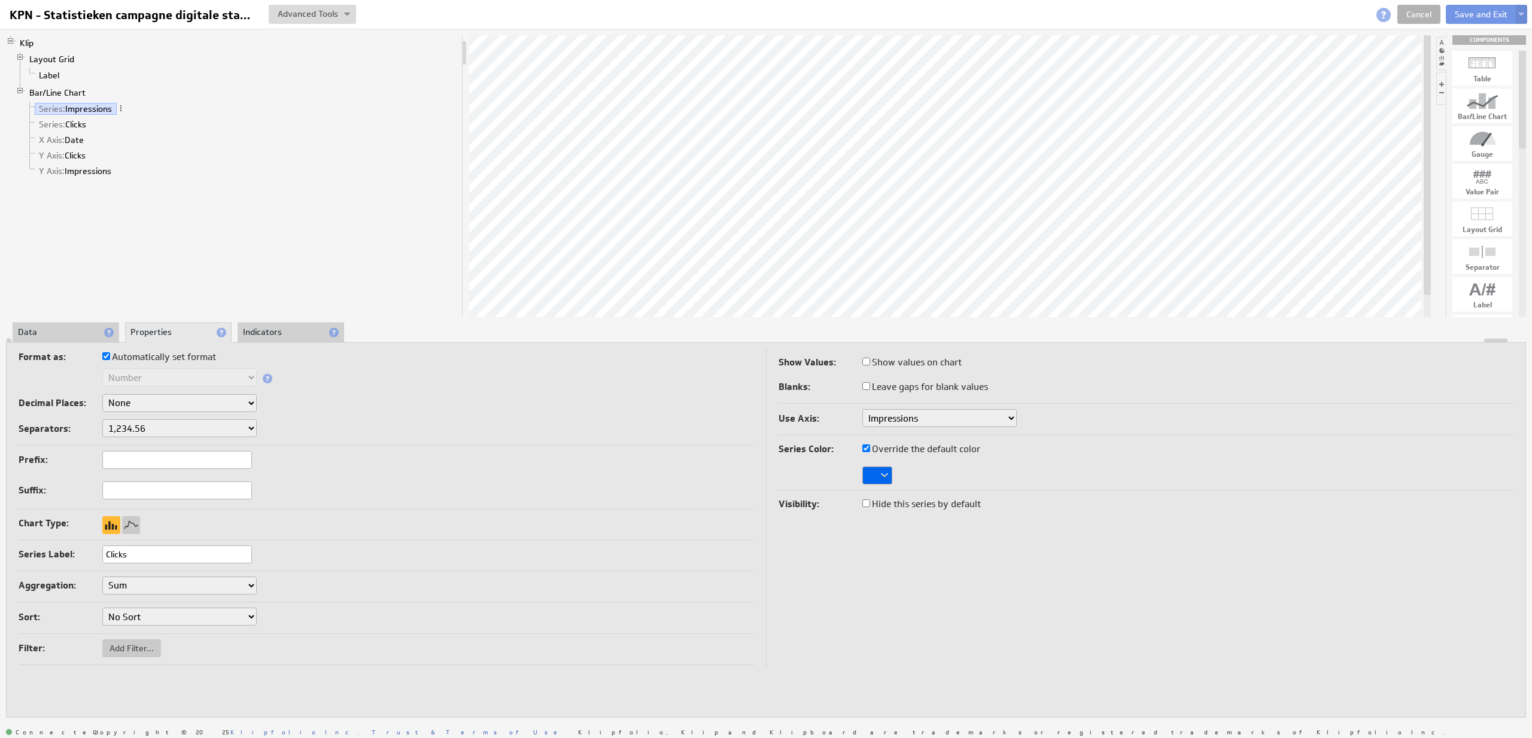
drag, startPoint x: 125, startPoint y: 550, endPoint x: 72, endPoint y: 546, distance: 53.4
click at [102, 548] on input "Clicks" at bounding box center [177, 555] width 150 height 18
type input "Impressions"
click at [83, 126] on link "Series: Clicks" at bounding box center [63, 124] width 56 height 12
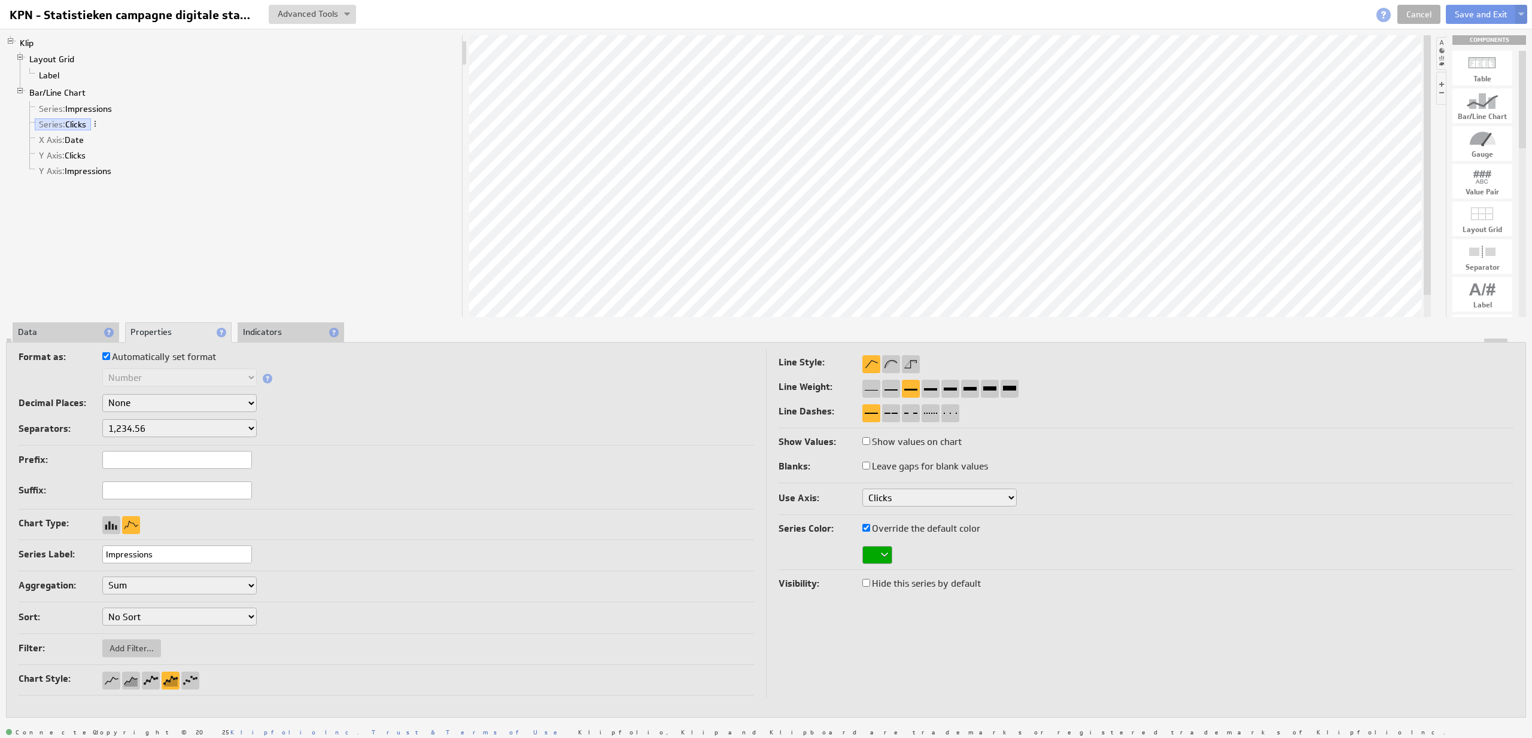
drag, startPoint x: 157, startPoint y: 556, endPoint x: 88, endPoint y: 549, distance: 69.7
click at [102, 549] on input "Impressions" at bounding box center [177, 555] width 150 height 18
type input "Clicks"
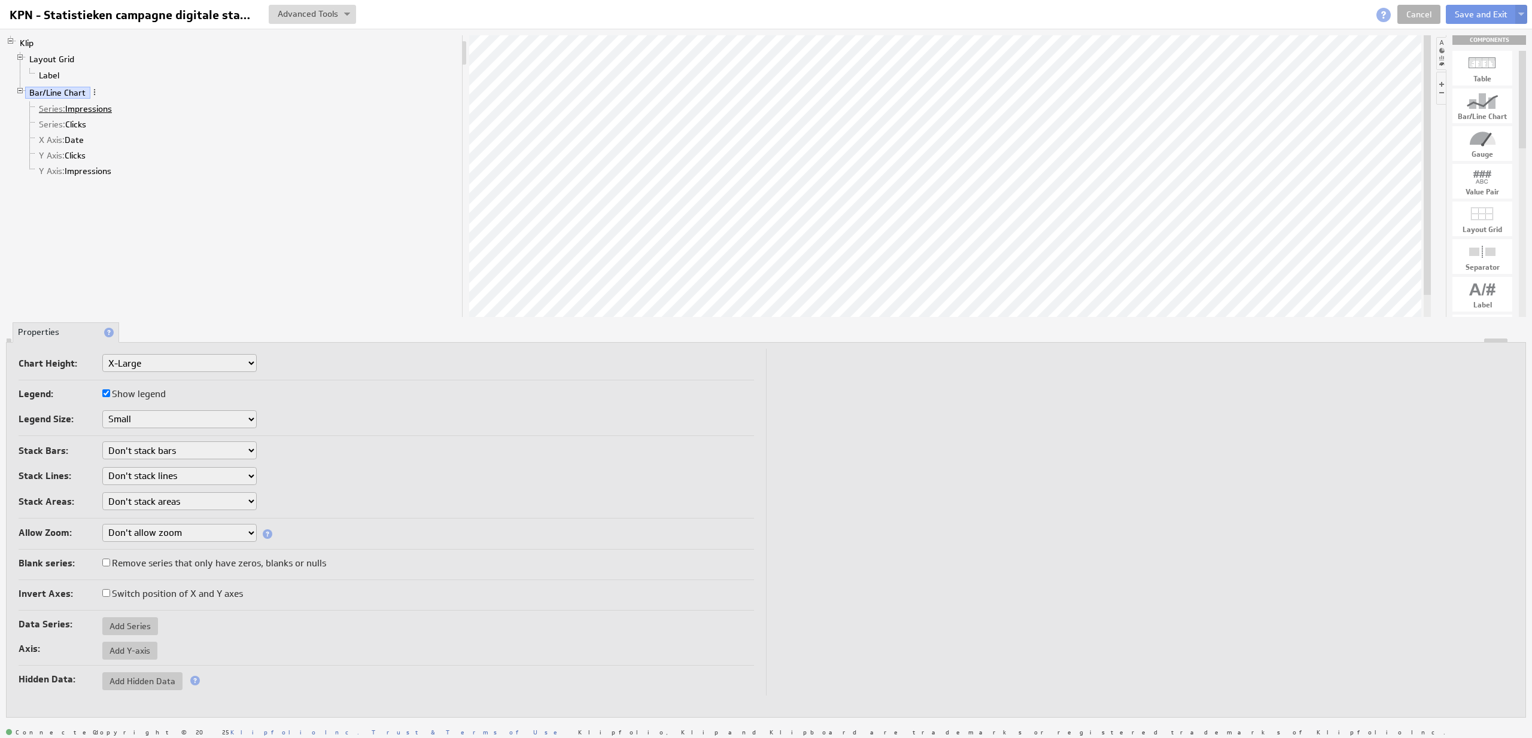
click at [91, 111] on link "Series: Impressions" at bounding box center [76, 109] width 82 height 12
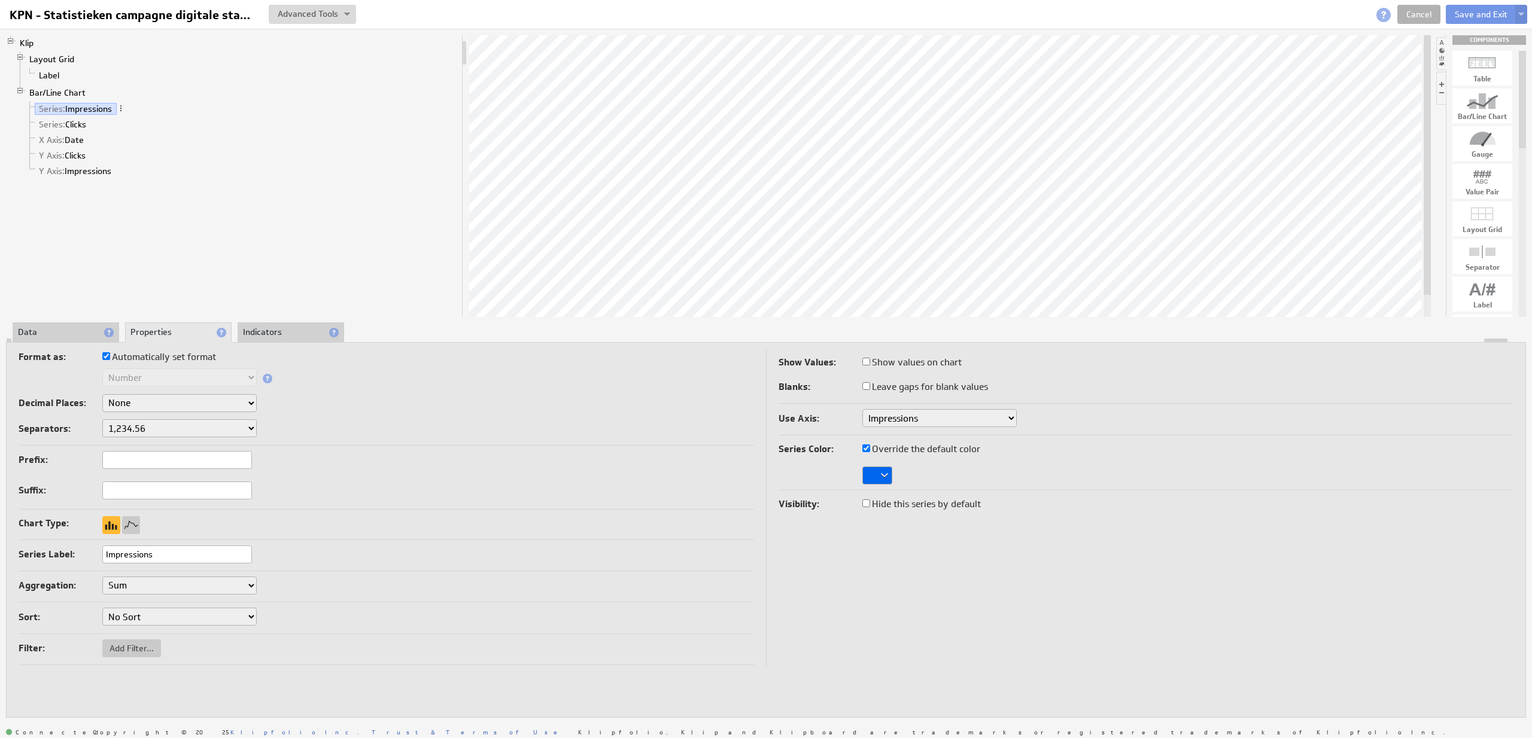
select select ".,"
click option "1.234,56" at bounding box center [0, 0] width 0 height 0
select select ".,"
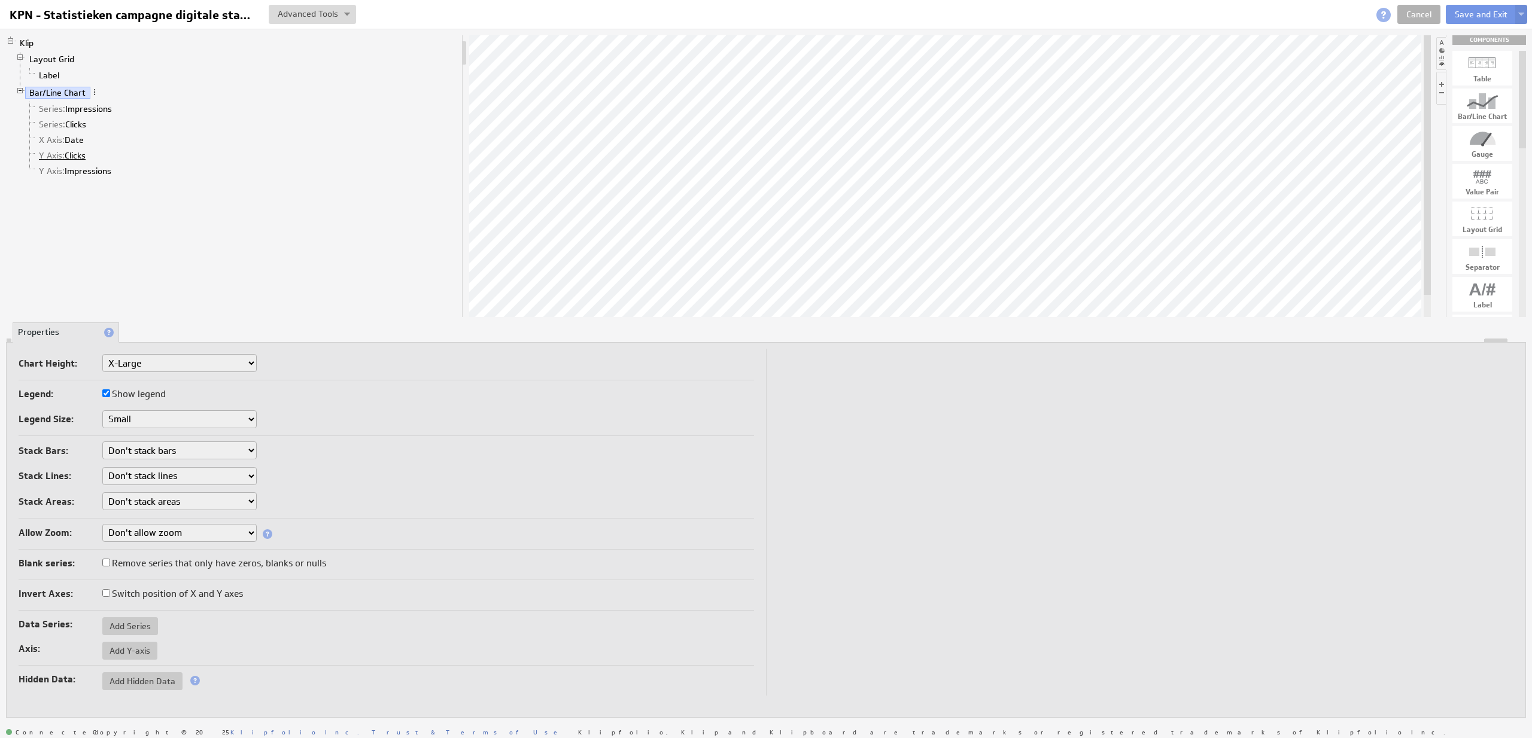
click at [84, 155] on link "Y Axis: Clicks" at bounding box center [63, 156] width 56 height 12
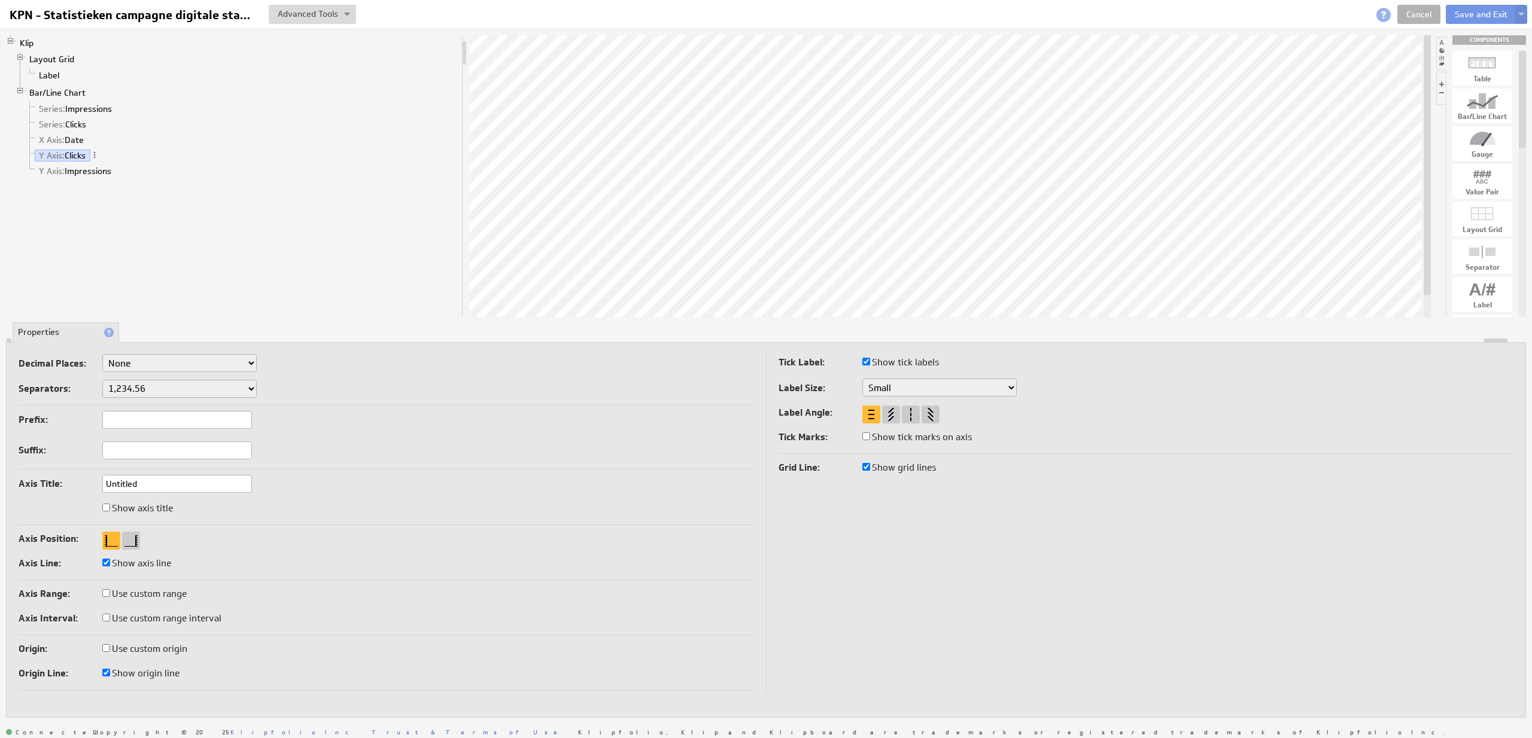
select select ".,"
click option "1.234,56" at bounding box center [0, 0] width 0 height 0
select select ".,"
drag, startPoint x: 101, startPoint y: 171, endPoint x: 109, endPoint y: 193, distance: 23.7
click at [101, 171] on link "Y Axis: Impressions" at bounding box center [75, 171] width 81 height 12
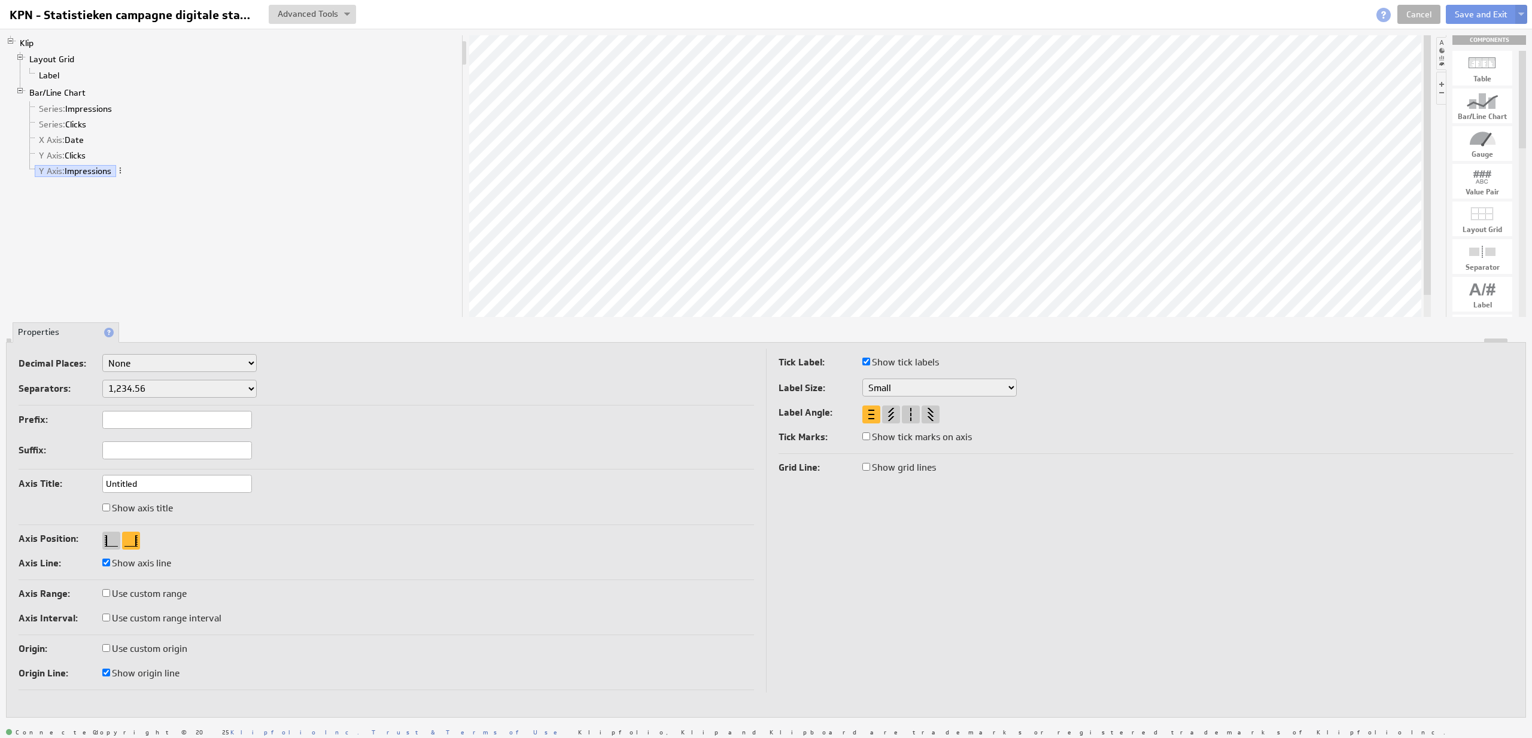
select select ".,"
click option "1.234,56" at bounding box center [0, 0] width 0 height 0
select select ".,"
click at [1472, 16] on button "Save and Exit" at bounding box center [1481, 14] width 71 height 19
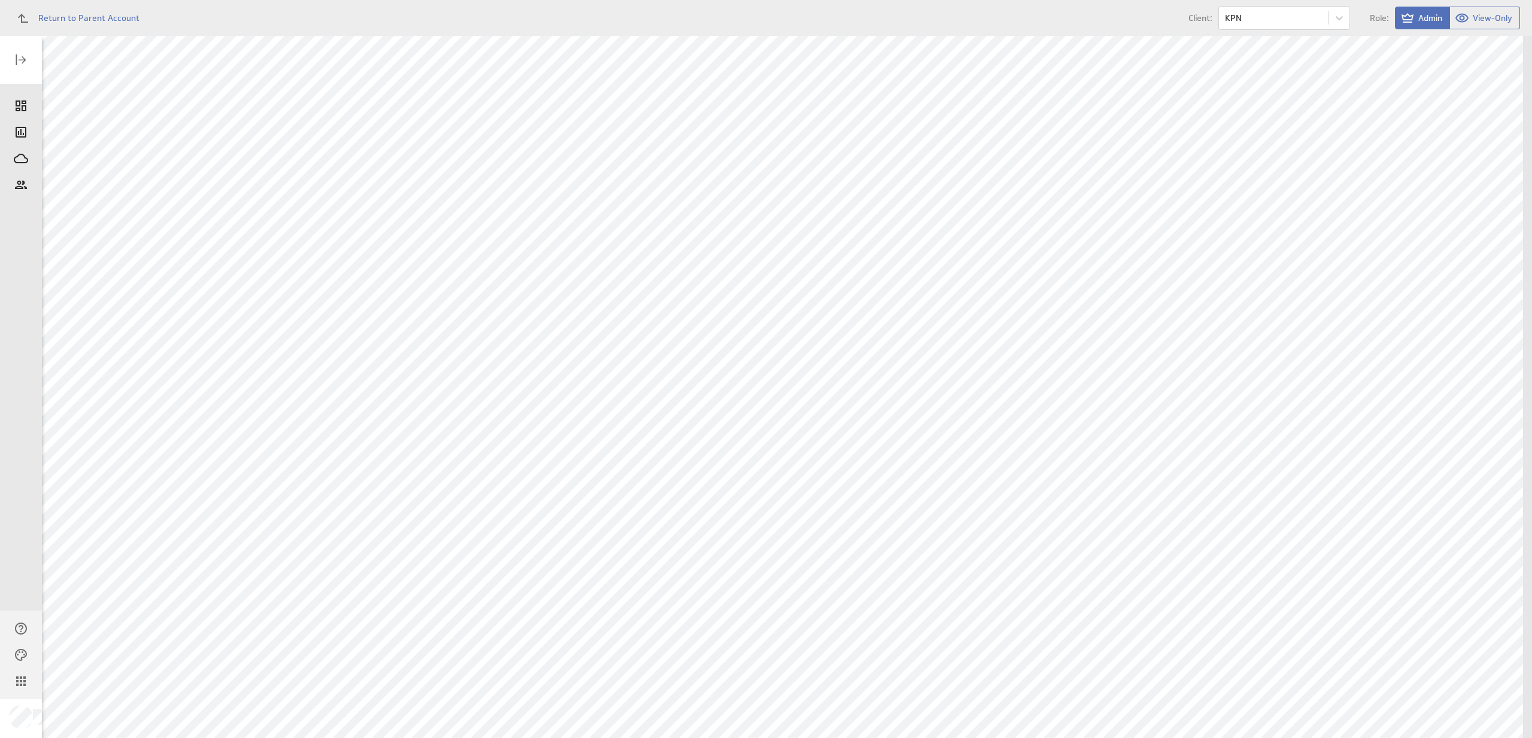
scroll to position [48, 0]
click at [1447, 419] on div "Edit..." at bounding box center [1445, 420] width 120 height 19
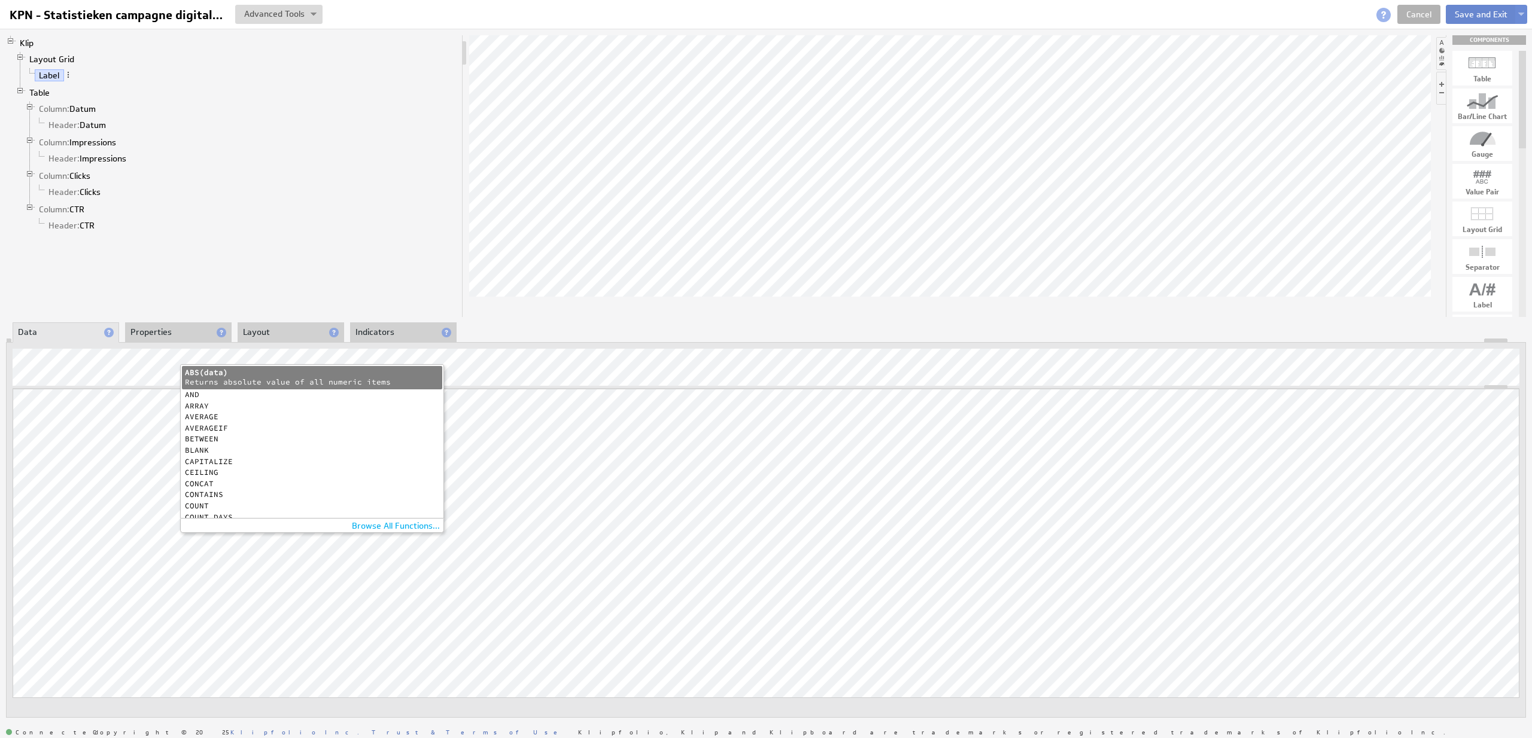
click at [1464, 20] on button "Save and Exit" at bounding box center [1481, 14] width 71 height 19
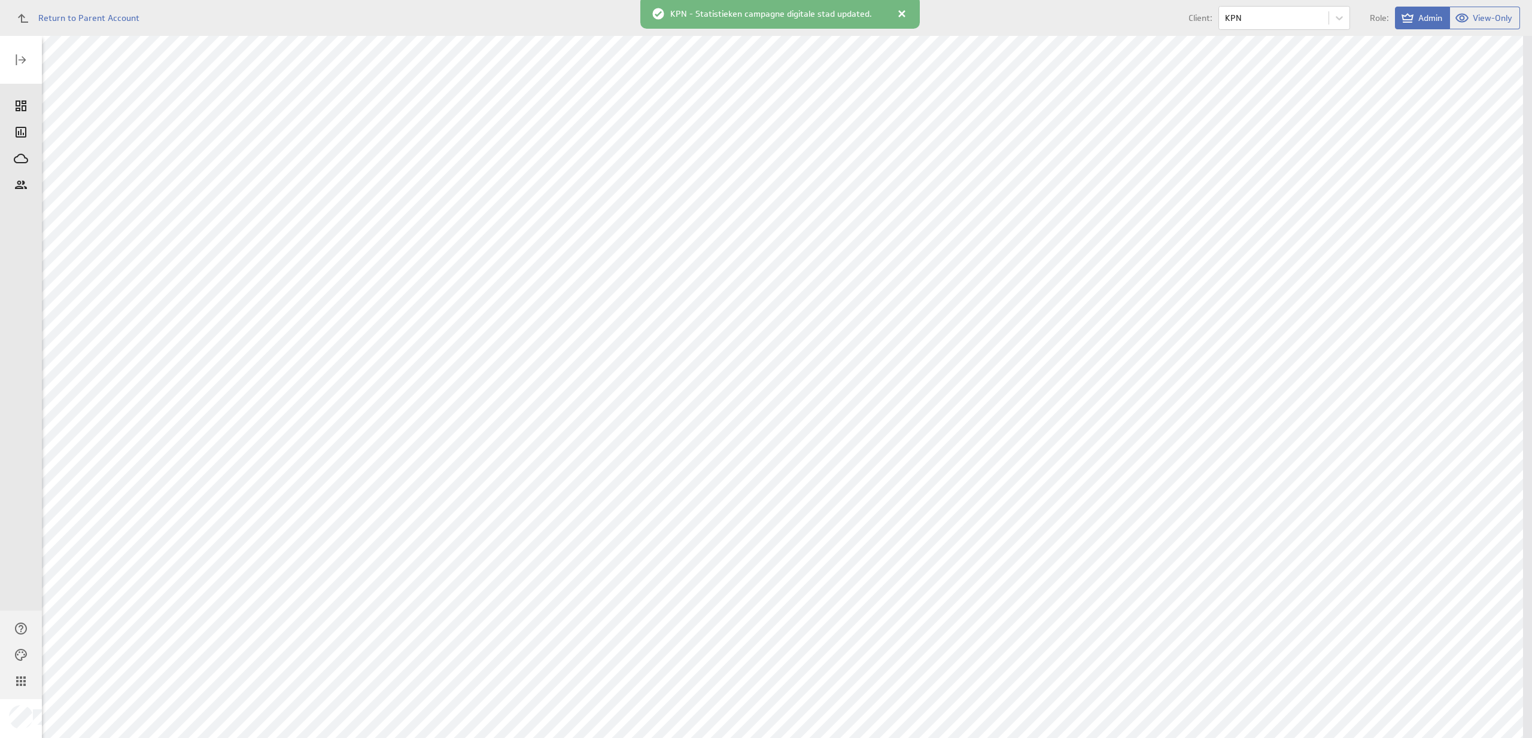
scroll to position [203, 0]
click at [1480, 496] on div "Edit..." at bounding box center [1445, 504] width 120 height 19
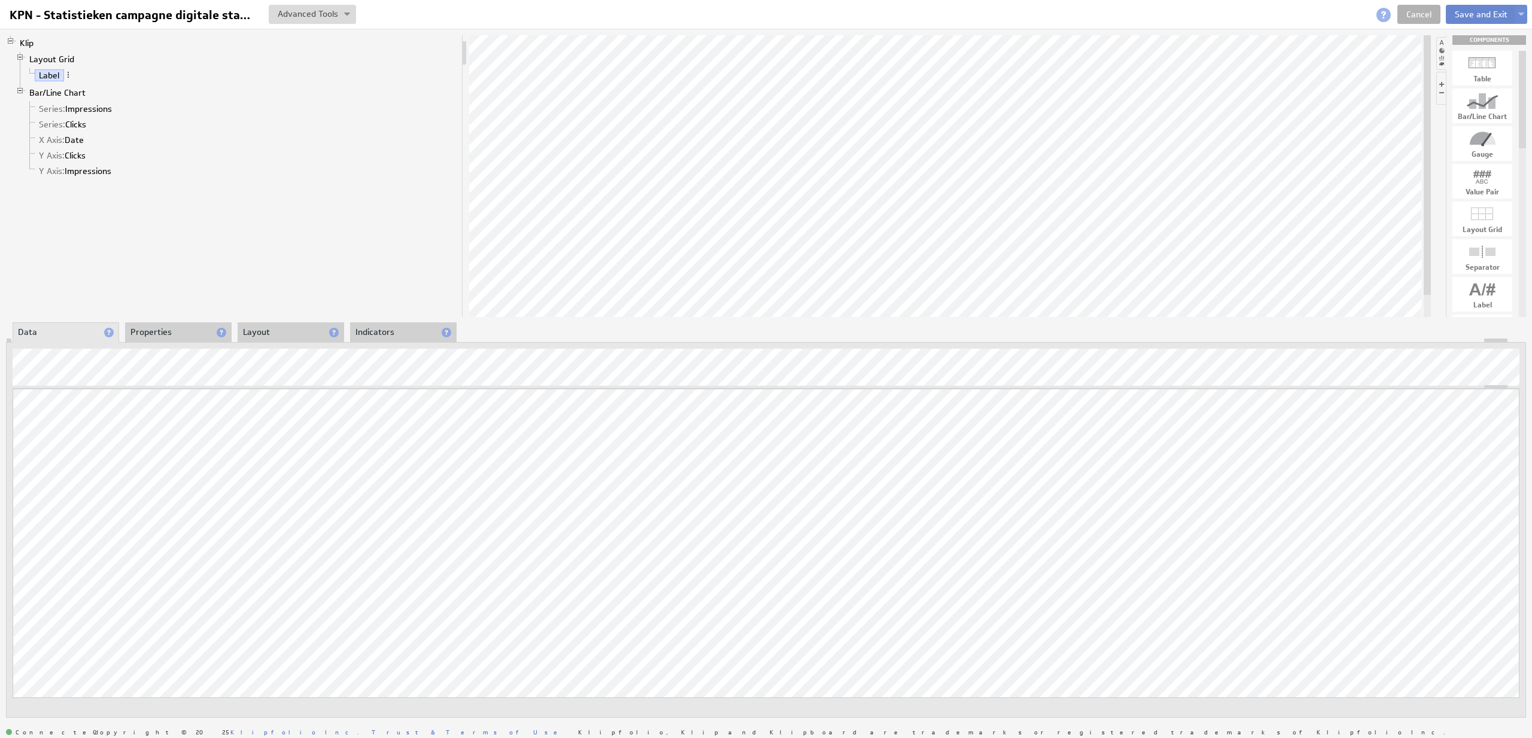
click at [1488, 17] on button "Save and Exit" at bounding box center [1481, 14] width 71 height 19
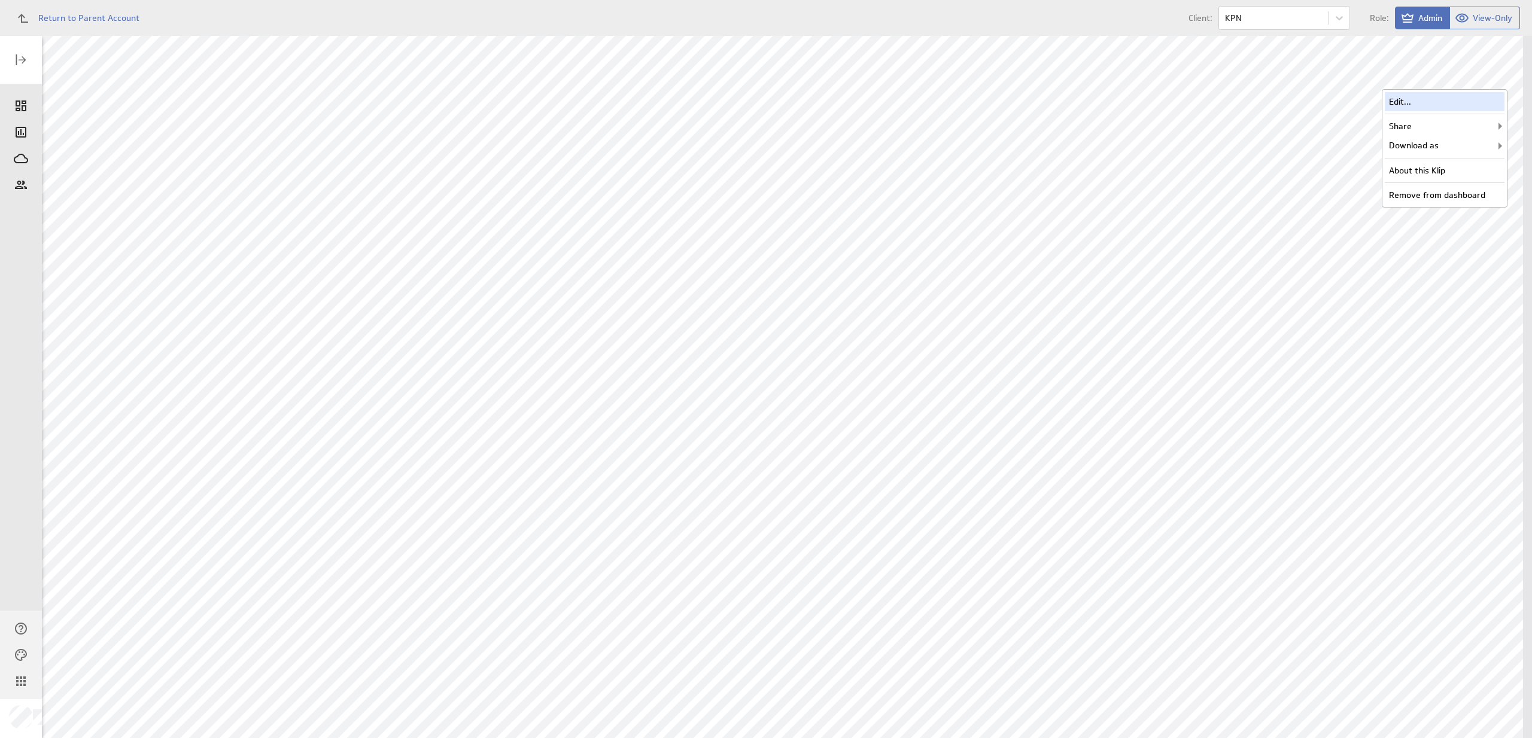
click at [1478, 98] on div "Edit..." at bounding box center [1445, 101] width 120 height 19
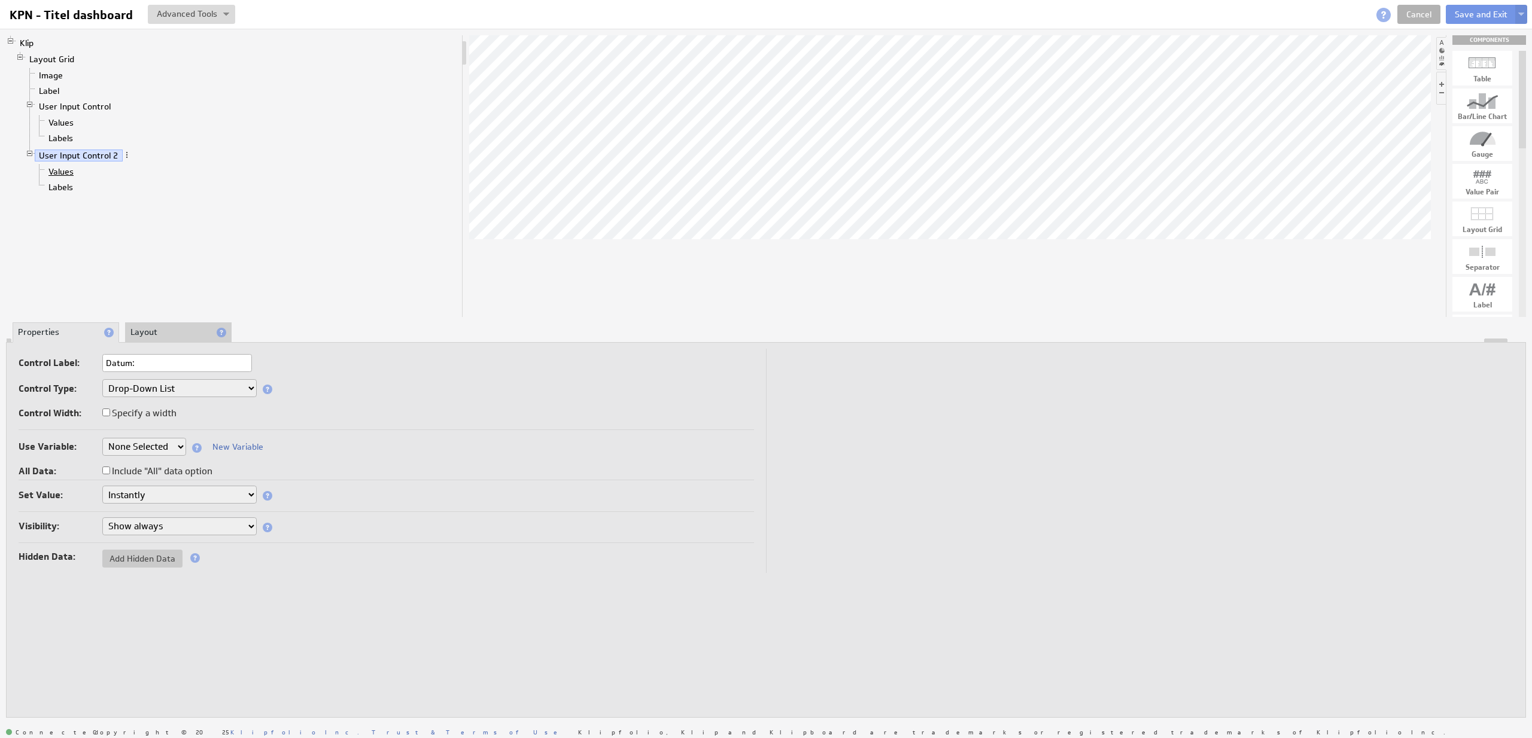
click at [71, 175] on link "Values" at bounding box center [61, 172] width 34 height 12
click at [67, 173] on link "Values" at bounding box center [61, 172] width 34 height 12
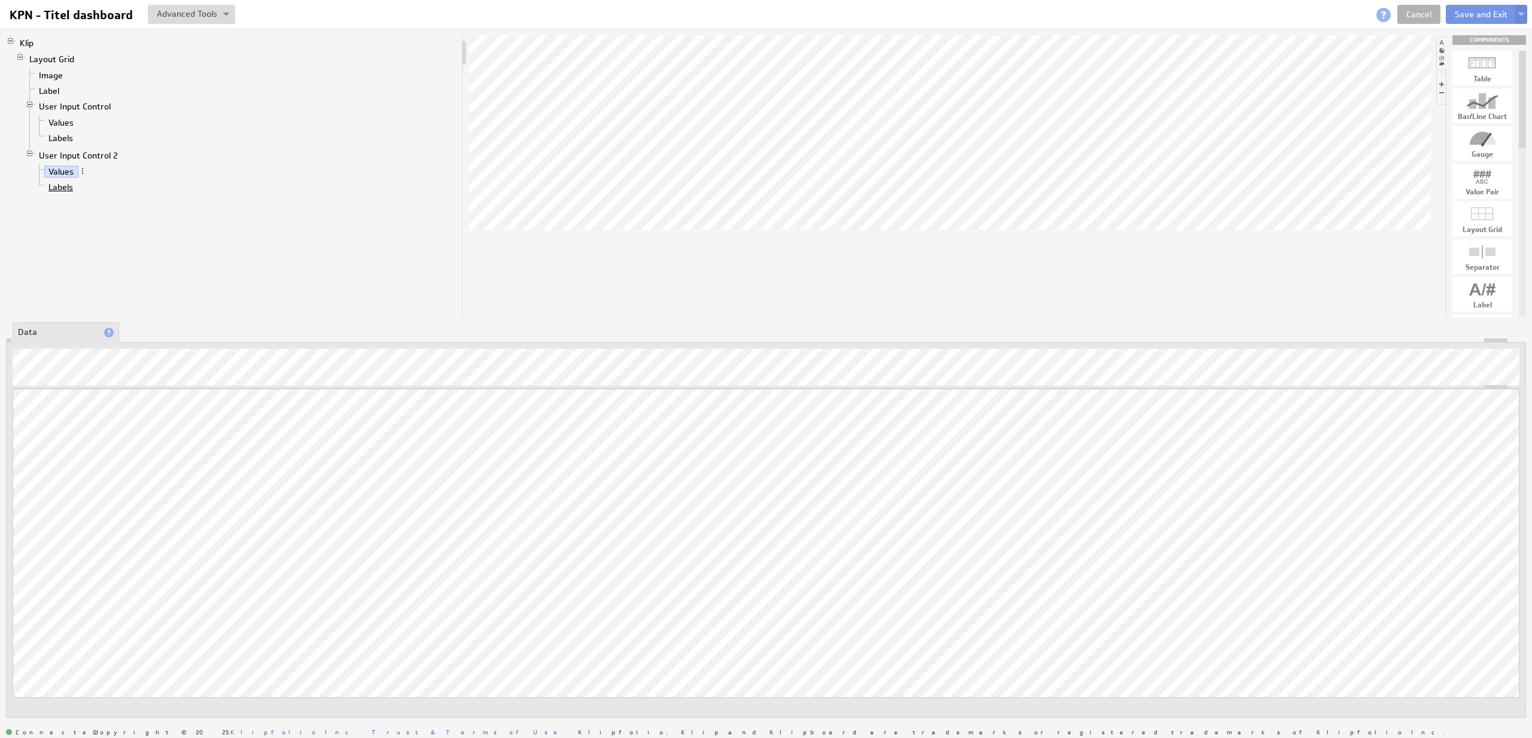
click at [65, 187] on link "Labels" at bounding box center [61, 187] width 34 height 12
click at [67, 126] on link "Values" at bounding box center [61, 123] width 34 height 12
click at [55, 139] on link "Labels" at bounding box center [61, 138] width 34 height 12
click at [61, 139] on link "Labels" at bounding box center [61, 138] width 34 height 12
click at [62, 174] on link "Values" at bounding box center [61, 172] width 34 height 12
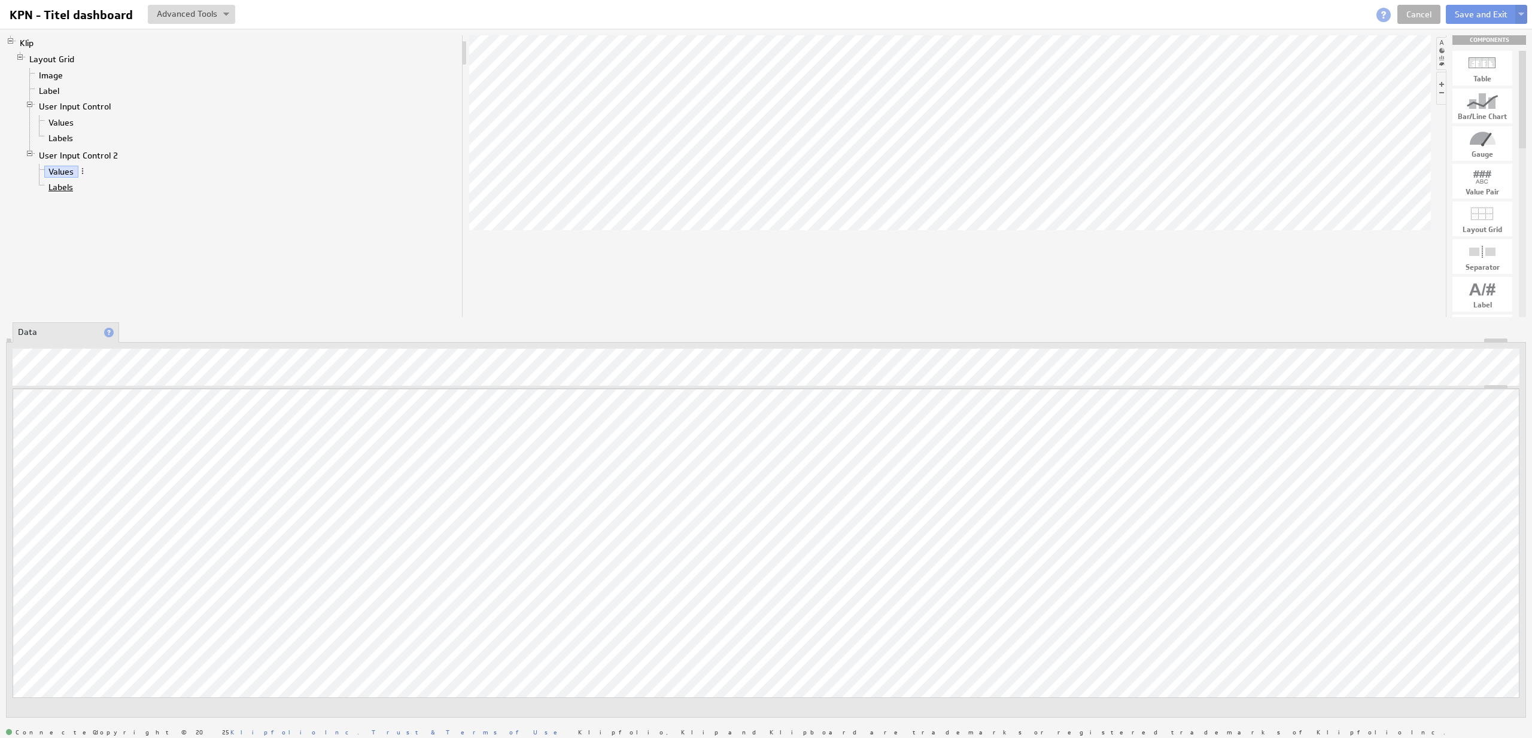
click at [66, 188] on link "Labels" at bounding box center [61, 187] width 34 height 12
click at [71, 176] on link "Values" at bounding box center [61, 172] width 34 height 12
click at [90, 154] on link "User Input Control 2" at bounding box center [79, 156] width 88 height 12
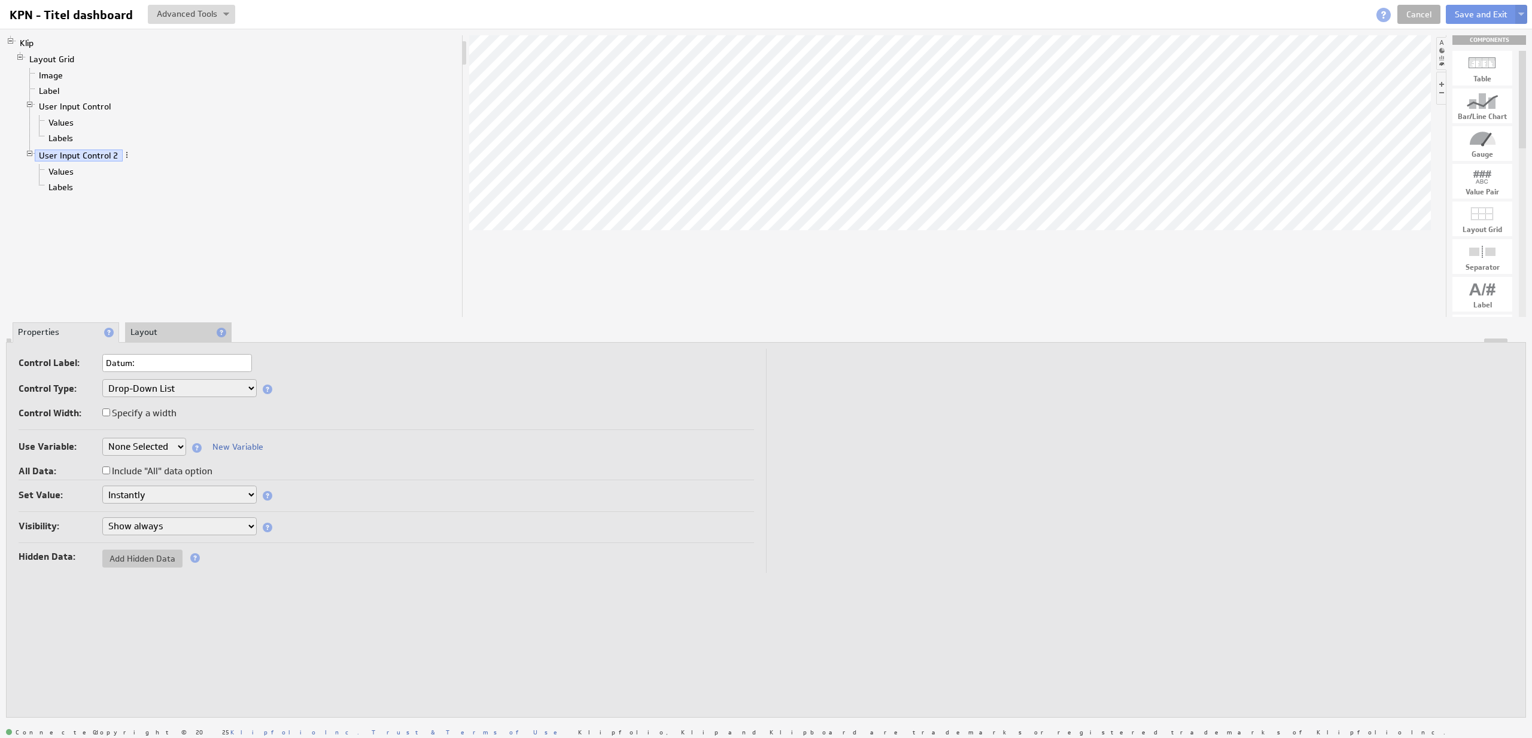
click at [153, 469] on label "Include "All" data option" at bounding box center [157, 471] width 110 height 17
click at [110, 469] on input "Include "All" data option" at bounding box center [106, 471] width 8 height 8
checkbox input "true"
click at [186, 488] on input "All" at bounding box center [177, 492] width 150 height 18
type input "All data"
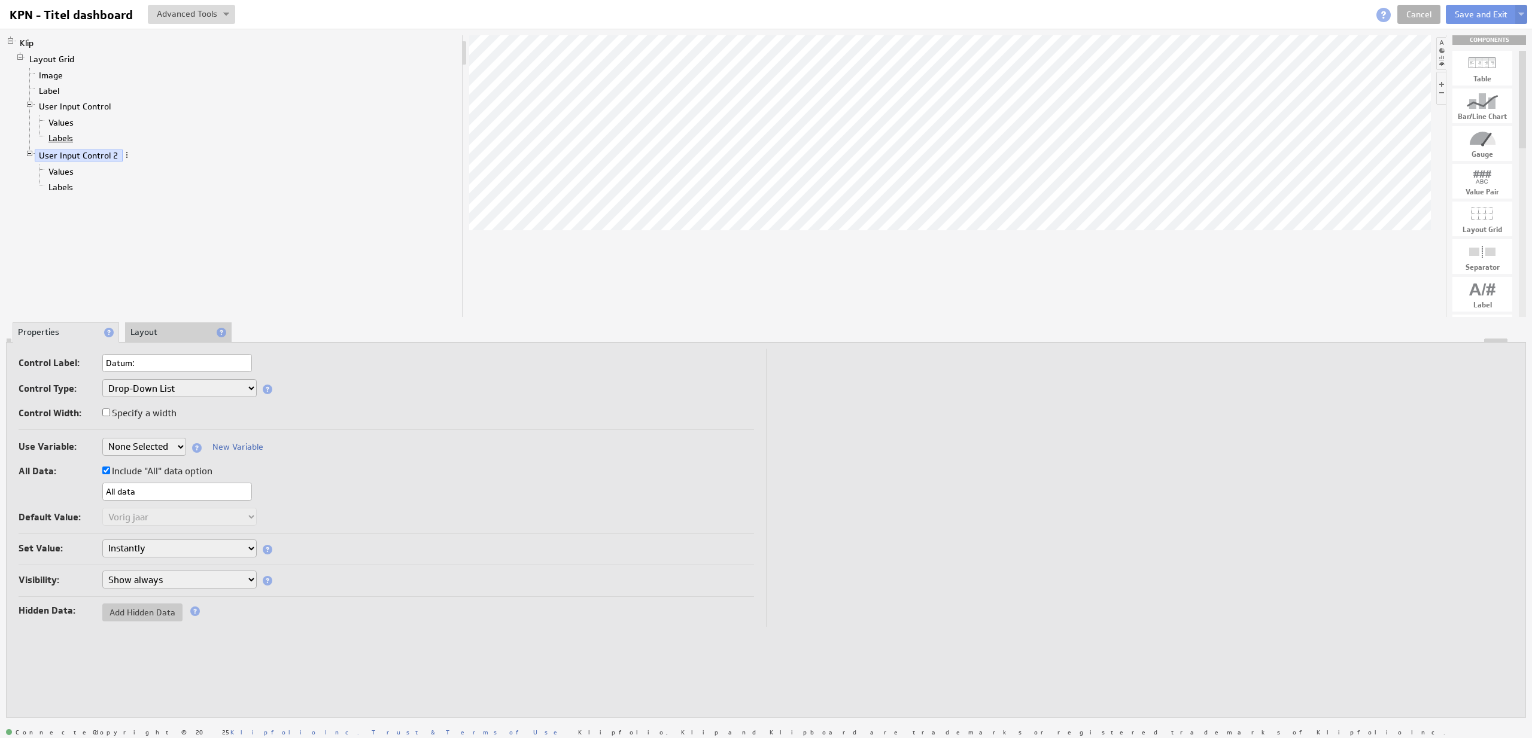
click at [68, 137] on link "Labels" at bounding box center [61, 138] width 34 height 12
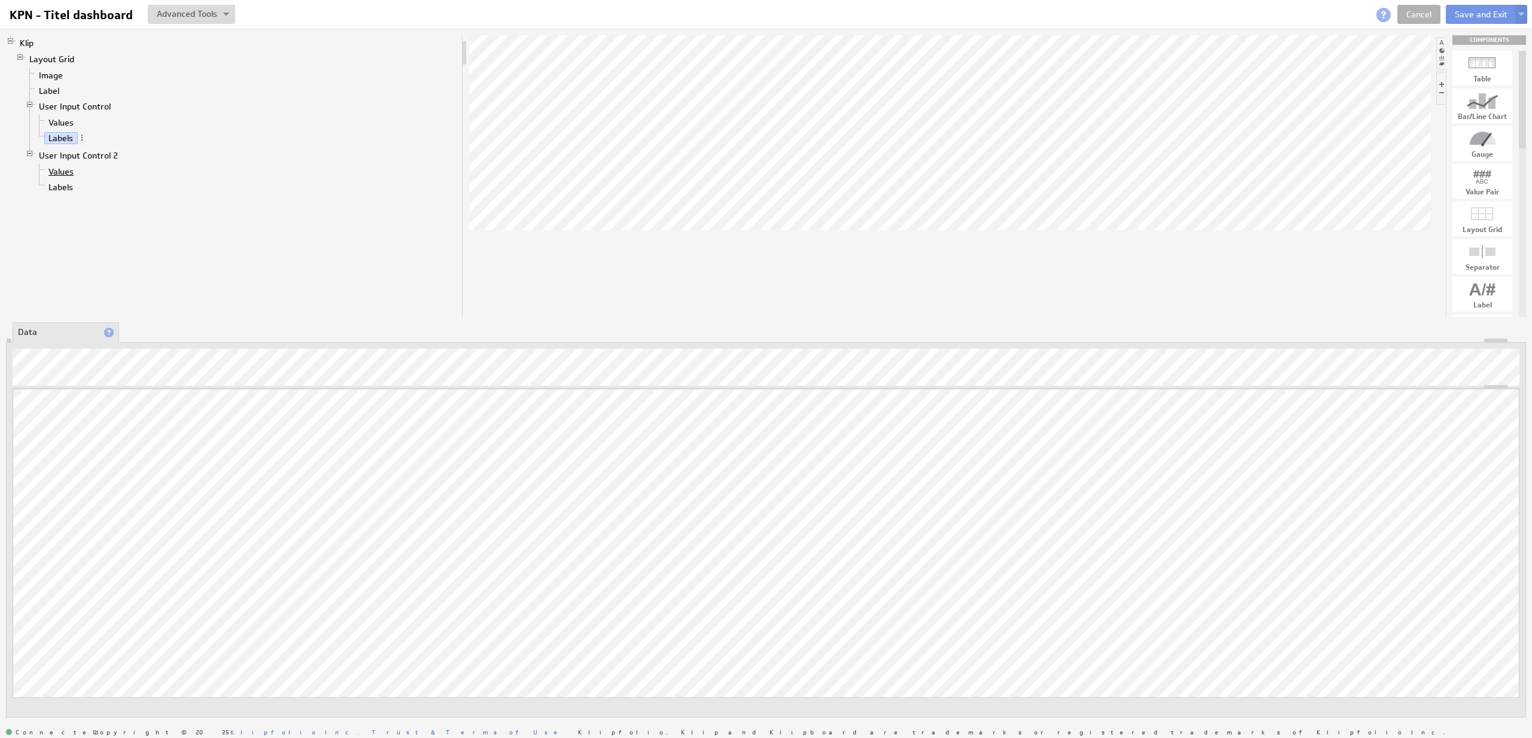
click at [71, 171] on link "Values" at bounding box center [61, 172] width 34 height 12
click at [66, 188] on link "Labels" at bounding box center [61, 187] width 34 height 12
click at [1482, 145] on body "Return to Parent Account Help KPN - Titel dashboard KPN - Titel dashboard View …" at bounding box center [766, 369] width 1532 height 738
drag, startPoint x: 1485, startPoint y: 144, endPoint x: 1274, endPoint y: 234, distance: 228.9
click at [1274, 234] on body "Return to Parent Account Help KPN - Titel dashboard KPN - Titel dashboard View …" at bounding box center [766, 369] width 1532 height 738
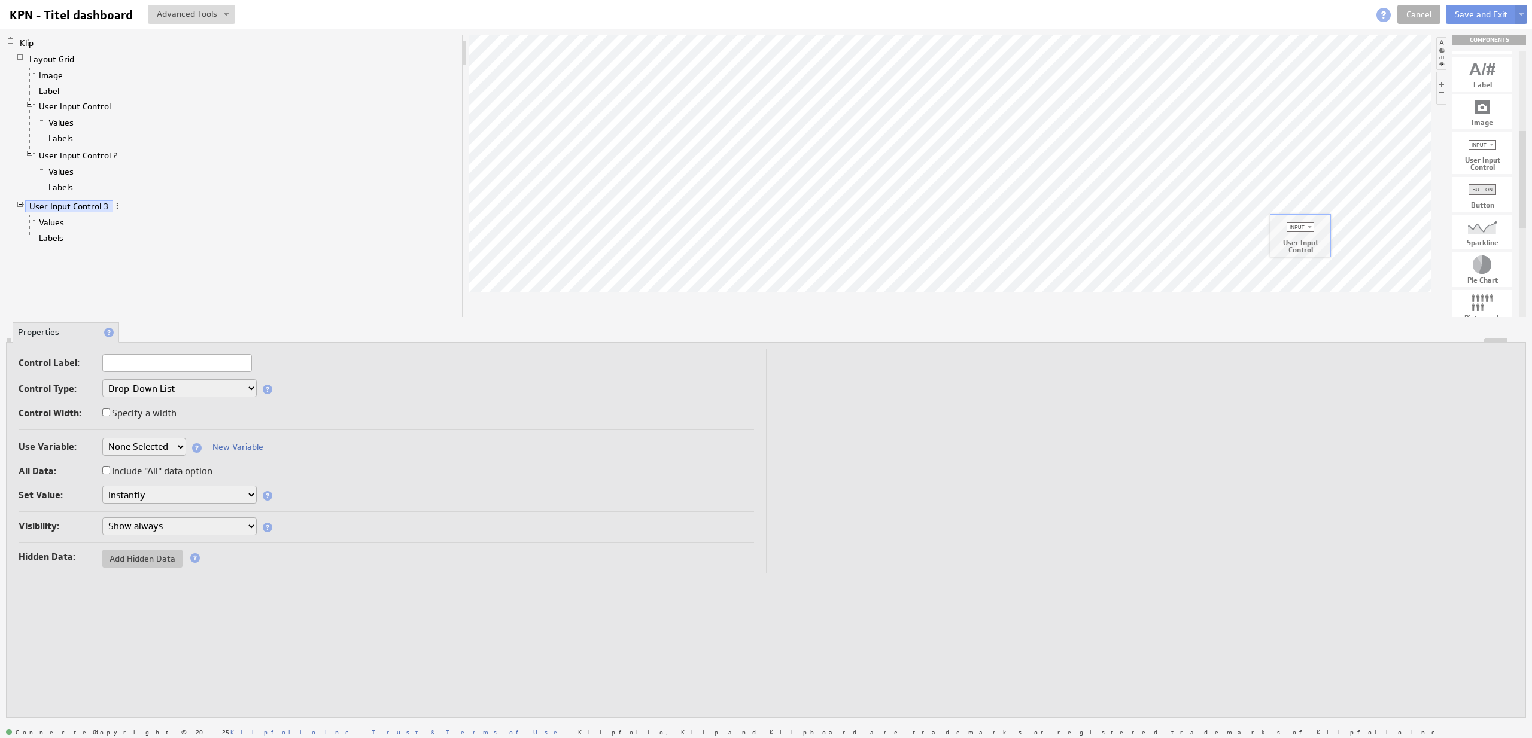
drag, startPoint x: 1485, startPoint y: 146, endPoint x: 1303, endPoint y: 228, distance: 200.1
click at [1303, 228] on body "Return to Parent Account Help KPN - Titel dashboard KPN - Titel dashboard View …" at bounding box center [766, 369] width 1532 height 738
drag, startPoint x: 1486, startPoint y: 147, endPoint x: 1322, endPoint y: 197, distance: 171.7
click at [1322, 197] on body "Return to Parent Account Help KPN - Titel dashboard KPN - Titel dashboard View …" at bounding box center [766, 369] width 1532 height 738
drag, startPoint x: 1497, startPoint y: 144, endPoint x: 1329, endPoint y: 192, distance: 174.8
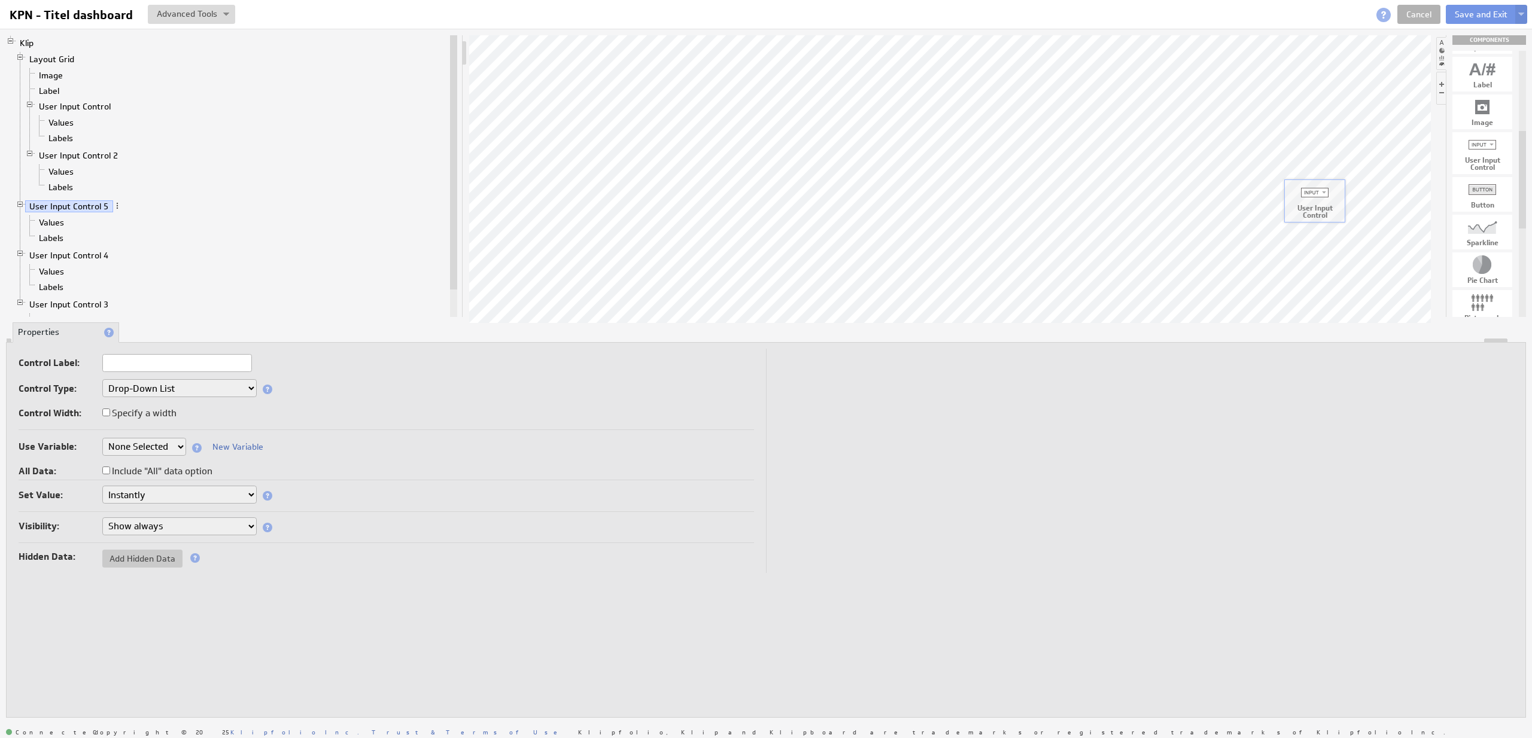
click at [1329, 192] on body "Return to Parent Account Help KPN - Titel dashboard KPN - Titel dashboard View …" at bounding box center [766, 369] width 1532 height 738
click at [119, 272] on span at bounding box center [117, 273] width 8 height 8
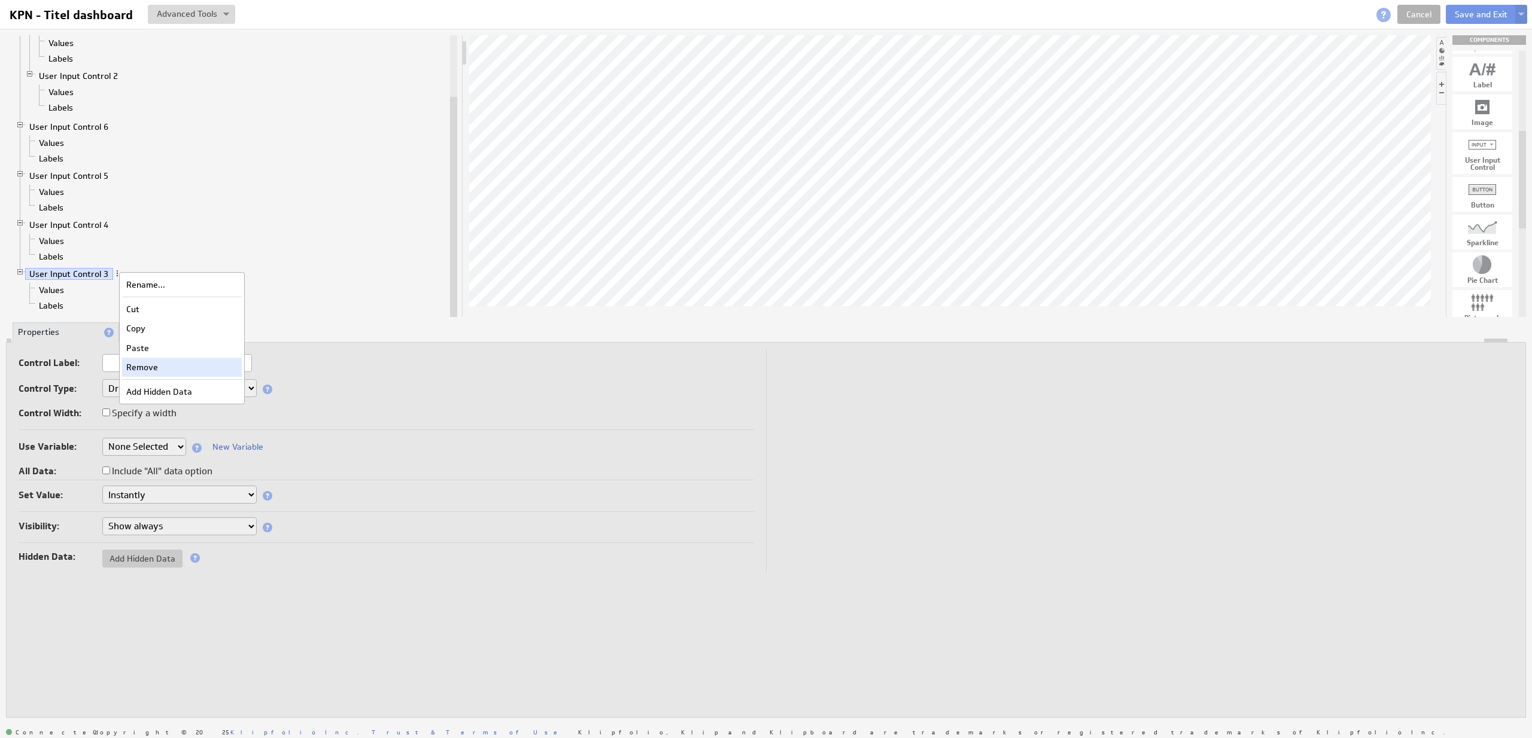
click at [153, 363] on div "Remove" at bounding box center [182, 367] width 120 height 19
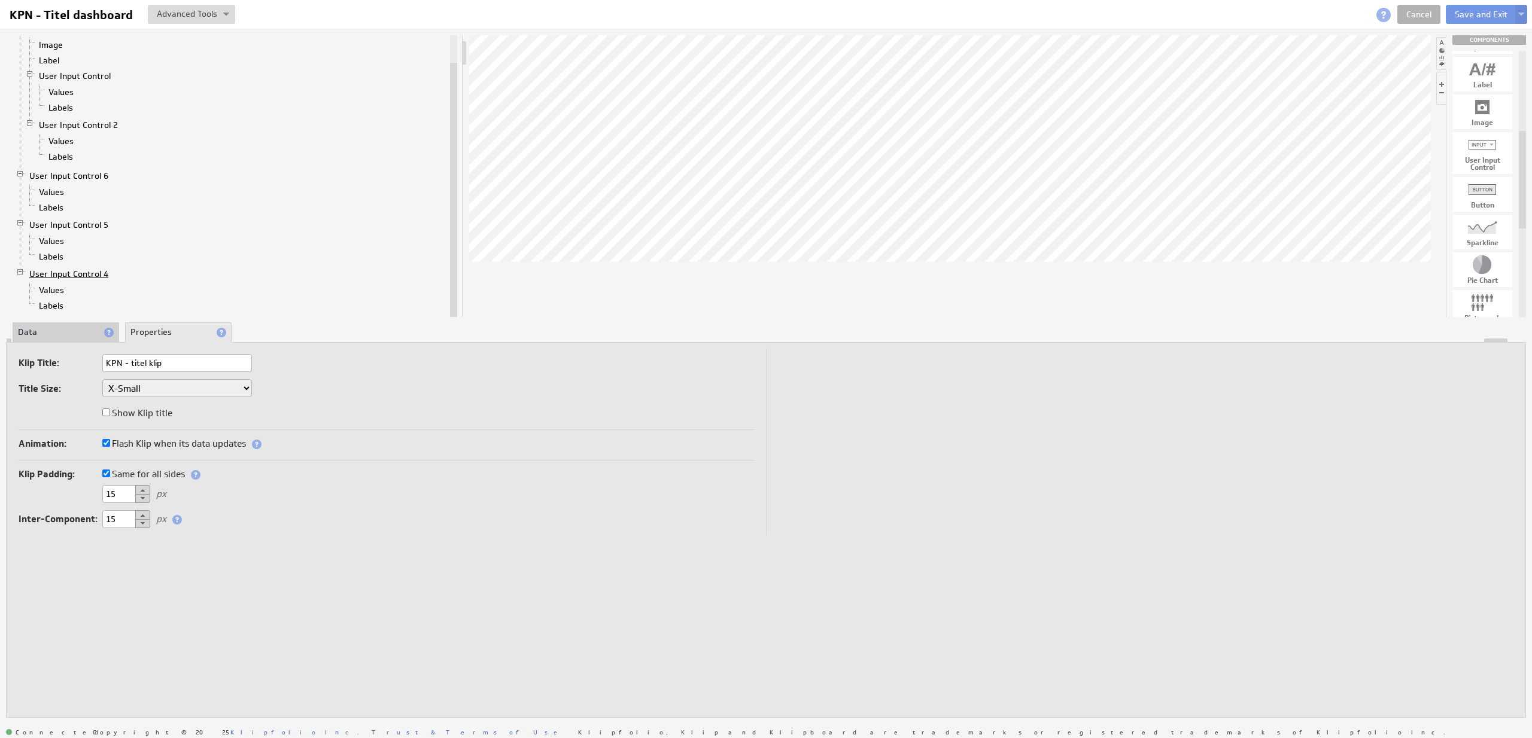
click at [100, 272] on link "User Input Control 4" at bounding box center [69, 274] width 88 height 12
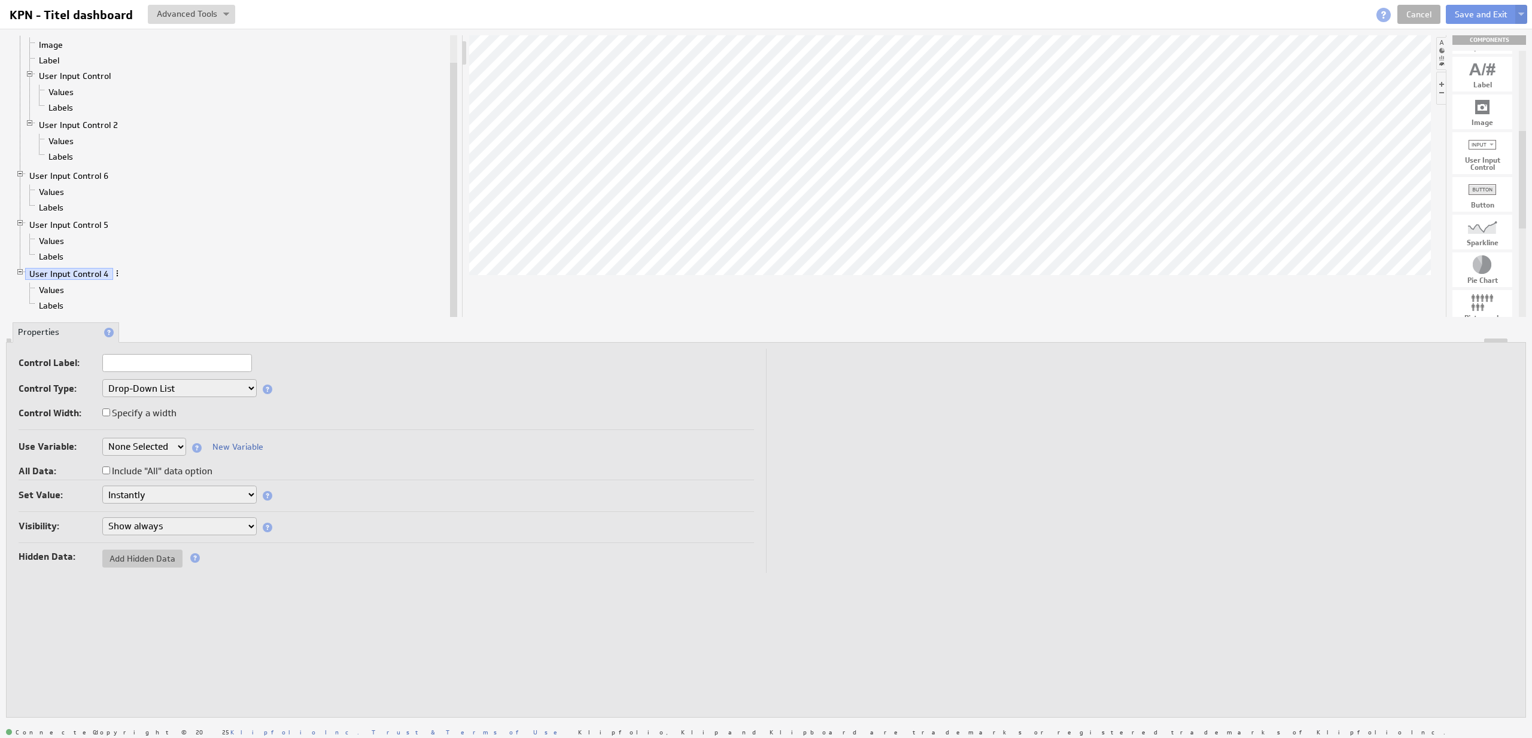
click at [113, 275] on span at bounding box center [117, 273] width 8 height 8
click at [142, 364] on div "Remove" at bounding box center [176, 369] width 120 height 19
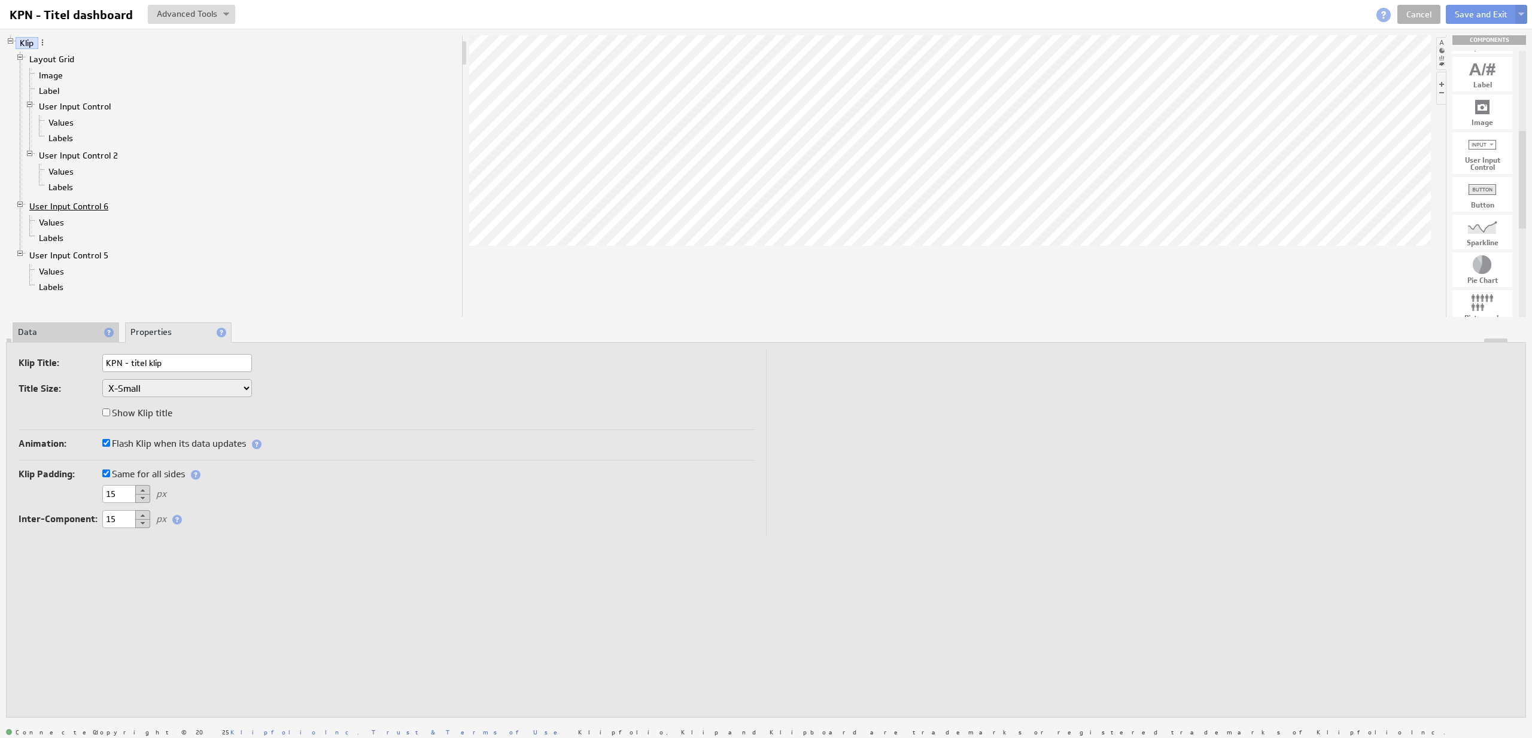
click at [87, 208] on link "User Input Control 6" at bounding box center [69, 206] width 88 height 12
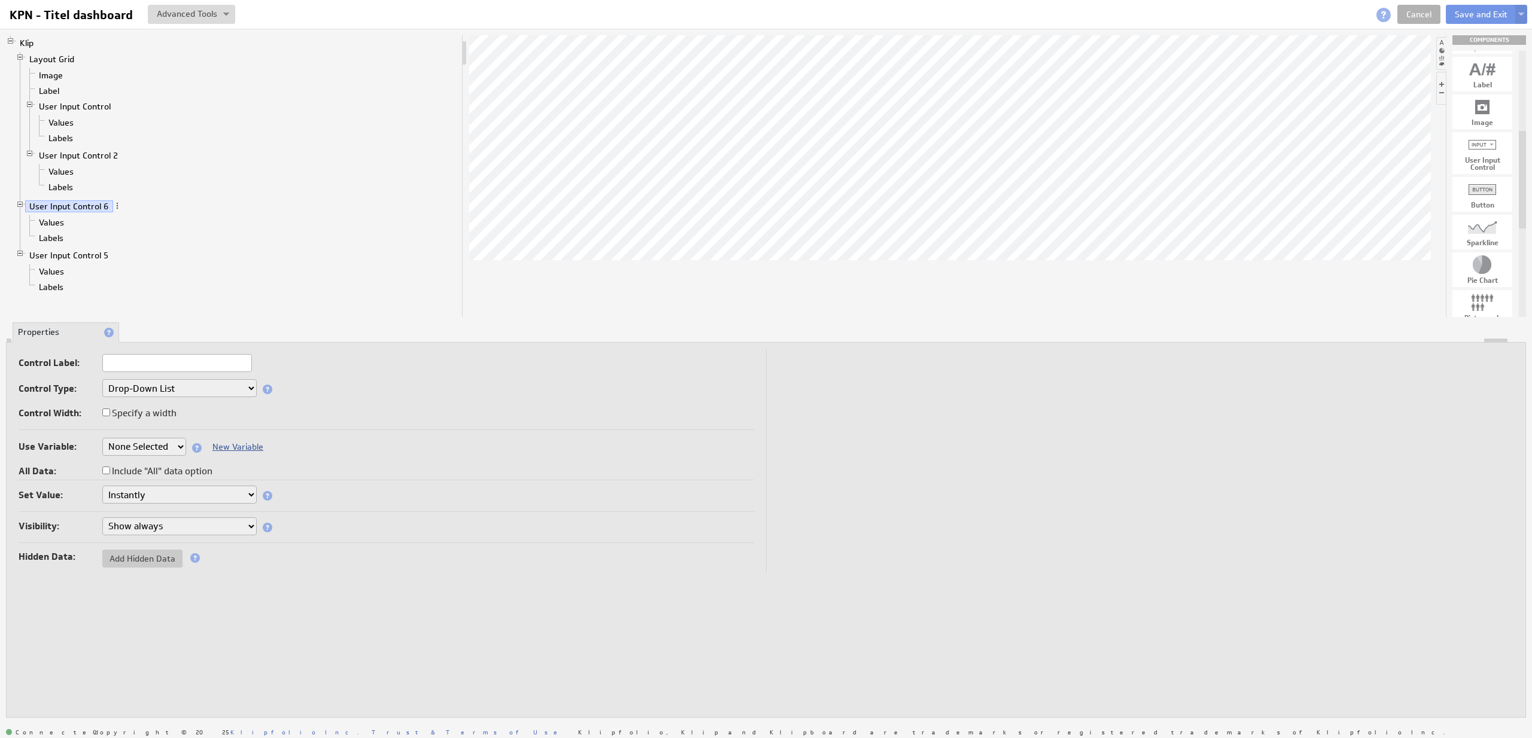
click at [233, 443] on link "New Variable" at bounding box center [237, 447] width 51 height 11
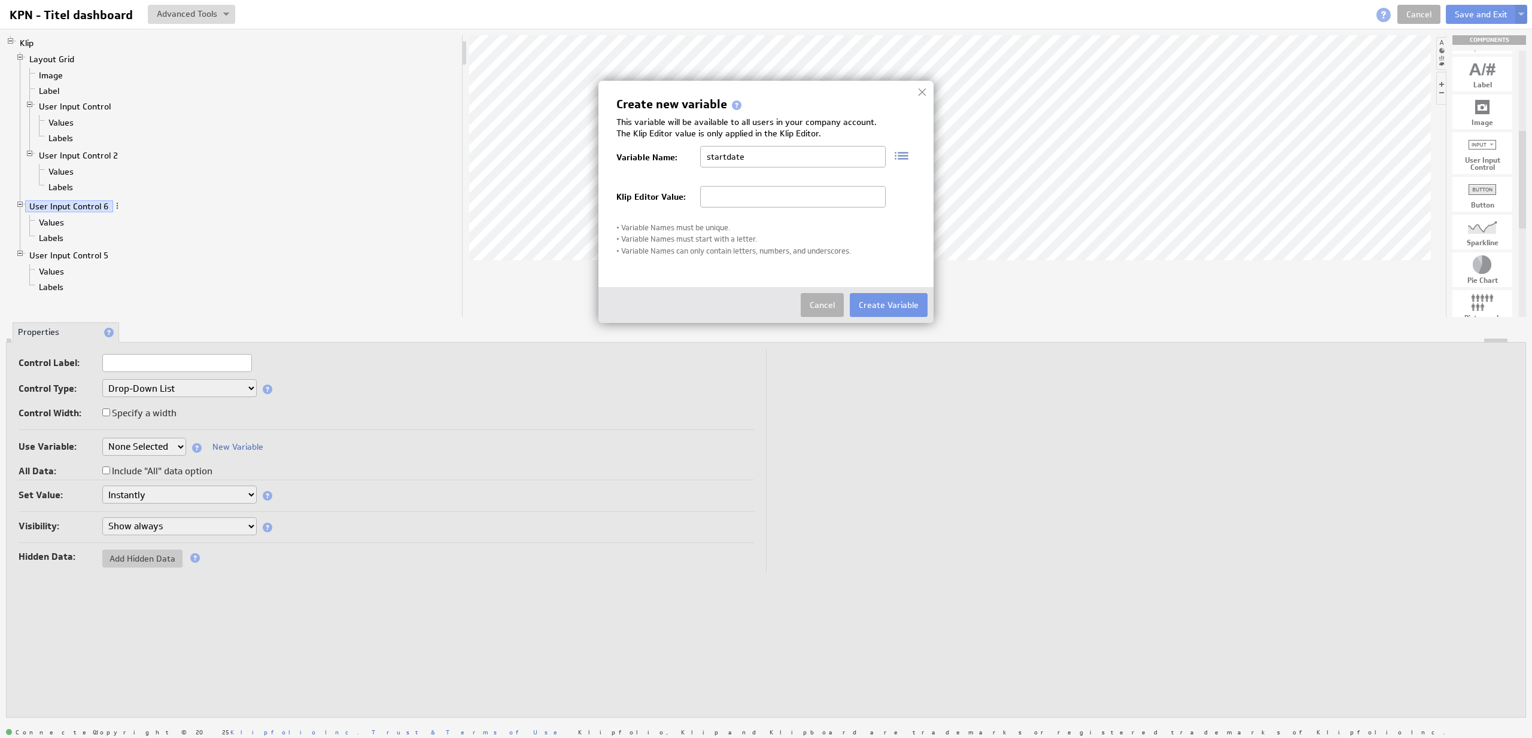
type input "startdate"
click at [824, 208] on input "text" at bounding box center [792, 197] width 185 height 22
paste input "1760537284"
type input "1760537284"
click at [884, 310] on button "Create Variable" at bounding box center [889, 305] width 78 height 24
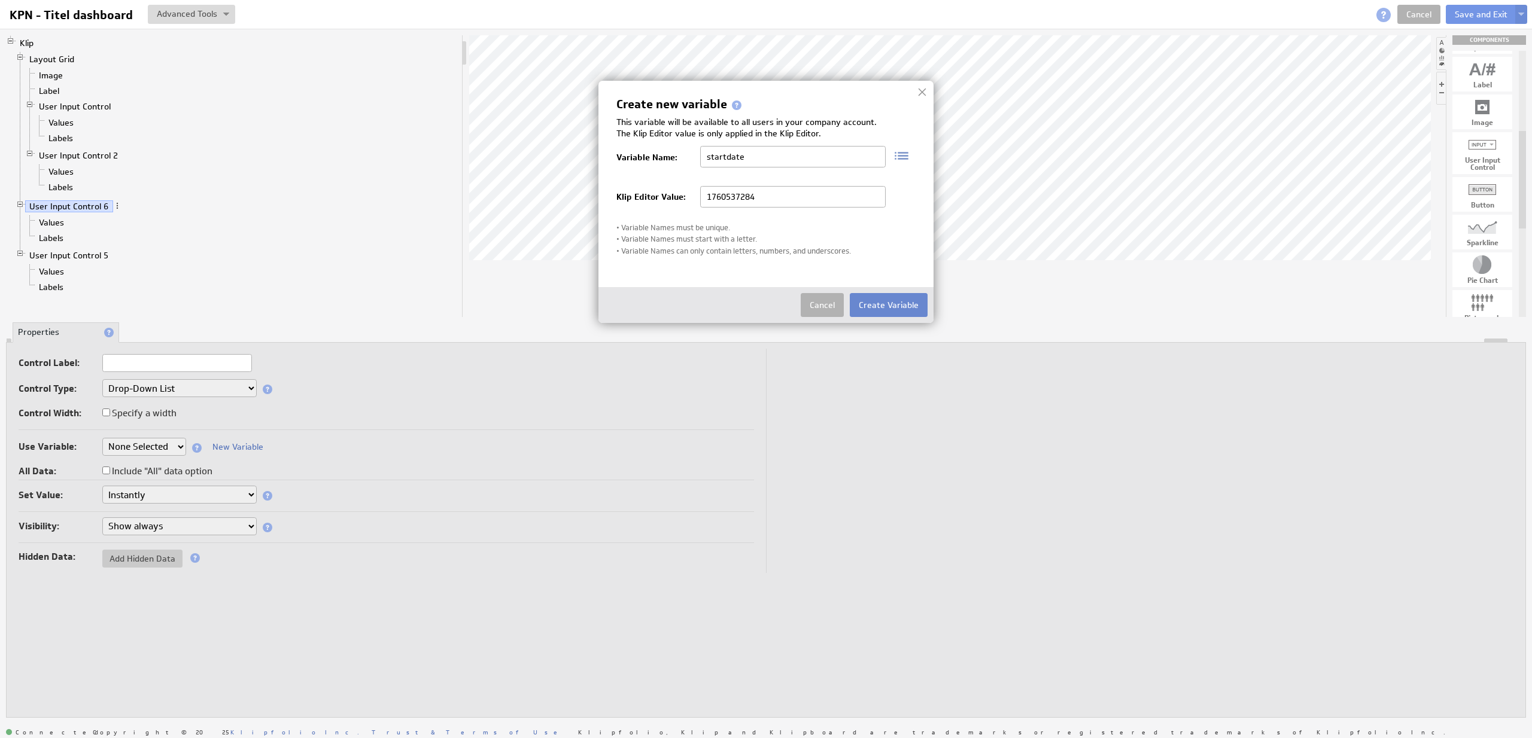
select select "startdate"
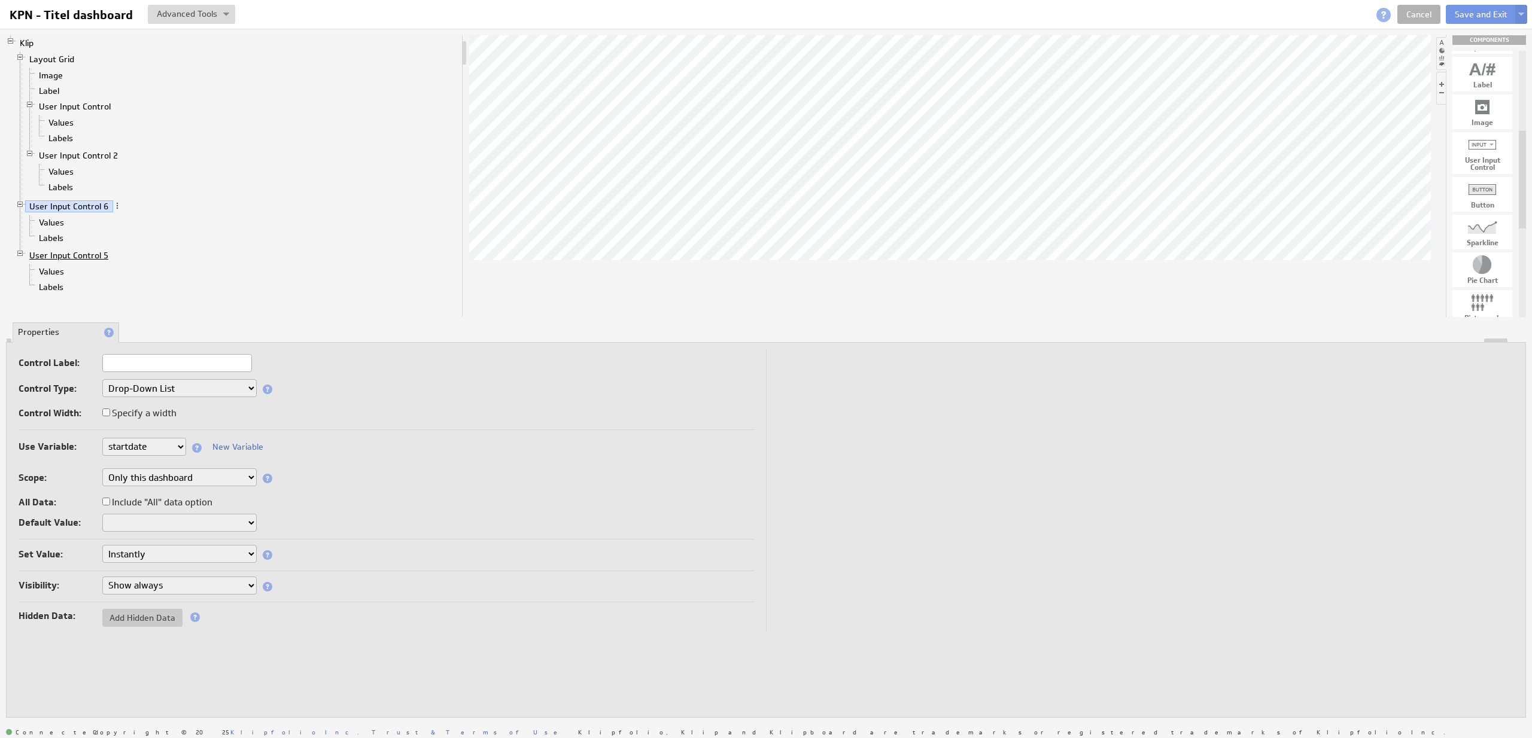
click at [96, 255] on link "User Input Control 5" at bounding box center [69, 256] width 88 height 12
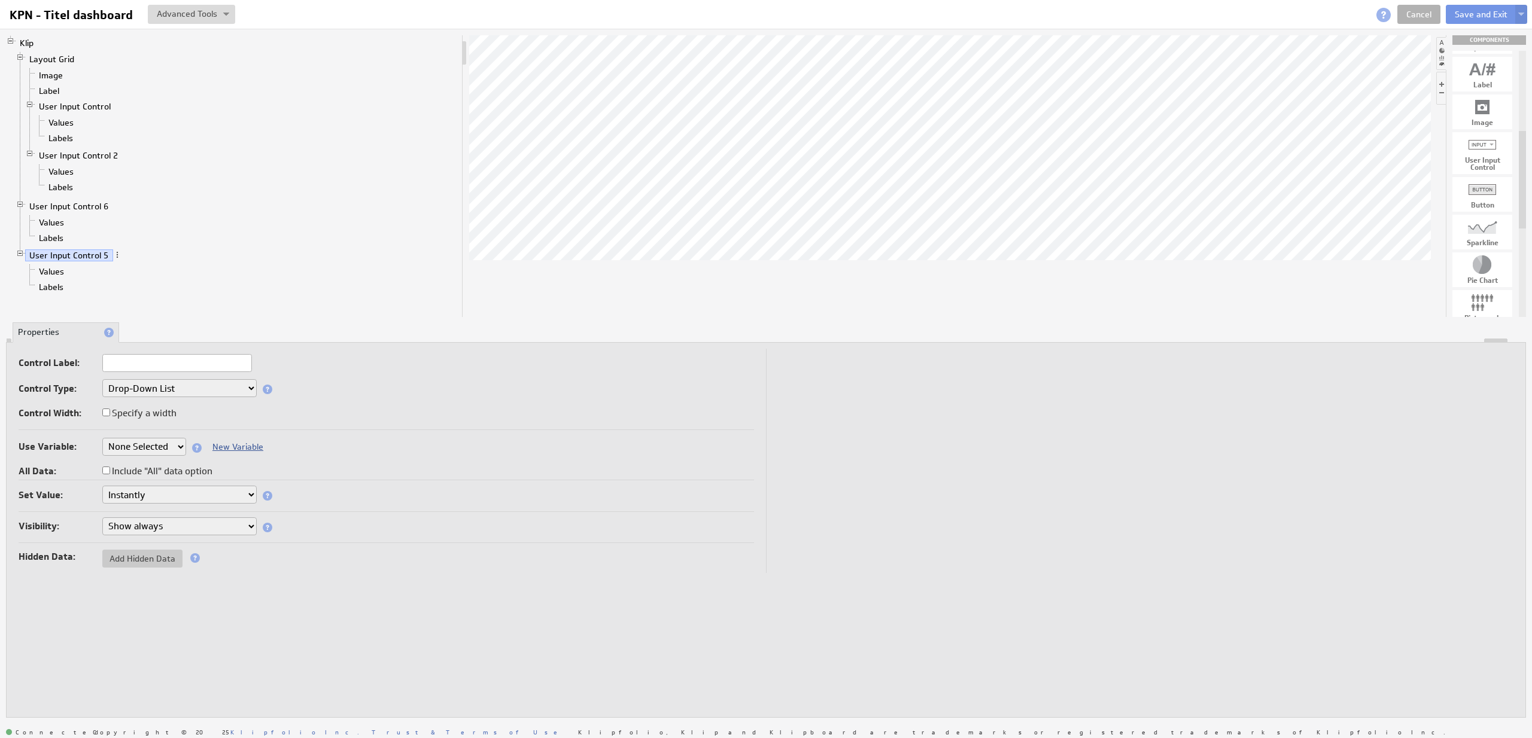
click at [238, 444] on link "New Variable" at bounding box center [237, 447] width 51 height 11
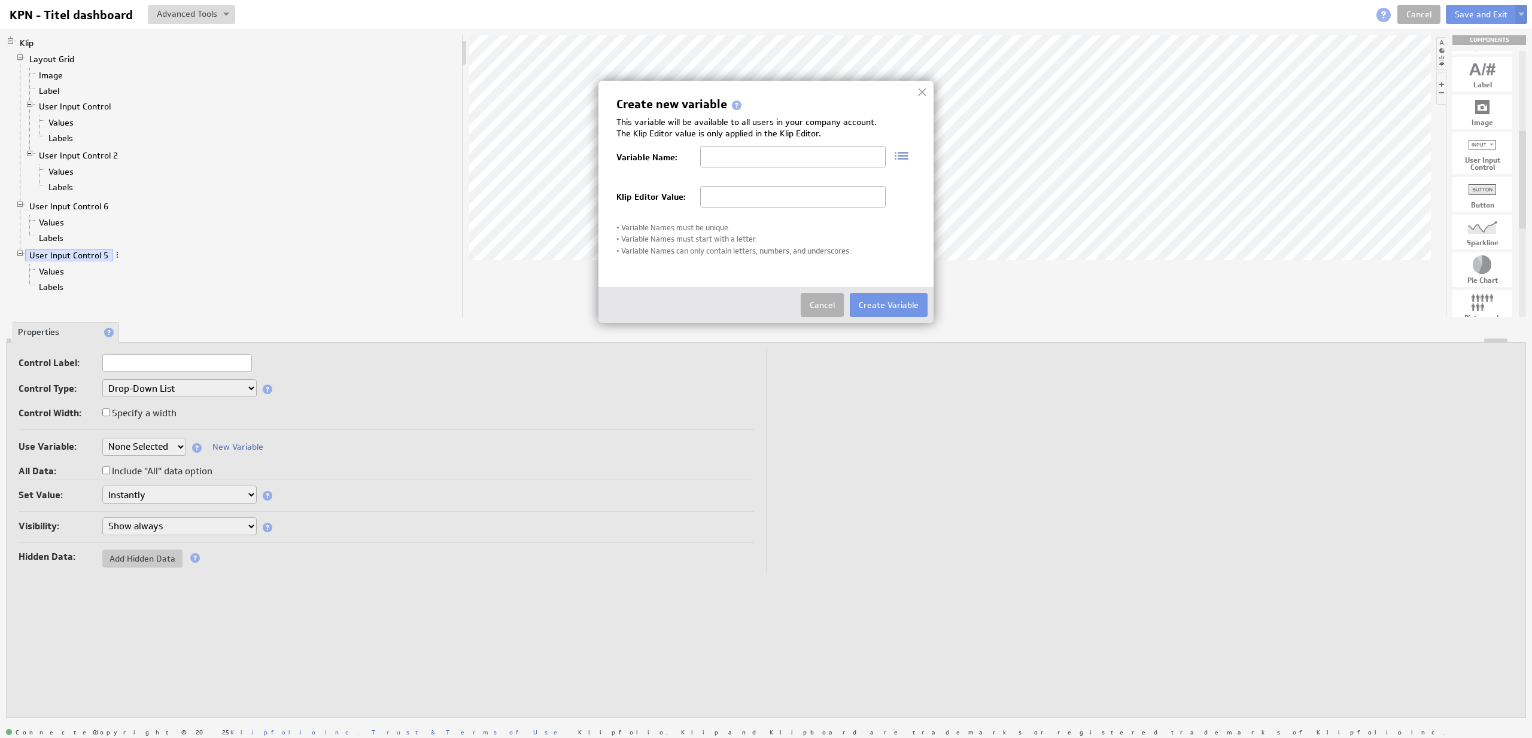
type input "e"
type input "Enddate"
click at [702, 204] on input "text" at bounding box center [792, 197] width 185 height 22
paste input "1760537284"
type input "1760537284"
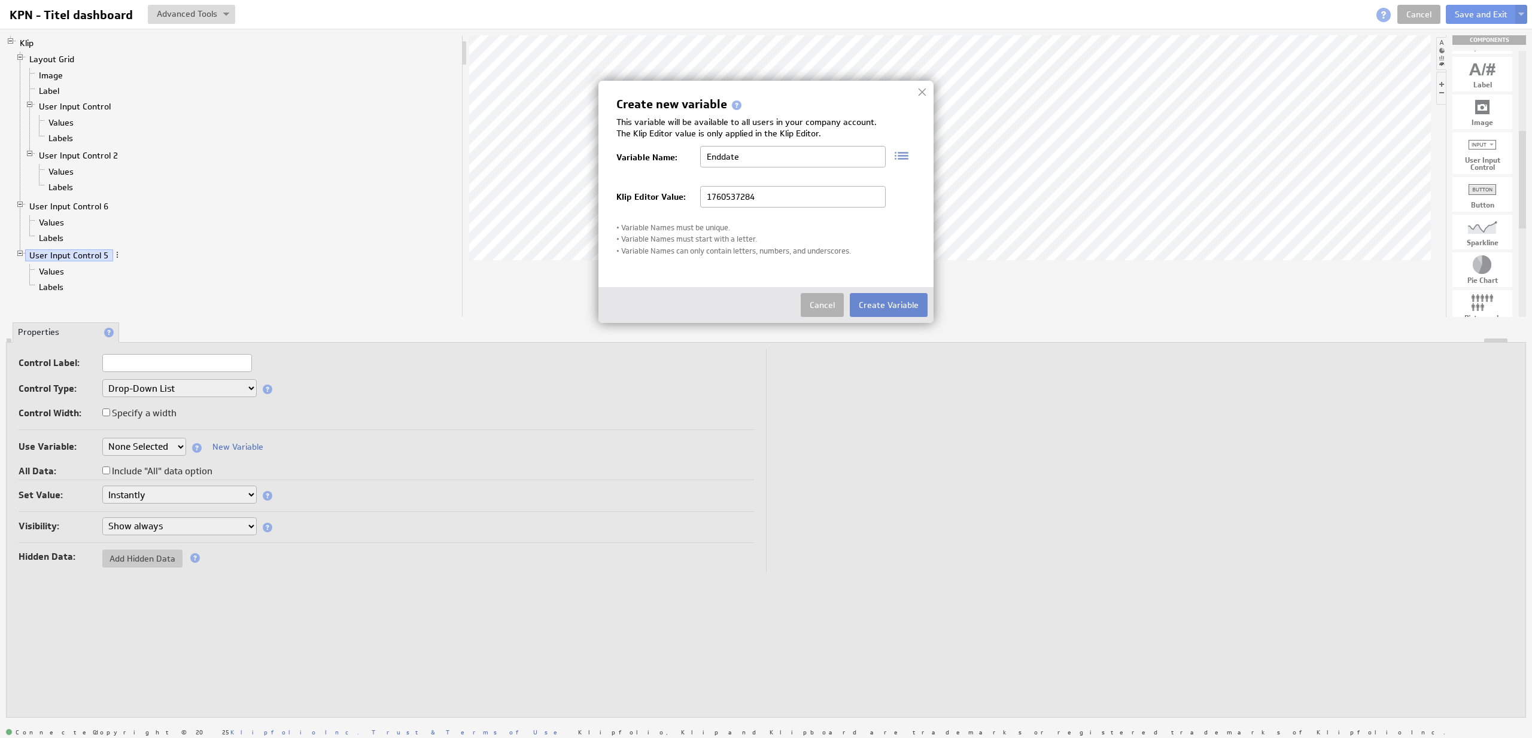
click at [892, 304] on button "Create Variable" at bounding box center [889, 305] width 78 height 24
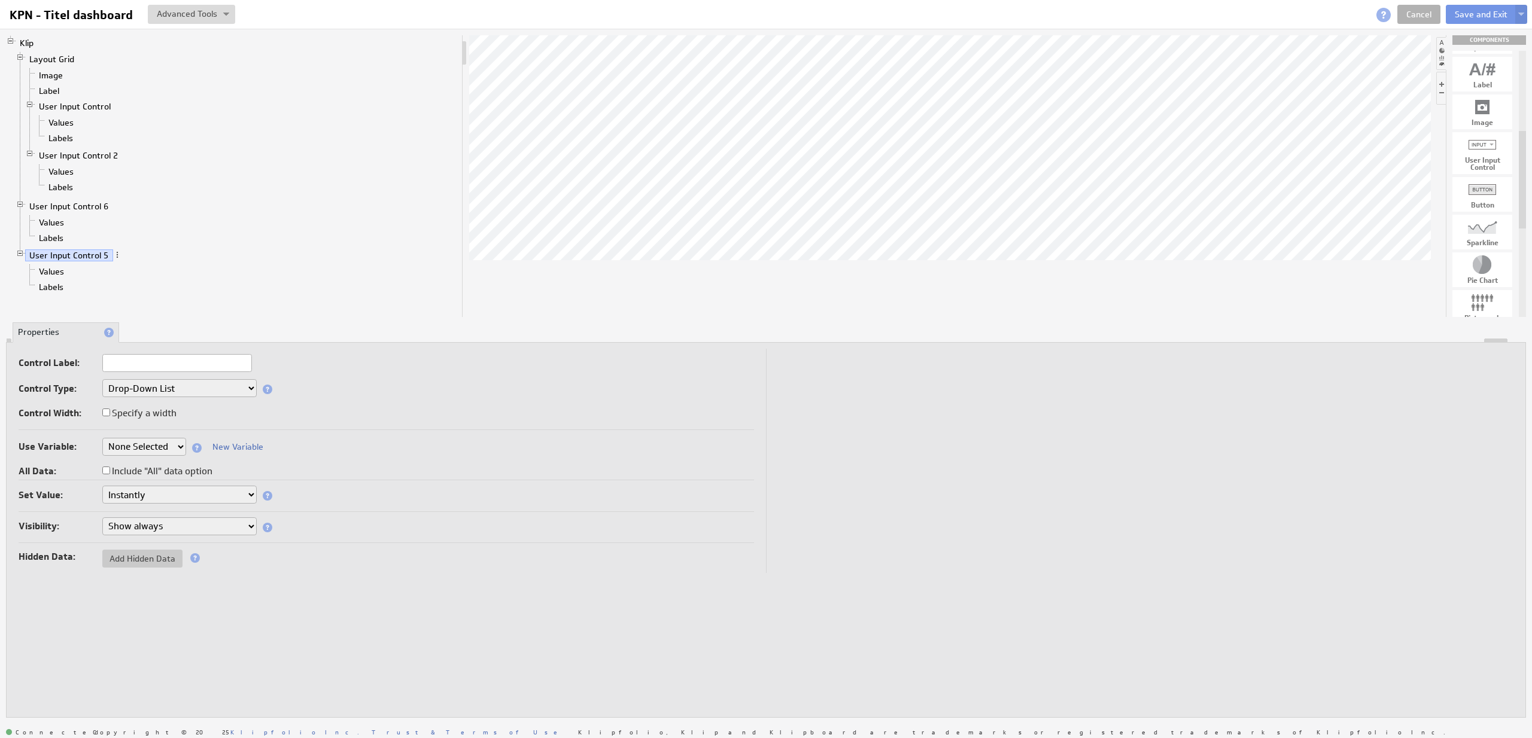
select select "Enddate"
click at [60, 223] on link "Values" at bounding box center [52, 223] width 34 height 12
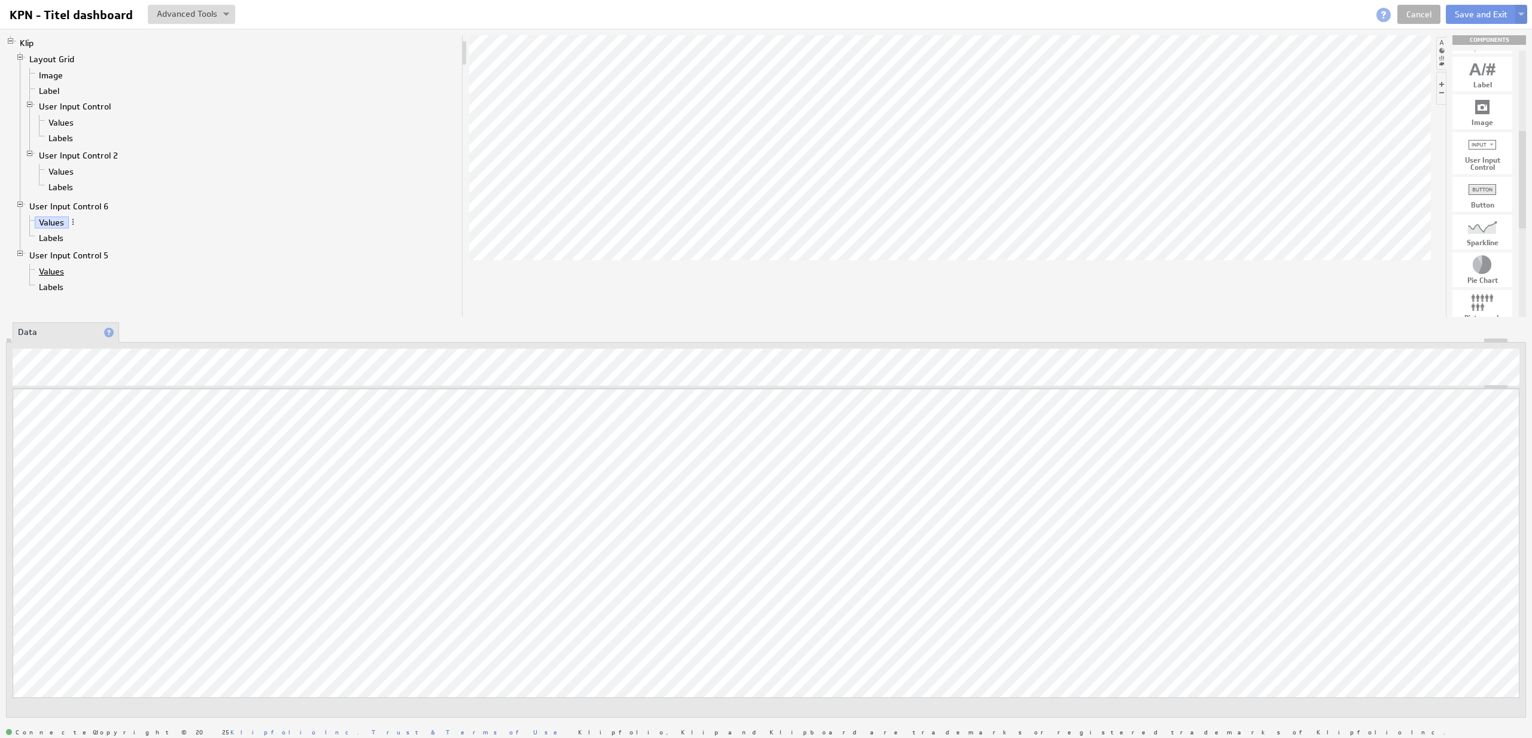
click at [62, 272] on link "Values" at bounding box center [52, 272] width 34 height 12
click at [1239, 456] on div "Updating... Select a Function ARRAY DATE SELECT SLICE SUM Data Manipulation Log…" at bounding box center [766, 560] width 1507 height 343
click at [87, 151] on link "User Input Control 2" at bounding box center [79, 156] width 88 height 12
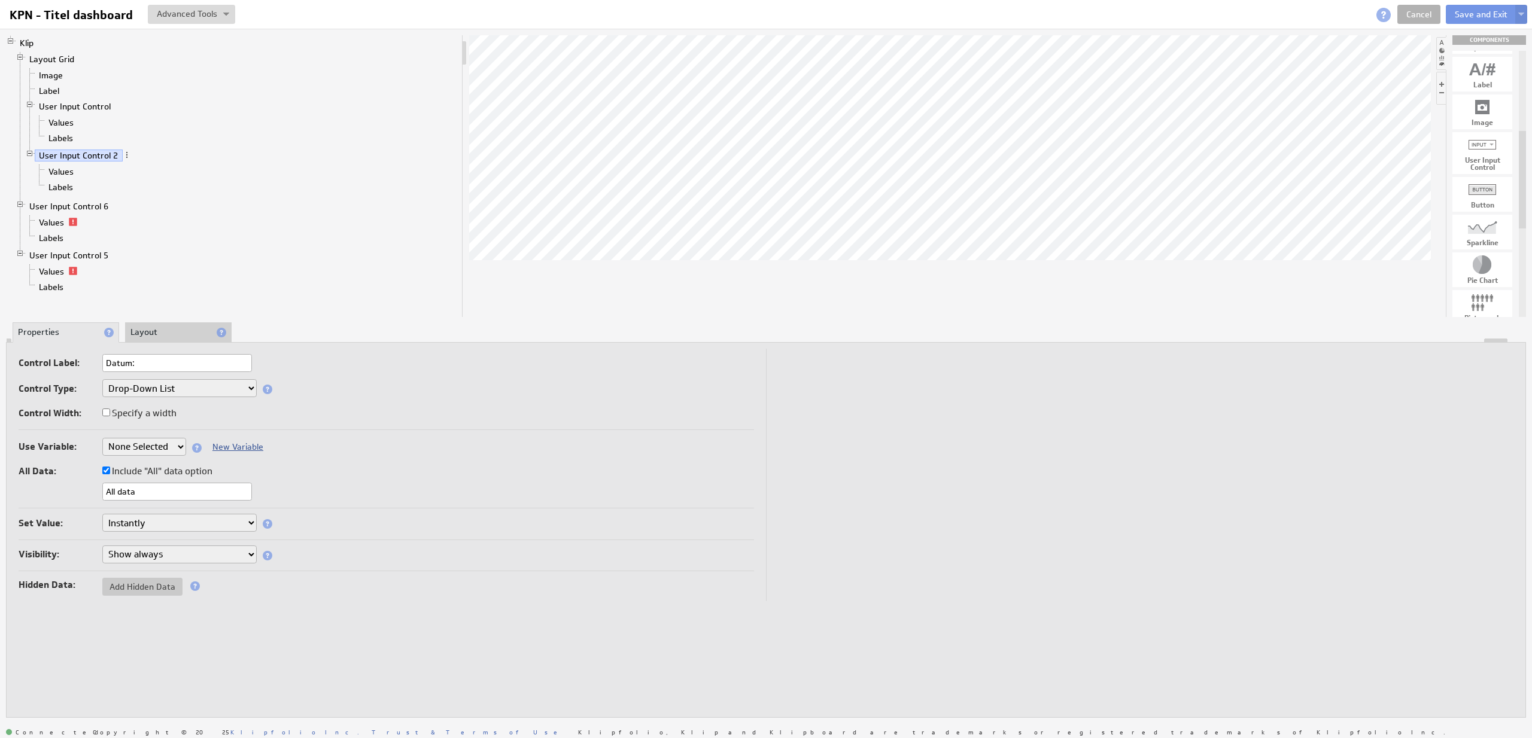
click at [239, 446] on link "New Variable" at bounding box center [237, 447] width 51 height 11
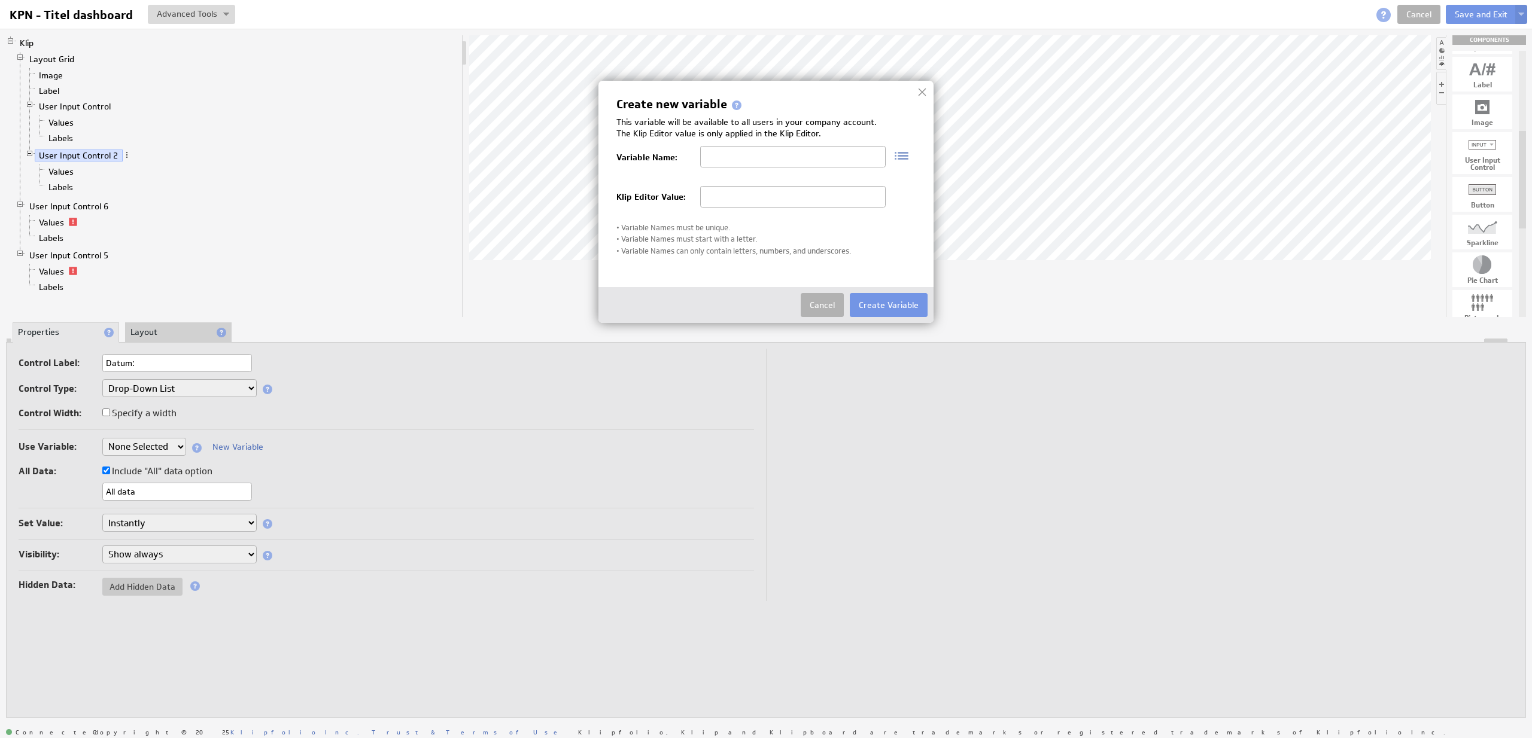
click at [740, 156] on input "text" at bounding box center [792, 157] width 185 height 22
type input "p"
type input "MGperiod"
click at [880, 199] on input "text" at bounding box center [792, 197] width 185 height 22
paste input "currentmonth"
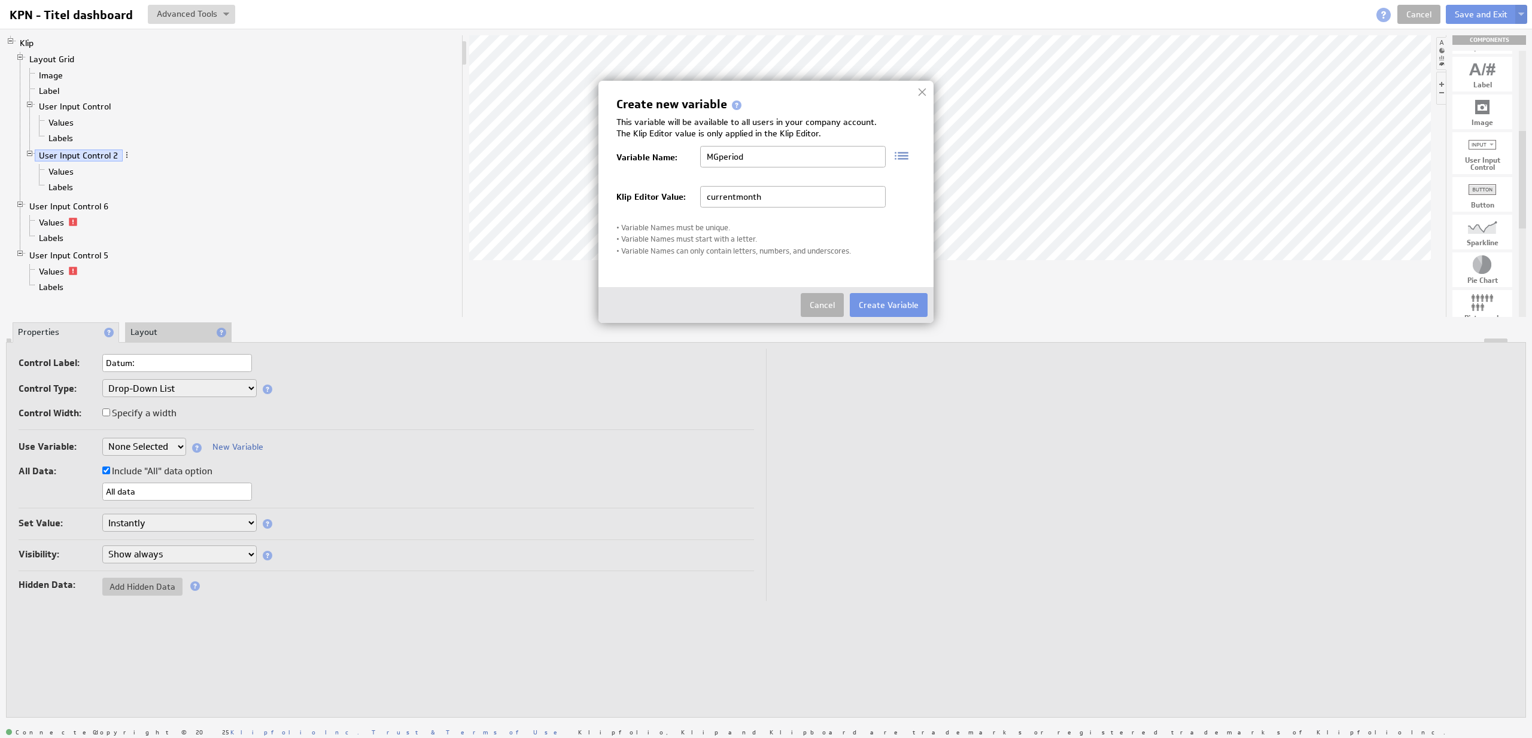
click at [737, 196] on input "currentmonth" at bounding box center [792, 197] width 185 height 22
type input "lastmonth"
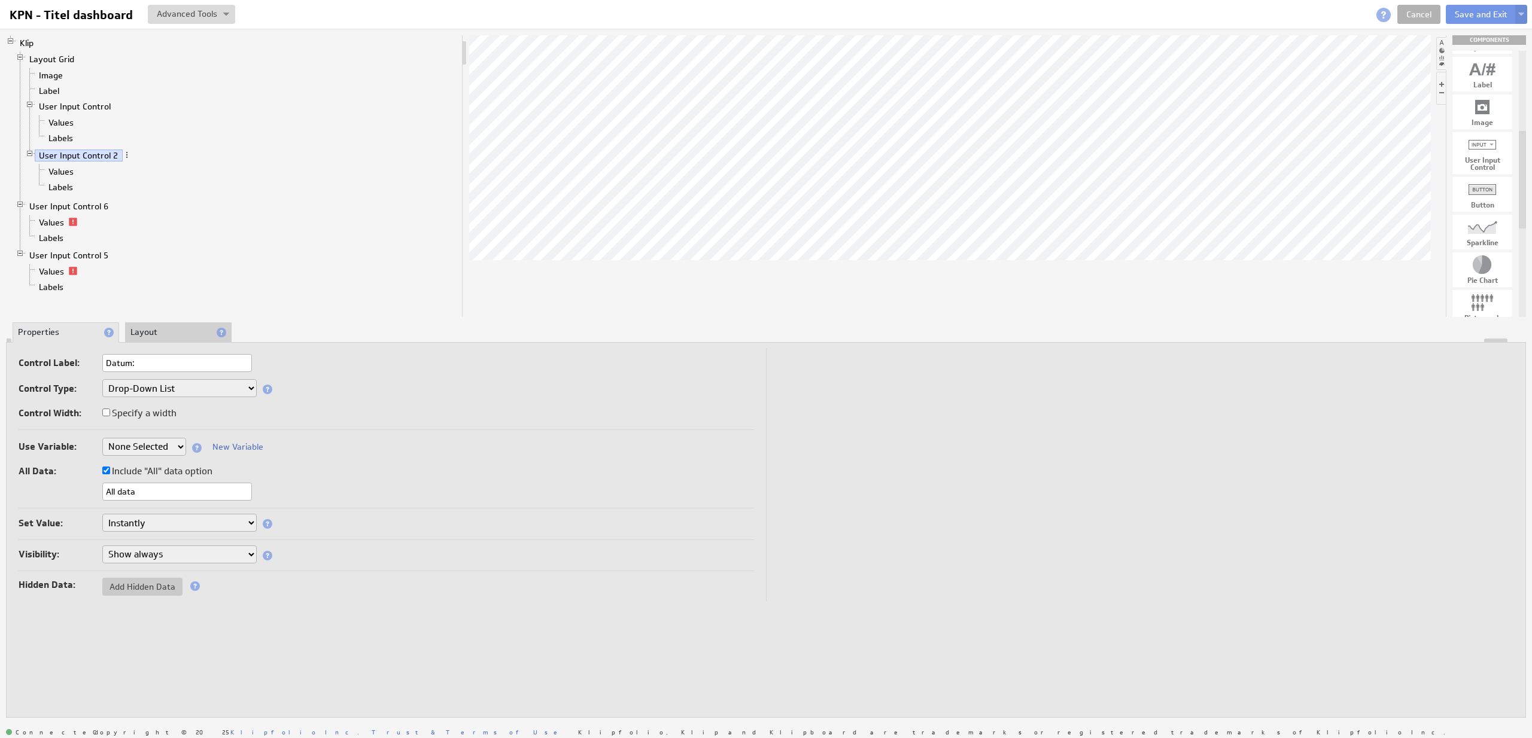
select select "MGperiod"
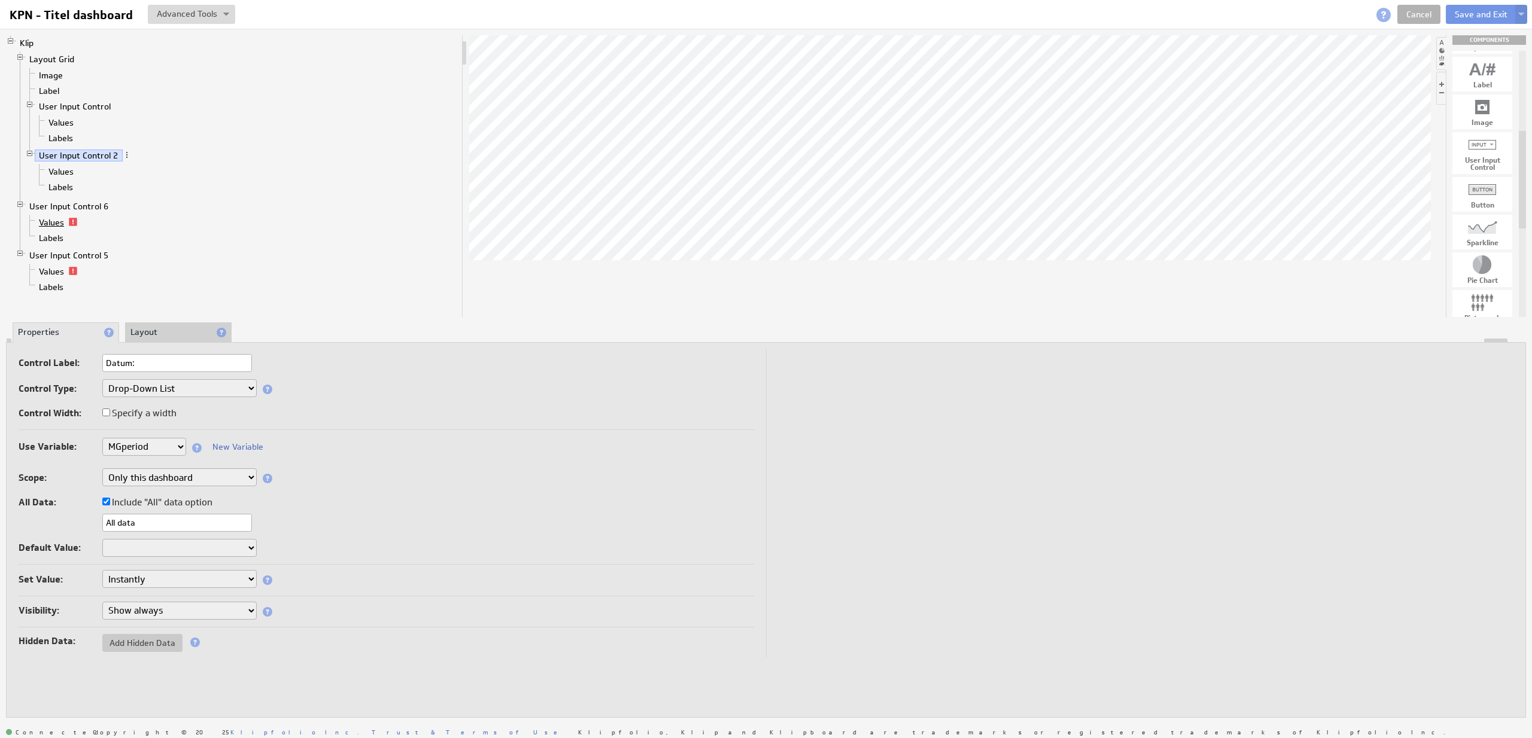
click at [60, 222] on link "Values" at bounding box center [52, 223] width 34 height 12
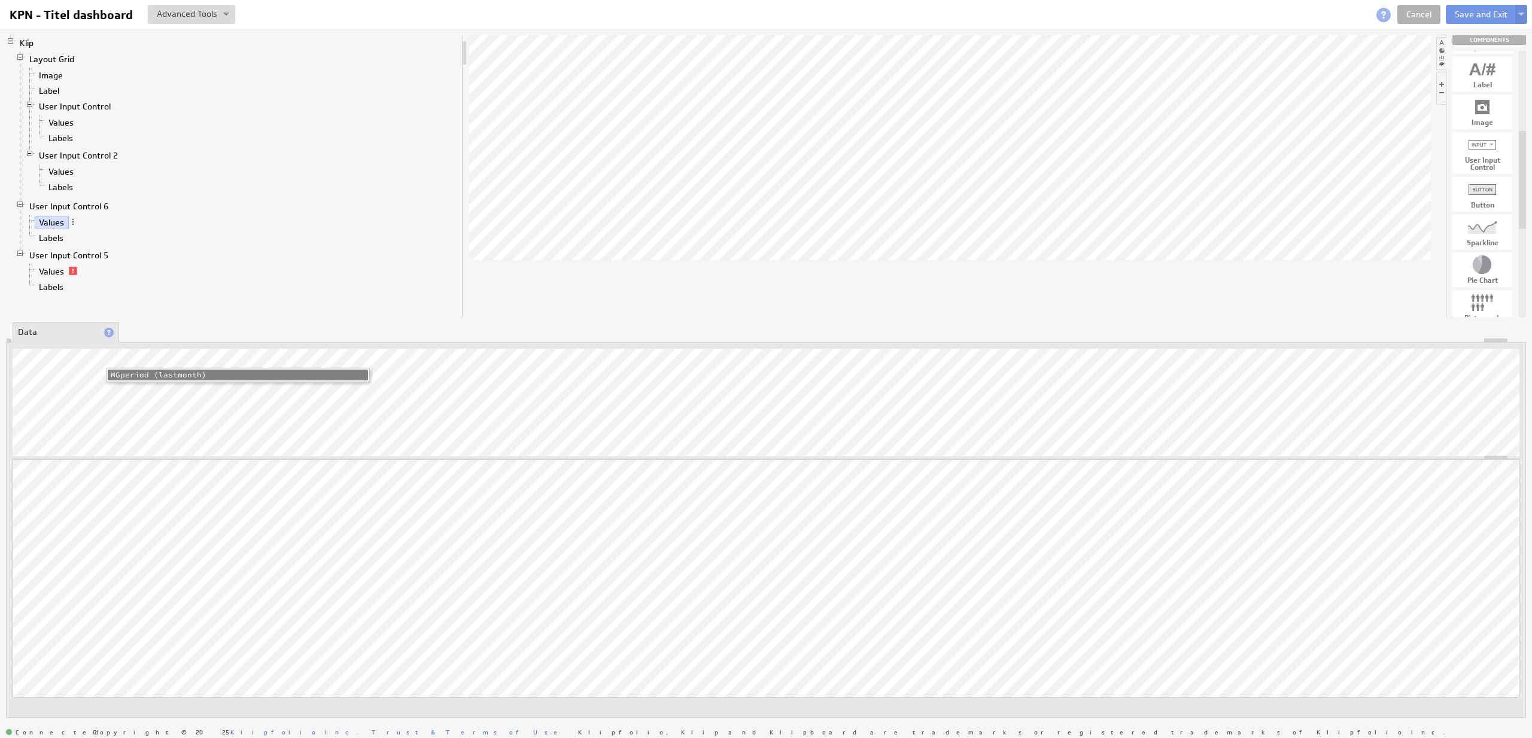
click at [144, 373] on li "MGperiod (lastmonth)" at bounding box center [238, 375] width 260 height 11
click at [61, 267] on link "Values" at bounding box center [52, 272] width 34 height 12
click at [137, 374] on li "MGperiod (lastmonth)" at bounding box center [238, 375] width 260 height 11
click at [61, 223] on link "Values" at bounding box center [52, 223] width 34 height 12
click at [74, 125] on link "Values" at bounding box center [61, 123] width 34 height 12
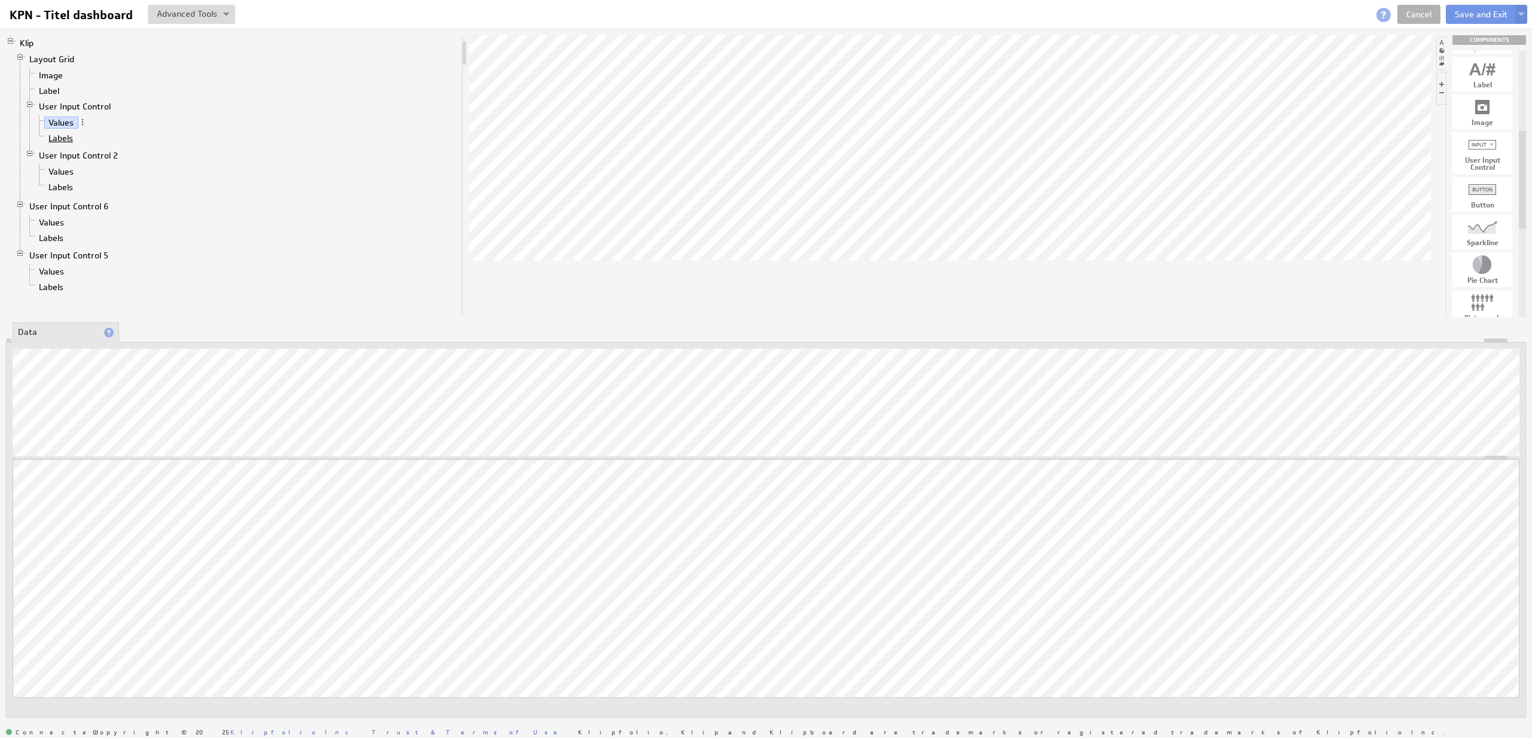
click at [68, 142] on link "Labels" at bounding box center [61, 138] width 34 height 12
click at [71, 172] on link "Values" at bounding box center [61, 172] width 34 height 12
click at [65, 123] on link "Values" at bounding box center [61, 123] width 34 height 12
click at [68, 172] on link "Values" at bounding box center [61, 172] width 34 height 12
click at [69, 187] on link "Labels" at bounding box center [61, 187] width 34 height 12
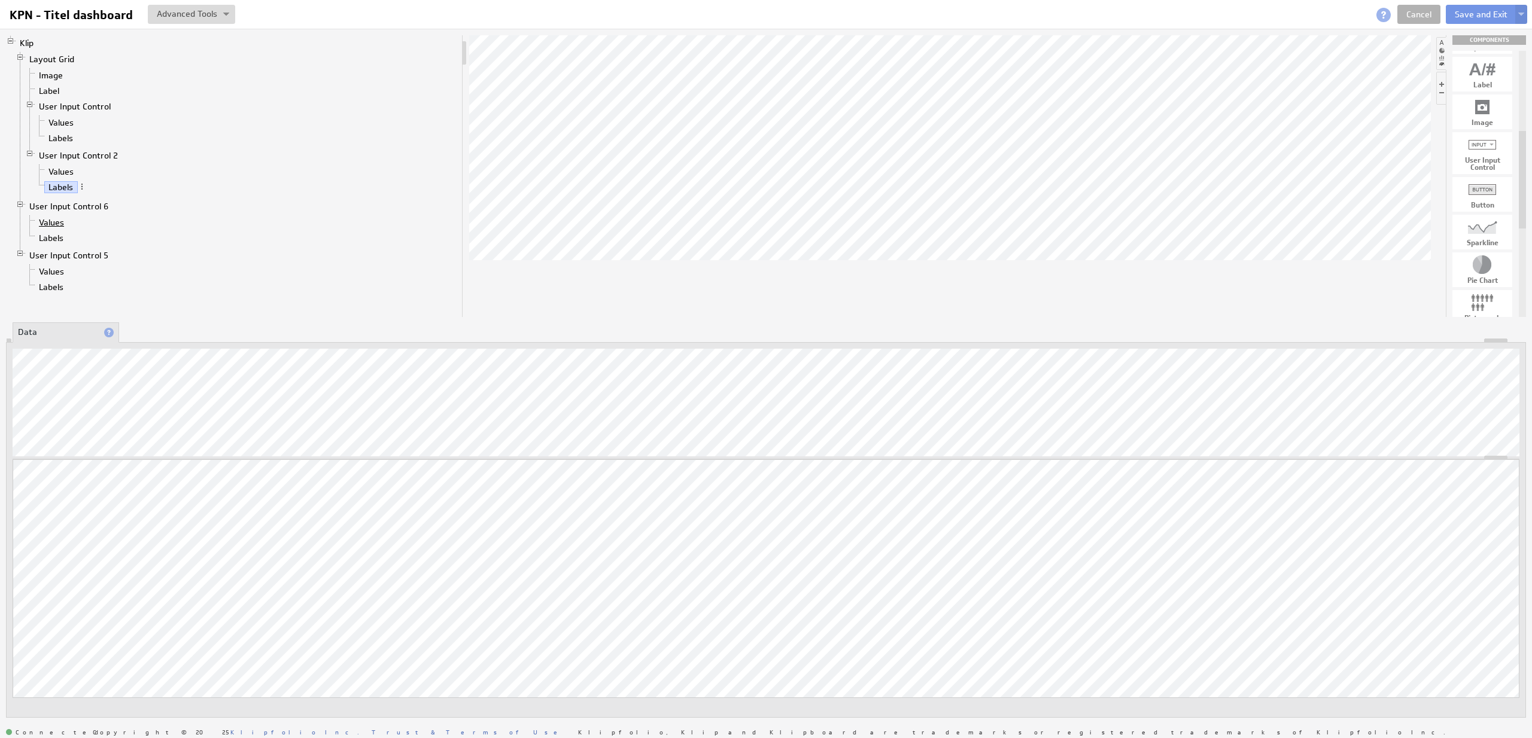
click at [60, 221] on link "Values" at bounding box center [52, 223] width 34 height 12
click at [78, 209] on link "User Input Control 6" at bounding box center [69, 206] width 88 height 12
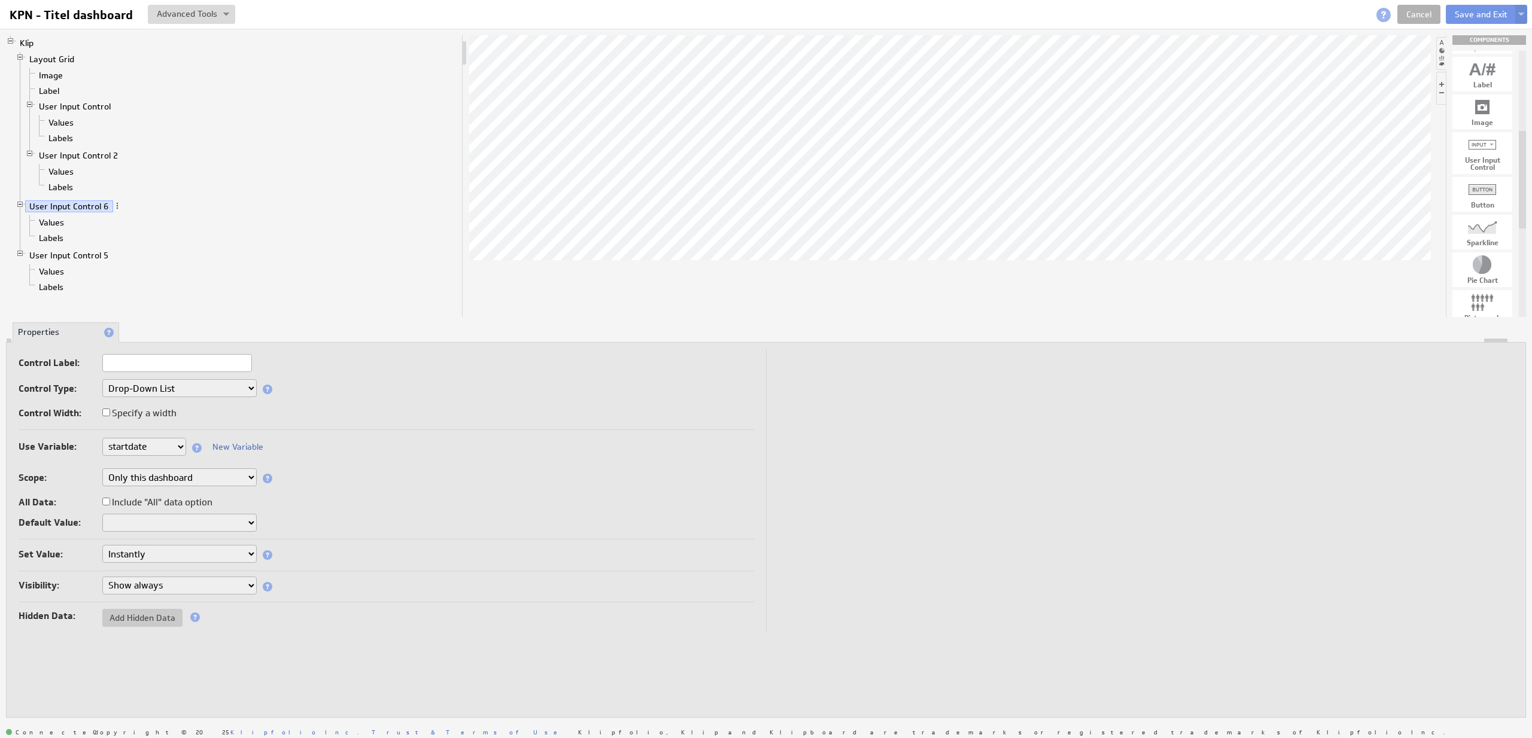
select select "hidden"
click option "Hide always" at bounding box center [0, 0] width 0 height 0
select select "hidden"
click at [75, 250] on link "User Input Control 5" at bounding box center [69, 256] width 88 height 12
select select "hidden"
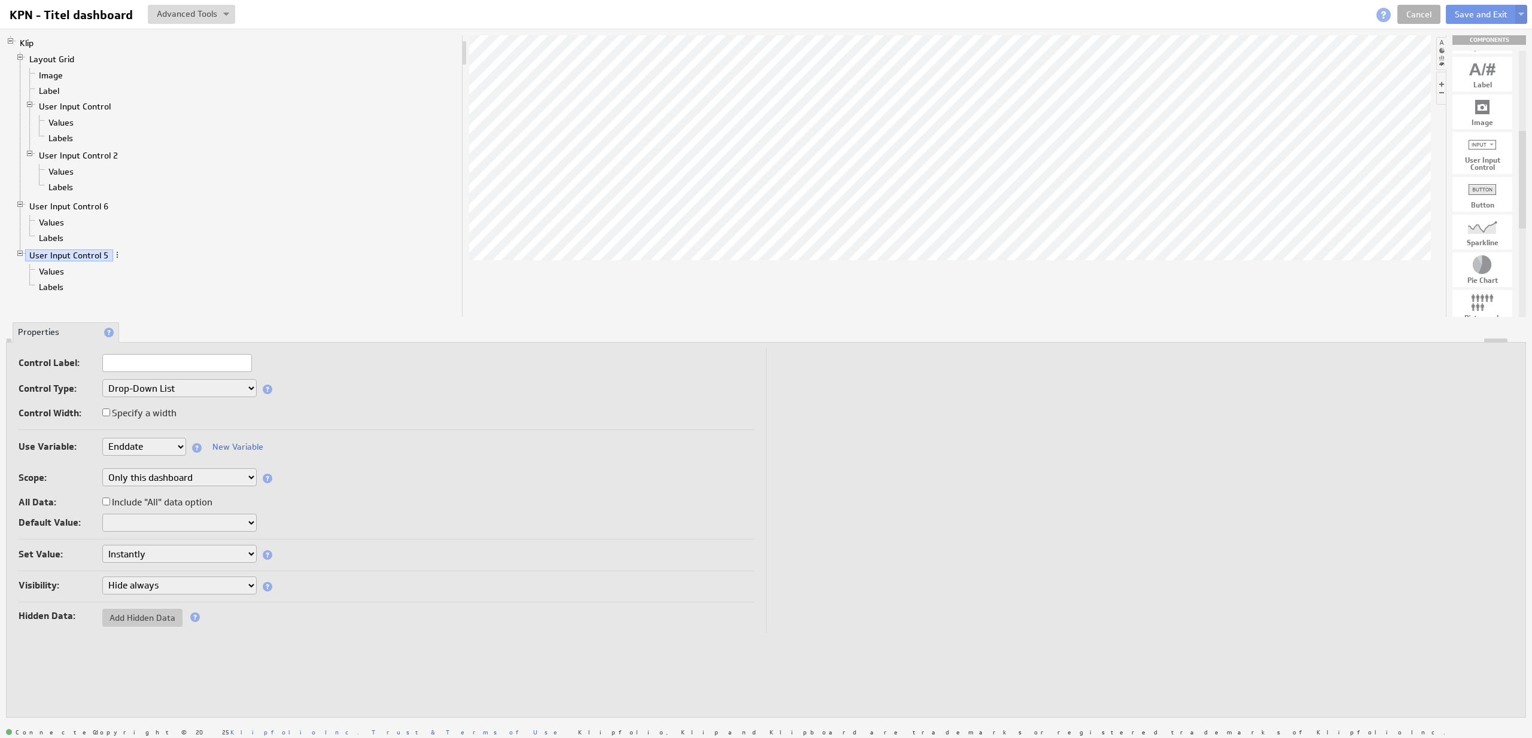
click option "Hide always" at bounding box center [0, 0] width 0 height 0
select select "hidden"
click at [772, 463] on td at bounding box center [1139, 491] width 747 height 284
click at [53, 222] on link "Values" at bounding box center [52, 223] width 34 height 12
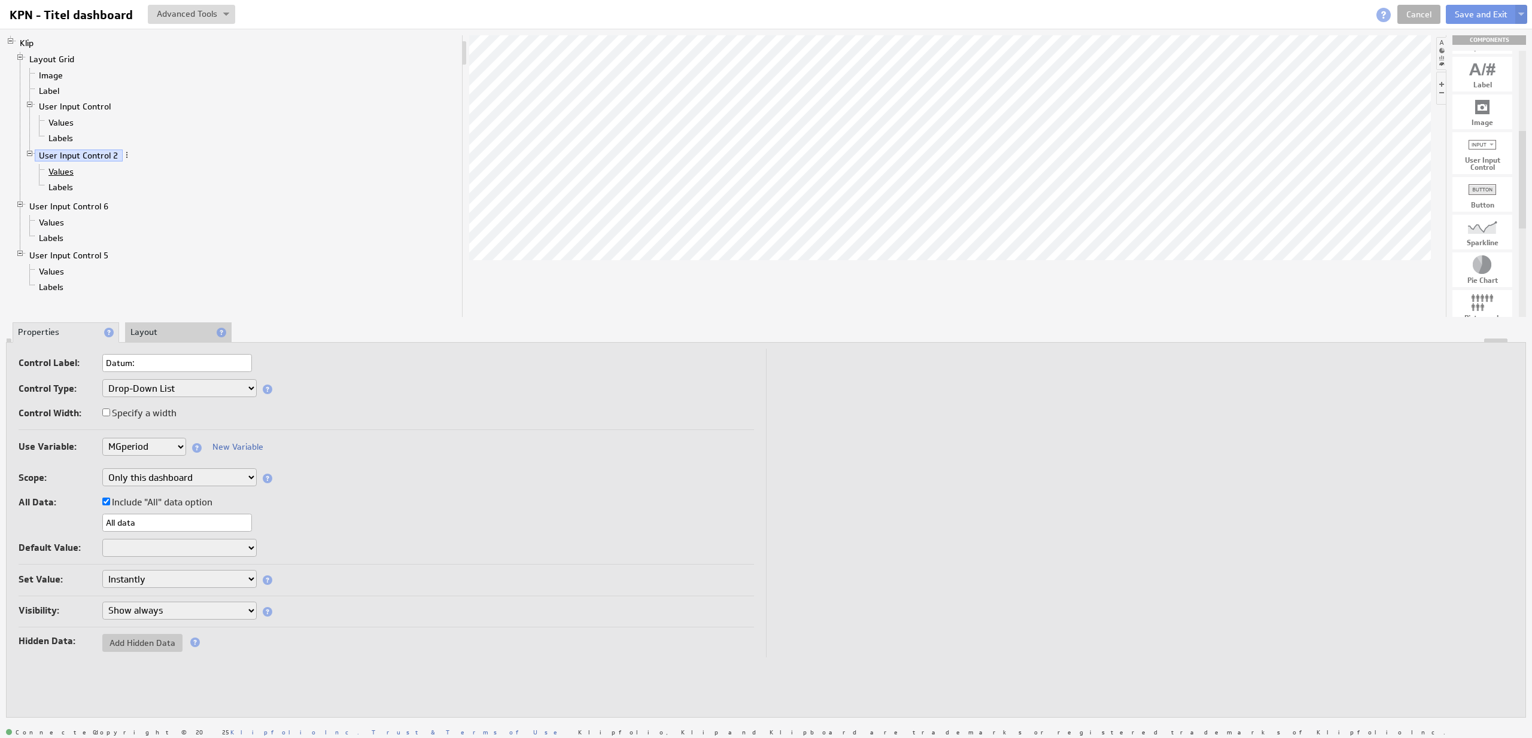
click at [64, 173] on link "Values" at bounding box center [61, 172] width 34 height 12
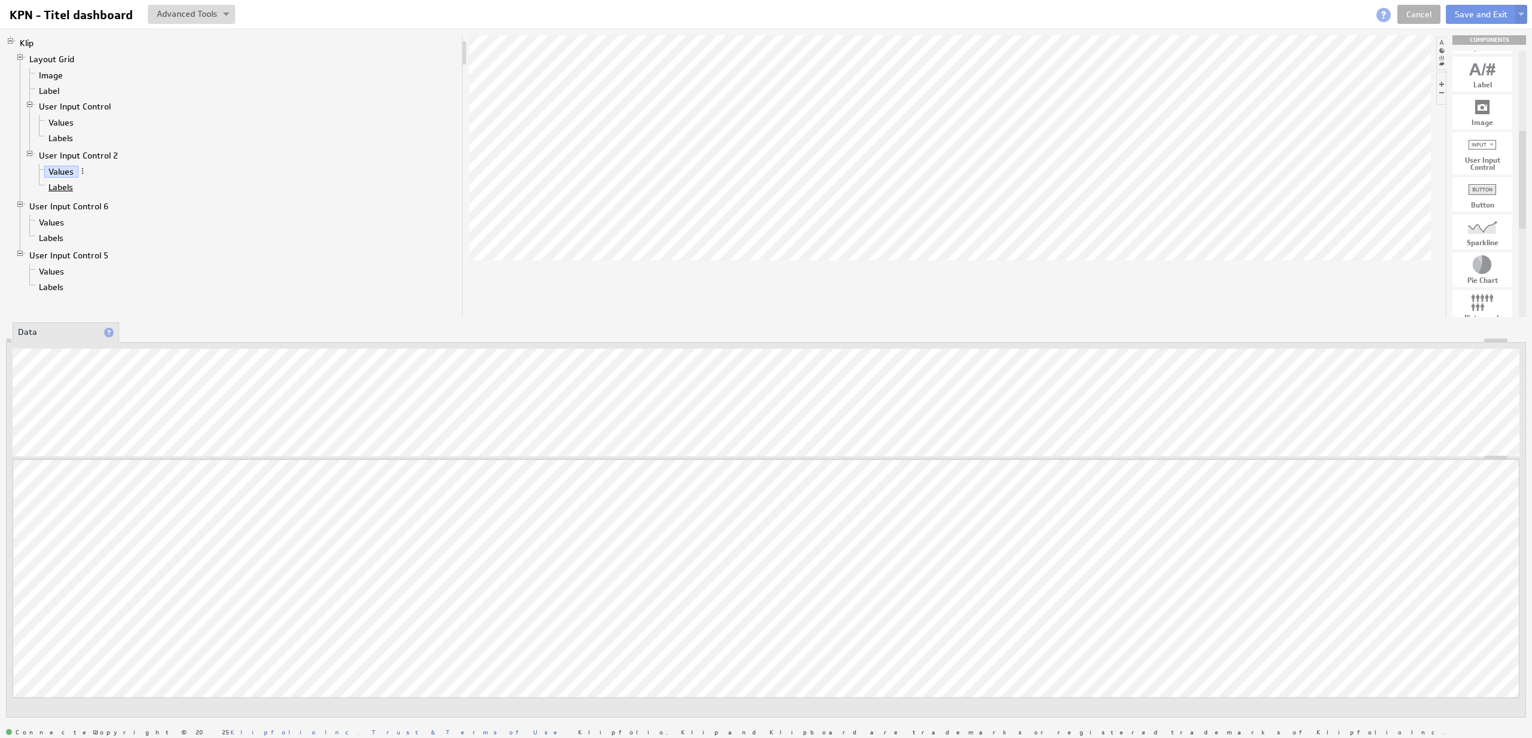
click at [58, 190] on link "Labels" at bounding box center [61, 187] width 34 height 12
click at [57, 226] on link "Values" at bounding box center [52, 223] width 34 height 12
click at [248, 380] on div "DATE_ADD(values, unit, amount, [timezone])" at bounding box center [350, 377] width 254 height 10
click at [324, 406] on li "day" at bounding box center [439, 408] width 260 height 11
click at [456, 379] on div "DATE_ADD(values, unit, amount, [timezone])" at bounding box center [533, 377] width 254 height 10
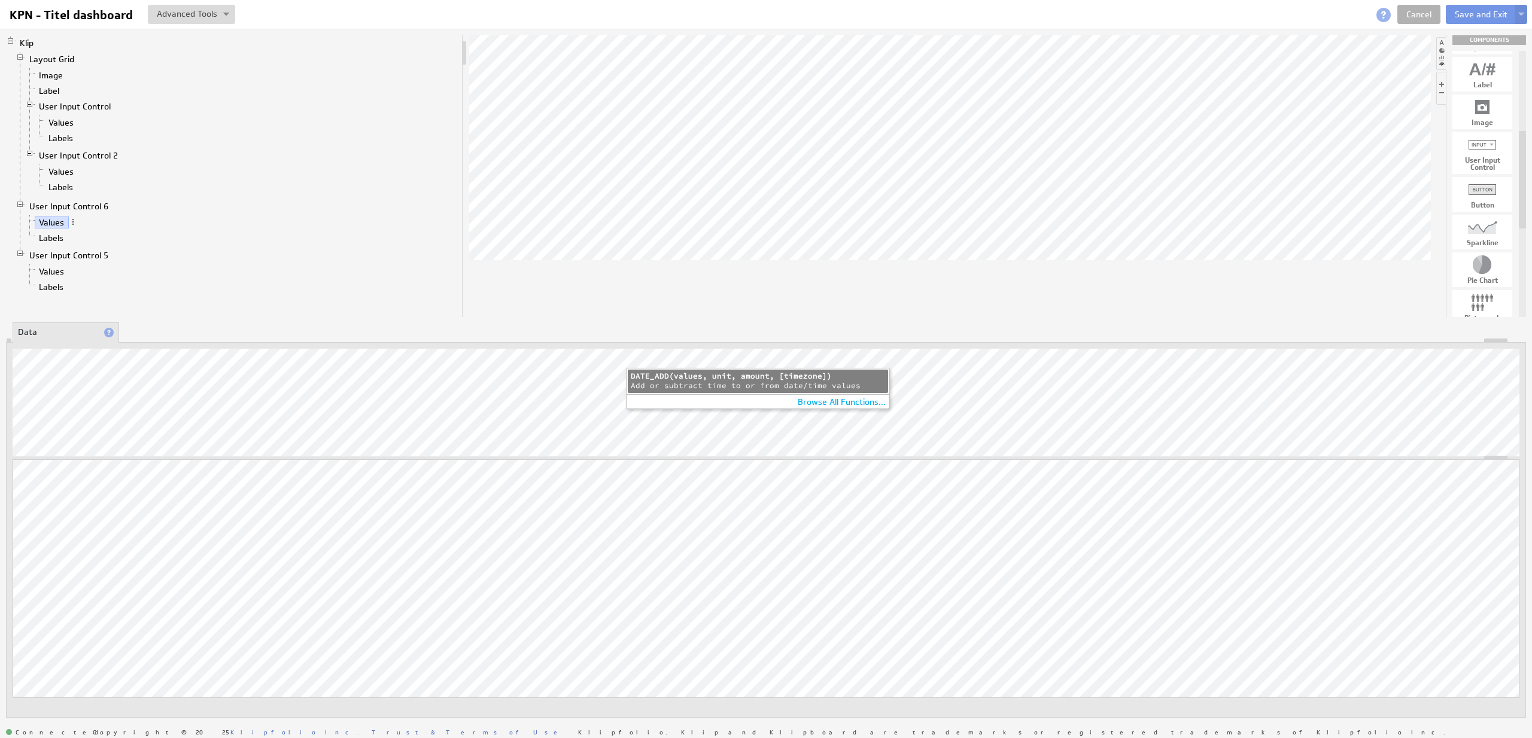
click at [717, 384] on div "Add or subtract time to or from date/time values" at bounding box center [758, 386] width 254 height 10
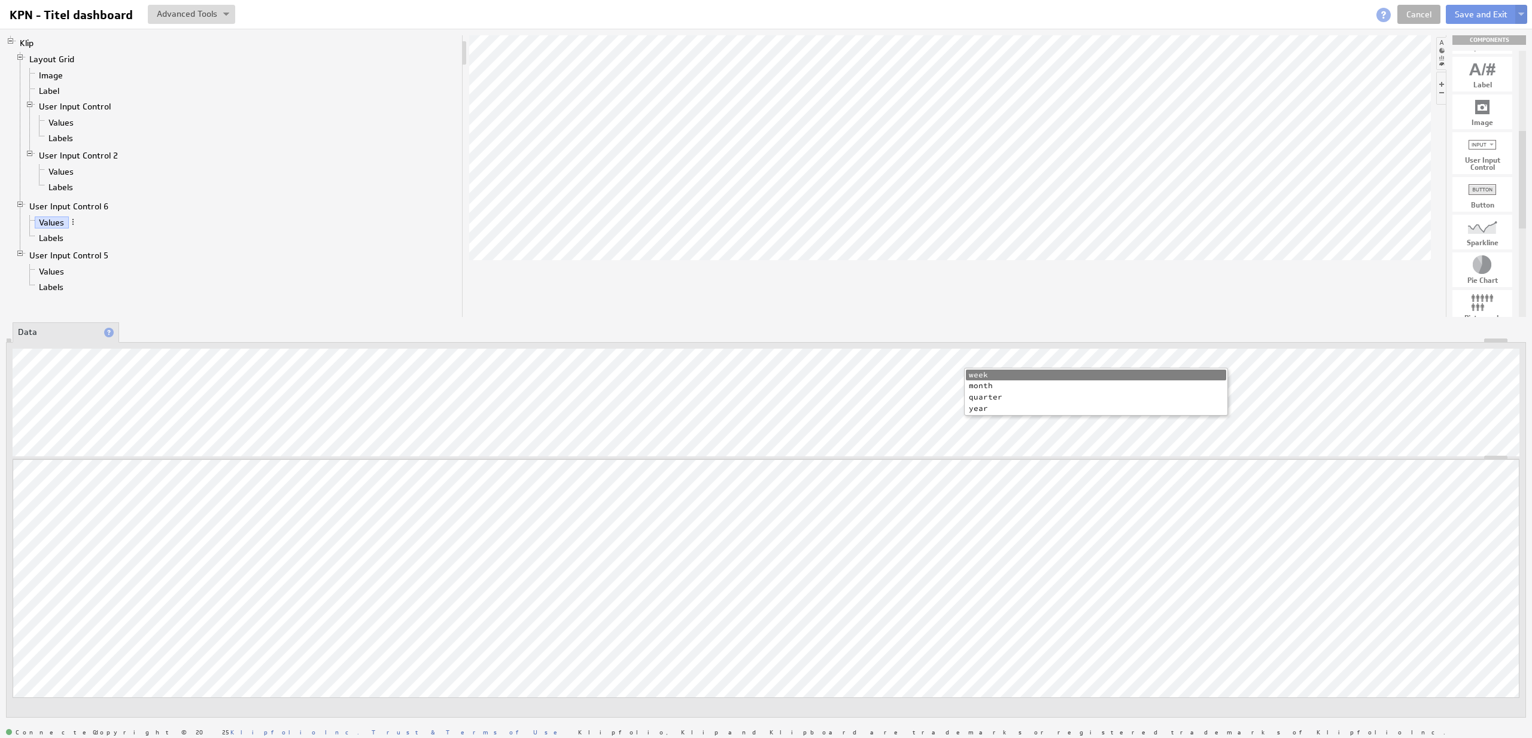
click at [984, 387] on li "month" at bounding box center [1096, 386] width 260 height 11
click at [60, 273] on link "Values" at bounding box center [52, 272] width 34 height 12
click at [54, 228] on link "Values" at bounding box center [52, 223] width 34 height 12
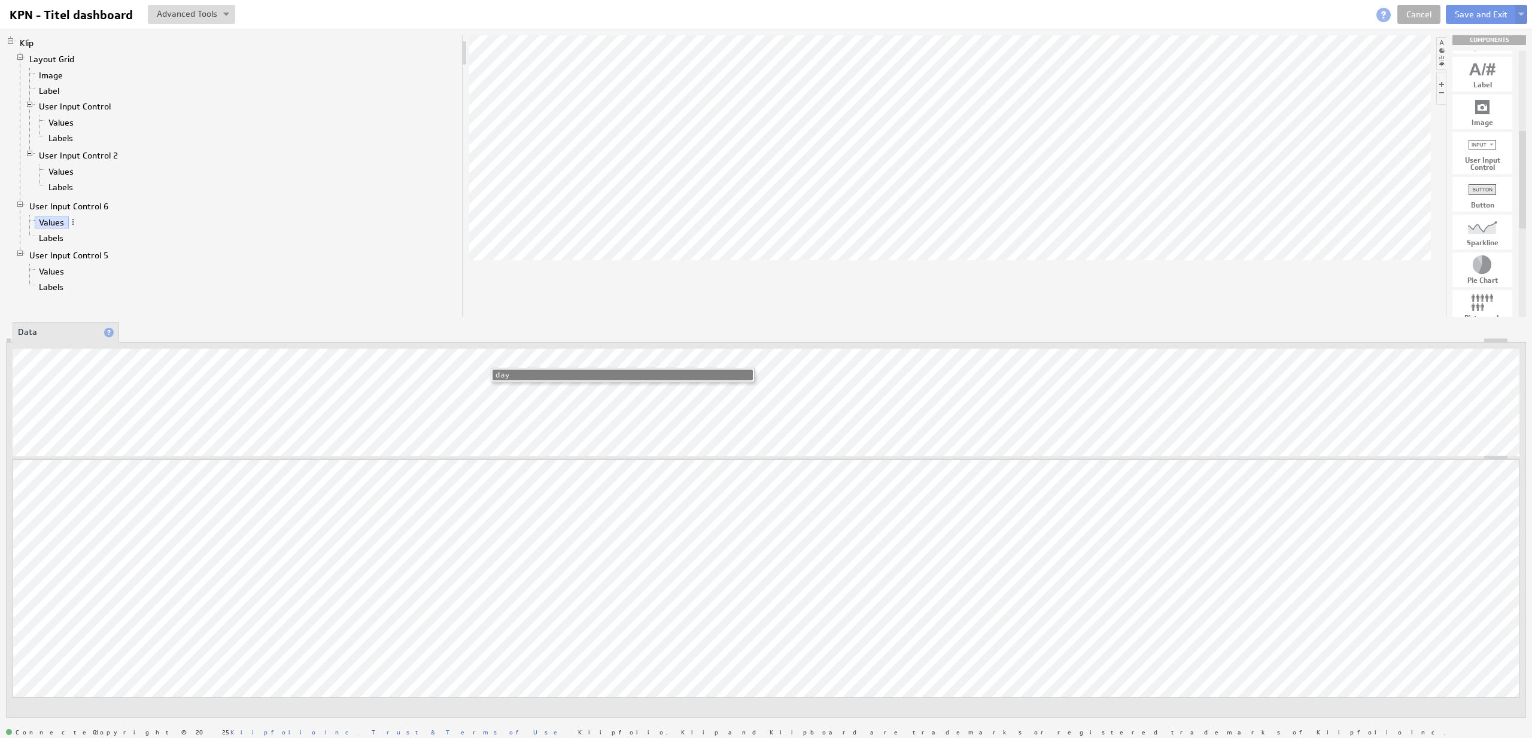
click at [506, 374] on li "day" at bounding box center [622, 375] width 260 height 11
click at [73, 120] on link "Values" at bounding box center [61, 123] width 34 height 12
click at [64, 140] on link "Labels" at bounding box center [61, 138] width 34 height 12
click at [69, 168] on link "Values" at bounding box center [61, 172] width 34 height 12
click at [70, 190] on link "Labels" at bounding box center [61, 187] width 34 height 12
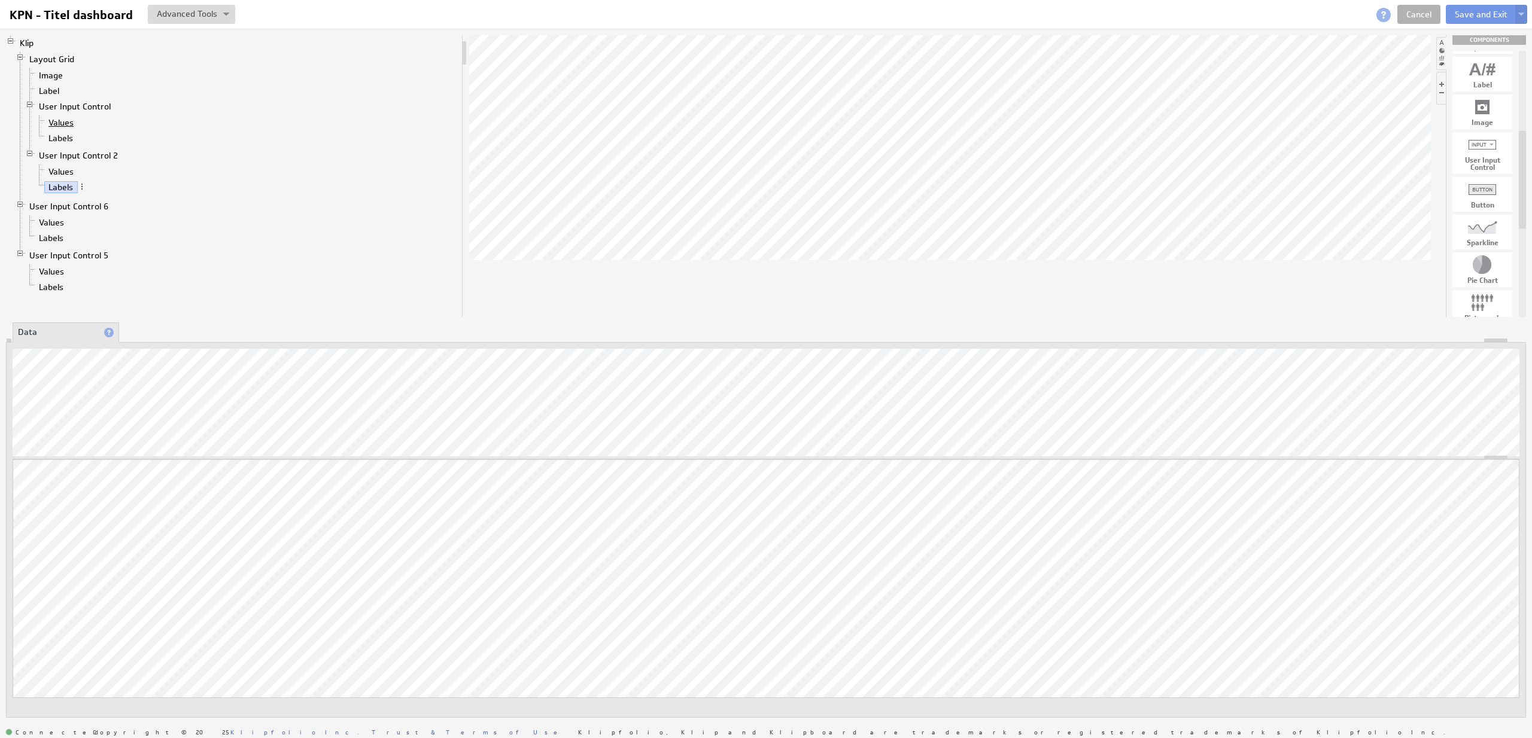
click at [77, 124] on link "Values" at bounding box center [61, 123] width 34 height 12
click at [64, 174] on link "Values" at bounding box center [61, 172] width 34 height 12
click at [59, 223] on link "Values" at bounding box center [52, 223] width 34 height 12
click at [60, 275] on link "Values" at bounding box center [52, 272] width 34 height 12
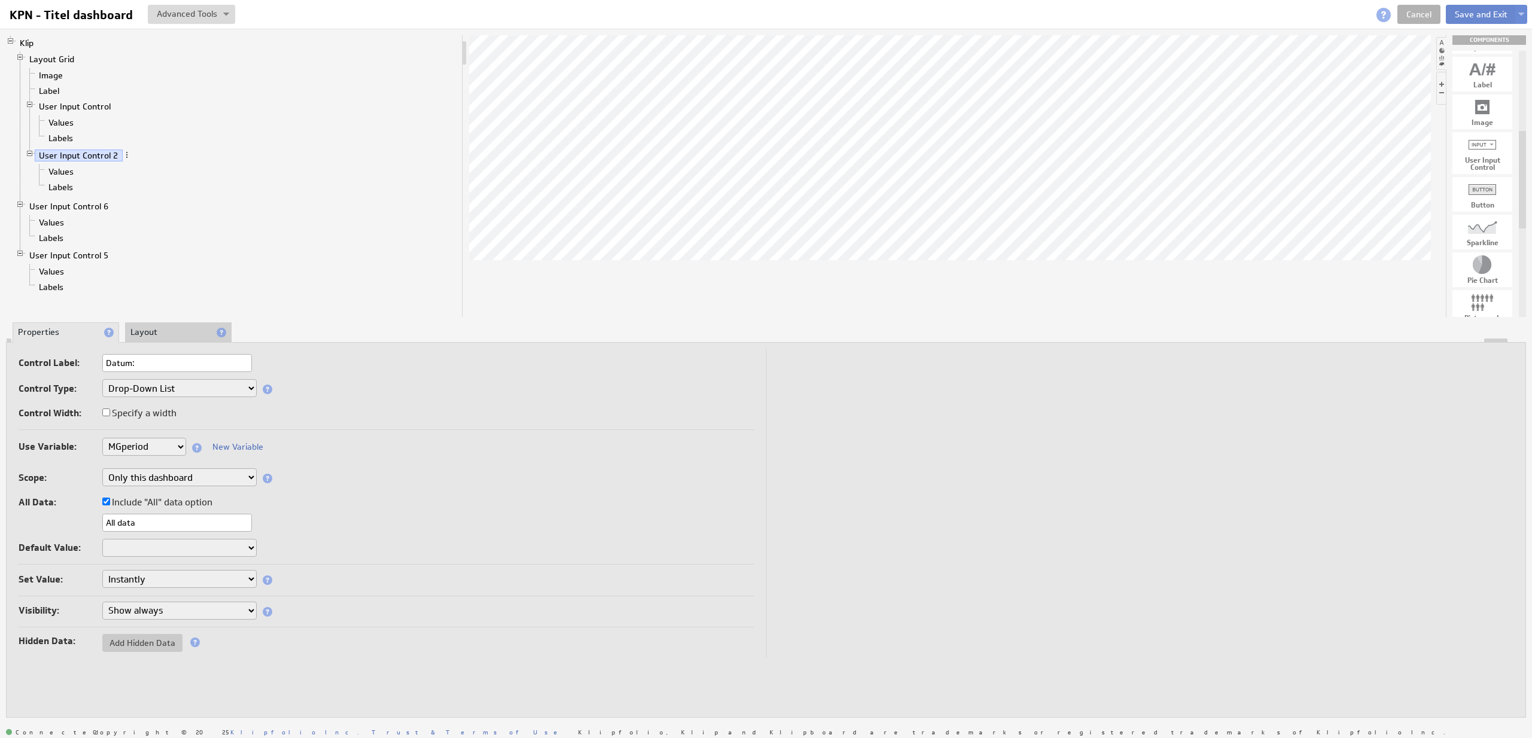
click at [1480, 15] on button "Save and Exit" at bounding box center [1481, 14] width 71 height 19
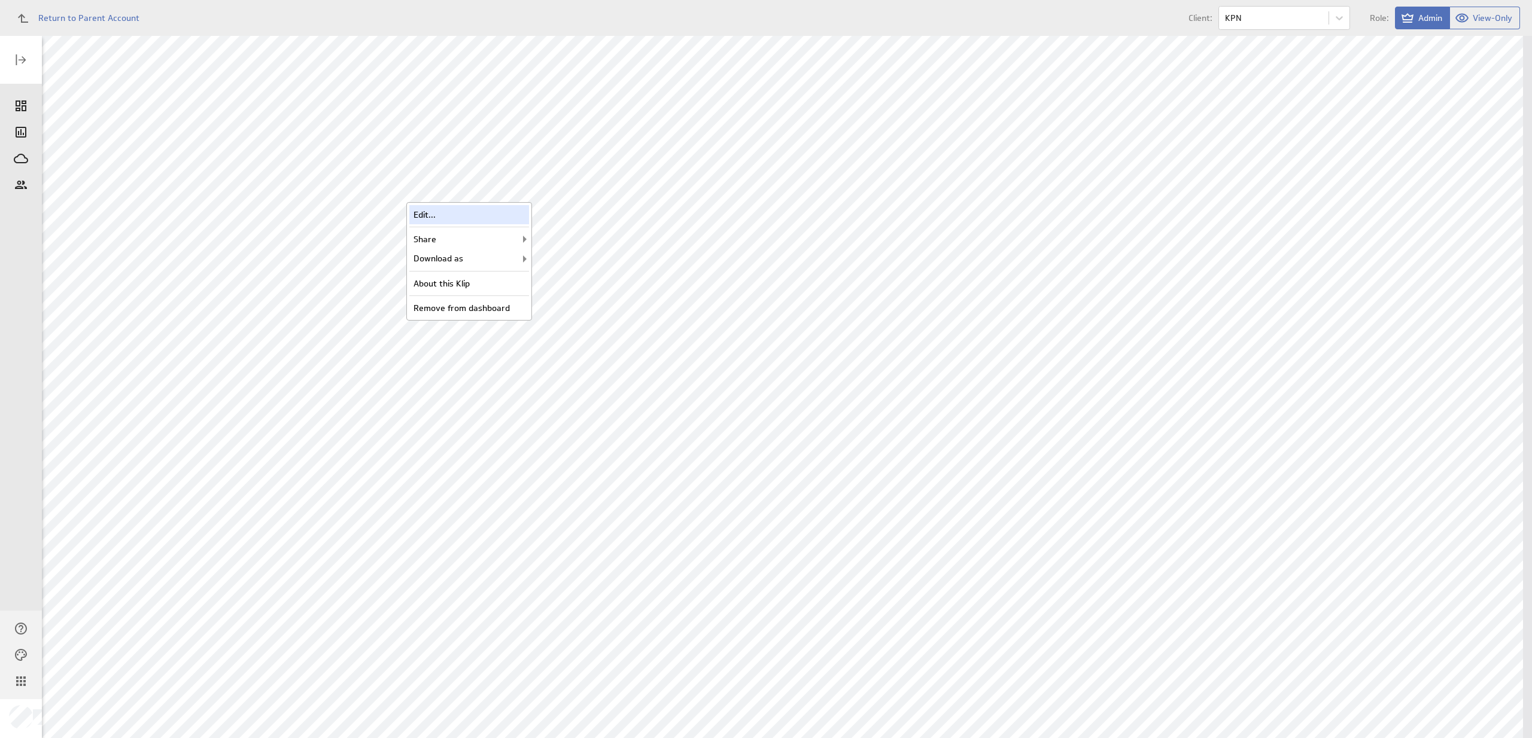
click at [513, 208] on div "Edit..." at bounding box center [469, 214] width 120 height 19
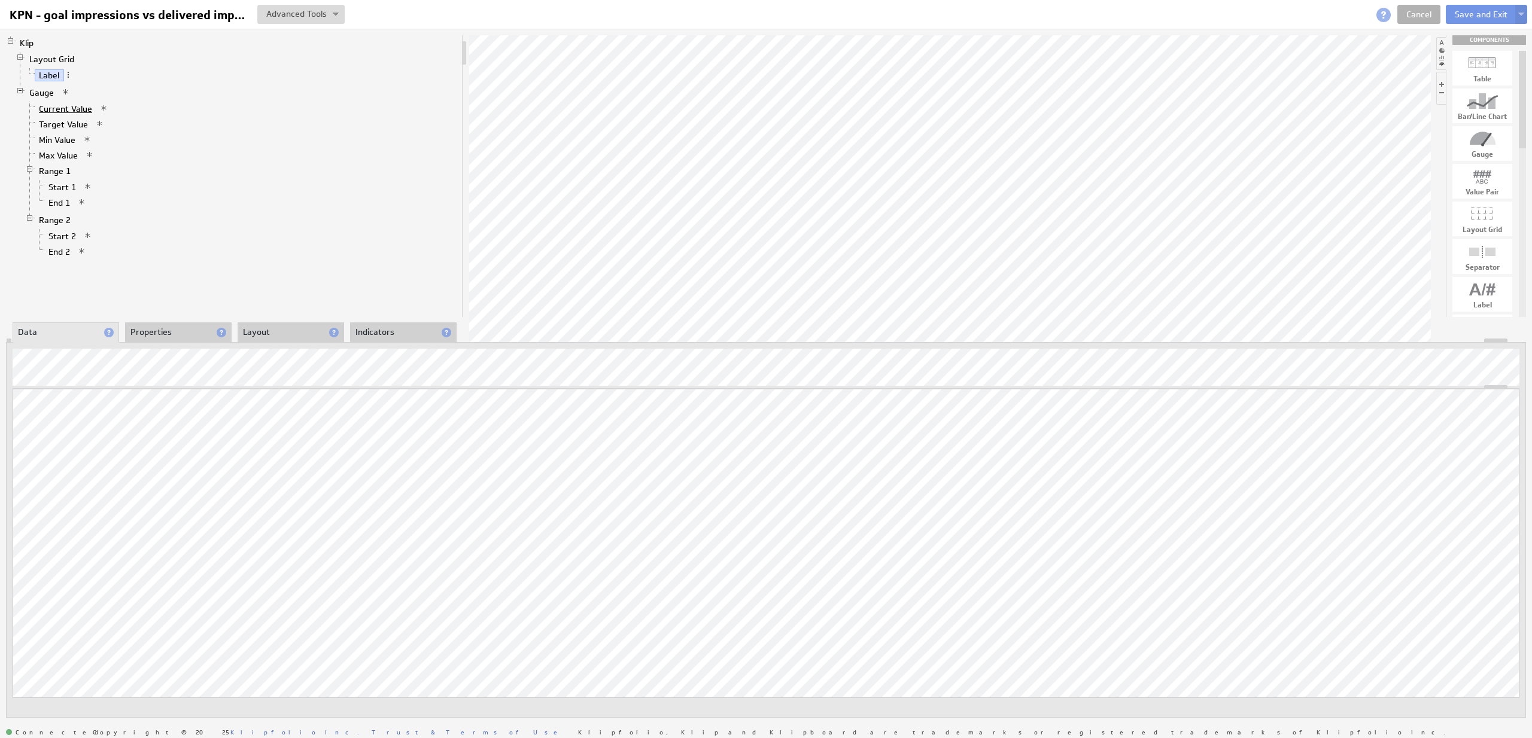
click at [53, 109] on link "Current Value" at bounding box center [66, 109] width 62 height 12
click at [111, 109] on span at bounding box center [112, 108] width 8 height 8
click at [159, 148] on div "Add Hidden Data" at bounding box center [181, 145] width 135 height 19
click at [114, 125] on span at bounding box center [110, 124] width 8 height 8
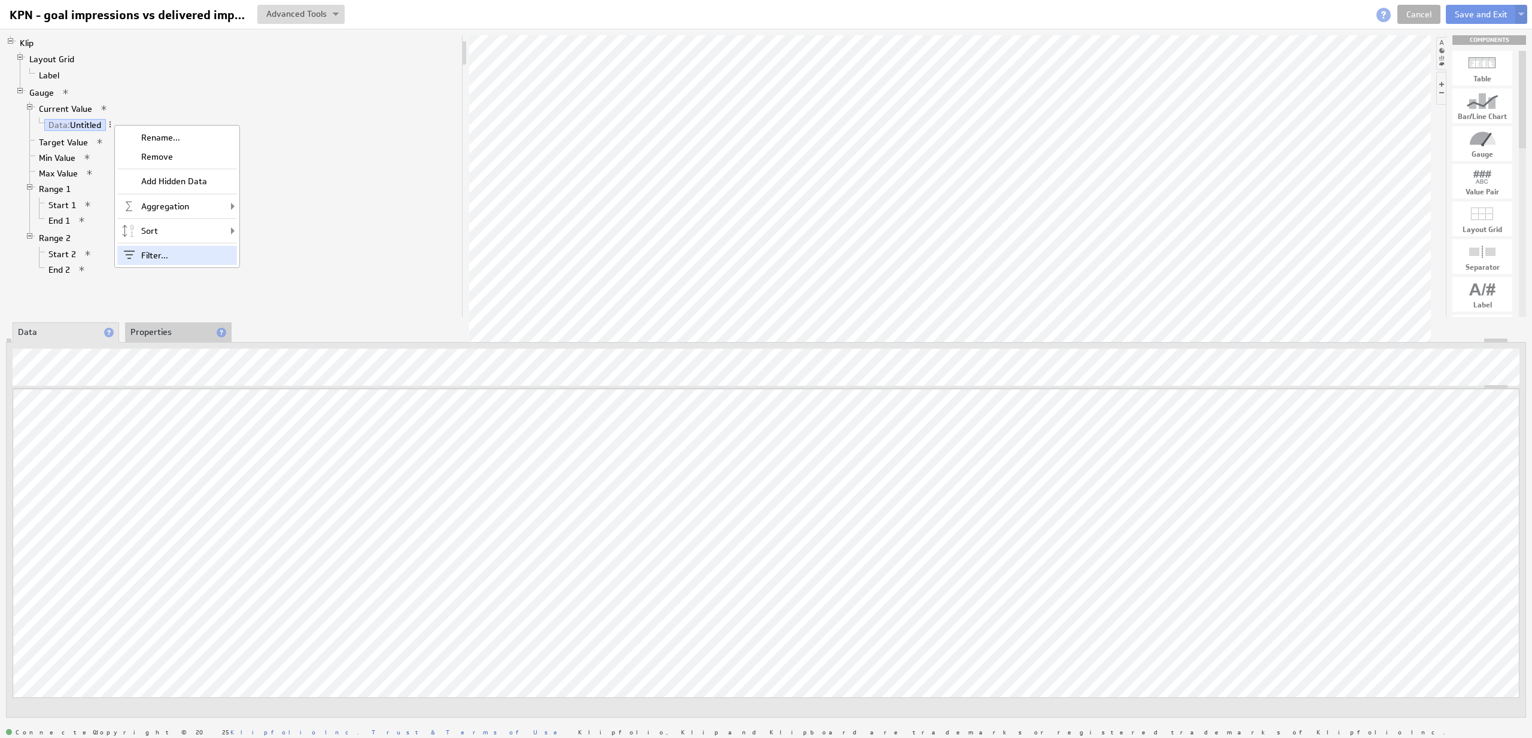
click at [149, 251] on div "Filter..." at bounding box center [177, 255] width 120 height 19
select select "source"
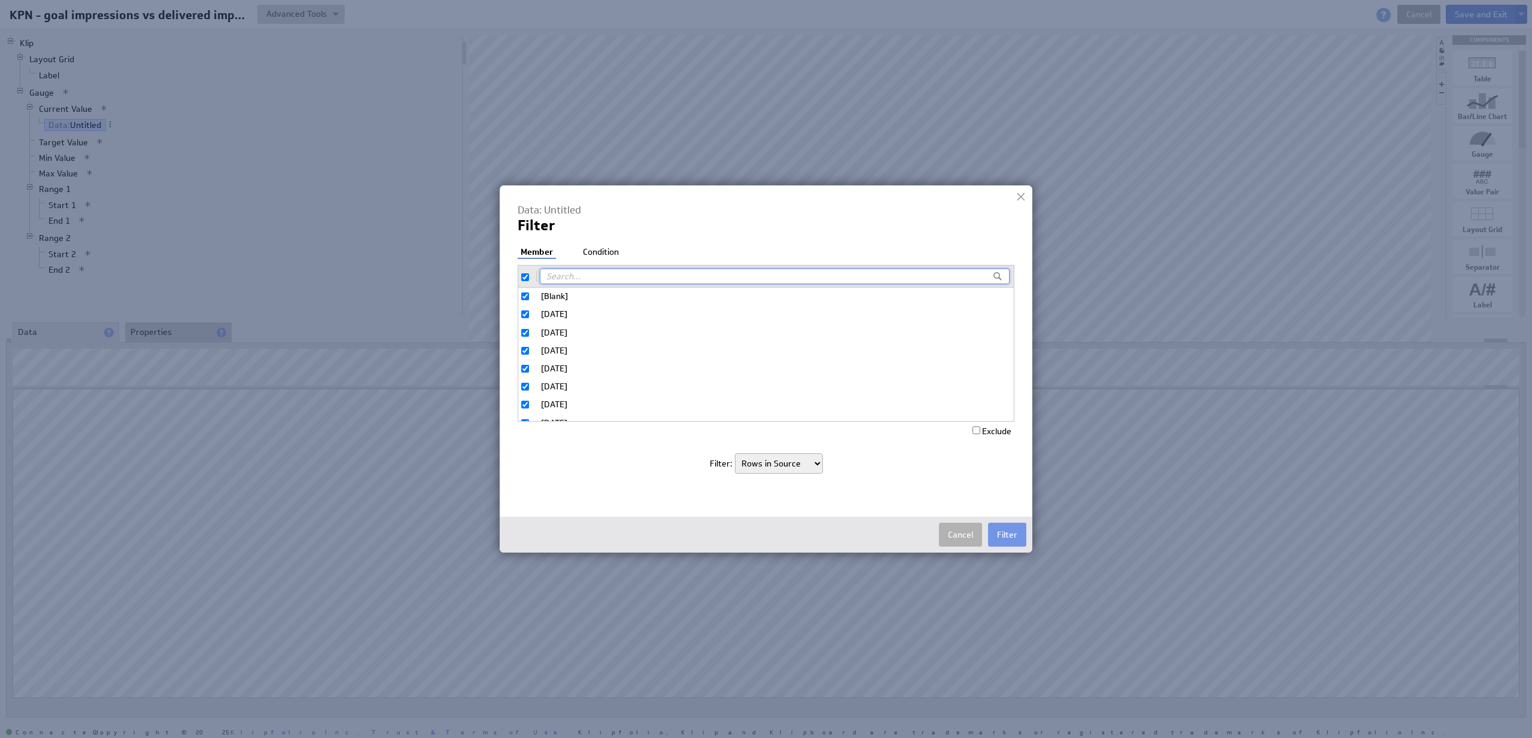
click at [617, 252] on li "Condition" at bounding box center [601, 253] width 42 height 12
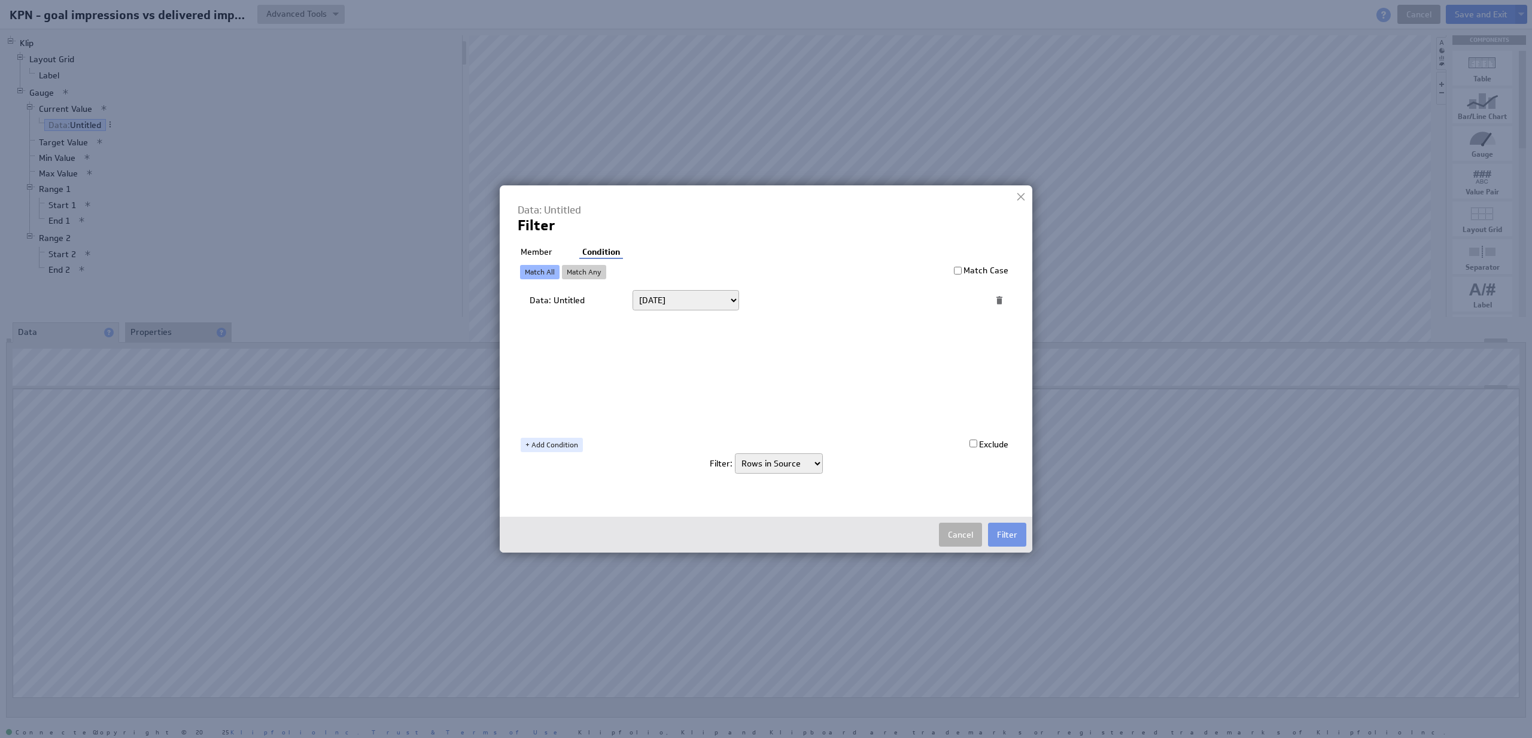
select select "op:>="
click option "On or after" at bounding box center [0, 0] width 0 height 0
click at [796, 306] on input "text" at bounding box center [851, 300] width 197 height 19
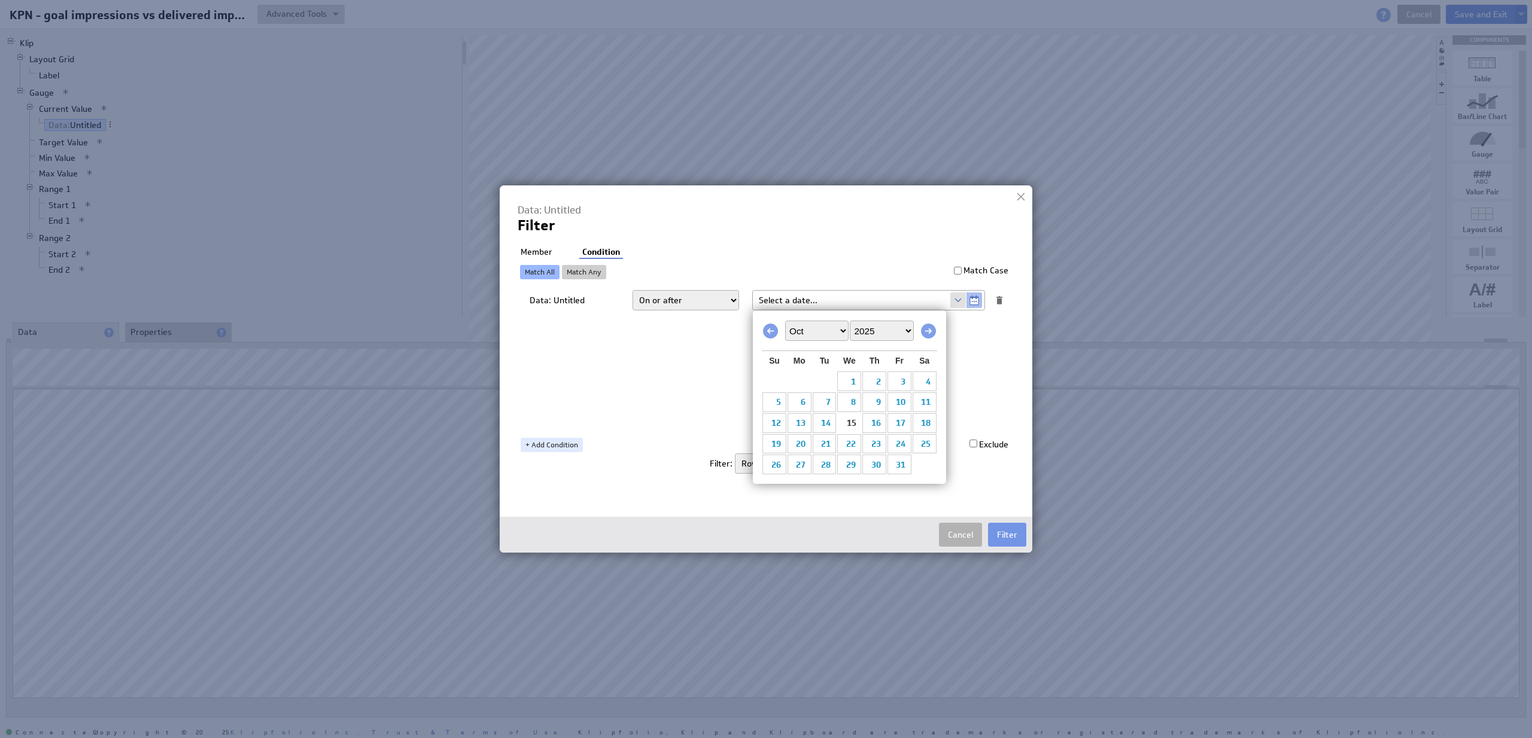
click at [958, 302] on span at bounding box center [958, 301] width 16 height 16
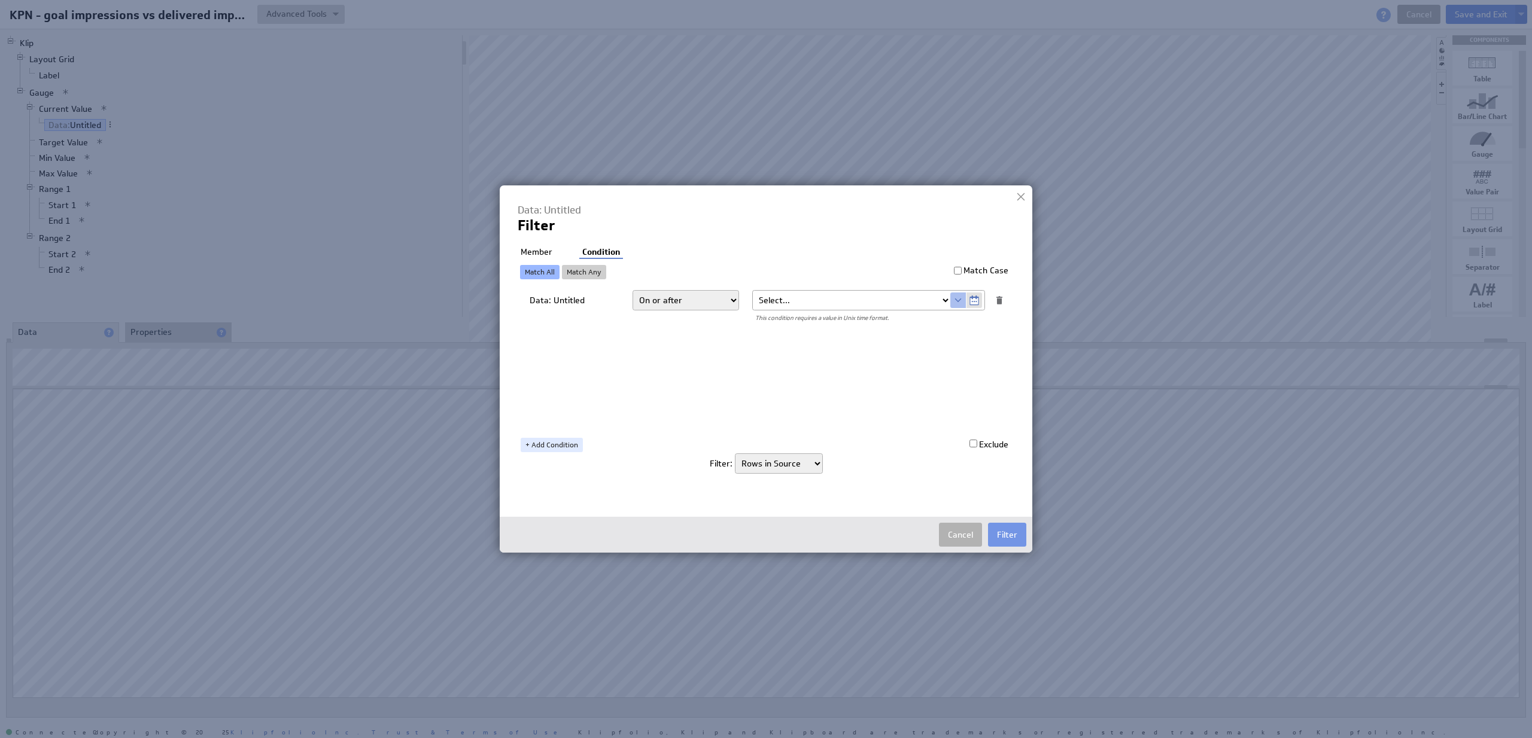
select select "startdate"
click option "startdate" at bounding box center [0, 0] width 0 height 0
click at [547, 443] on link "+ Add Condition" at bounding box center [552, 445] width 62 height 14
select select "op:<="
click option "On or before" at bounding box center [0, 0] width 0 height 0
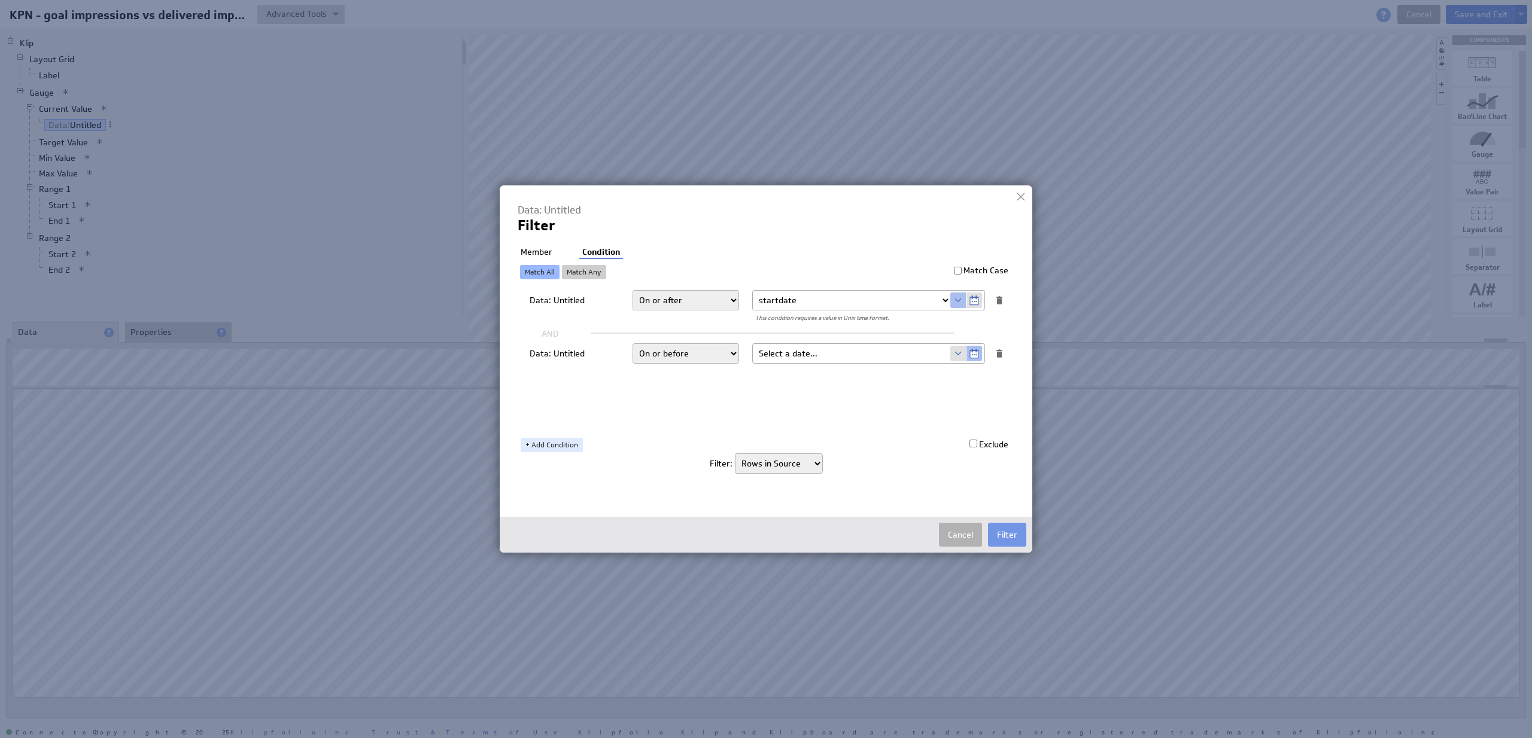
click at [850, 355] on input "text" at bounding box center [851, 353] width 197 height 19
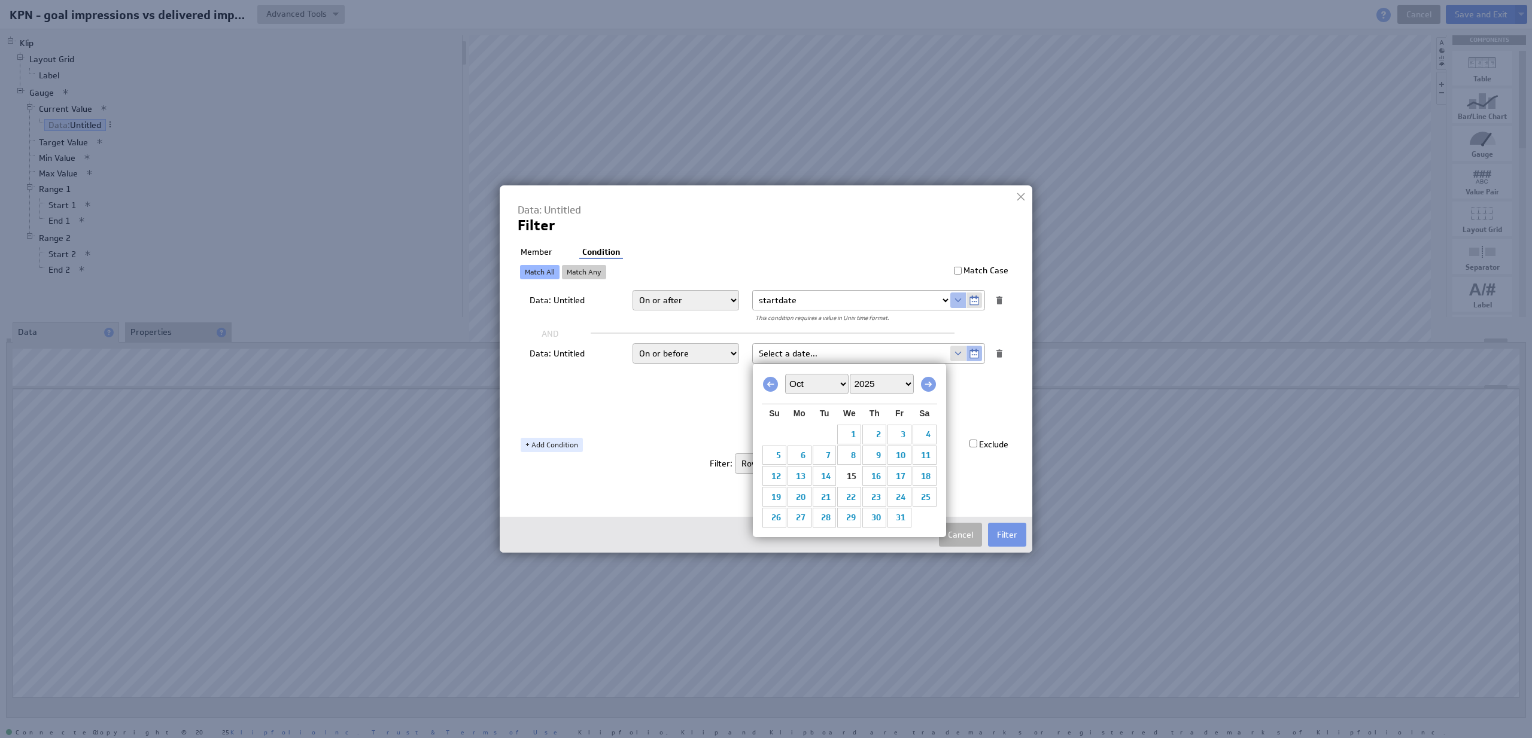
click at [963, 353] on span at bounding box center [958, 354] width 16 height 16
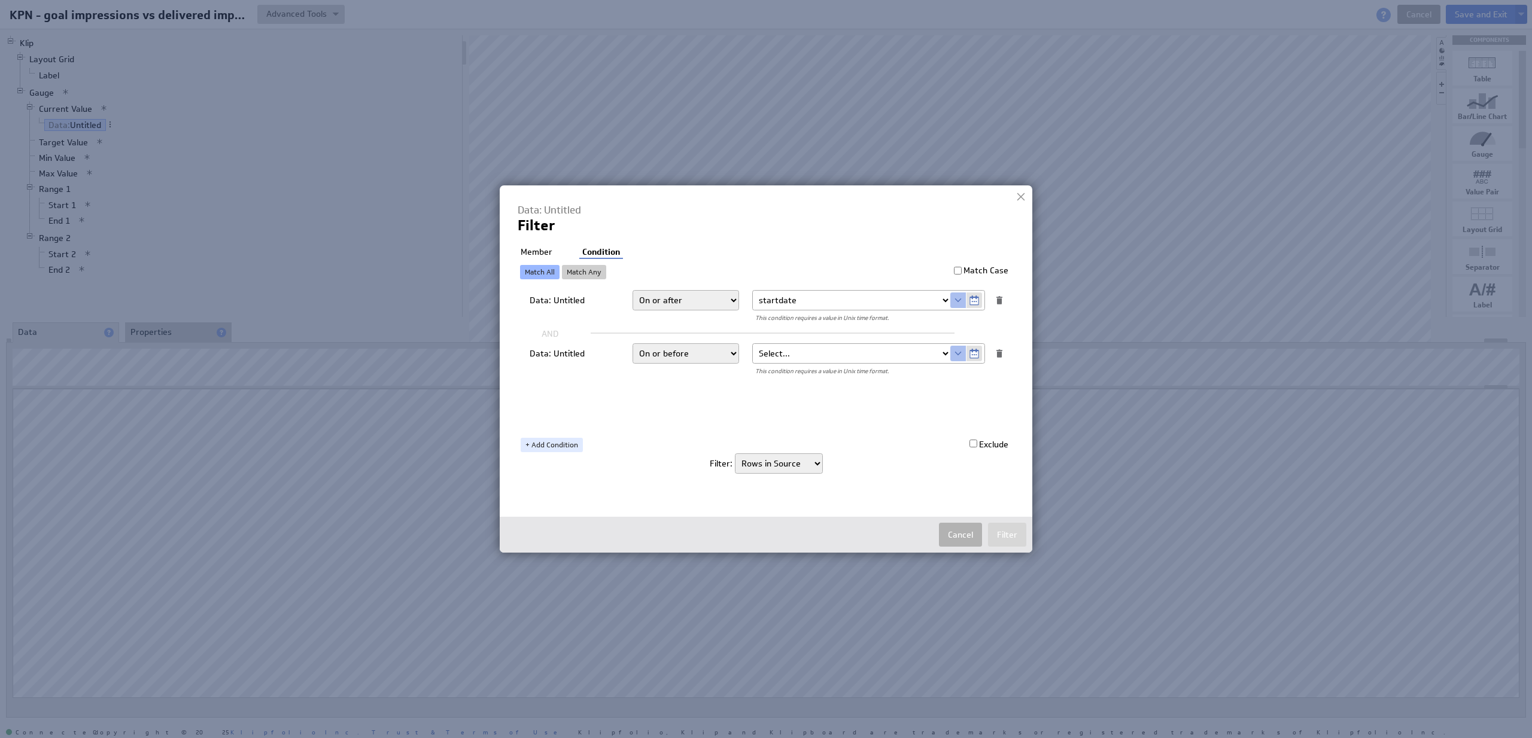
select select "Enddate"
click option "Enddate" at bounding box center [0, 0] width 0 height 0
click at [1009, 533] on button "Filter" at bounding box center [1007, 535] width 38 height 24
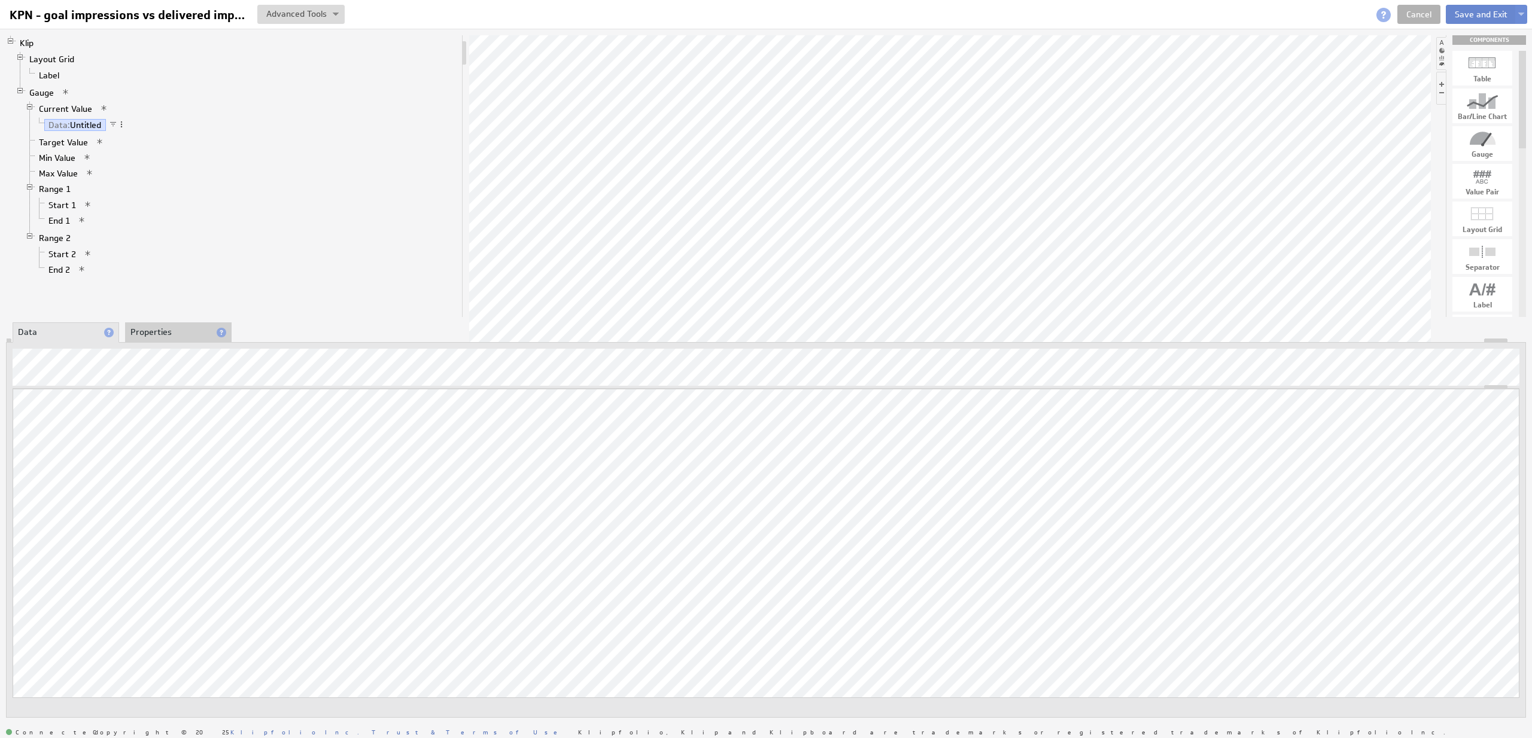
click at [1473, 18] on button "Save and Exit" at bounding box center [1481, 14] width 71 height 19
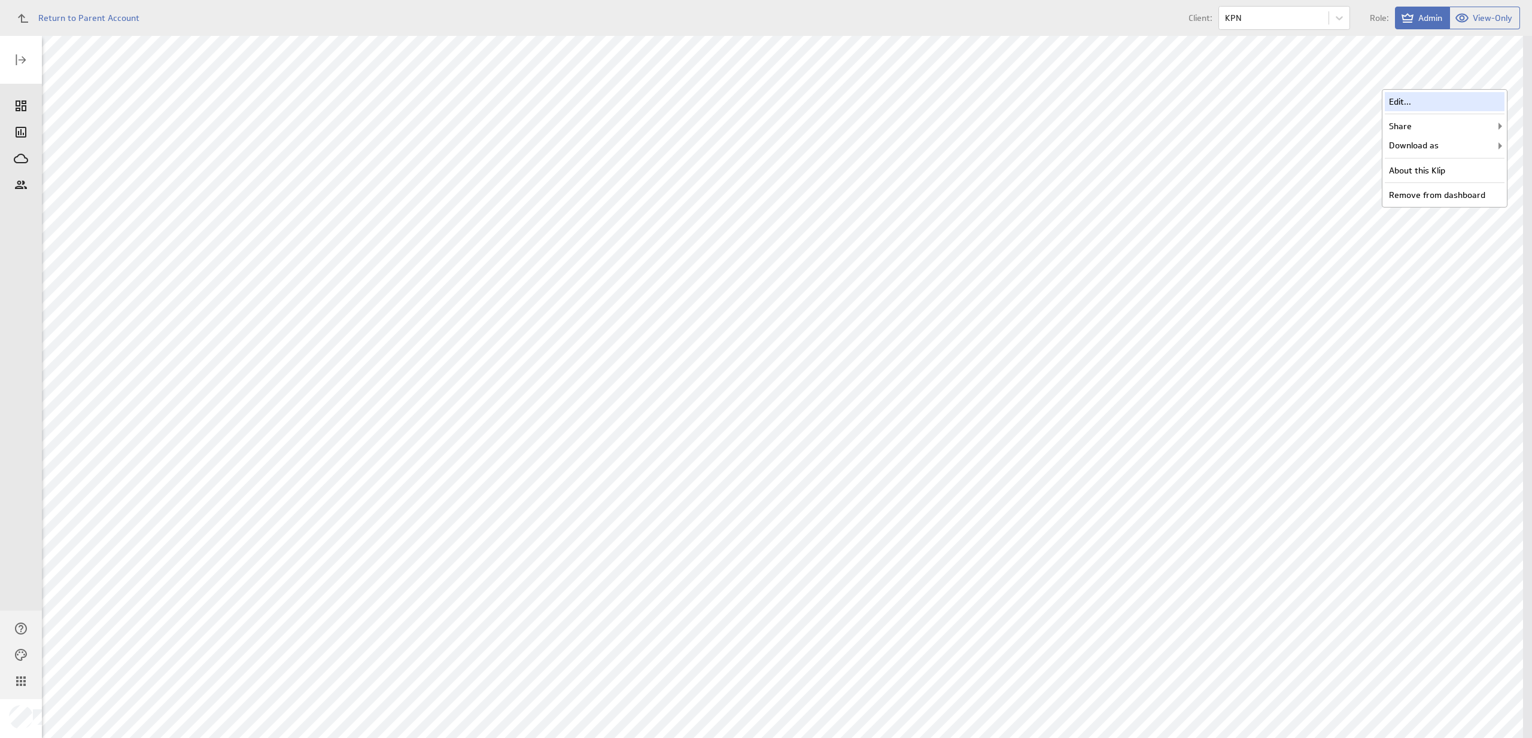
click at [1457, 96] on div "Edit..." at bounding box center [1445, 101] width 120 height 19
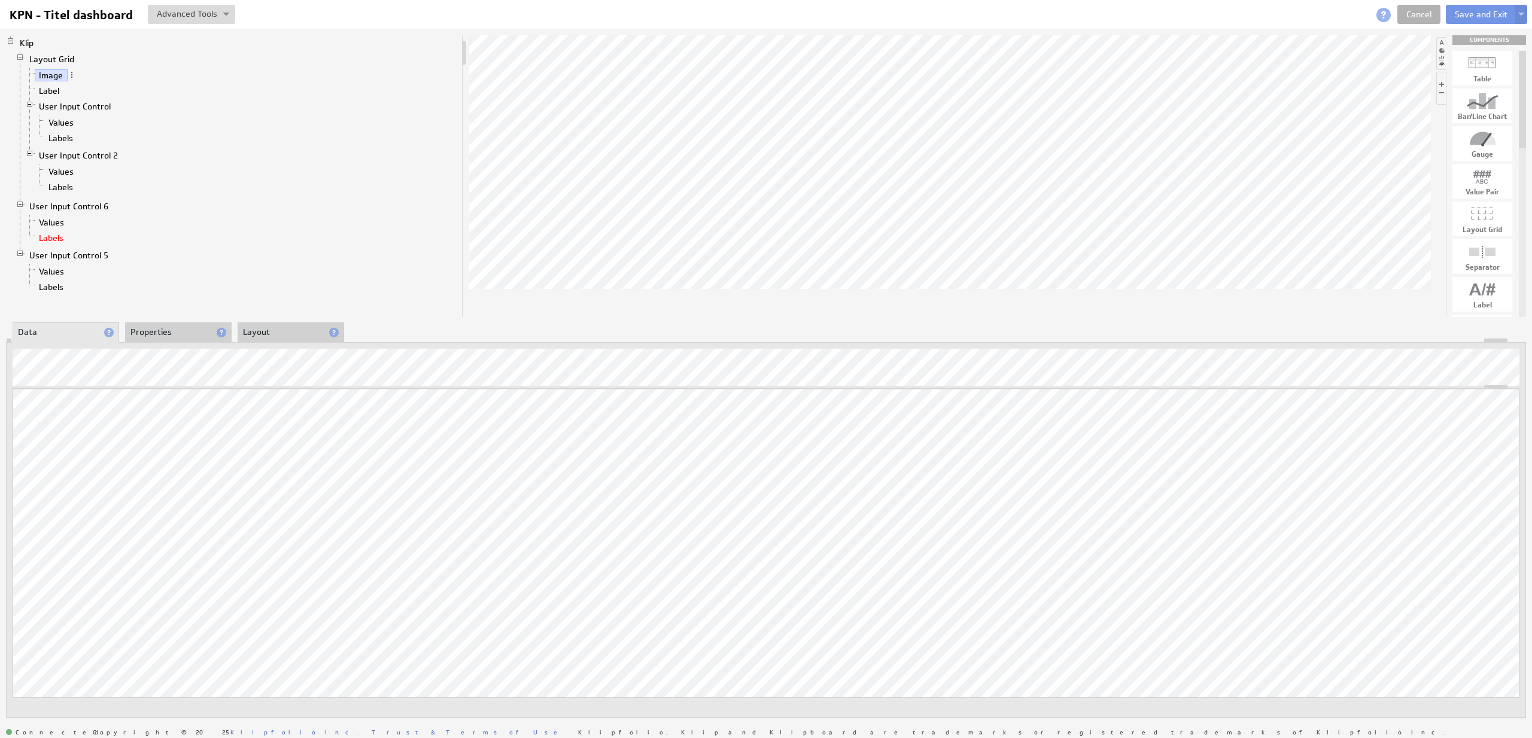
click at [59, 229] on span "Values" at bounding box center [52, 223] width 34 height 11
click at [59, 224] on link "Values" at bounding box center [52, 223] width 34 height 12
click at [829, 435] on div "Updating... Select a Function ARRAY DATE SELECT SLICE SUM Data Manipulation Log…" at bounding box center [766, 560] width 1507 height 343
click at [60, 267] on link "Values" at bounding box center [52, 272] width 34 height 12
click at [59, 227] on link "Values" at bounding box center [52, 223] width 34 height 12
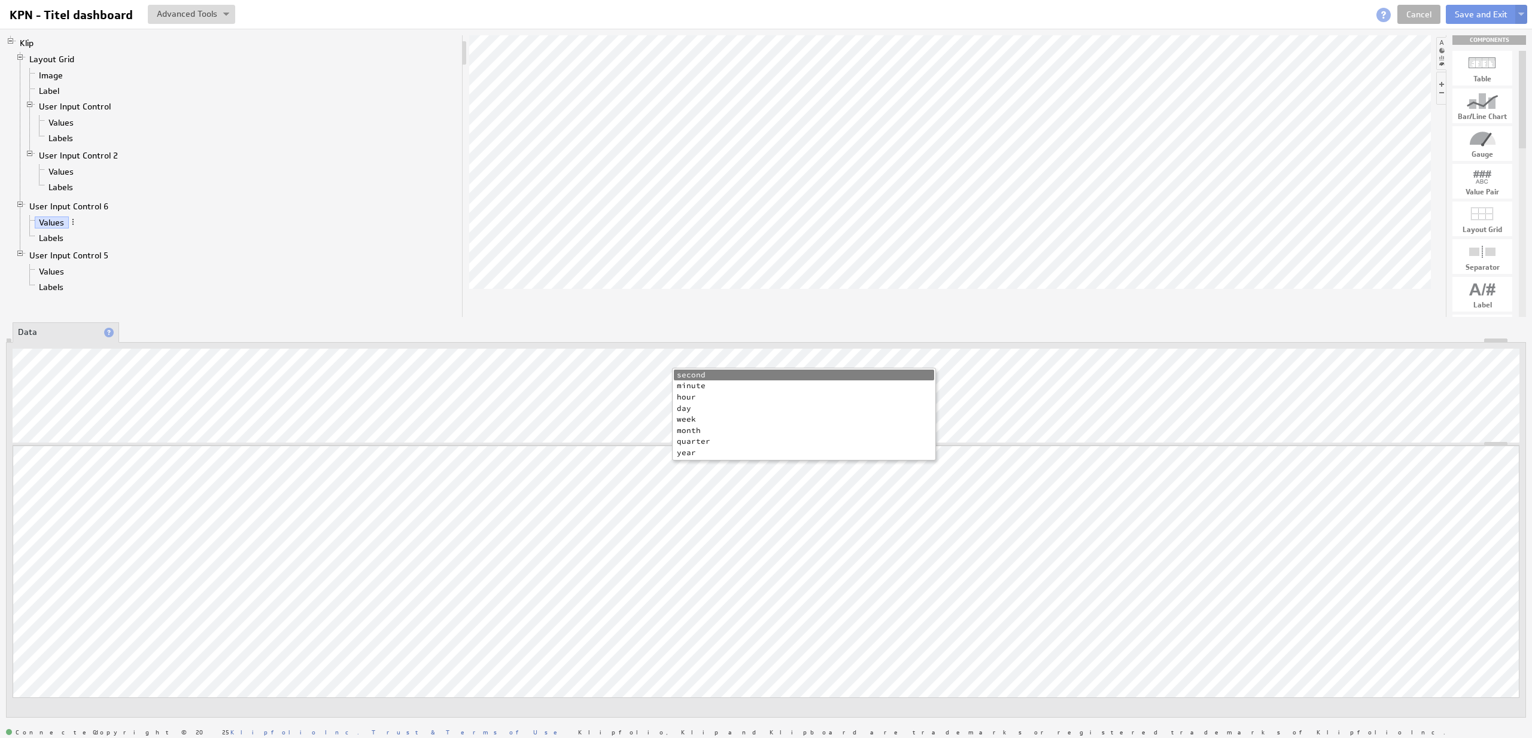
click at [697, 406] on li "day" at bounding box center [804, 408] width 260 height 11
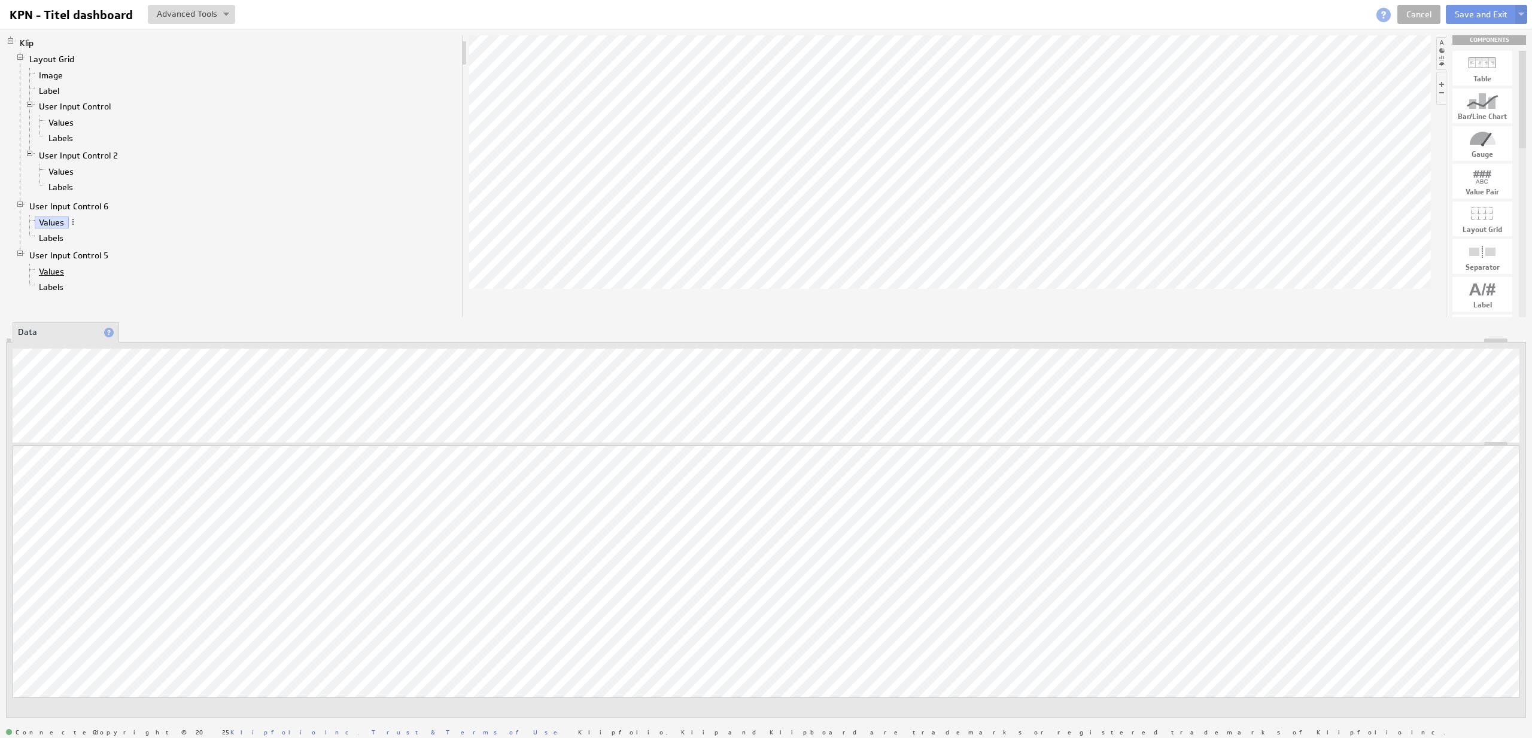
click at [52, 267] on link "Values" at bounding box center [52, 272] width 34 height 12
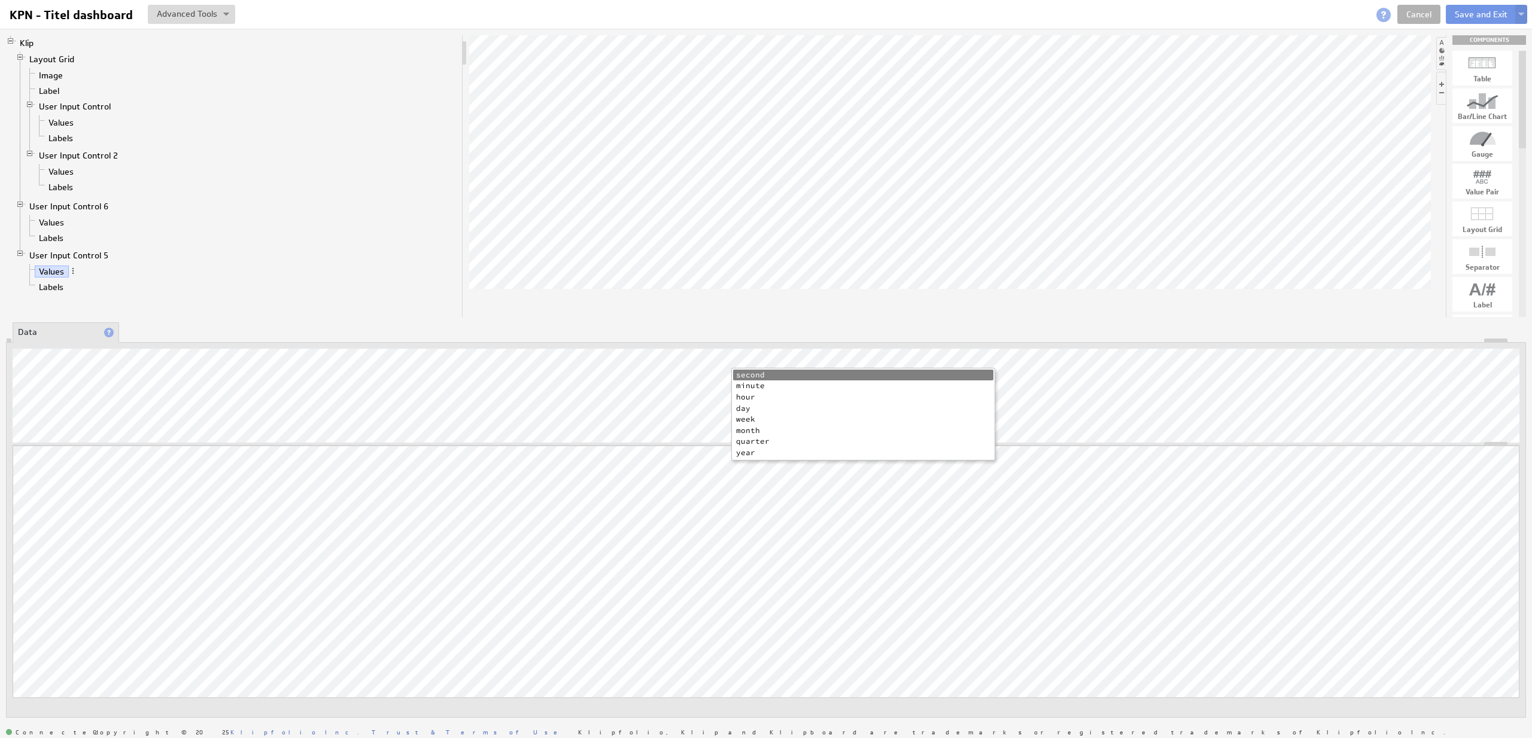
click at [747, 406] on li "day" at bounding box center [863, 408] width 260 height 11
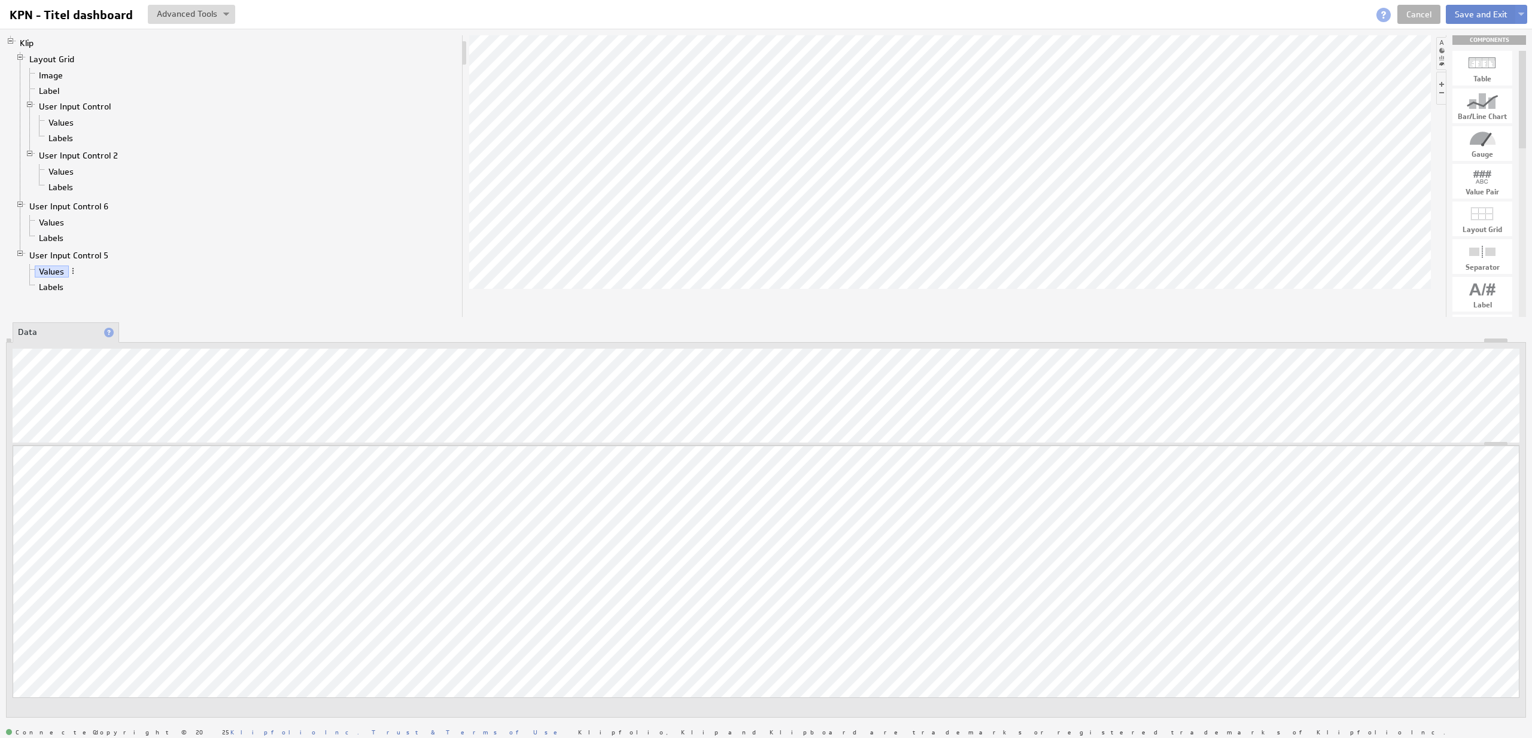
click at [1465, 14] on button "Save and Exit" at bounding box center [1481, 14] width 71 height 19
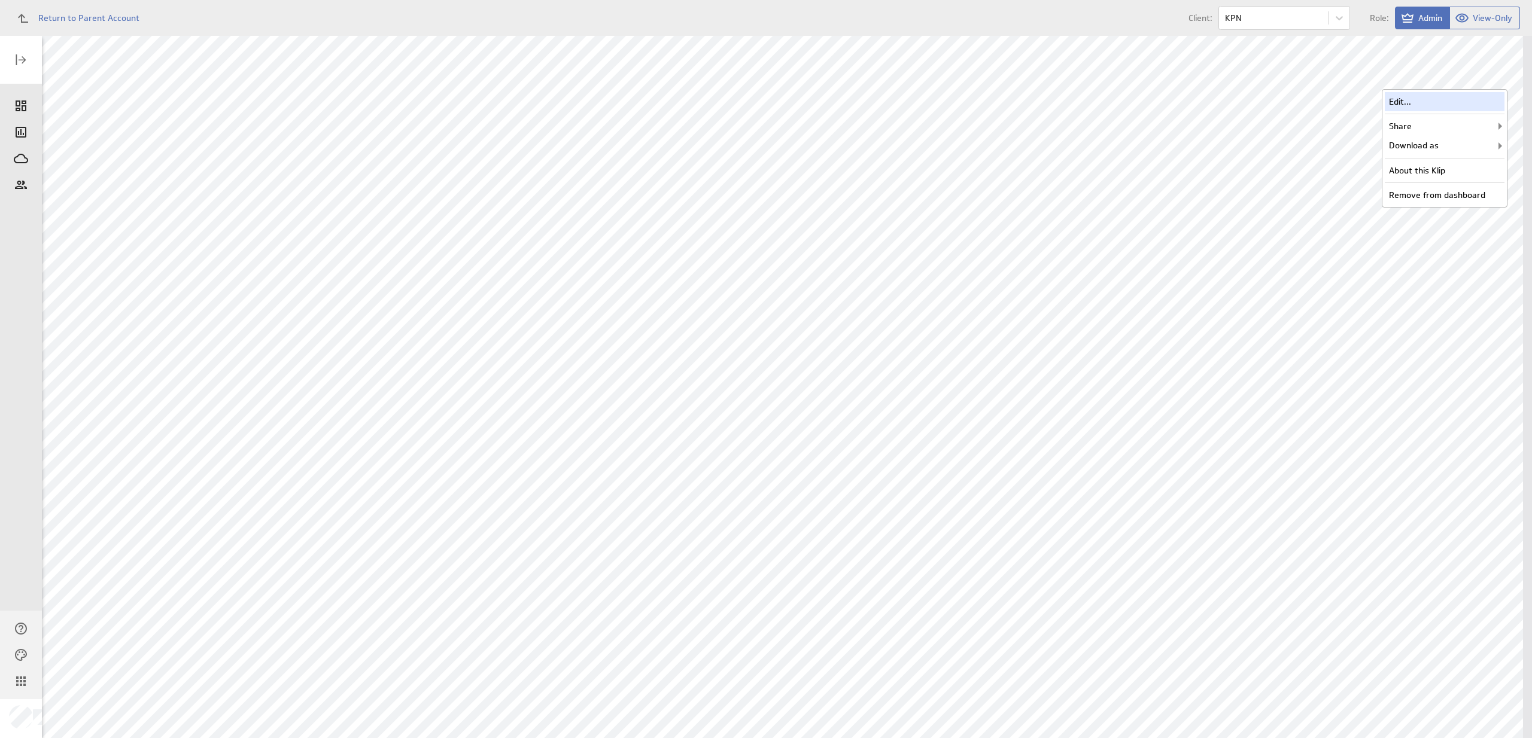
click at [1477, 97] on div "Edit..." at bounding box center [1445, 101] width 120 height 19
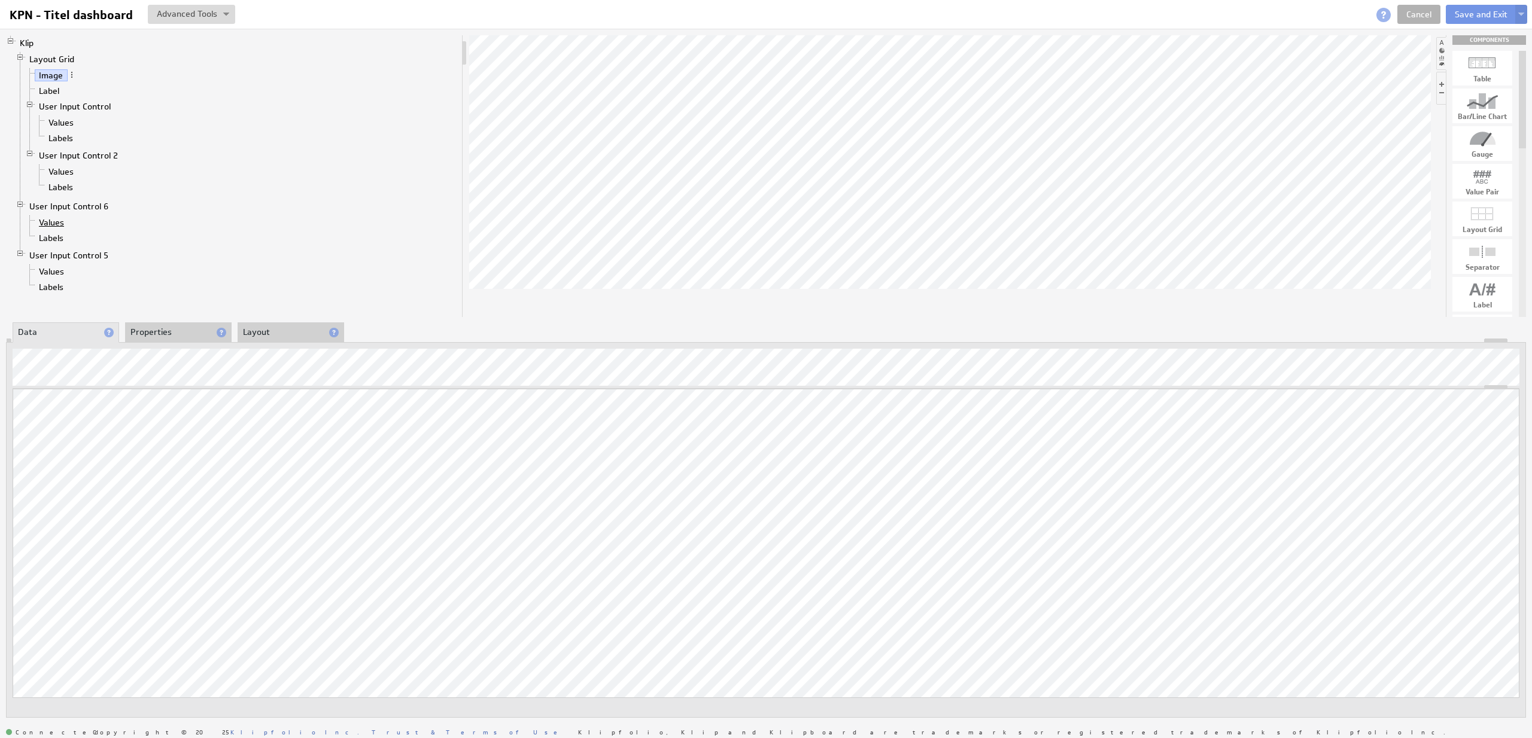
click at [42, 223] on link "Values" at bounding box center [52, 223] width 34 height 12
click at [57, 269] on link "Values" at bounding box center [52, 272] width 34 height 12
click at [62, 223] on link "Values" at bounding box center [52, 223] width 34 height 12
click at [805, 465] on div "Updating... Select a Function ARRAY DATE SELECT SLICE SUM Data Manipulation Log…" at bounding box center [766, 560] width 1507 height 343
click at [47, 273] on link "Values" at bounding box center [52, 272] width 34 height 12
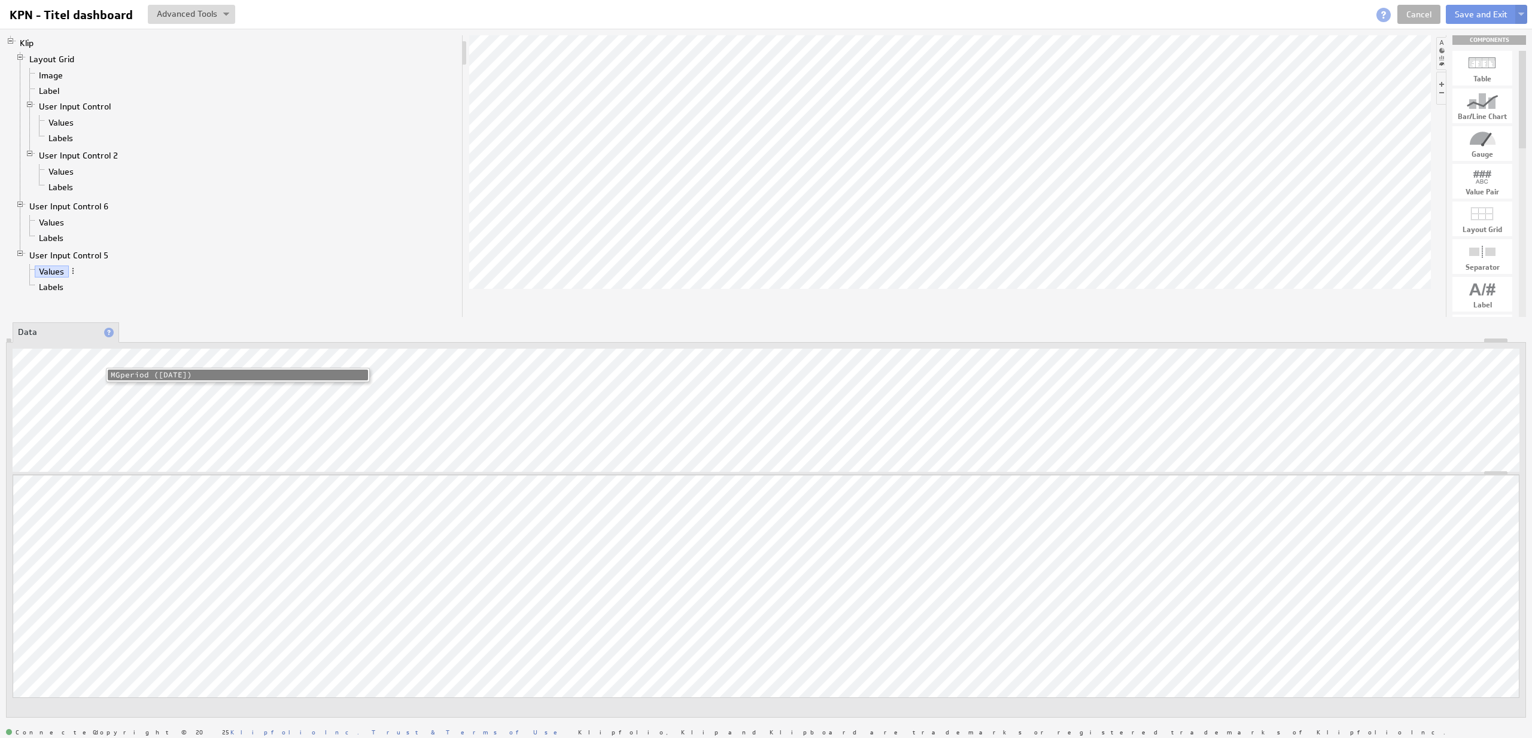
click at [127, 375] on li "MGperiod (yesterday)" at bounding box center [238, 375] width 260 height 11
click at [1498, 16] on button "Save and Exit" at bounding box center [1481, 14] width 71 height 19
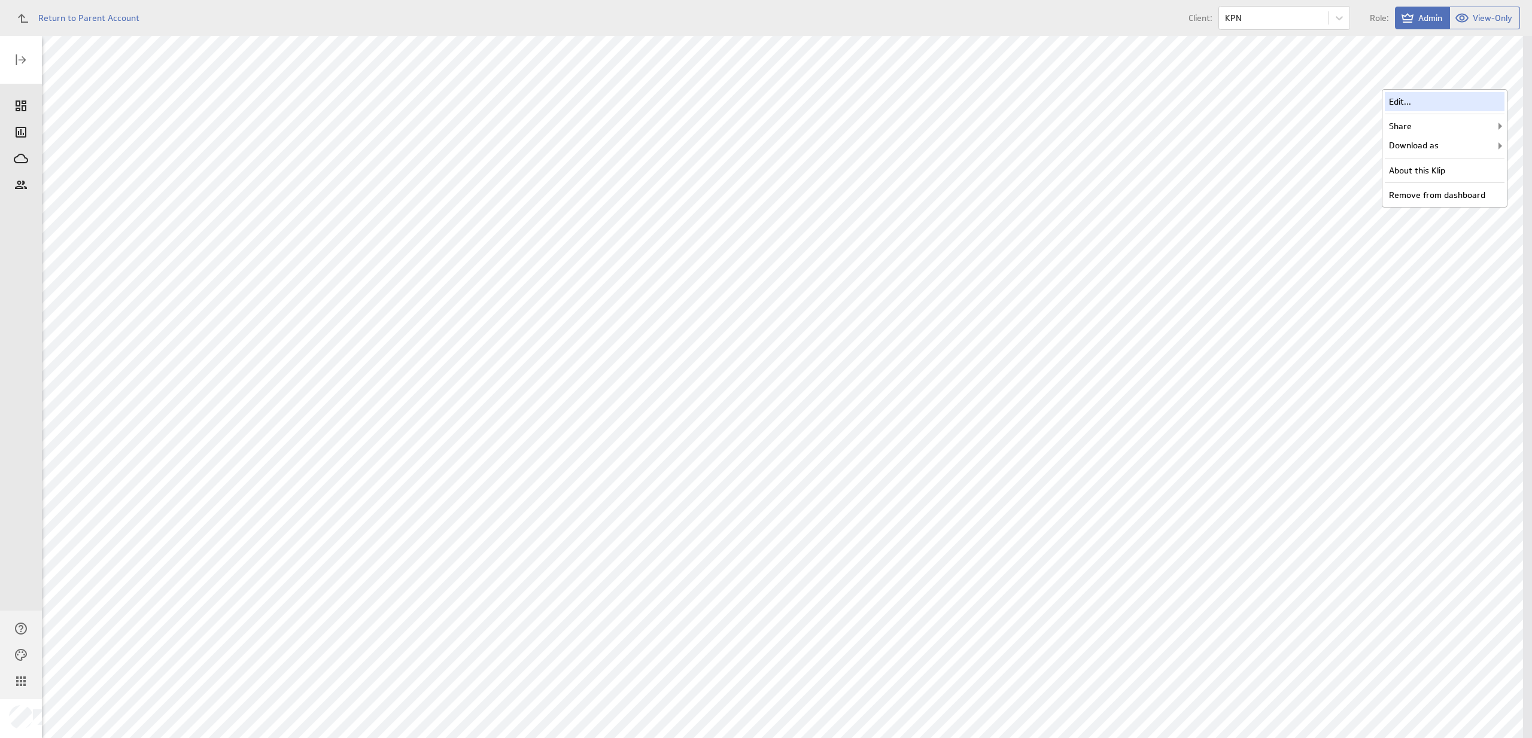
click at [1464, 96] on div "Edit..." at bounding box center [1445, 101] width 120 height 19
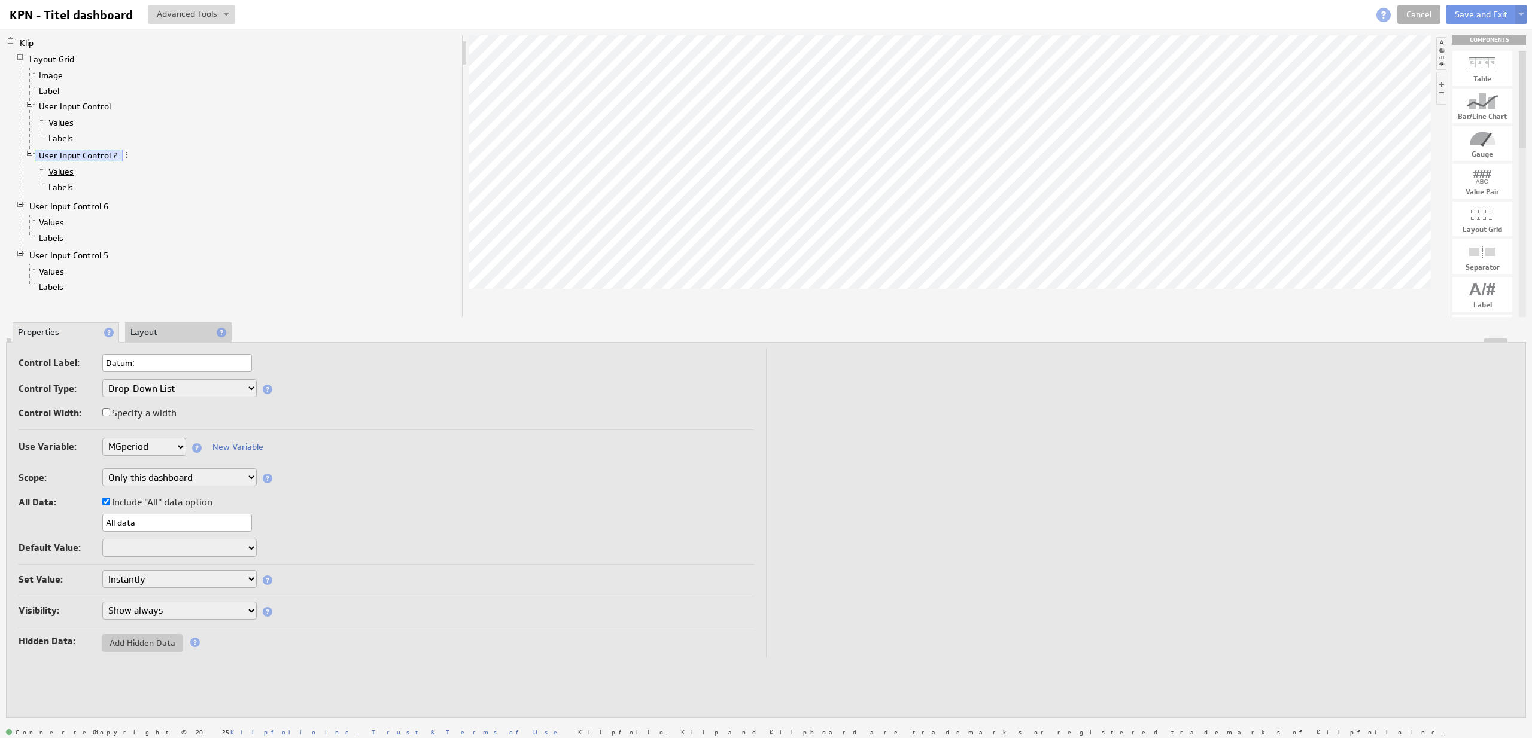
click at [61, 172] on link "Values" at bounding box center [61, 172] width 34 height 12
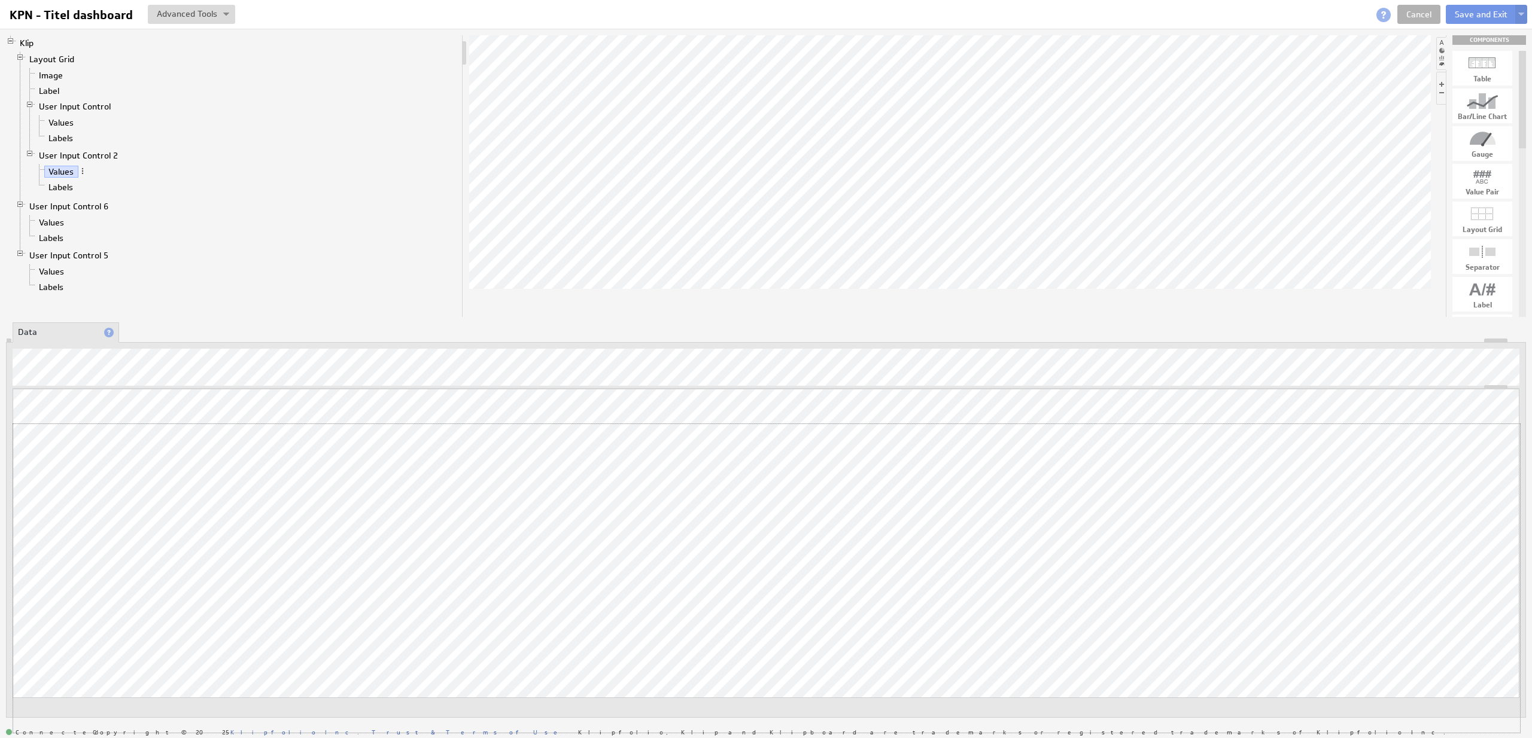
click at [400, 410] on div "Updating... Select a Function ARRAY DATE SELECT SLICE SUM Data Manipulation Log…" at bounding box center [766, 560] width 1507 height 343
click at [52, 225] on link "Values" at bounding box center [52, 223] width 34 height 12
click at [71, 174] on link "Values" at bounding box center [61, 172] width 34 height 12
click at [52, 227] on link "Values" at bounding box center [52, 223] width 34 height 12
click at [54, 241] on link "Labels" at bounding box center [52, 238] width 34 height 12
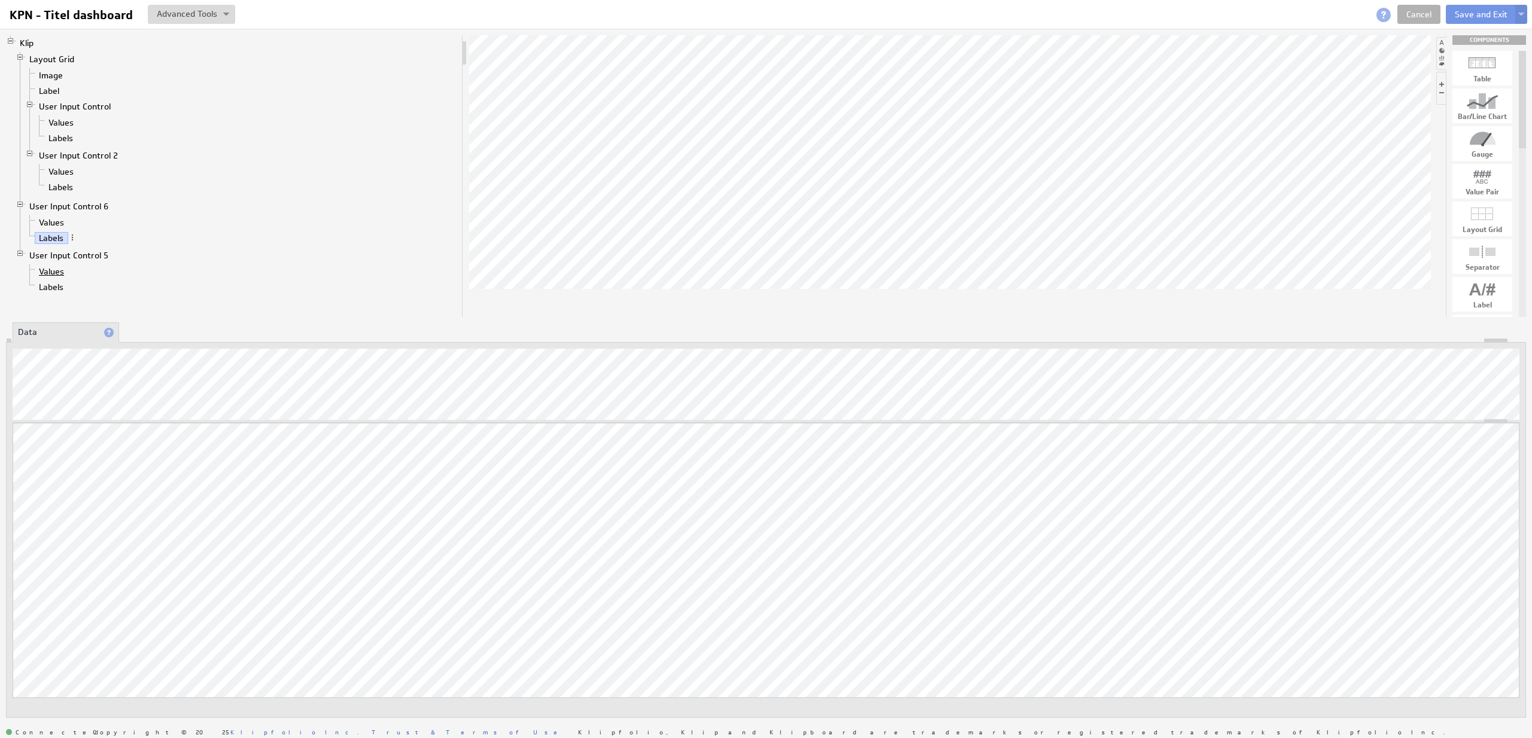
click at [59, 273] on link "Values" at bounding box center [52, 272] width 34 height 12
click at [47, 223] on link "Values" at bounding box center [52, 223] width 34 height 12
click at [1489, 16] on button "Save and Exit" at bounding box center [1481, 14] width 71 height 19
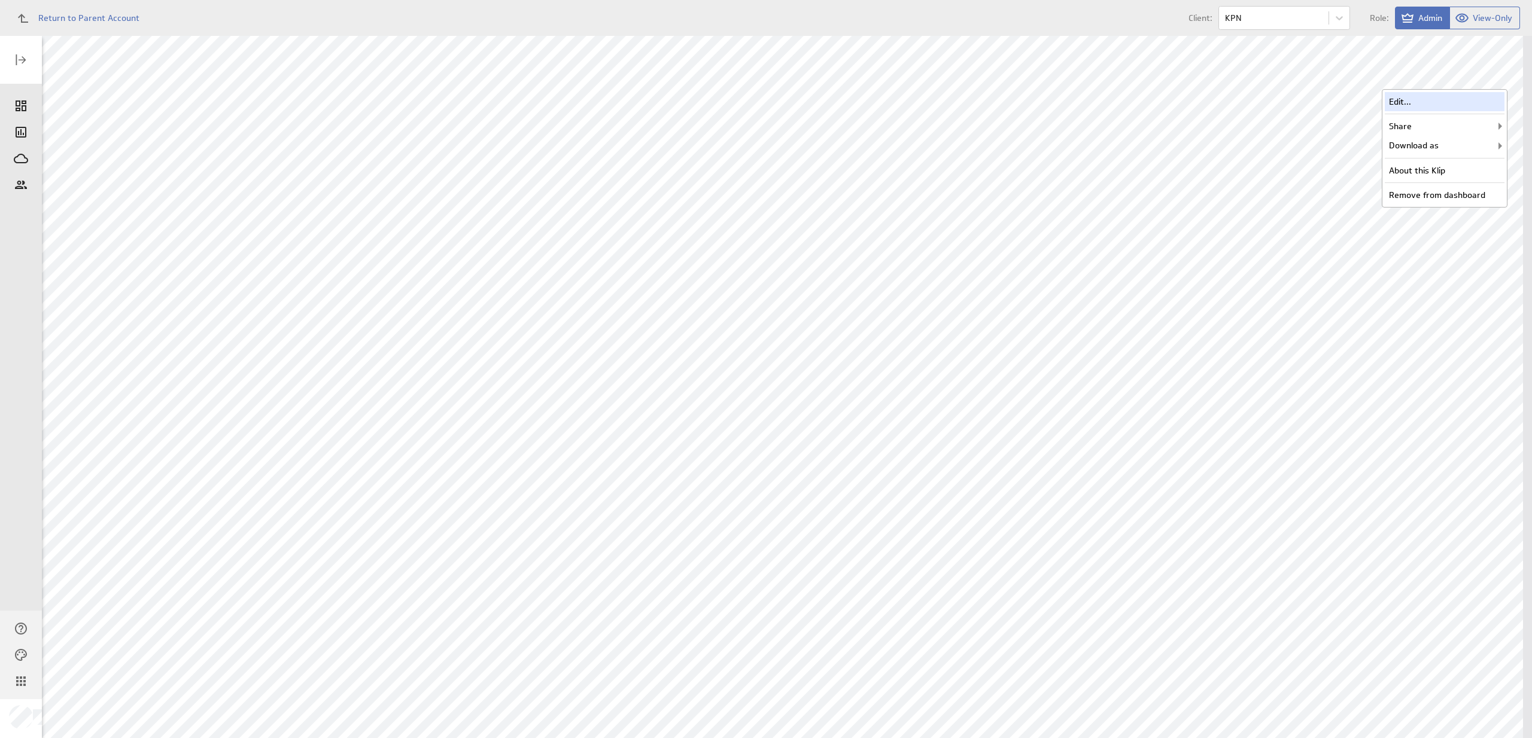
click at [1481, 96] on div "Edit..." at bounding box center [1445, 101] width 120 height 19
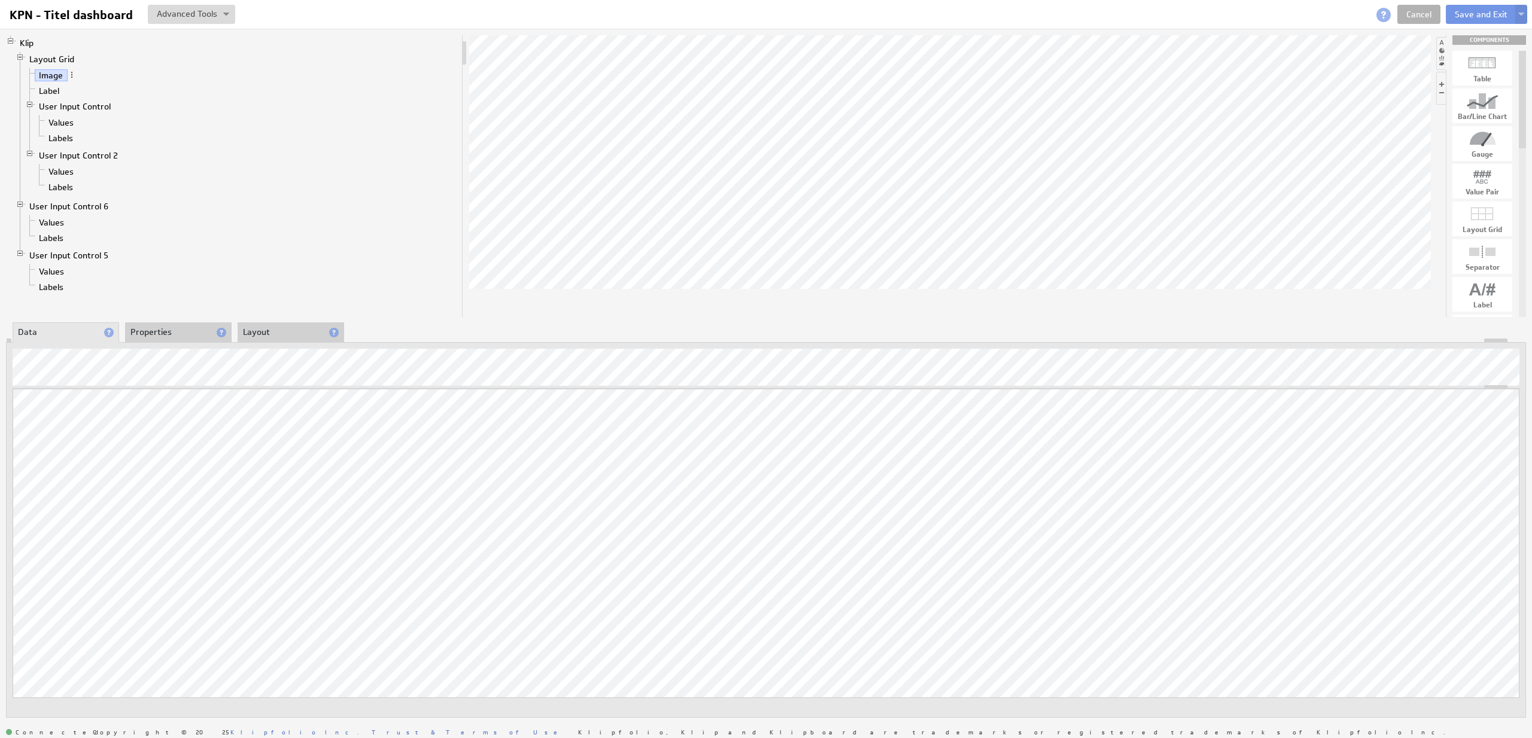
click at [69, 275] on li "Values" at bounding box center [241, 272] width 432 height 16
click at [60, 275] on link "Values" at bounding box center [52, 272] width 34 height 12
click at [597, 376] on div at bounding box center [766, 382] width 1507 height 14
click at [606, 426] on div "Updating... Select a Function ARRAY DATE SELECT SLICE SUM Data Manipulation Log…" at bounding box center [766, 560] width 1507 height 343
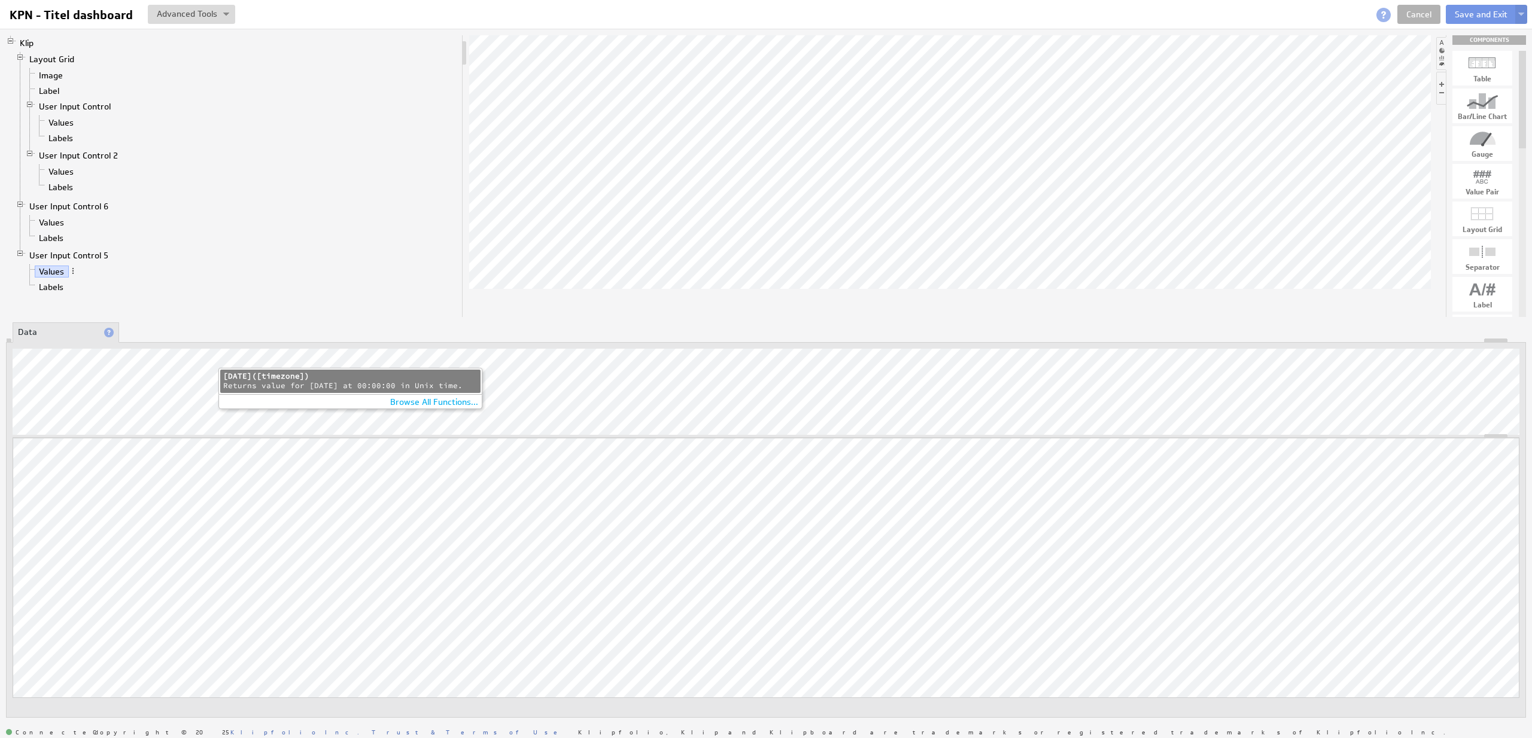
click at [258, 378] on div "YESTERDAY([timezone])" at bounding box center [350, 377] width 254 height 10
click at [1489, 15] on button "Save and Exit" at bounding box center [1481, 14] width 71 height 19
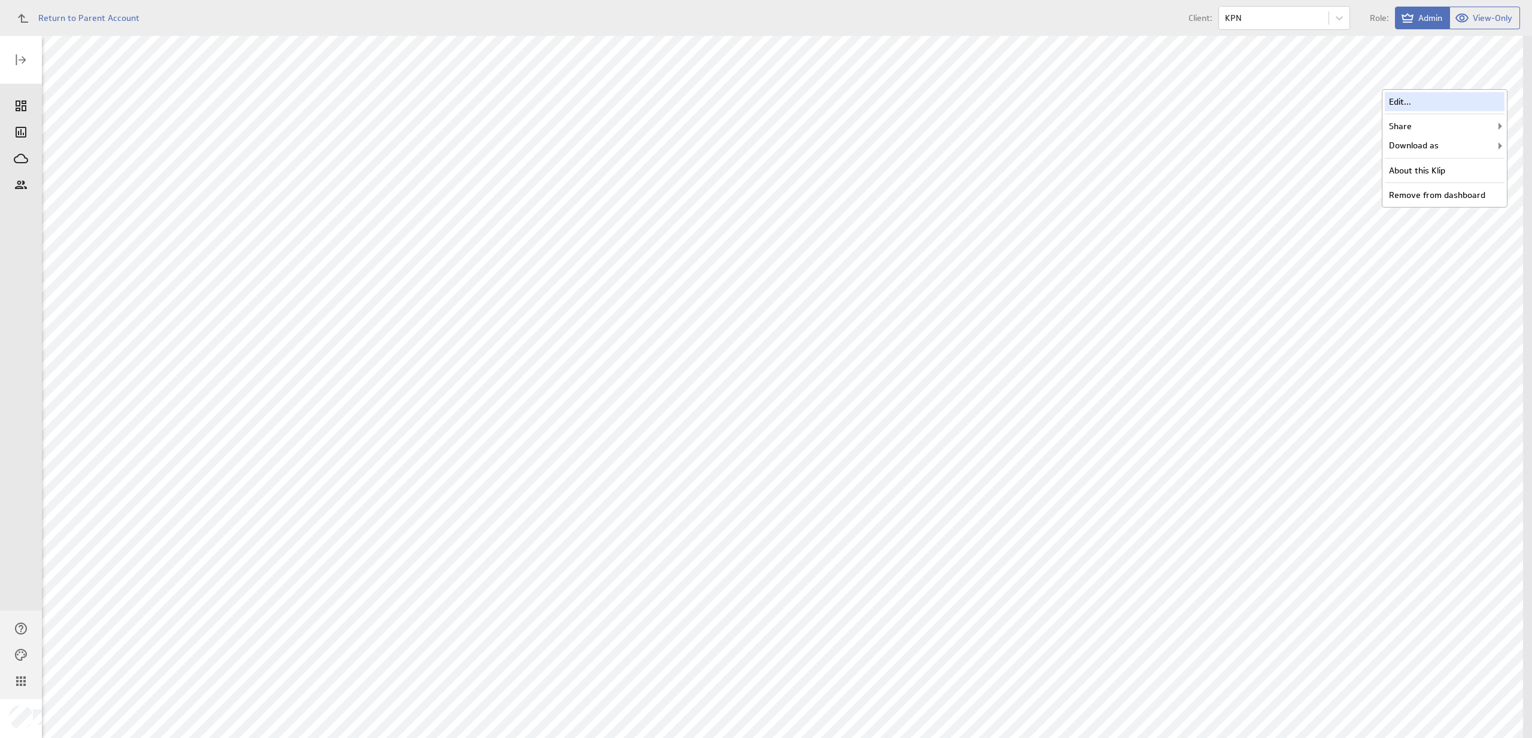
click at [1493, 93] on div "Edit..." at bounding box center [1445, 101] width 120 height 19
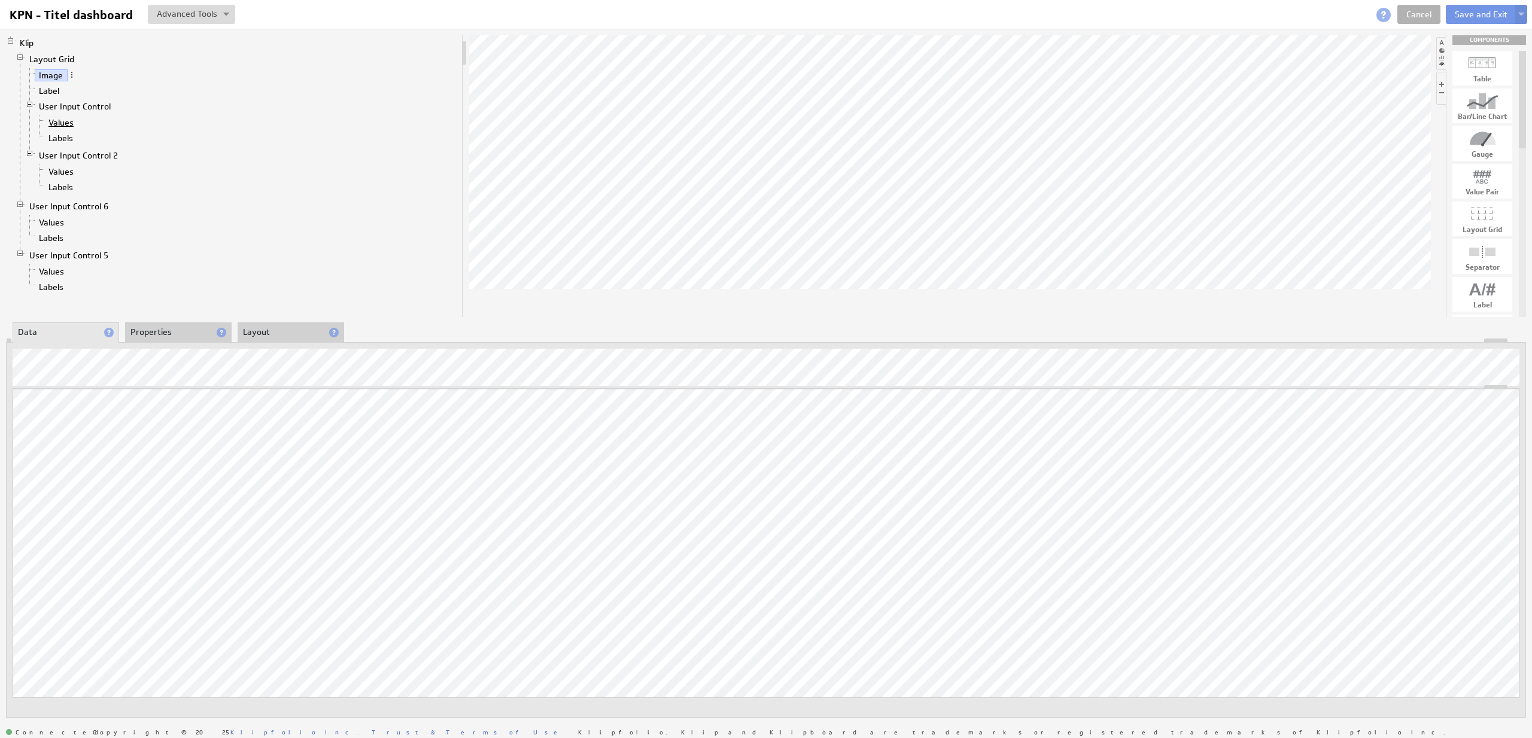
click at [71, 124] on link "Values" at bounding box center [61, 123] width 34 height 12
click at [69, 140] on link "Labels" at bounding box center [61, 138] width 34 height 12
click at [60, 174] on link "Values" at bounding box center [61, 172] width 34 height 12
click at [60, 191] on link "Labels" at bounding box center [61, 187] width 34 height 12
click at [60, 173] on link "Values" at bounding box center [61, 172] width 34 height 12
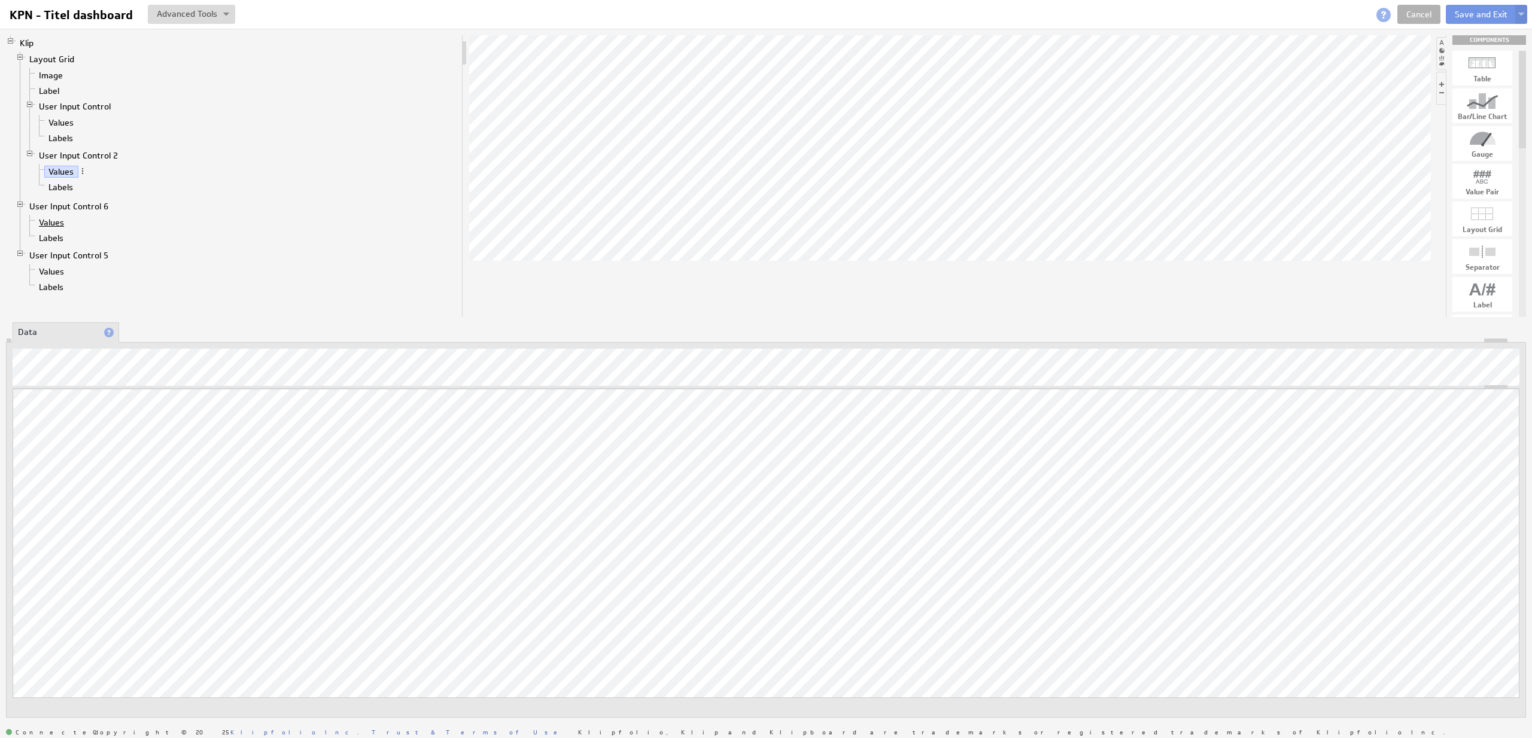
click at [60, 227] on link "Values" at bounding box center [52, 223] width 34 height 12
click at [65, 273] on link "Values" at bounding box center [52, 272] width 34 height 12
click at [50, 221] on link "Values" at bounding box center [52, 223] width 34 height 12
click at [138, 372] on li "MGperiod (_all_)" at bounding box center [238, 372] width 260 height 11
click at [61, 270] on link "Values" at bounding box center [52, 272] width 34 height 12
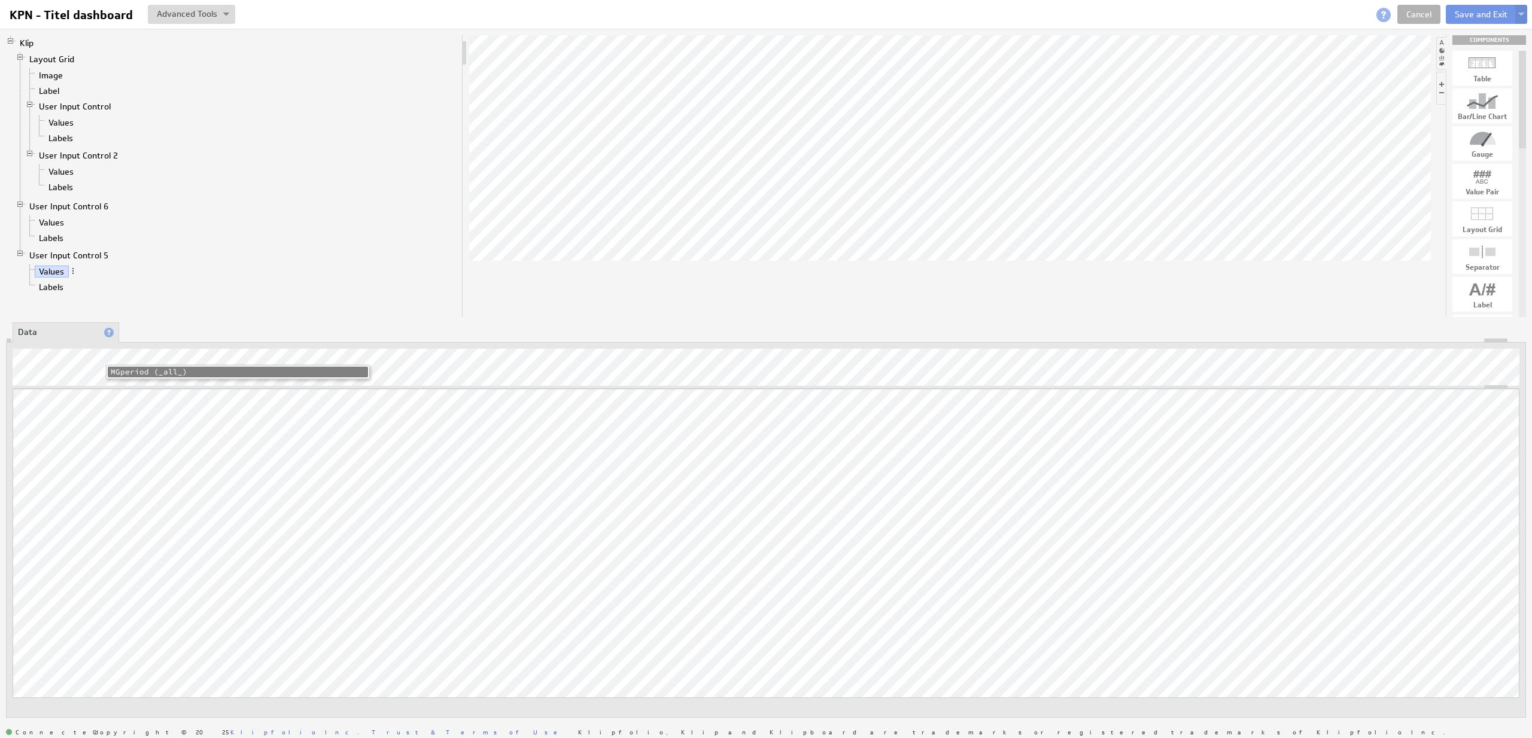
click at [151, 369] on li "MGperiod (_all_)" at bounding box center [238, 372] width 260 height 11
click at [262, 374] on div "TODAY([timezone])" at bounding box center [350, 374] width 254 height 10
click at [59, 222] on link "Values" at bounding box center [52, 223] width 34 height 12
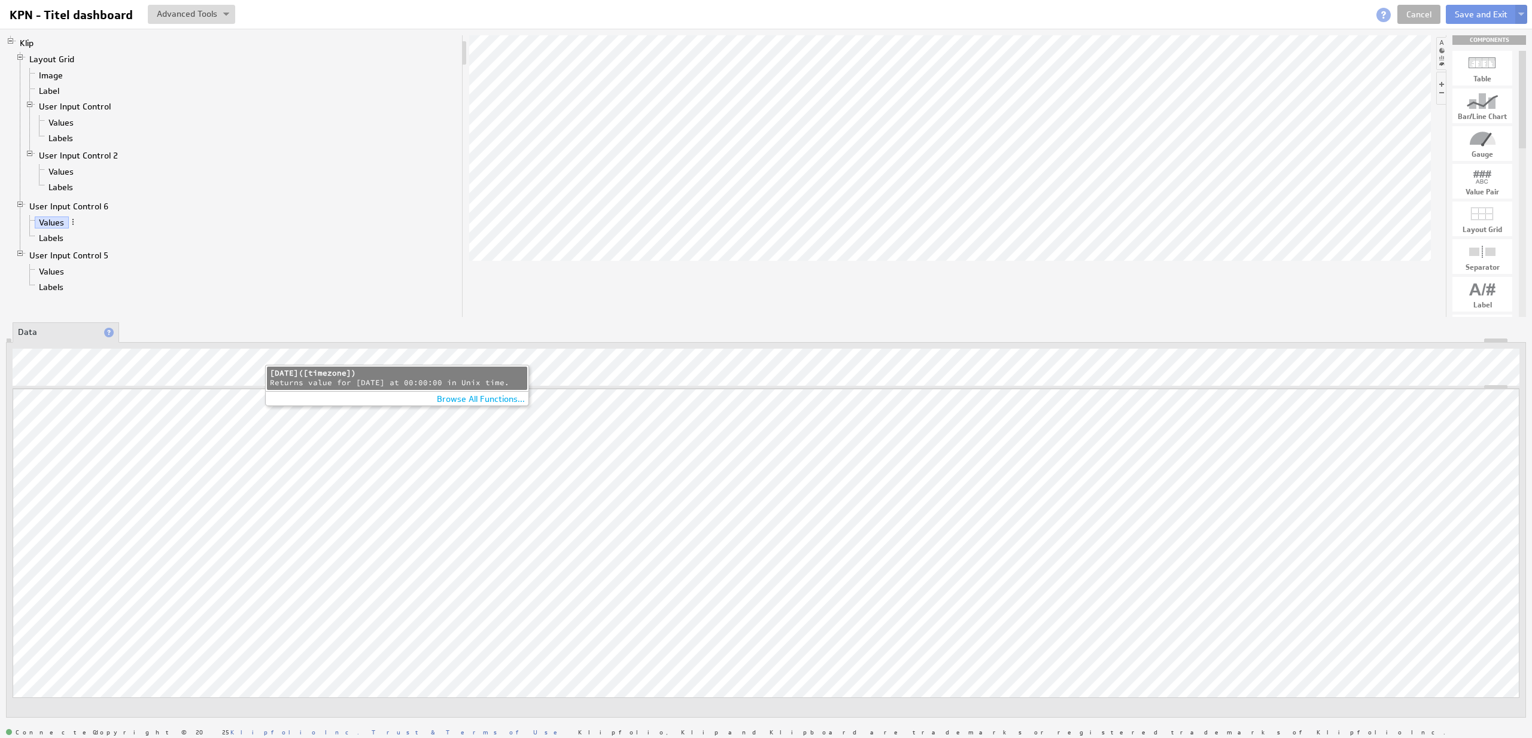
click at [336, 379] on div "Returns value for yesterday at 00:00:00 in Unix time." at bounding box center [397, 383] width 254 height 10
click at [62, 265] on li "Values" at bounding box center [241, 272] width 432 height 16
click at [51, 269] on link "Values" at bounding box center [52, 272] width 34 height 12
click at [264, 372] on div "YESTERDAY([timezone])" at bounding box center [350, 374] width 254 height 10
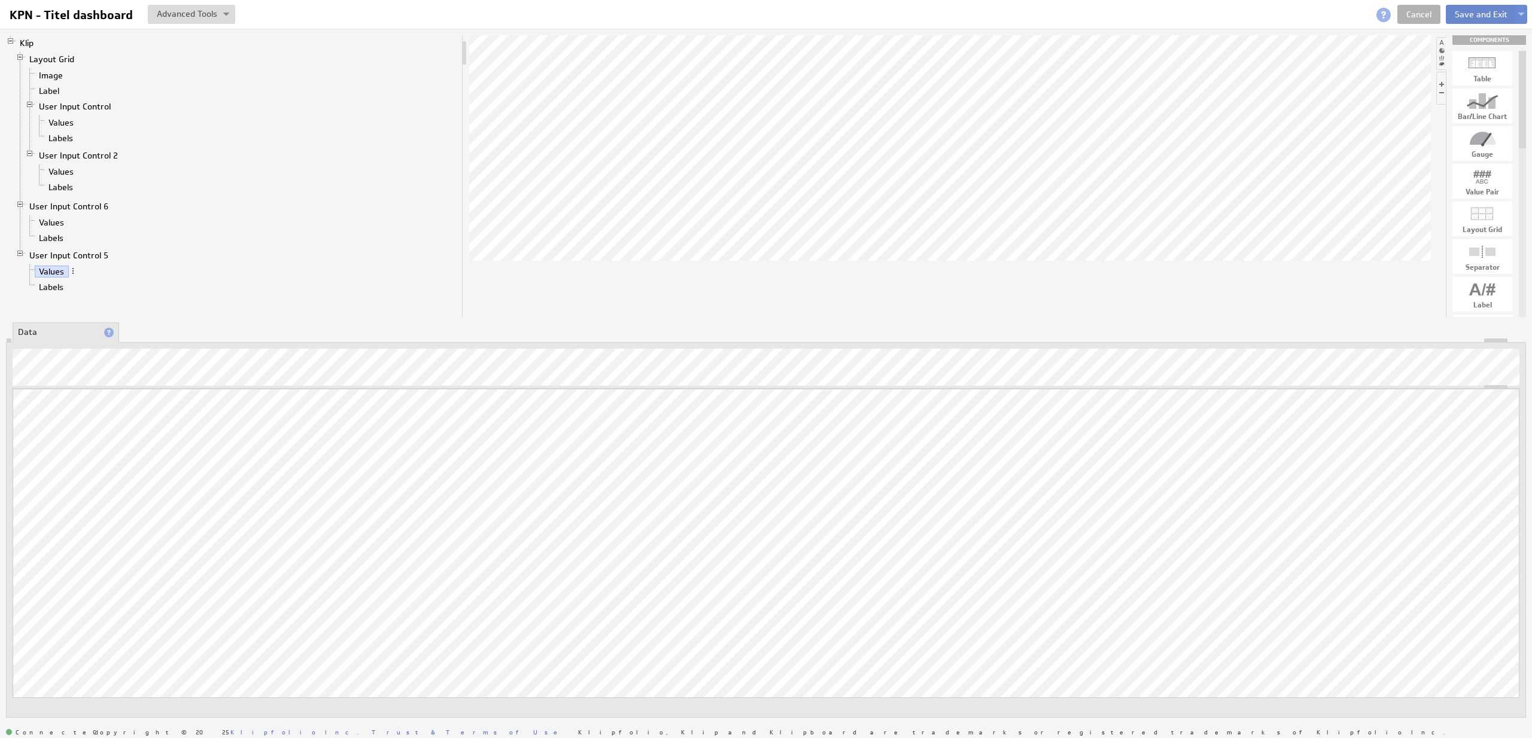
click at [1470, 8] on button "Save and Exit" at bounding box center [1481, 14] width 71 height 19
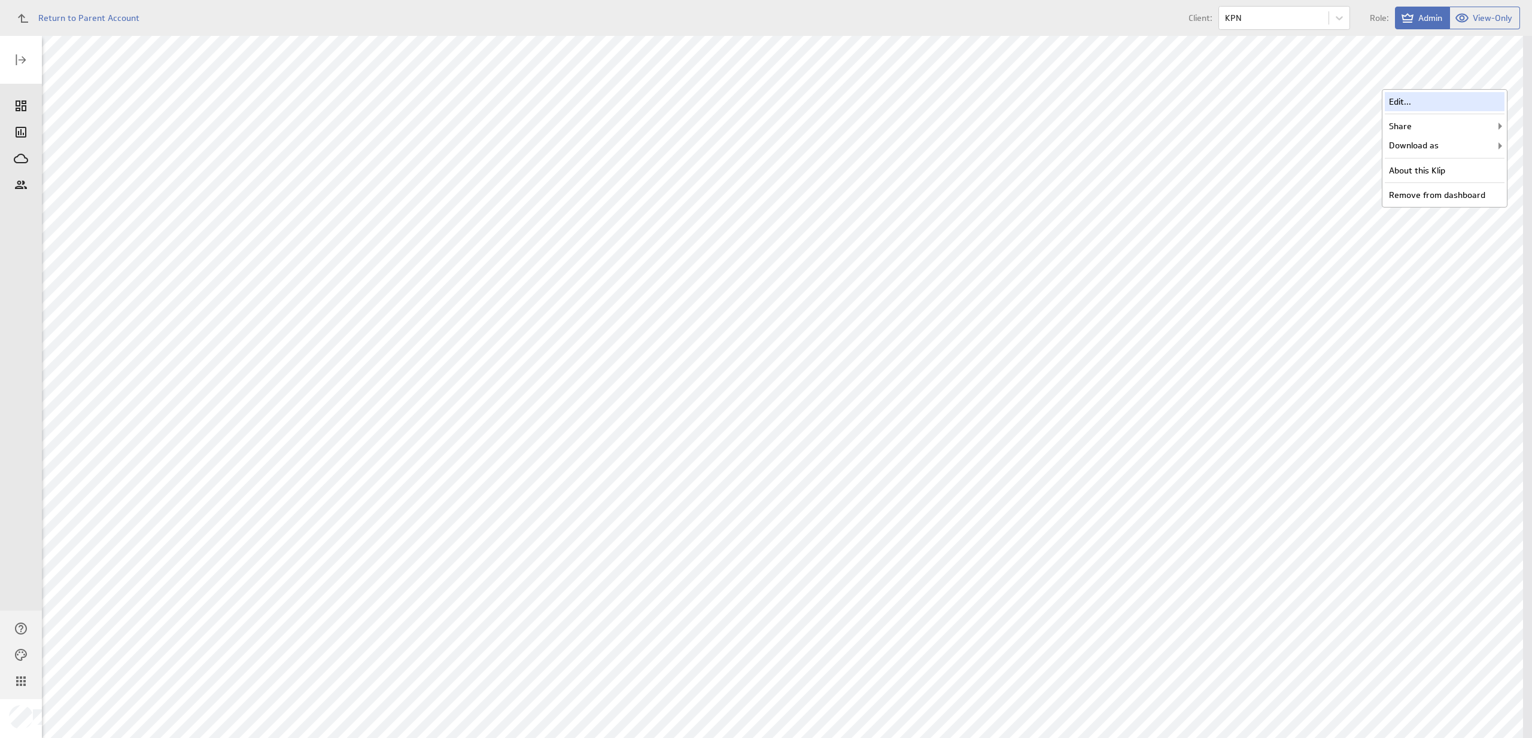
click at [1473, 98] on div "Edit..." at bounding box center [1445, 101] width 120 height 19
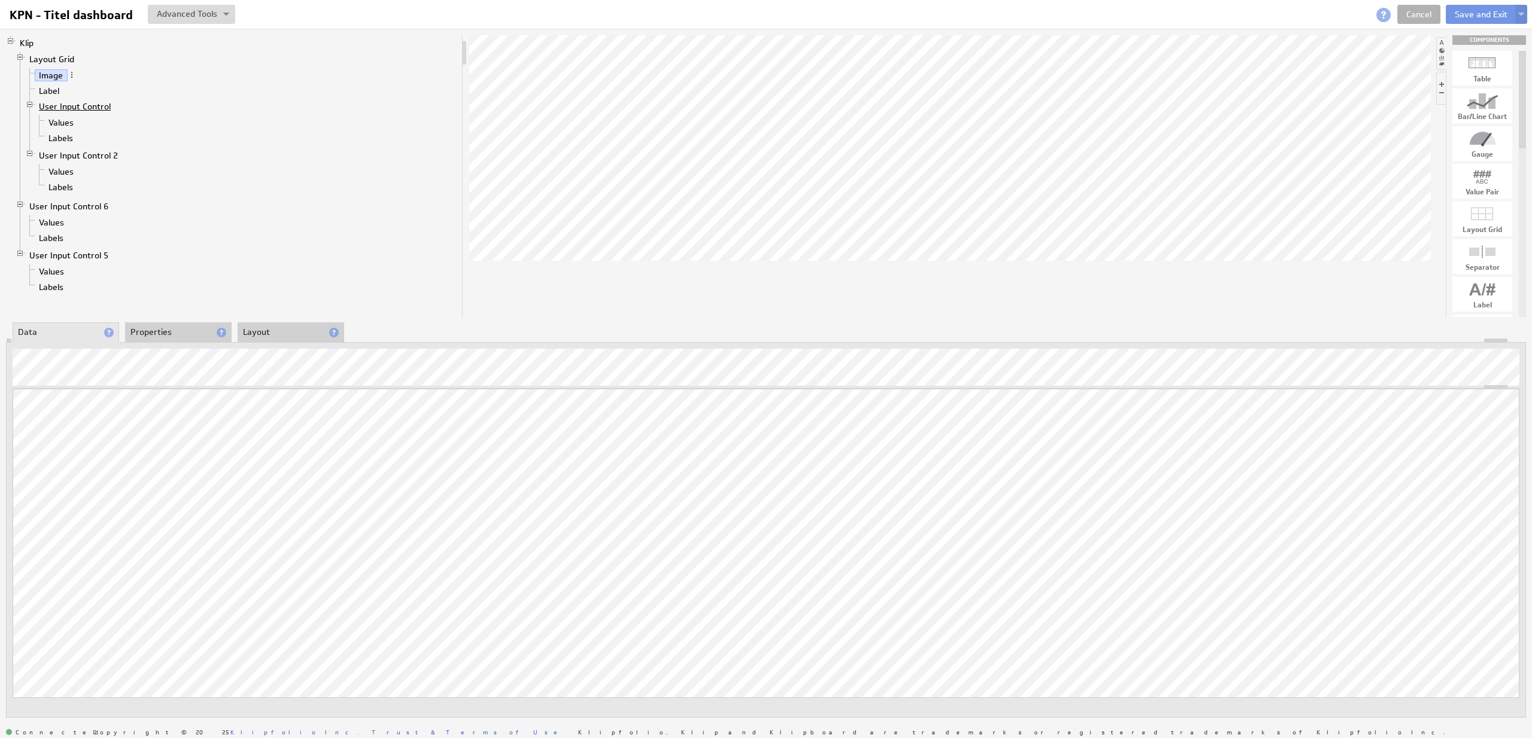
click at [93, 106] on link "User Input Control" at bounding box center [75, 107] width 81 height 12
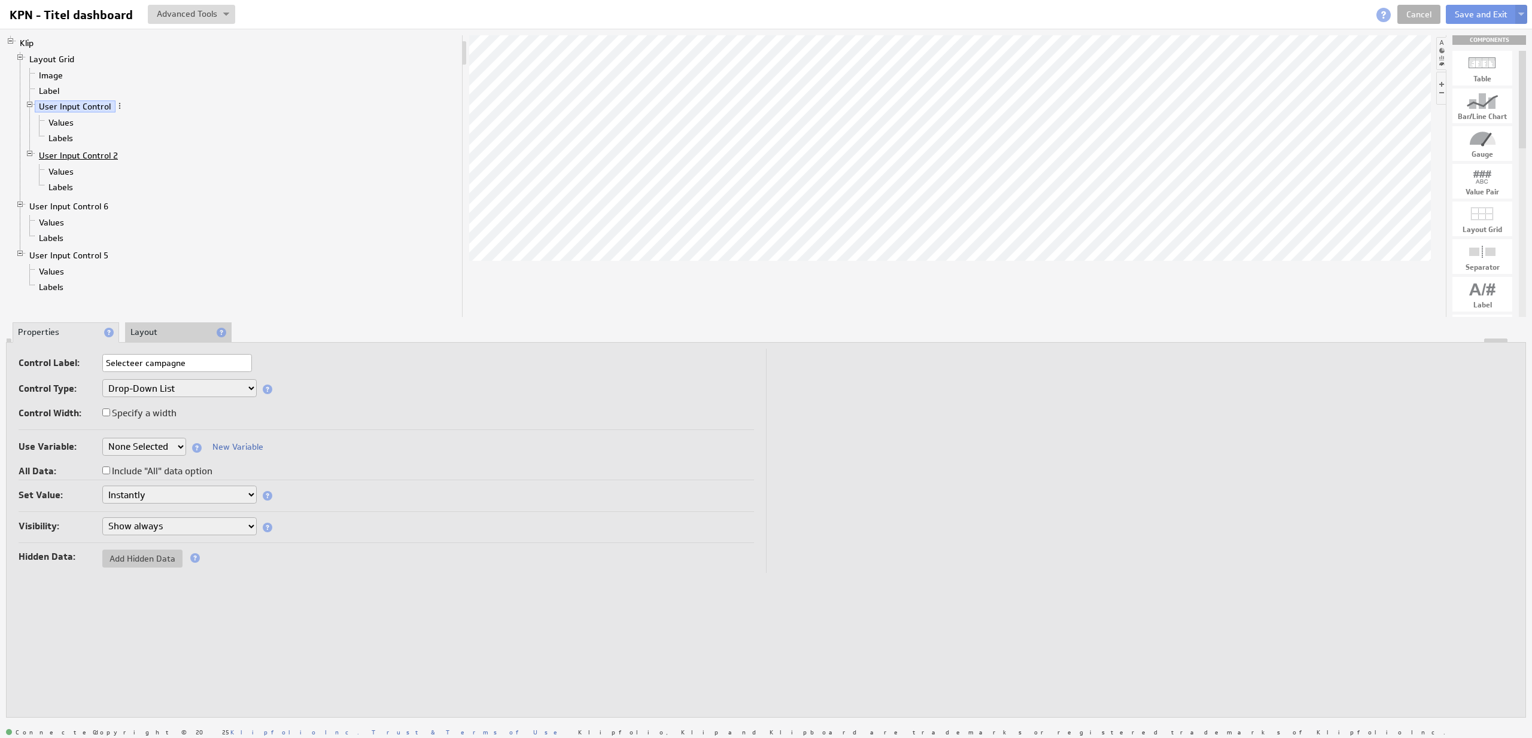
click at [114, 160] on link "User Input Control 2" at bounding box center [79, 156] width 88 height 12
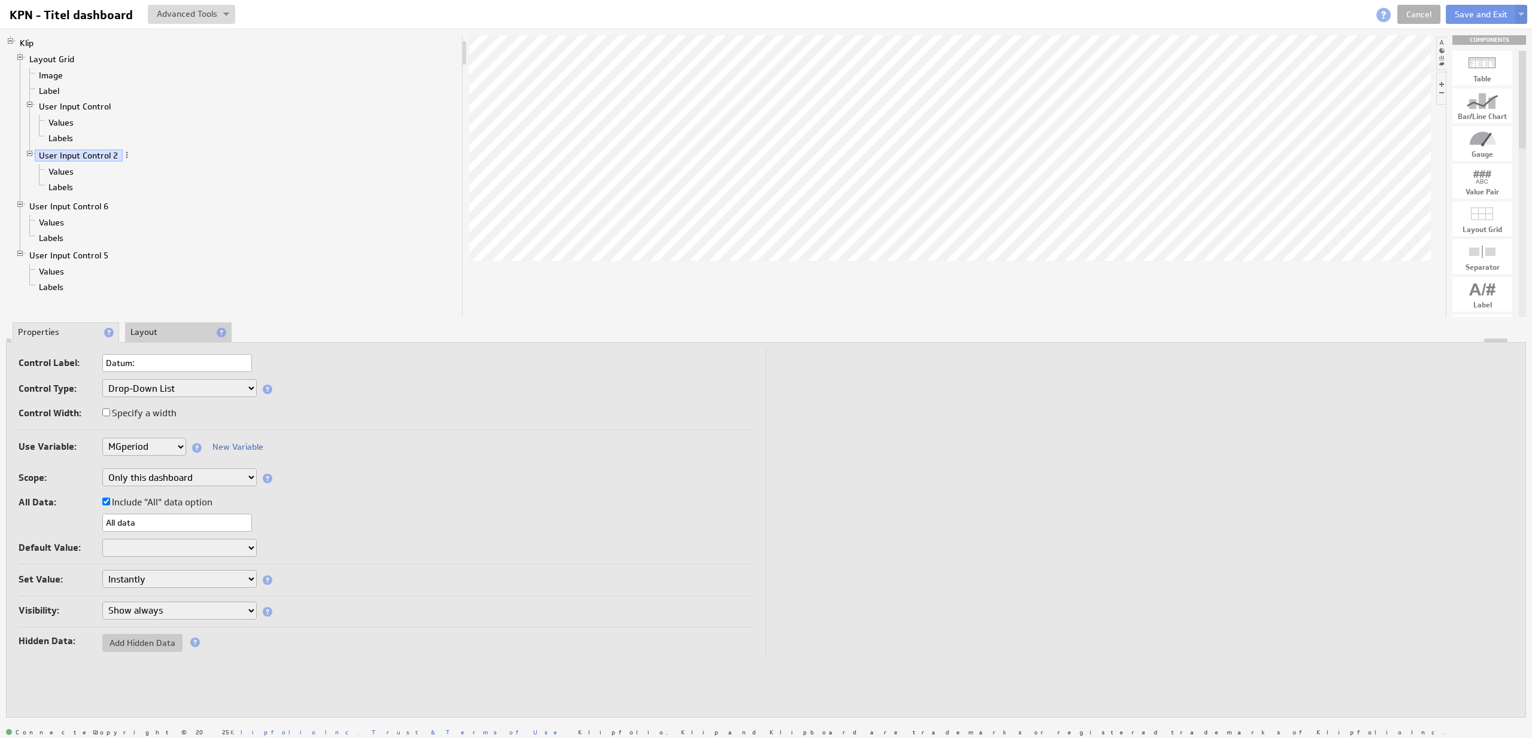
click at [135, 500] on label "Include "All" data option" at bounding box center [157, 502] width 110 height 17
click at [110, 500] on input "Include "All" data option" at bounding box center [106, 502] width 8 height 8
checkbox input "false"
click at [127, 156] on span at bounding box center [127, 155] width 8 height 8
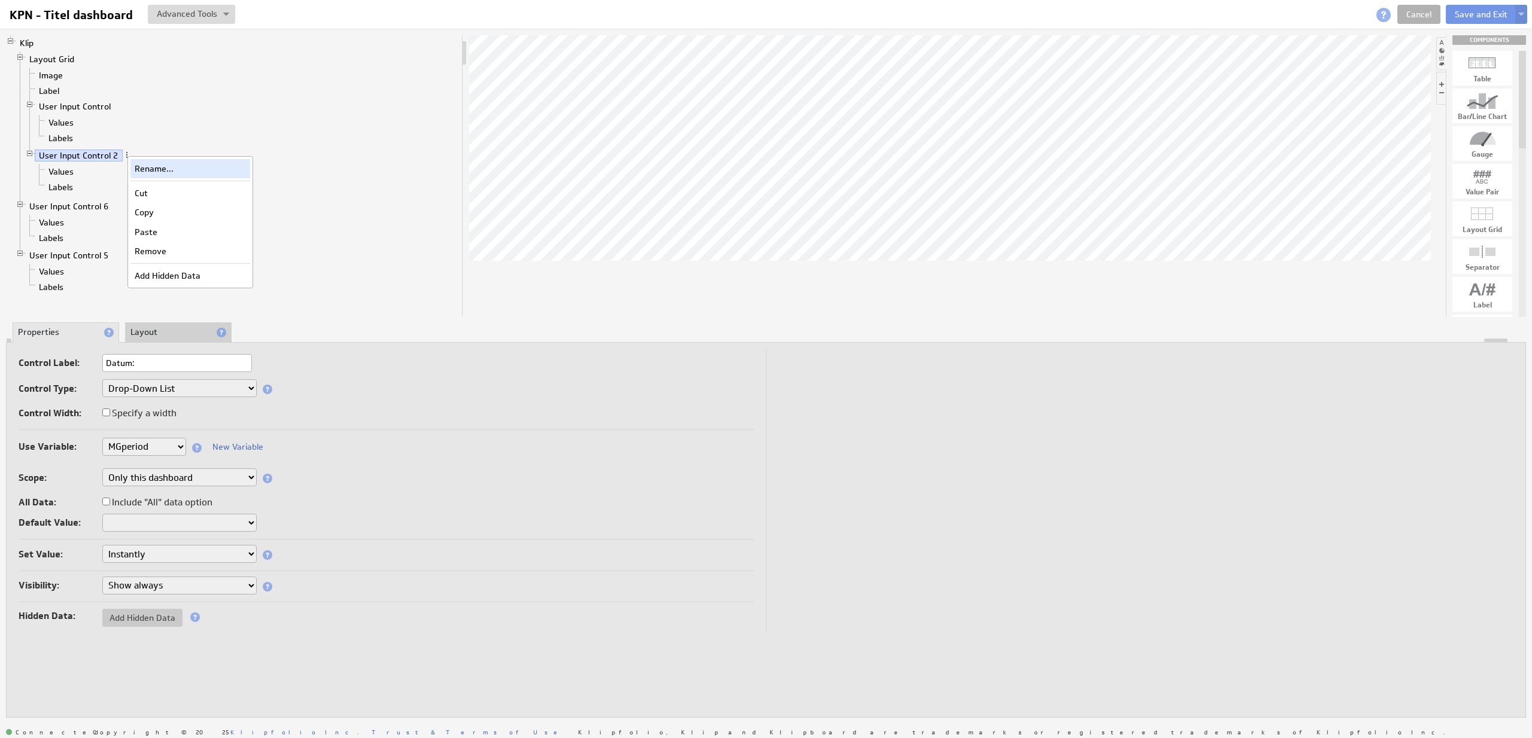
click at [131, 165] on div "Rename..." at bounding box center [190, 168] width 120 height 19
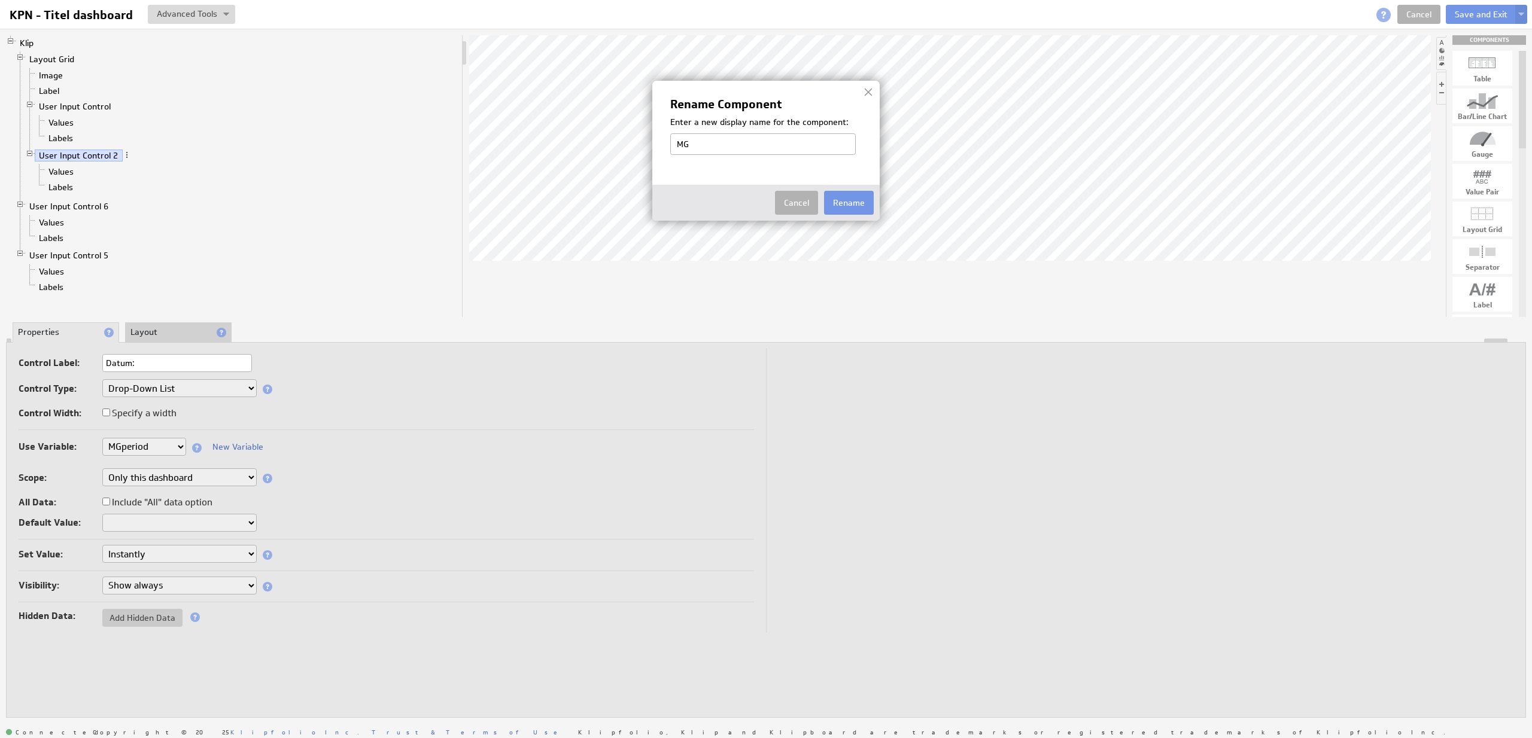
type input "M"
type input "KPN periode"
click at [853, 204] on button "Rename" at bounding box center [849, 203] width 50 height 24
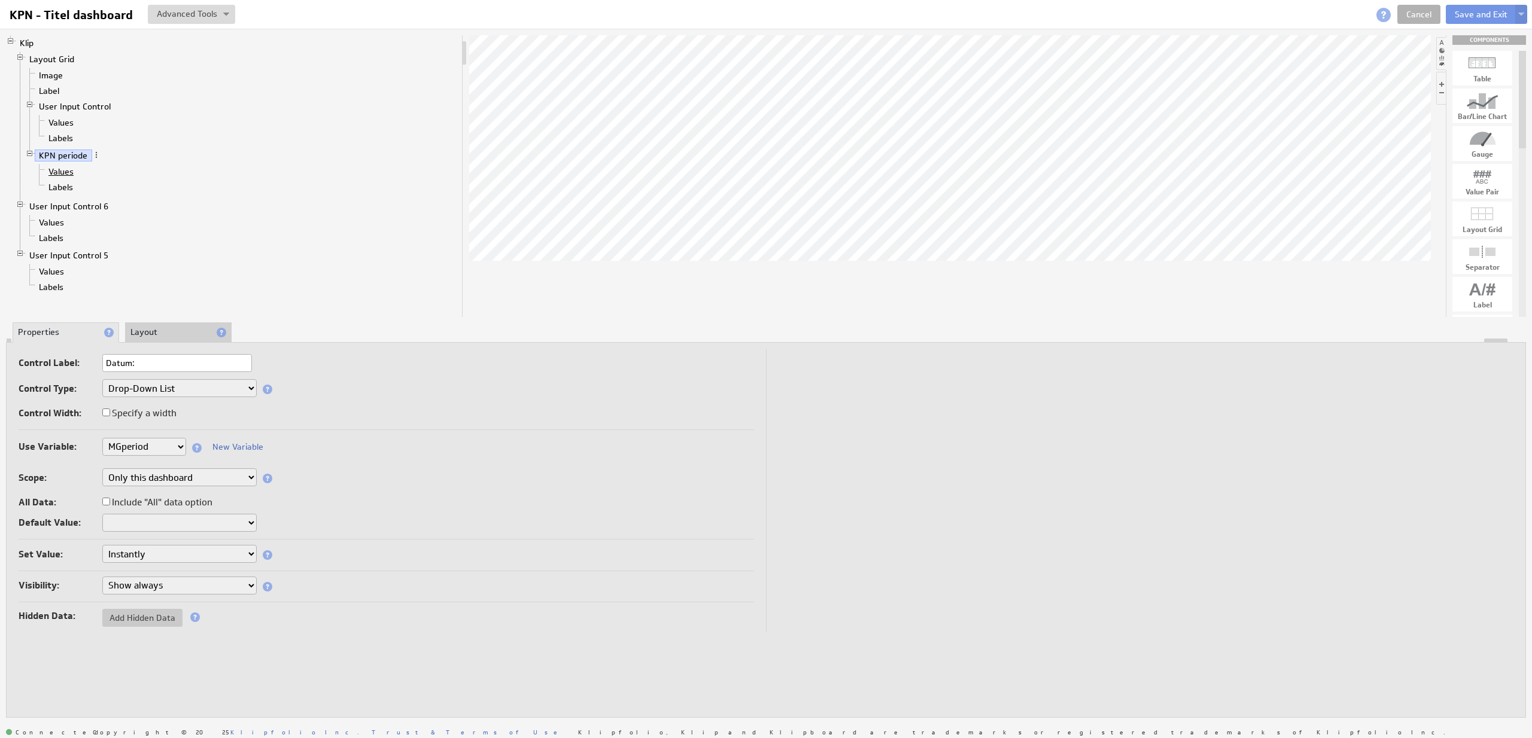
click at [69, 171] on link "Values" at bounding box center [61, 172] width 34 height 12
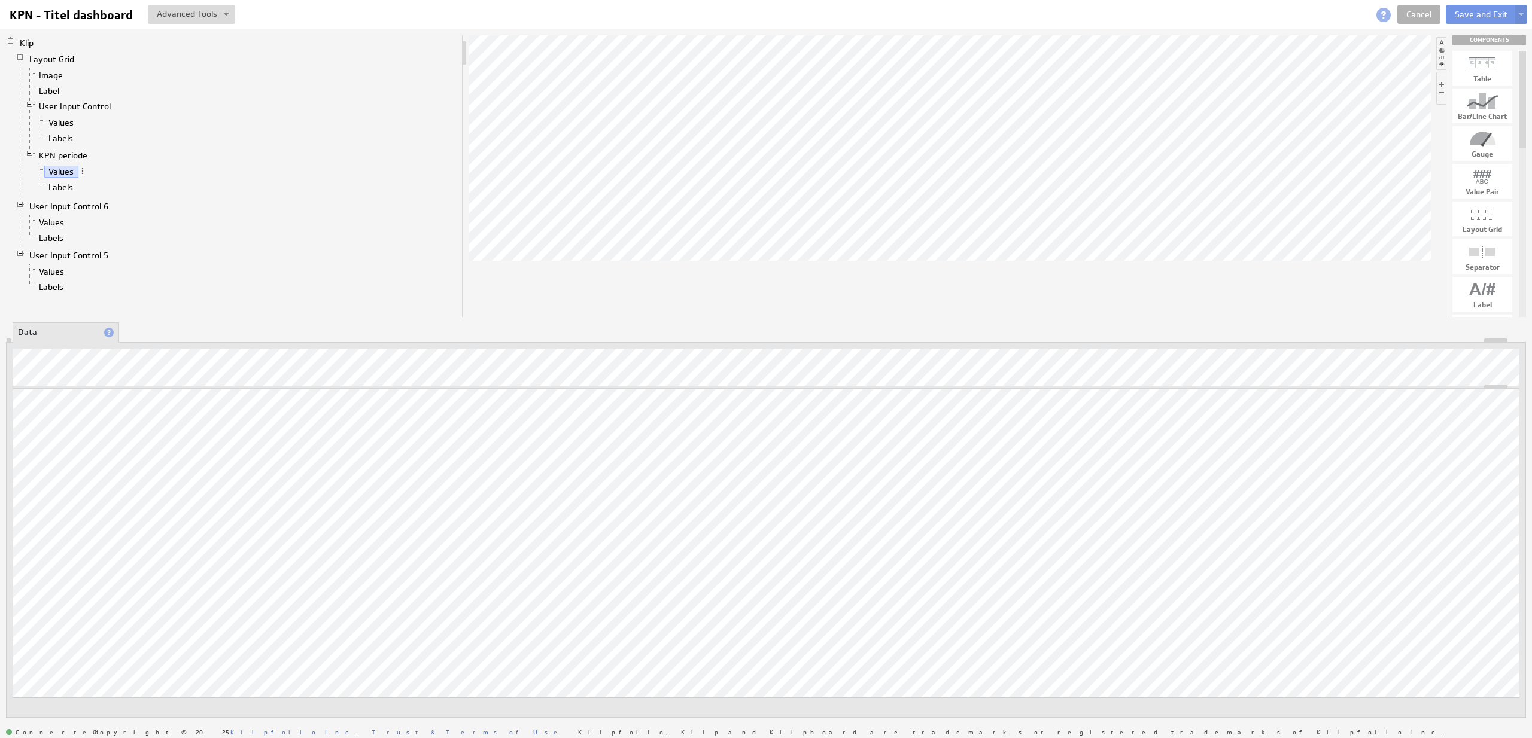
click at [72, 191] on link "Labels" at bounding box center [61, 187] width 34 height 12
click at [63, 273] on link "Values" at bounding box center [52, 272] width 34 height 12
click at [60, 224] on link "Values" at bounding box center [52, 223] width 34 height 12
click at [971, 403] on li "day" at bounding box center [1087, 405] width 260 height 11
click at [1468, 16] on button "Save and Exit" at bounding box center [1481, 14] width 71 height 19
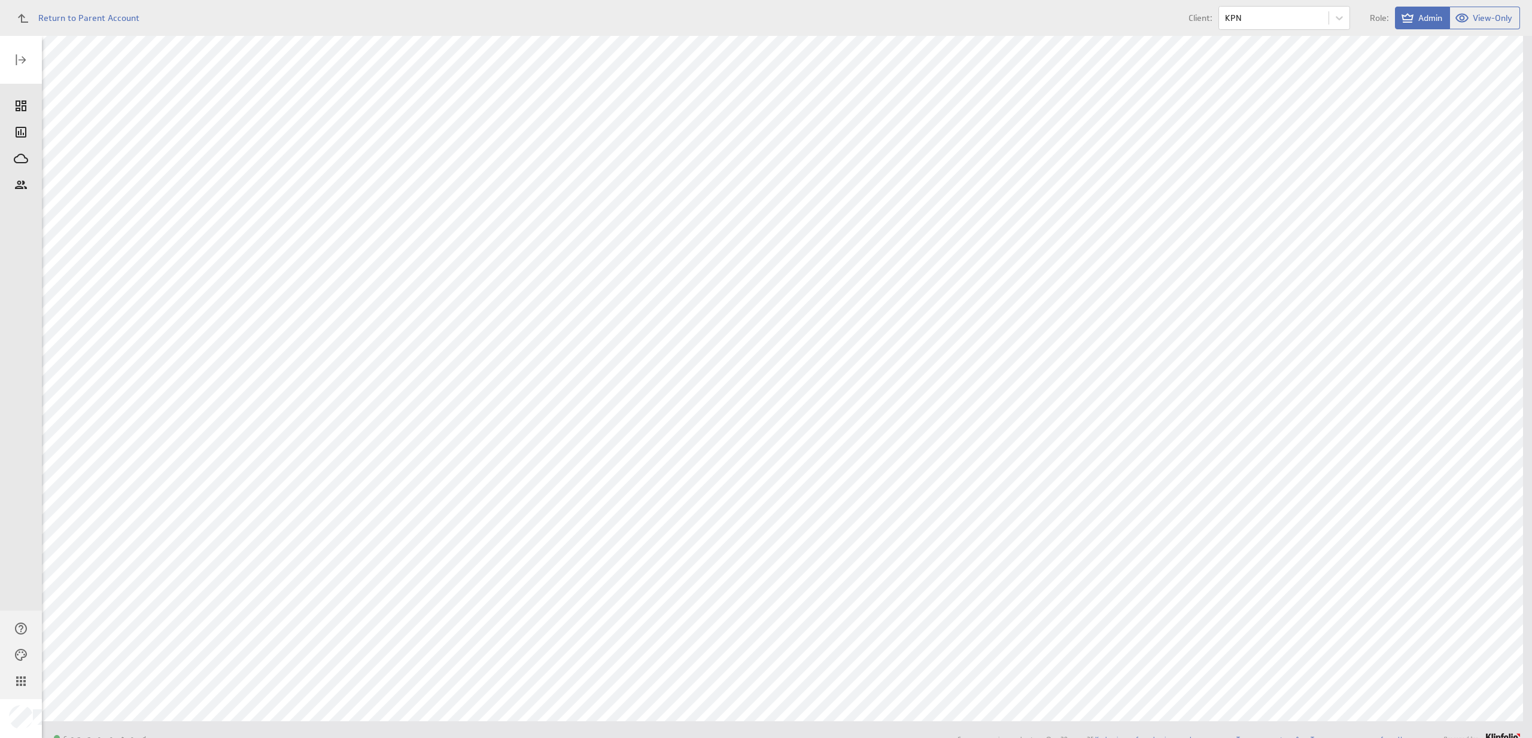
scroll to position [235, 0]
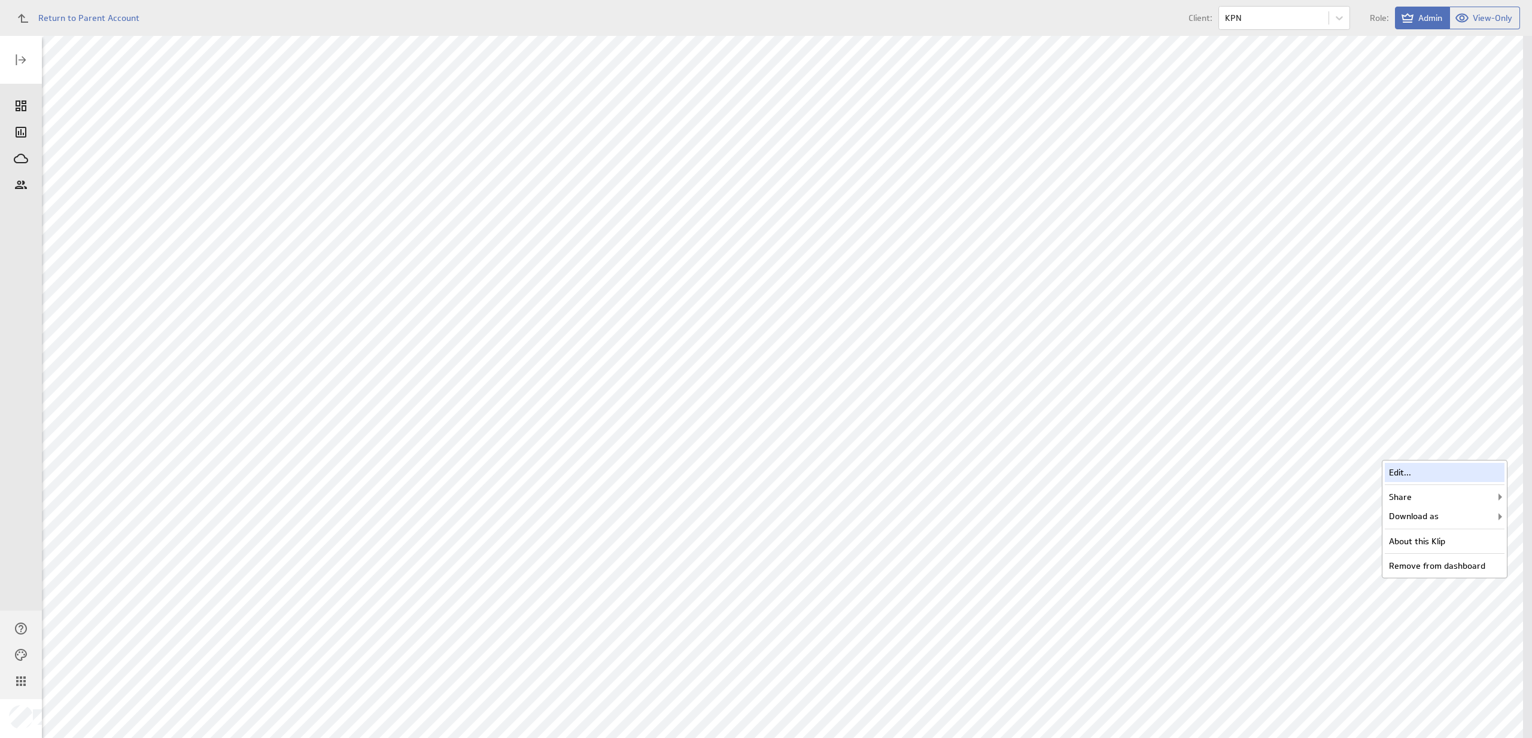
click at [1432, 470] on div "Edit..." at bounding box center [1445, 472] width 120 height 19
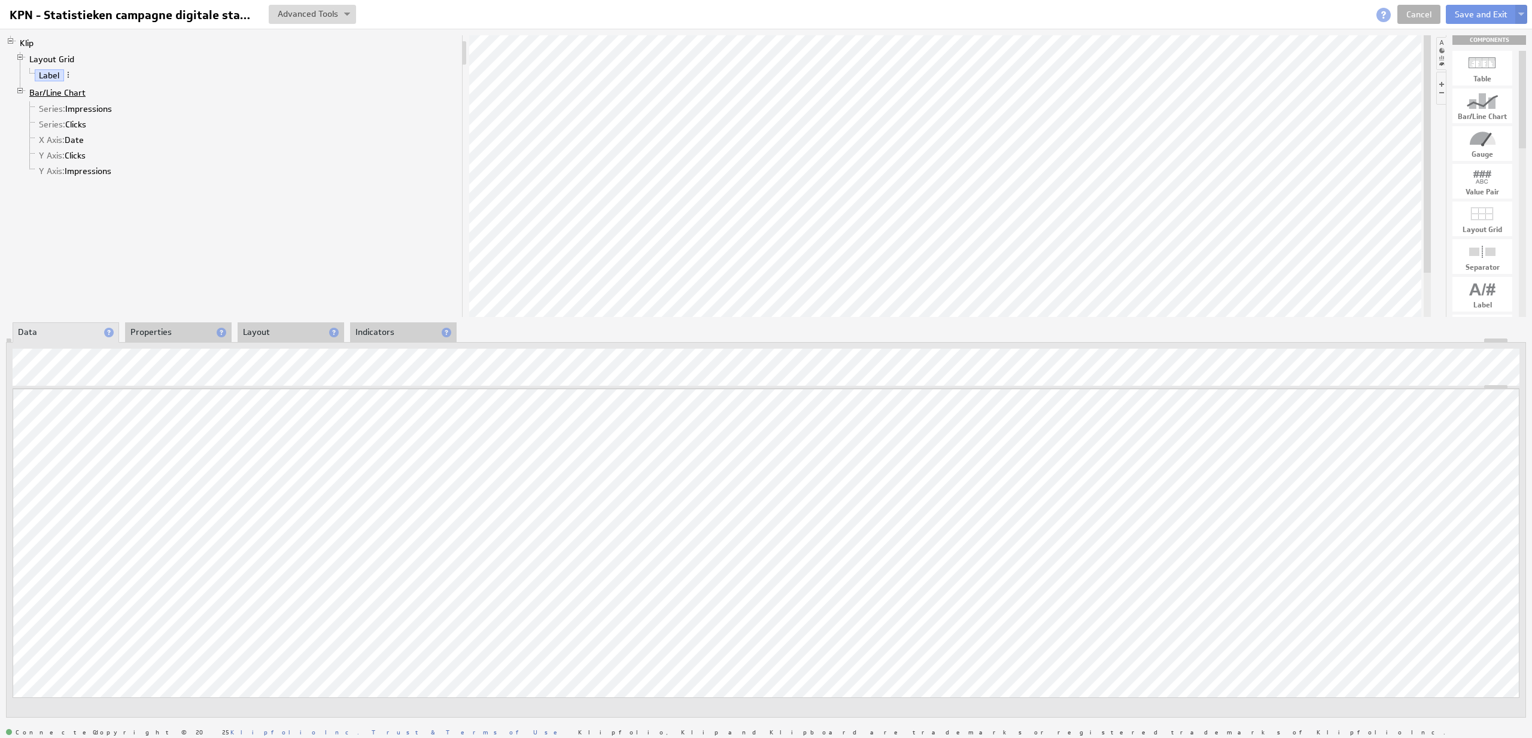
click at [60, 88] on link "Bar/Line Chart" at bounding box center [57, 93] width 65 height 12
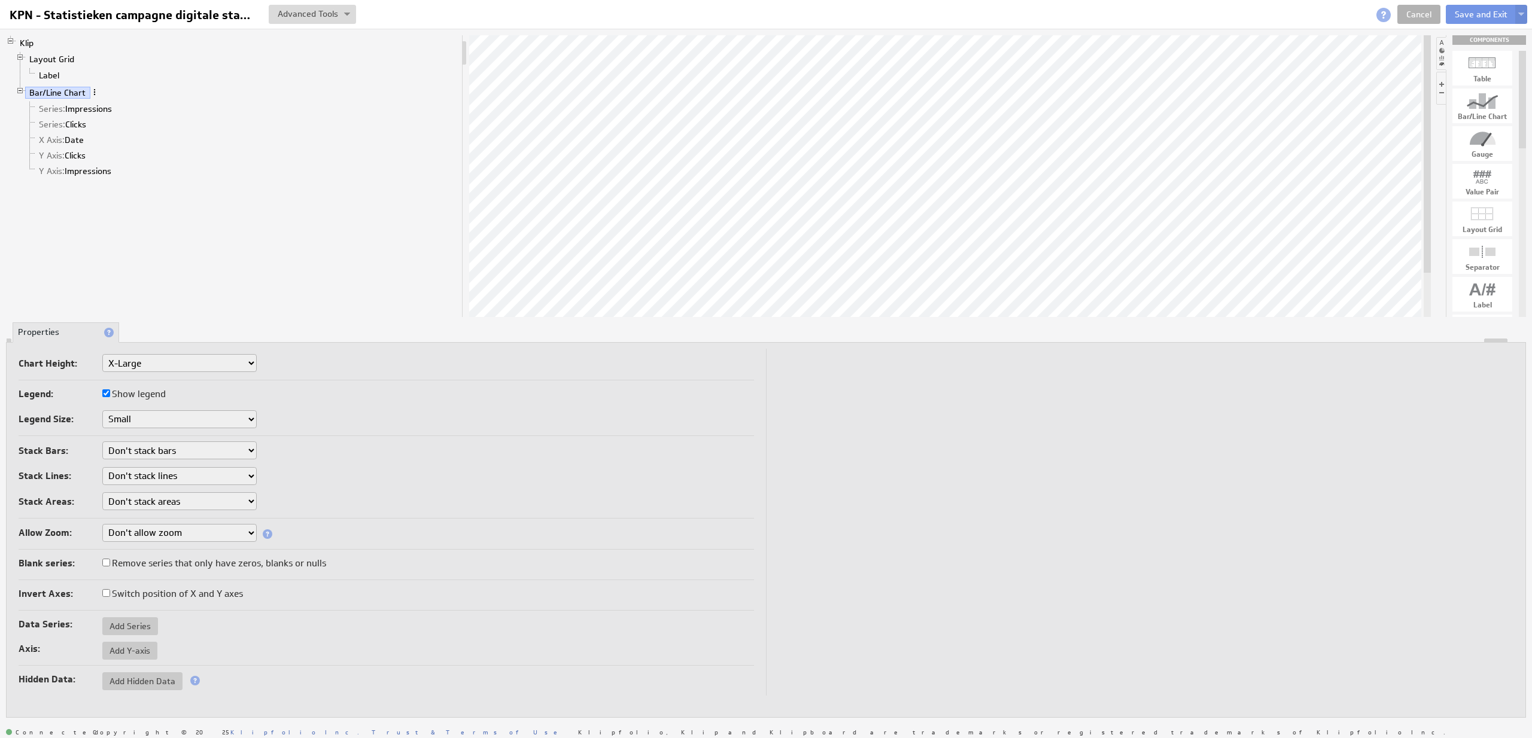
click at [96, 93] on span at bounding box center [94, 92] width 8 height 8
click at [139, 209] on div "Add Series" at bounding box center [159, 212] width 120 height 19
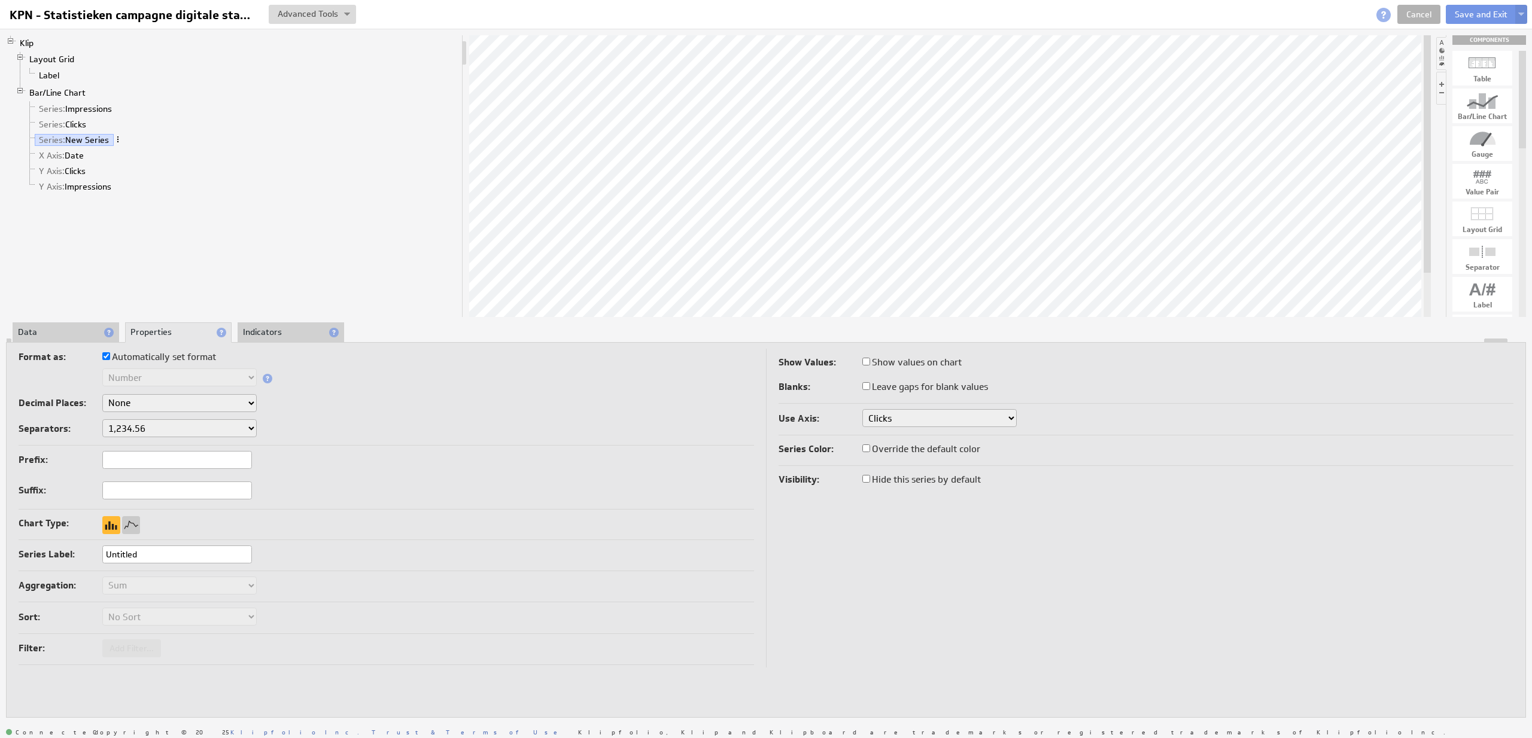
click at [118, 144] on span at bounding box center [118, 139] width 8 height 8
click at [142, 177] on div "Remove" at bounding box center [181, 180] width 120 height 19
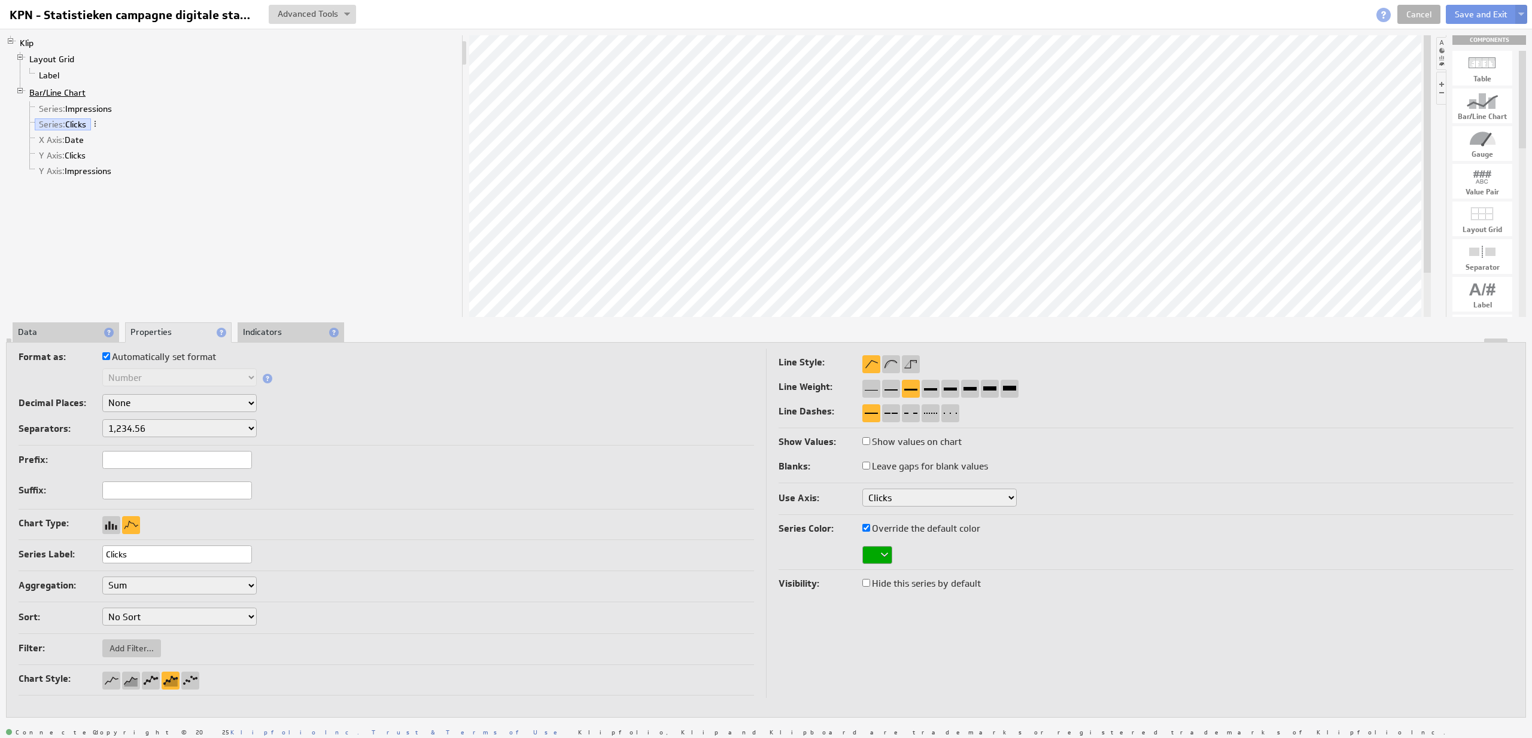
click at [77, 93] on link "Bar/Line Chart" at bounding box center [57, 93] width 65 height 12
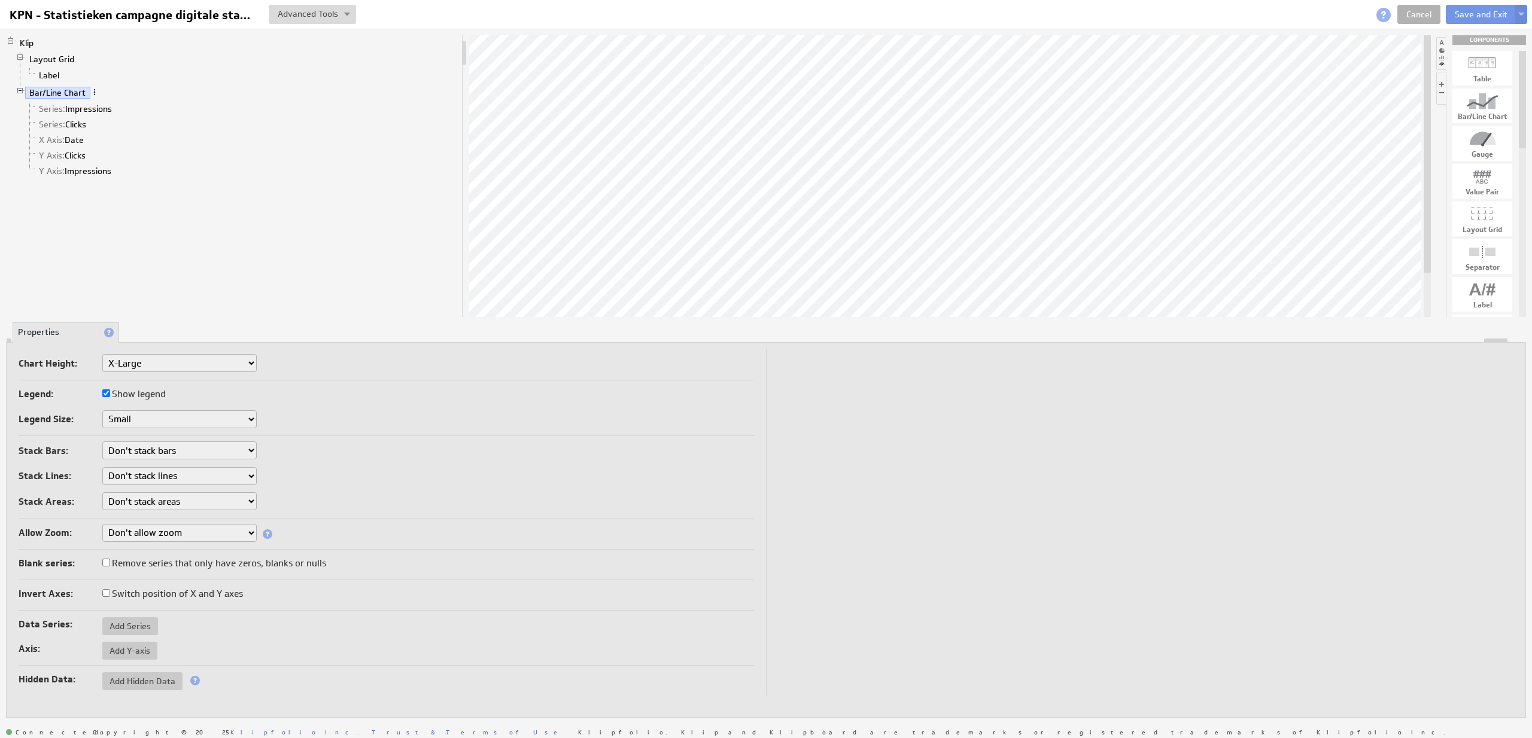
click at [97, 93] on span at bounding box center [94, 92] width 8 height 8
click at [166, 296] on div "Add Hidden Data" at bounding box center [160, 300] width 120 height 19
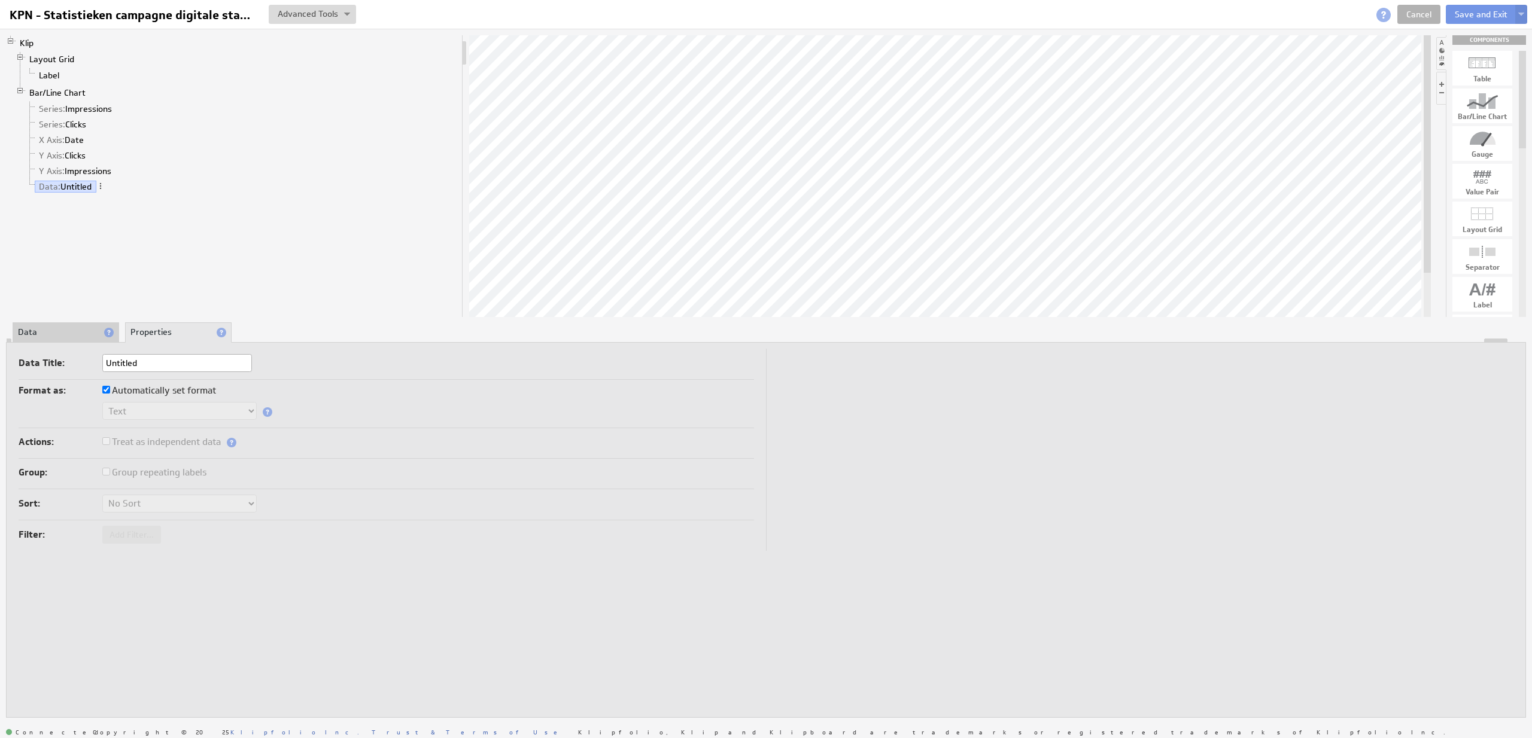
click at [68, 331] on li "Data" at bounding box center [66, 333] width 107 height 20
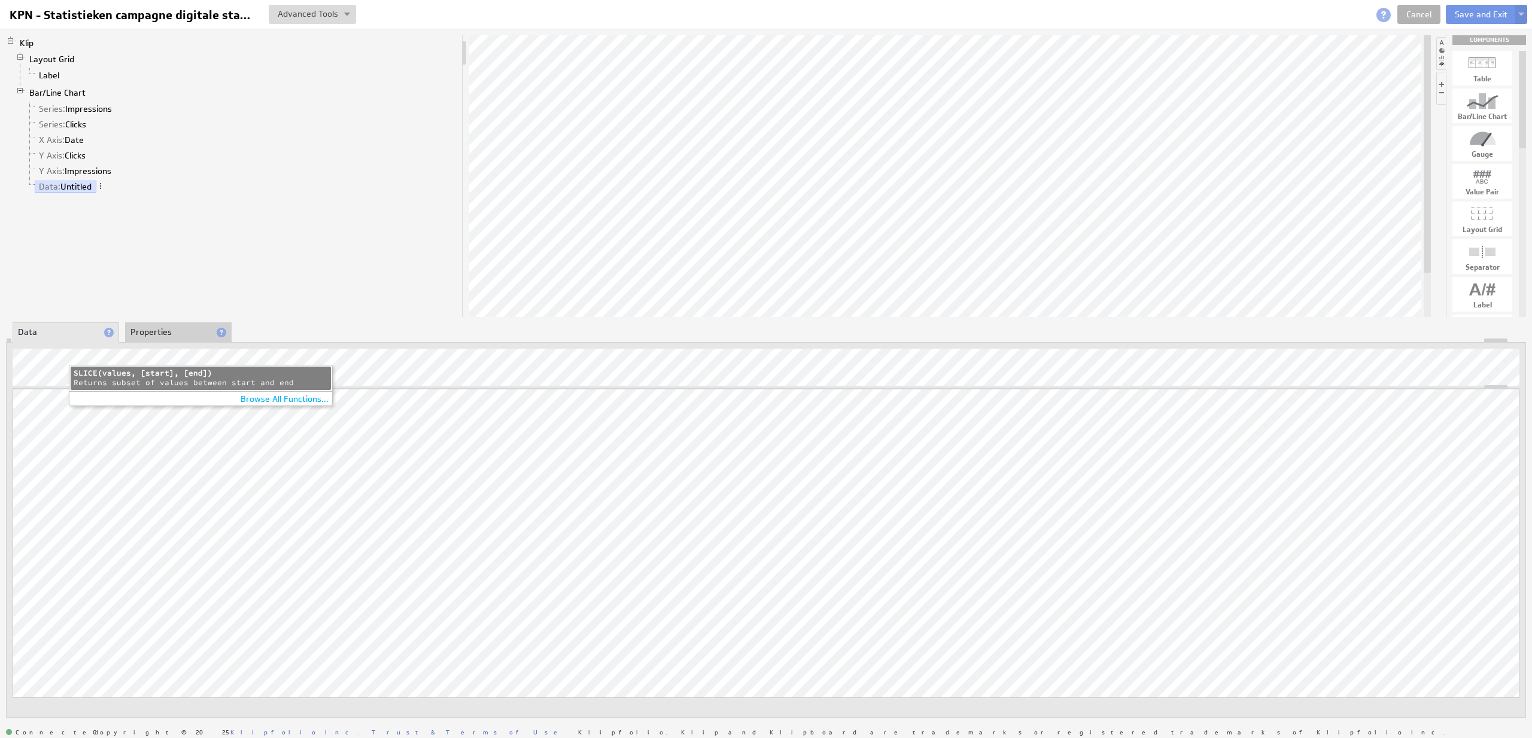
click at [205, 370] on div "SLICE(values, [start], [end])" at bounding box center [201, 374] width 254 height 10
click at [102, 187] on span at bounding box center [100, 186] width 8 height 8
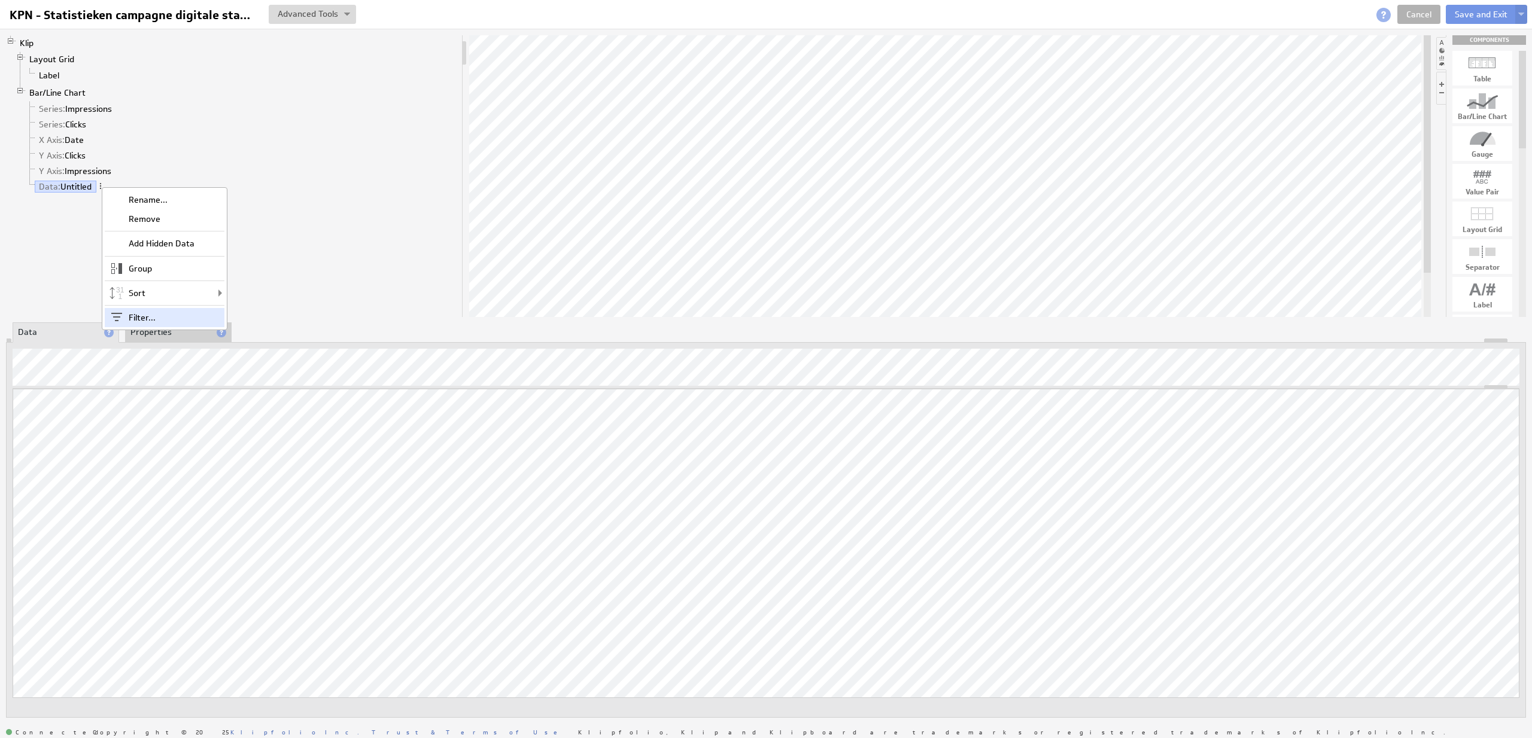
click at [123, 311] on span at bounding box center [117, 317] width 24 height 19
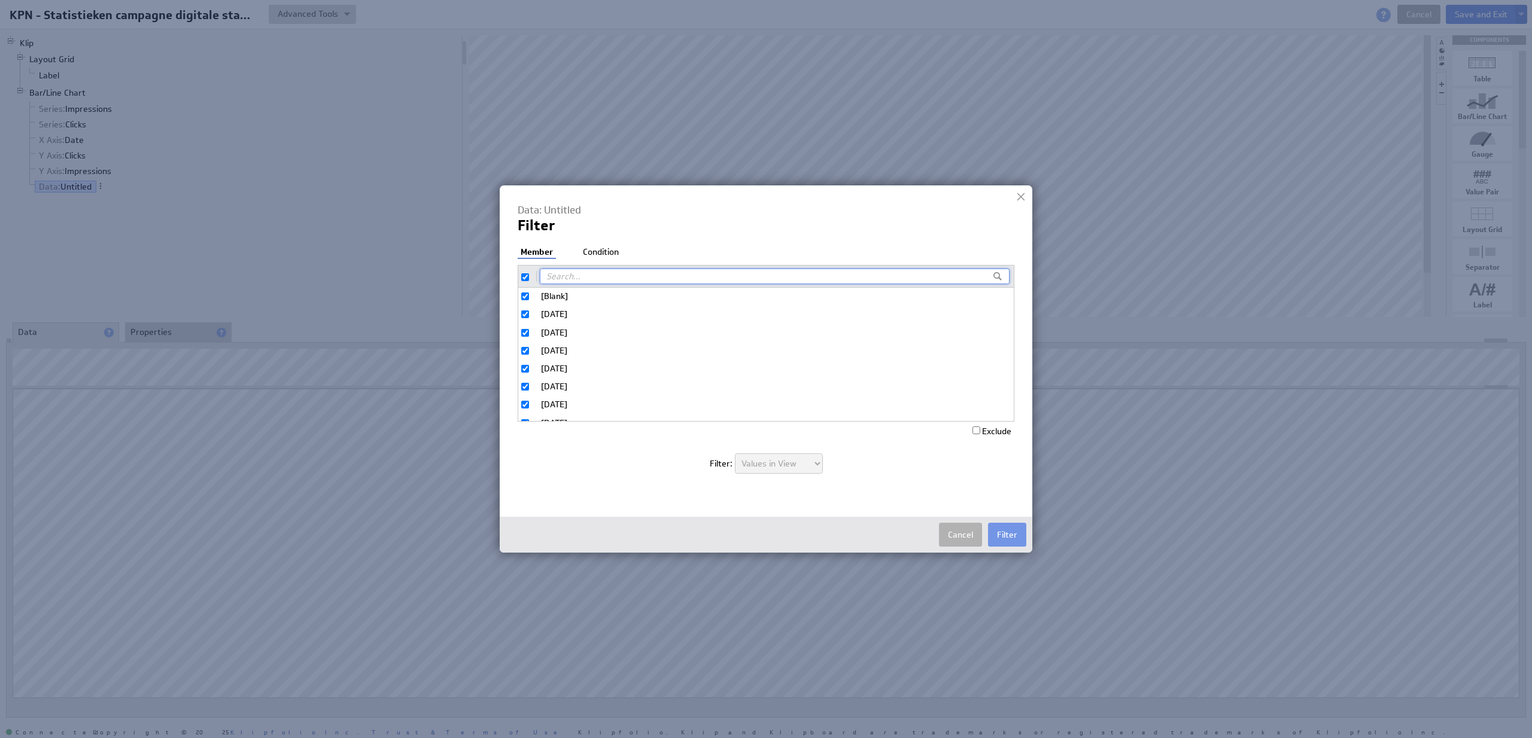
click at [600, 260] on ul "Member Condition" at bounding box center [582, 253] width 128 height 13
click at [597, 254] on li "Condition" at bounding box center [601, 253] width 42 height 12
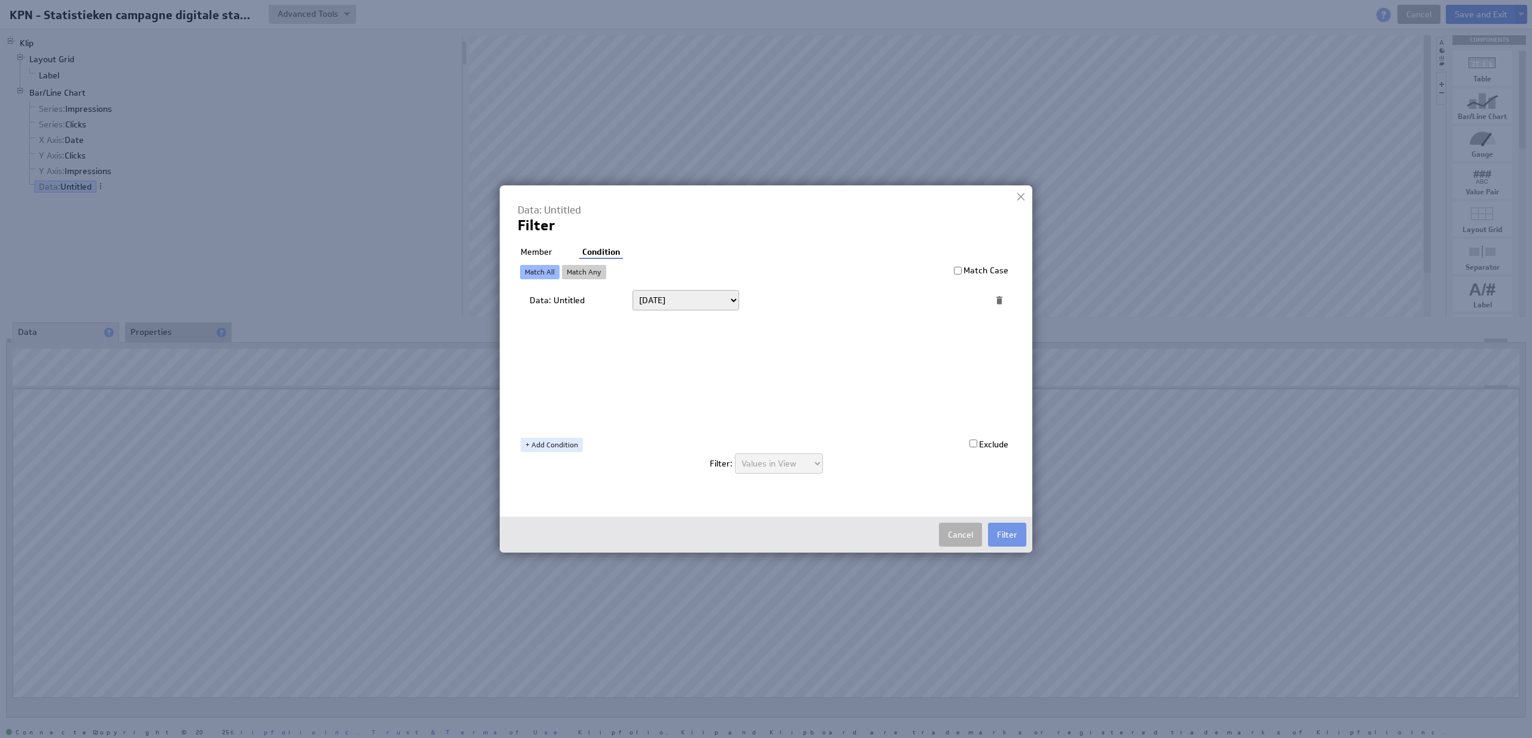
select select "op:>="
click option "On or after" at bounding box center [0, 0] width 0 height 0
click at [565, 448] on link "+ Add Condition" at bounding box center [552, 445] width 62 height 14
select select "op:<="
click option "On or before" at bounding box center [0, 0] width 0 height 0
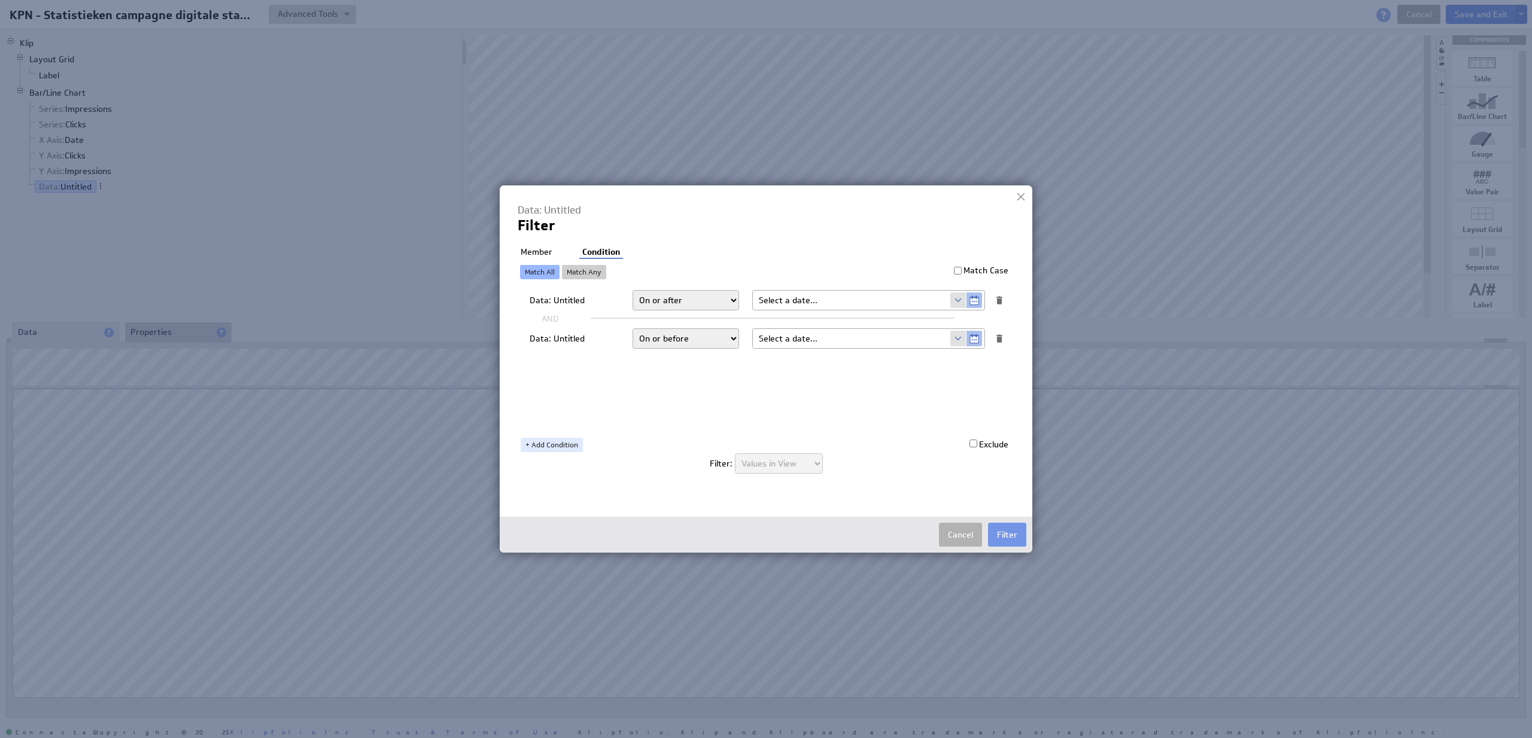
click at [961, 299] on span at bounding box center [958, 301] width 16 height 16
select select "startdate"
click option "startdate" at bounding box center [0, 0] width 0 height 0
click at [892, 355] on input "text" at bounding box center [851, 353] width 197 height 19
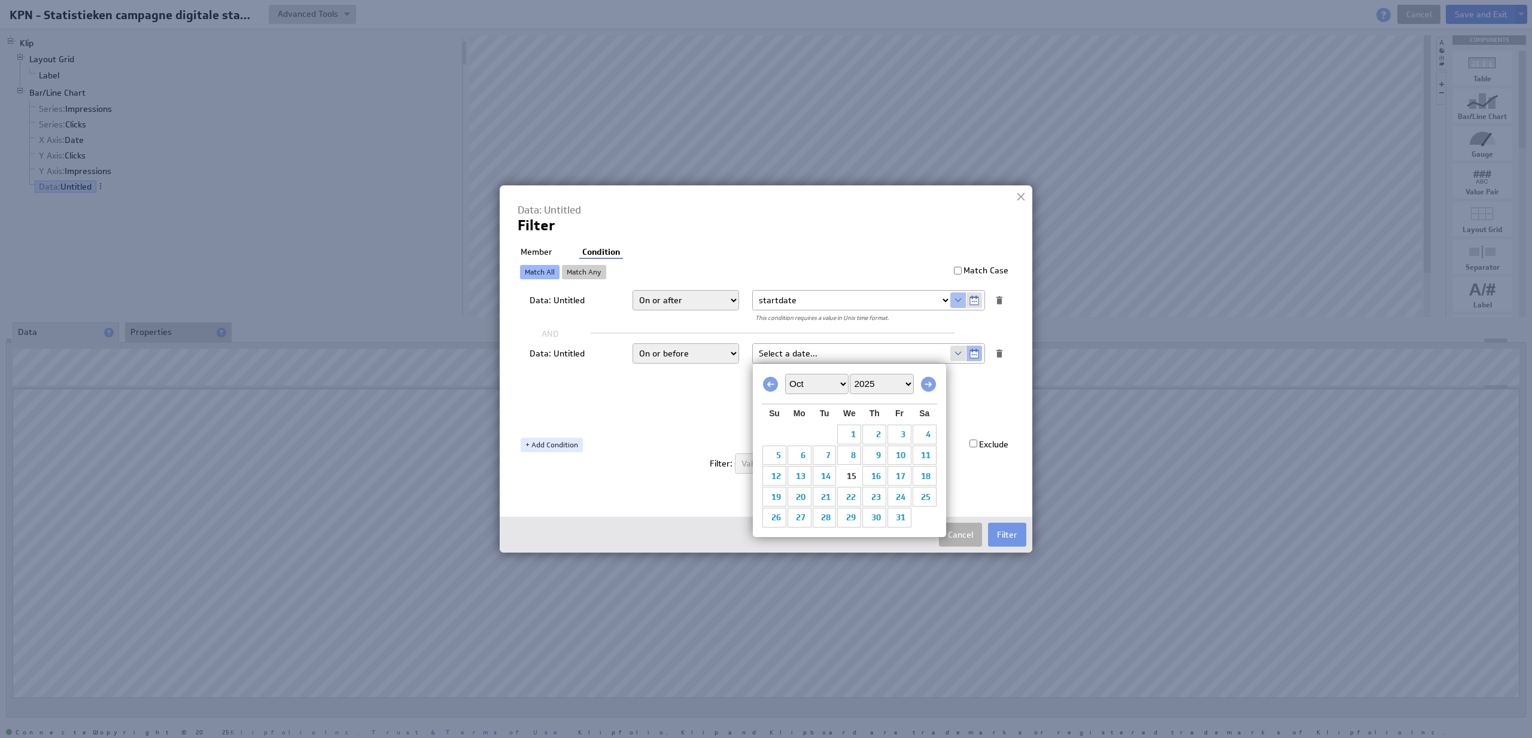
click at [952, 357] on span at bounding box center [958, 354] width 16 height 16
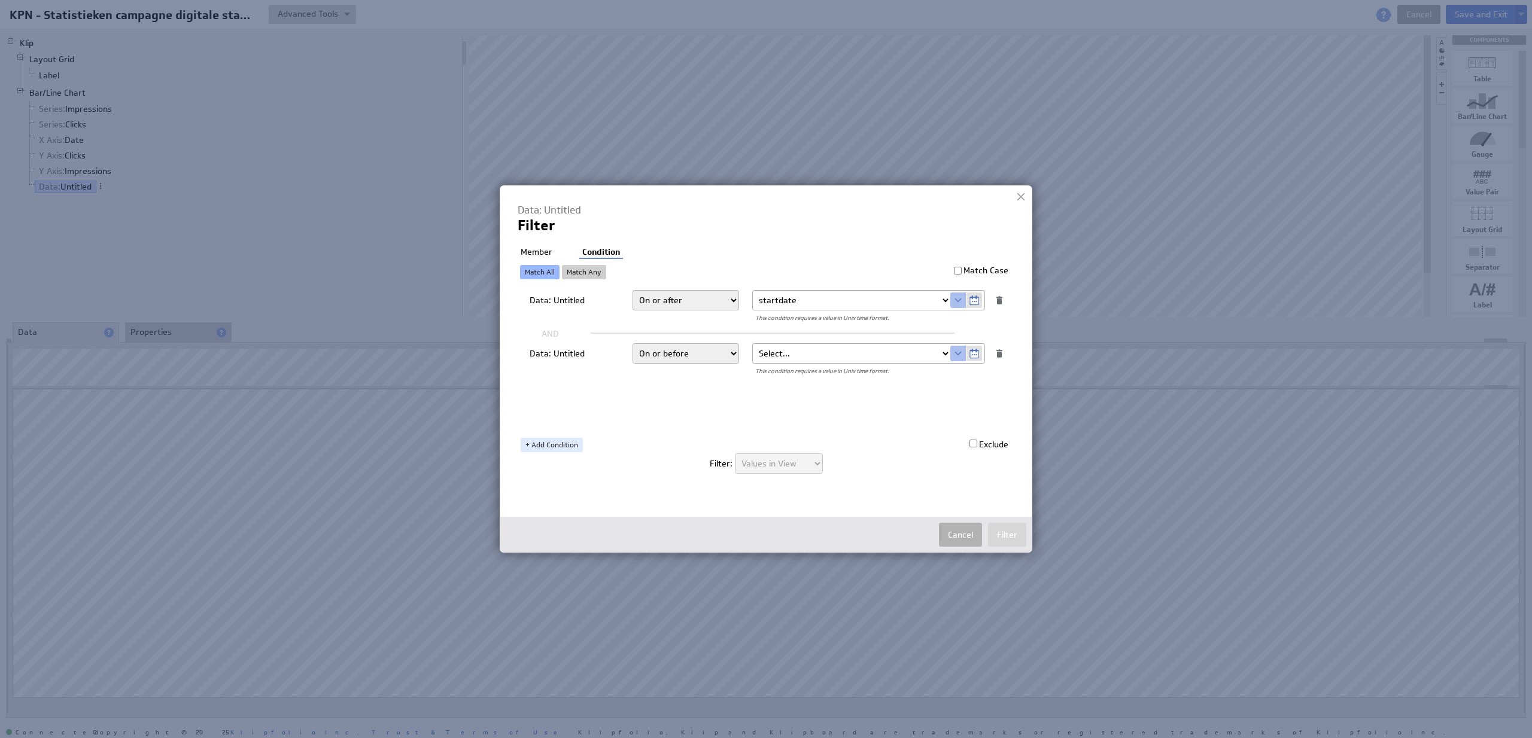
select select "Enddate"
click option "Enddate" at bounding box center [0, 0] width 0 height 0
click at [1000, 534] on button "Filter" at bounding box center [1007, 535] width 38 height 24
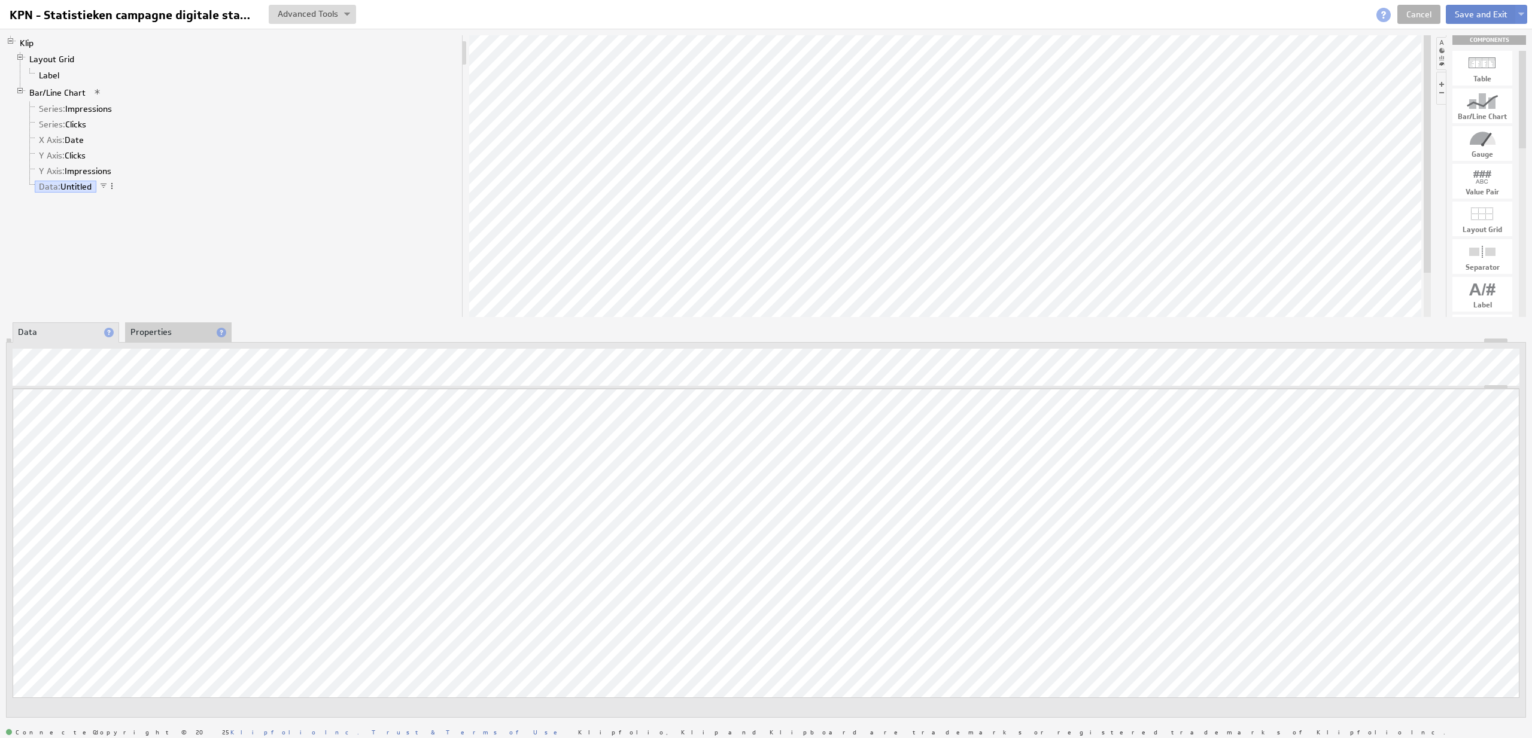
click at [1471, 10] on button "Save and Exit" at bounding box center [1481, 14] width 71 height 19
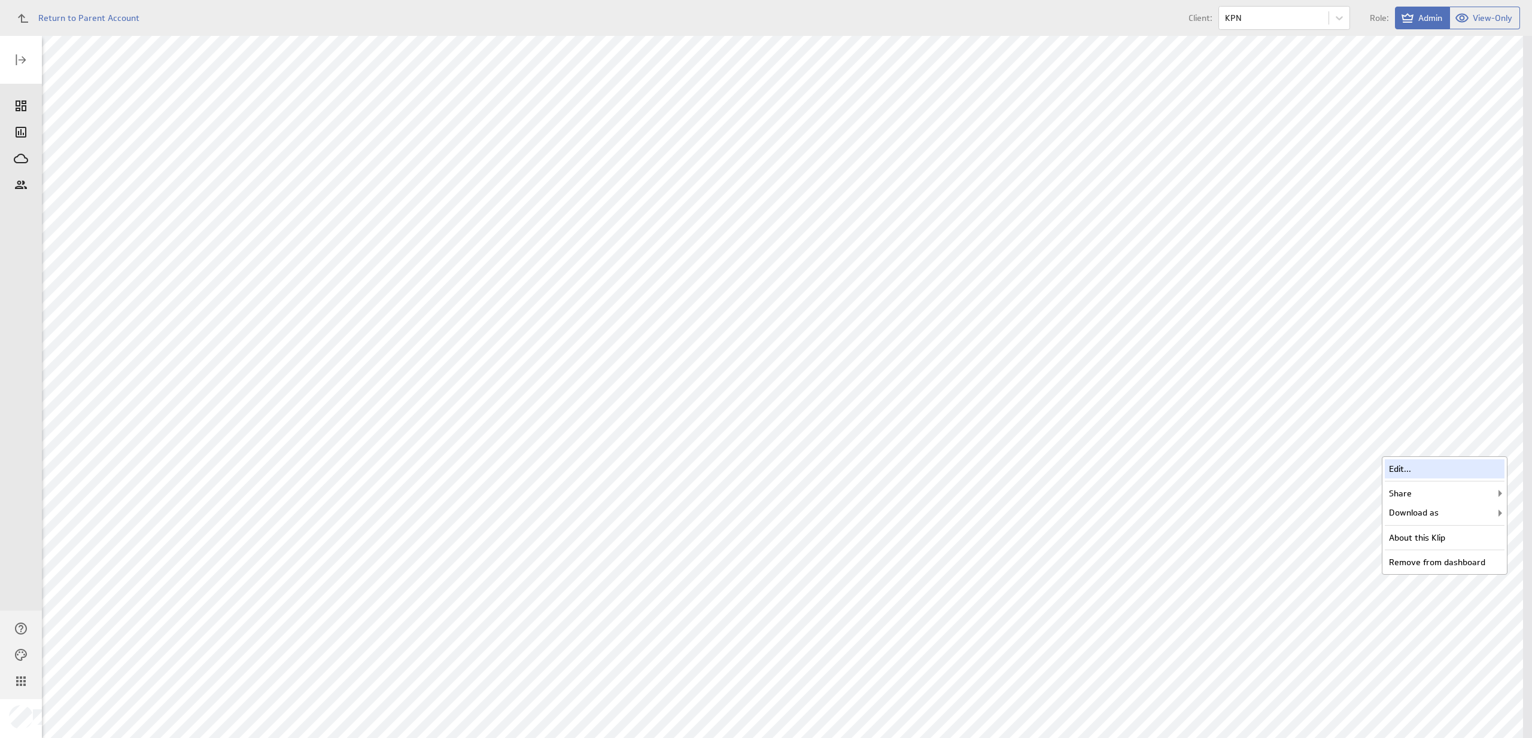
click at [1464, 466] on div "Edit..." at bounding box center [1445, 469] width 120 height 19
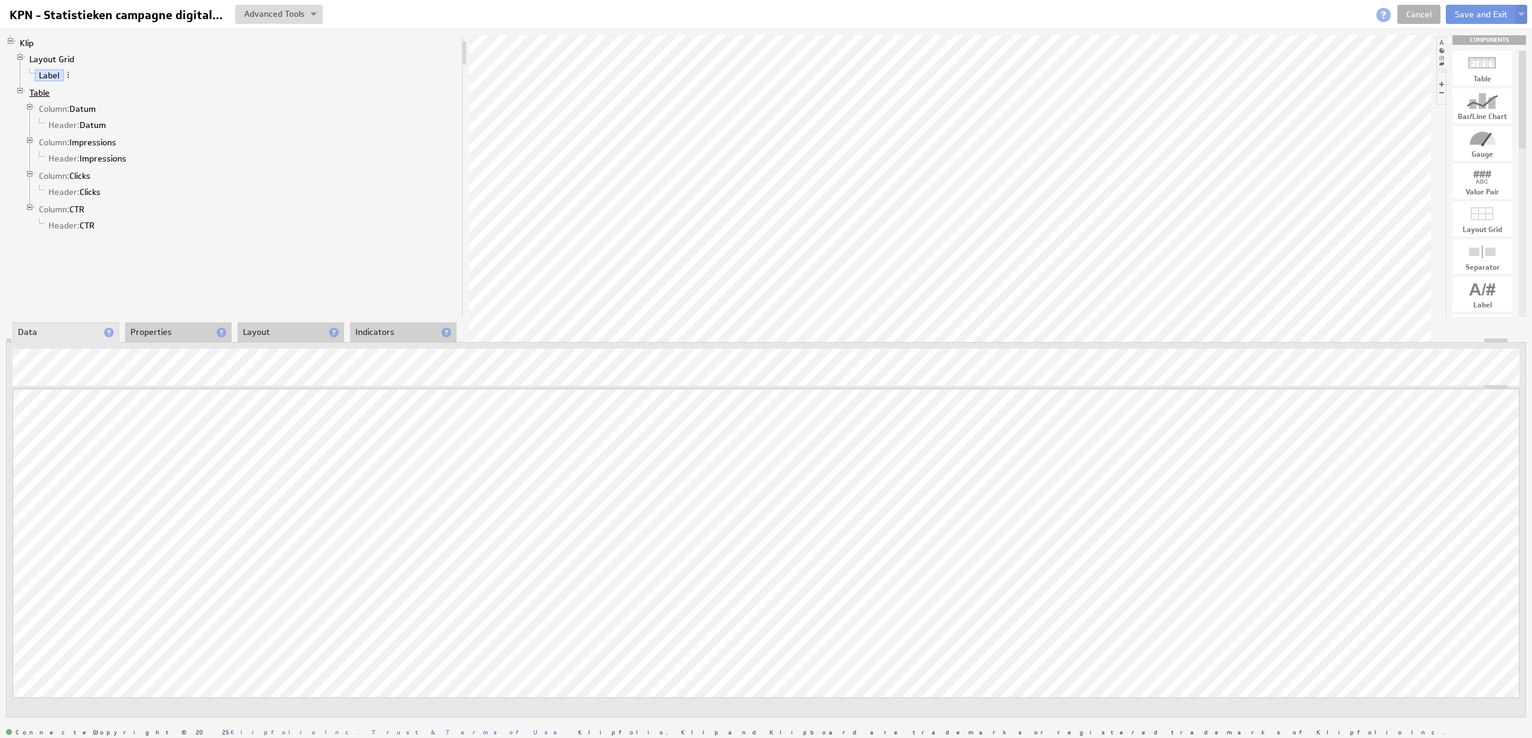
click at [44, 92] on link "Table" at bounding box center [39, 93] width 29 height 12
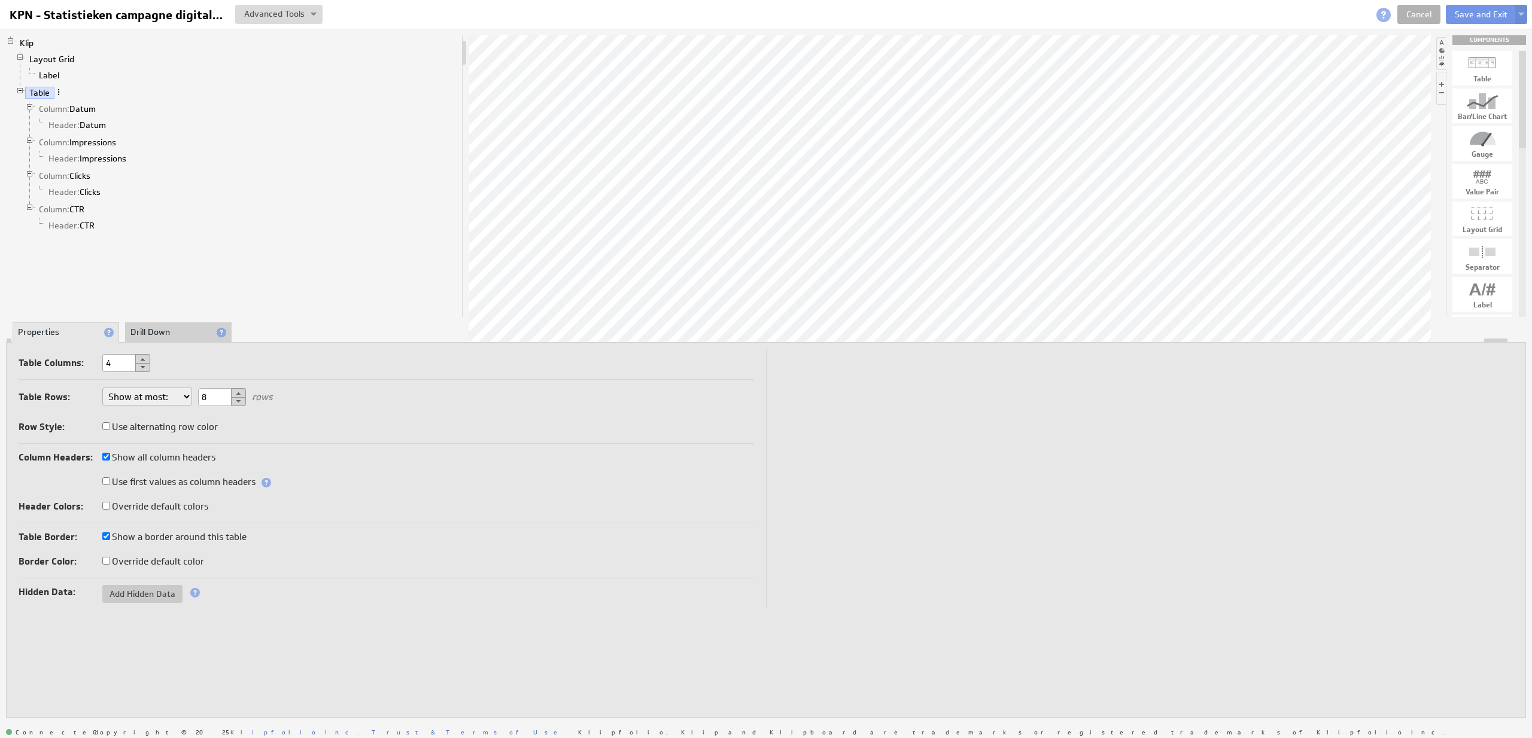
click at [57, 93] on span at bounding box center [58, 92] width 8 height 8
click at [97, 255] on div "Add Hidden Data" at bounding box center [120, 256] width 120 height 19
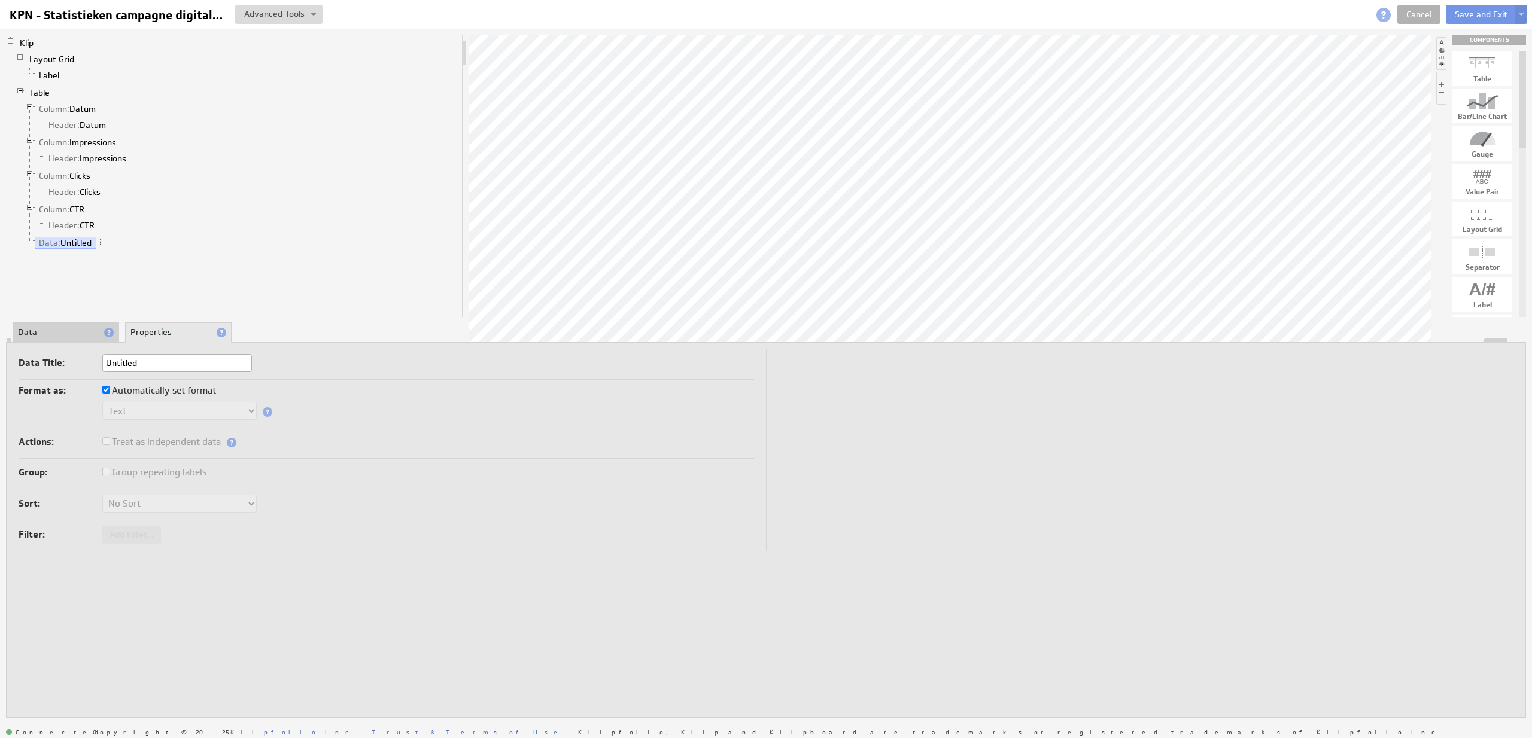
click at [78, 325] on li "Data" at bounding box center [66, 333] width 107 height 20
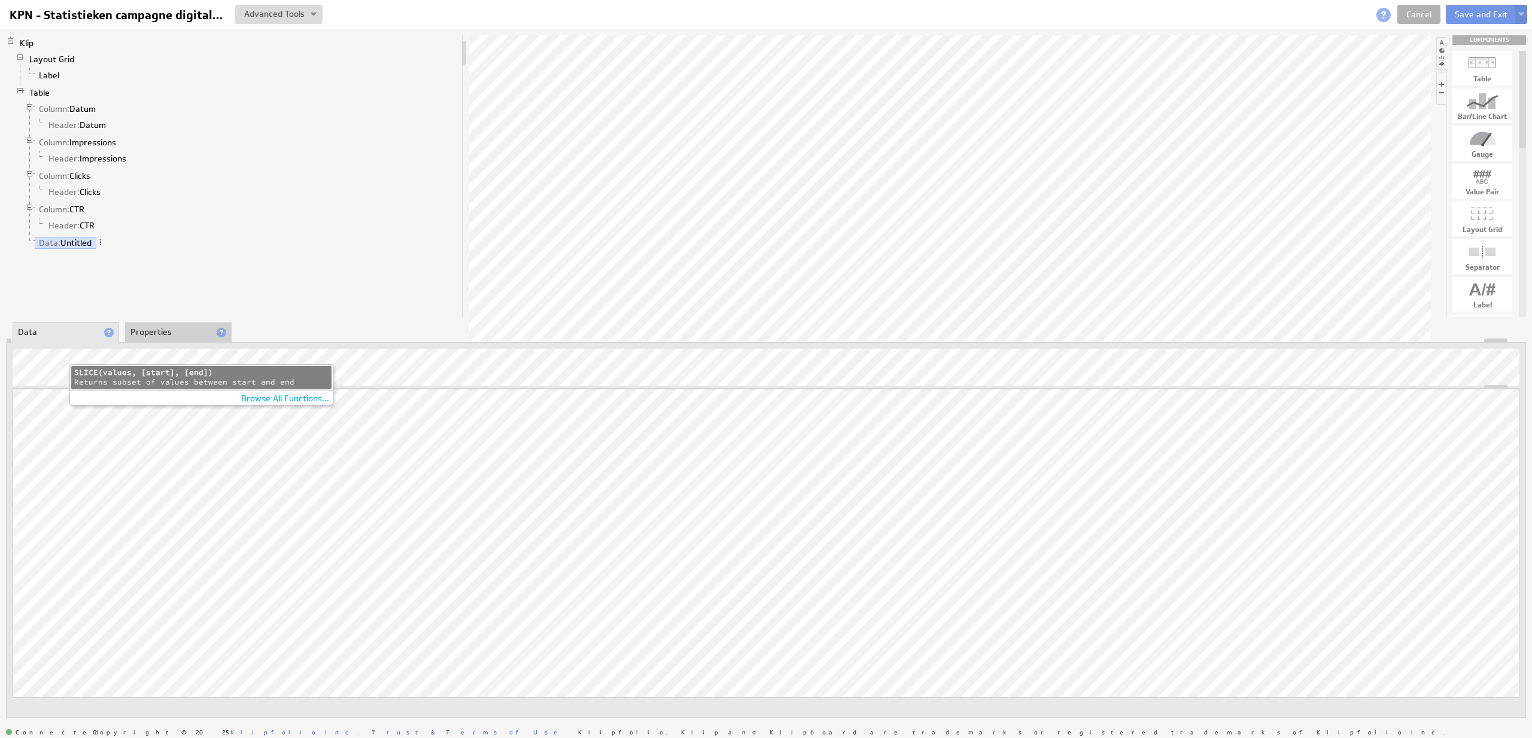
click at [91, 374] on div "SLICE(values, [start], [end])" at bounding box center [201, 373] width 254 height 10
click at [102, 242] on span at bounding box center [100, 242] width 8 height 8
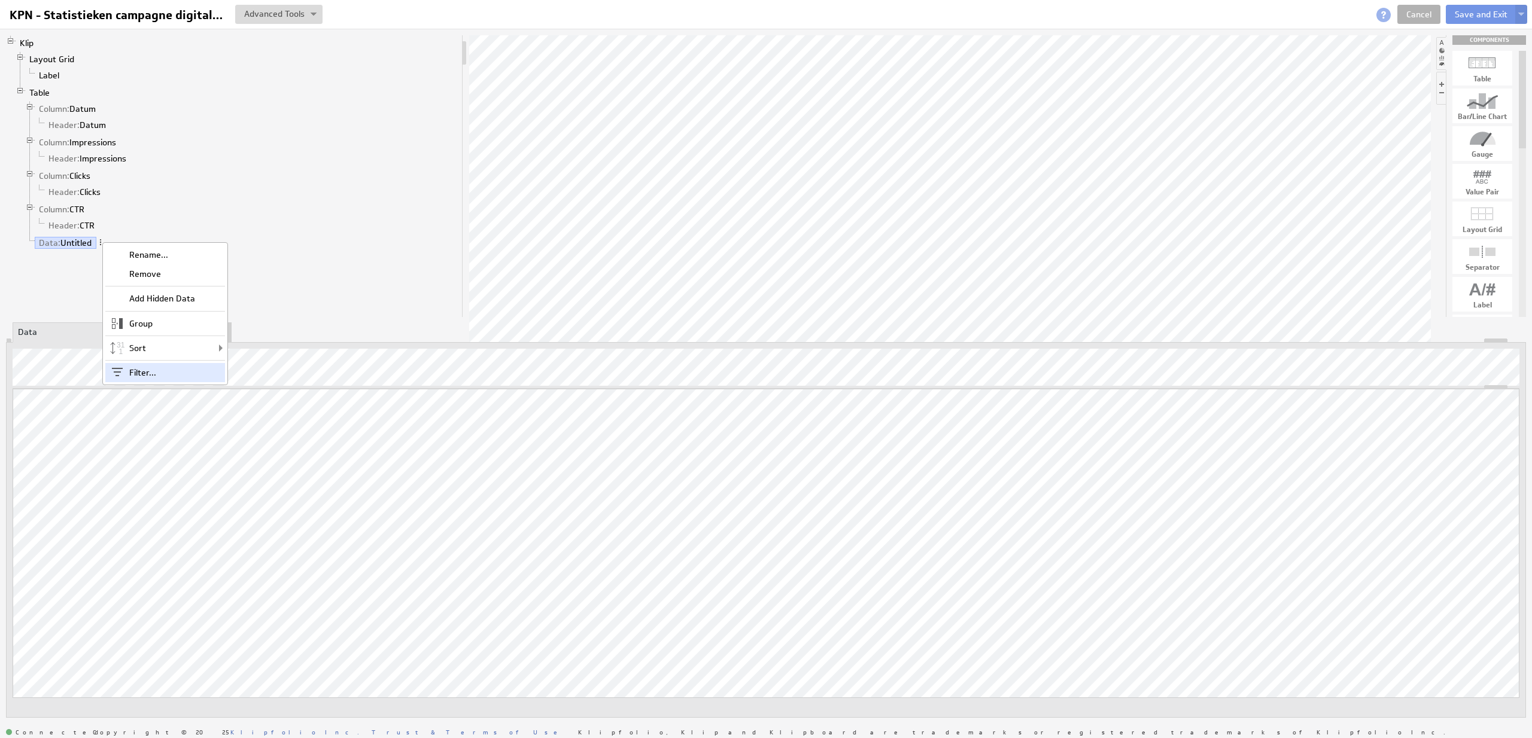
click at [139, 372] on div "Filter..." at bounding box center [165, 372] width 120 height 19
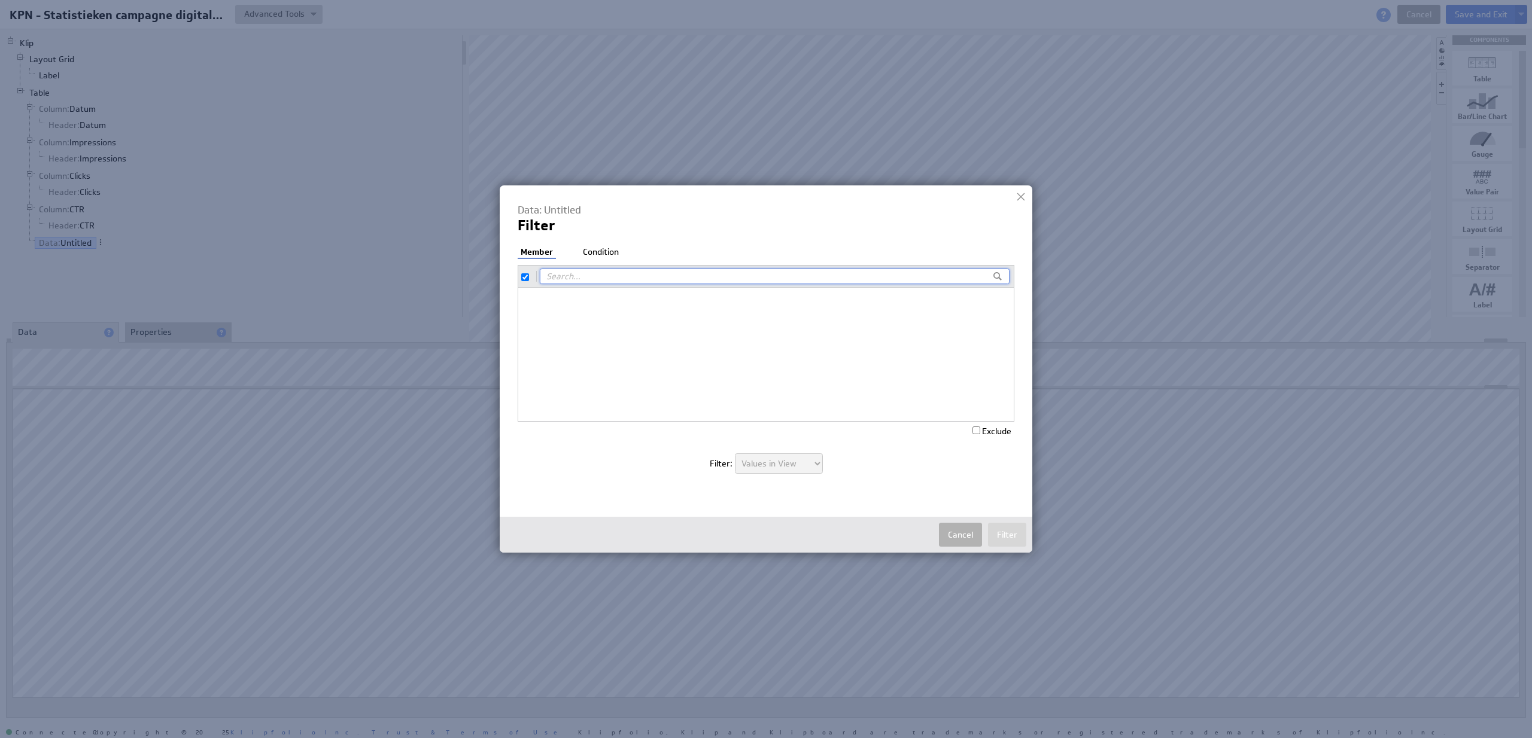
checkbox input "true"
click at [597, 256] on li "Condition" at bounding box center [601, 253] width 42 height 12
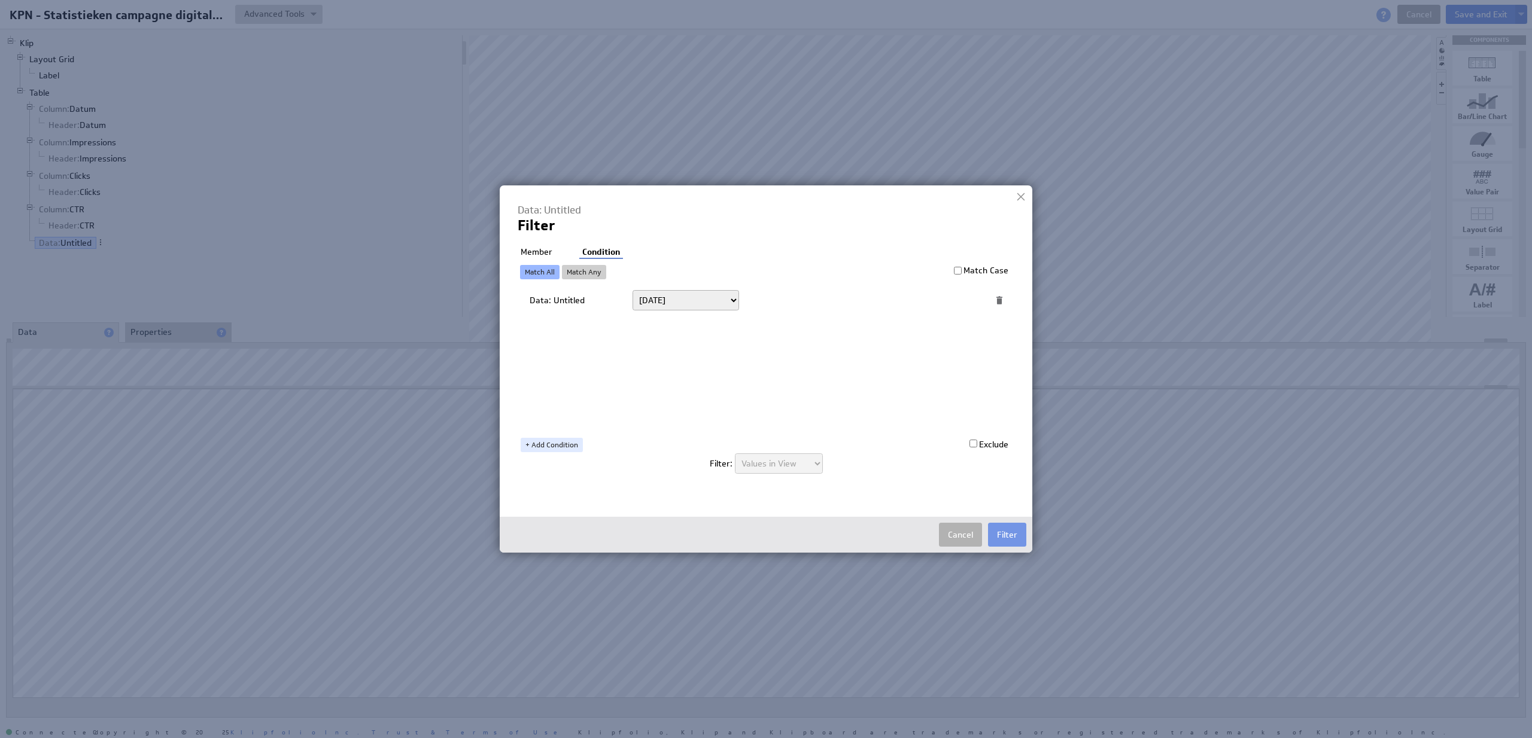
select select "op:>="
click option "On or after" at bounding box center [0, 0] width 0 height 0
click at [567, 448] on link "+ Add Condition" at bounding box center [552, 445] width 62 height 14
select select "op:<="
click option "On or before" at bounding box center [0, 0] width 0 height 0
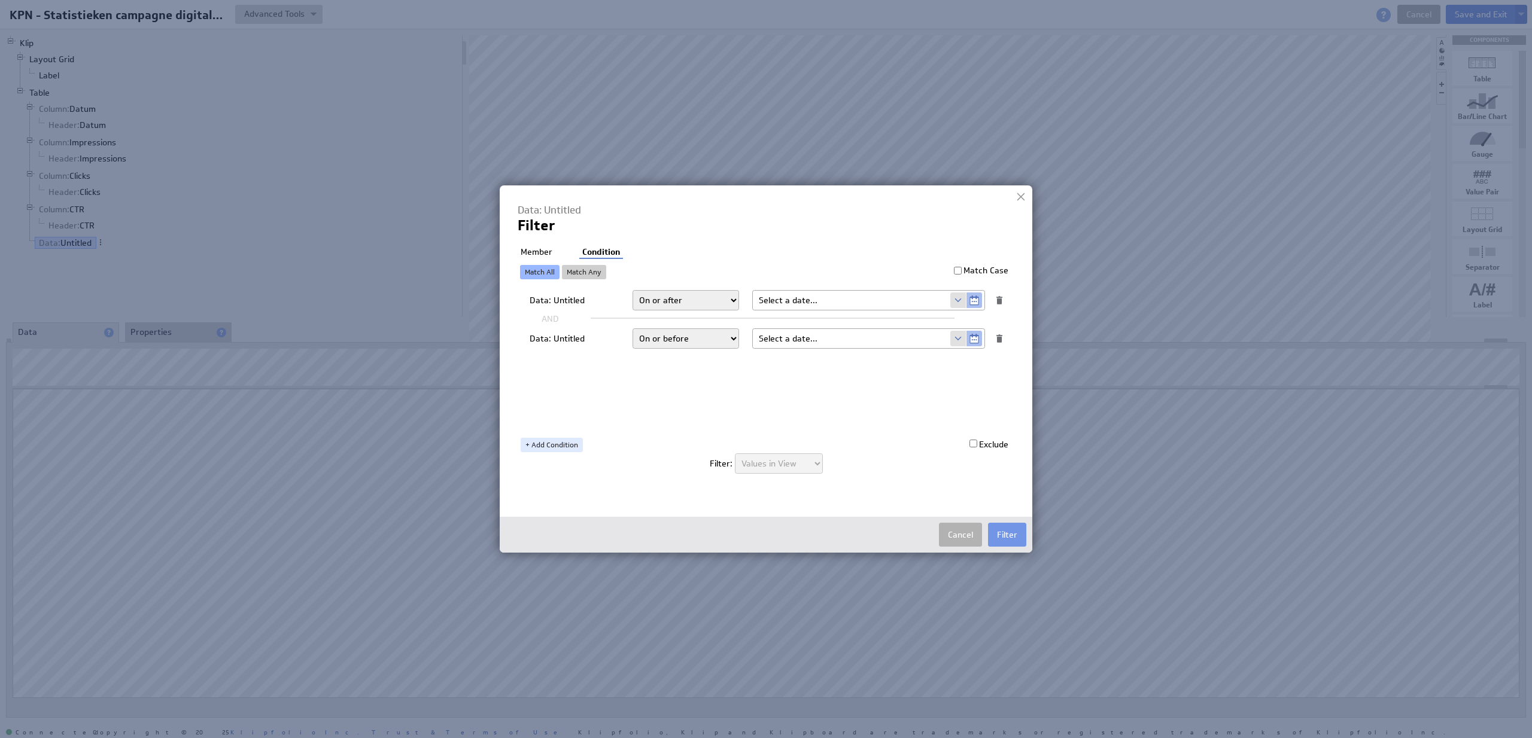
click at [955, 298] on span at bounding box center [958, 301] width 16 height 16
select select "startdate"
click option "startdate" at bounding box center [0, 0] width 0 height 0
click at [954, 357] on span at bounding box center [958, 354] width 16 height 16
select select "Enddate"
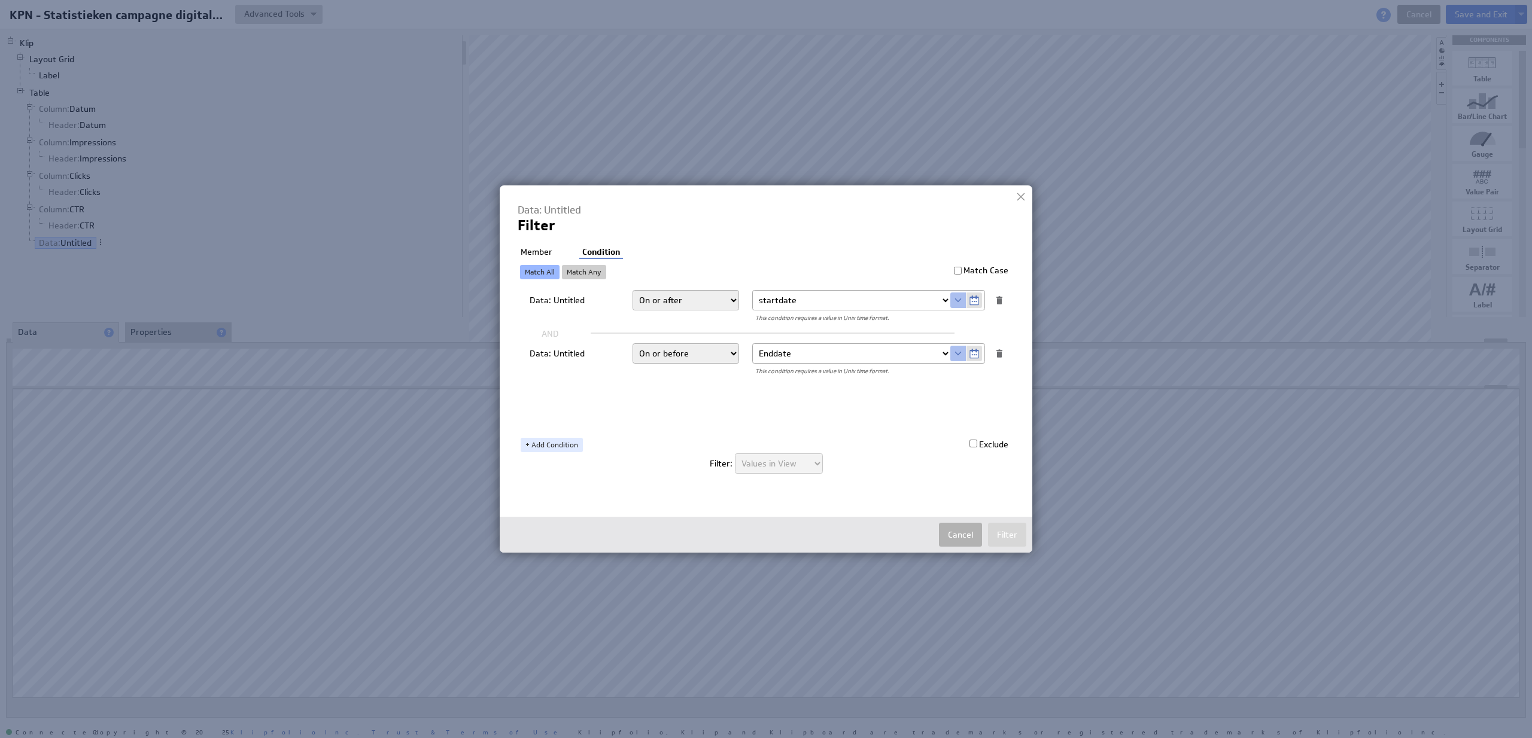
click option "Enddate" at bounding box center [0, 0] width 0 height 0
click at [1003, 534] on button "Filter" at bounding box center [1007, 535] width 38 height 24
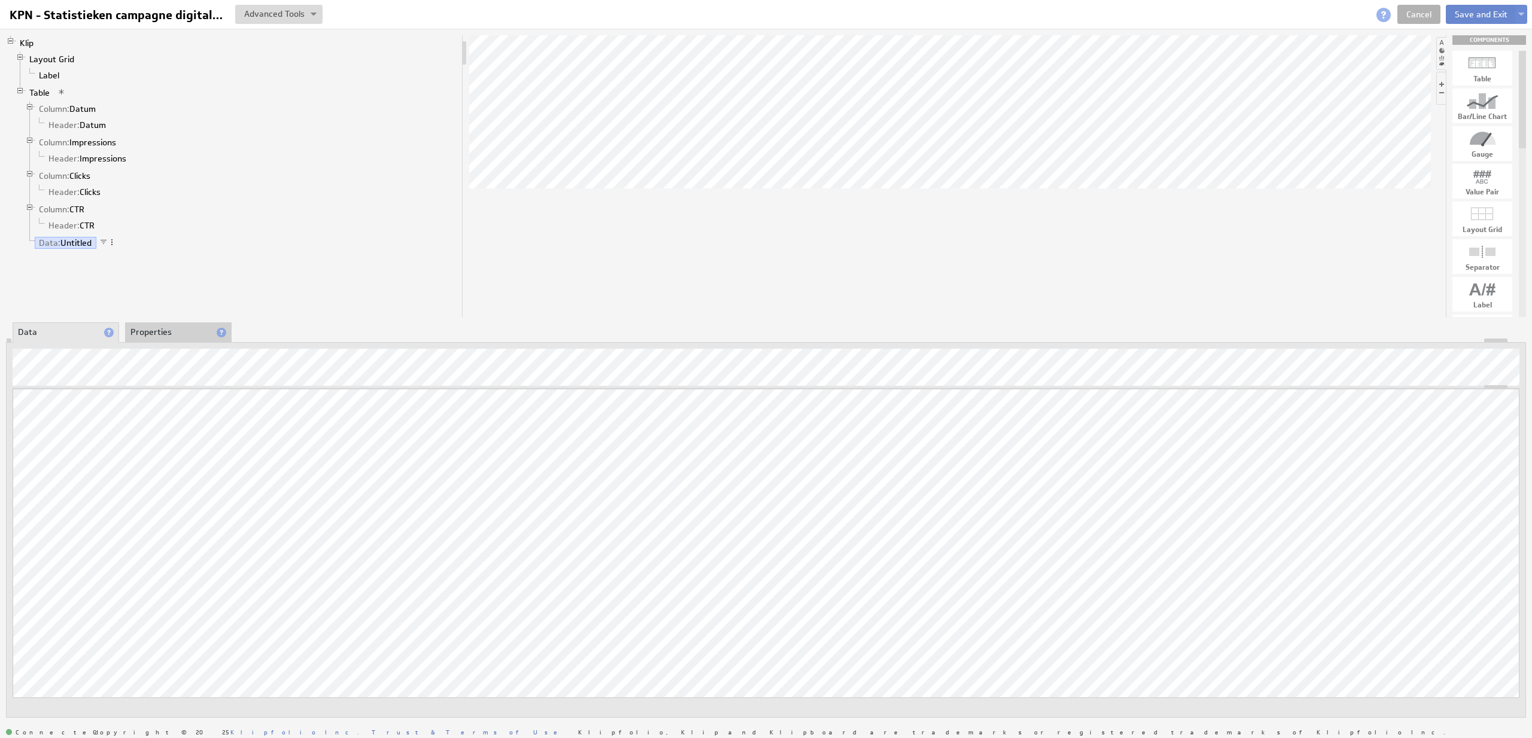
click at [1478, 15] on button "Save and Exit" at bounding box center [1481, 14] width 71 height 19
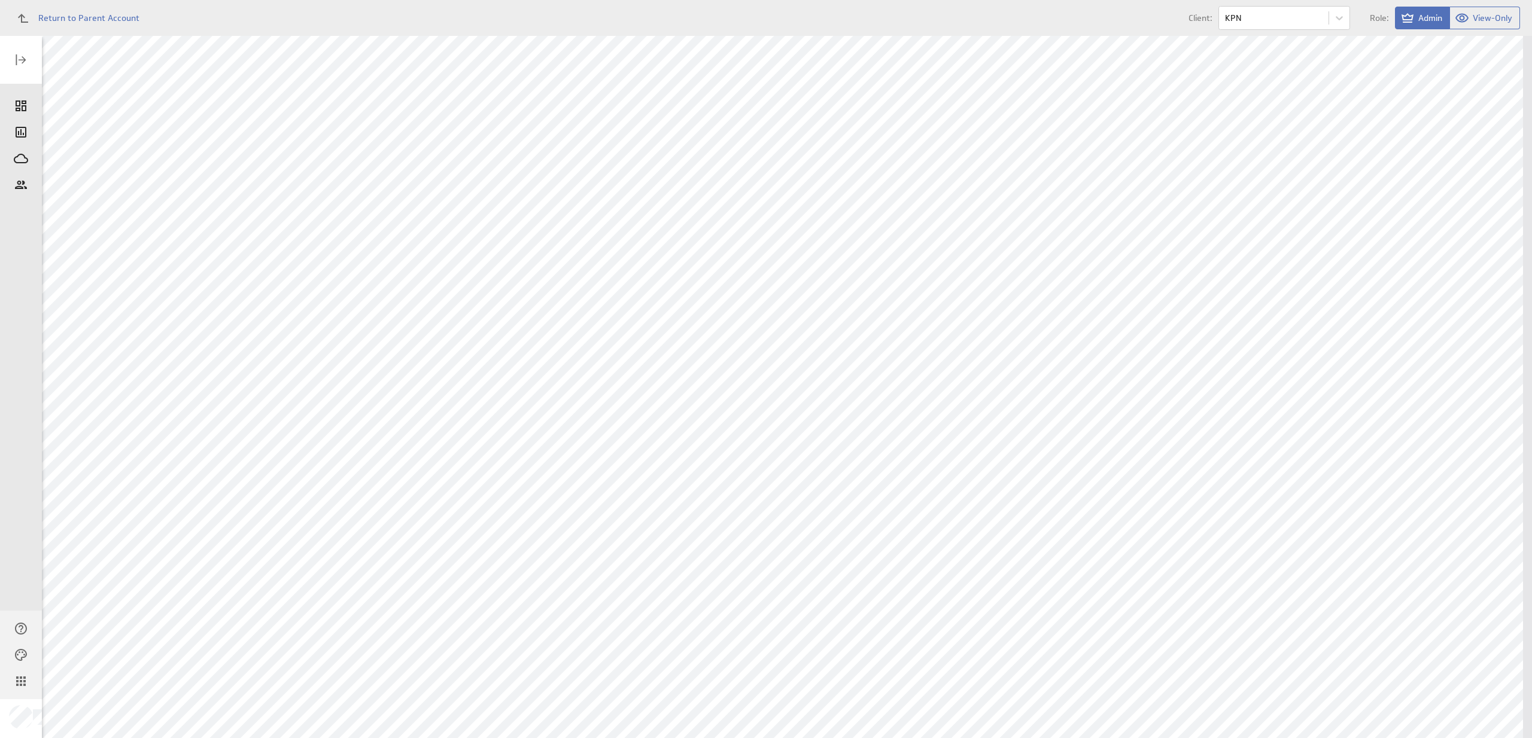
scroll to position [144, 0]
click at [1471, 320] on div "Edit..." at bounding box center [1445, 325] width 120 height 19
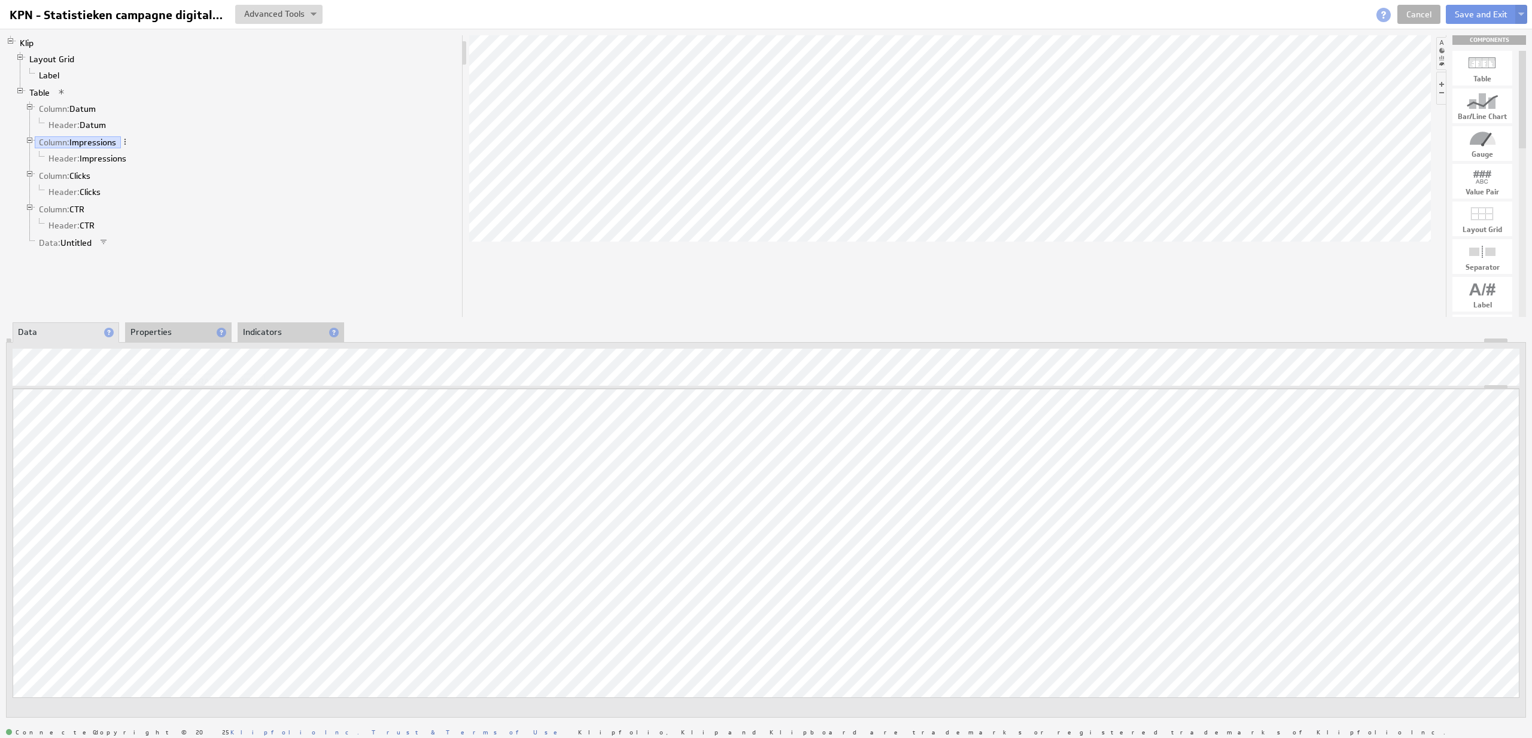
click at [173, 328] on li "Properties" at bounding box center [178, 333] width 107 height 20
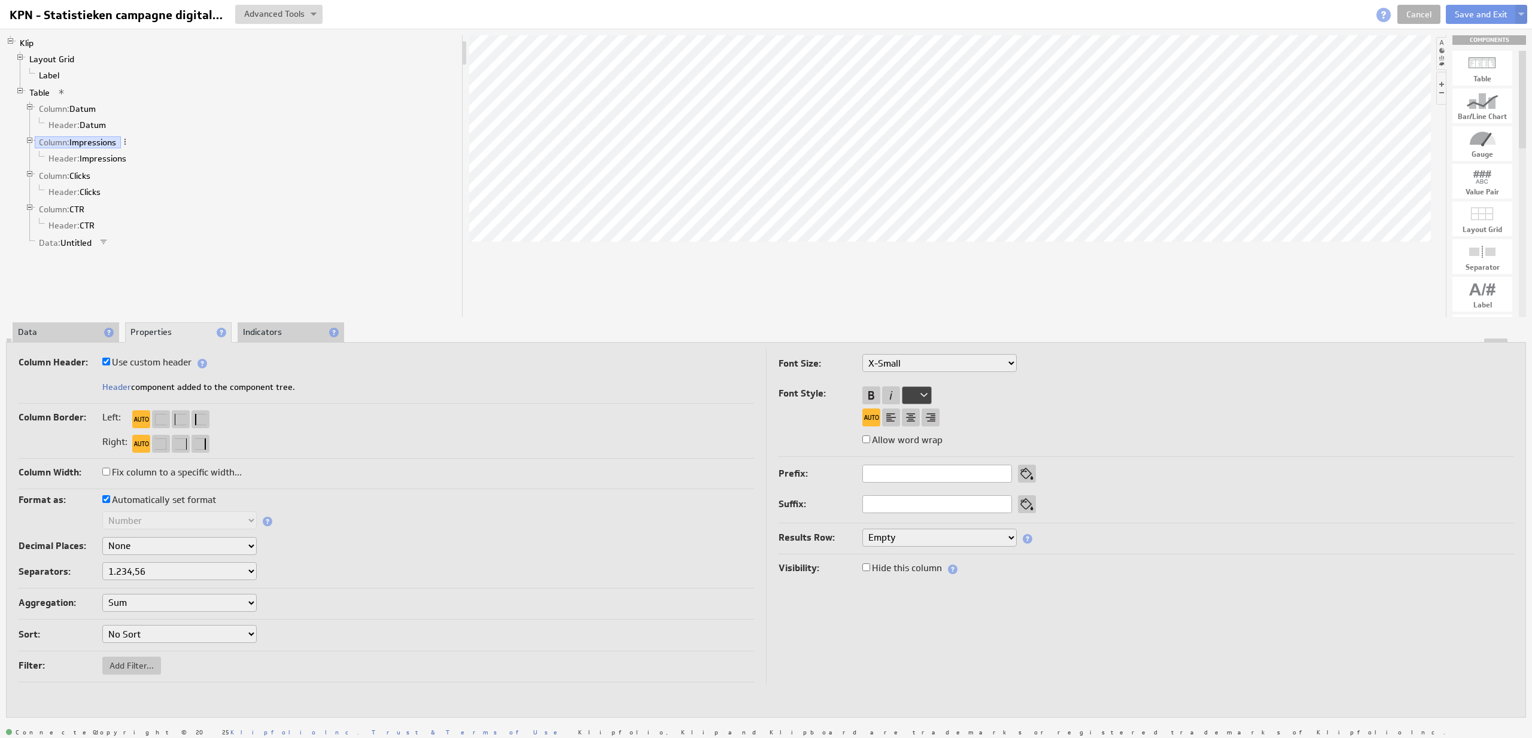
select select "sum"
click option "Sum" at bounding box center [0, 0] width 0 height 0
select select "sum"
click option "Sum" at bounding box center [0, 0] width 0 height 0
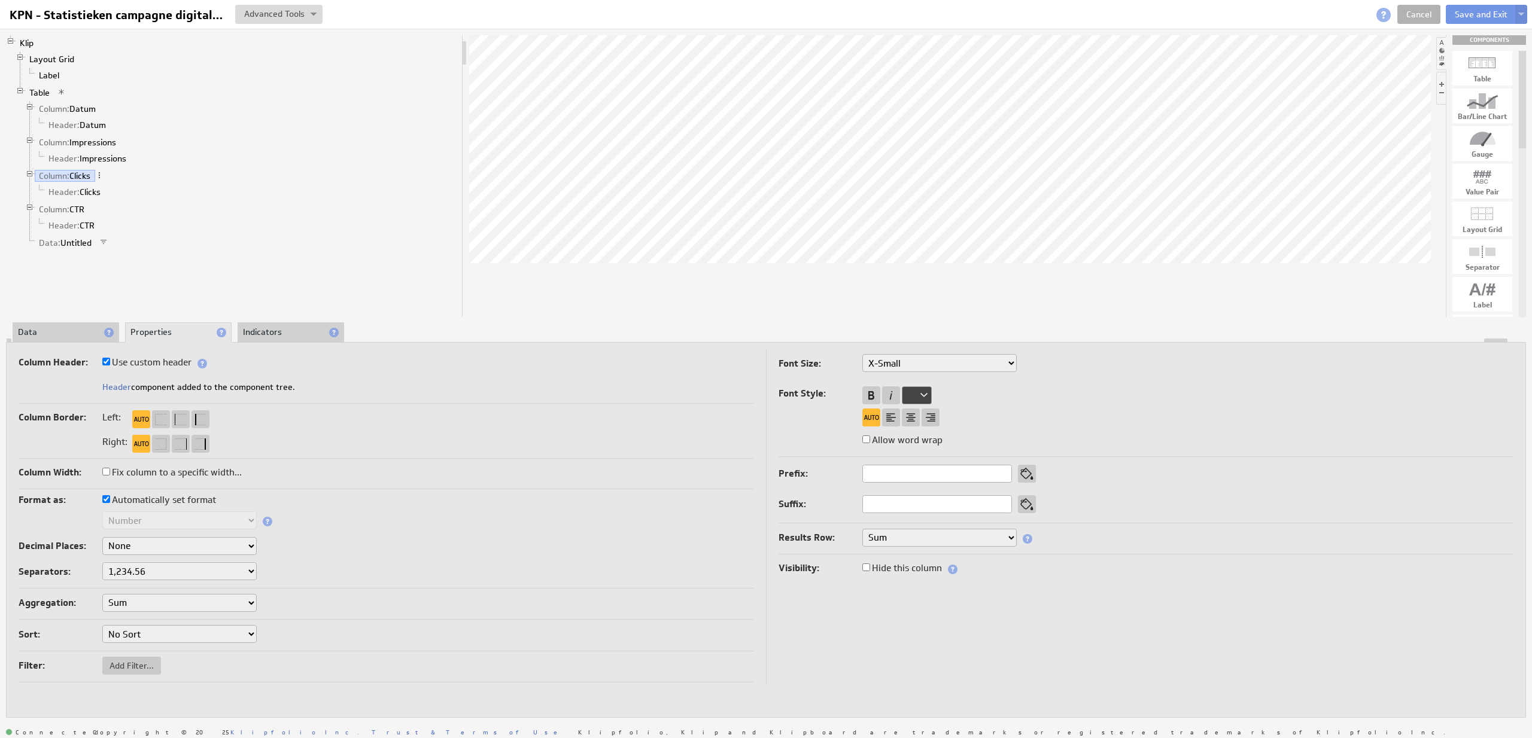
select select "sum"
click at [1471, 11] on button "Save and Exit" at bounding box center [1481, 14] width 71 height 19
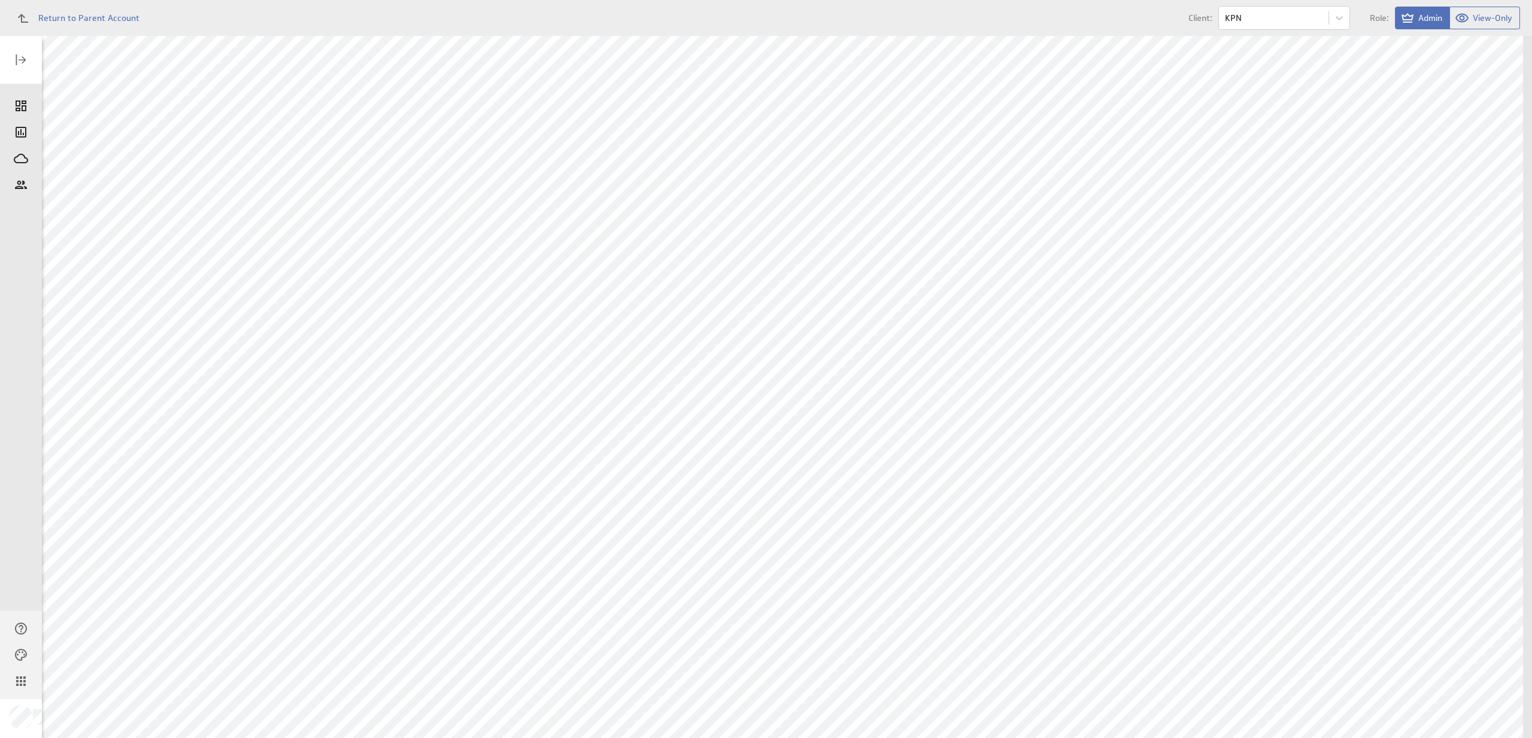
scroll to position [60, 0]
click at [504, 154] on div "Edit..." at bounding box center [469, 154] width 120 height 19
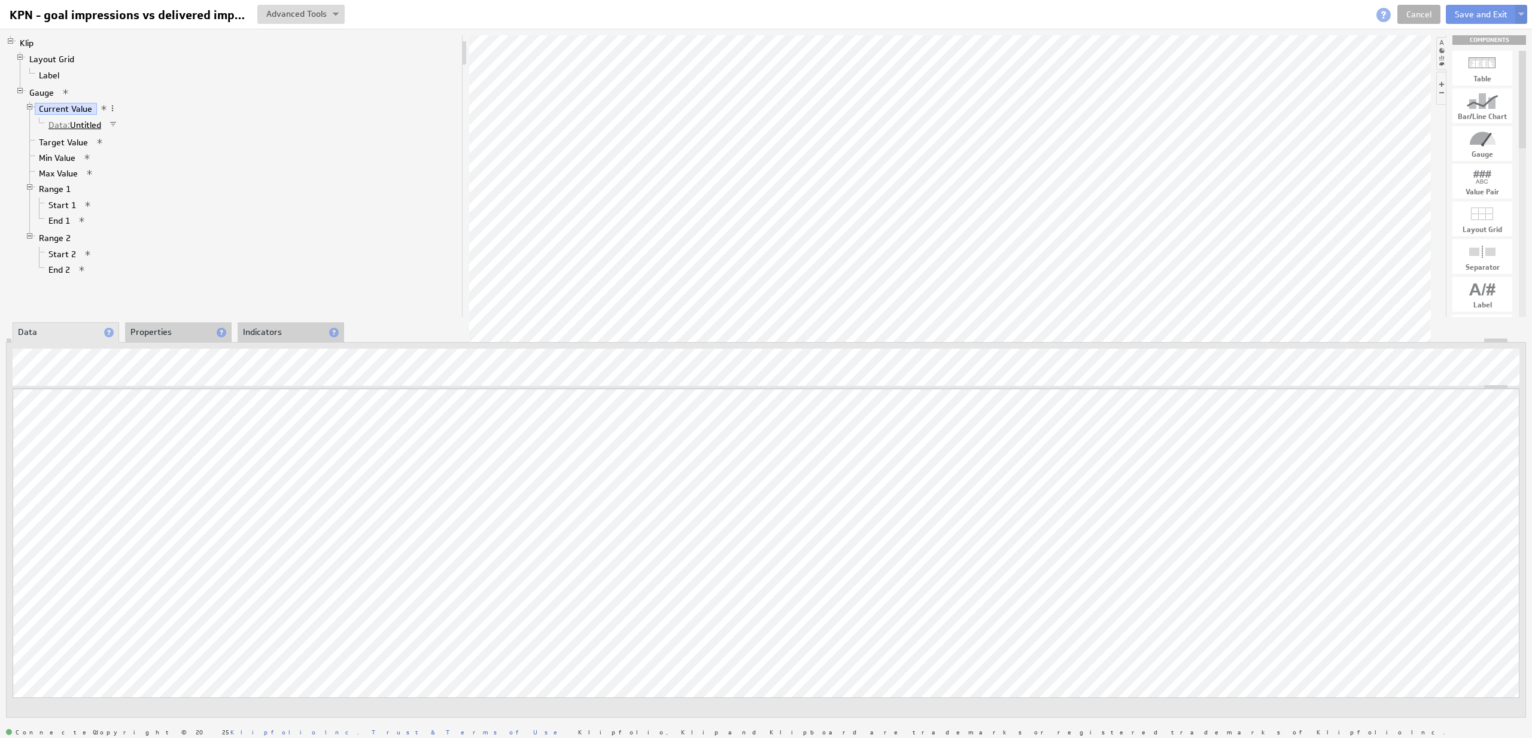
click at [84, 126] on link "Data: Untitled" at bounding box center [75, 125] width 62 height 12
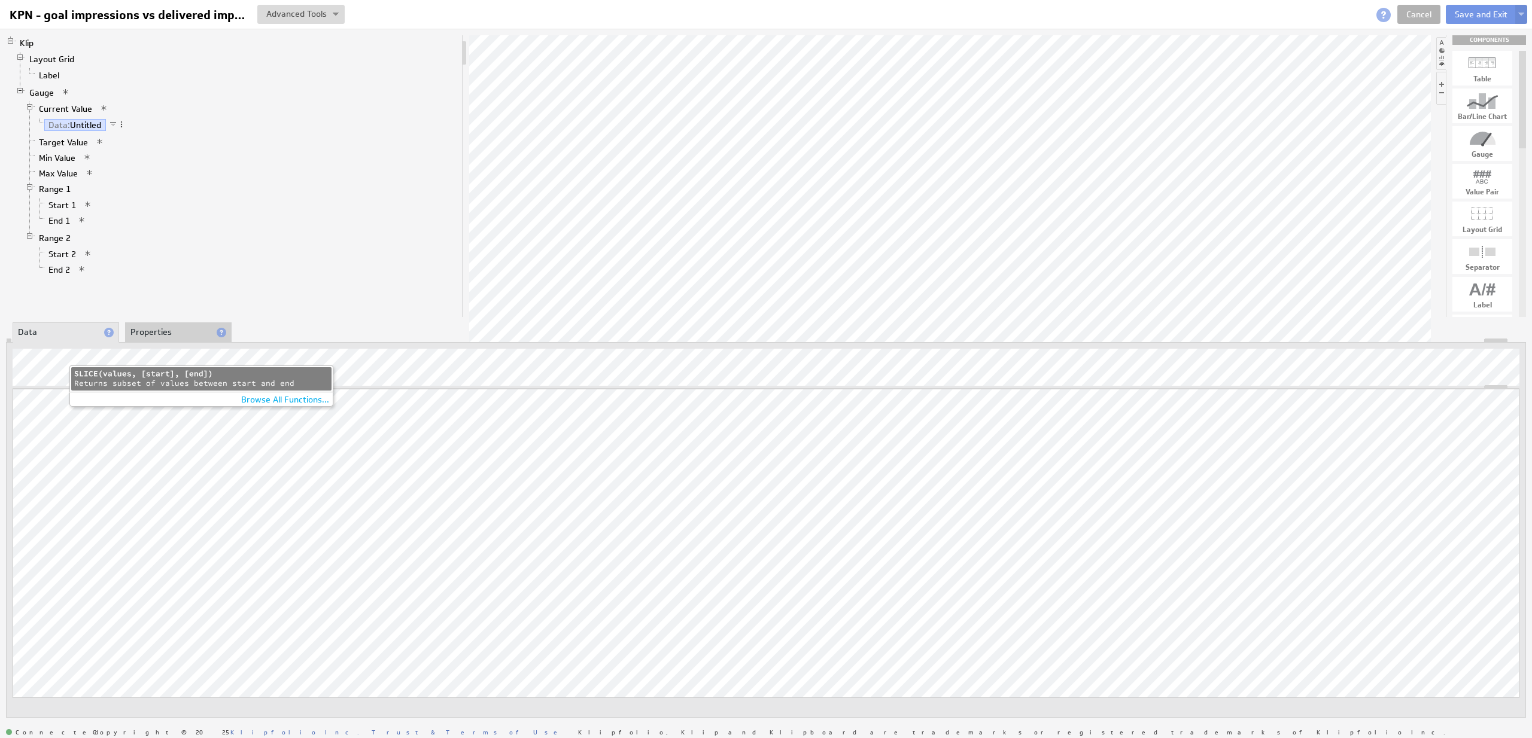
click at [195, 379] on div "Returns subset of values between start and end" at bounding box center [201, 384] width 254 height 10
click at [1463, 11] on button "Save and Exit" at bounding box center [1481, 14] width 71 height 19
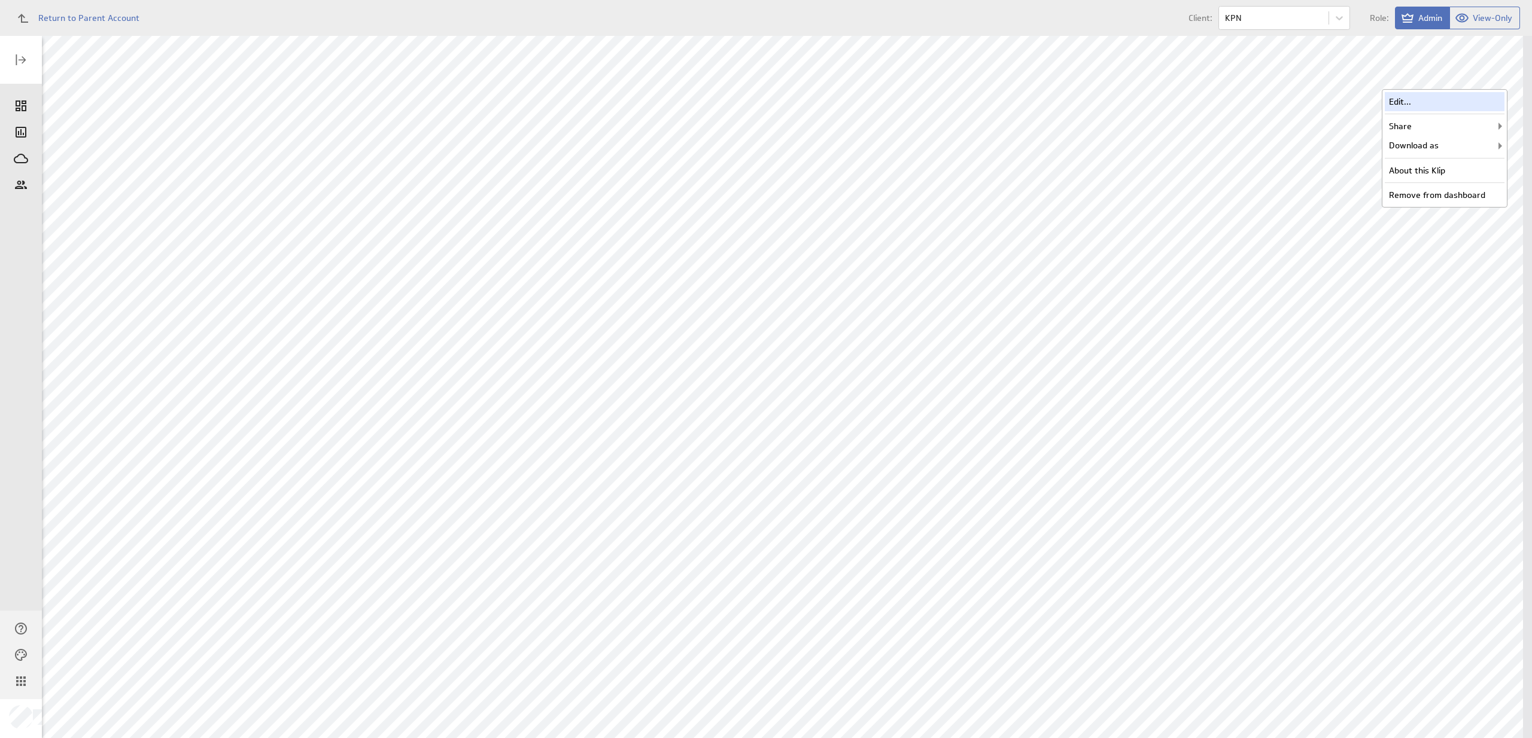
click at [1462, 96] on div "Edit..." at bounding box center [1445, 101] width 120 height 19
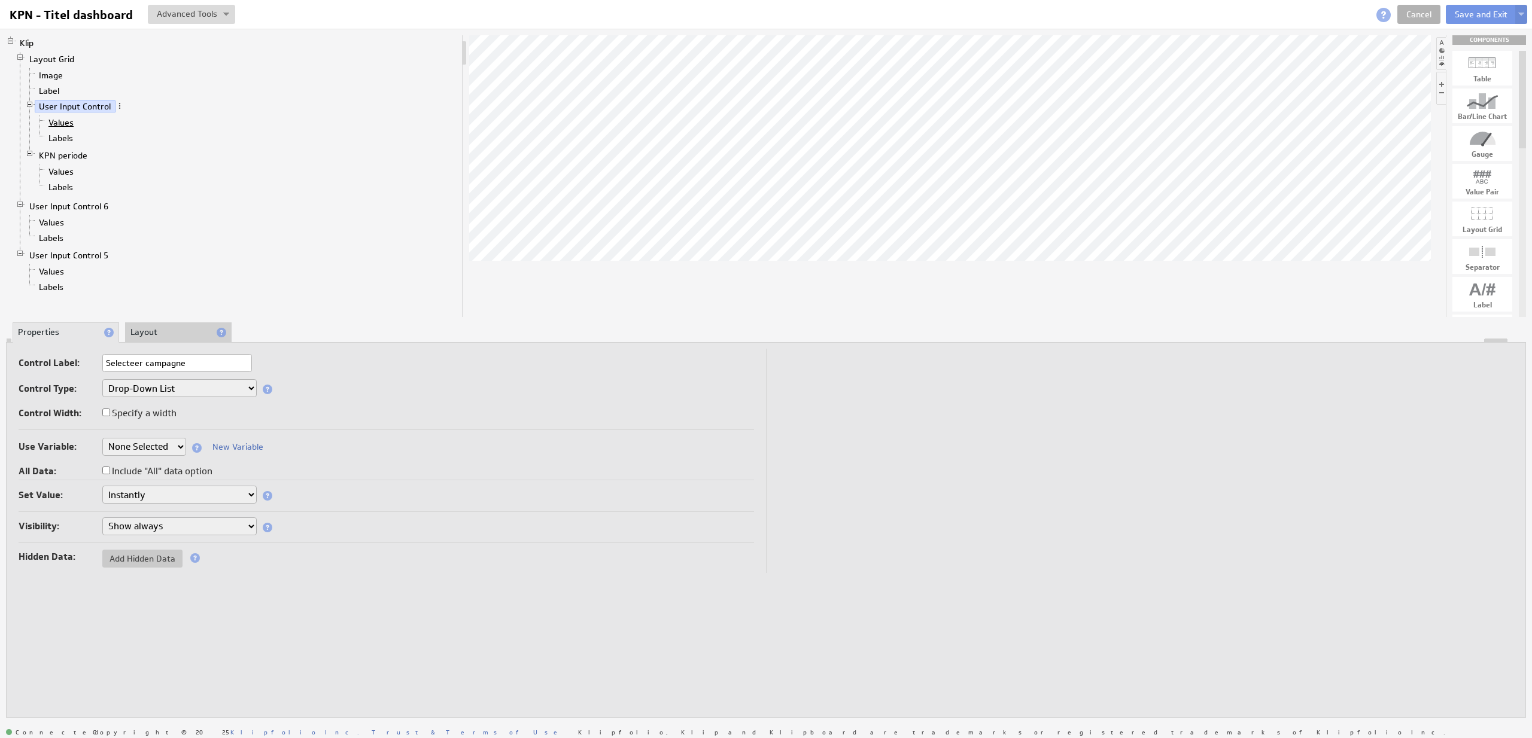
click at [72, 127] on link "Values" at bounding box center [61, 123] width 34 height 12
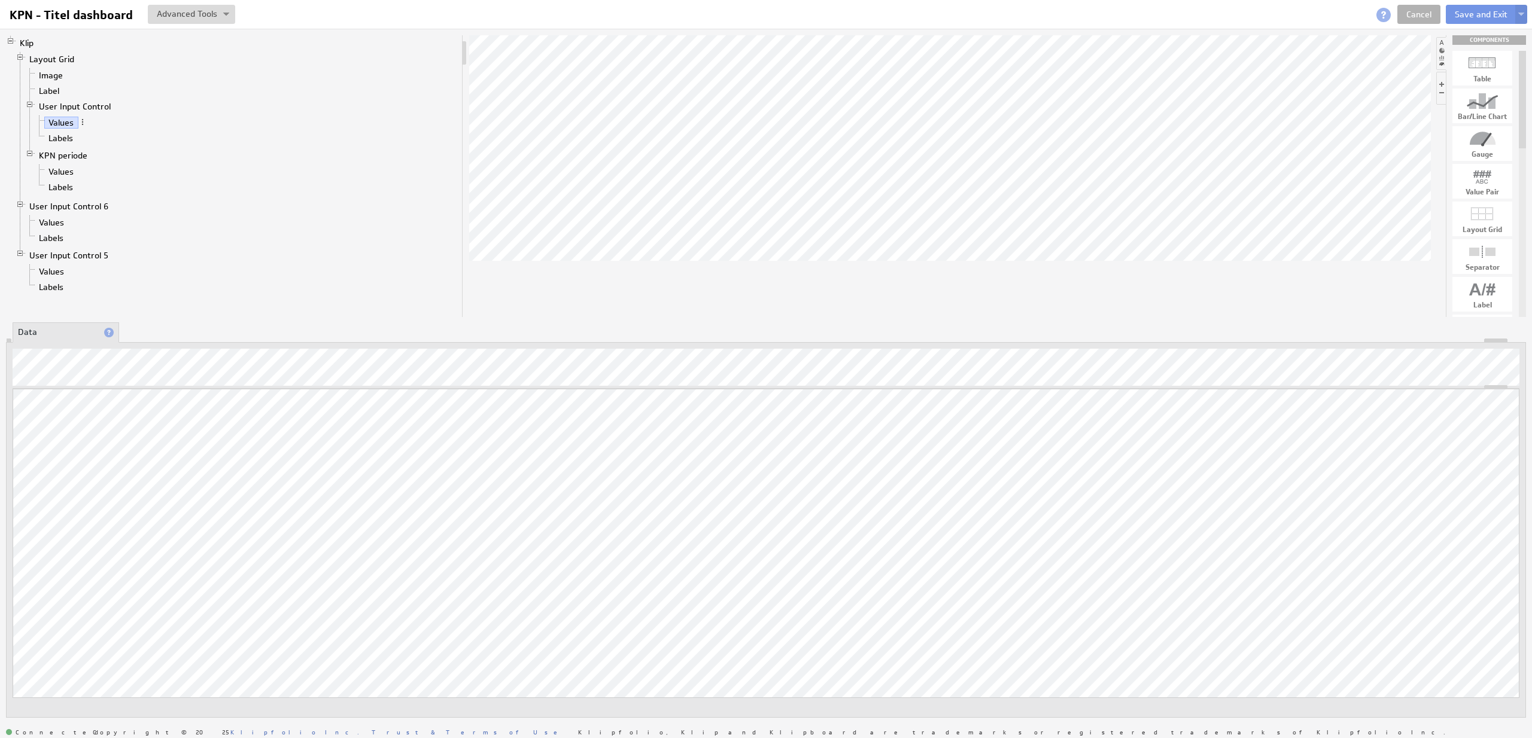
click at [65, 216] on li "Values" at bounding box center [241, 223] width 432 height 16
click at [63, 218] on link "Values" at bounding box center [52, 223] width 34 height 12
click at [602, 419] on div "Updating... Select a Function ARRAY DATE SELECT SLICE SUM Data Manipulation Log…" at bounding box center [766, 560] width 1507 height 343
click at [56, 269] on link "Values" at bounding box center [52, 272] width 34 height 12
click at [57, 227] on link "Values" at bounding box center [52, 223] width 34 height 12
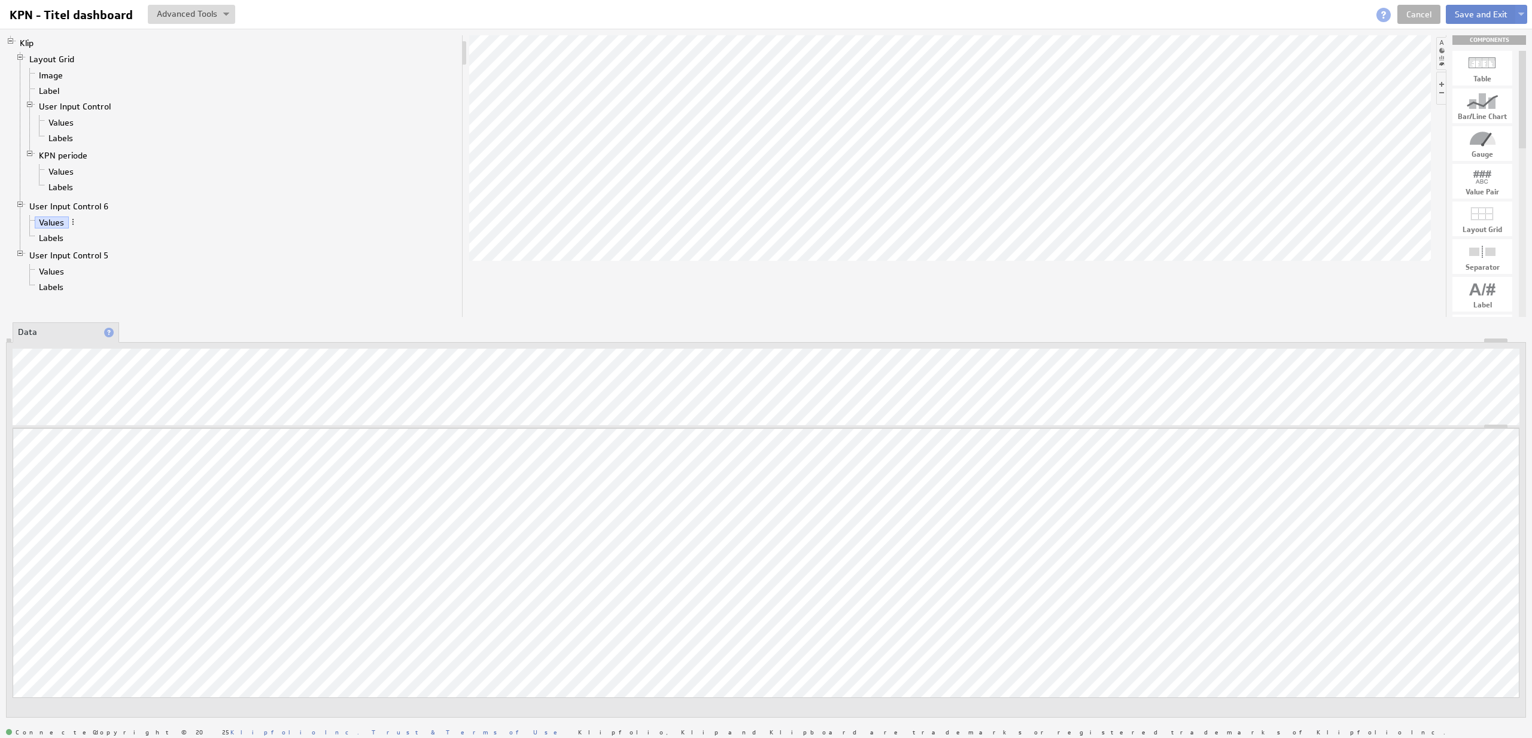
click at [1477, 15] on button "Save and Exit" at bounding box center [1481, 14] width 71 height 19
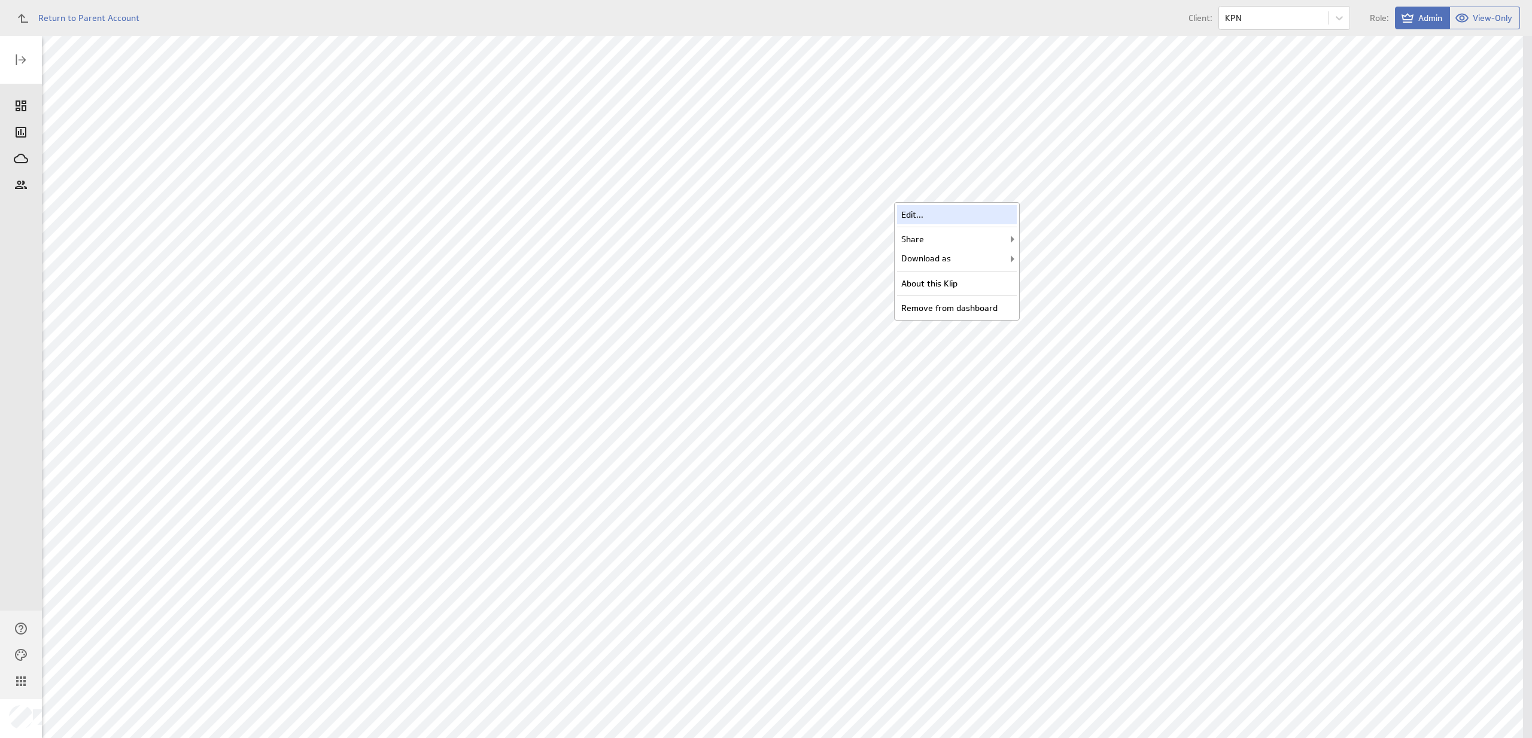
click at [985, 212] on div "Edit..." at bounding box center [957, 214] width 120 height 19
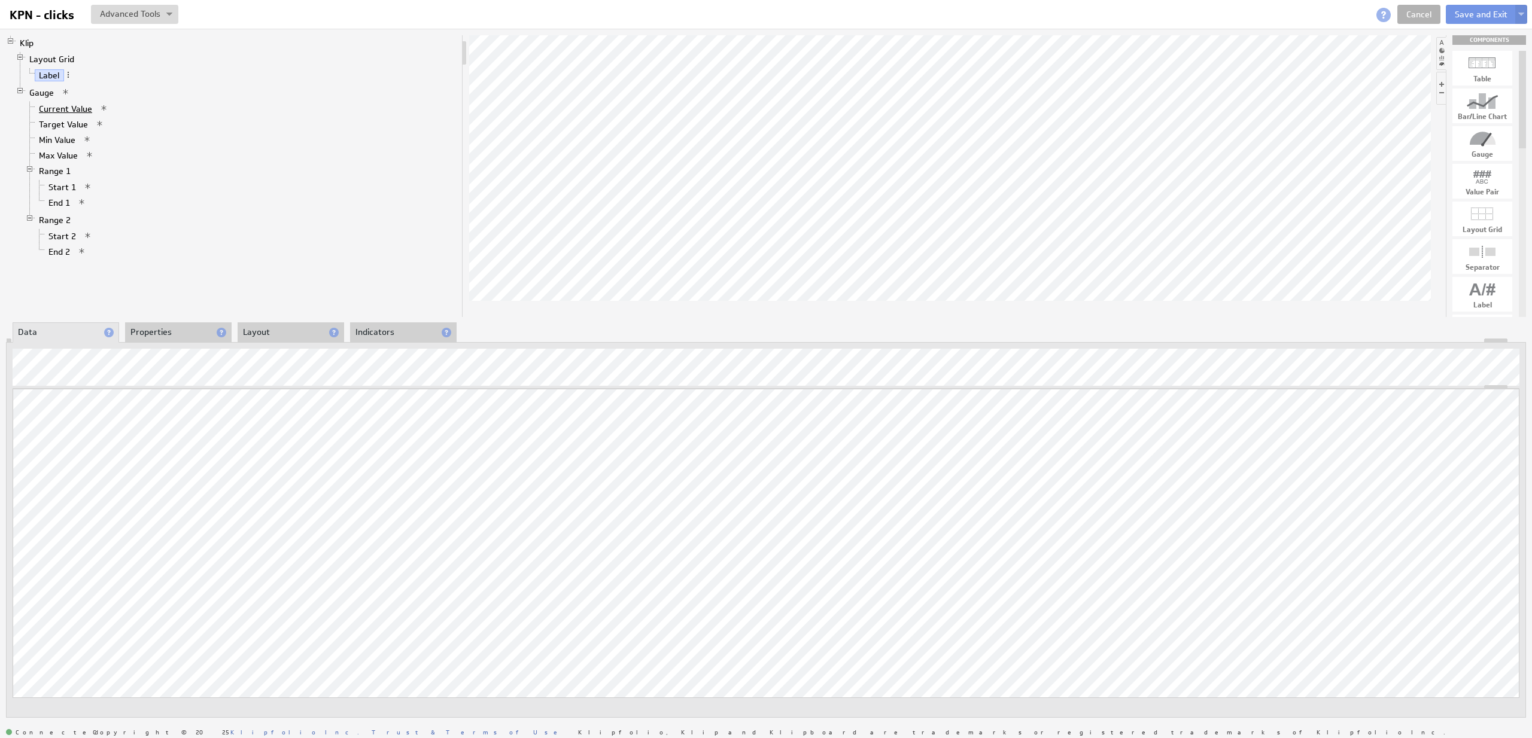
click at [84, 109] on link "Current Value" at bounding box center [66, 109] width 62 height 12
click at [110, 111] on span at bounding box center [112, 108] width 8 height 8
click at [168, 148] on div "Add Hidden Data" at bounding box center [180, 147] width 135 height 19
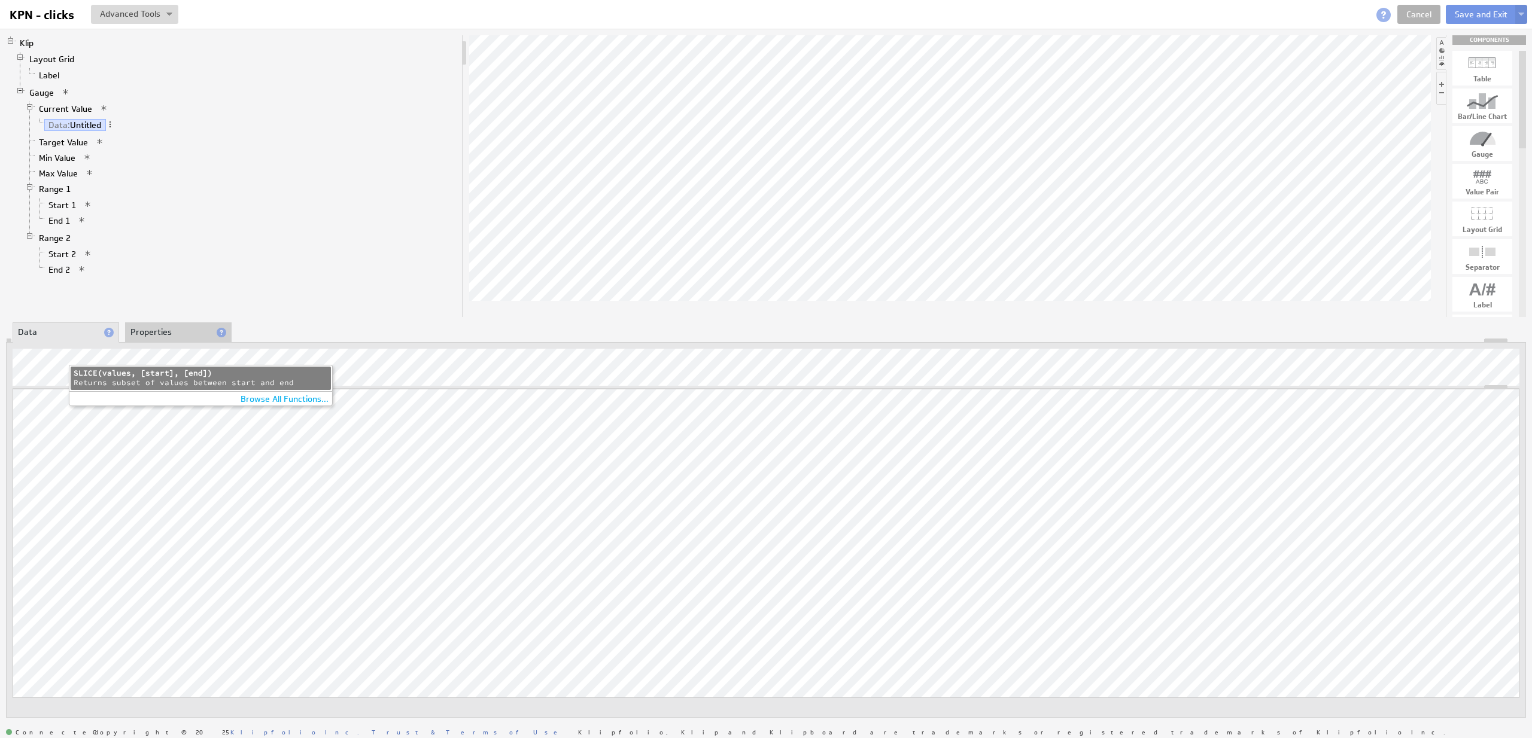
click at [161, 369] on li "SLICE SLICE(values, [start], [end]) Returns subset of values between start and …" at bounding box center [201, 378] width 260 height 23
click at [111, 126] on span at bounding box center [110, 124] width 8 height 8
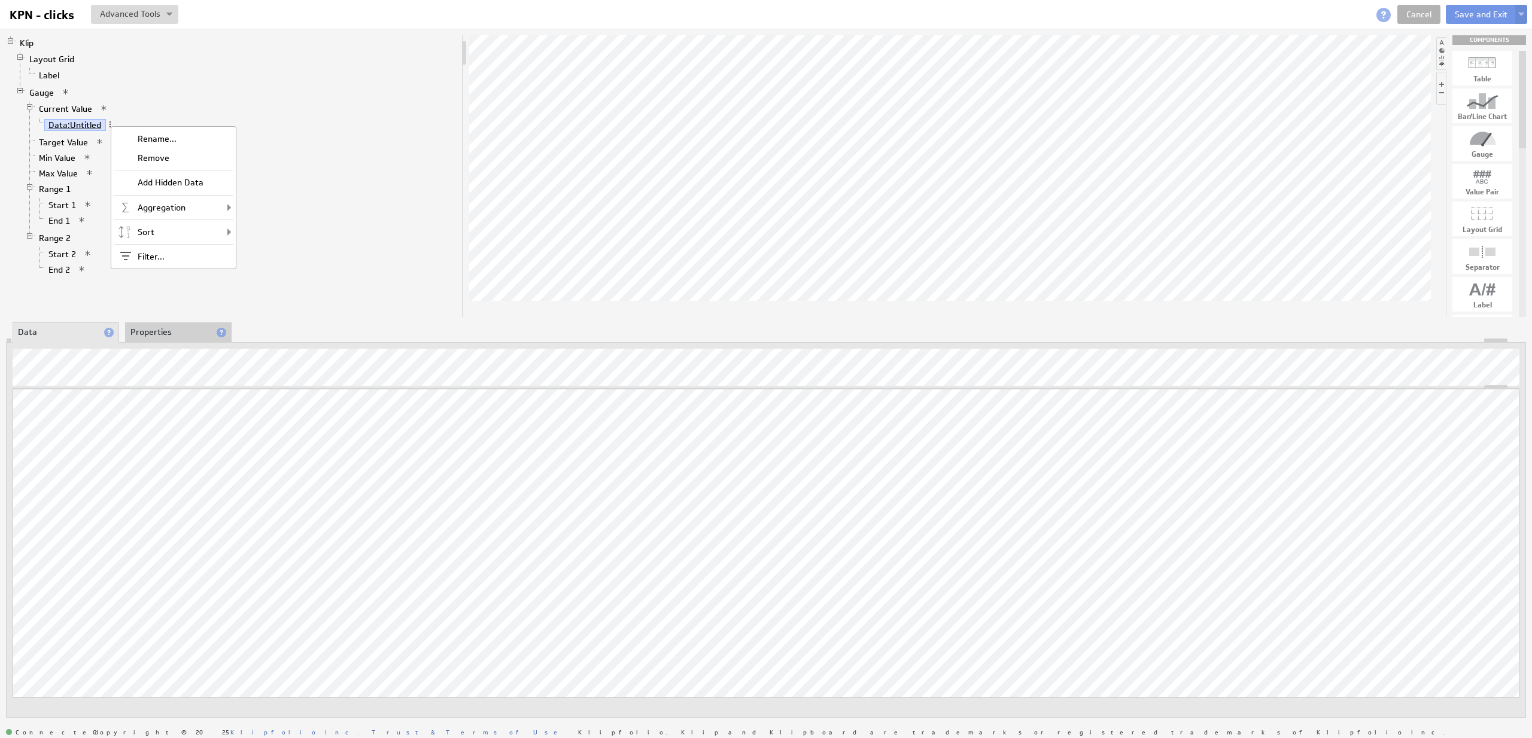
click at [69, 123] on span "Data:" at bounding box center [59, 125] width 22 height 11
click at [111, 126] on span at bounding box center [110, 124] width 8 height 8
click at [147, 255] on div "Filter..." at bounding box center [174, 256] width 120 height 19
select select "source"
checkbox input "true"
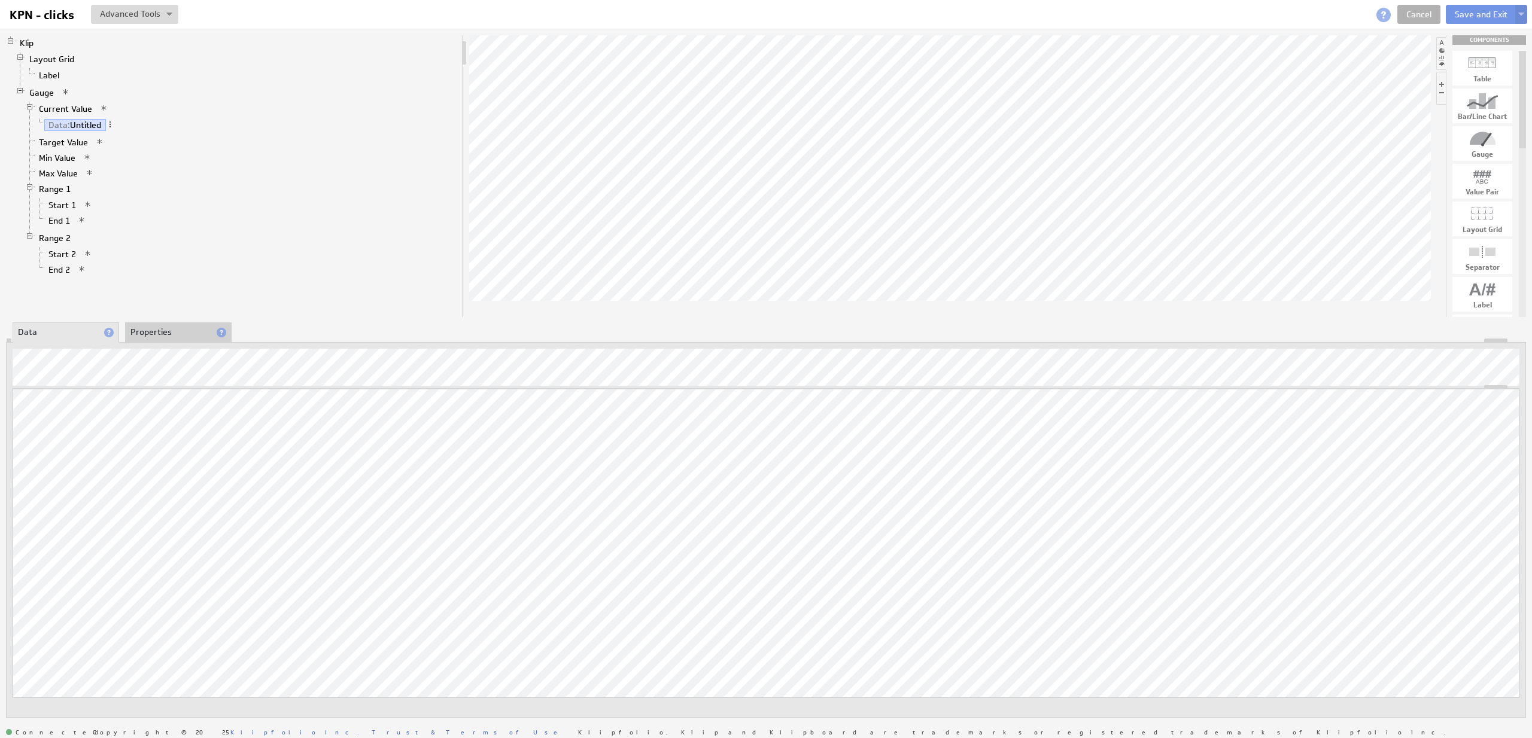
select select "source"
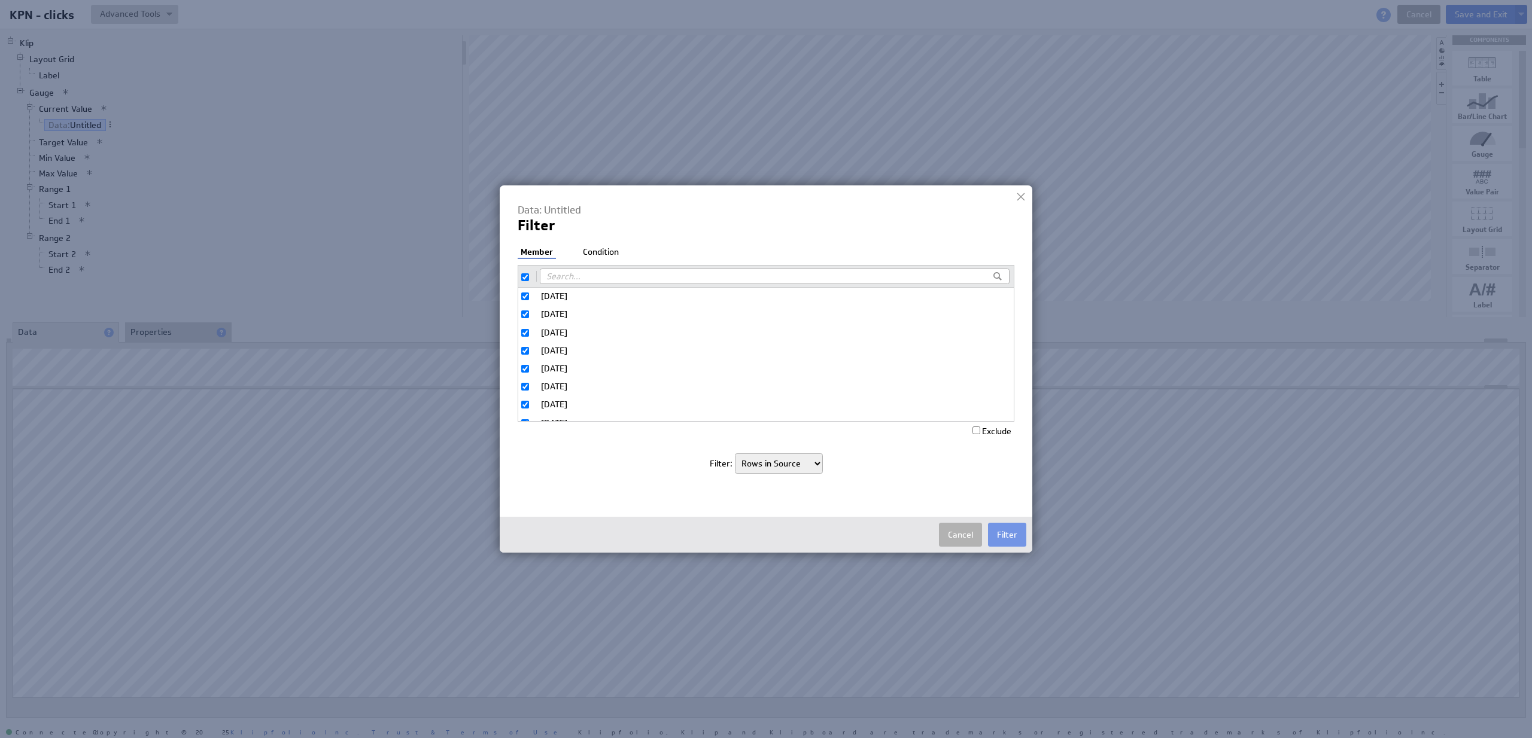
click at [615, 257] on li "Condition" at bounding box center [601, 253] width 42 height 12
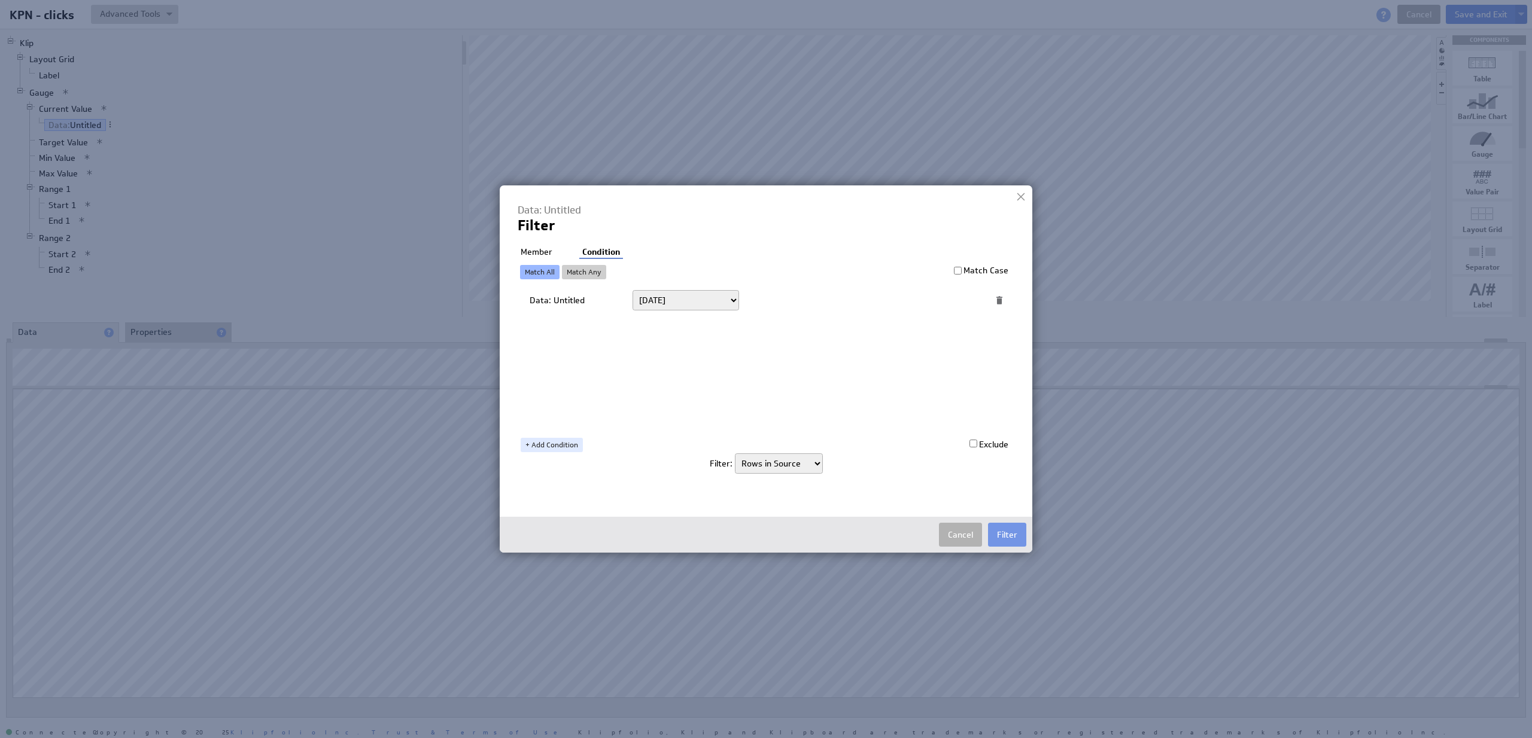
select select "op:>="
click option "On or after" at bounding box center [0, 0] width 0 height 0
click at [574, 441] on link "+ Add Condition" at bounding box center [552, 445] width 62 height 14
select select "op:<="
click option "On or before" at bounding box center [0, 0] width 0 height 0
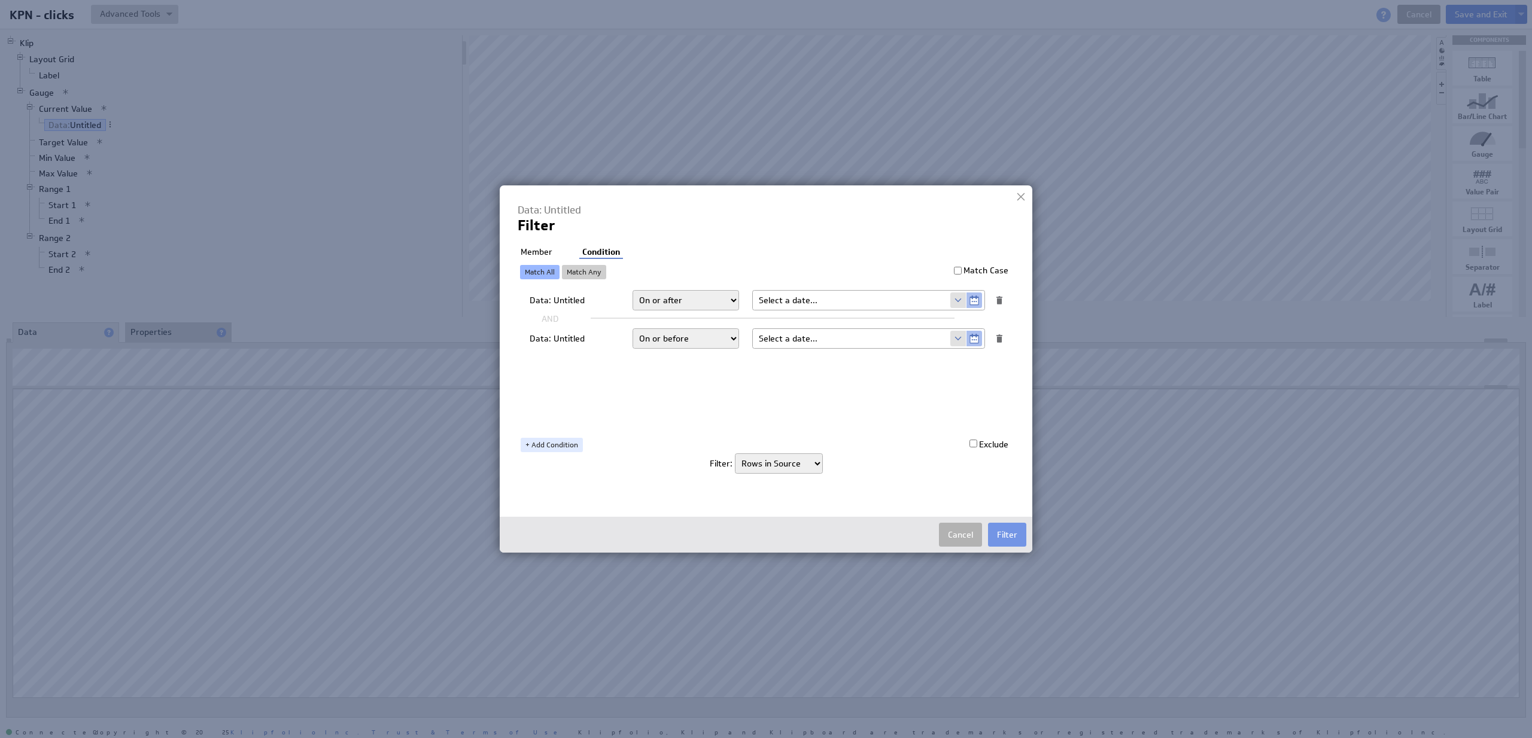
click at [950, 336] on input "text" at bounding box center [851, 338] width 197 height 19
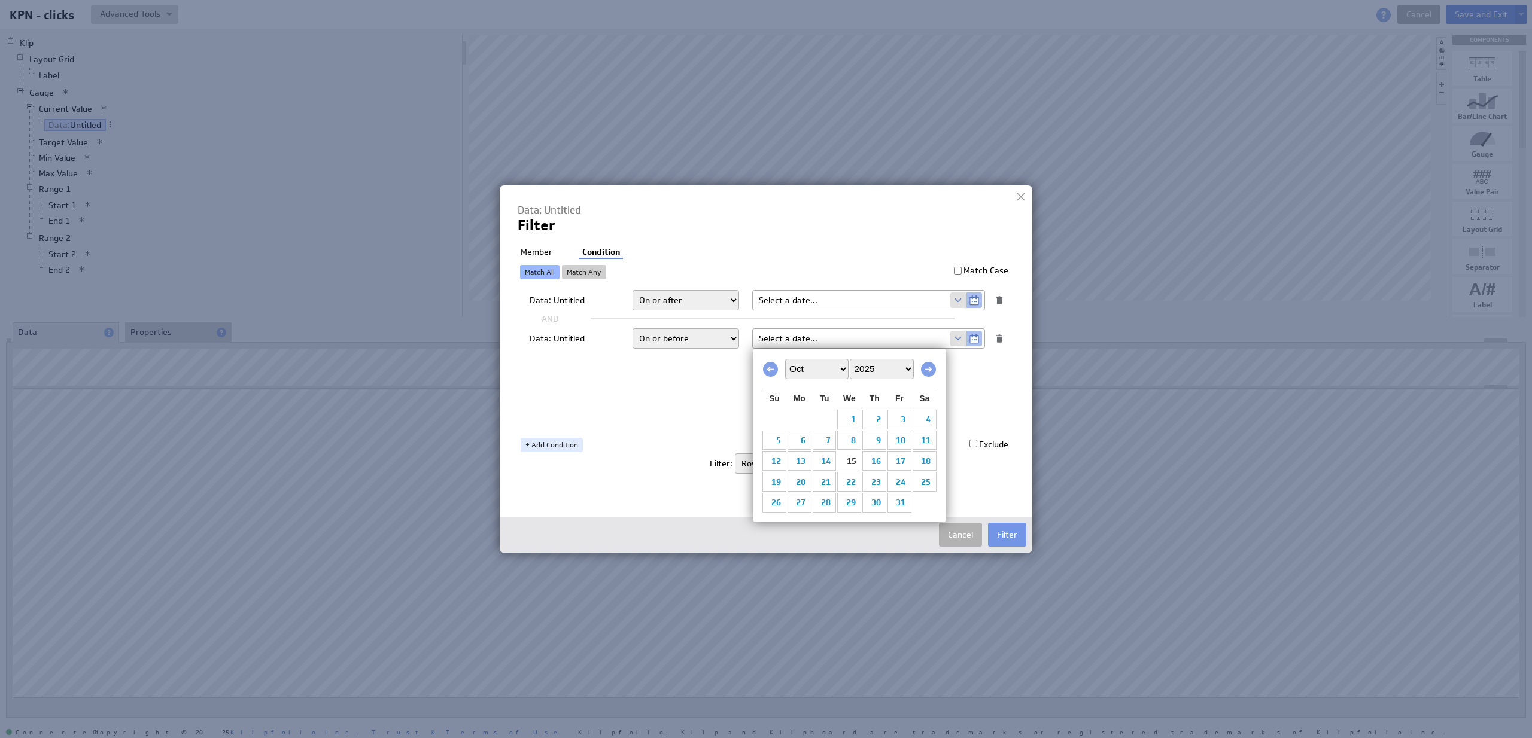
click at [927, 339] on input "text" at bounding box center [851, 338] width 197 height 19
click at [956, 341] on span at bounding box center [958, 339] width 16 height 16
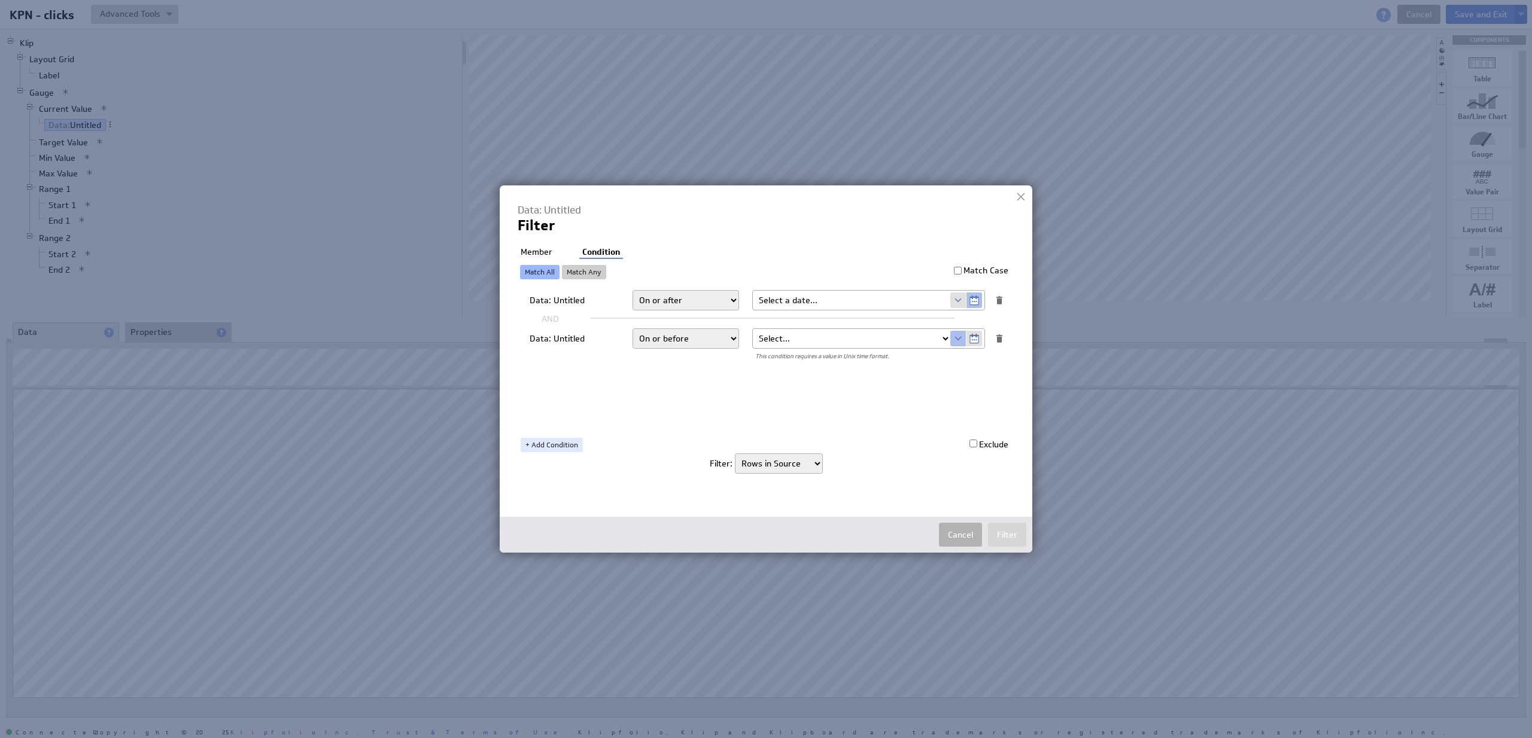
select select "Enddate"
click option "Enddate" at bounding box center [0, 0] width 0 height 0
click at [950, 303] on input "text" at bounding box center [851, 300] width 197 height 19
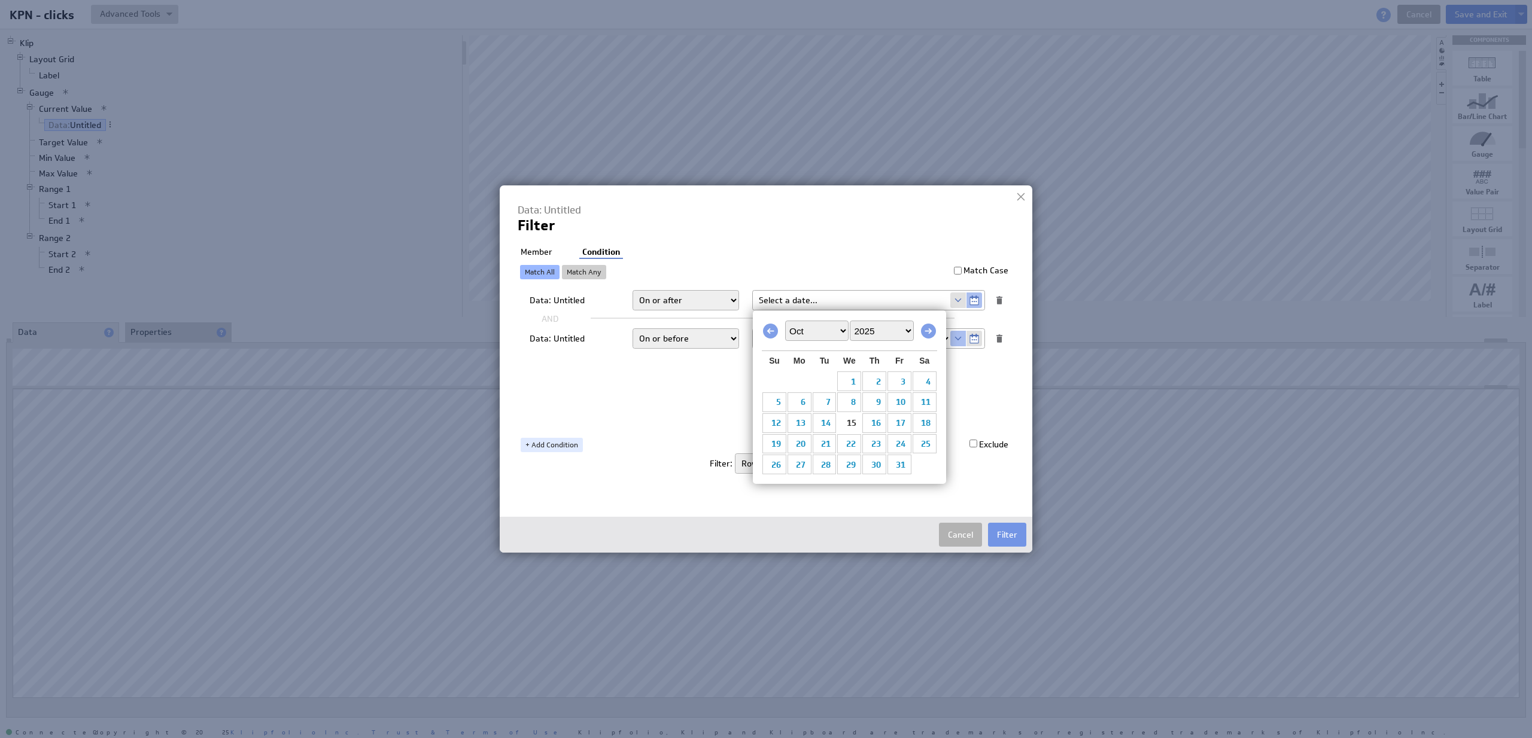
click at [962, 302] on span at bounding box center [958, 301] width 16 height 16
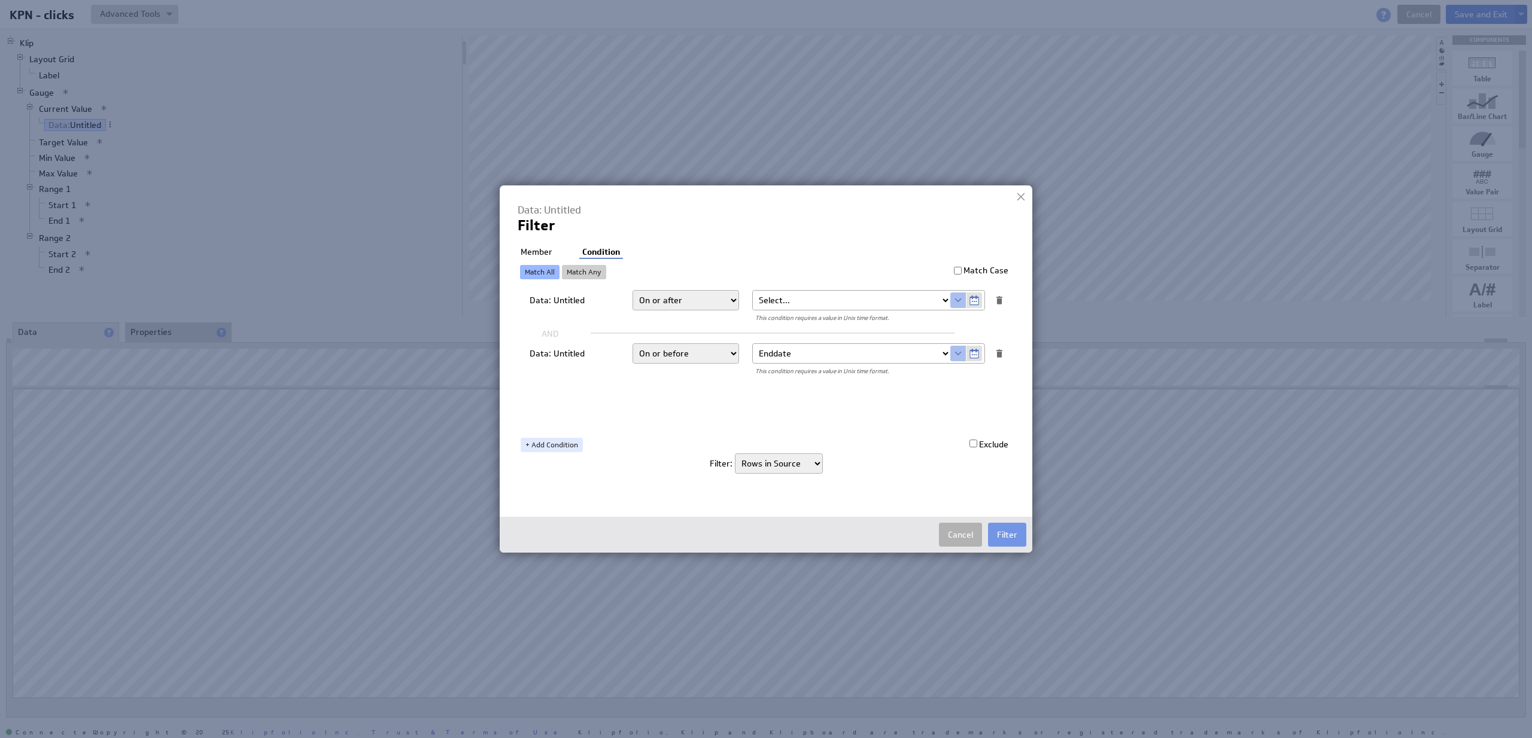
select select "startdate"
click option "startdate" at bounding box center [0, 0] width 0 height 0
click at [996, 536] on button "Filter" at bounding box center [1007, 535] width 38 height 24
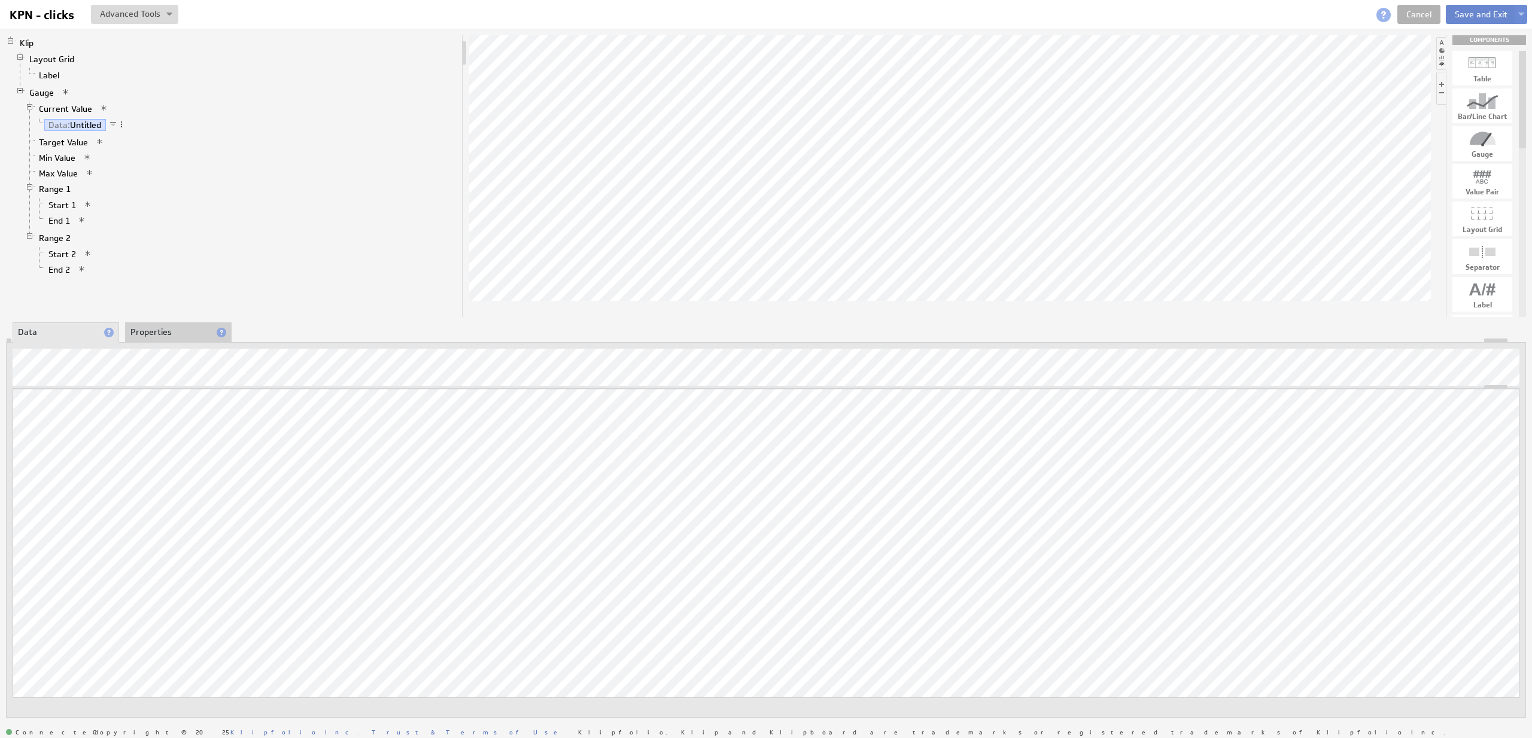
click at [1473, 14] on button "Save and Exit" at bounding box center [1481, 14] width 71 height 19
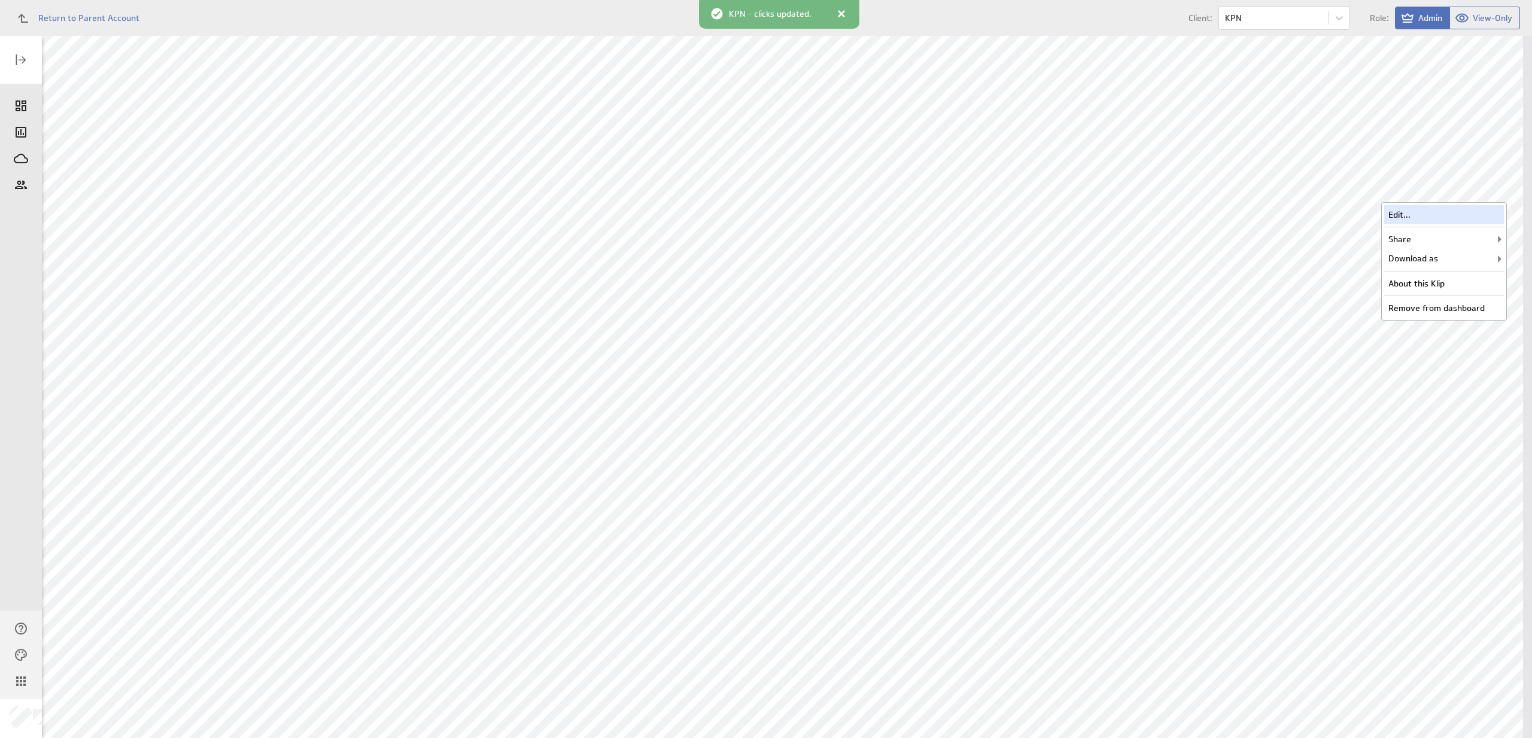
click at [1471, 208] on div "Edit..." at bounding box center [1444, 214] width 120 height 19
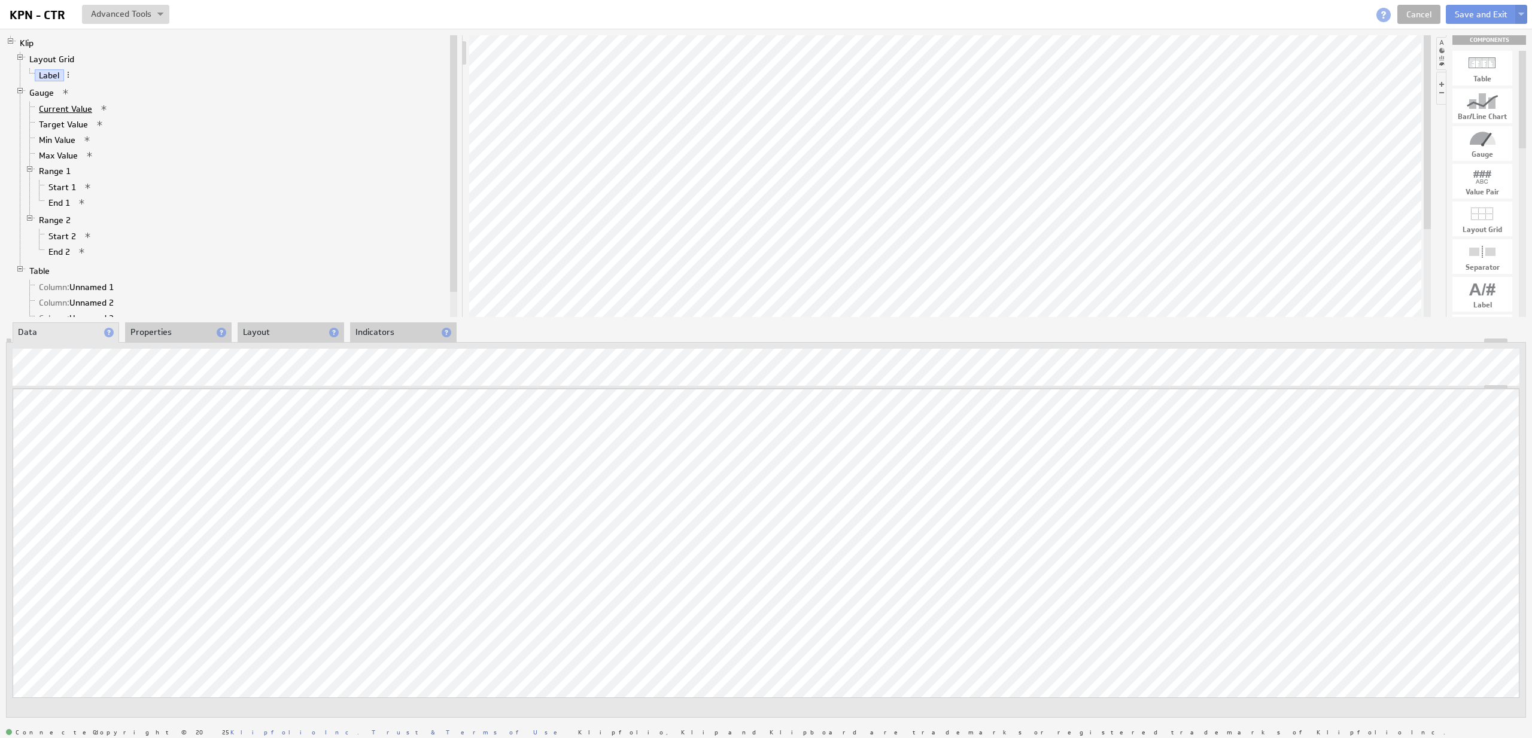
click at [71, 107] on link "Current Value" at bounding box center [66, 109] width 62 height 12
click at [112, 109] on span at bounding box center [112, 108] width 8 height 8
click at [151, 209] on div "Filter..." at bounding box center [182, 215] width 135 height 19
select select "source"
type input "0,121189%"
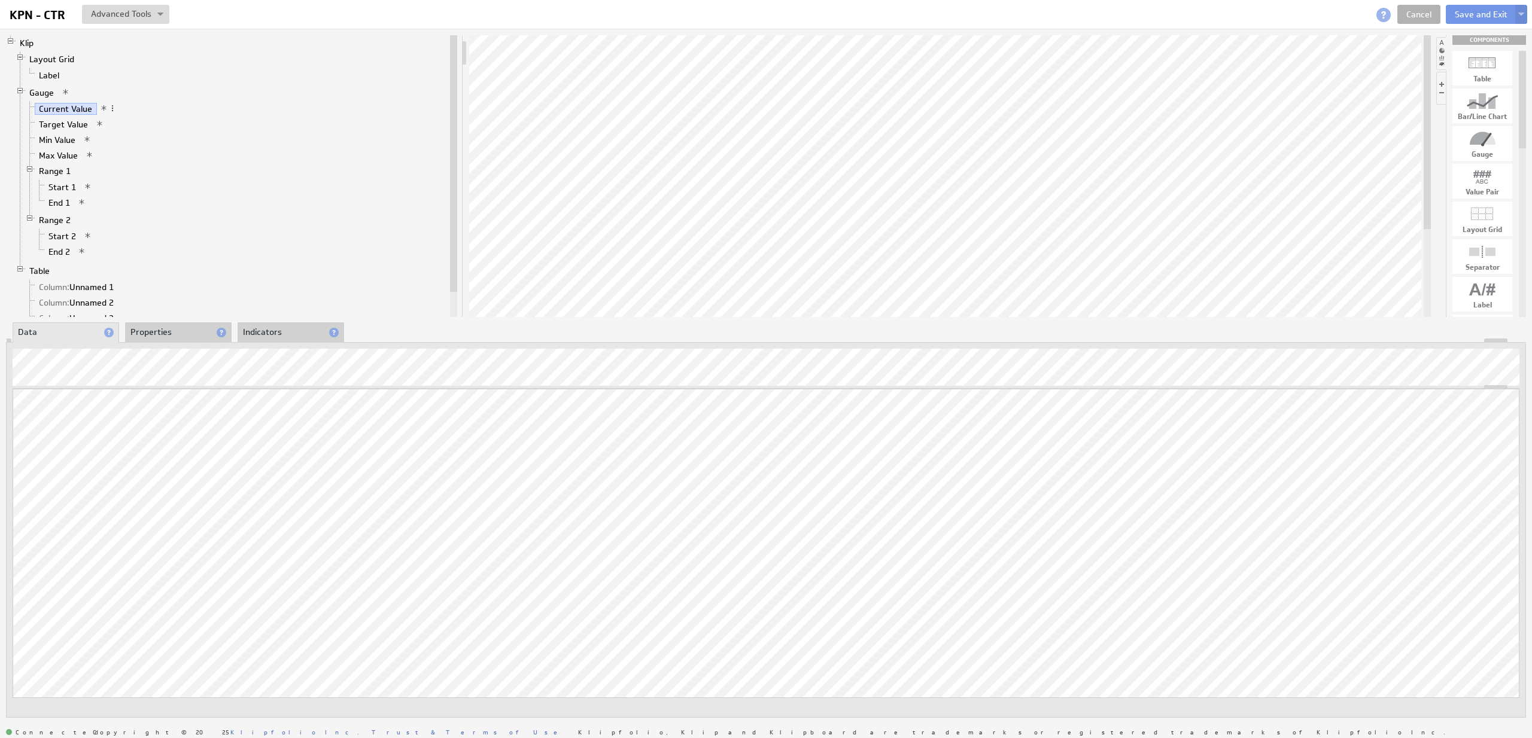
type input "0,431574%"
checkbox input "true"
select select "source"
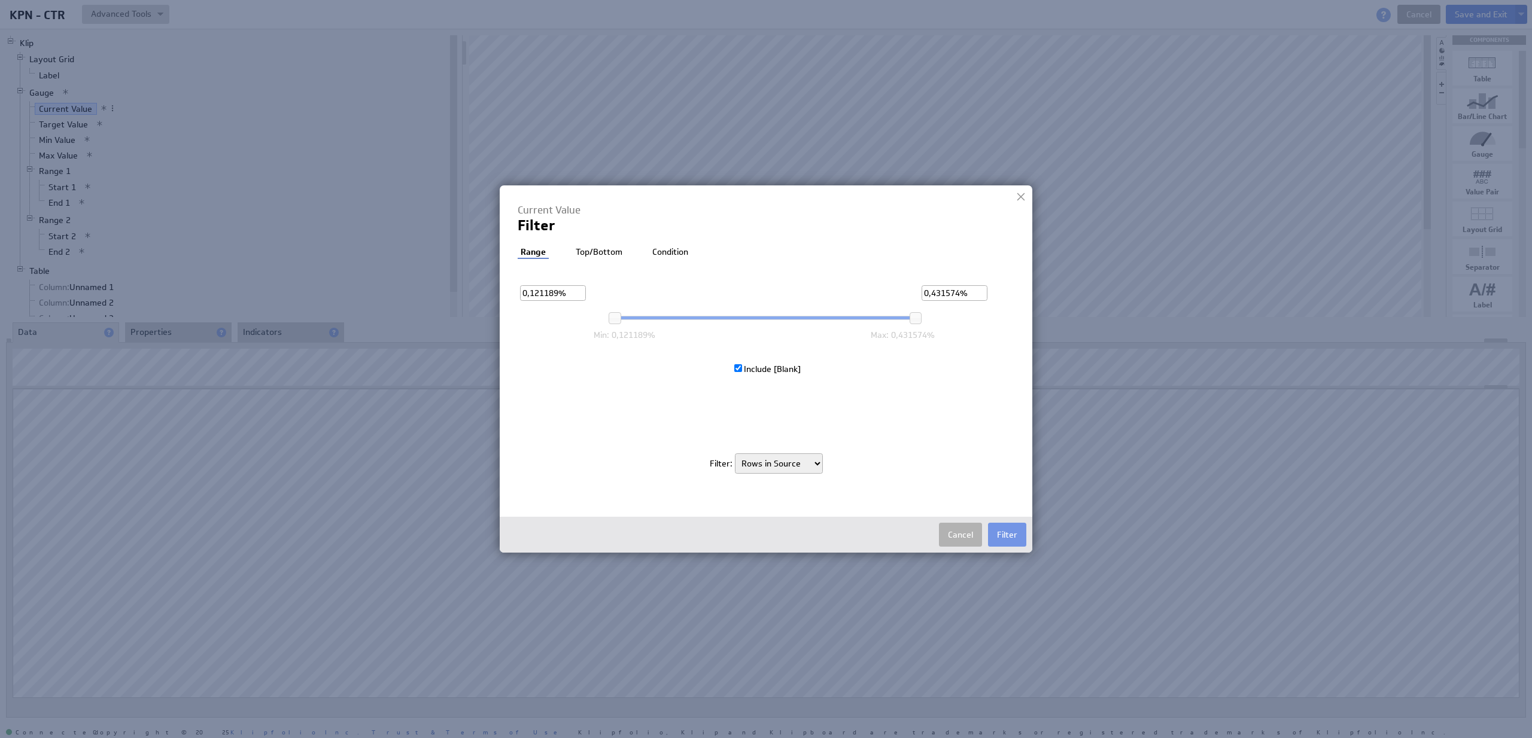
click at [687, 260] on div "Range Top/Bottom Condition Exclude Custom Filter 0,121189% 0,431574%" at bounding box center [766, 367] width 497 height 240
click at [673, 255] on li "Condition" at bounding box center [670, 253] width 42 height 12
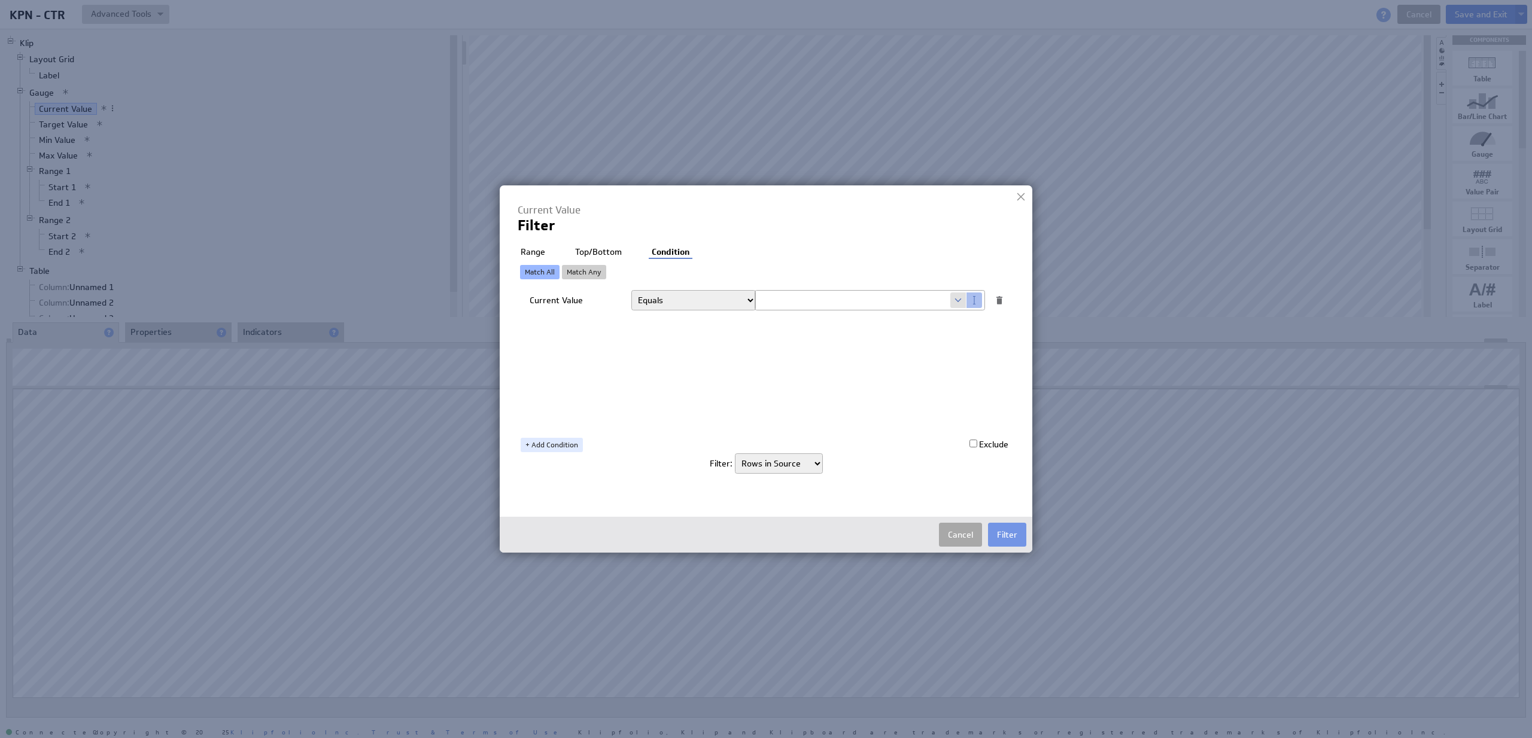
click at [951, 530] on button "Cancel" at bounding box center [960, 535] width 43 height 24
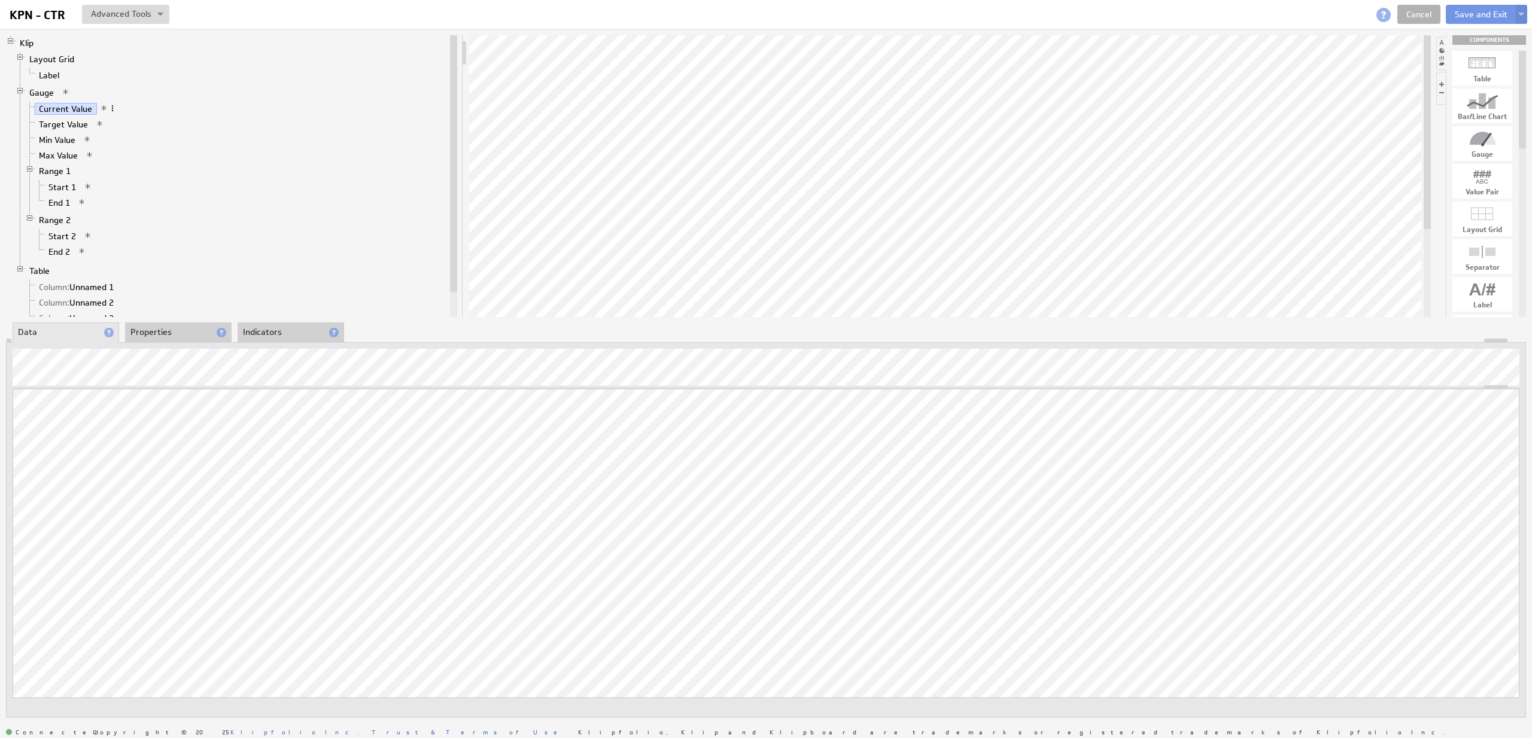
click at [115, 109] on span at bounding box center [112, 108] width 8 height 8
click at [175, 148] on div "Add Hidden Data" at bounding box center [185, 146] width 135 height 19
click at [110, 124] on span at bounding box center [110, 124] width 8 height 8
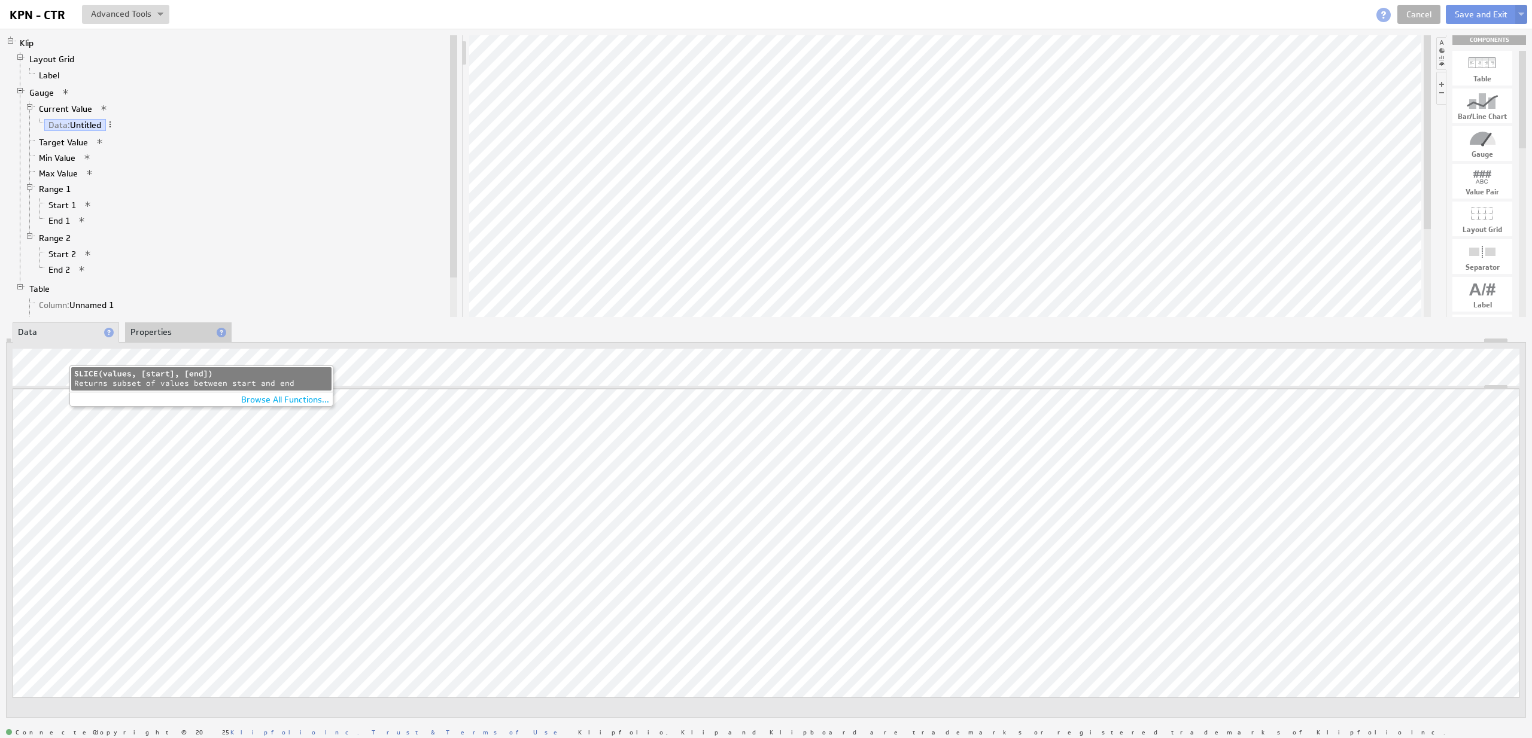
click at [99, 376] on div "SLICE(values, [start], [end])" at bounding box center [201, 374] width 254 height 10
click at [111, 123] on span at bounding box center [110, 124] width 8 height 8
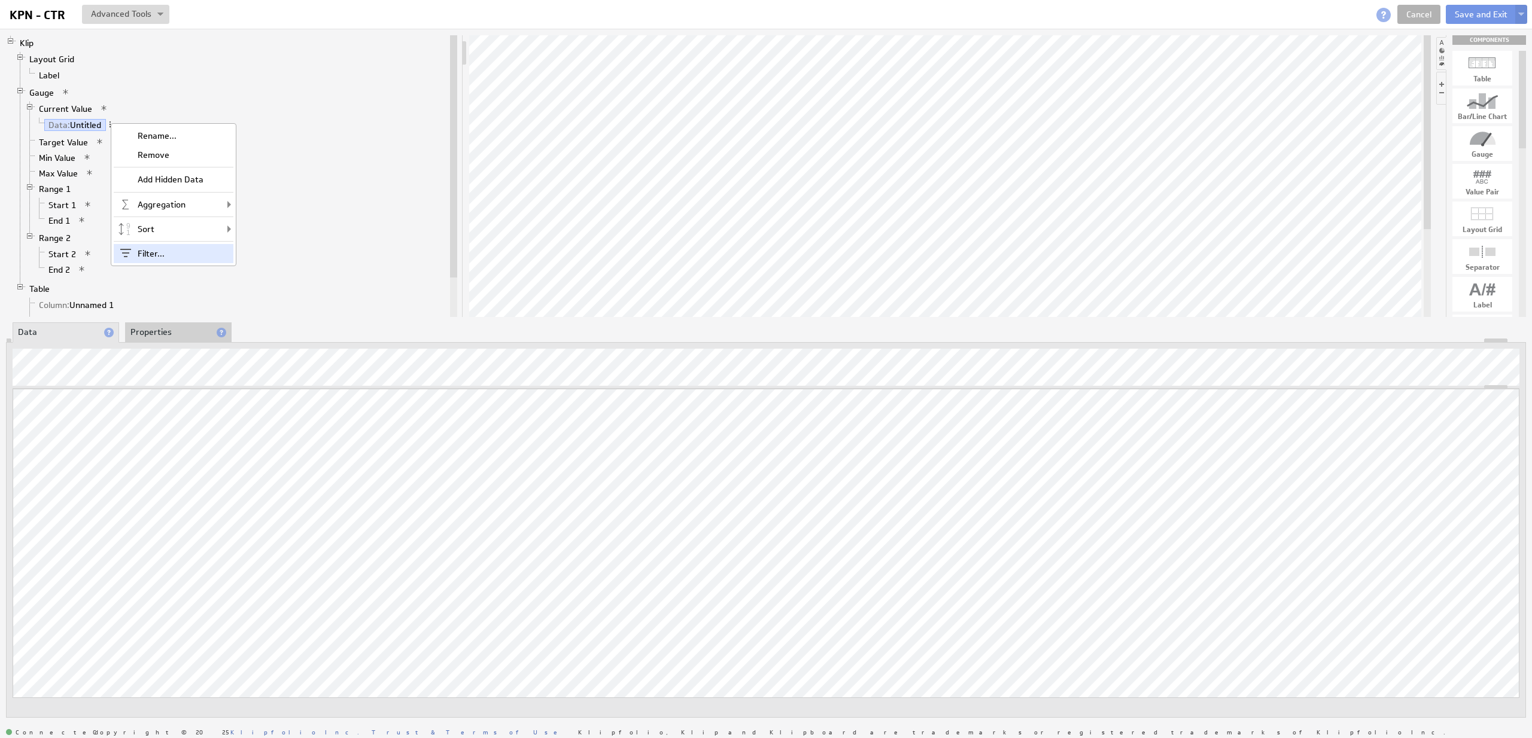
click at [141, 256] on div "Filter..." at bounding box center [174, 253] width 120 height 19
select select "source"
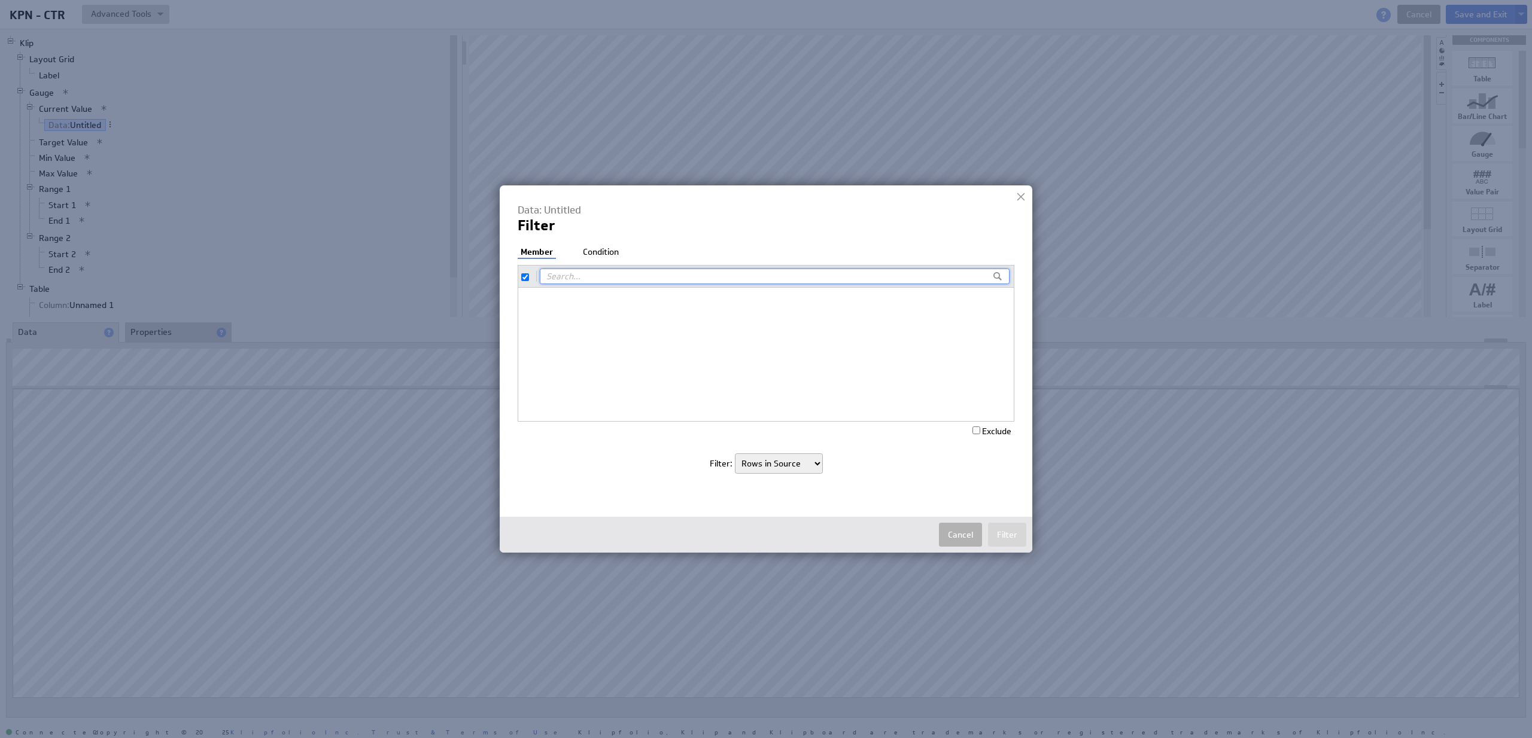
checkbox input "true"
click at [597, 249] on li "Condition" at bounding box center [601, 253] width 42 height 12
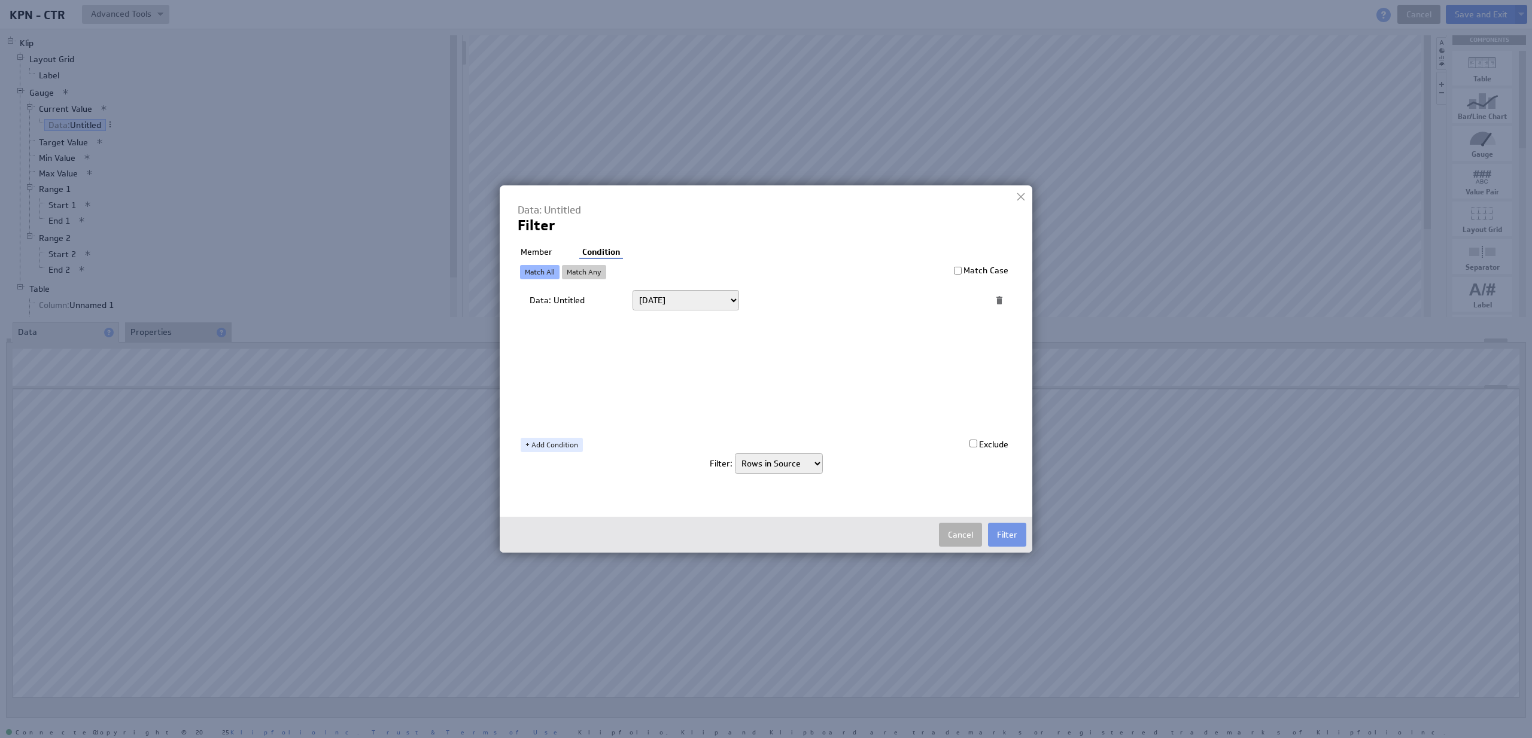
select select "op:>="
click option "On or after" at bounding box center [0, 0] width 0 height 0
click at [570, 436] on div "Match All Match Any Match Case Data: Untitled Today Yesterday Unit to date In t…" at bounding box center [763, 358] width 491 height 187
click at [574, 444] on link "+ Add Condition" at bounding box center [552, 445] width 62 height 14
select select "op:<="
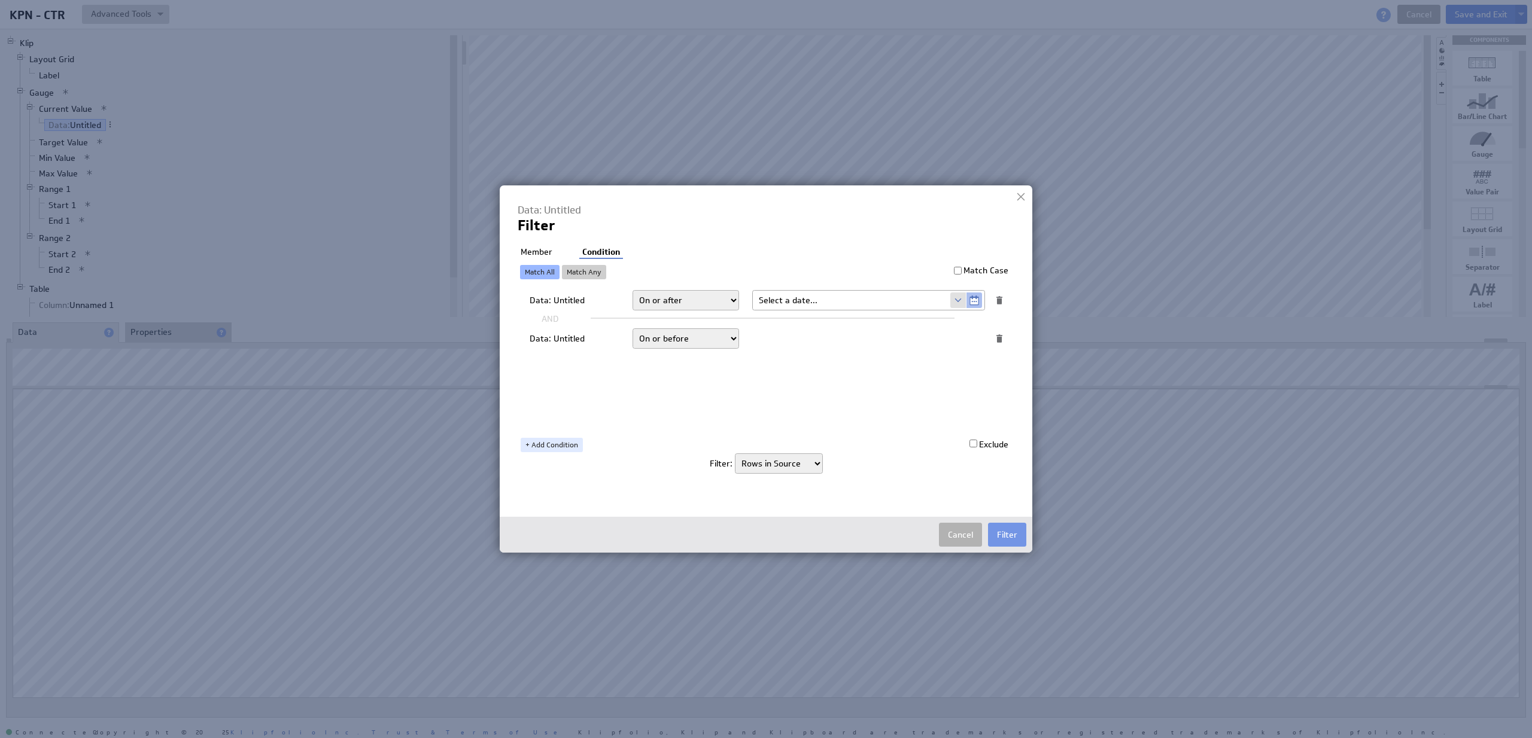
click option "On or before" at bounding box center [0, 0] width 0 height 0
click at [959, 338] on span at bounding box center [958, 339] width 16 height 16
select select "Enddate"
click option "Enddate" at bounding box center [0, 0] width 0 height 0
click at [881, 300] on input "text" at bounding box center [851, 300] width 197 height 19
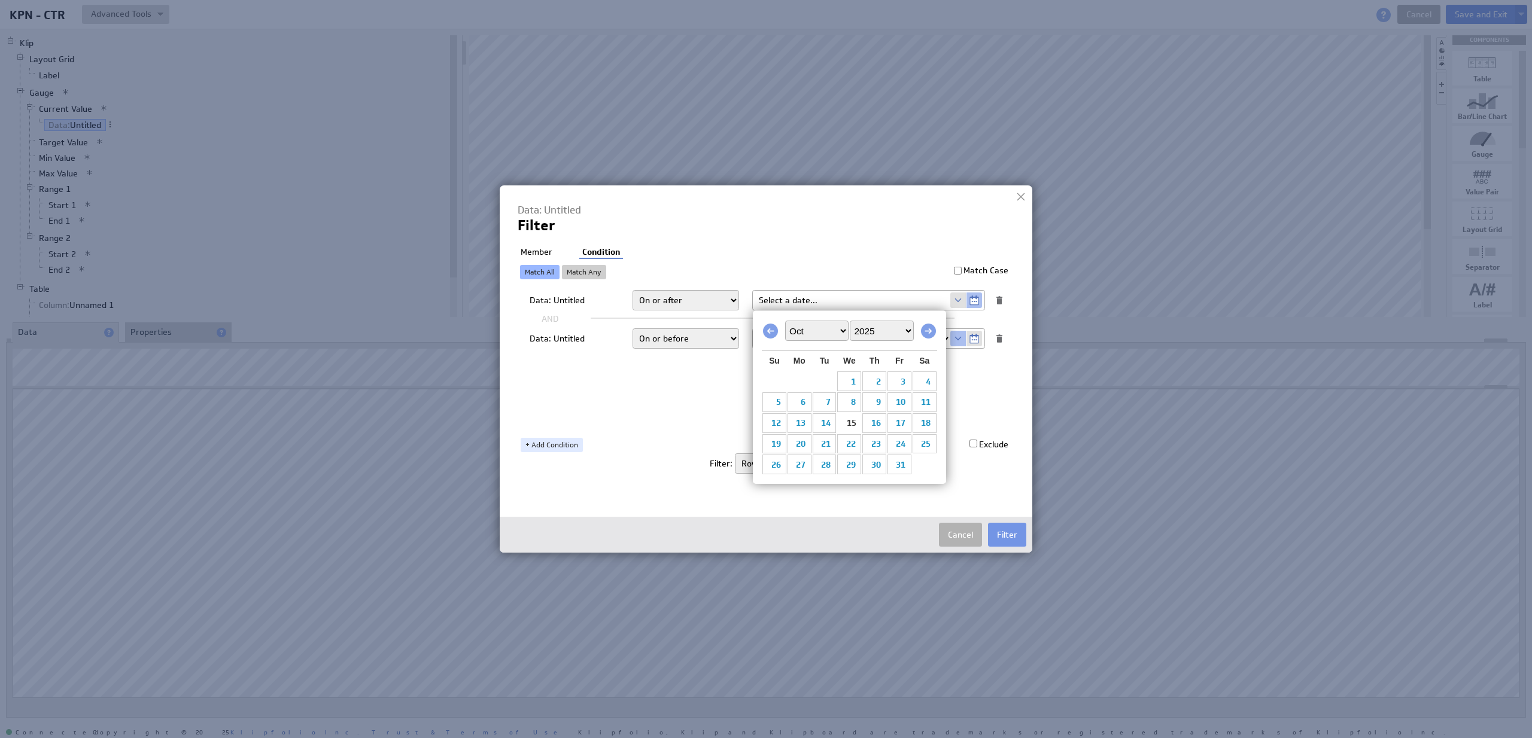
click at [960, 300] on span at bounding box center [958, 301] width 16 height 16
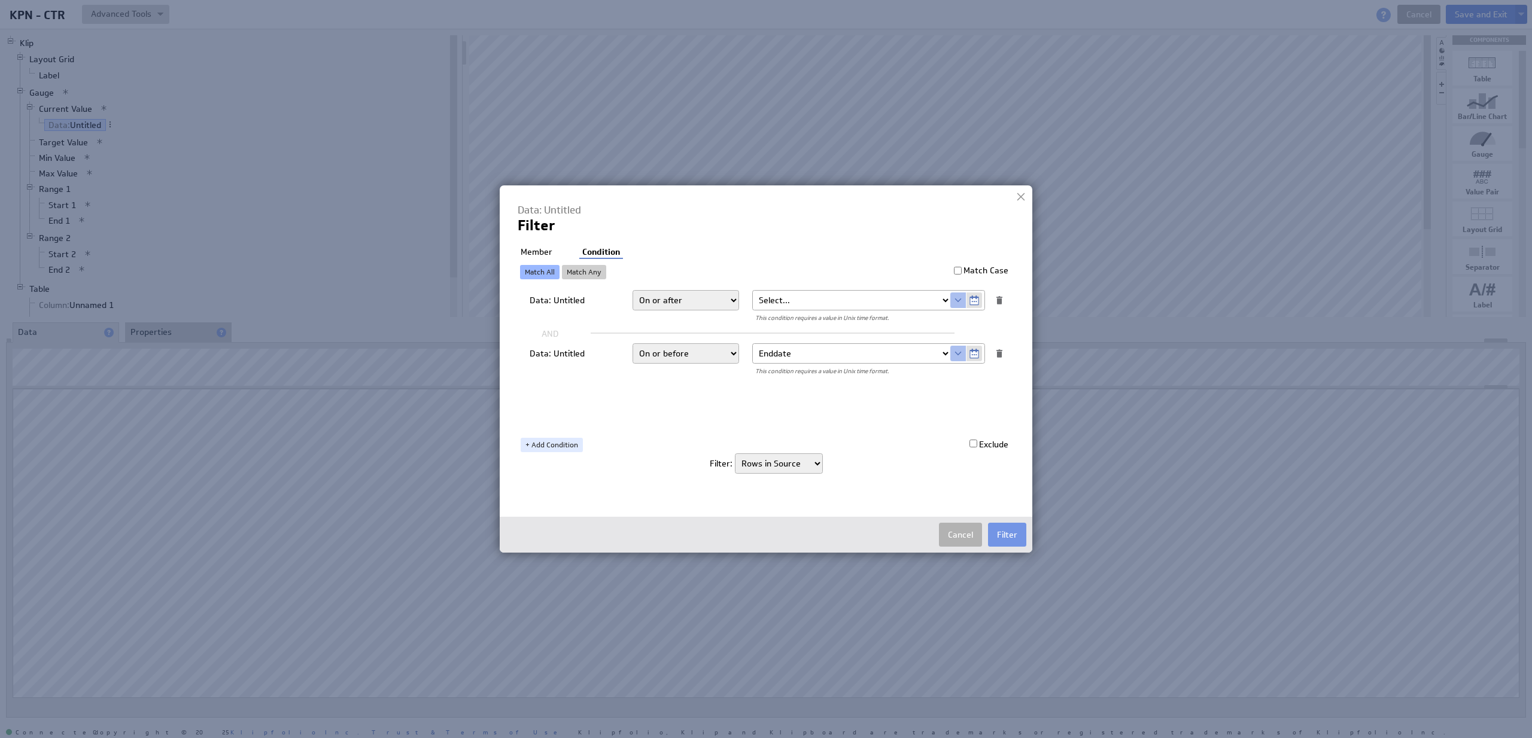
select select "startdate"
click option "startdate" at bounding box center [0, 0] width 0 height 0
click at [1008, 540] on button "Filter" at bounding box center [1007, 535] width 38 height 24
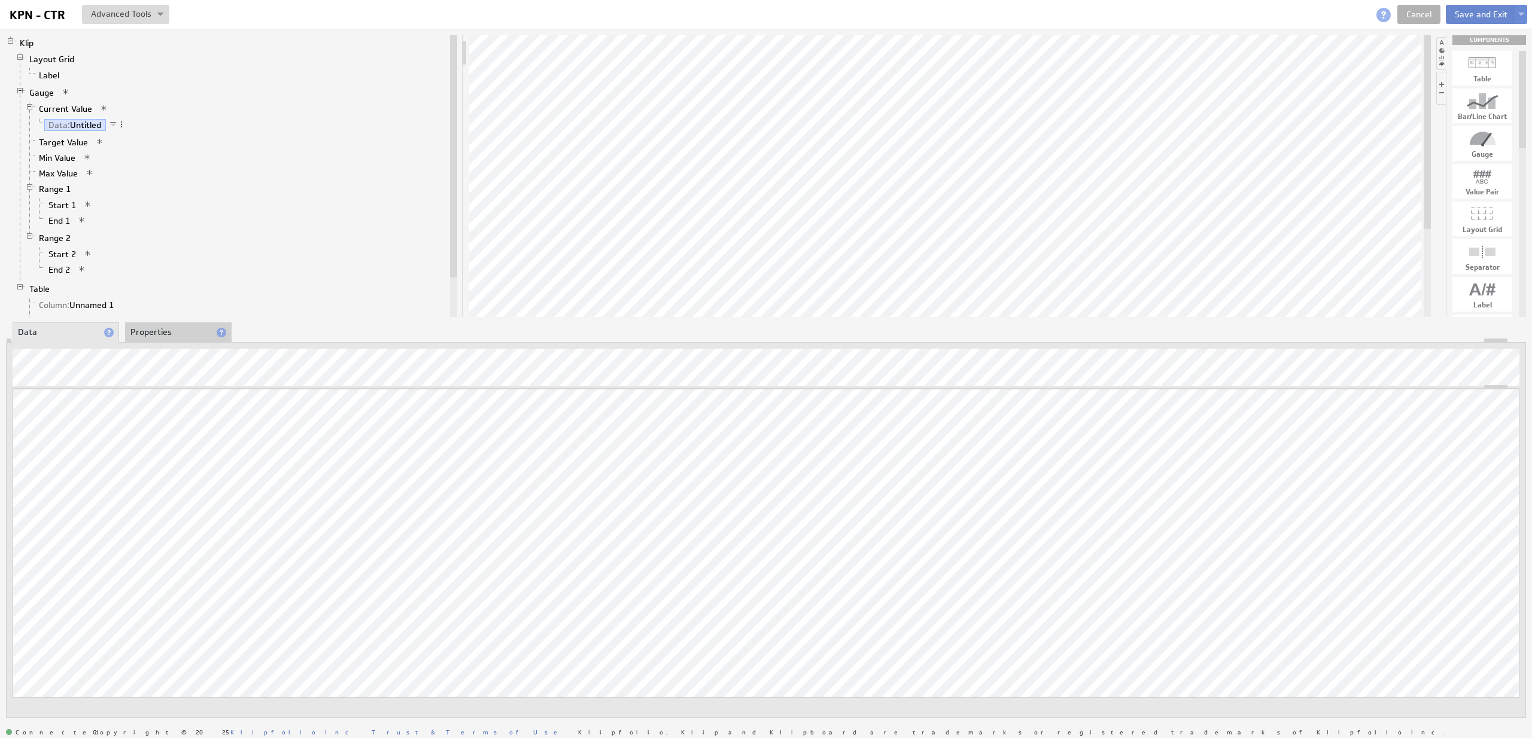
click at [1472, 16] on button "Save and Exit" at bounding box center [1481, 14] width 71 height 19
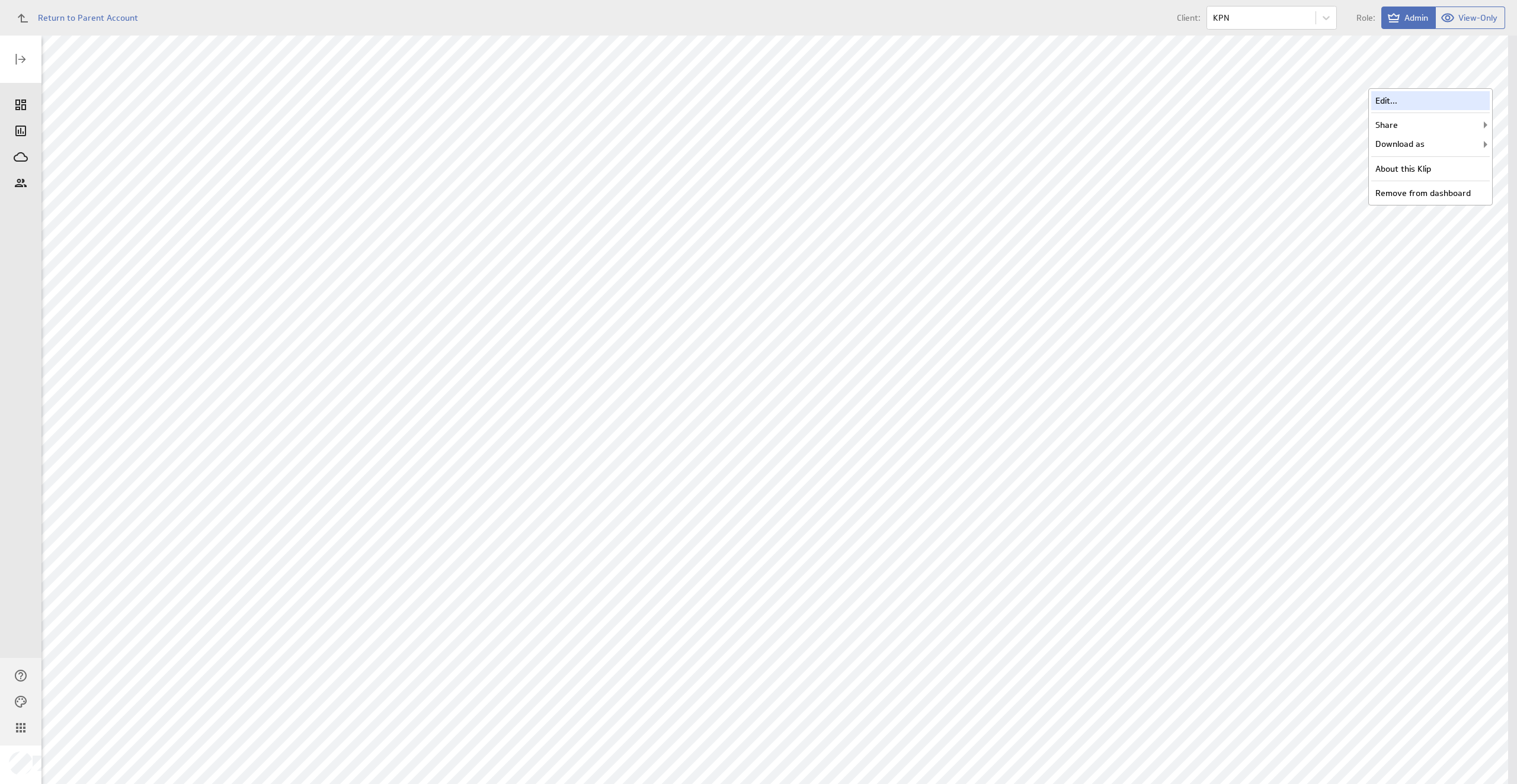
click at [1422, 96] on div "Edit..." at bounding box center [1431, 100] width 119 height 19
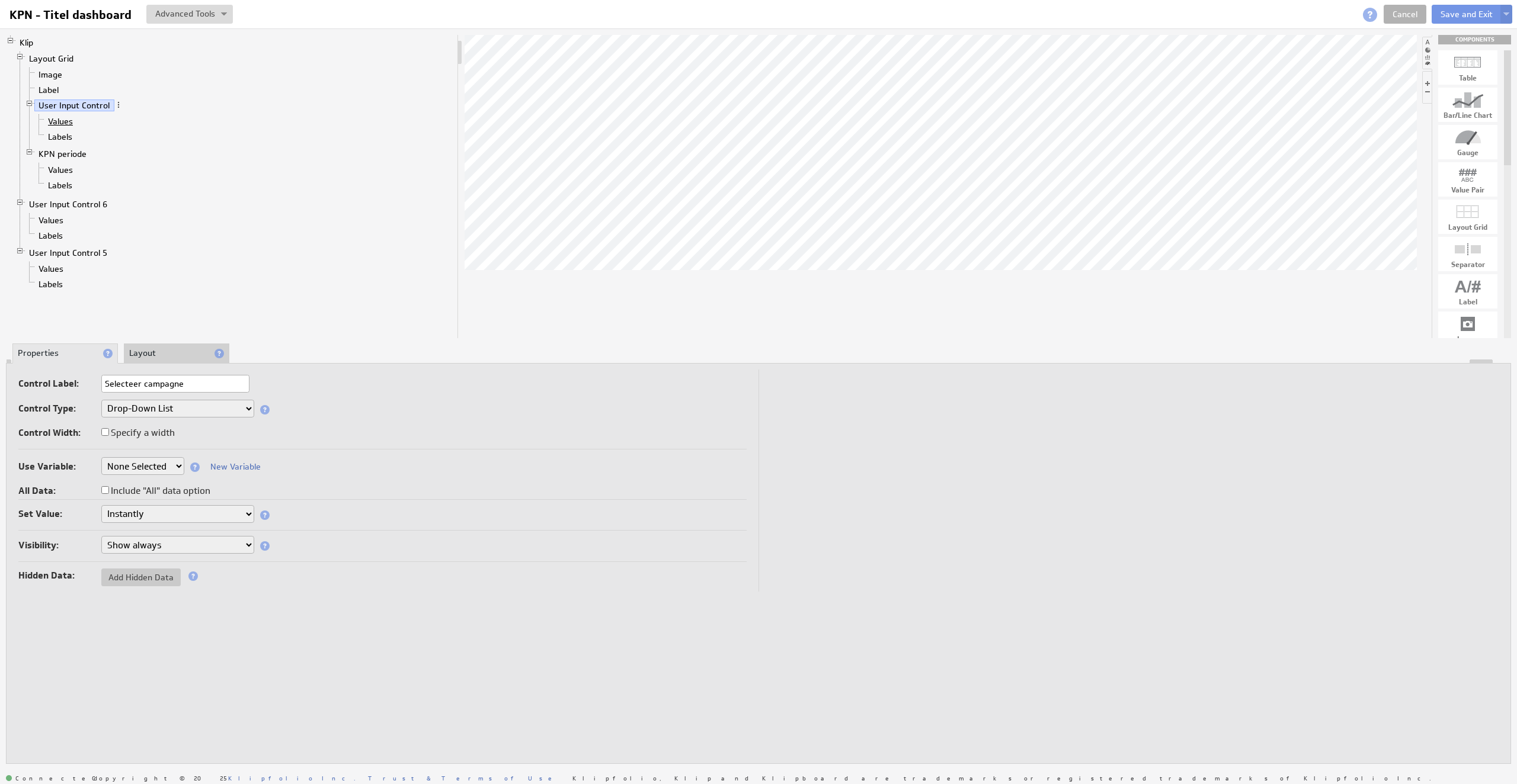
click at [67, 121] on link "Values" at bounding box center [60, 122] width 34 height 12
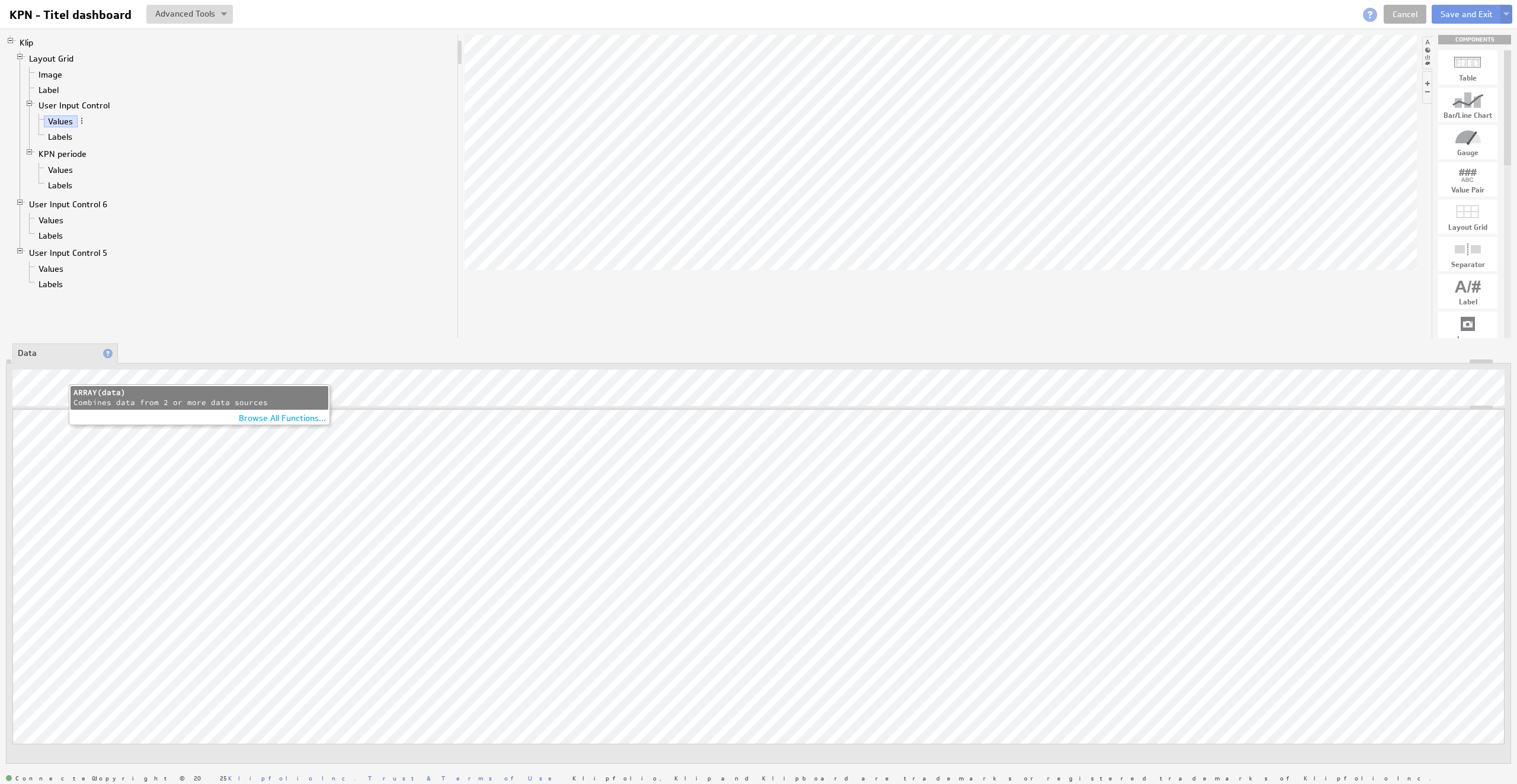
click at [130, 400] on div "Combines data from 2 or more data sources" at bounding box center [199, 403] width 252 height 10
click at [1457, 16] on button "Save and Exit" at bounding box center [1466, 14] width 70 height 19
